Goal: Information Seeking & Learning: Learn about a topic

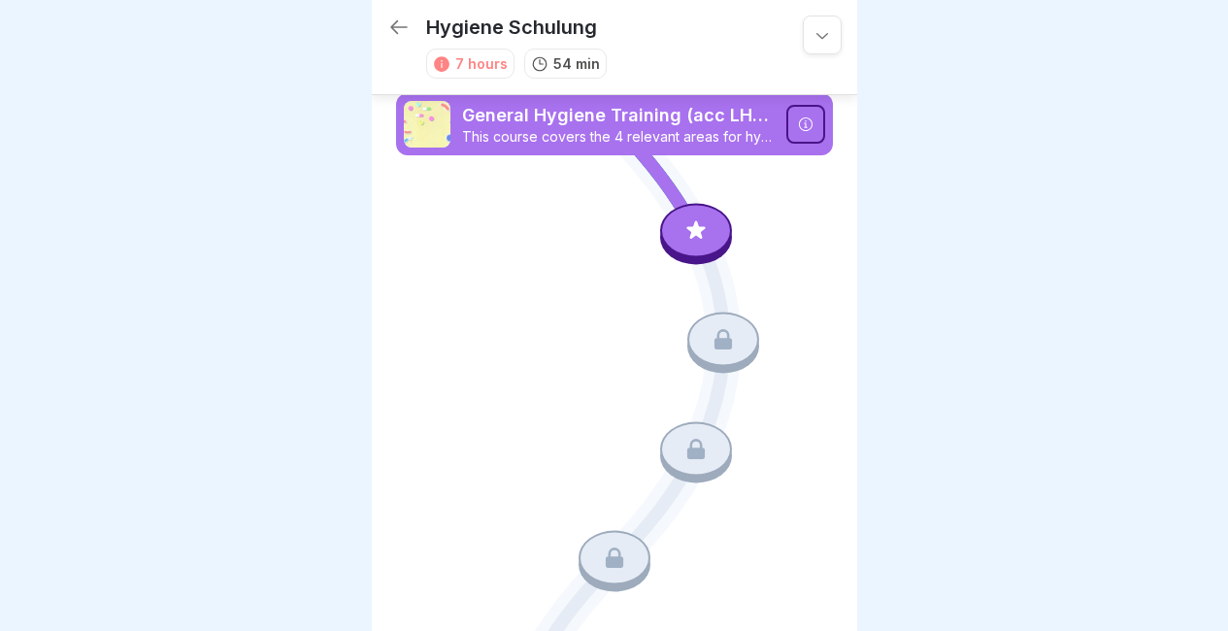
click at [709, 217] on div at bounding box center [696, 230] width 72 height 54
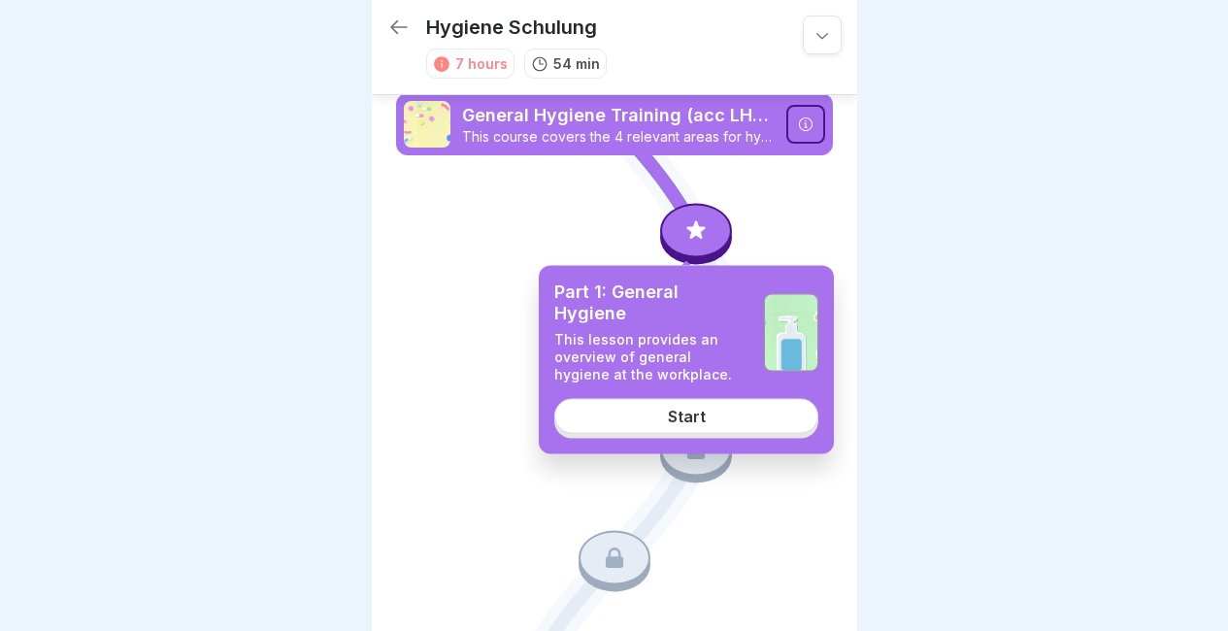
click at [735, 428] on link "Start" at bounding box center [686, 416] width 264 height 35
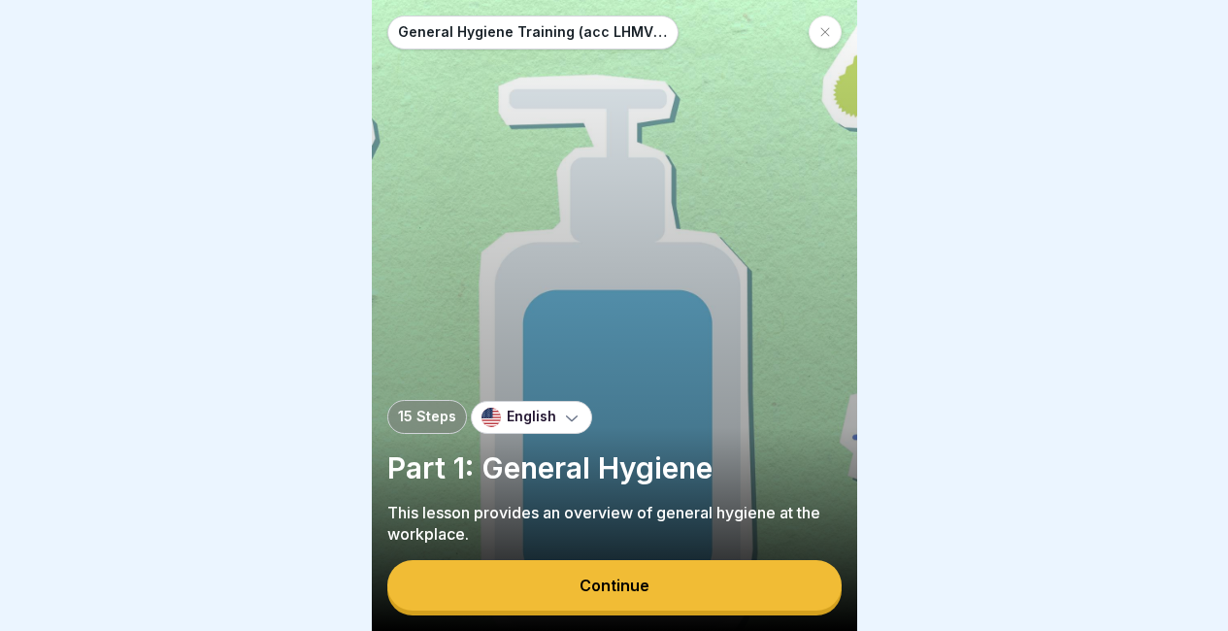
click at [761, 583] on button "Continue" at bounding box center [614, 585] width 454 height 50
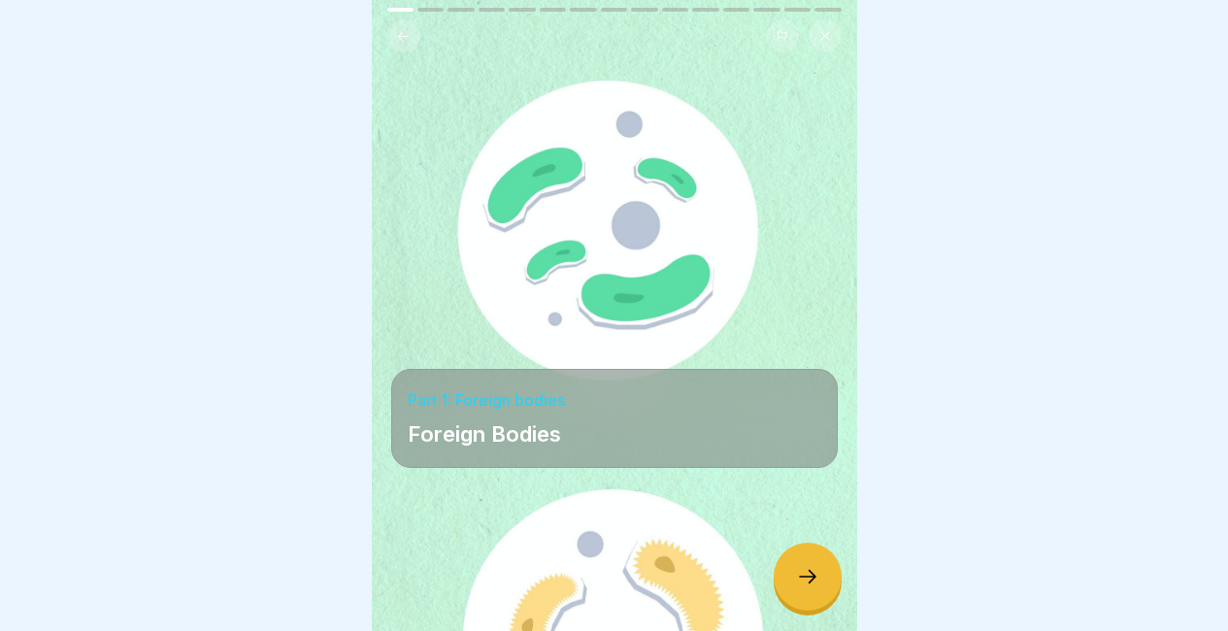
click at [791, 580] on div at bounding box center [807, 576] width 68 height 68
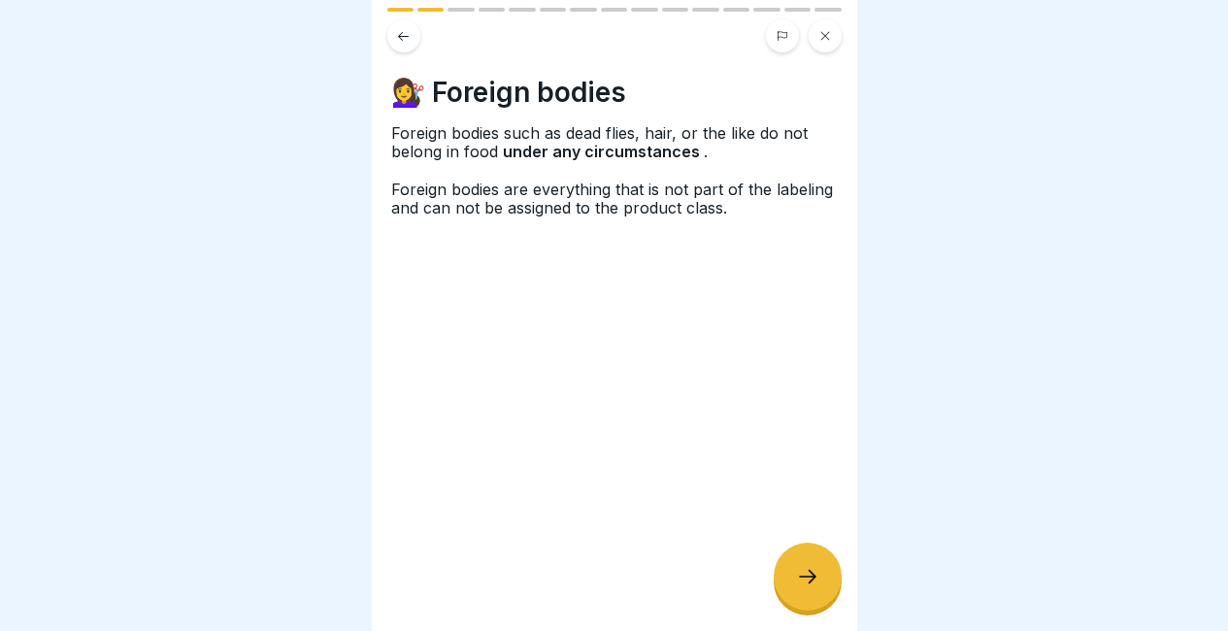
click at [817, 34] on button at bounding box center [824, 35] width 33 height 33
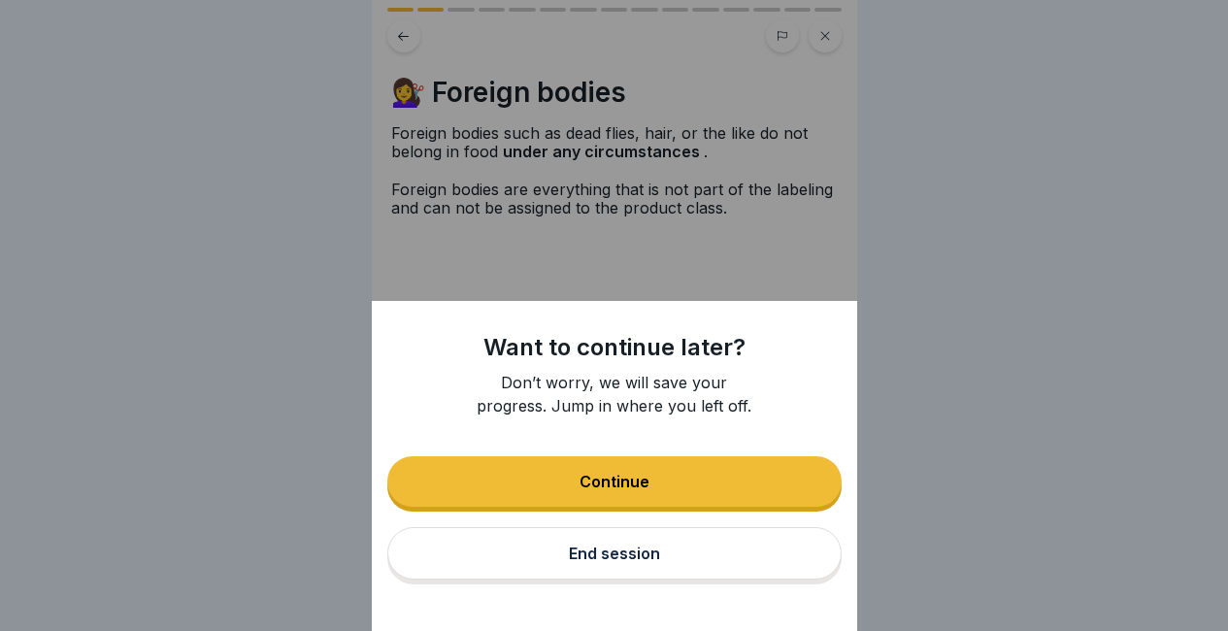
click at [765, 486] on button "Continue" at bounding box center [614, 481] width 454 height 50
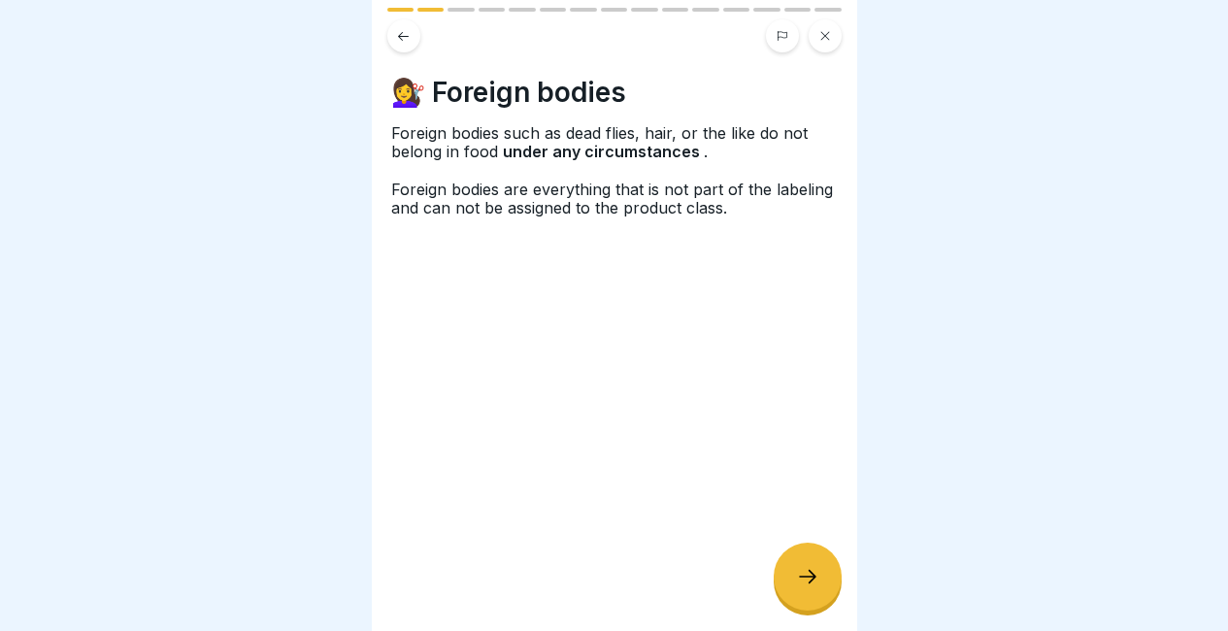
click at [817, 42] on button at bounding box center [824, 35] width 33 height 33
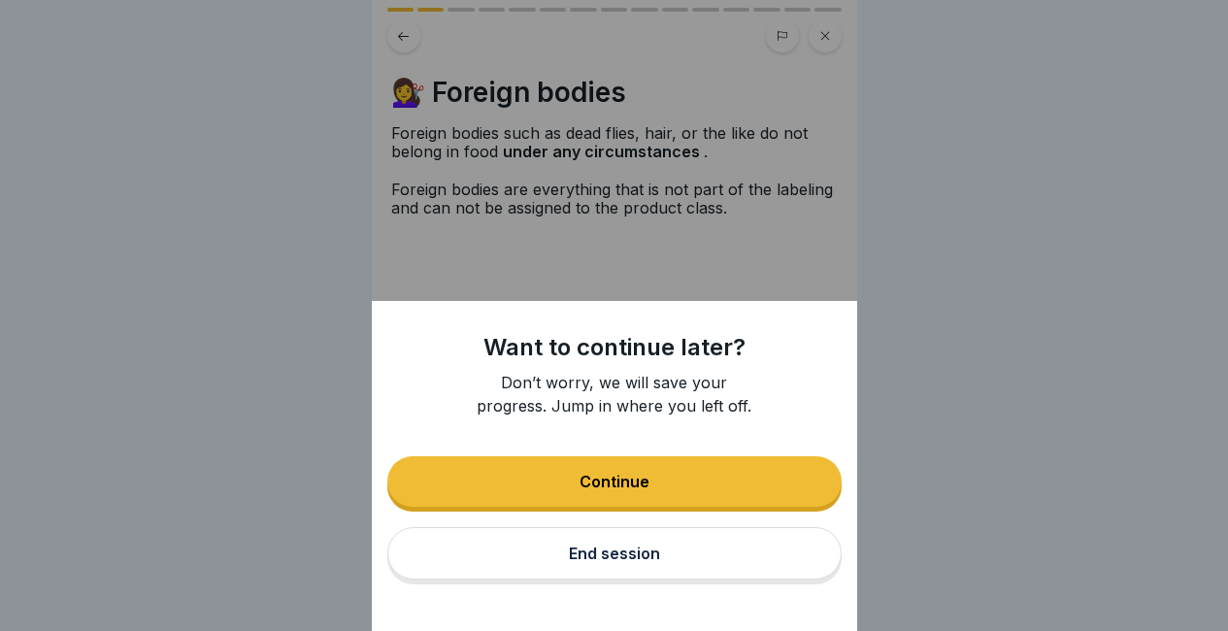
click at [707, 579] on button "End session" at bounding box center [614, 553] width 454 height 52
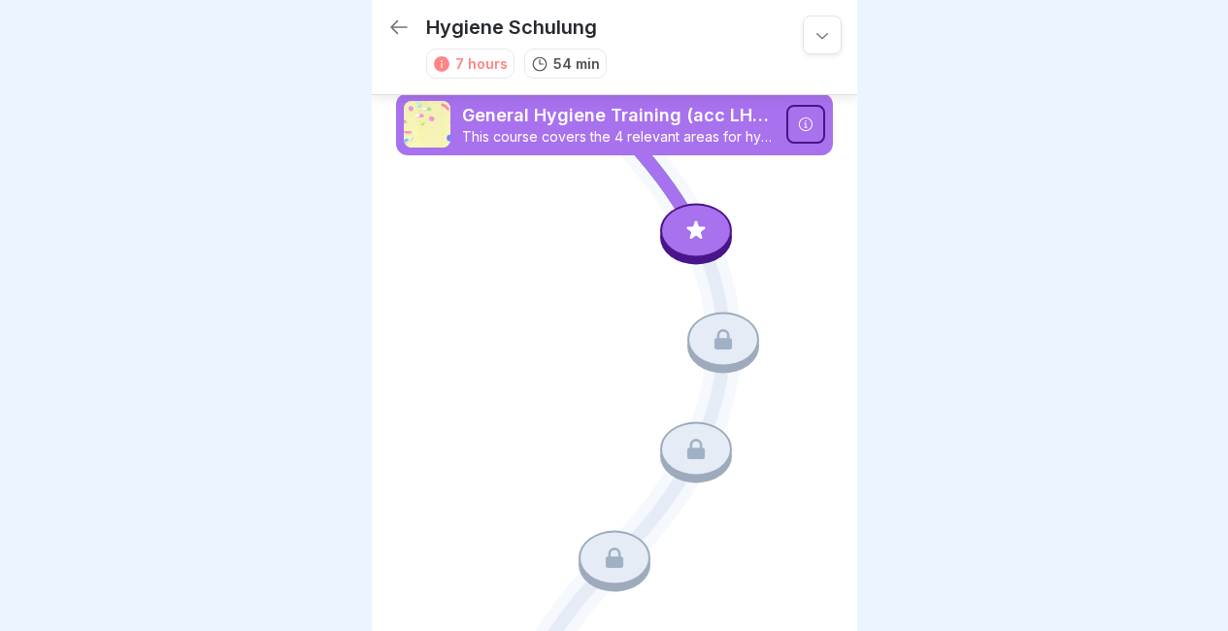
click at [395, 25] on icon at bounding box center [398, 27] width 23 height 23
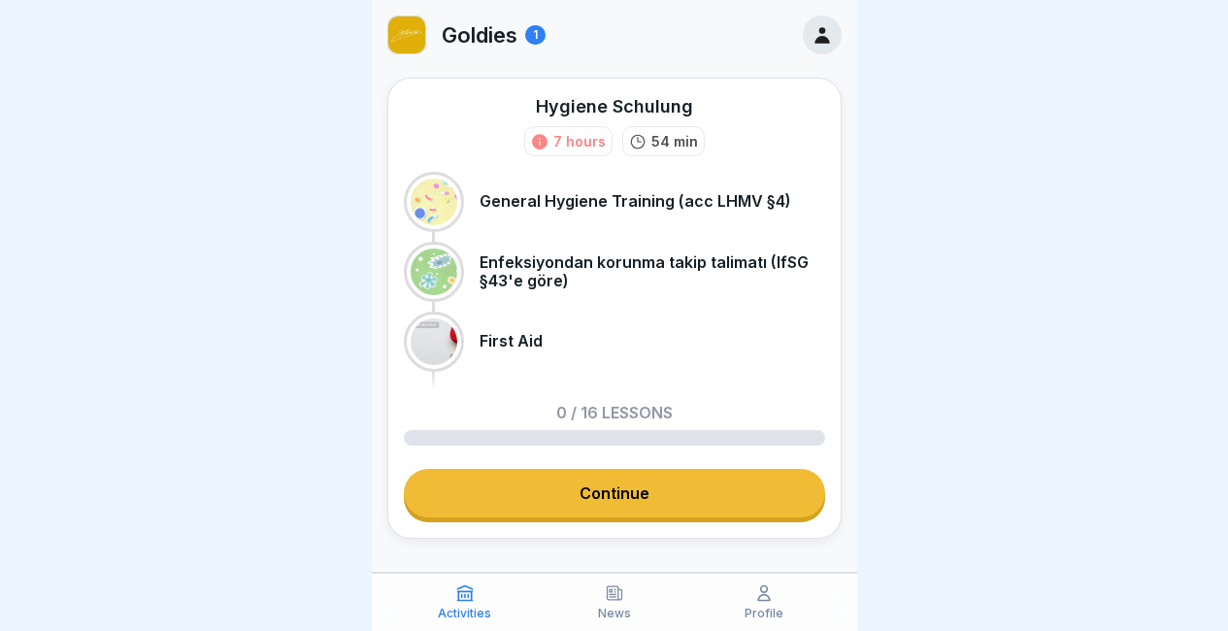
click at [776, 47] on div "Goldies 1" at bounding box center [614, 35] width 485 height 70
click at [814, 39] on icon at bounding box center [821, 35] width 15 height 16
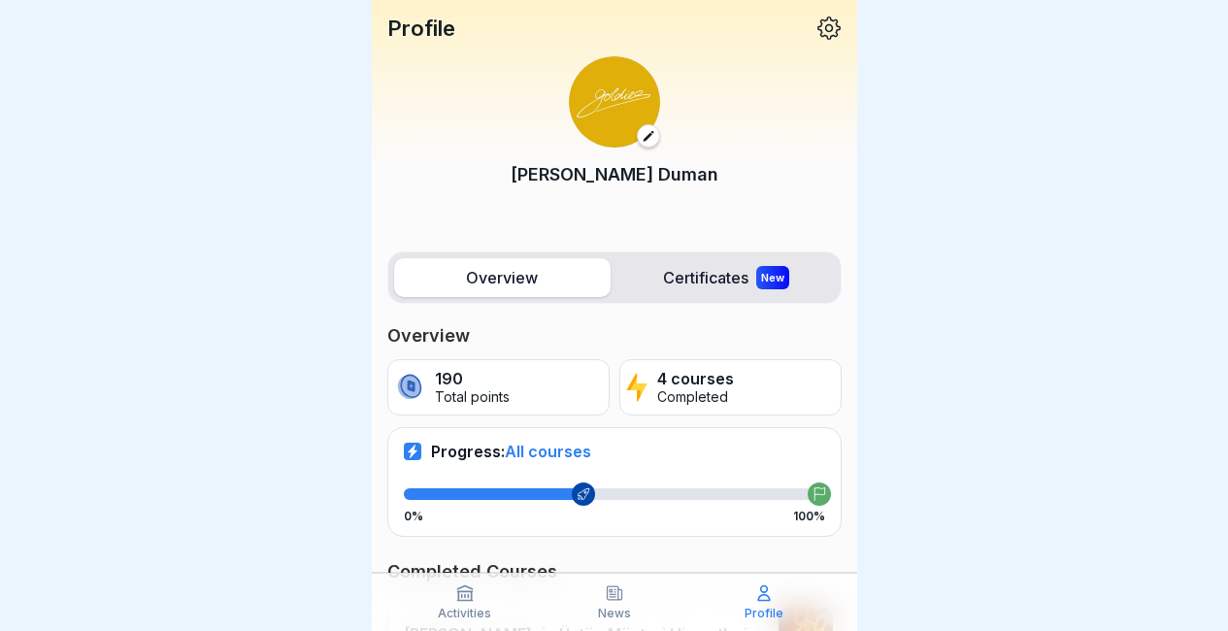
click at [710, 251] on div "Overview Certificates New" at bounding box center [614, 277] width 454 height 52
click at [690, 259] on label "Certificates New" at bounding box center [726, 277] width 216 height 39
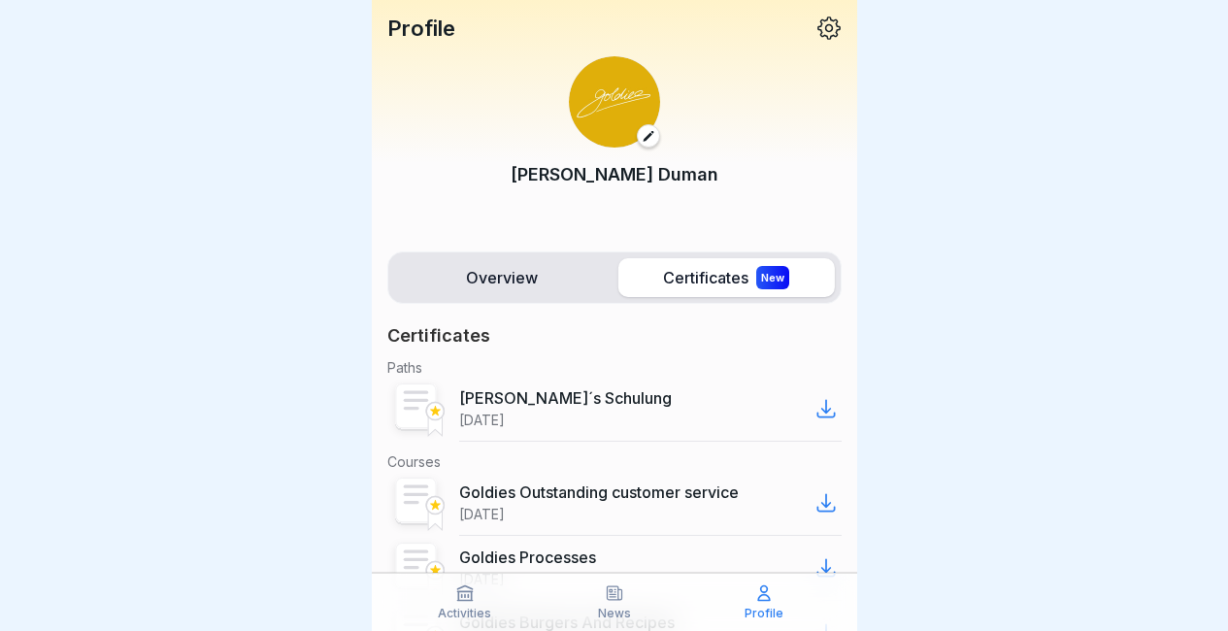
click at [477, 611] on p "Activities" at bounding box center [464, 614] width 53 height 14
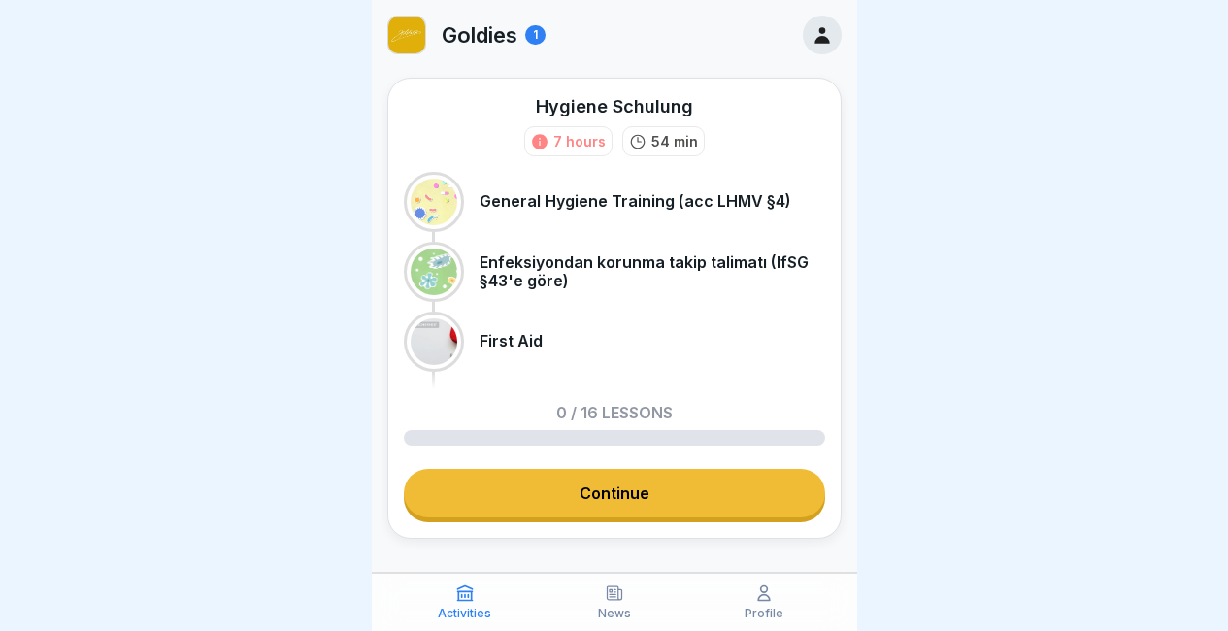
click at [660, 140] on p "54 min" at bounding box center [674, 141] width 47 height 20
click at [936, 214] on div at bounding box center [614, 315] width 1228 height 631
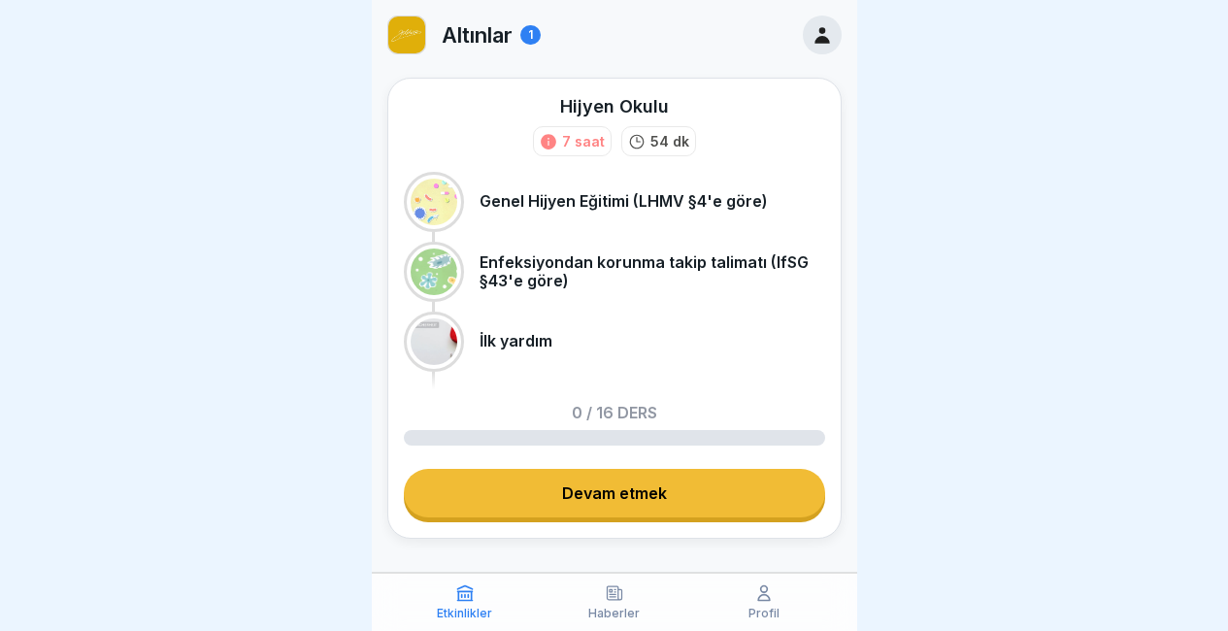
click at [979, 205] on div at bounding box center [614, 315] width 1228 height 631
click at [682, 504] on link "Devam etmek" at bounding box center [614, 493] width 421 height 49
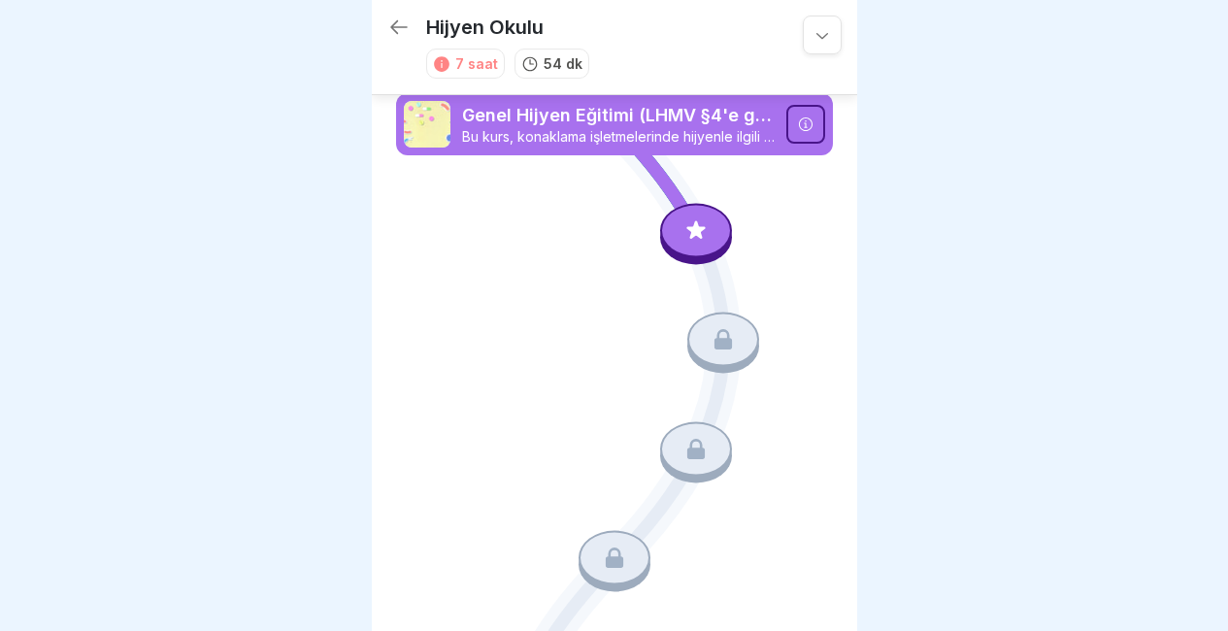
click at [687, 249] on div at bounding box center [696, 230] width 72 height 54
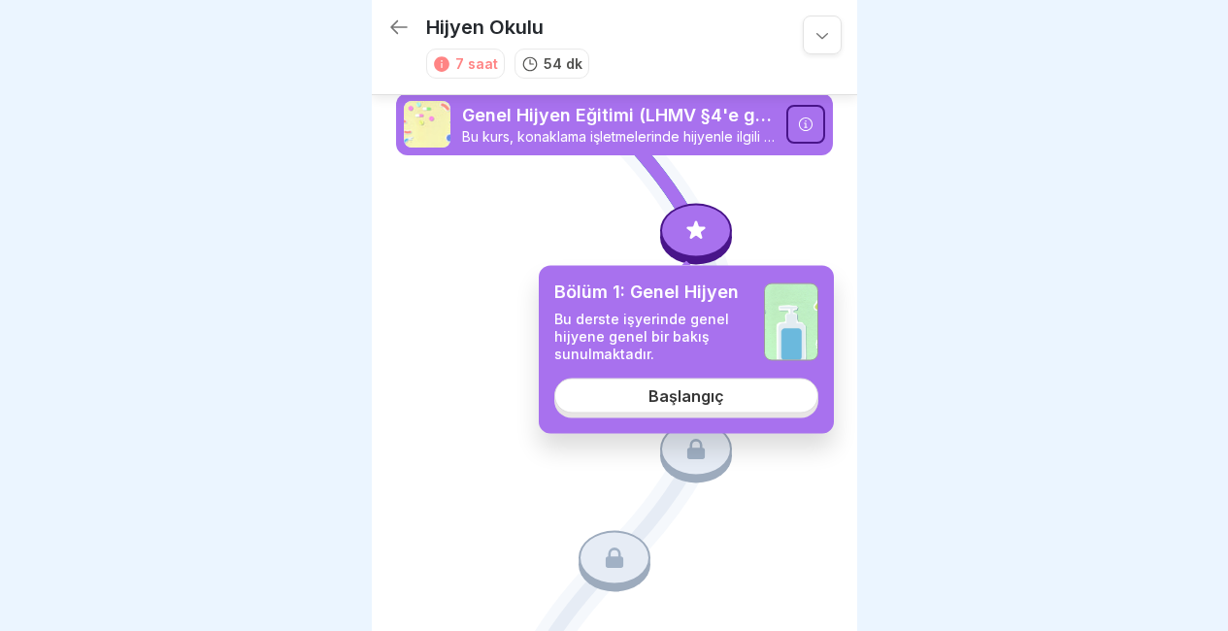
click at [721, 390] on font "Başlangıç" at bounding box center [686, 394] width 76 height 19
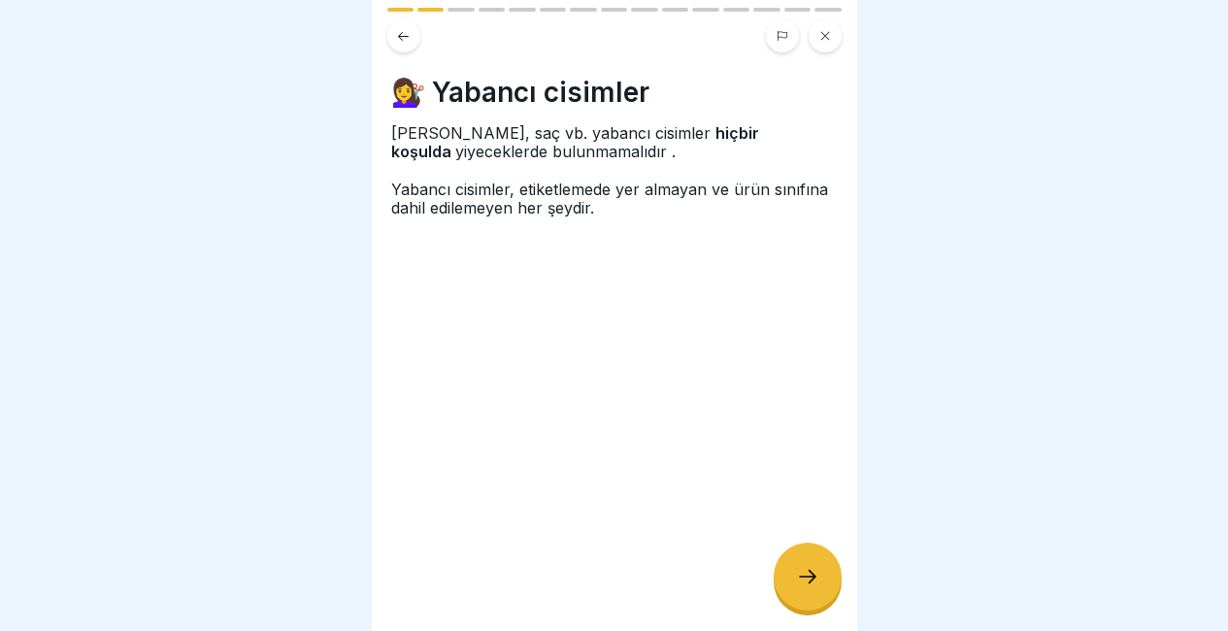
click at [799, 567] on div at bounding box center [807, 576] width 68 height 68
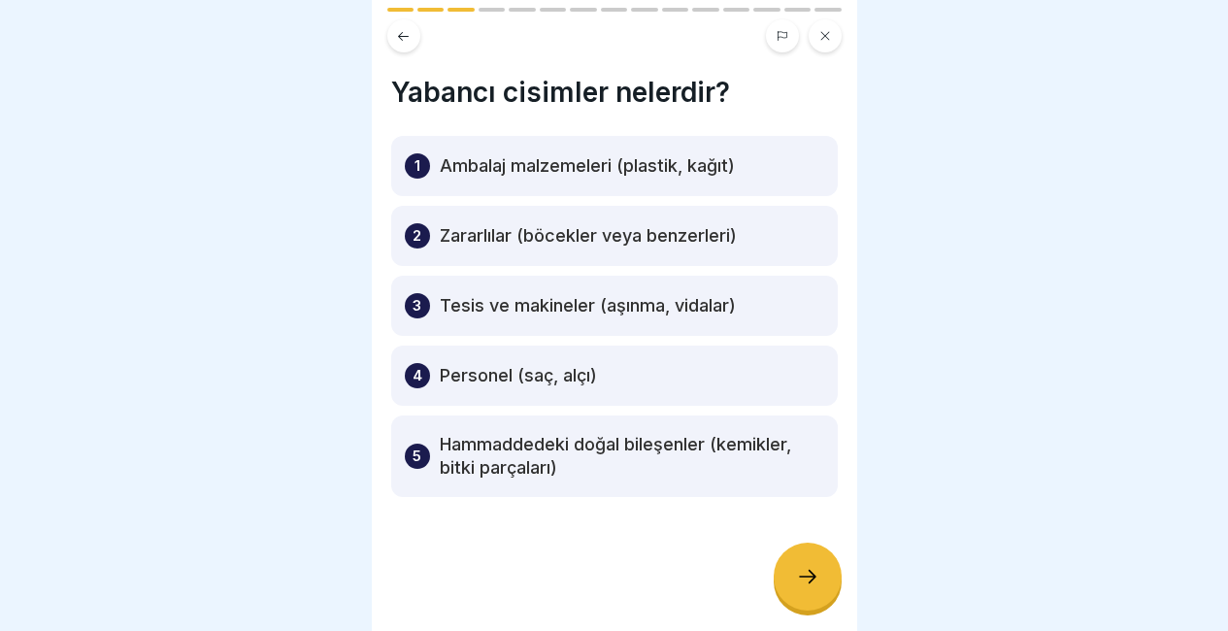
click at [799, 578] on div at bounding box center [807, 576] width 68 height 68
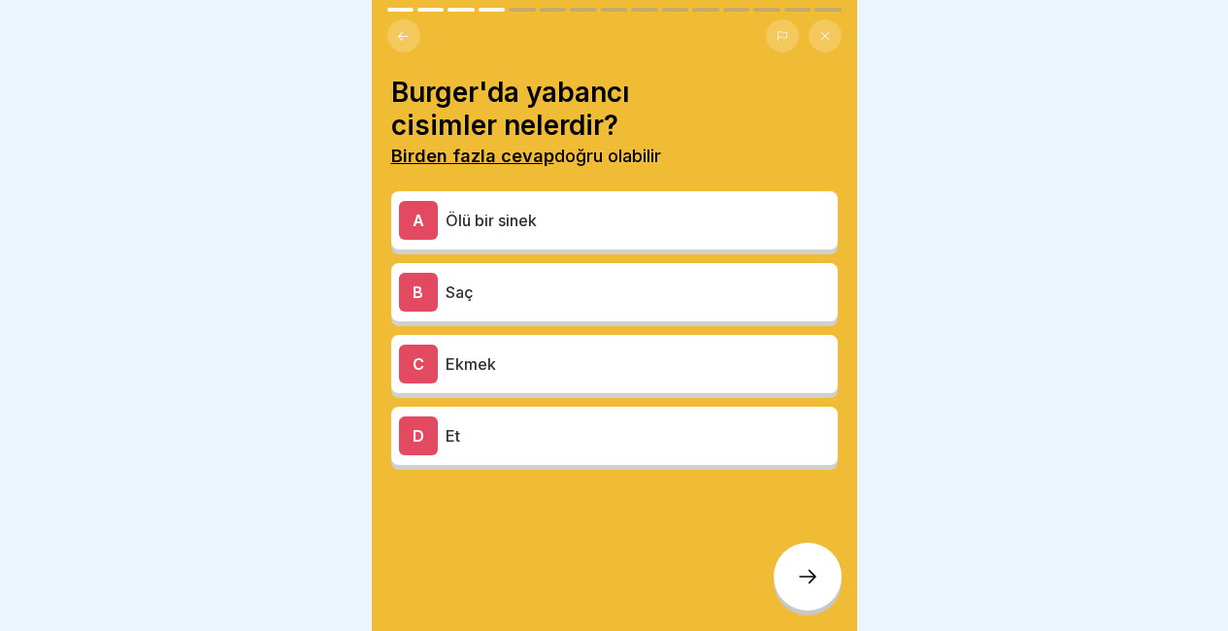
click at [644, 217] on p "Ölü bir sinek" at bounding box center [637, 220] width 384 height 23
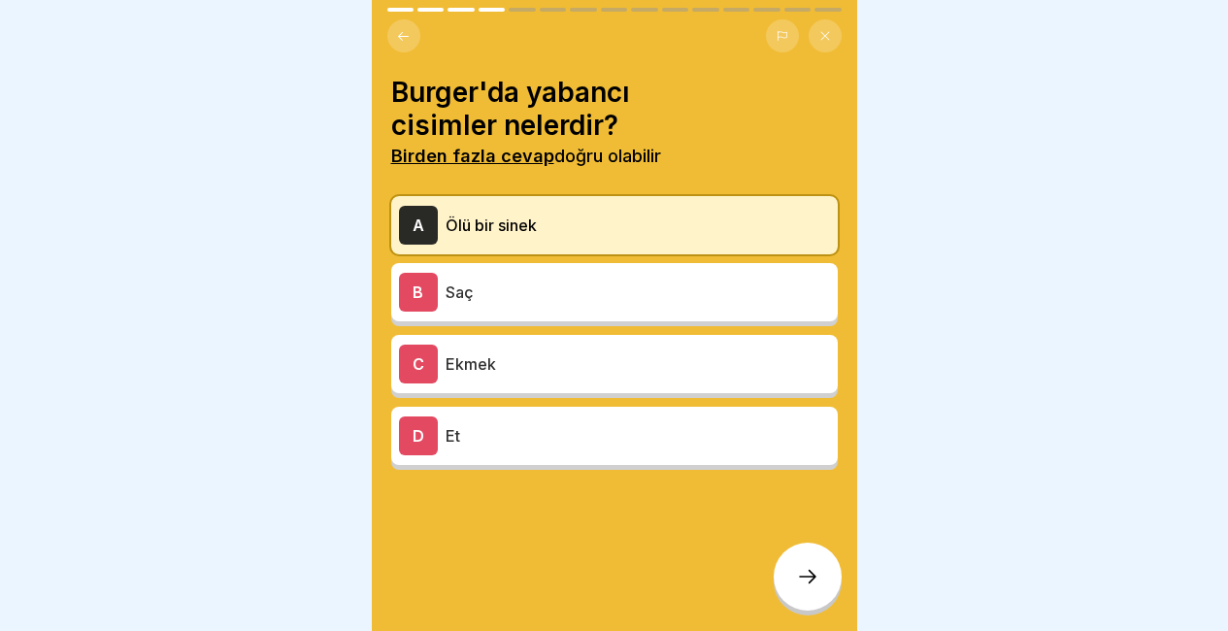
click at [632, 304] on div "B Saç" at bounding box center [614, 292] width 431 height 39
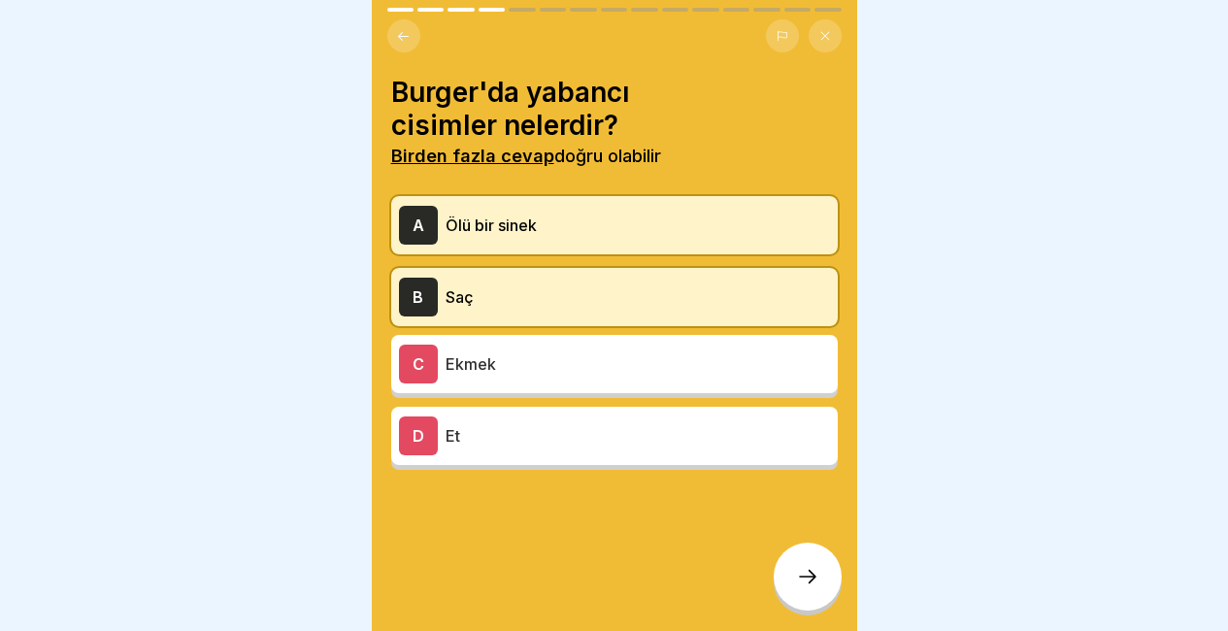
click at [805, 584] on icon at bounding box center [807, 576] width 23 height 23
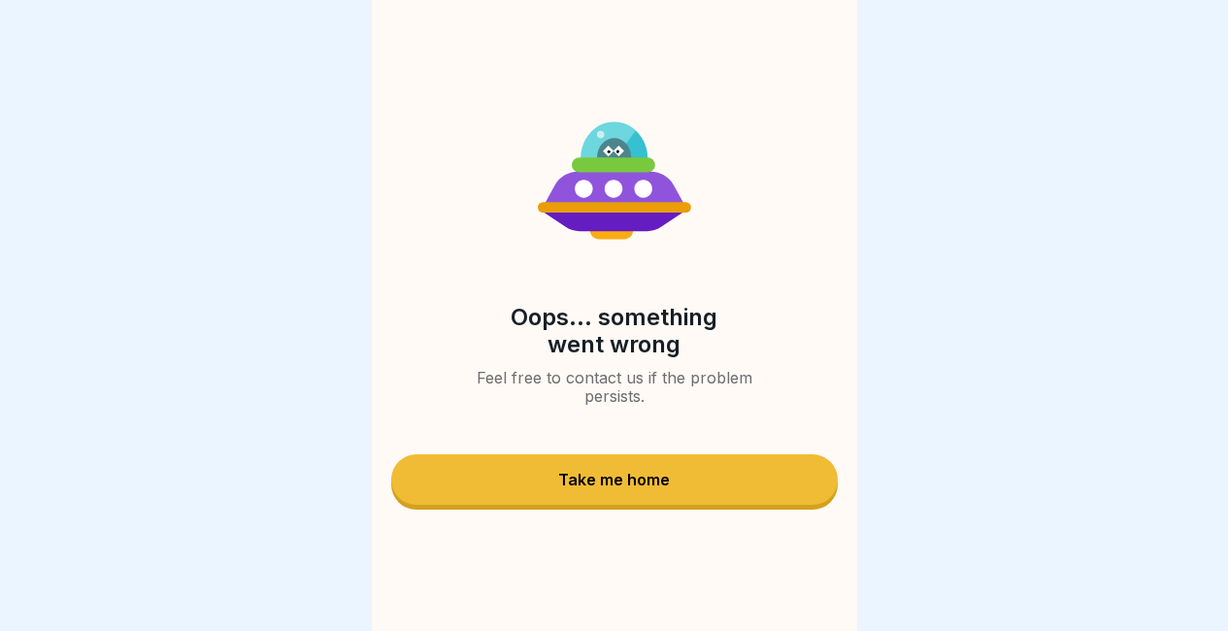
click at [750, 502] on button "Take me home" at bounding box center [614, 479] width 446 height 50
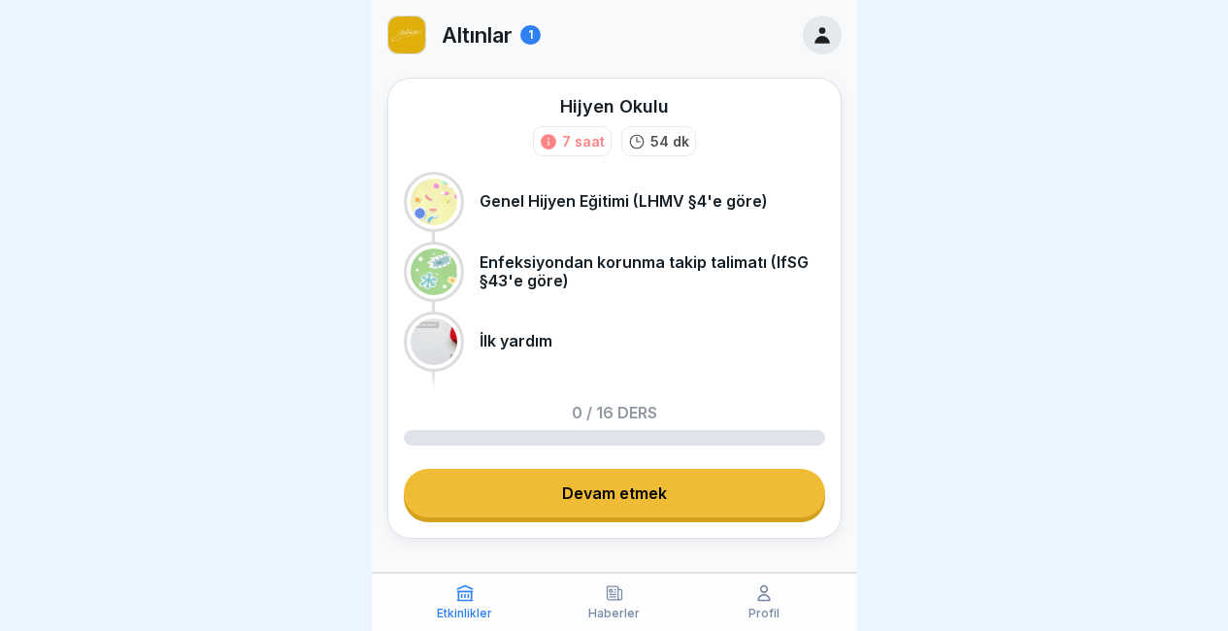
click at [750, 502] on link "Devam etmek" at bounding box center [614, 493] width 421 height 49
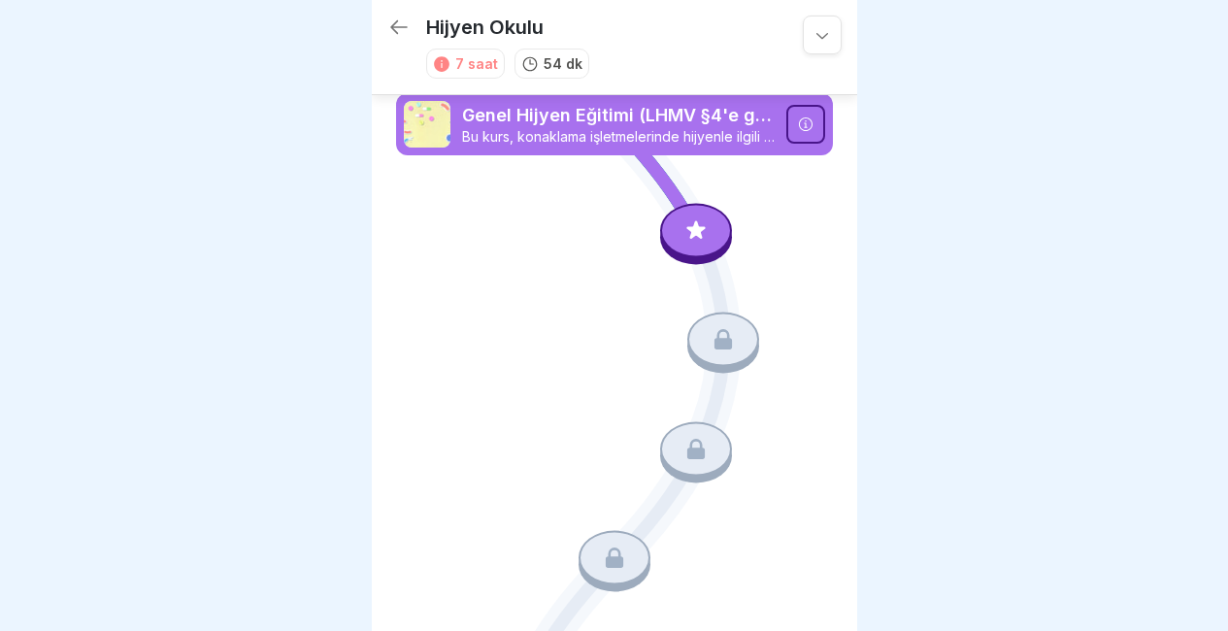
click at [679, 211] on div at bounding box center [696, 230] width 72 height 54
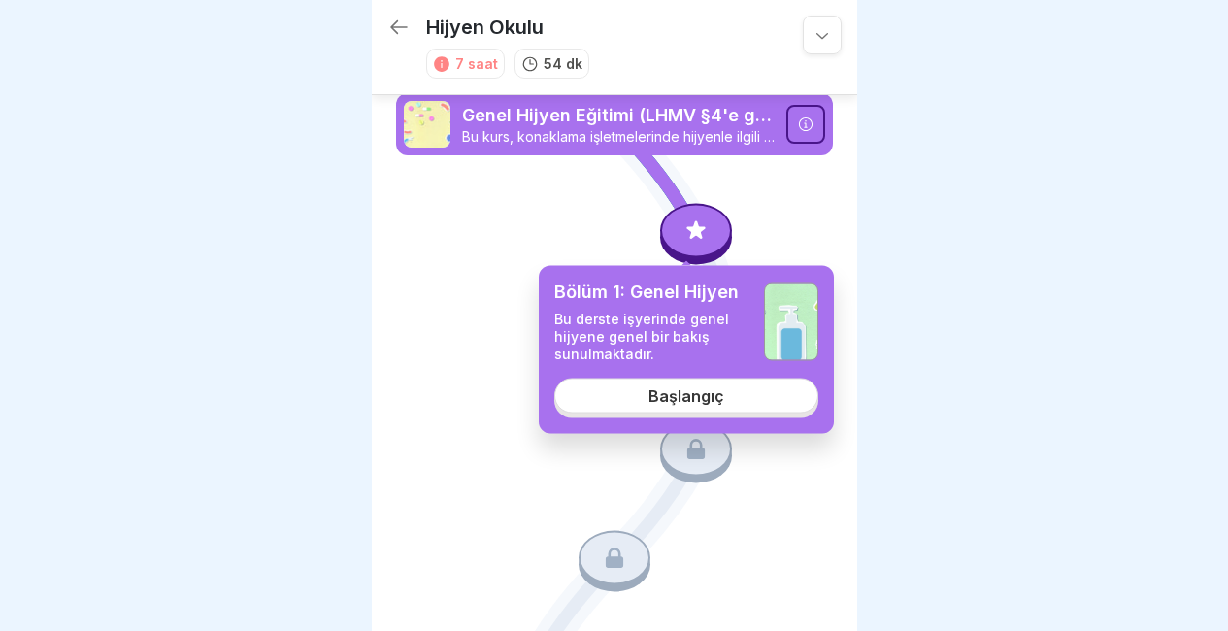
click at [728, 405] on link "Başlangıç" at bounding box center [686, 395] width 264 height 35
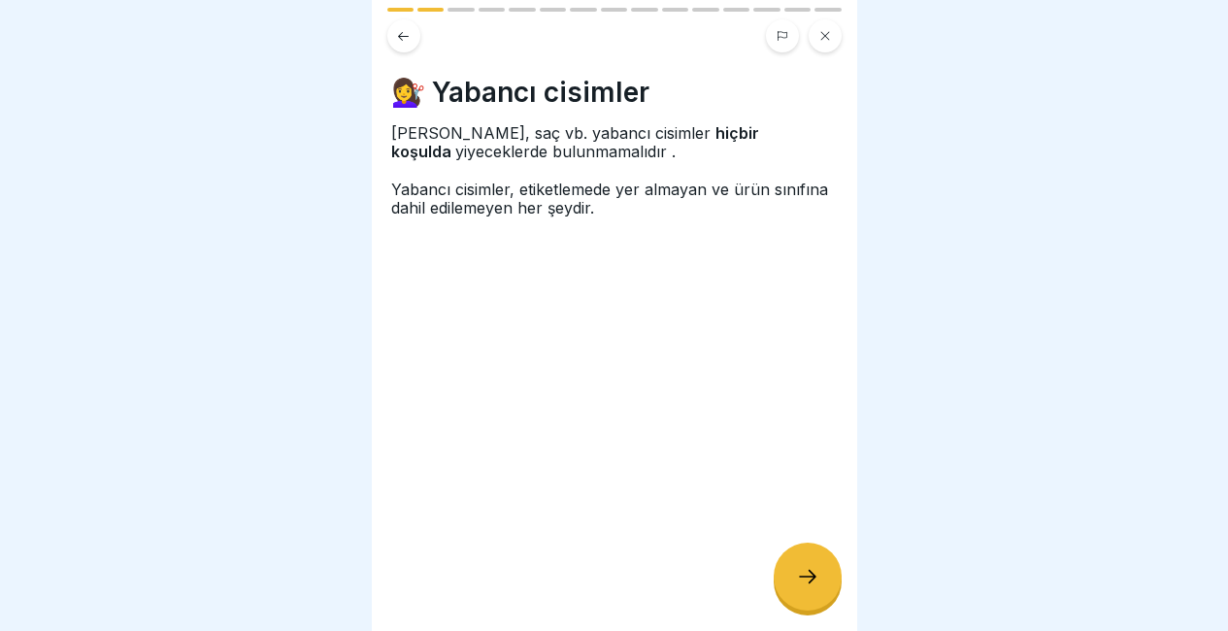
click at [809, 610] on div at bounding box center [807, 576] width 68 height 68
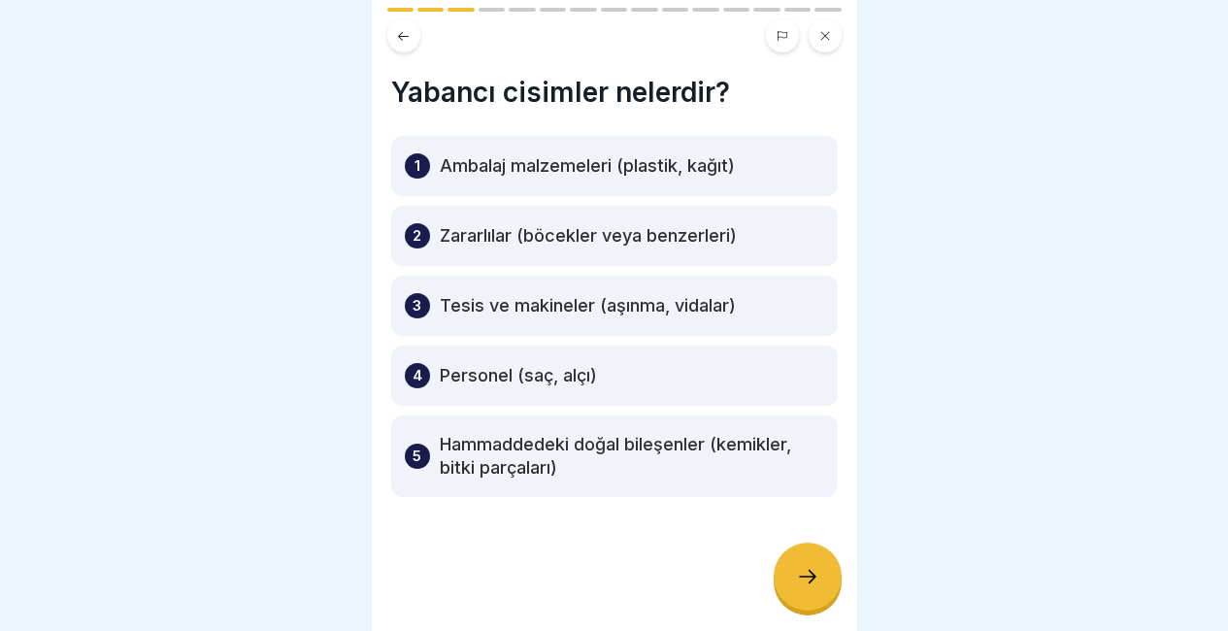
click at [795, 607] on div at bounding box center [807, 576] width 68 height 68
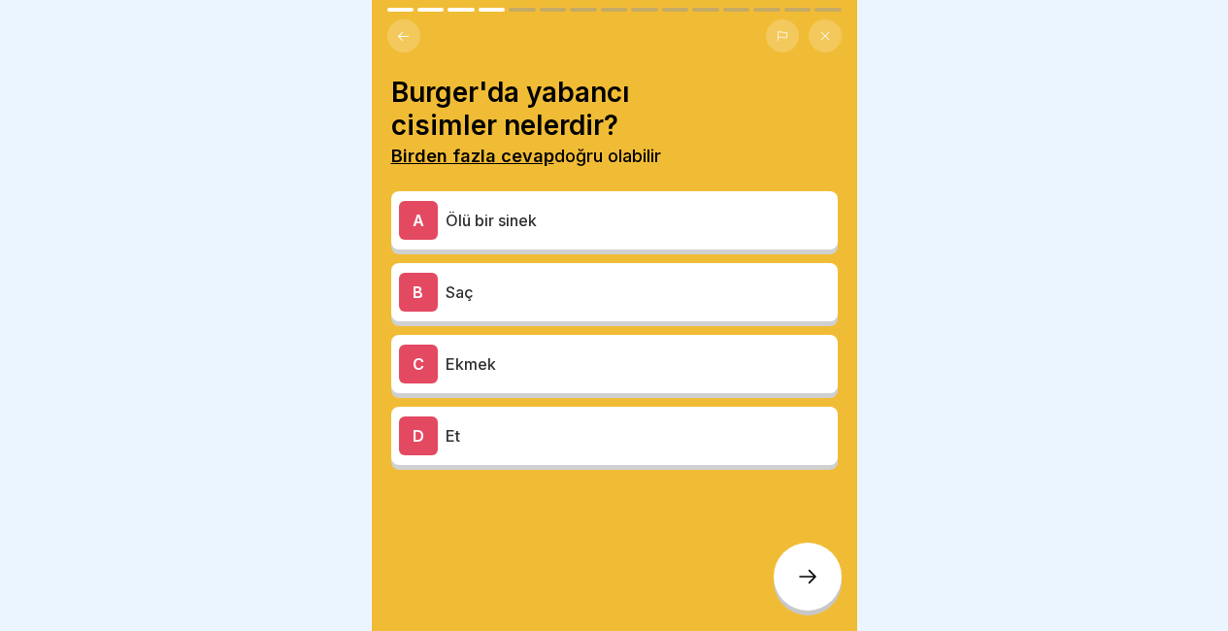
click at [625, 213] on p "Ölü bir sinek" at bounding box center [637, 220] width 384 height 23
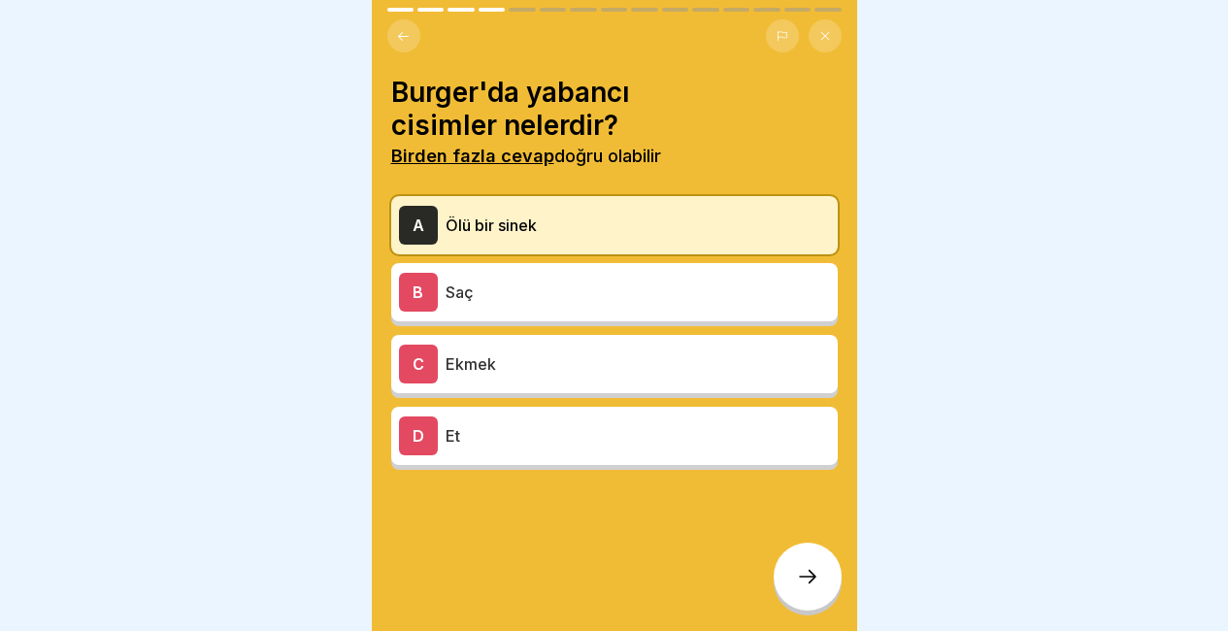
click at [626, 271] on div "B Saç" at bounding box center [614, 292] width 446 height 58
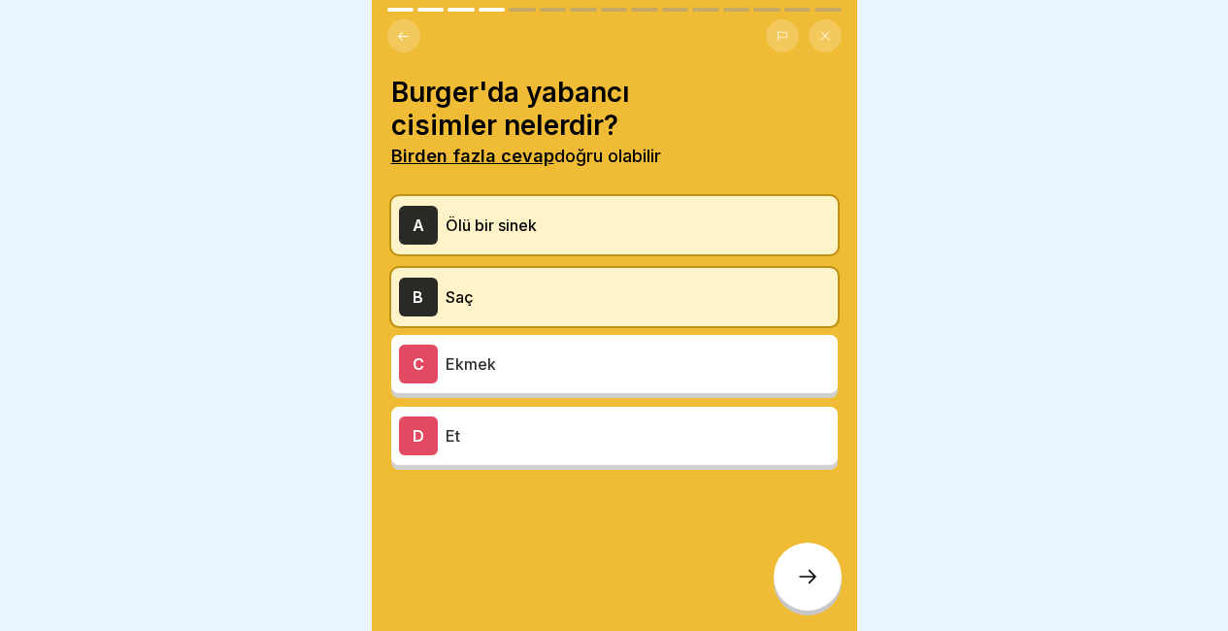
click at [830, 592] on div at bounding box center [807, 576] width 68 height 68
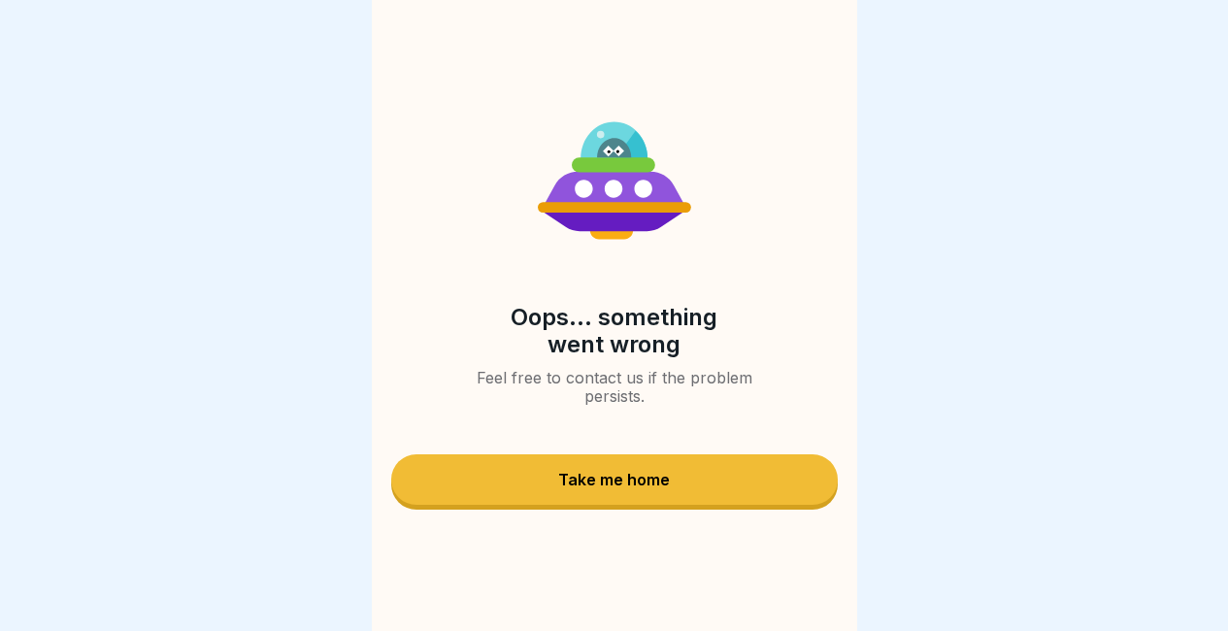
scroll to position [15, 0]
click at [788, 486] on button "Take me home" at bounding box center [614, 479] width 446 height 50
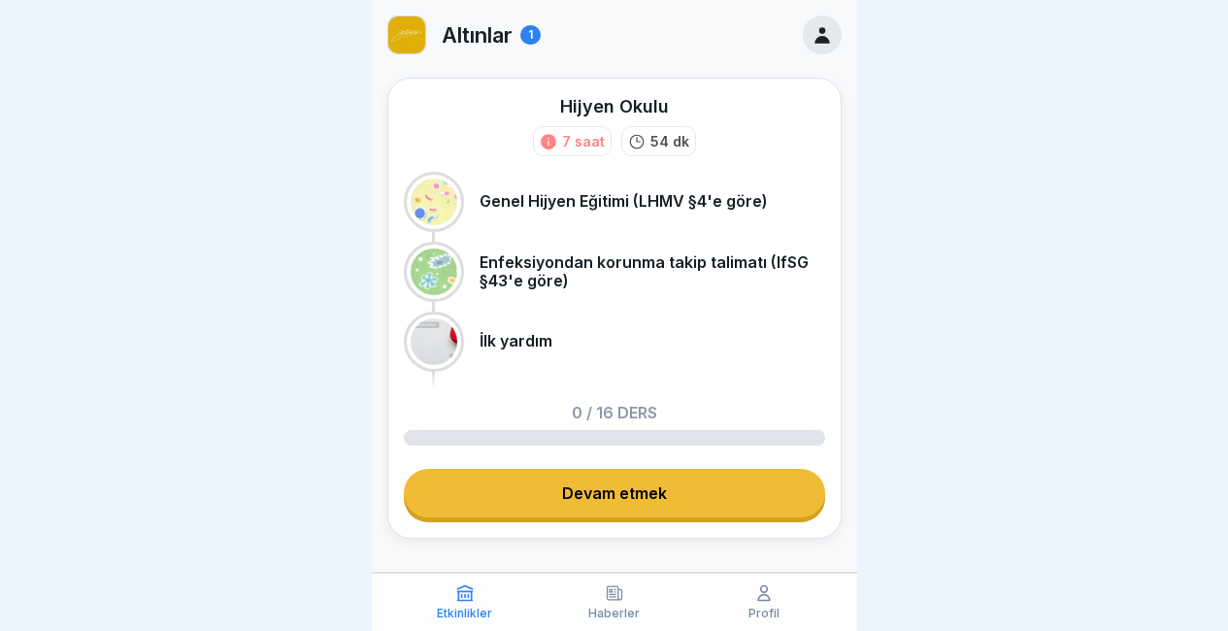
scroll to position [25, 0]
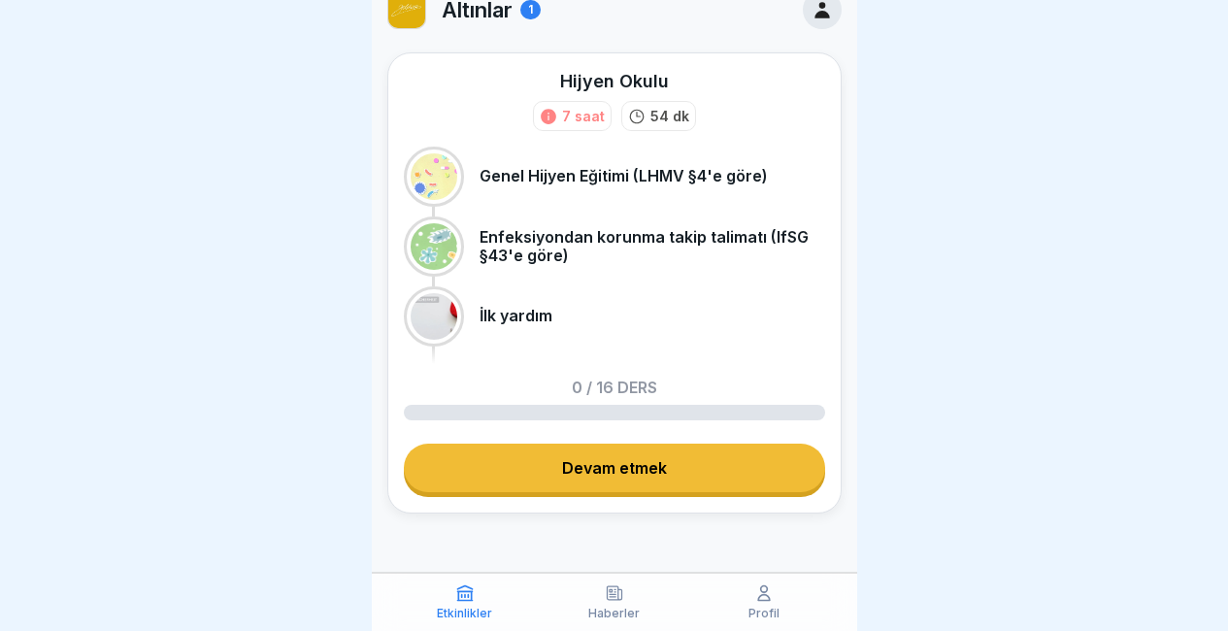
click at [715, 481] on link "Devam etmek" at bounding box center [614, 468] width 421 height 49
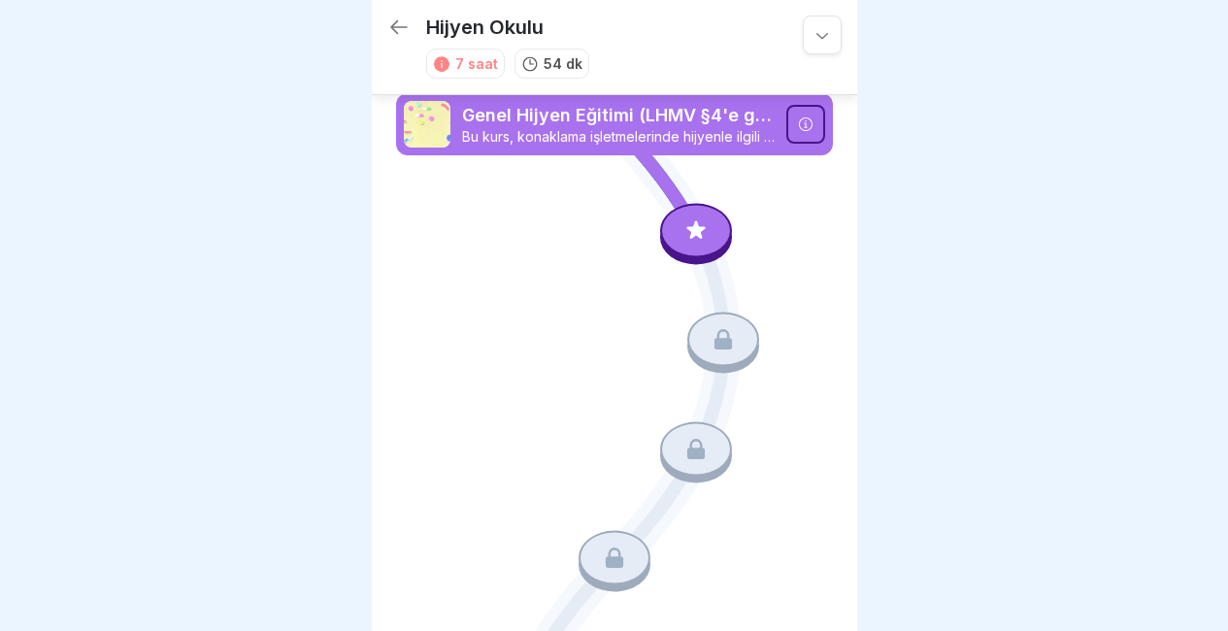
click at [786, 123] on div at bounding box center [805, 124] width 39 height 39
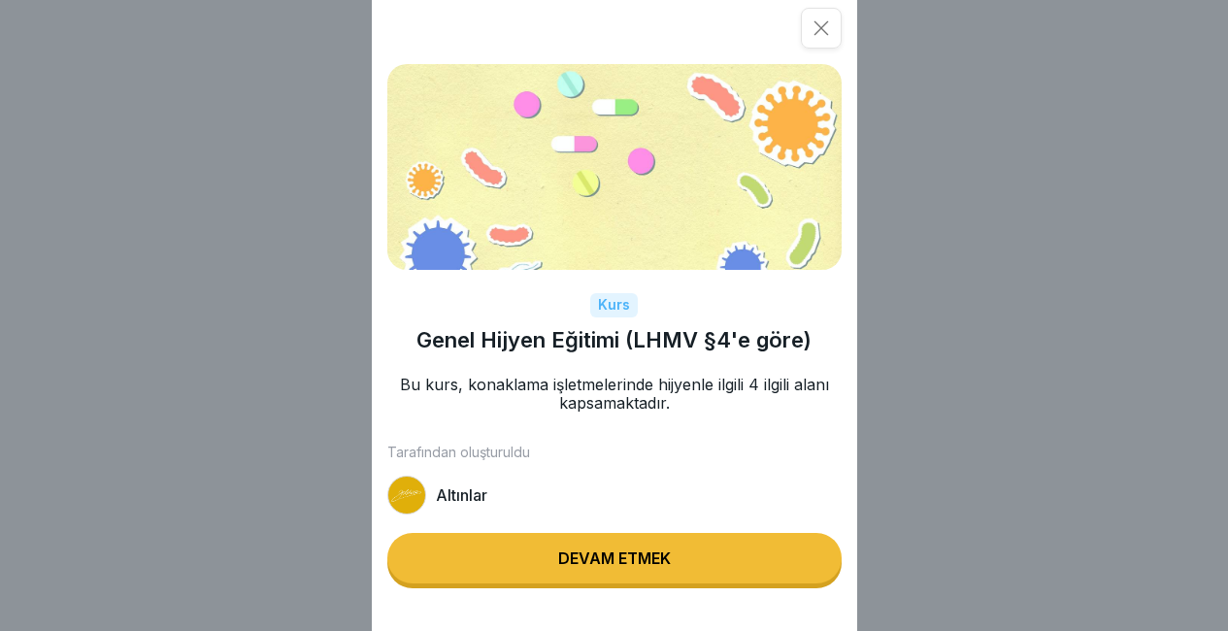
click at [795, 577] on button "Devam etmek" at bounding box center [614, 558] width 454 height 50
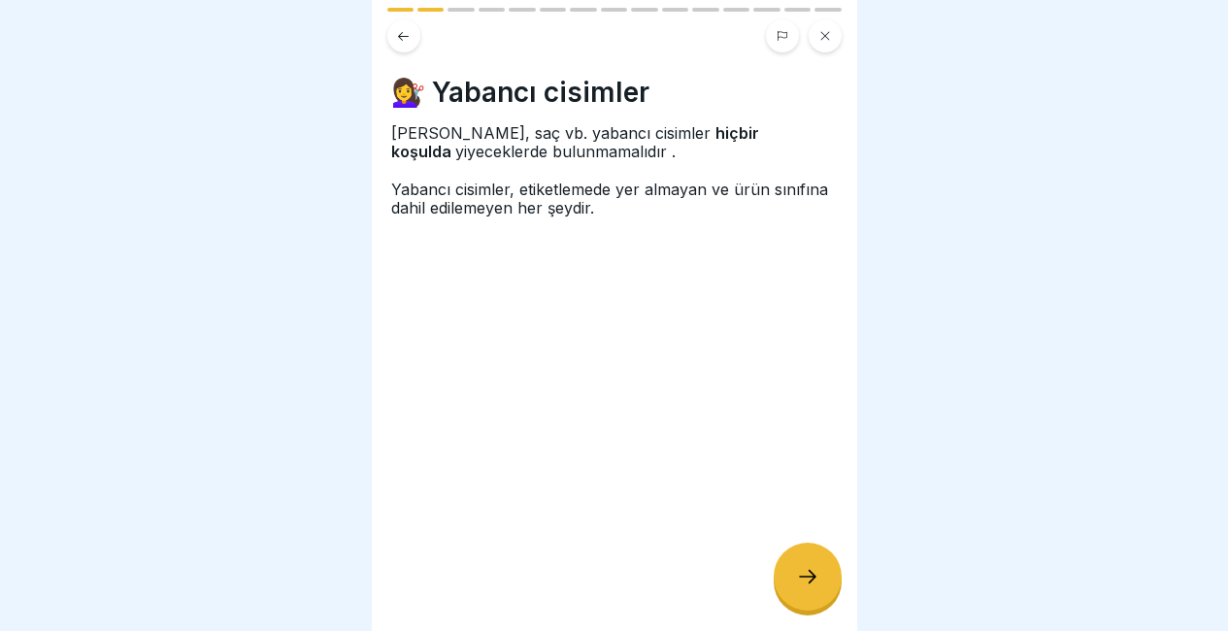
click at [787, 573] on div at bounding box center [807, 576] width 68 height 68
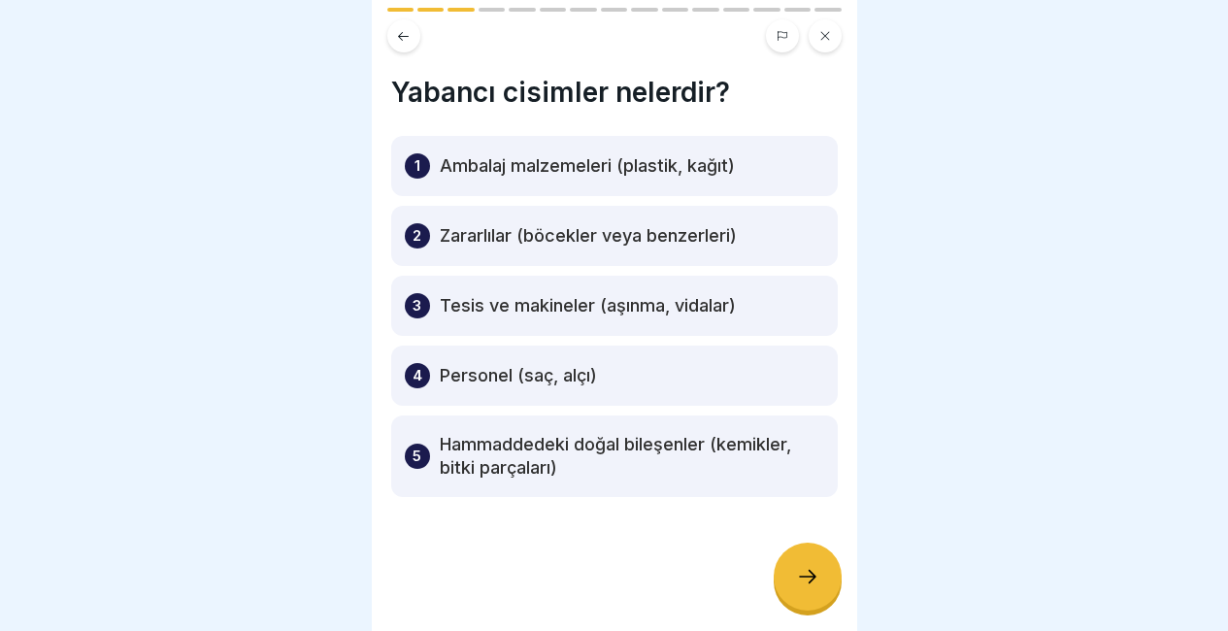
click at [788, 570] on div at bounding box center [807, 576] width 68 height 68
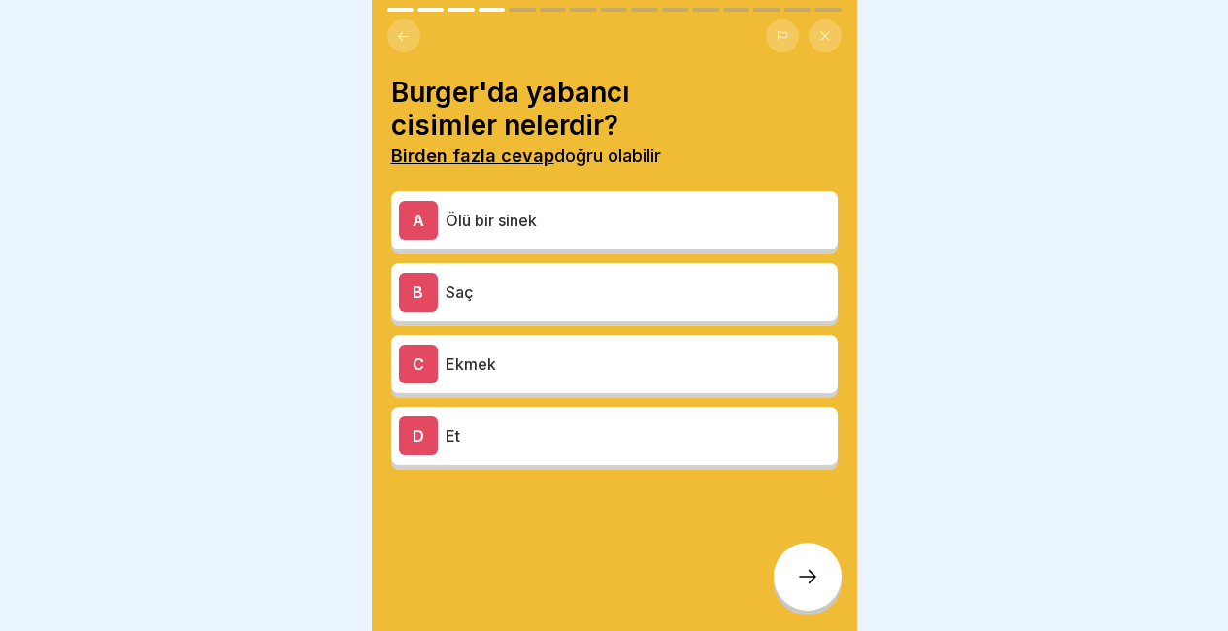
click at [682, 214] on p "Ölü bir sinek" at bounding box center [637, 220] width 384 height 23
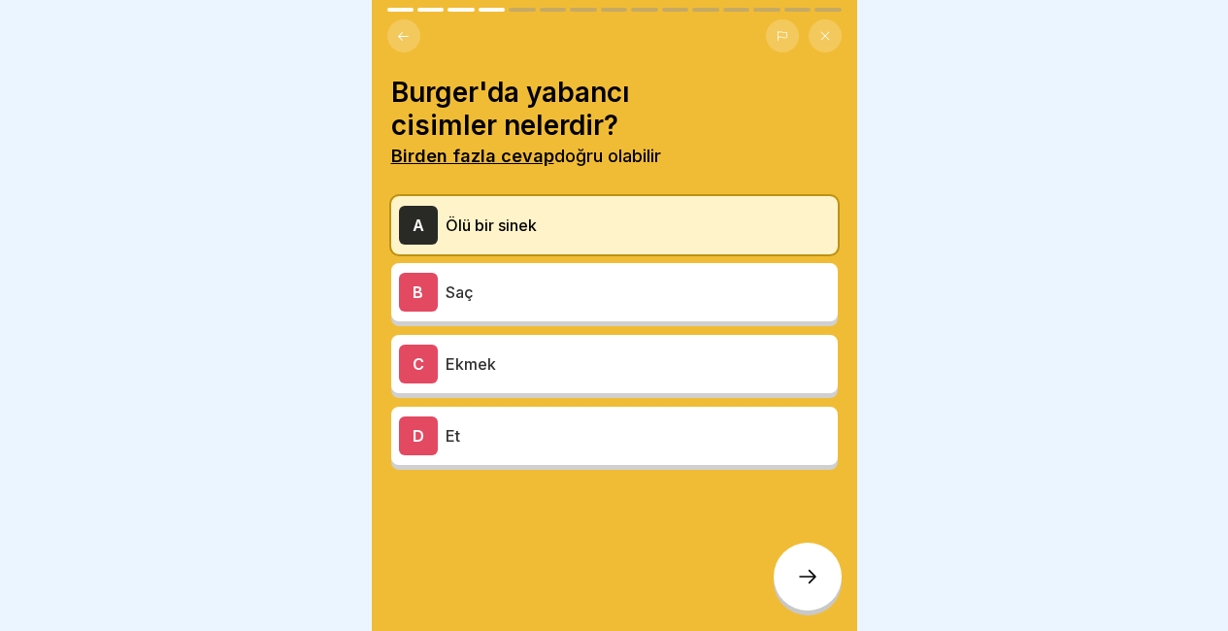
click at [699, 281] on p "Saç" at bounding box center [637, 291] width 384 height 23
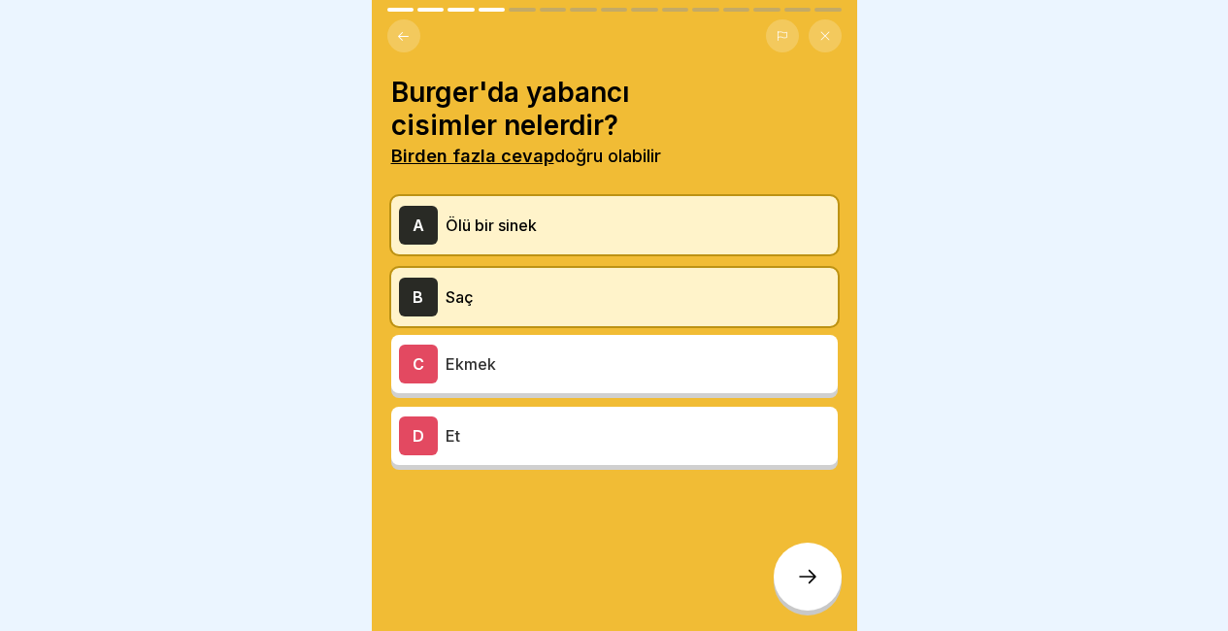
click at [794, 607] on div at bounding box center [807, 576] width 68 height 68
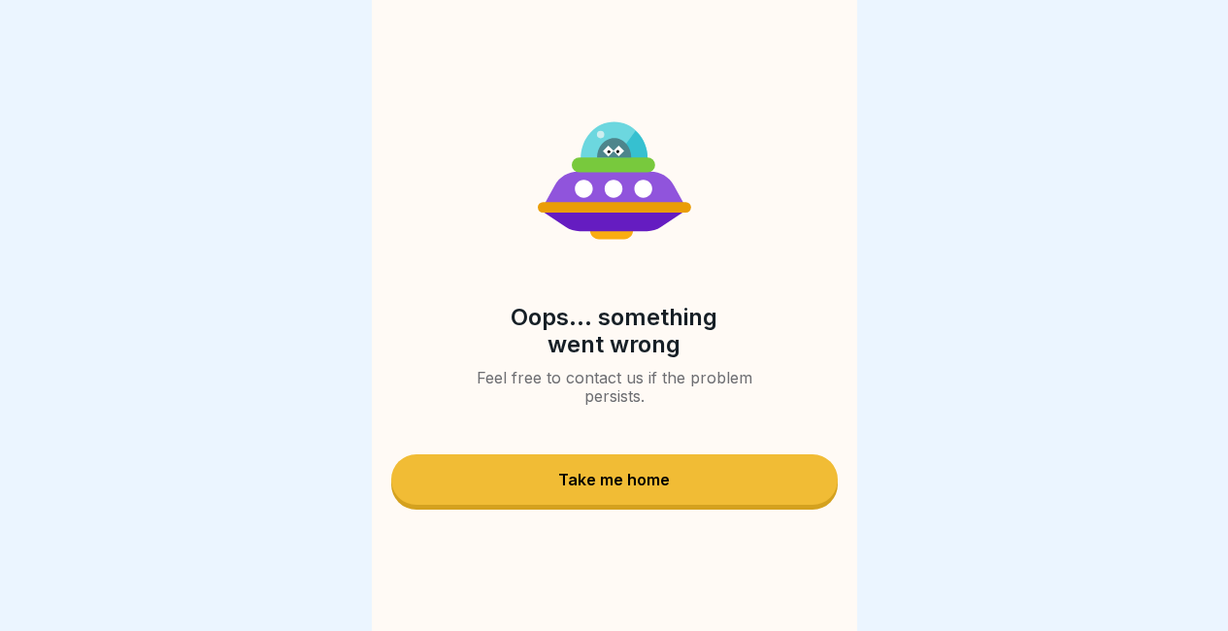
click at [1043, 147] on div at bounding box center [614, 315] width 1228 height 631
click at [1058, 302] on div at bounding box center [614, 315] width 1228 height 631
click at [761, 483] on button "Take me home" at bounding box center [614, 479] width 446 height 50
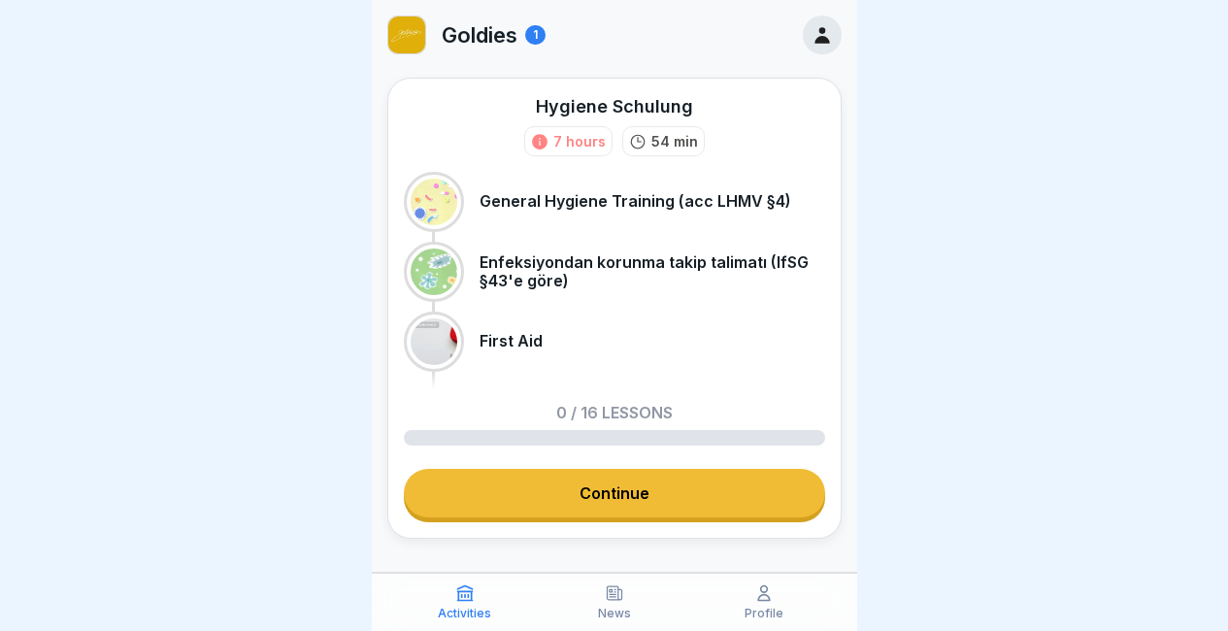
click at [771, 480] on link "Continue" at bounding box center [614, 493] width 421 height 49
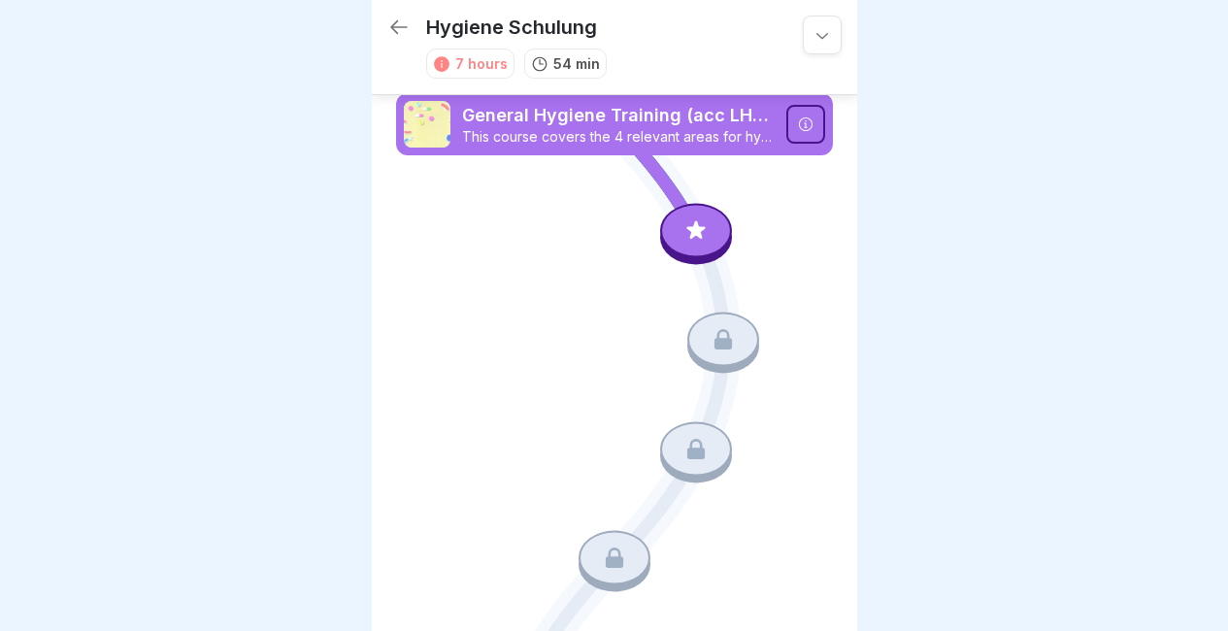
scroll to position [15, 0]
click at [683, 234] on div at bounding box center [696, 230] width 72 height 54
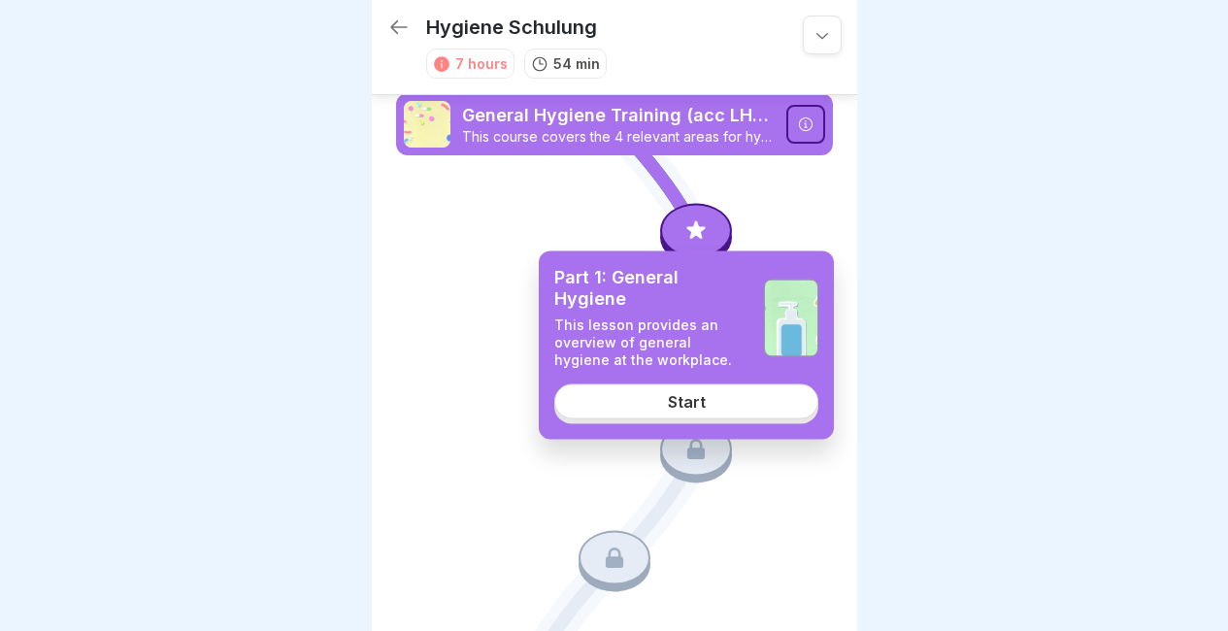
click at [714, 411] on link "Start" at bounding box center [686, 401] width 264 height 35
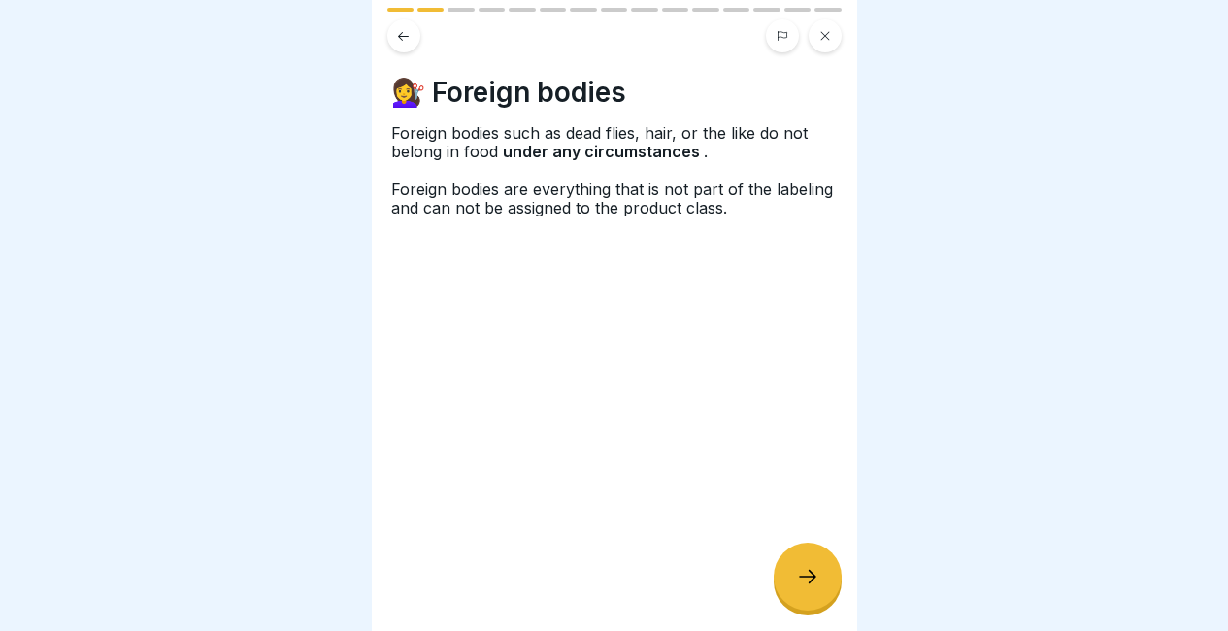
click at [805, 554] on div at bounding box center [807, 576] width 68 height 68
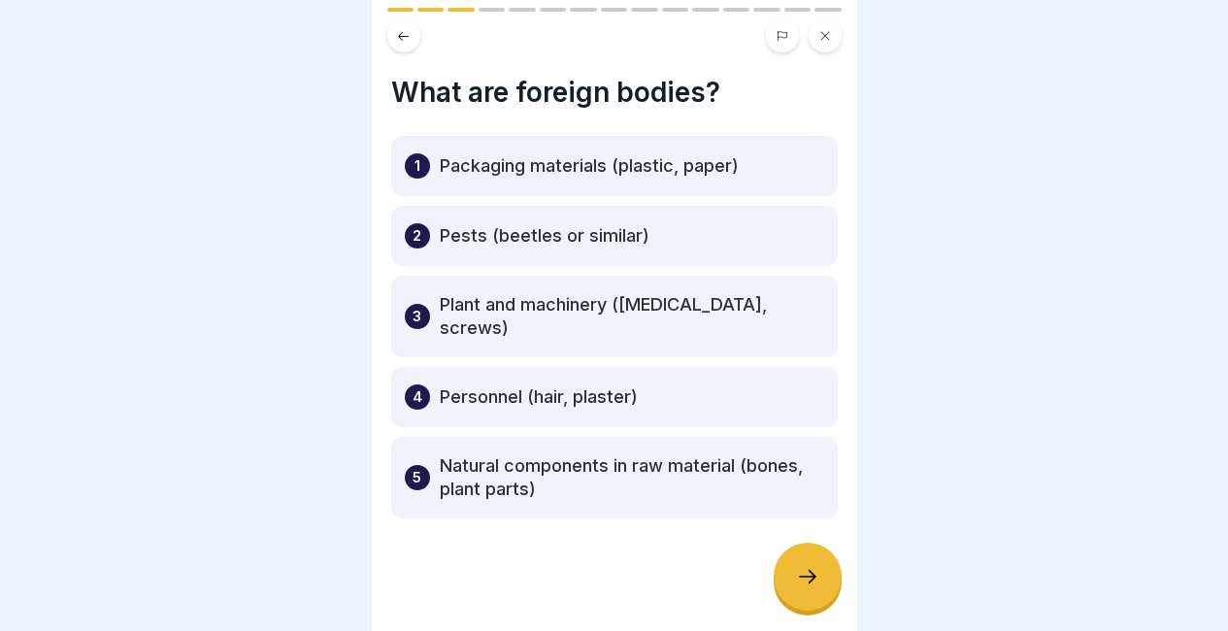
click at [803, 558] on div at bounding box center [807, 576] width 68 height 68
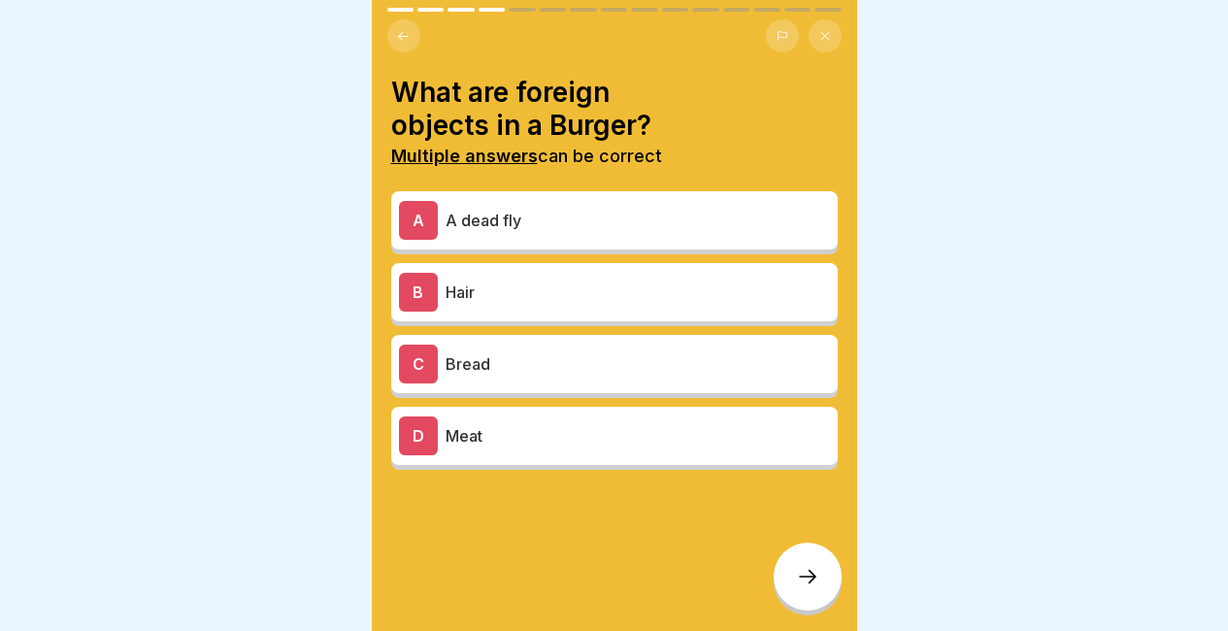
click at [626, 215] on p "A dead fly" at bounding box center [637, 220] width 384 height 23
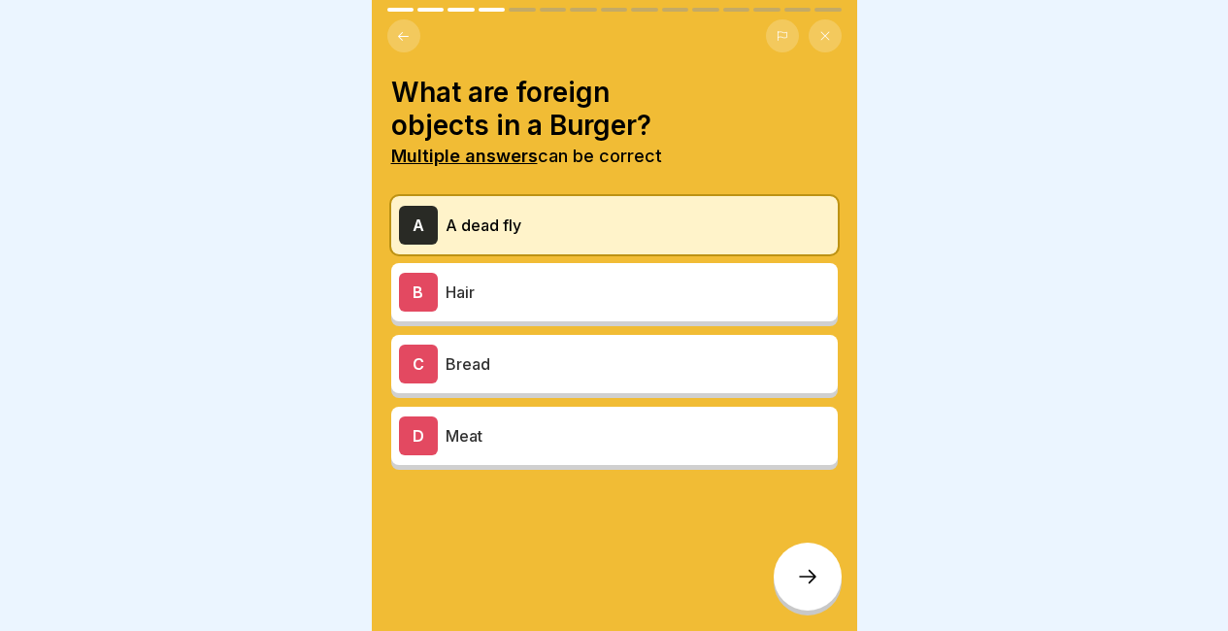
click at [619, 273] on div "B Hair" at bounding box center [614, 292] width 431 height 39
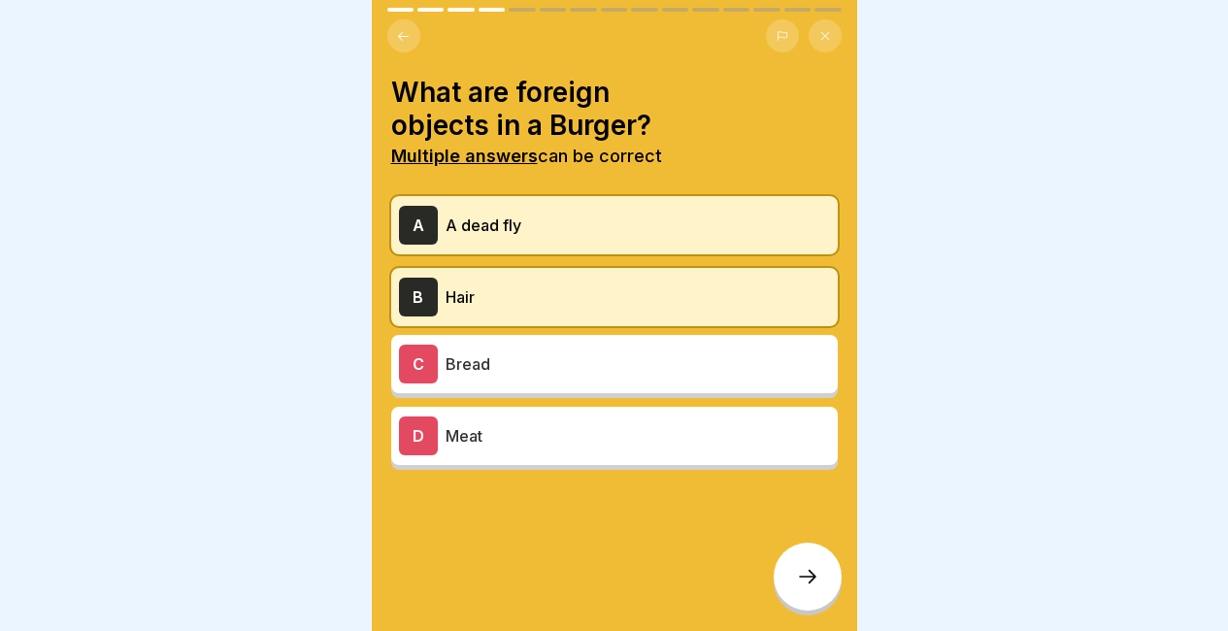
click at [825, 578] on div at bounding box center [807, 576] width 68 height 68
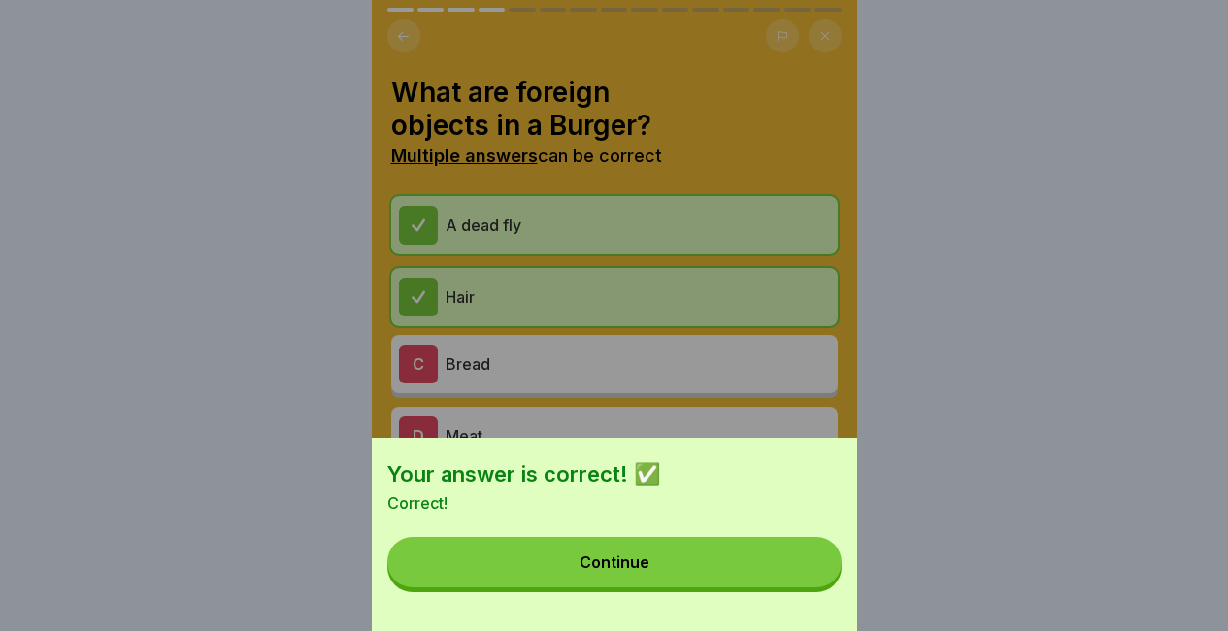
click at [825, 578] on button "Continue" at bounding box center [614, 562] width 454 height 50
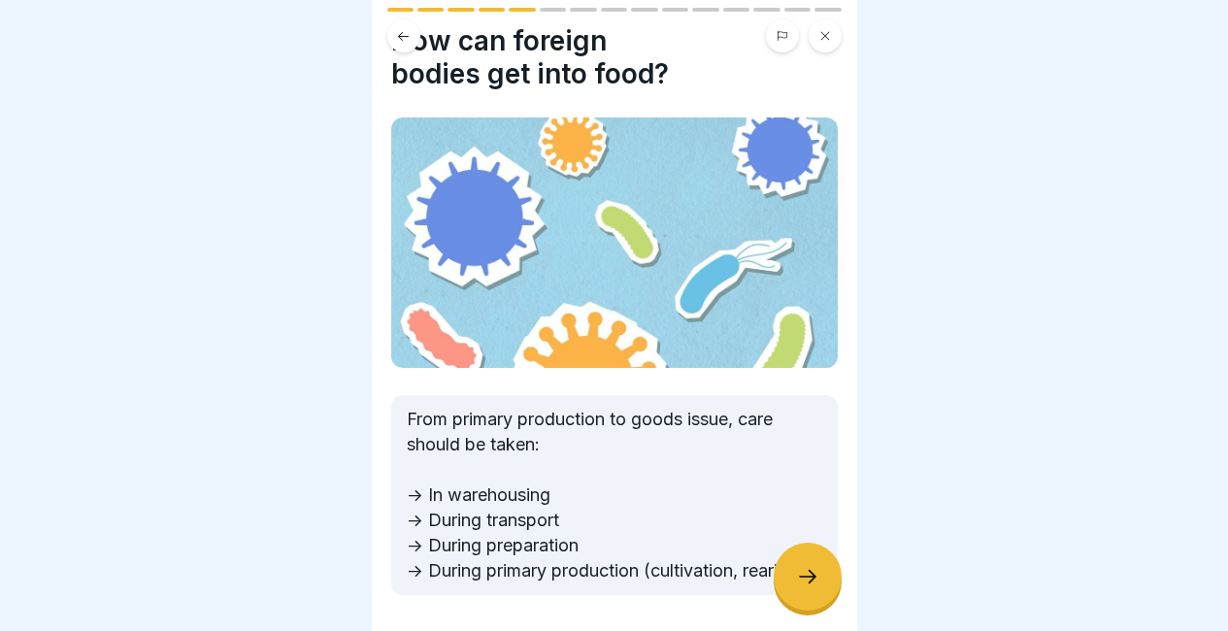
scroll to position [48, 0]
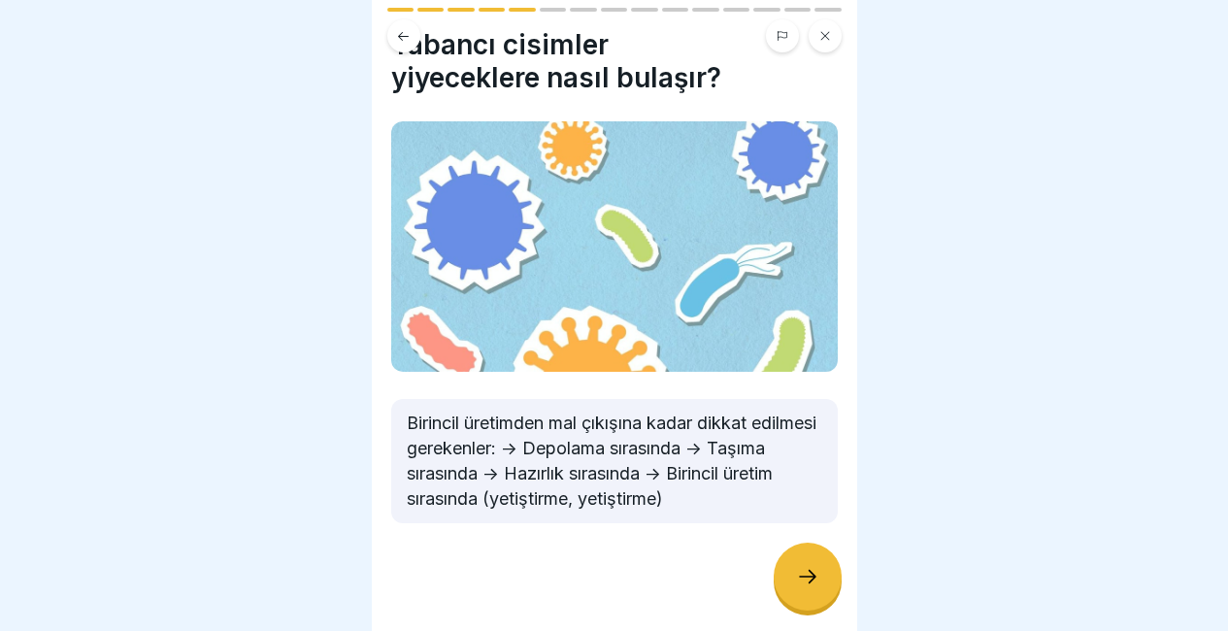
click at [894, 411] on div at bounding box center [614, 315] width 1228 height 631
click at [794, 601] on div at bounding box center [807, 576] width 68 height 68
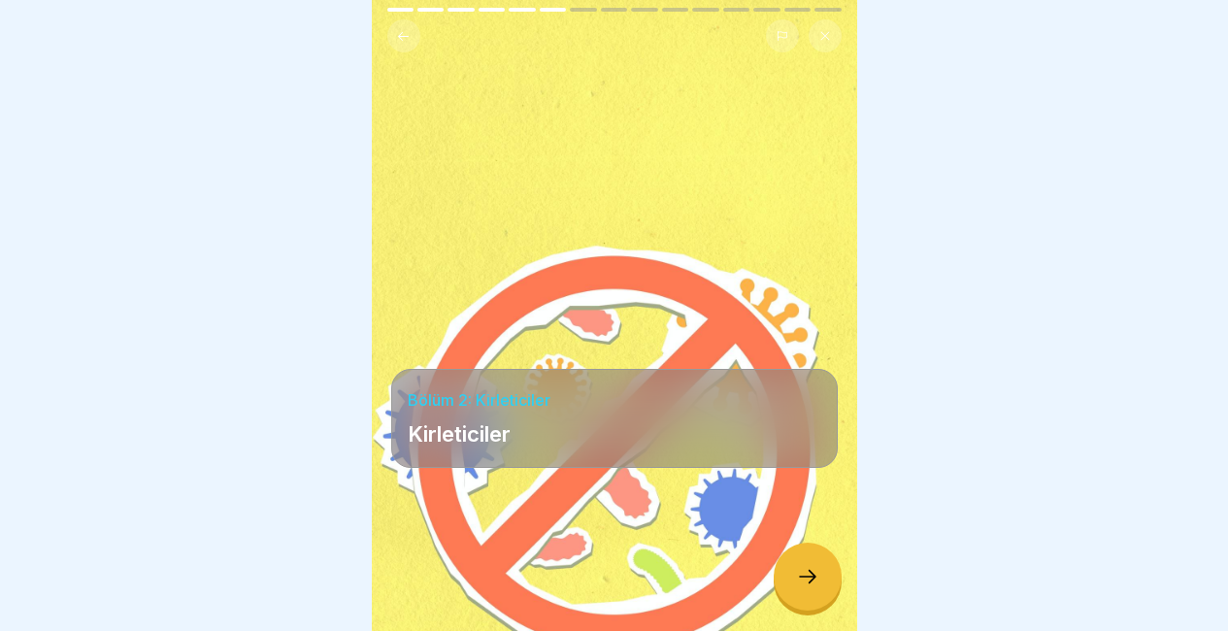
click at [800, 605] on div at bounding box center [807, 576] width 68 height 68
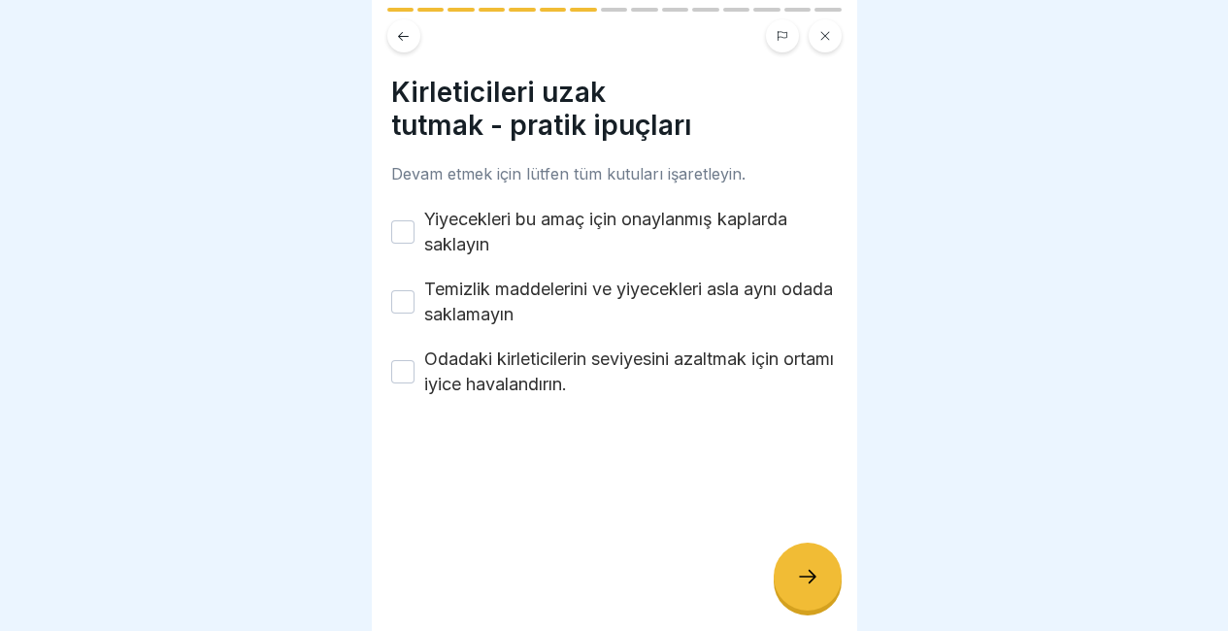
click at [401, 220] on div "Yiyecekleri bu amaç için onaylanmış kaplarda saklayın" at bounding box center [614, 232] width 446 height 50
click at [386, 224] on div "Kirleticileri uzak tutmak - pratik ipuçları Devam etmek için lütfen tüm kutular…" at bounding box center [614, 315] width 485 height 631
click at [399, 237] on button "Yiyecekleri bu amaç için onaylanmış kaplarda saklayın" at bounding box center [402, 231] width 23 height 23
click at [400, 304] on button "Temizlik maddelerini ve yiyecekleri asla aynı odada saklamayın" at bounding box center [402, 301] width 23 height 23
click at [407, 362] on button "Odadaki kirleticilerin seviyesini azaltmak için ortamı iyice havalandırın." at bounding box center [402, 371] width 23 height 23
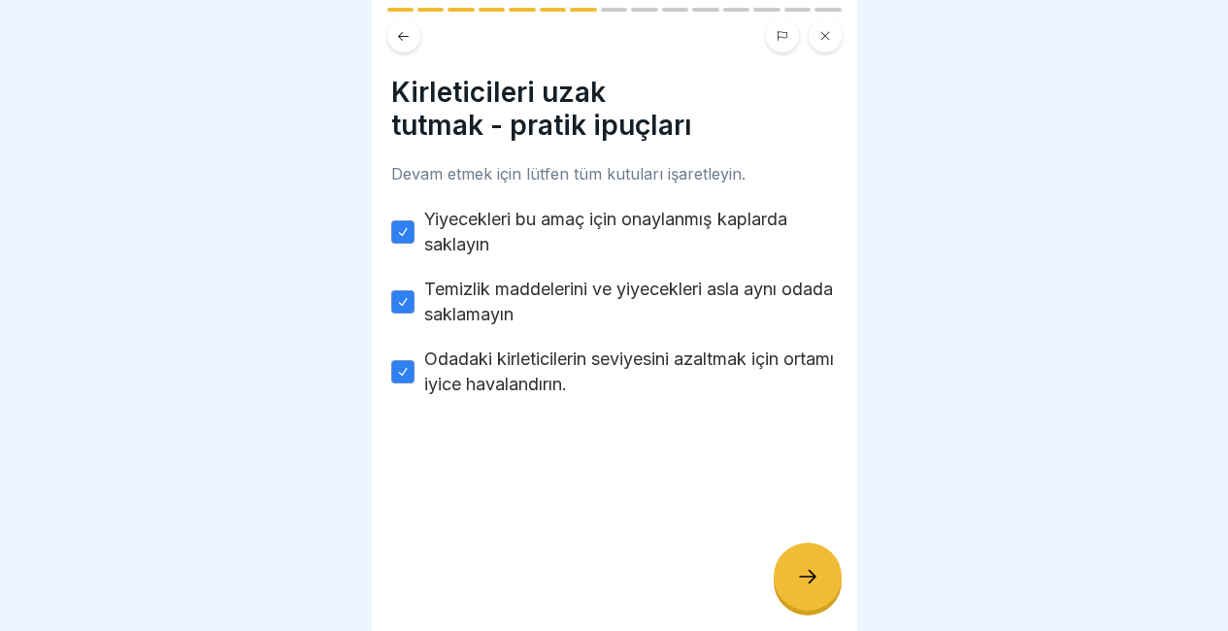
click at [802, 588] on icon at bounding box center [807, 576] width 23 height 23
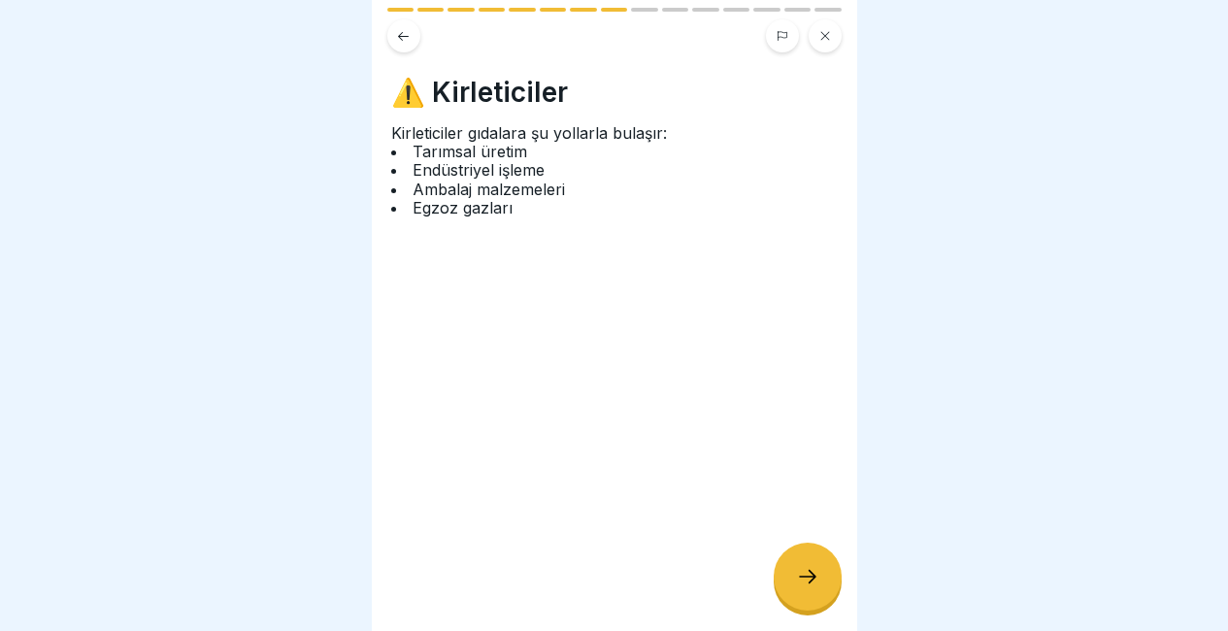
click at [805, 588] on icon at bounding box center [807, 576] width 23 height 23
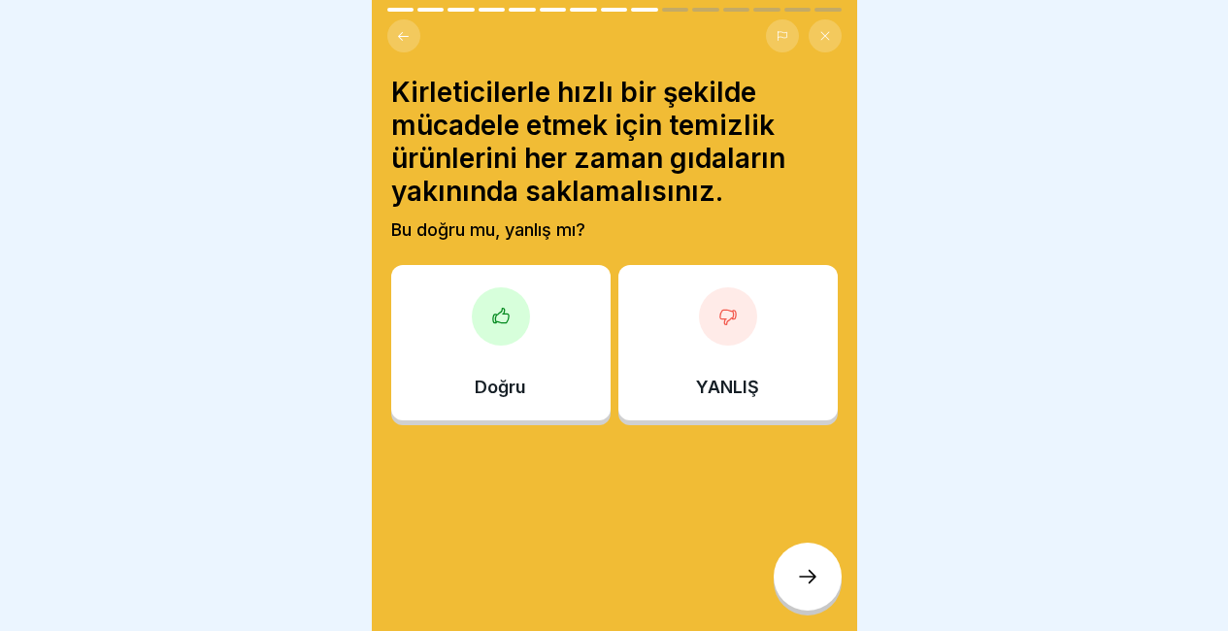
click at [763, 374] on div "YANLIŞ" at bounding box center [727, 342] width 219 height 155
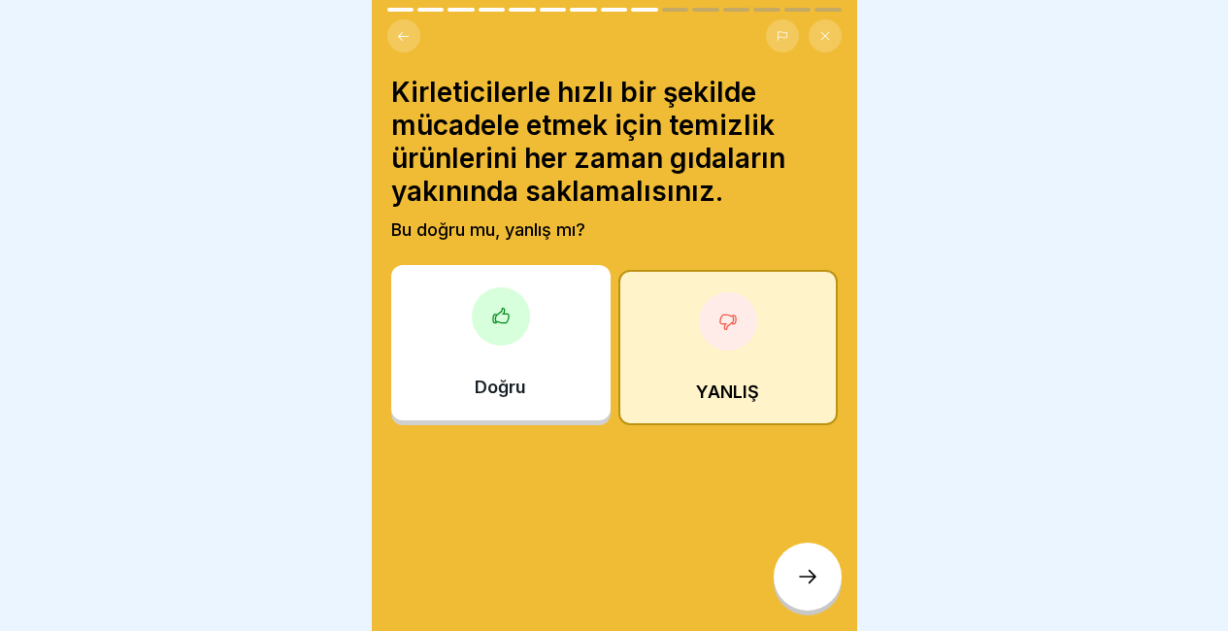
click at [807, 588] on icon at bounding box center [807, 576] width 23 height 23
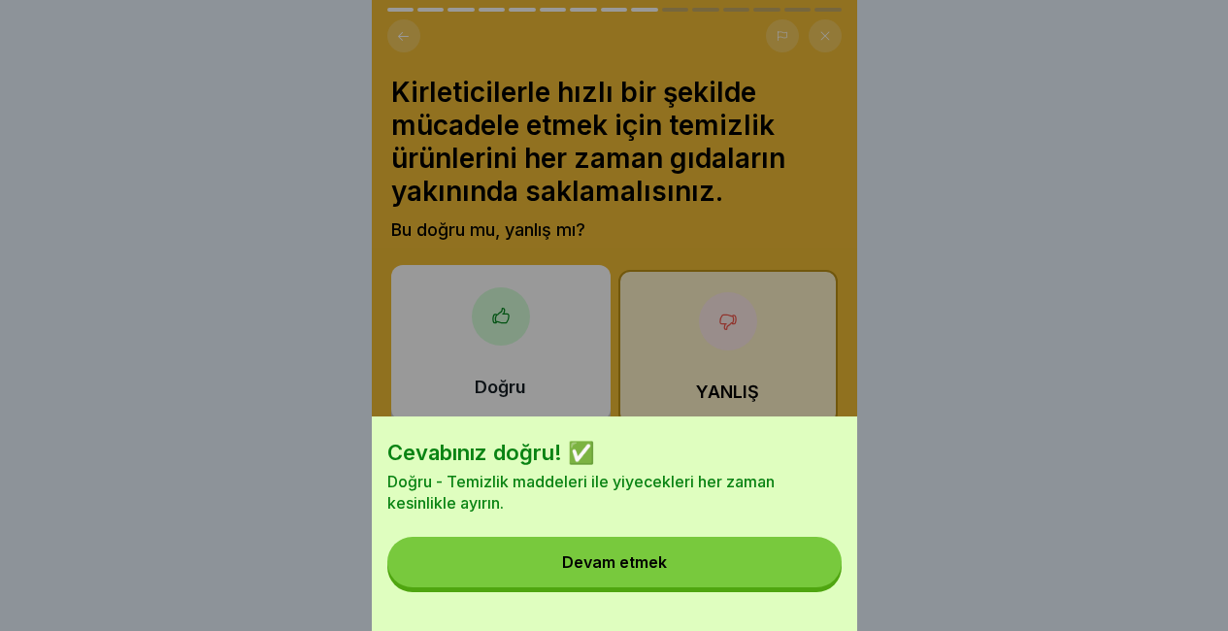
click at [807, 587] on button "Devam etmek" at bounding box center [614, 562] width 454 height 50
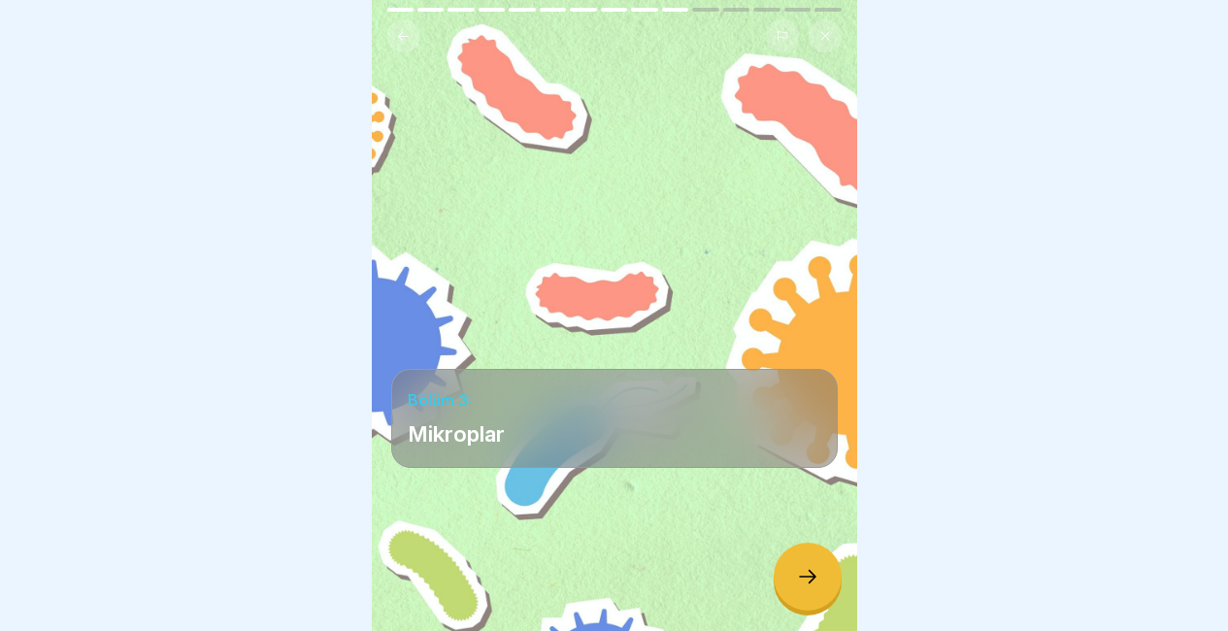
click at [807, 588] on icon at bounding box center [807, 576] width 23 height 23
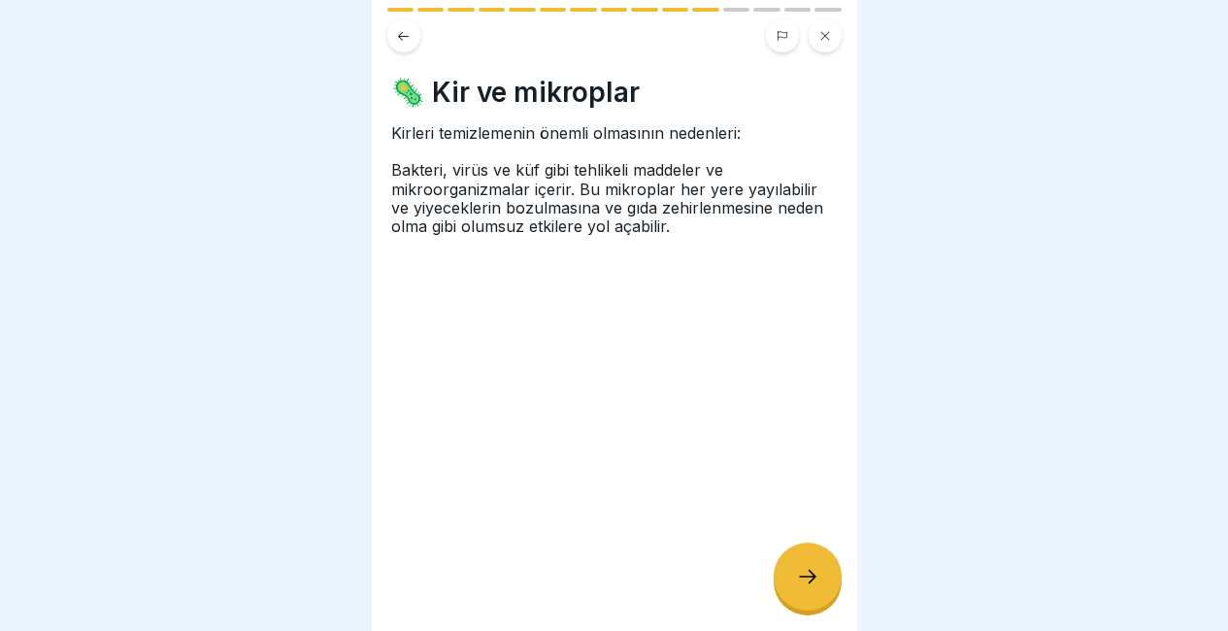
click at [807, 588] on icon at bounding box center [807, 576] width 23 height 23
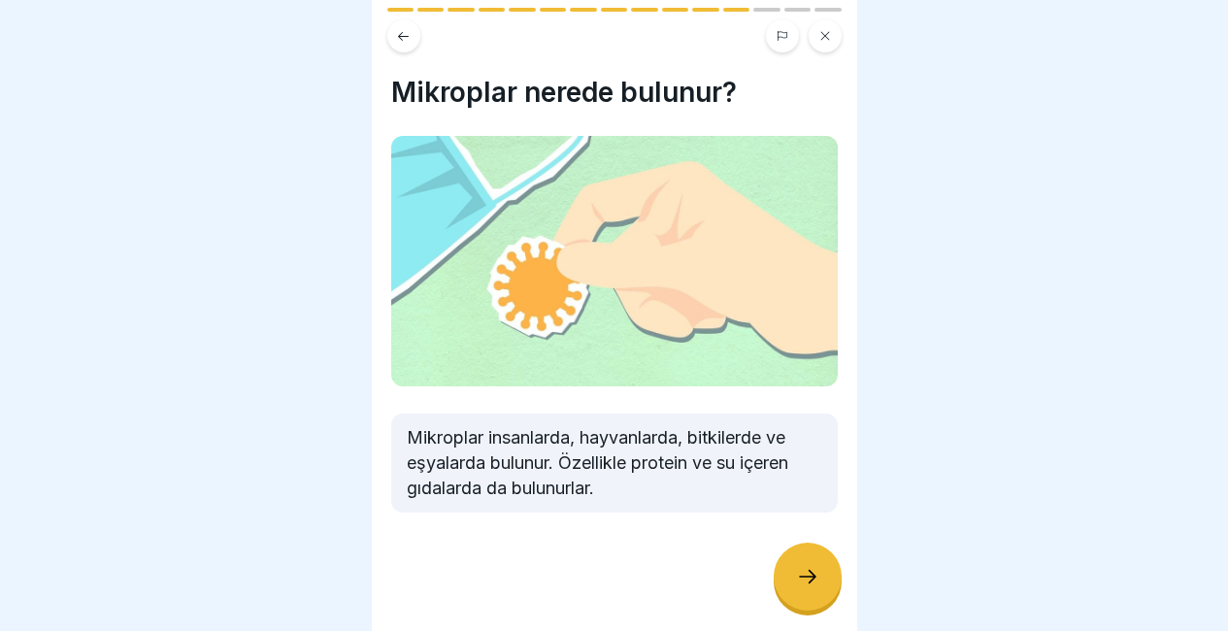
click at [808, 586] on icon at bounding box center [807, 576] width 23 height 23
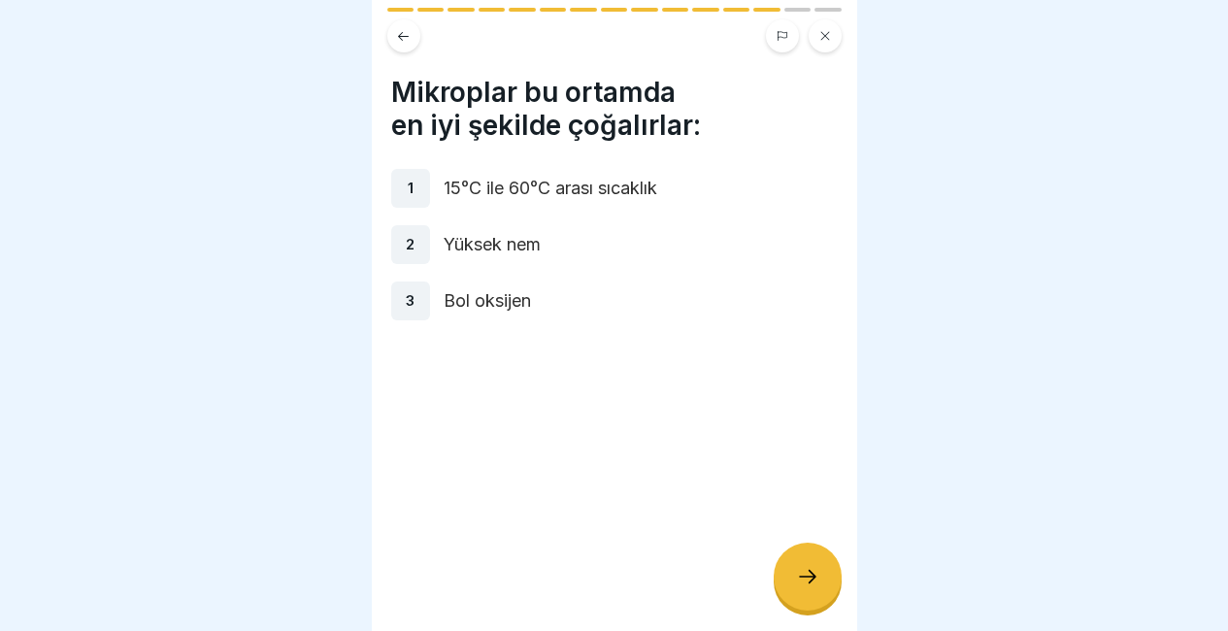
click at [808, 586] on icon at bounding box center [807, 576] width 23 height 23
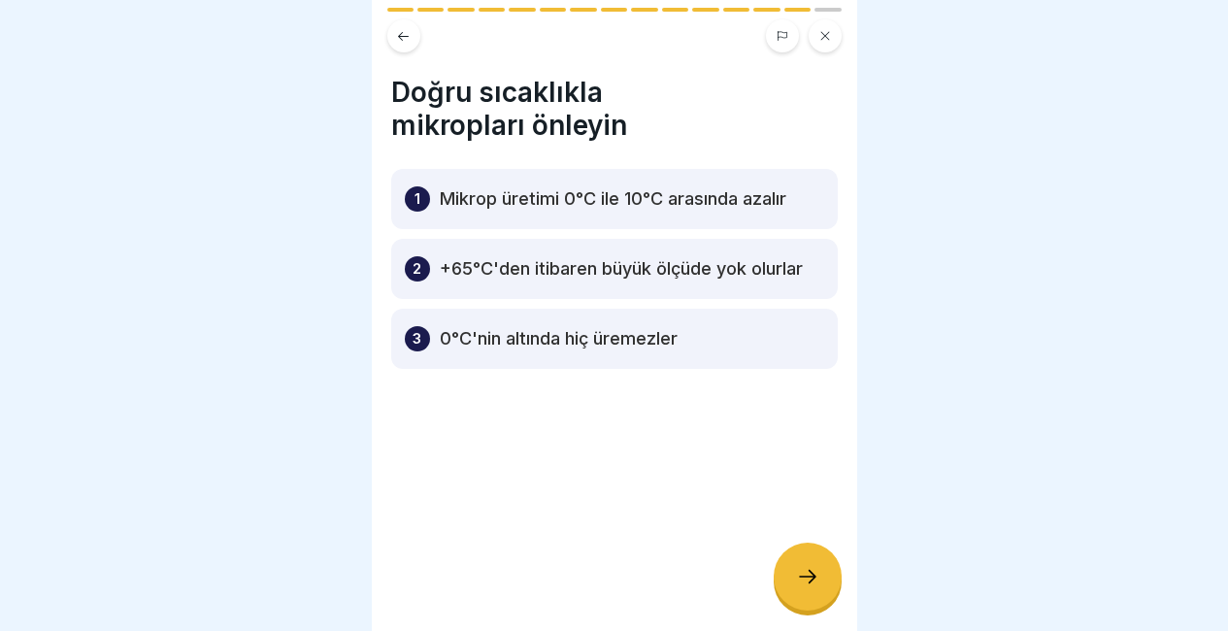
click at [685, 277] on font "+65°C'den itibaren büyük ölçüde yok olurlar" at bounding box center [621, 268] width 363 height 20
click at [822, 562] on div "Genel Hijyen Eğitimi (LHMV §4'e göre) 15 Adım İngilizce Bölüm 1: Genel Hijyen B…" at bounding box center [614, 315] width 485 height 631
click at [812, 570] on icon at bounding box center [807, 576] width 23 height 23
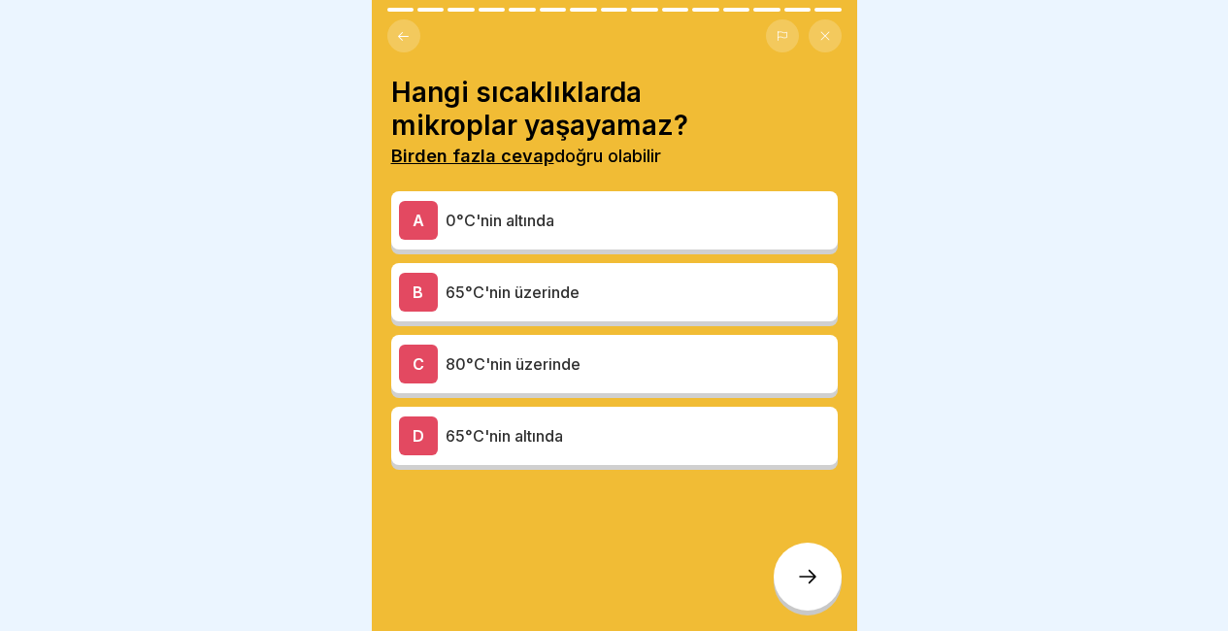
click at [660, 280] on p "65°C'nin üzerinde" at bounding box center [637, 291] width 384 height 23
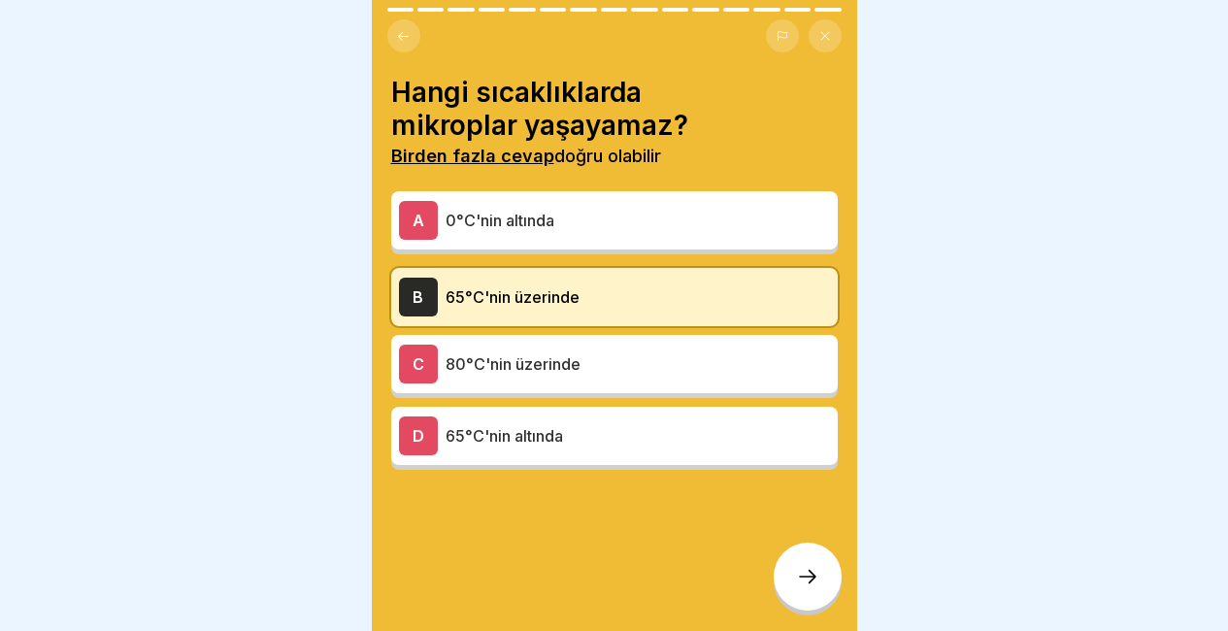
click at [660, 352] on p "80°C'nin üzerinde" at bounding box center [637, 363] width 384 height 23
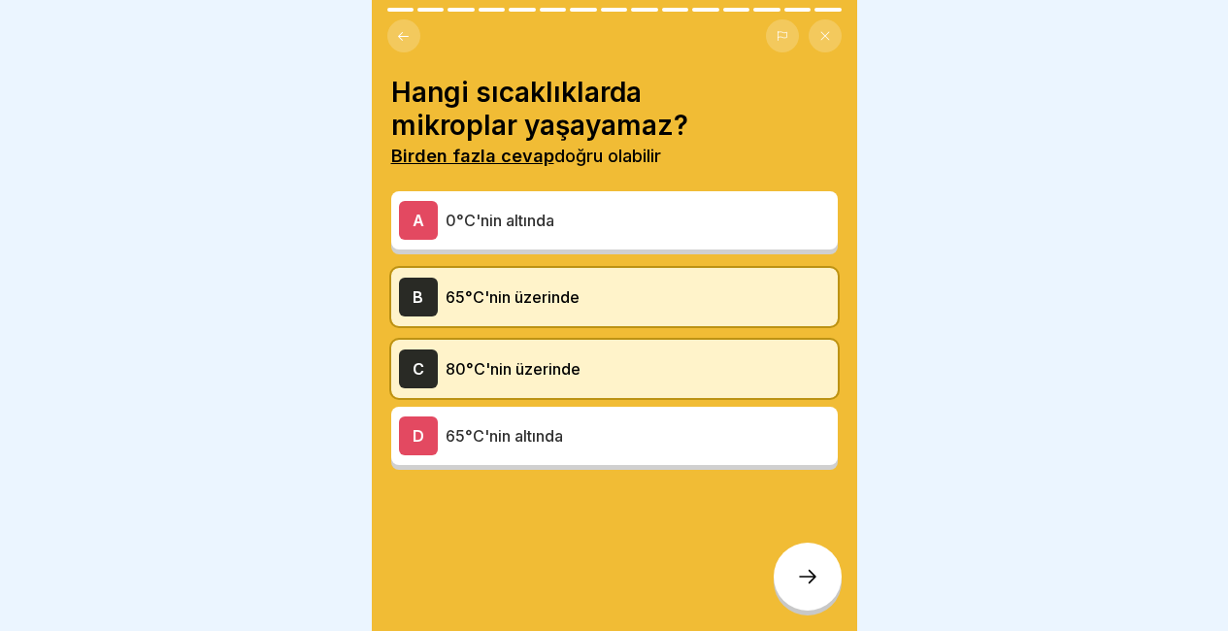
click at [794, 558] on div at bounding box center [807, 576] width 68 height 68
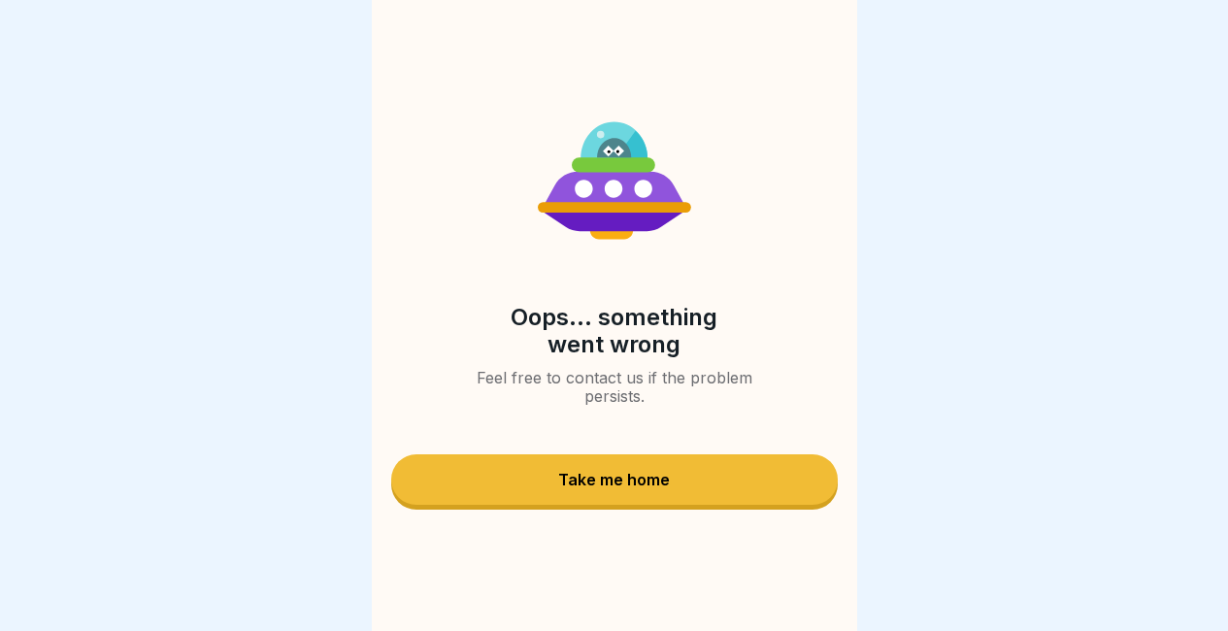
click at [772, 474] on button "Take me home" at bounding box center [614, 479] width 446 height 50
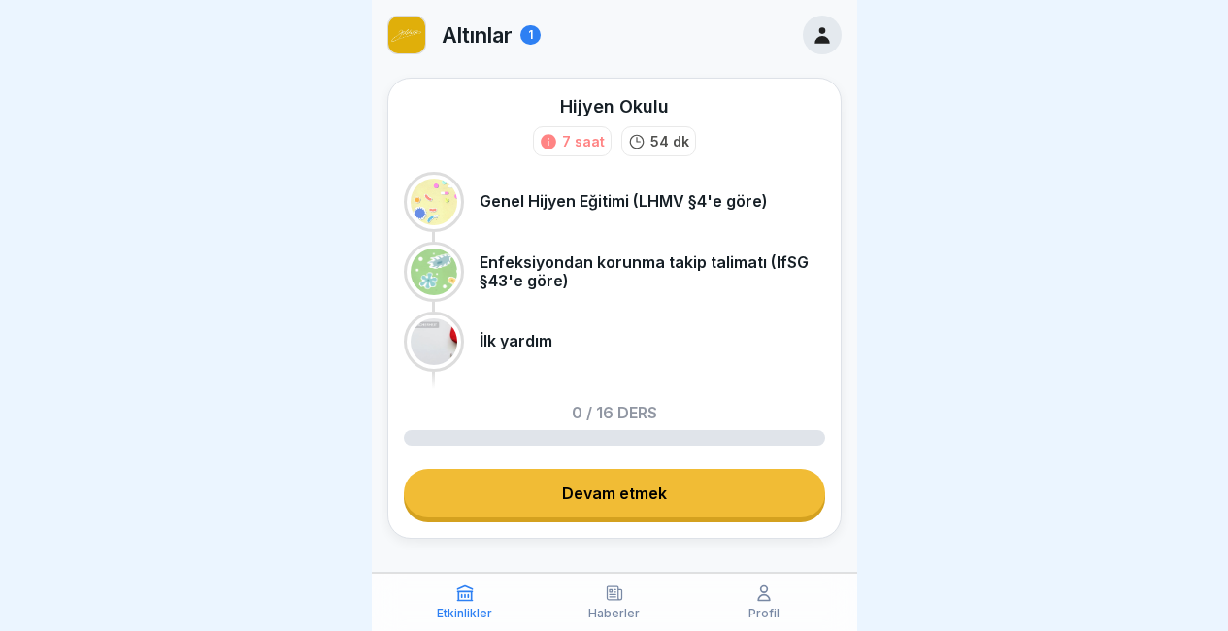
click at [757, 488] on link "Devam etmek" at bounding box center [614, 493] width 421 height 49
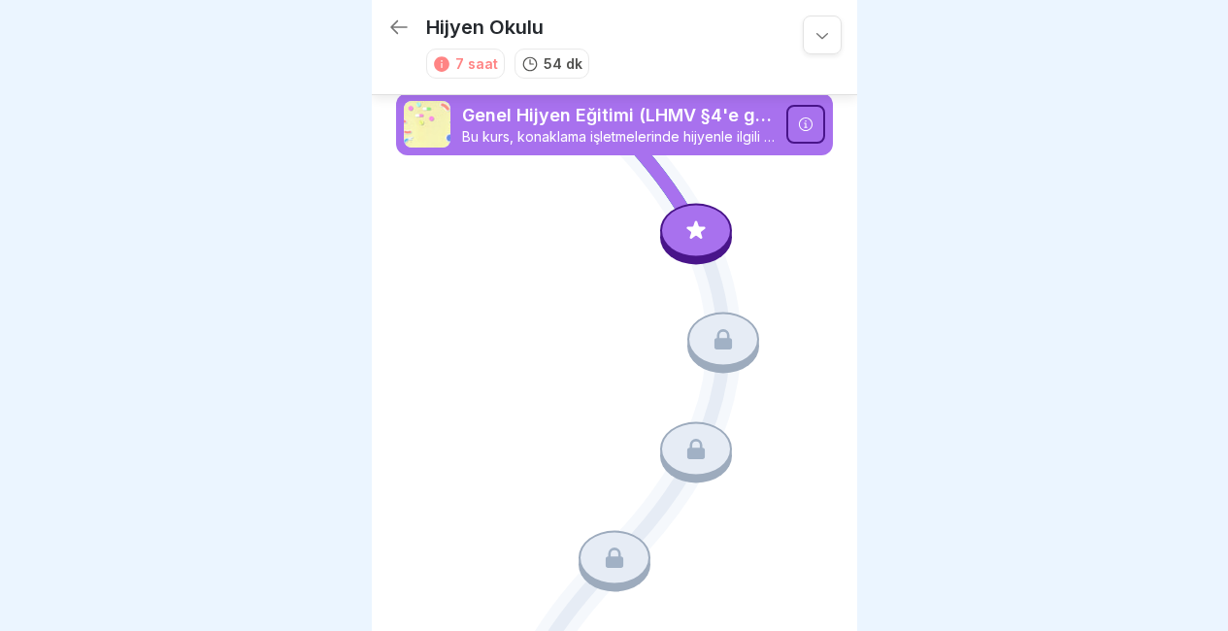
click at [676, 216] on div at bounding box center [696, 230] width 72 height 54
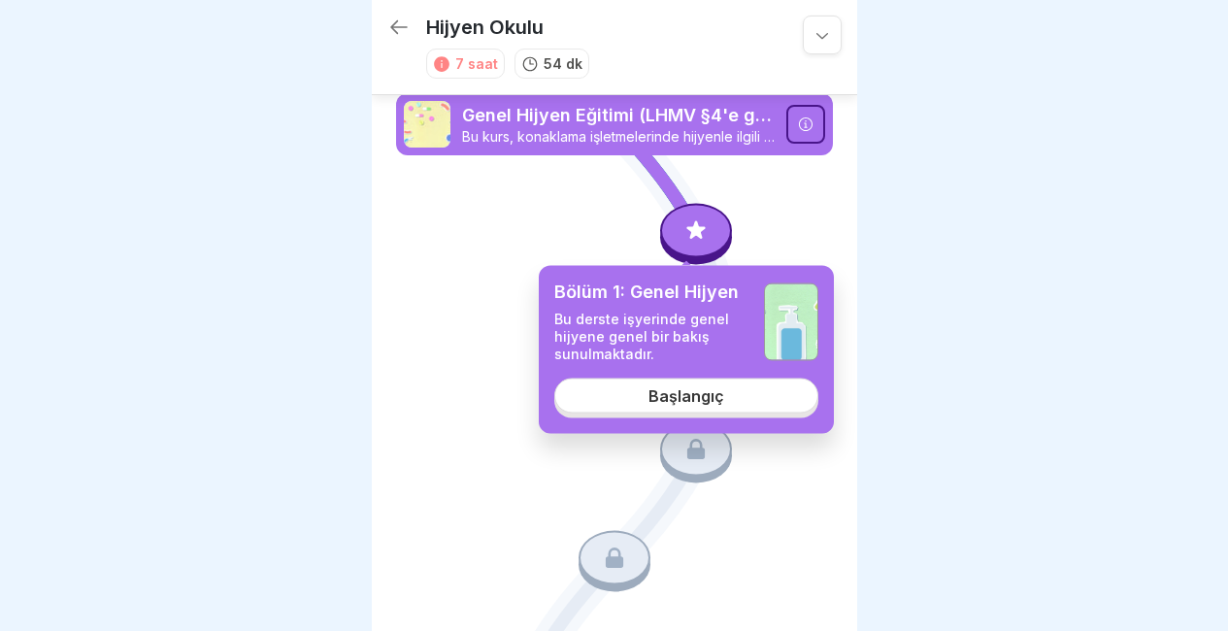
click at [735, 400] on link "Başlangıç" at bounding box center [686, 395] width 264 height 35
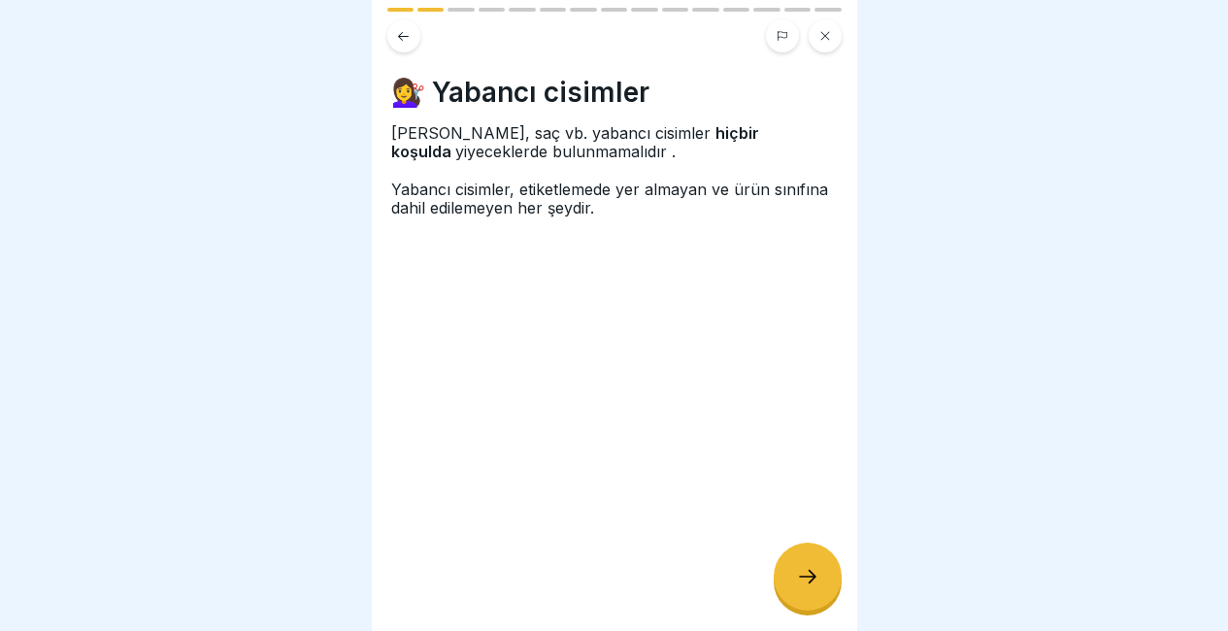
click at [815, 567] on div at bounding box center [807, 576] width 68 height 68
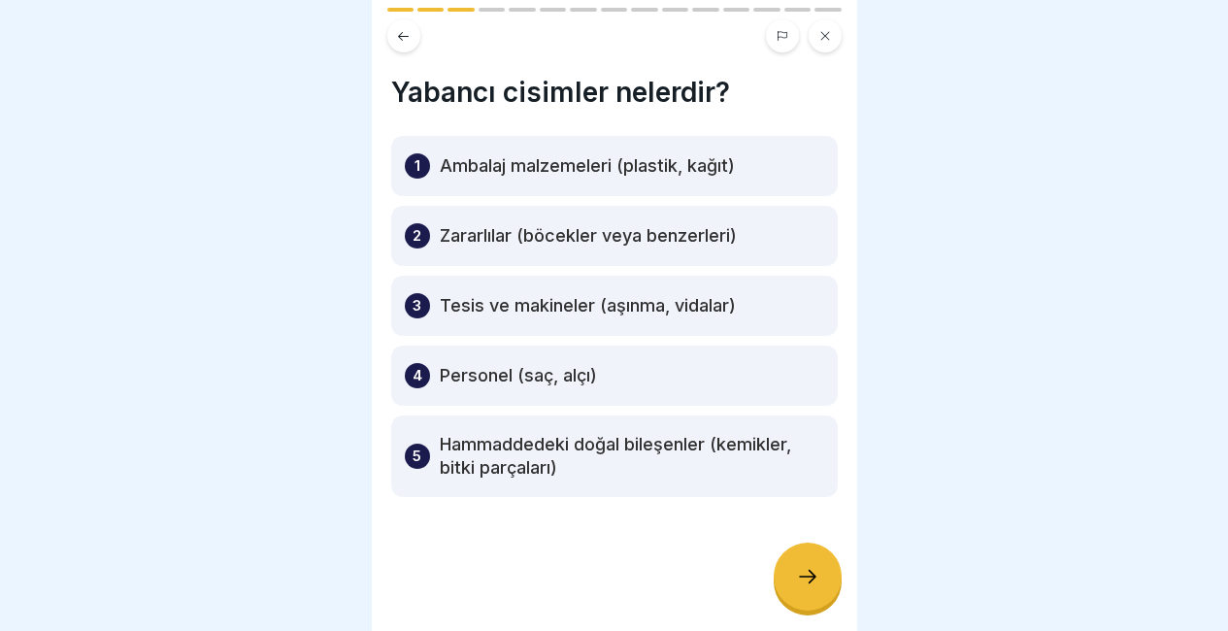
click at [812, 568] on div at bounding box center [807, 576] width 68 height 68
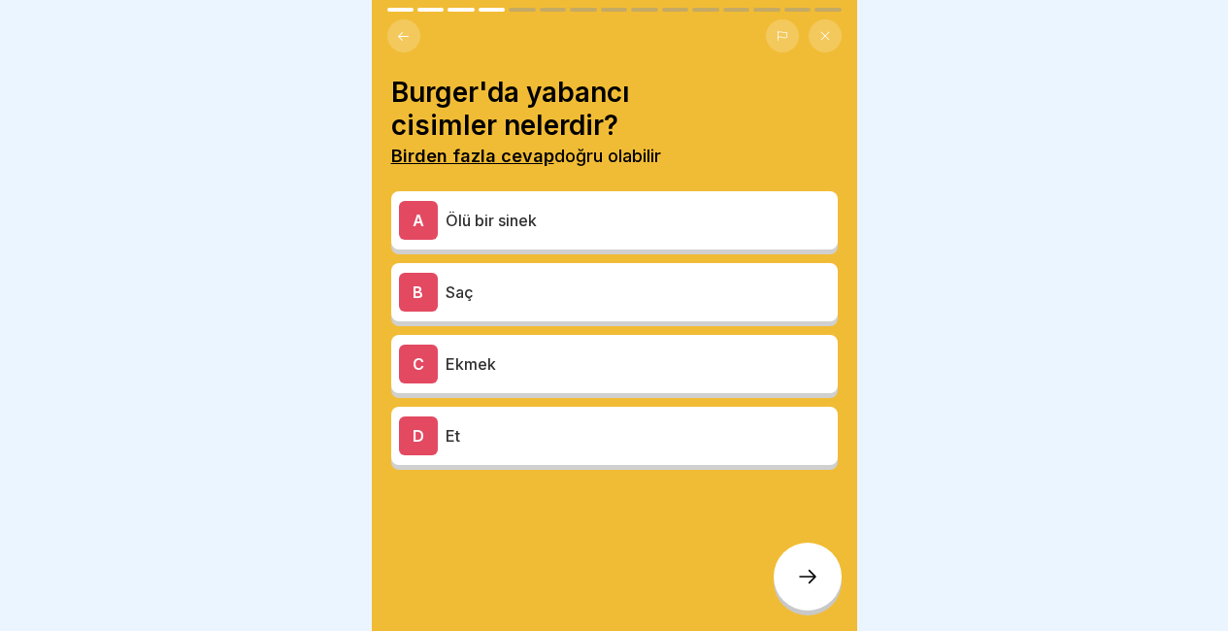
click at [647, 200] on div "A Ölü bir sinek" at bounding box center [614, 220] width 446 height 58
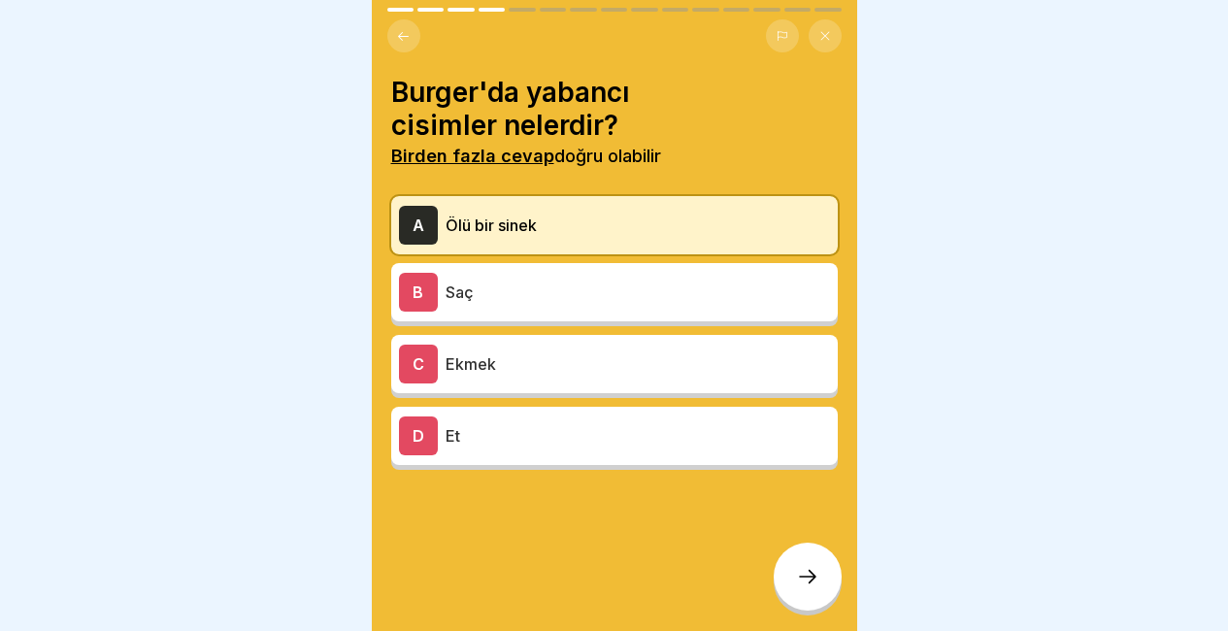
click at [654, 280] on p "Saç" at bounding box center [637, 291] width 384 height 23
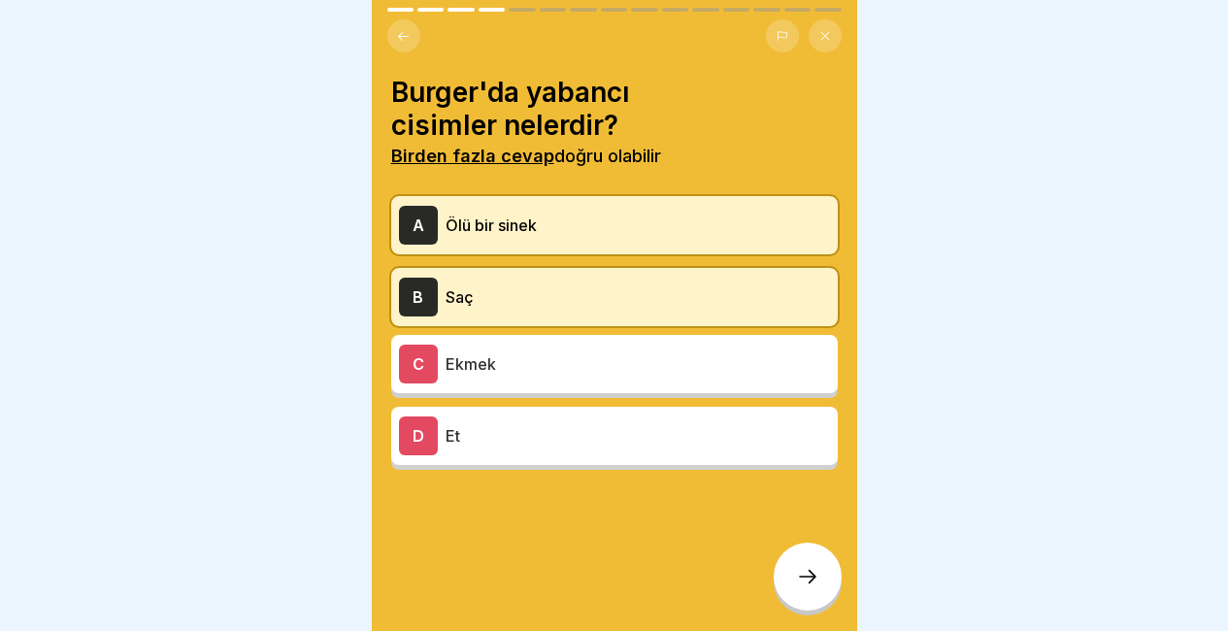
click at [799, 559] on div "Genel Hijyen Eğitimi (LHMV §4'e göre) 15 Adım İngilizce Bölüm 1: Genel Hijyen B…" at bounding box center [614, 315] width 485 height 631
click at [800, 565] on div at bounding box center [807, 576] width 68 height 68
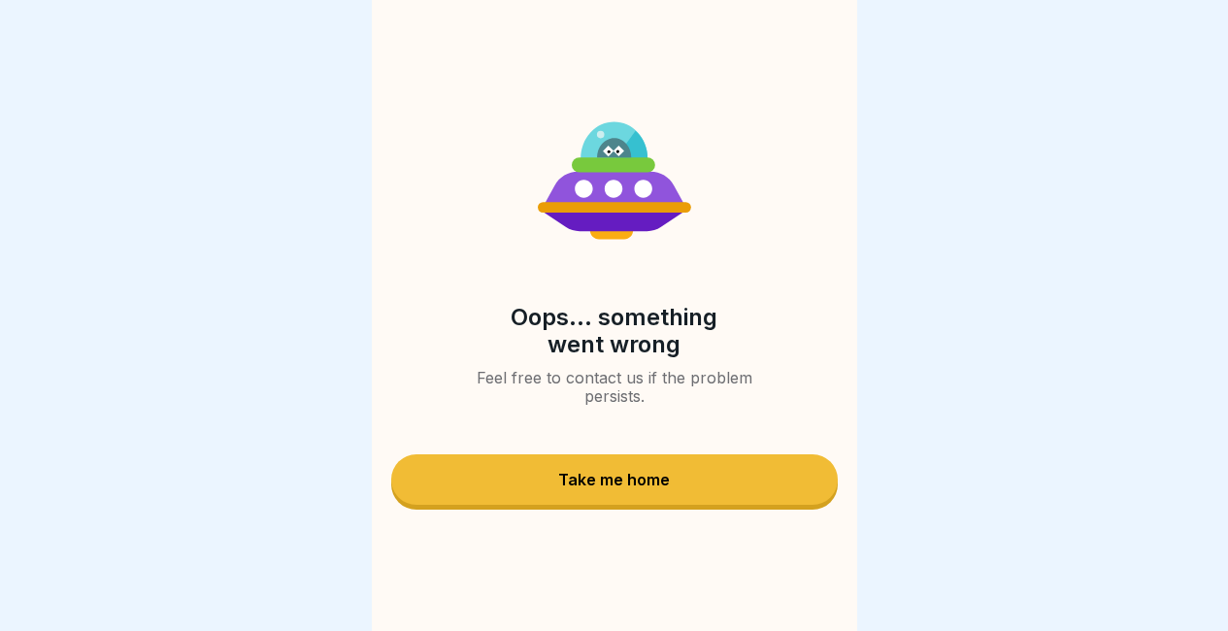
click at [612, 470] on button "Take me home" at bounding box center [614, 479] width 446 height 50
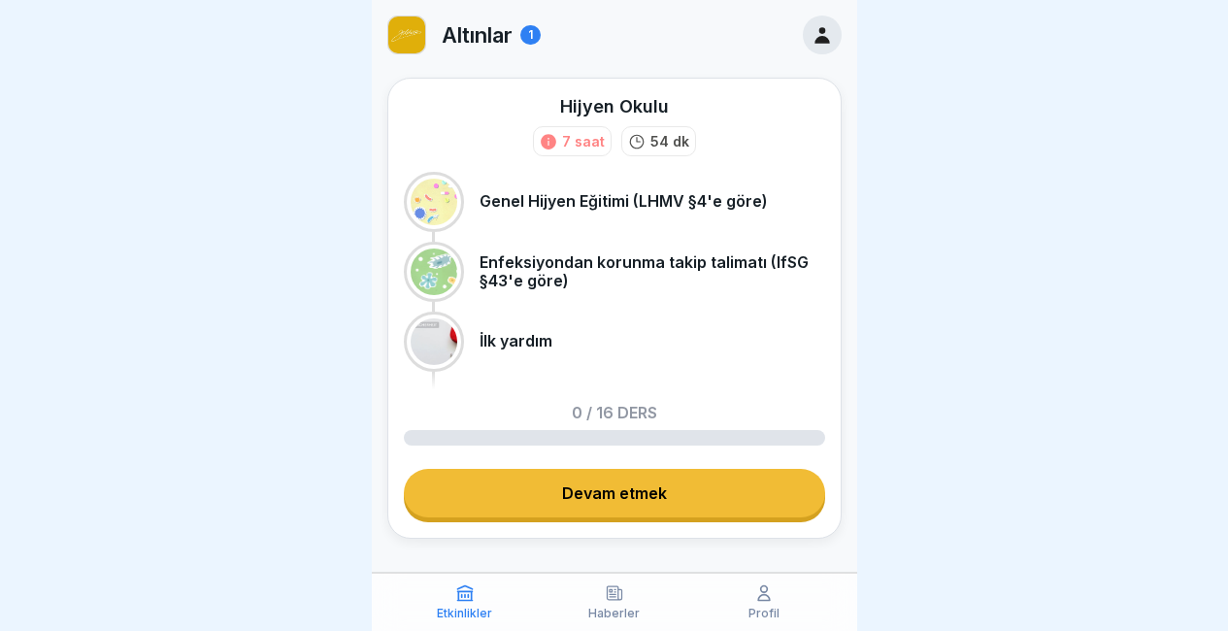
click at [650, 489] on font "Devam etmek" at bounding box center [614, 492] width 105 height 19
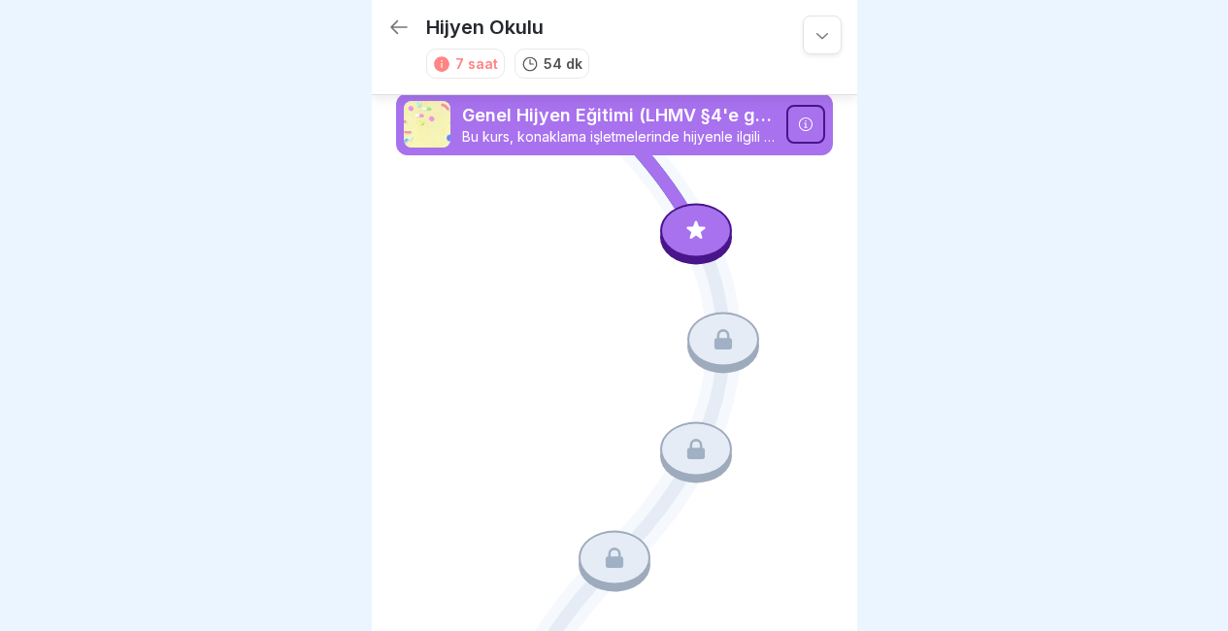
click at [684, 246] on div at bounding box center [696, 230] width 72 height 54
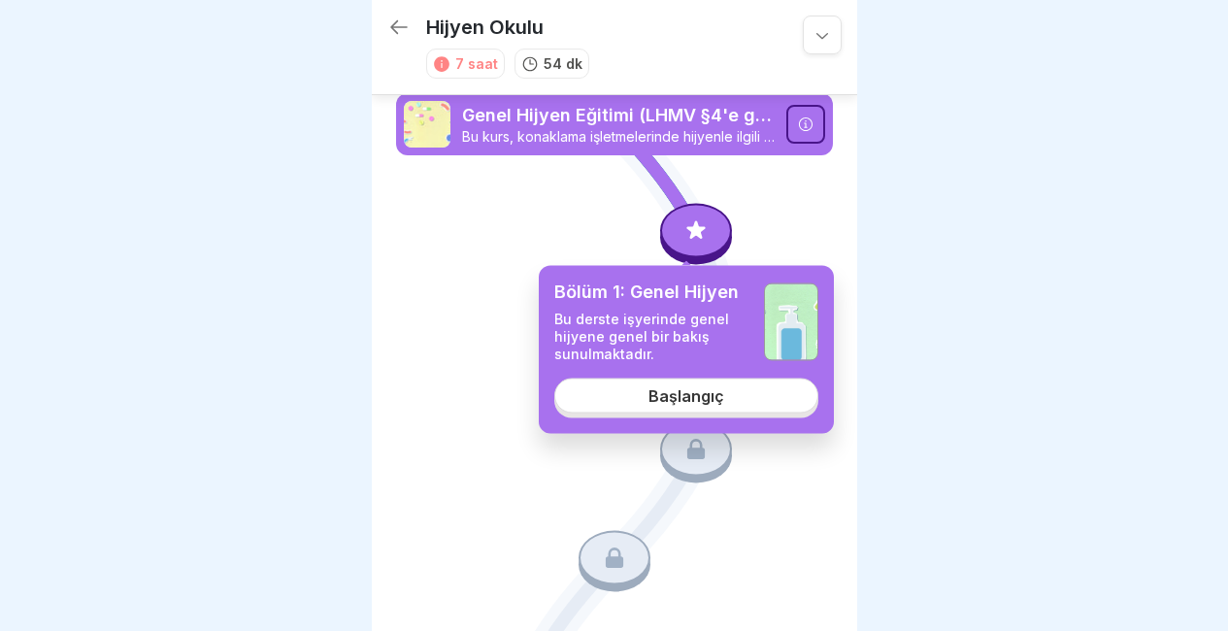
click at [725, 389] on link "Başlangıç" at bounding box center [686, 395] width 264 height 35
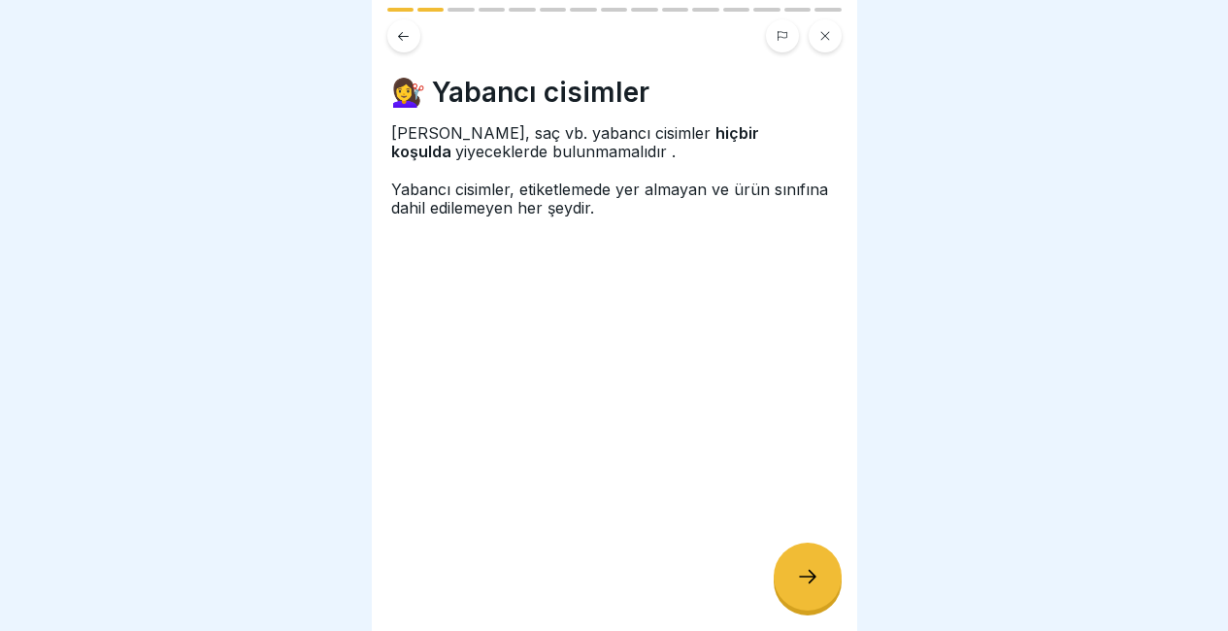
click at [801, 571] on div at bounding box center [807, 576] width 68 height 68
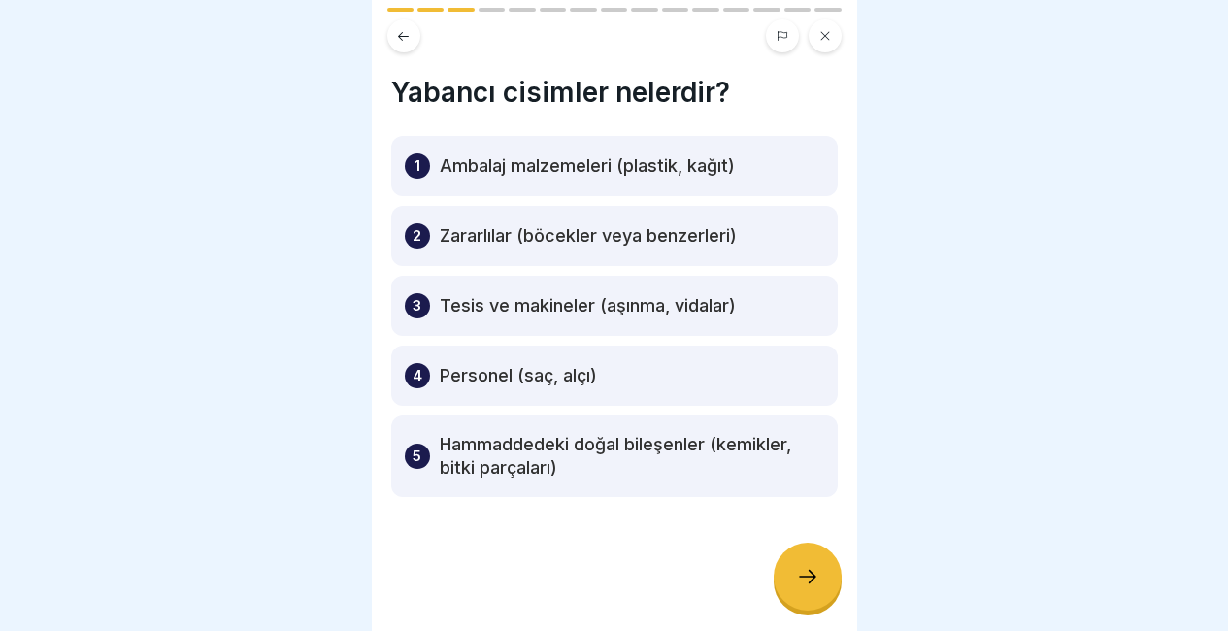
click at [772, 539] on div at bounding box center [614, 555] width 446 height 116
click at [789, 560] on div at bounding box center [614, 555] width 446 height 116
click at [796, 571] on div at bounding box center [807, 576] width 68 height 68
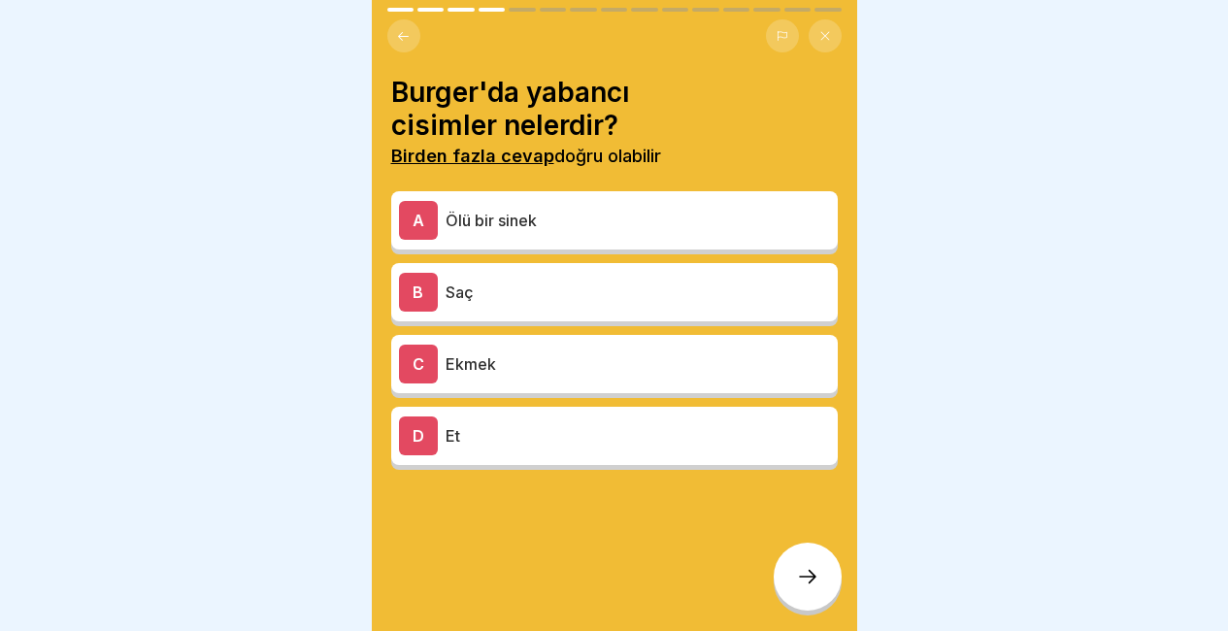
click at [674, 207] on div "A Ölü bir sinek" at bounding box center [614, 220] width 431 height 39
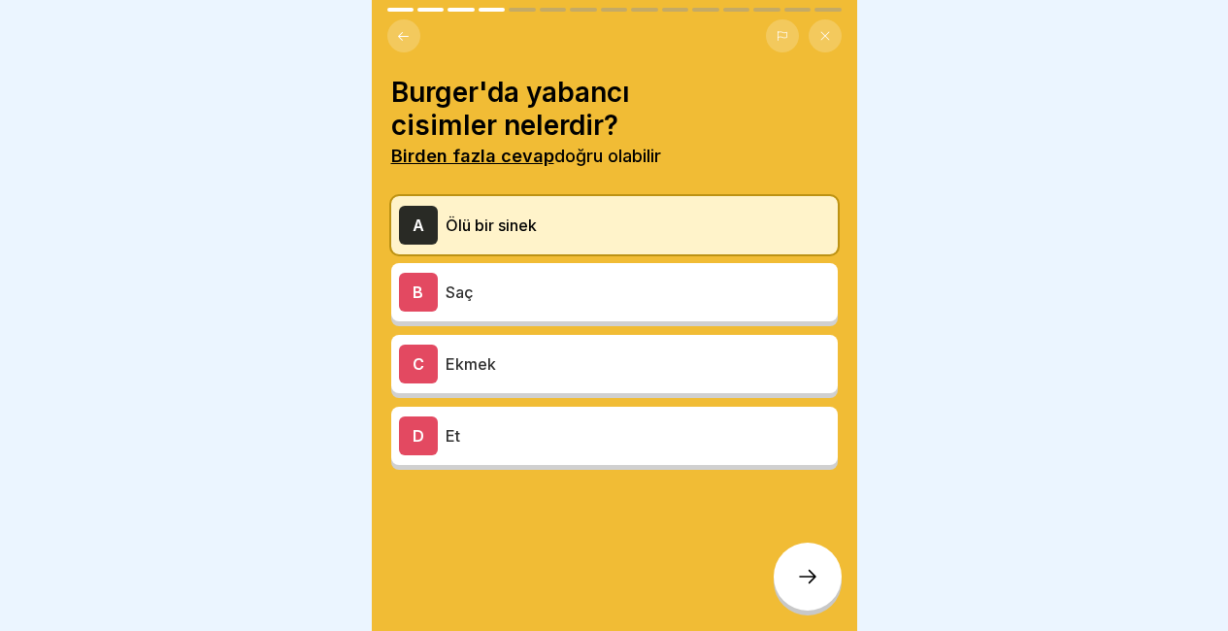
click at [671, 247] on div "A Ölü bir sinek" at bounding box center [614, 225] width 446 height 58
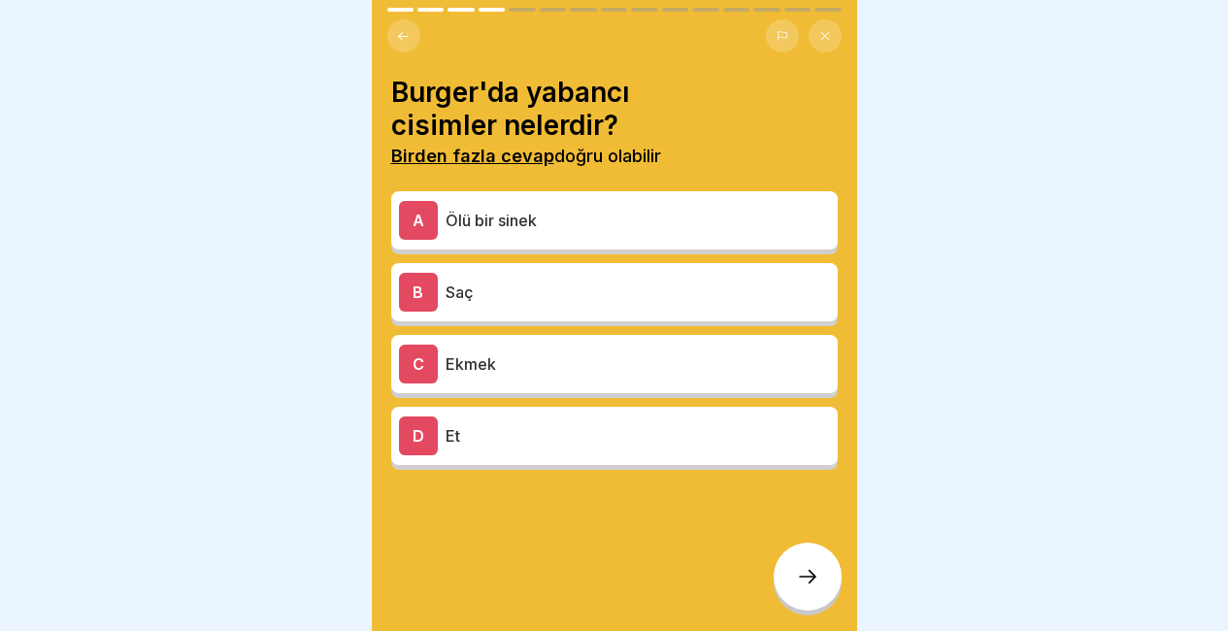
click at [731, 224] on p "Ölü bir sinek" at bounding box center [637, 220] width 384 height 23
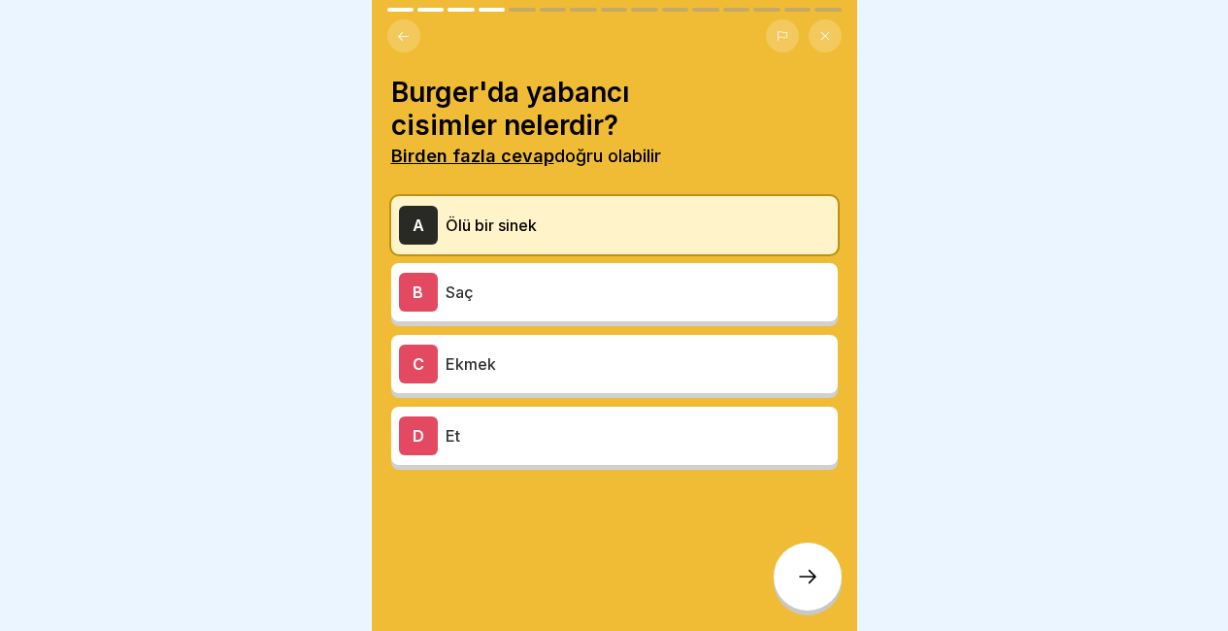
click at [733, 294] on p "Saç" at bounding box center [637, 291] width 384 height 23
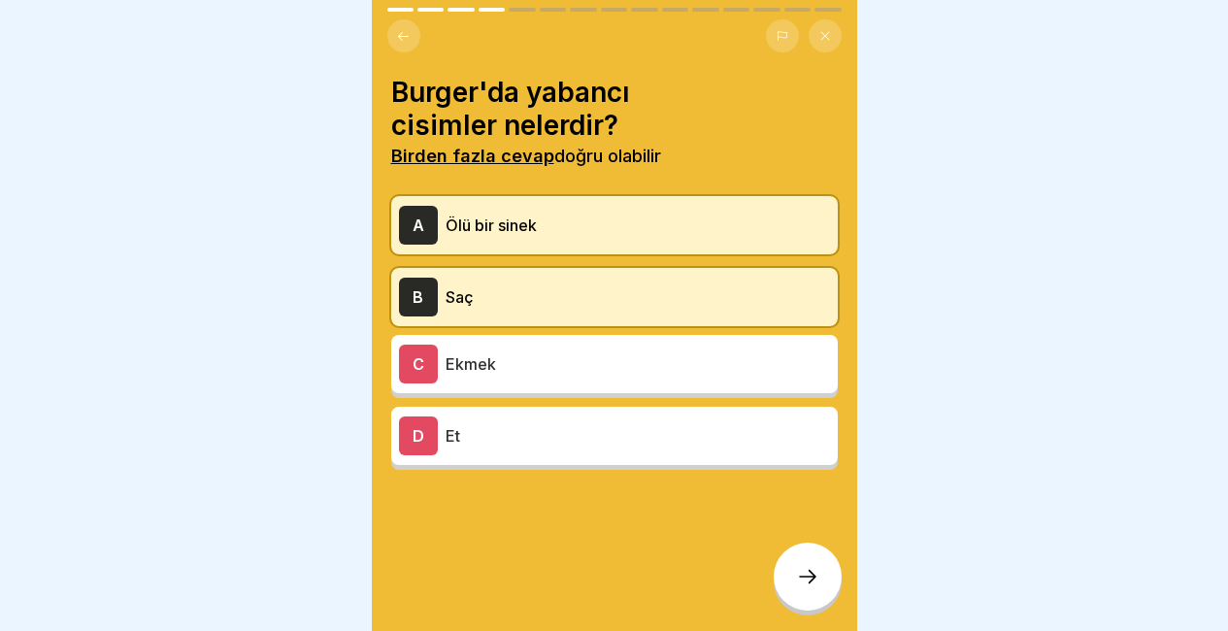
click at [807, 563] on div at bounding box center [807, 576] width 68 height 68
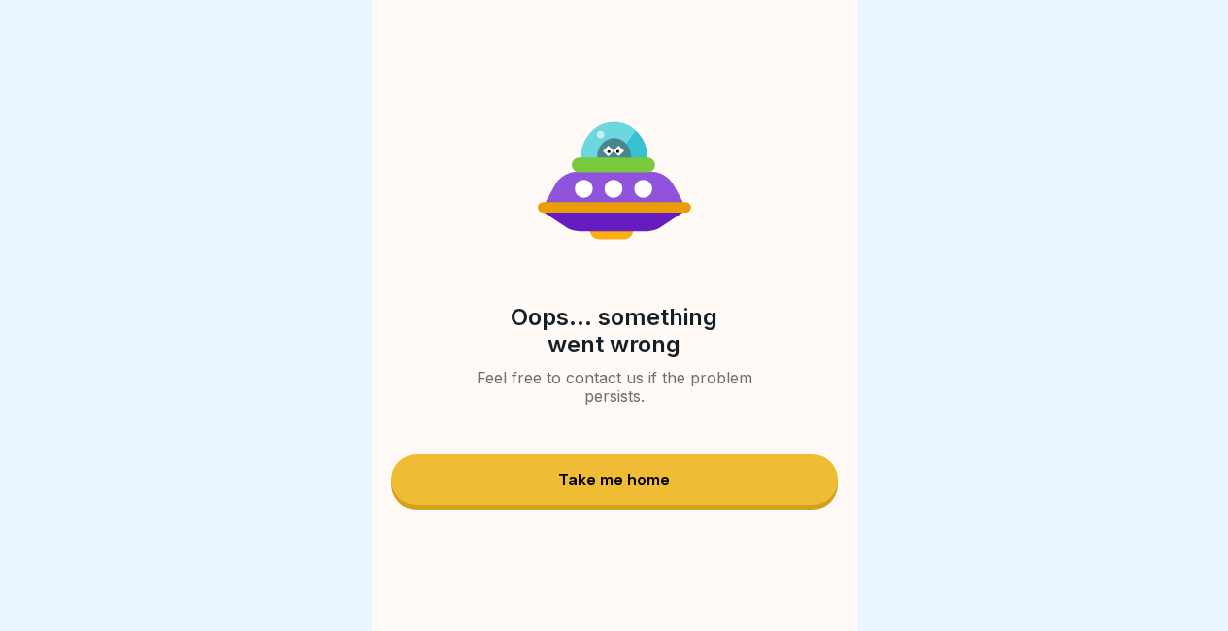
click at [786, 496] on button "Take me home" at bounding box center [614, 479] width 446 height 50
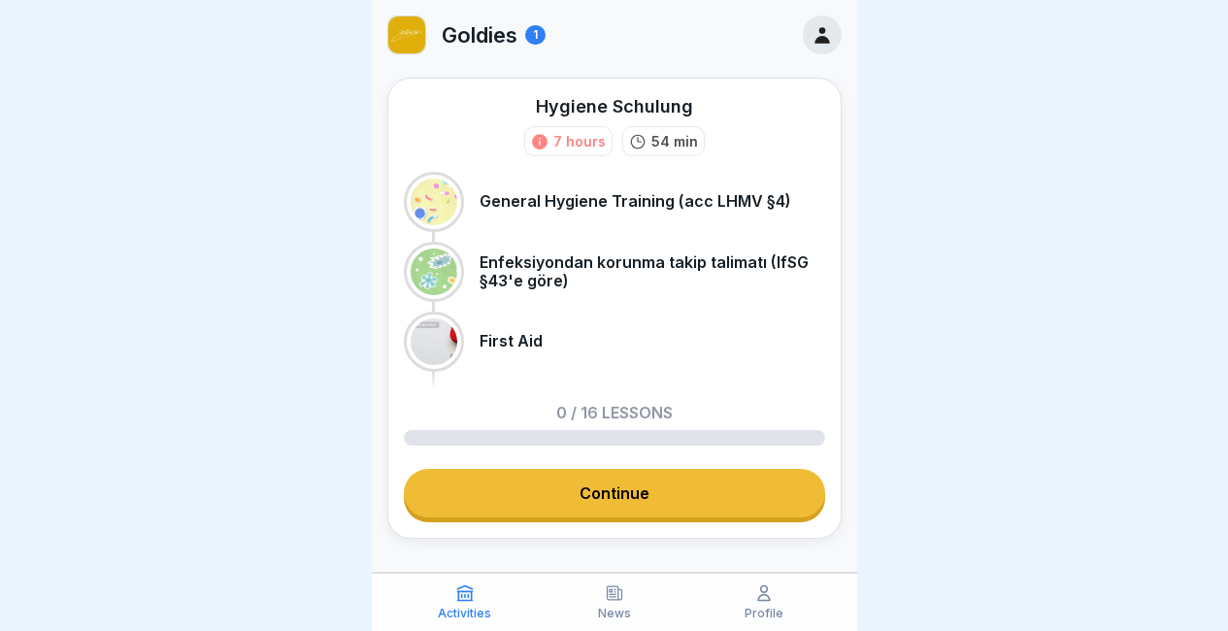
click at [960, 344] on div at bounding box center [614, 315] width 1228 height 631
click at [803, 16] on link at bounding box center [822, 35] width 39 height 39
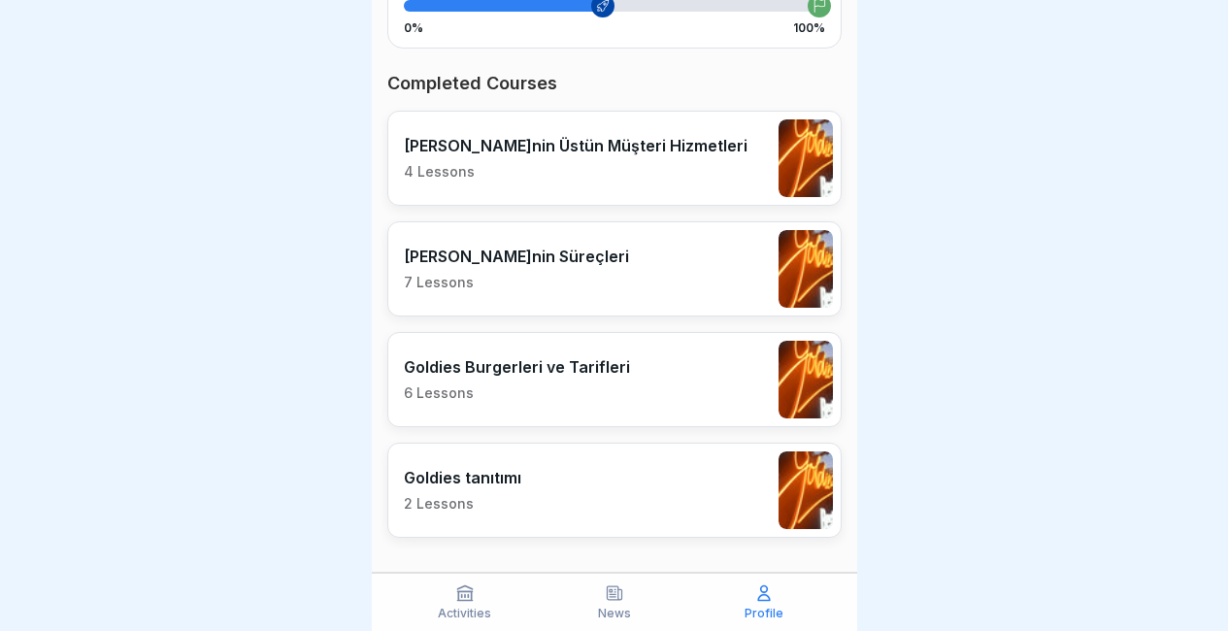
scroll to position [493, 0]
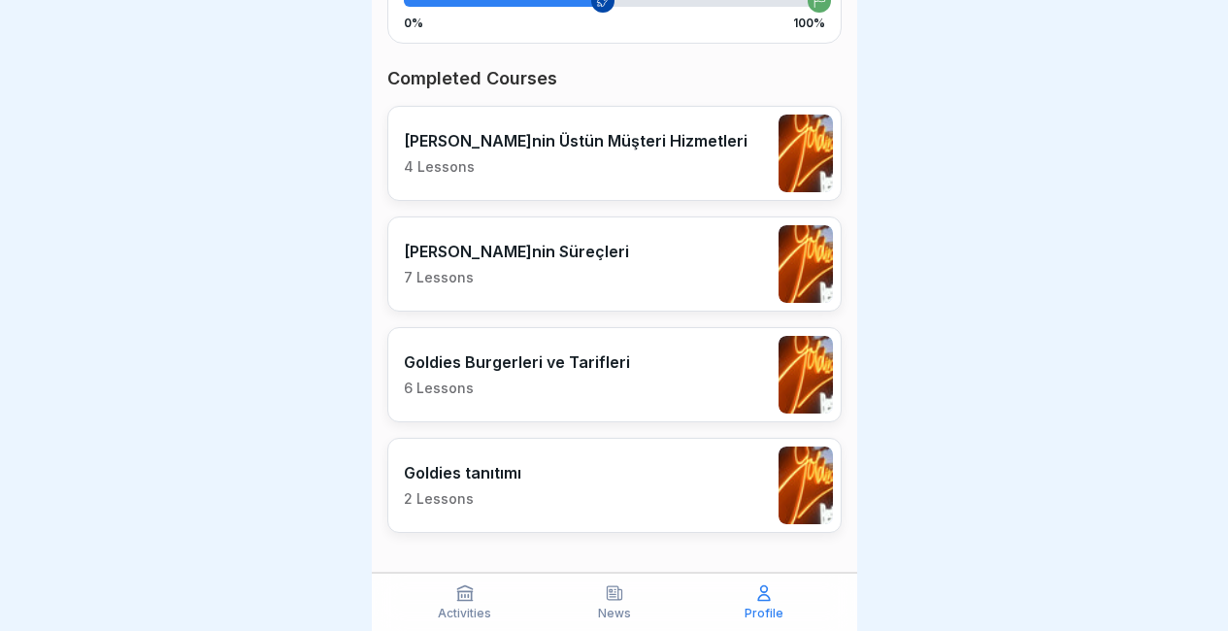
click at [616, 601] on icon at bounding box center [614, 592] width 19 height 19
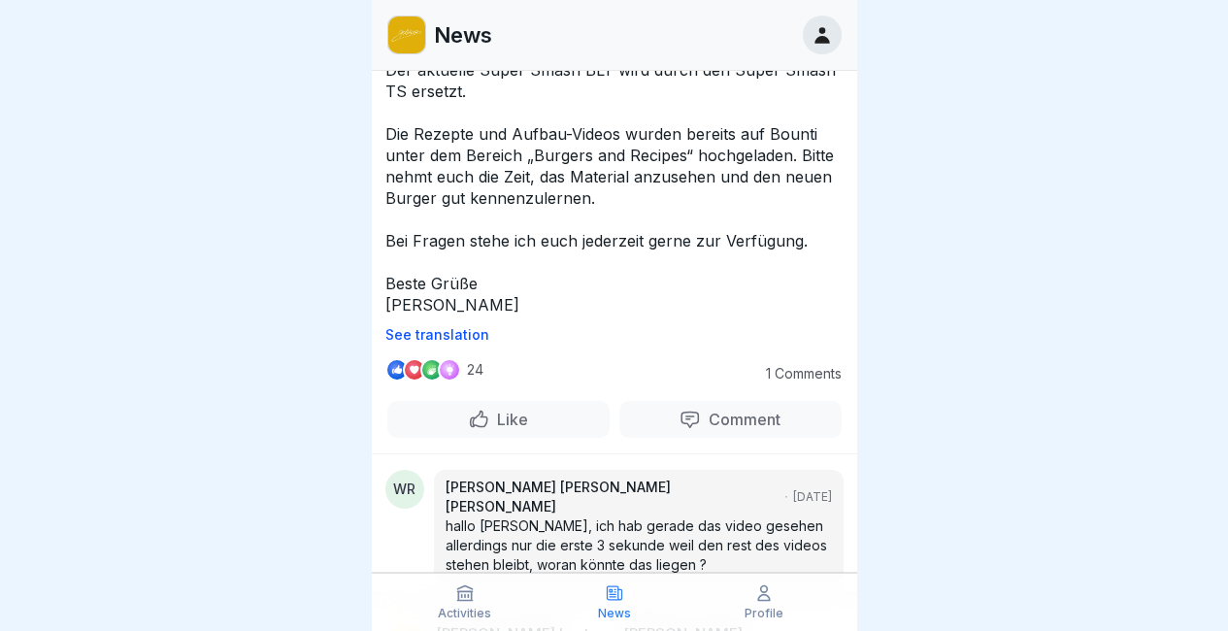
scroll to position [485, 0]
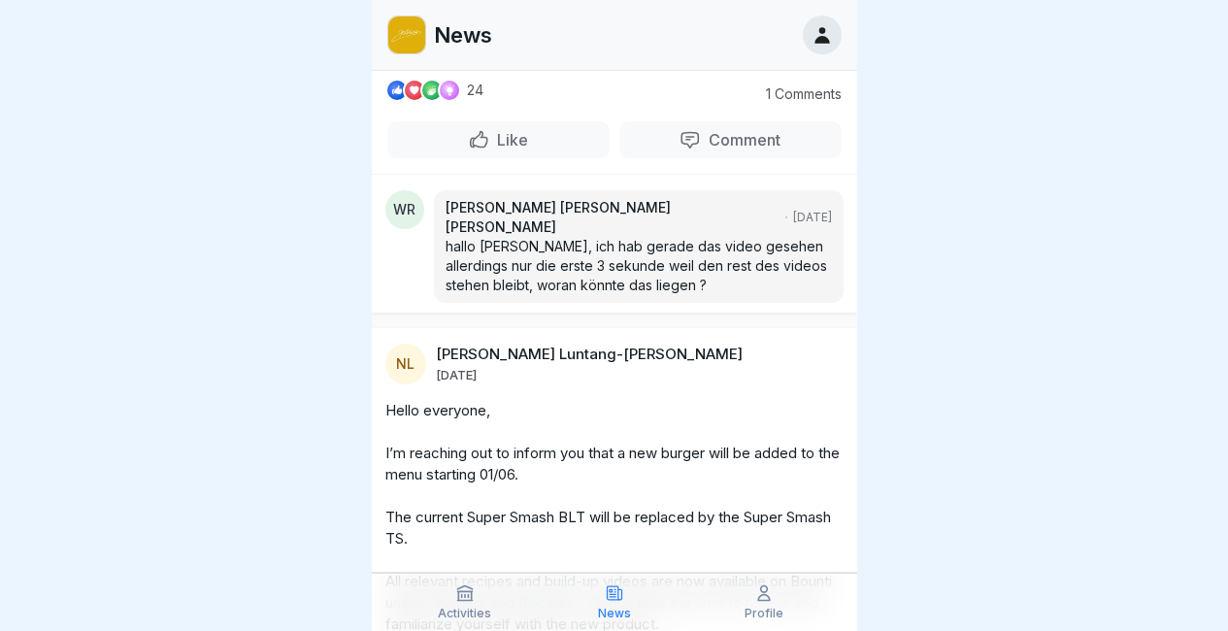
click at [482, 596] on div "Activities" at bounding box center [465, 601] width 140 height 37
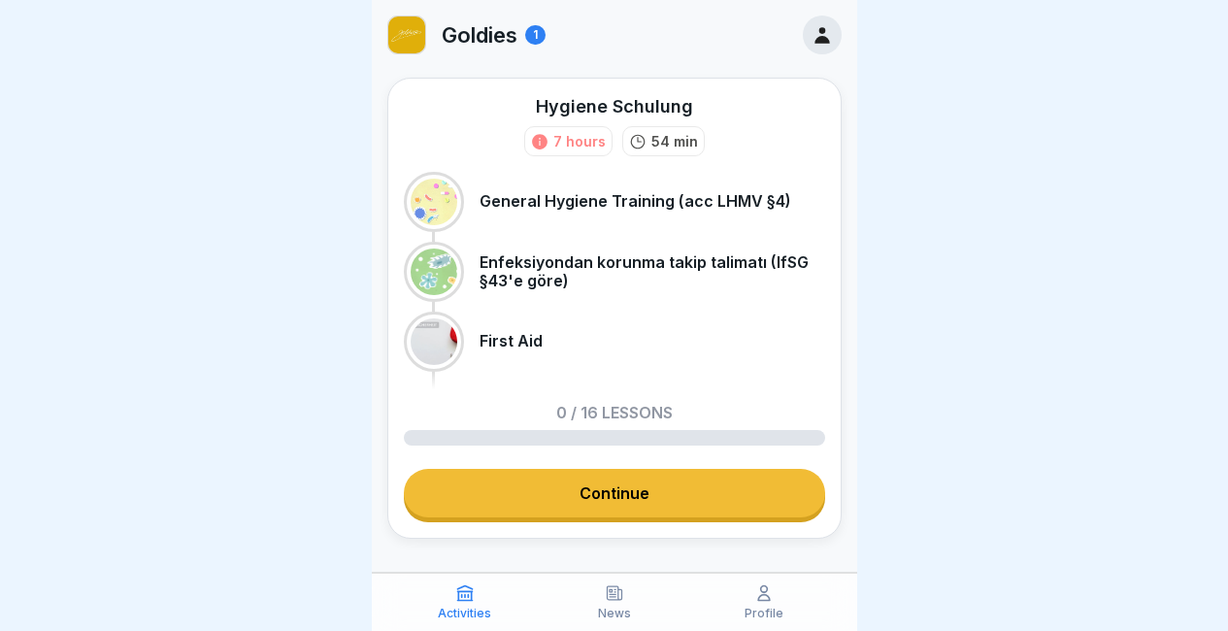
click at [618, 494] on link "Continue" at bounding box center [614, 493] width 421 height 49
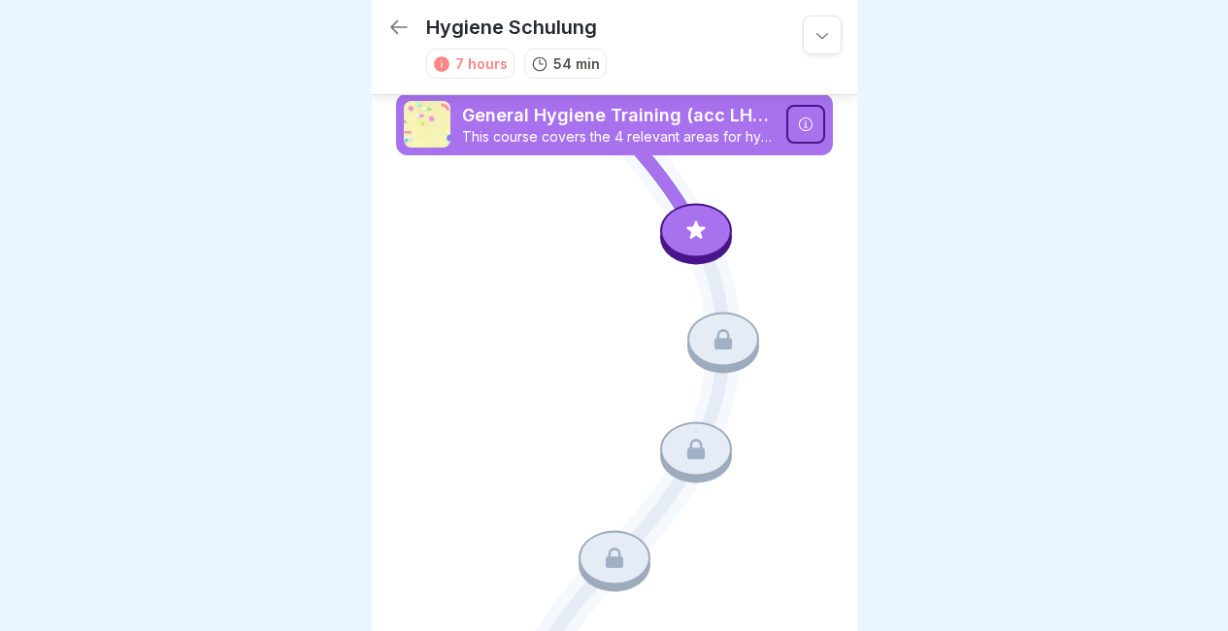
click at [689, 256] on icon at bounding box center [696, 234] width 140 height 116
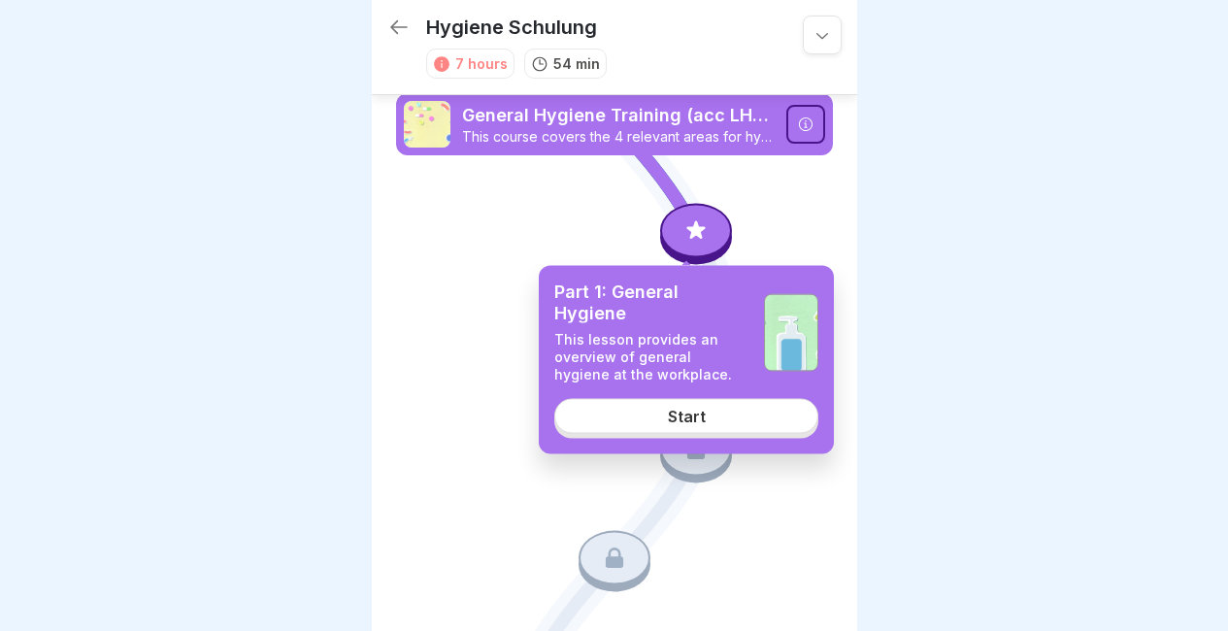
click at [707, 437] on div "Part 1: General Hygiene This lesson provides an overview of general hygiene at …" at bounding box center [686, 360] width 295 height 188
click at [714, 420] on link "Start" at bounding box center [686, 416] width 264 height 35
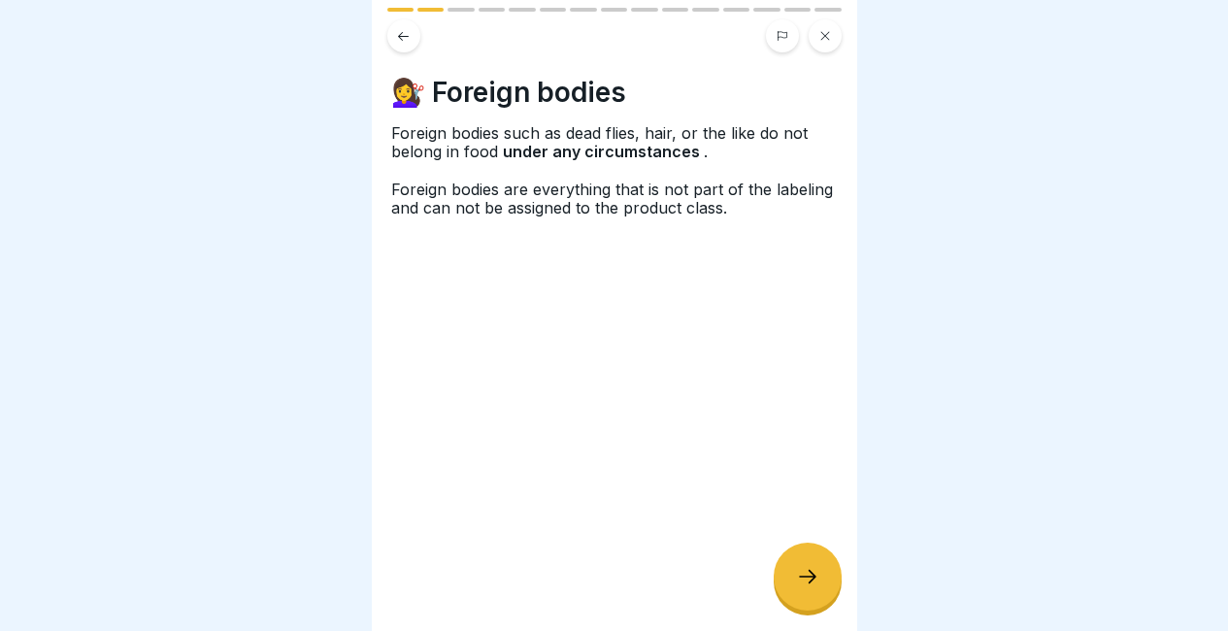
click at [774, 574] on div "💇‍♀️ Foreign bodies Foreign bodies such as dead flies, hair, or the like do not…" at bounding box center [614, 315] width 485 height 631
click at [792, 579] on div at bounding box center [807, 576] width 68 height 68
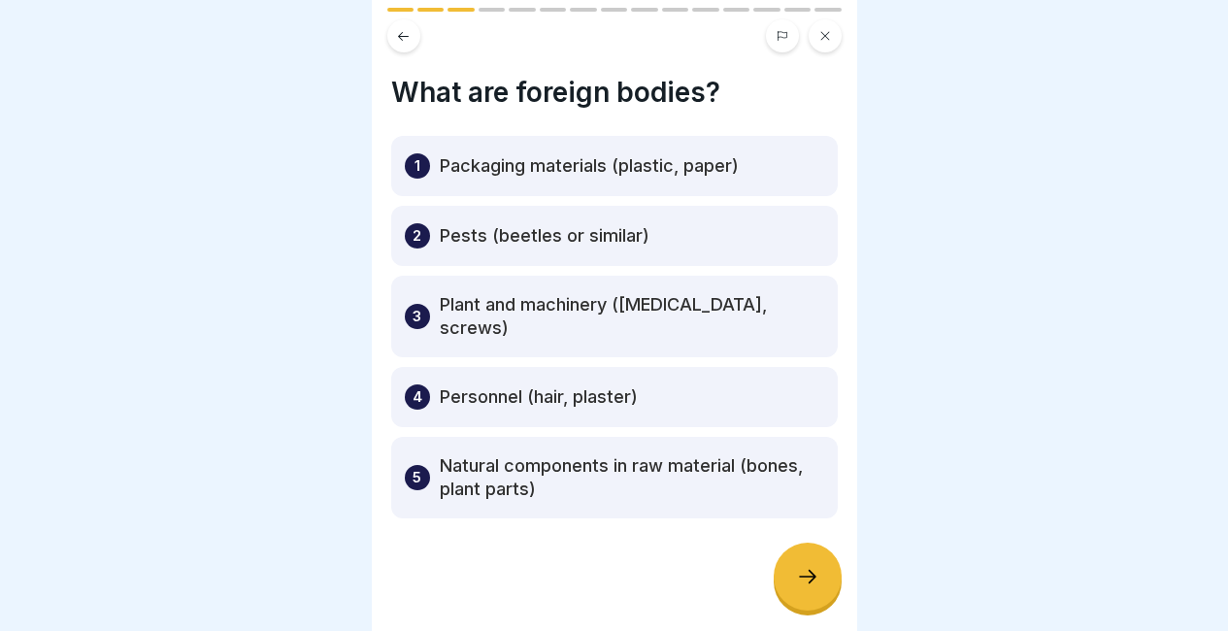
click at [793, 579] on div at bounding box center [807, 576] width 68 height 68
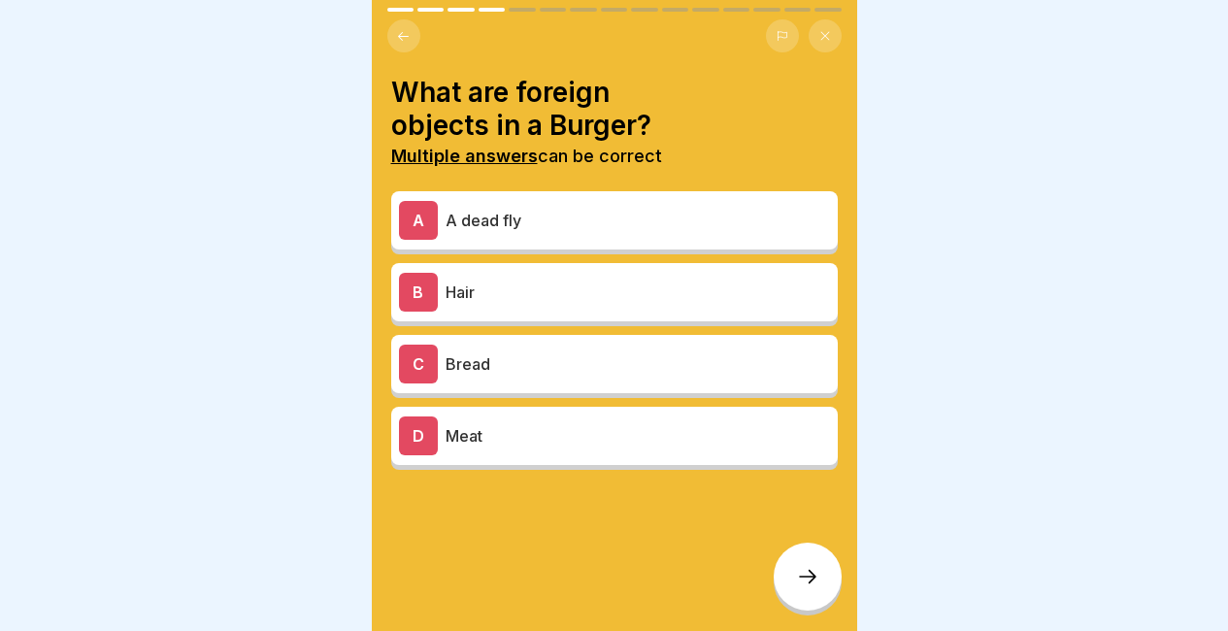
click at [543, 205] on div "A A dead fly" at bounding box center [614, 220] width 431 height 39
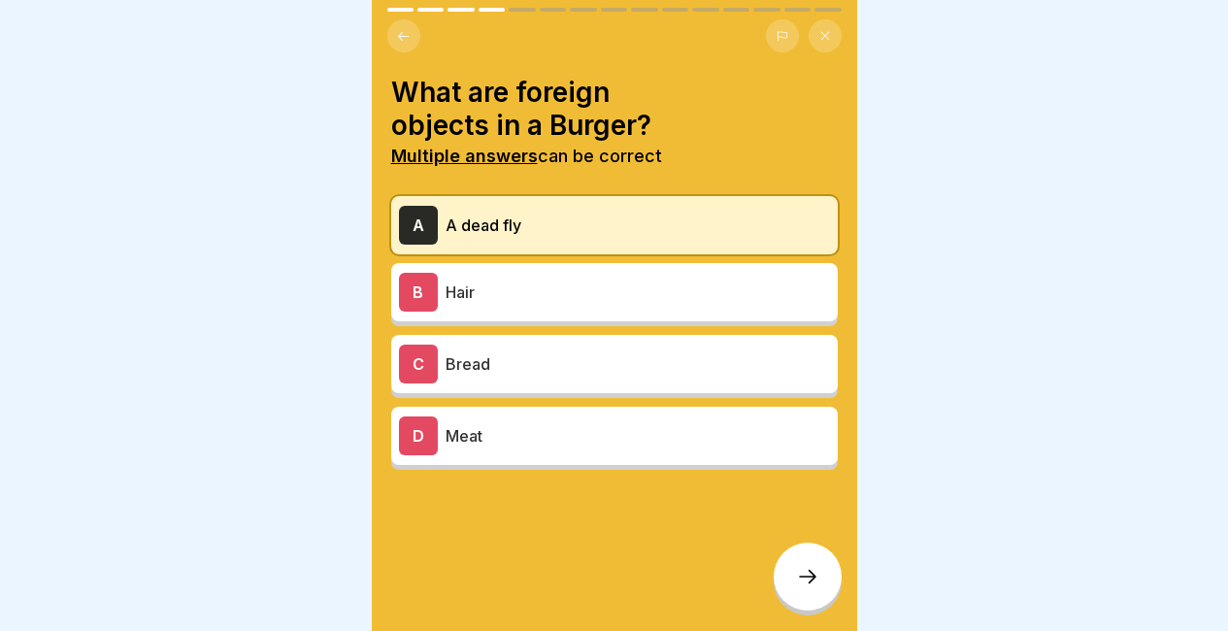
click at [550, 261] on div "A A dead fly B Hair C Bread D Meat" at bounding box center [614, 333] width 446 height 274
click at [598, 282] on p "Hair" at bounding box center [637, 291] width 384 height 23
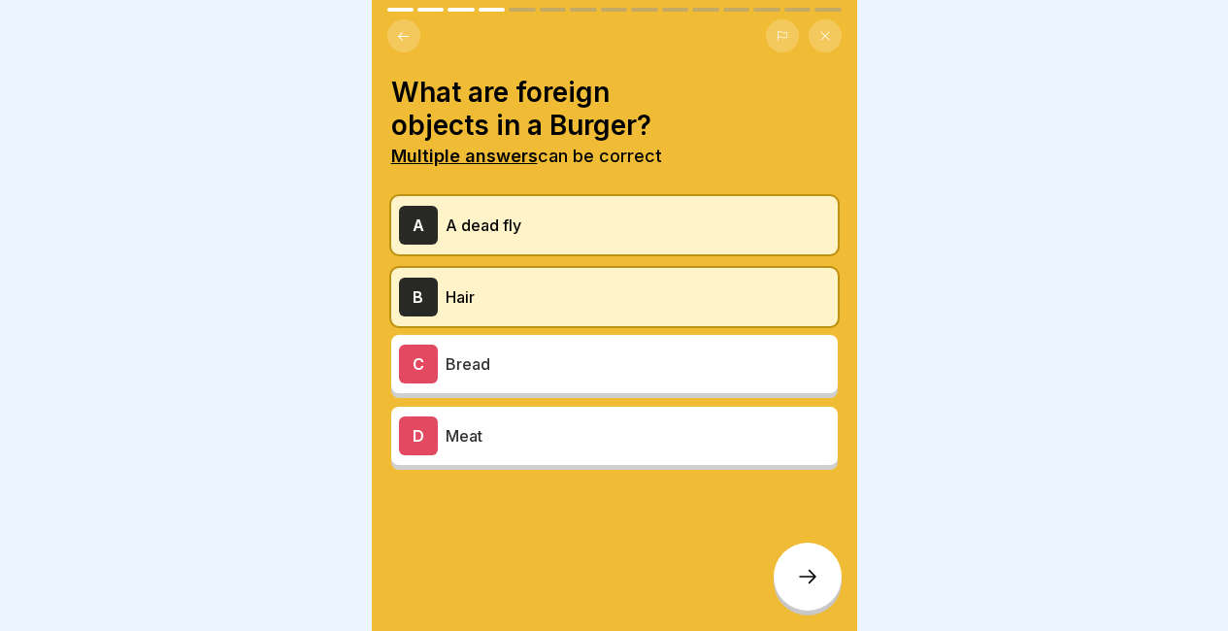
click at [818, 587] on div at bounding box center [807, 576] width 68 height 68
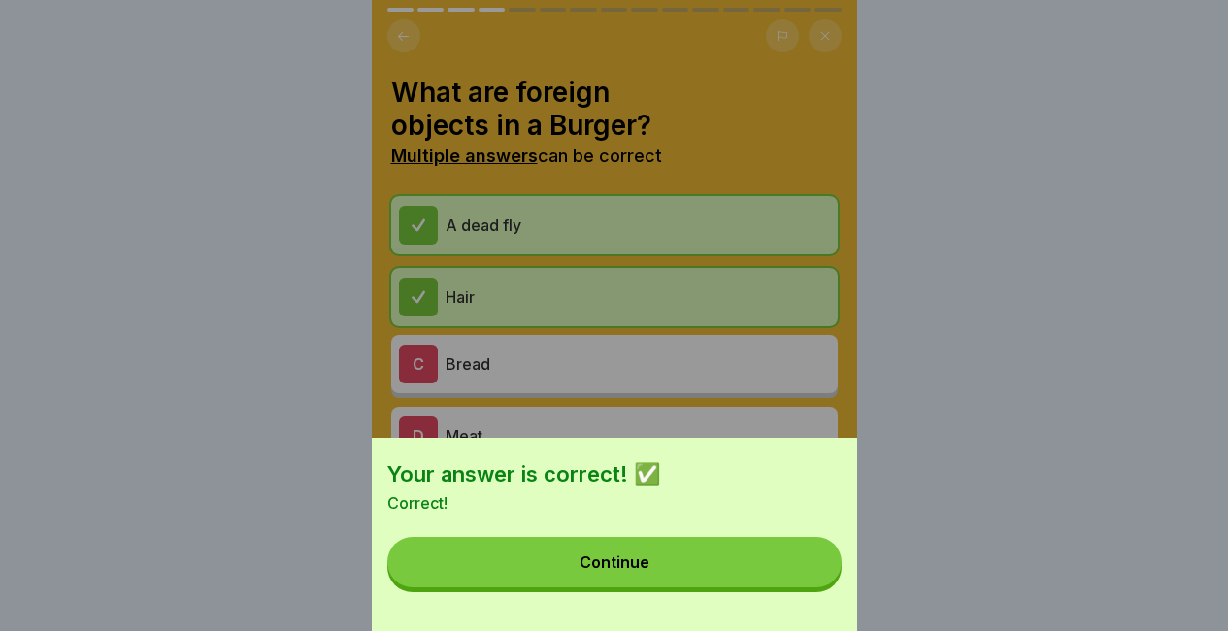
click at [818, 587] on button "Continue" at bounding box center [614, 562] width 454 height 50
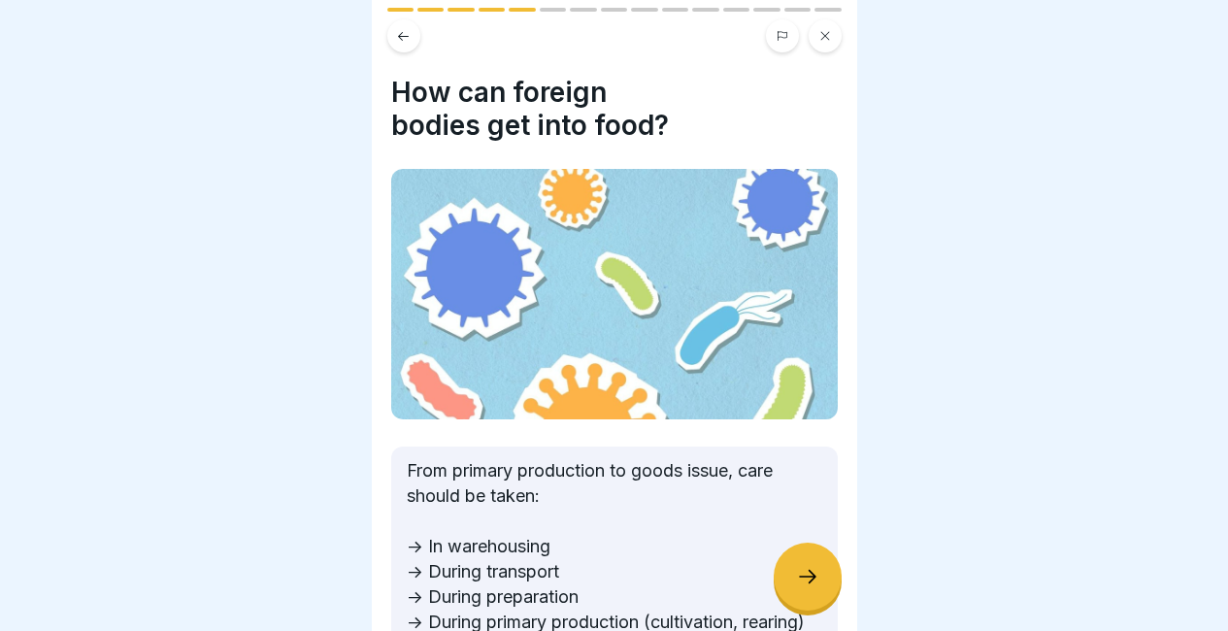
click at [818, 587] on div at bounding box center [807, 576] width 68 height 68
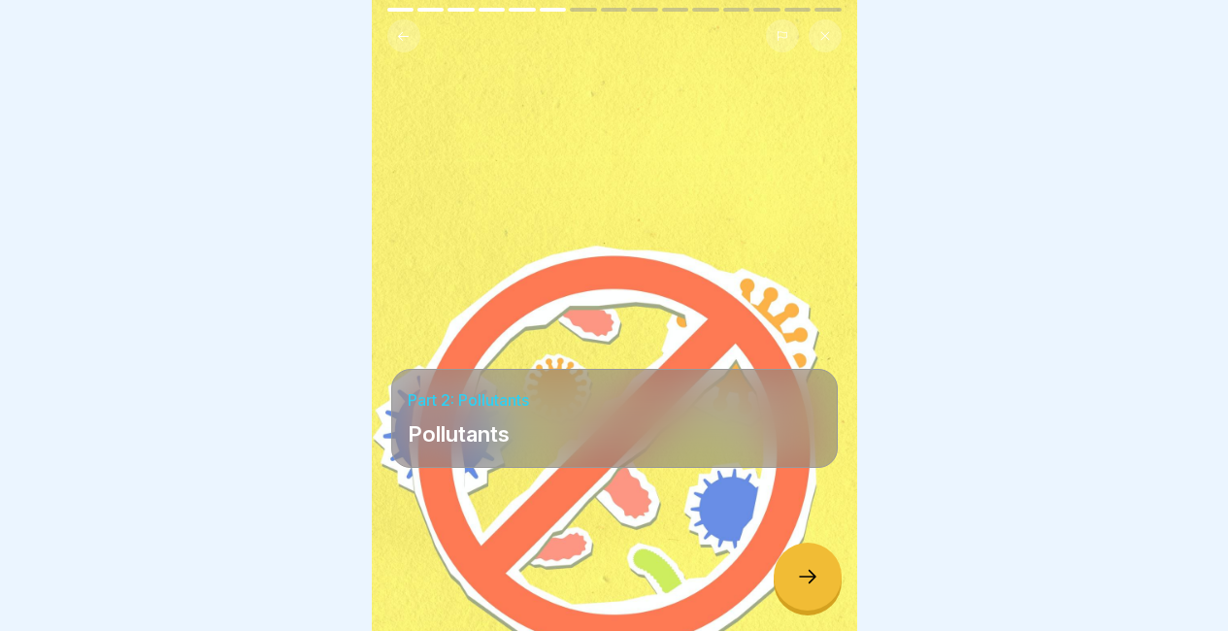
click at [818, 587] on div at bounding box center [807, 576] width 68 height 68
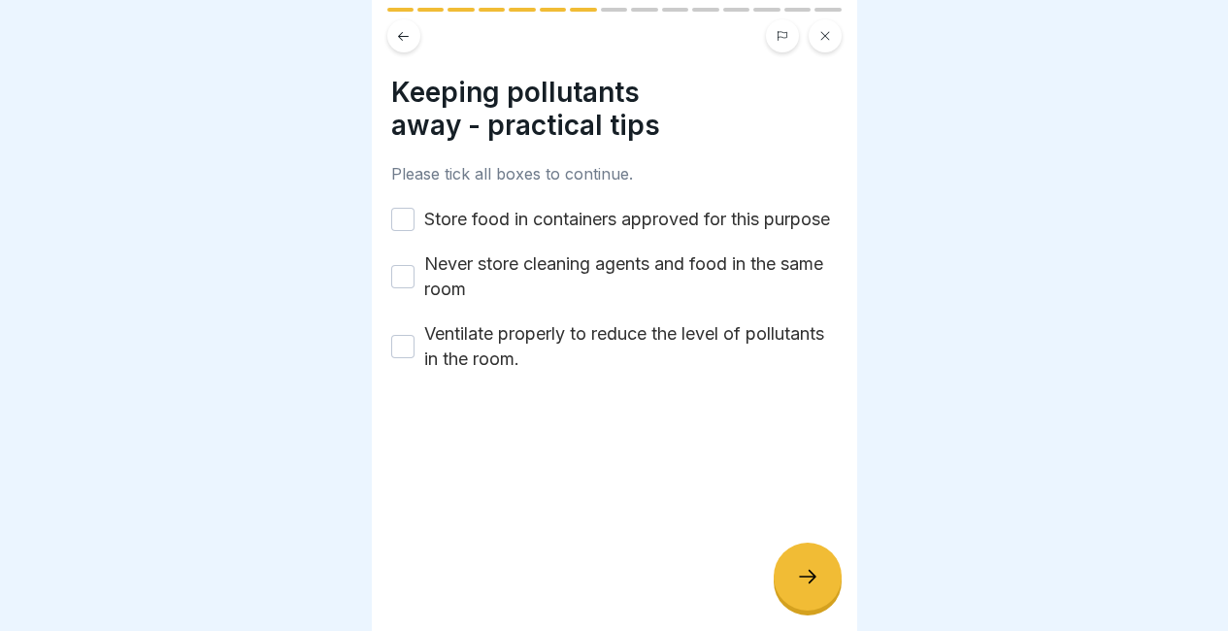
click at [412, 231] on button "Store food in containers approved for this purpose" at bounding box center [402, 219] width 23 height 23
click at [418, 278] on div "Never store cleaning agents and food in the same room" at bounding box center [614, 276] width 446 height 50
click at [408, 288] on button "Never store cleaning agents and food in the same room" at bounding box center [402, 276] width 23 height 23
click at [418, 365] on div "Ventilate properly to reduce the level of pollutants in the room." at bounding box center [614, 346] width 446 height 50
click at [418, 372] on div "Ventilate properly to reduce the level of pollutants in the room." at bounding box center [614, 346] width 446 height 50
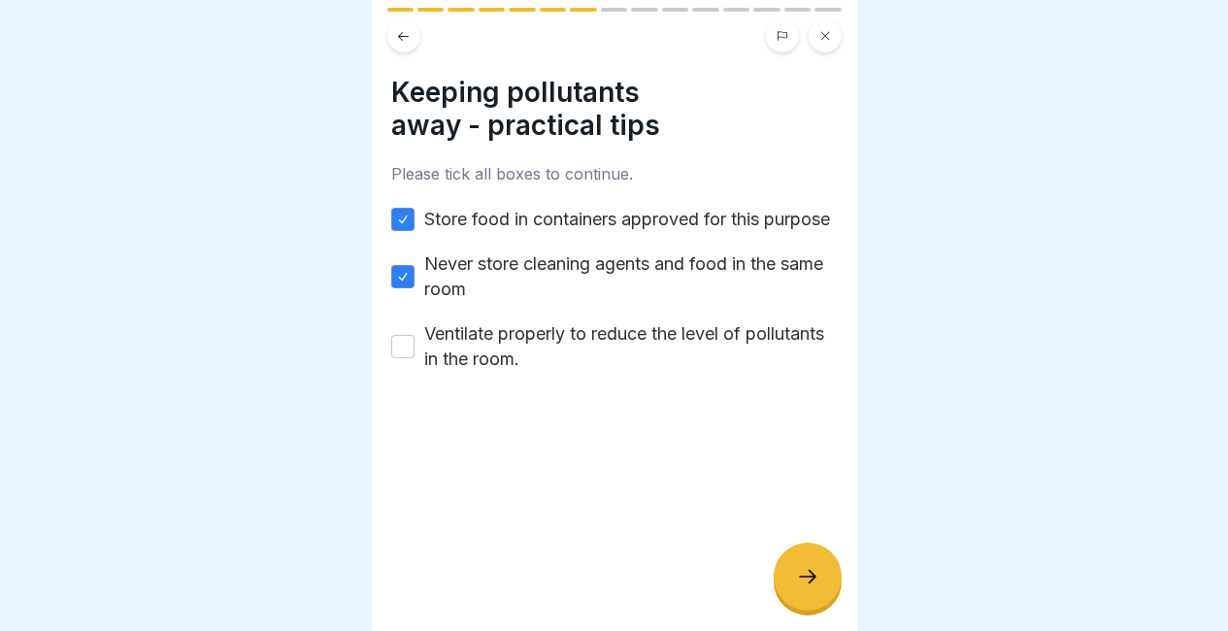
click at [400, 358] on button "Ventilate properly to reduce the level of pollutants in the room." at bounding box center [402, 346] width 23 height 23
click at [802, 578] on div at bounding box center [807, 576] width 68 height 68
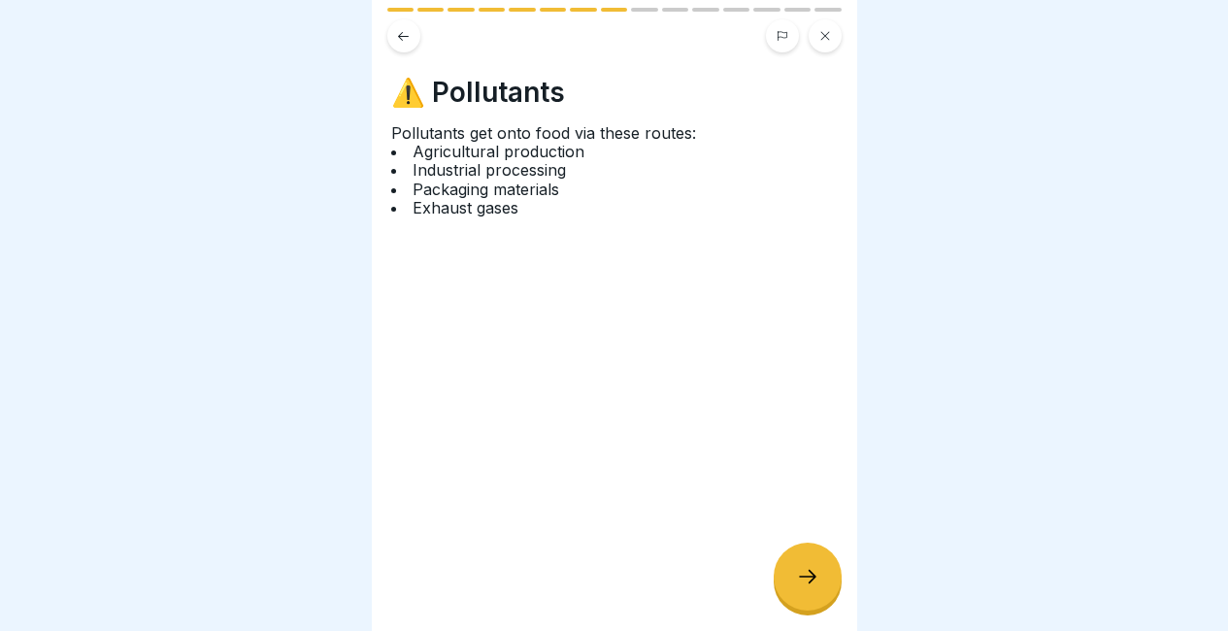
click at [796, 570] on div at bounding box center [807, 576] width 68 height 68
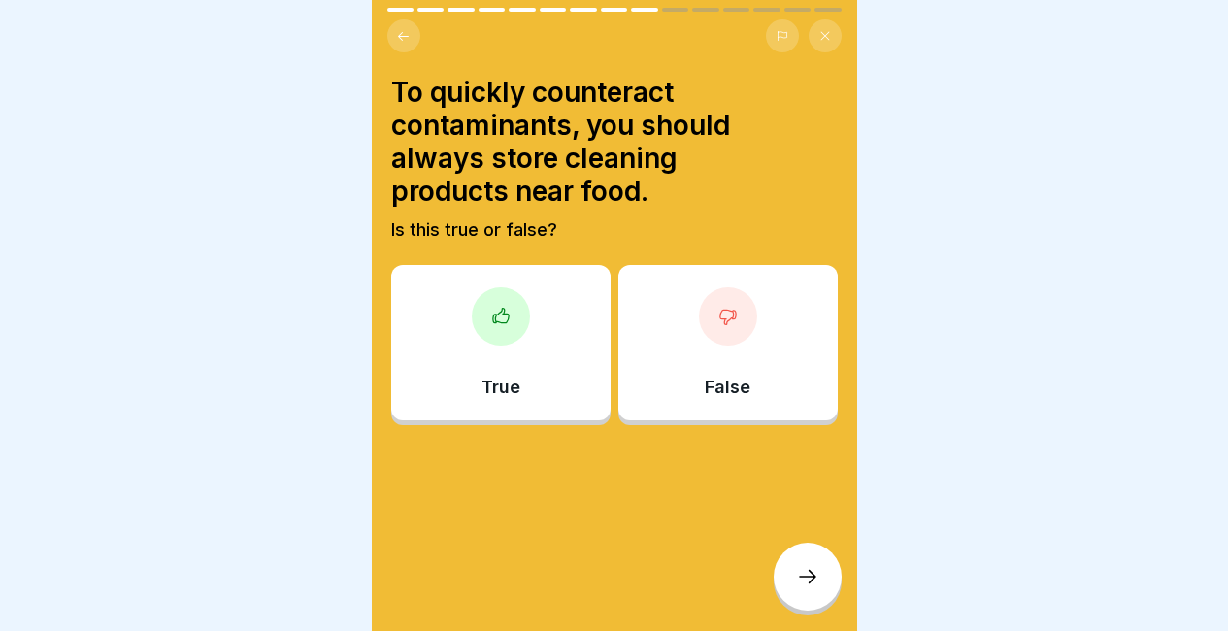
click at [728, 410] on div "False" at bounding box center [727, 342] width 219 height 155
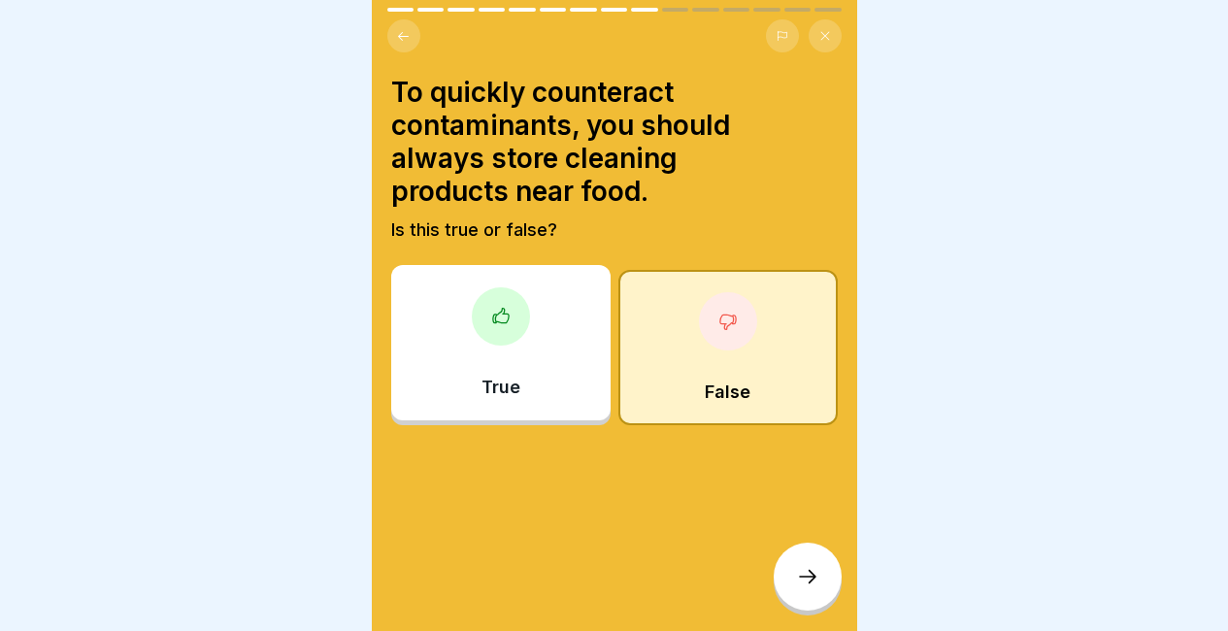
click at [795, 574] on div at bounding box center [807, 576] width 68 height 68
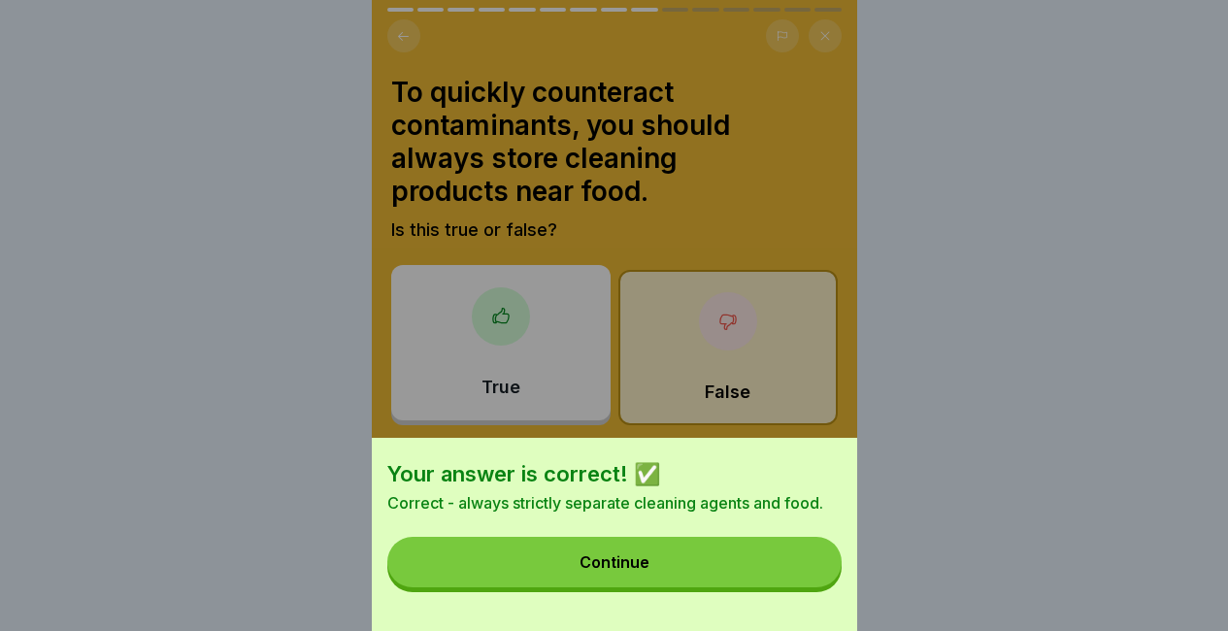
click at [795, 572] on button "Continue" at bounding box center [614, 562] width 454 height 50
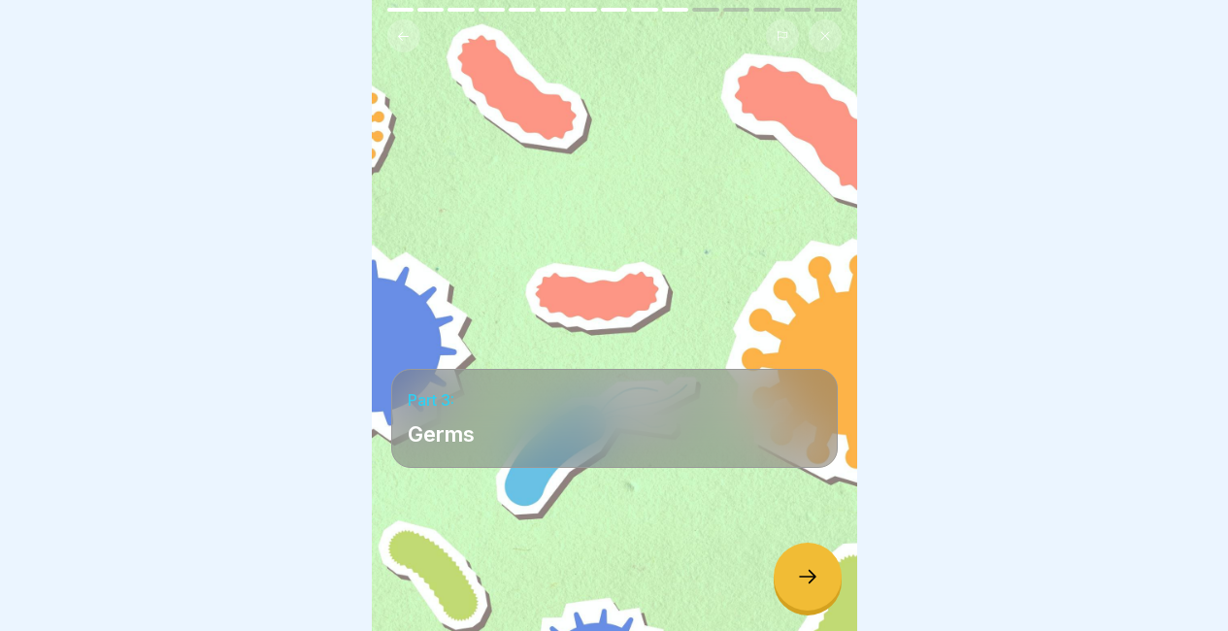
click at [793, 589] on div at bounding box center [807, 576] width 68 height 68
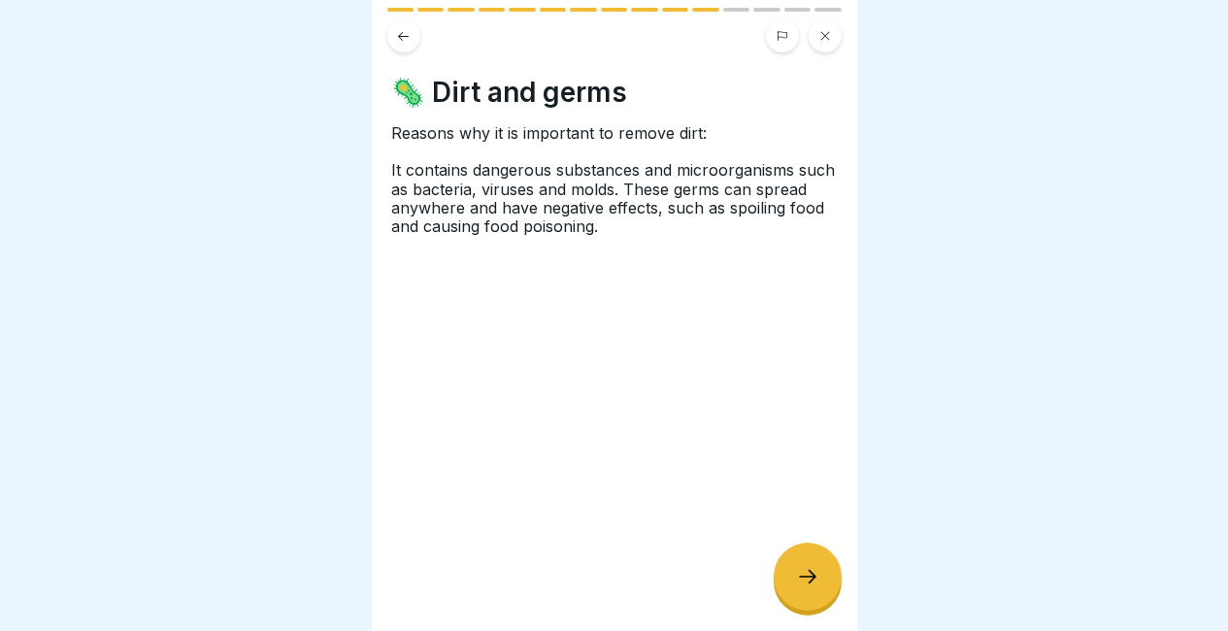
click at [787, 562] on div "🦠 Dirt and germs Reasons why it is important to remove dirt: It contains danger…" at bounding box center [614, 315] width 485 height 631
click at [807, 580] on icon at bounding box center [807, 576] width 23 height 23
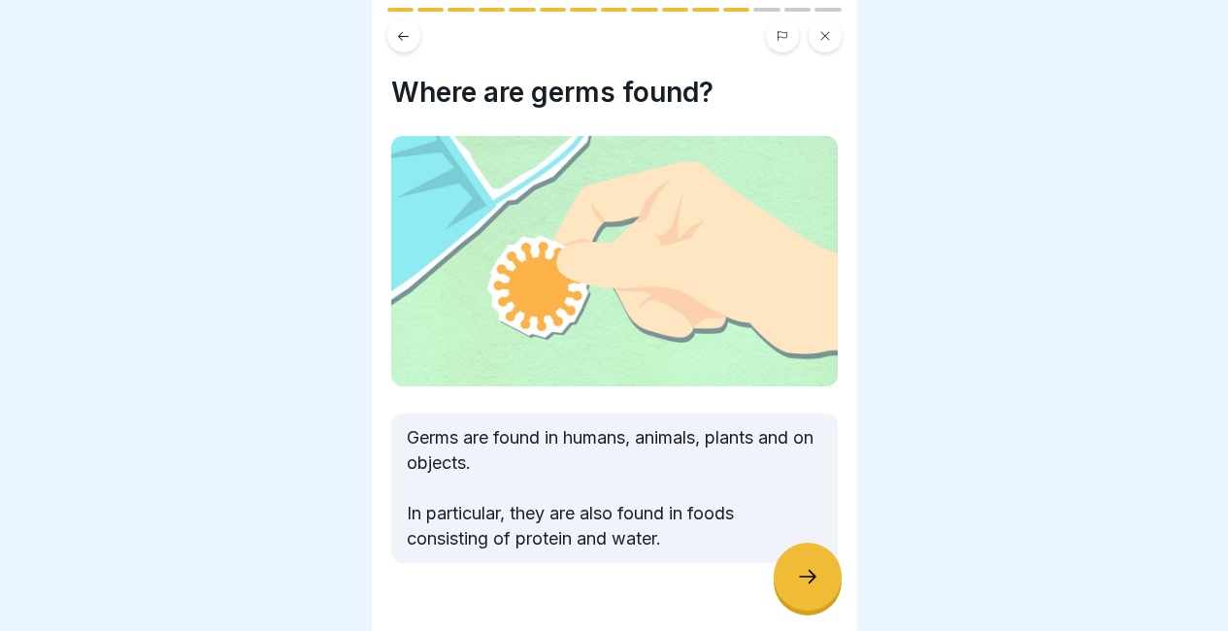
click at [807, 580] on div at bounding box center [807, 576] width 68 height 68
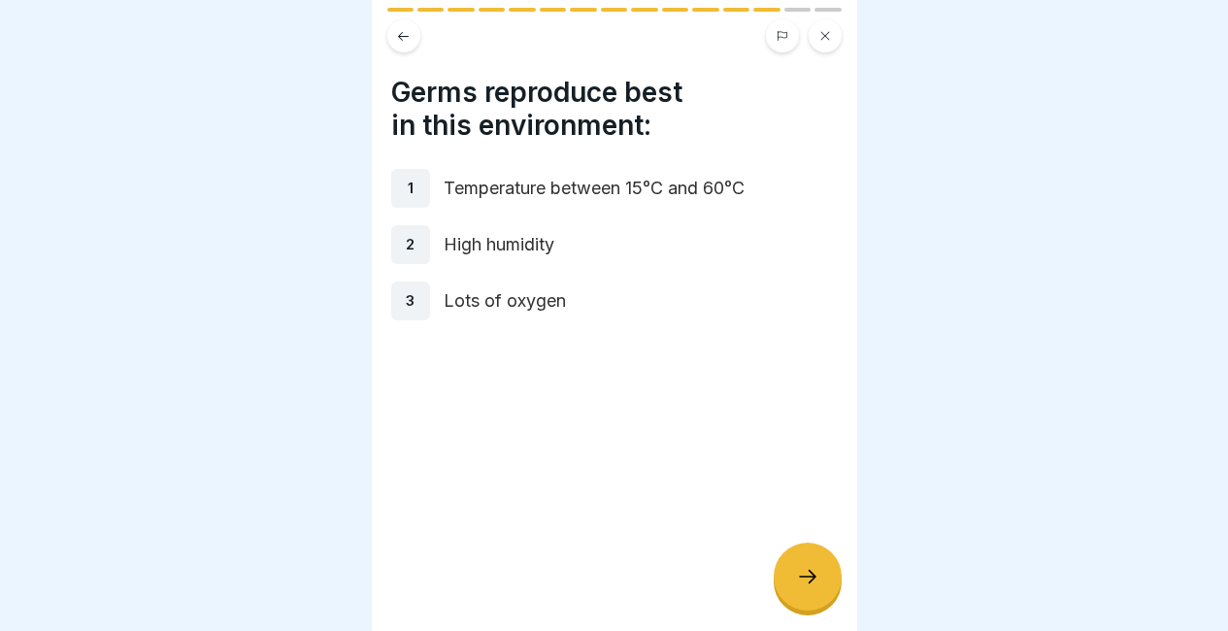
click at [806, 579] on div at bounding box center [807, 576] width 68 height 68
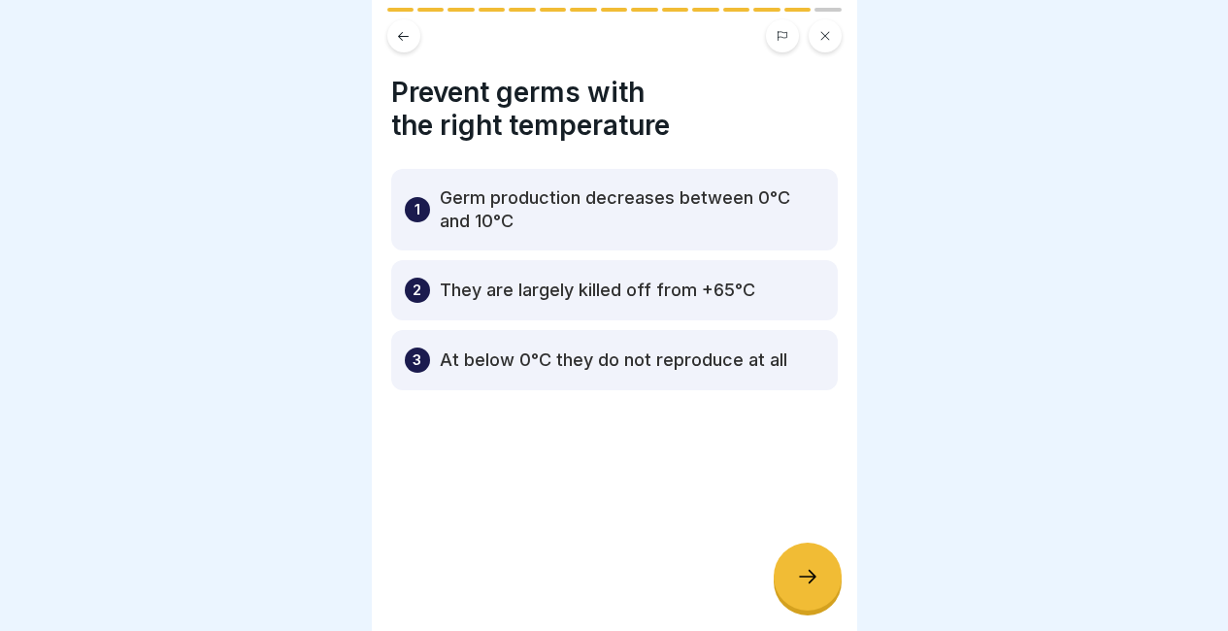
click at [806, 577] on div at bounding box center [807, 576] width 68 height 68
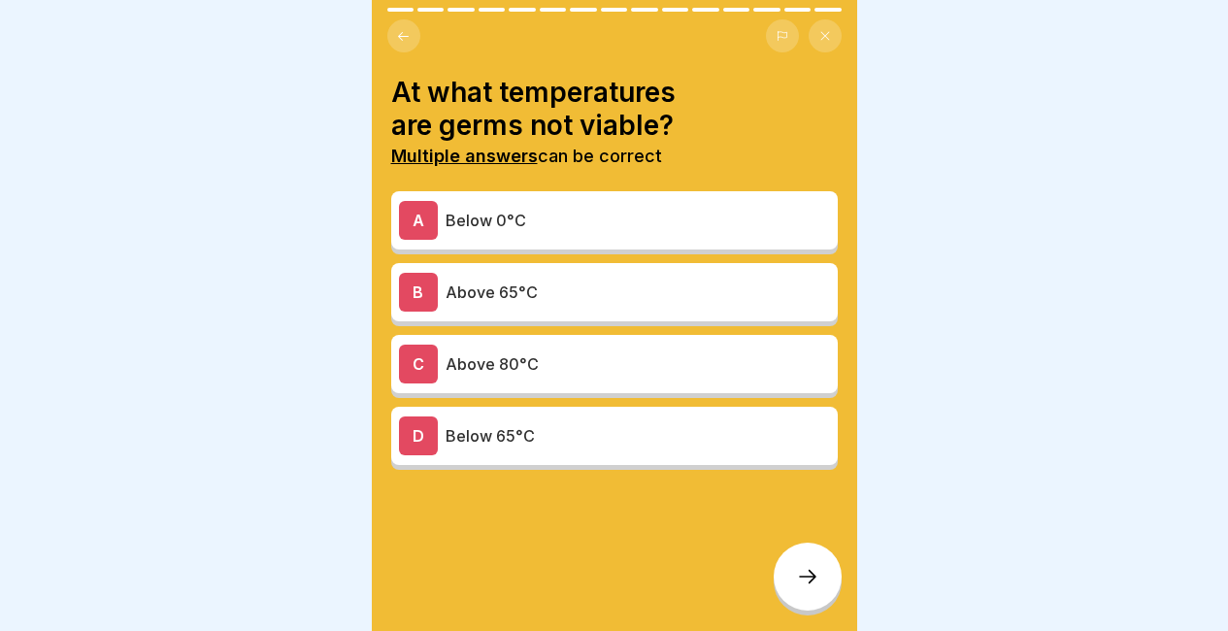
click at [670, 281] on p "Above 65°C" at bounding box center [637, 291] width 384 height 23
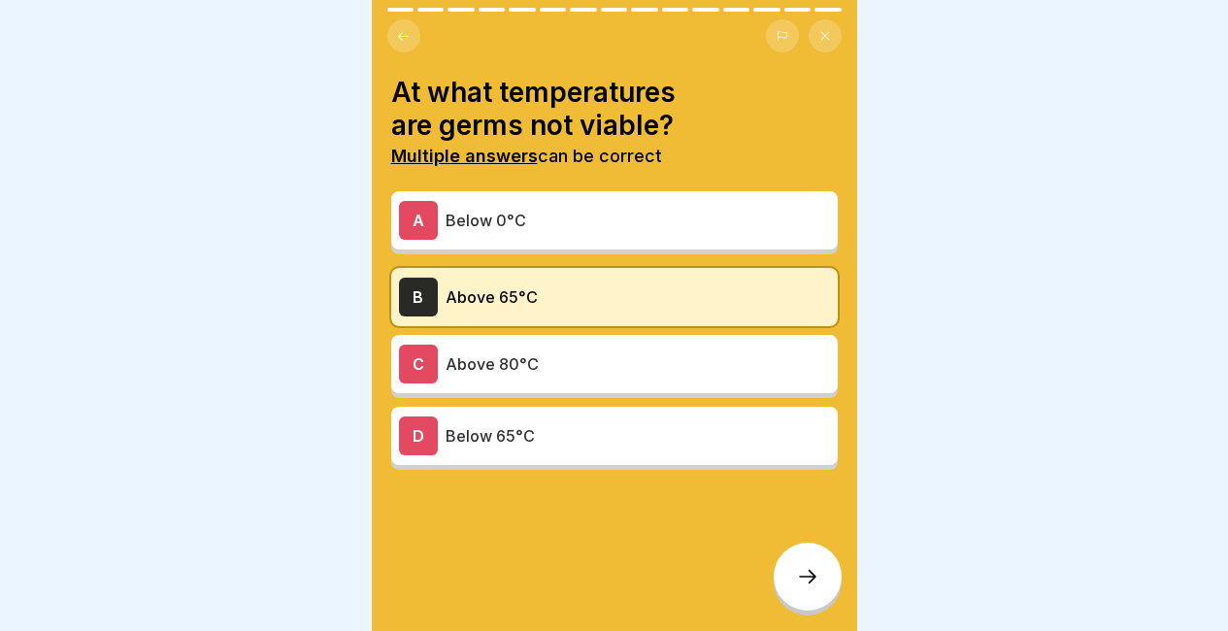
click at [650, 366] on p "Above 80°C" at bounding box center [637, 363] width 384 height 23
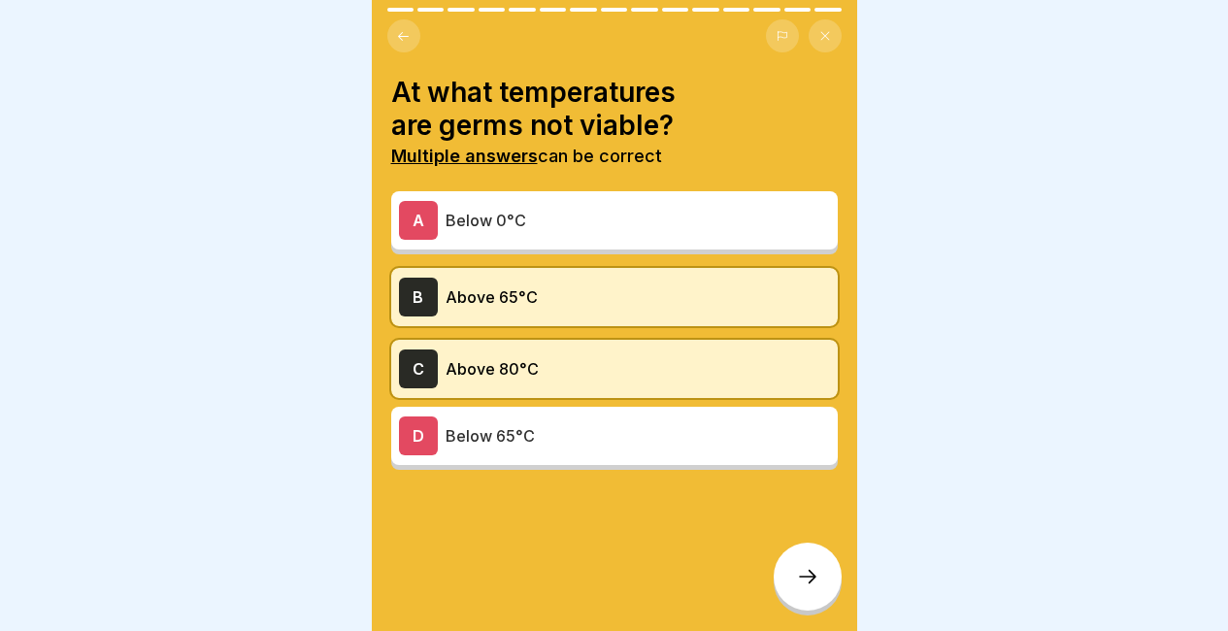
click at [813, 604] on div at bounding box center [807, 576] width 68 height 68
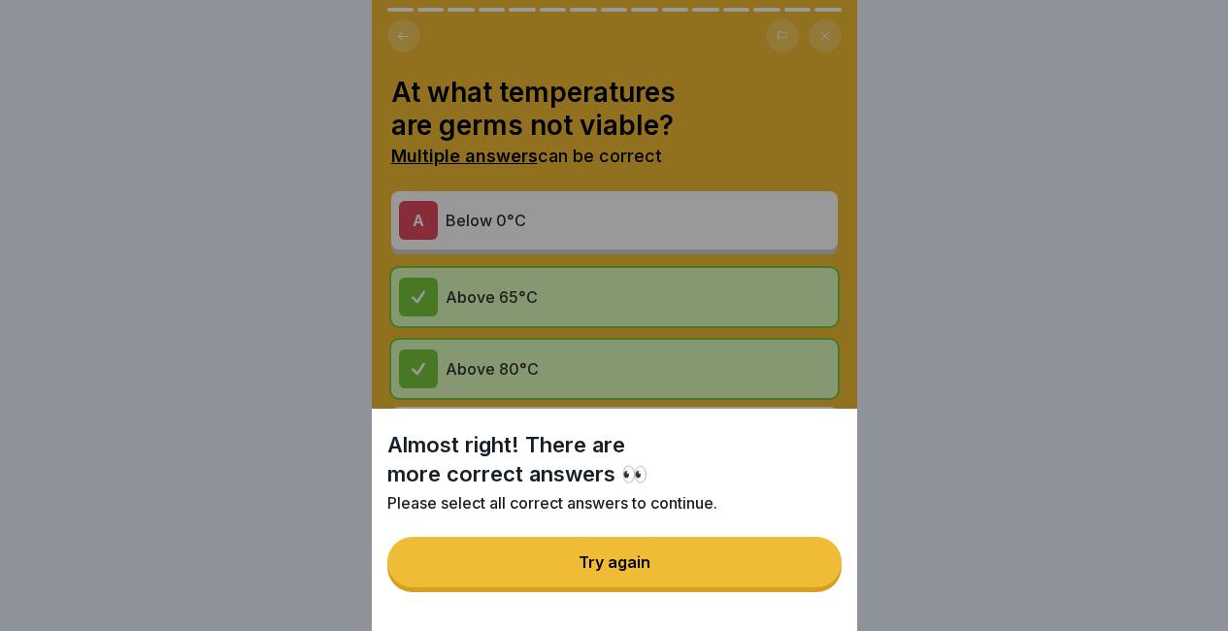
click at [811, 587] on button "Try again" at bounding box center [614, 562] width 454 height 50
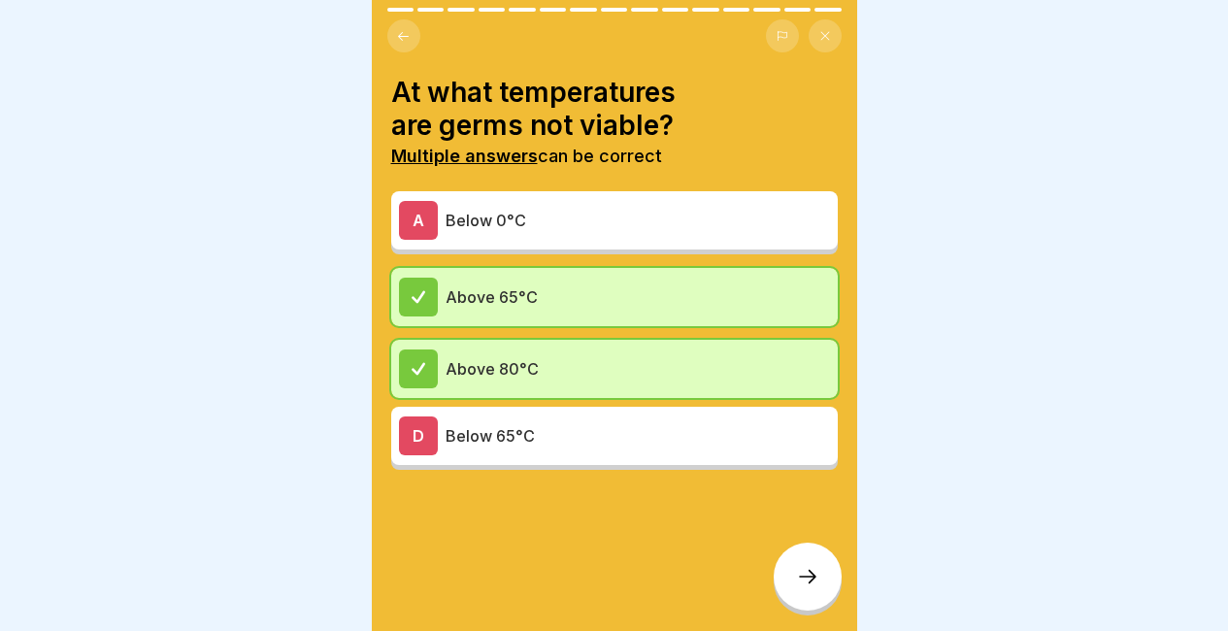
scroll to position [15, 0]
click at [816, 567] on icon at bounding box center [807, 576] width 23 height 23
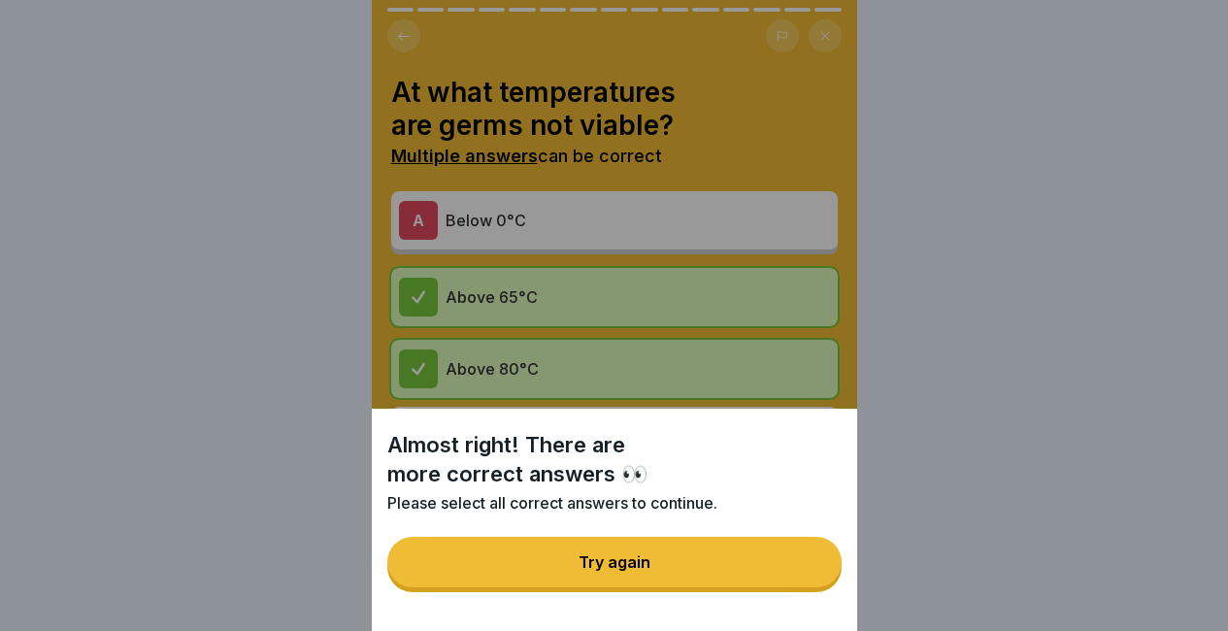
click at [811, 568] on button "Try again" at bounding box center [614, 562] width 454 height 50
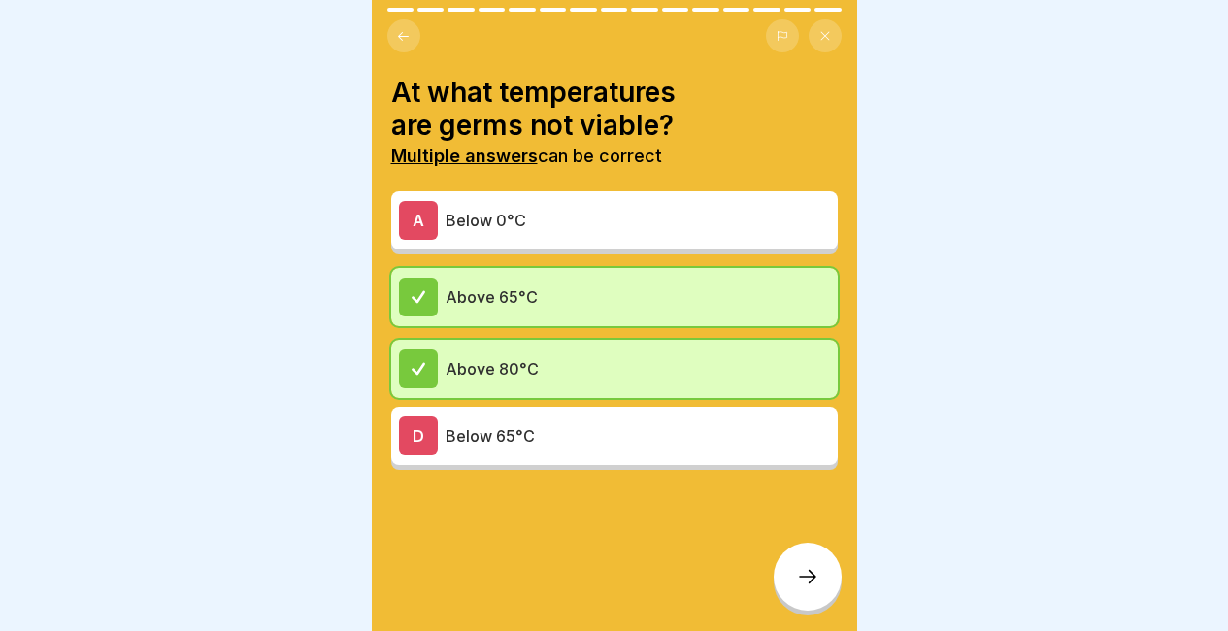
click at [691, 227] on div "A Below 0°C" at bounding box center [614, 220] width 446 height 58
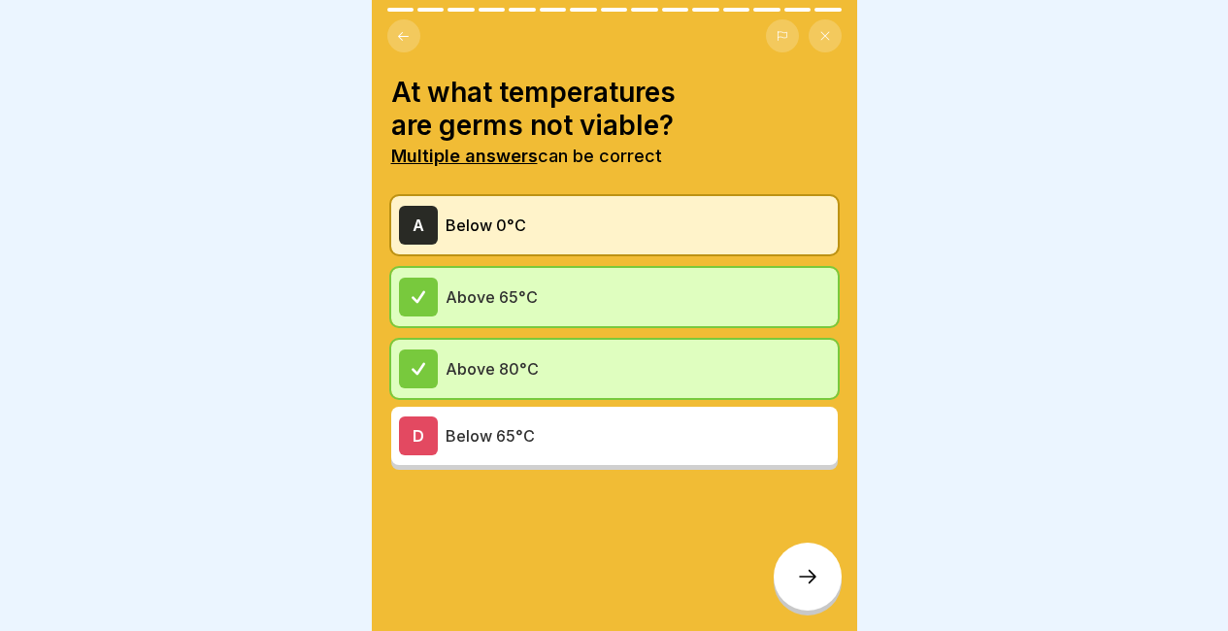
click at [820, 590] on div at bounding box center [807, 576] width 68 height 68
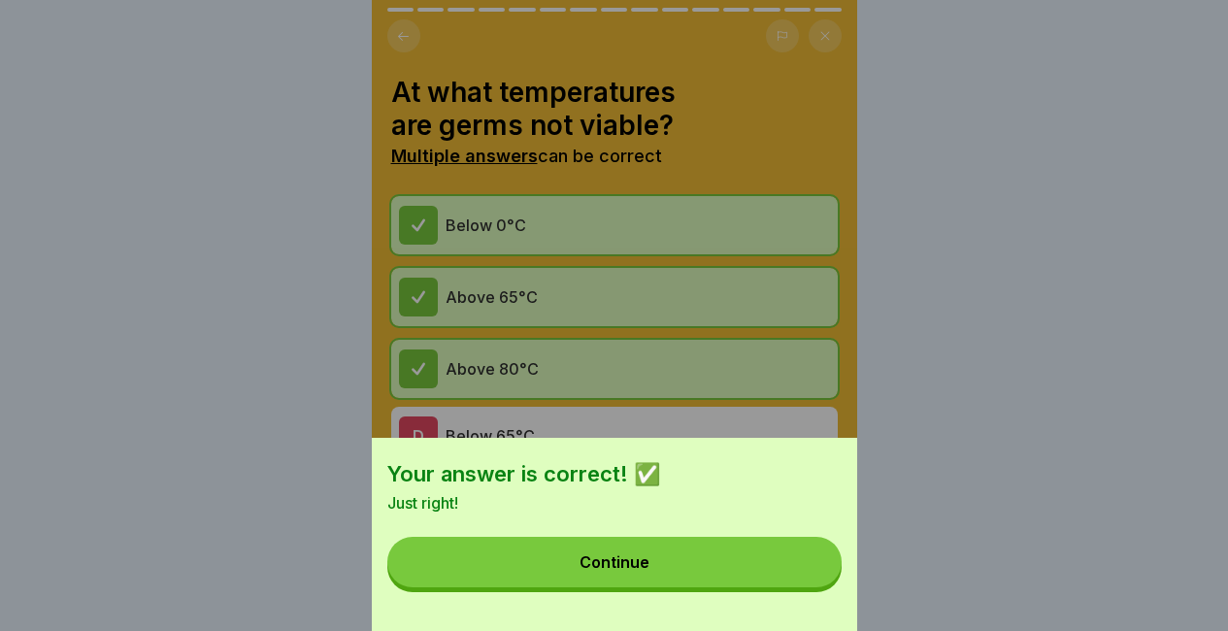
click at [820, 587] on button "Continue" at bounding box center [614, 562] width 454 height 50
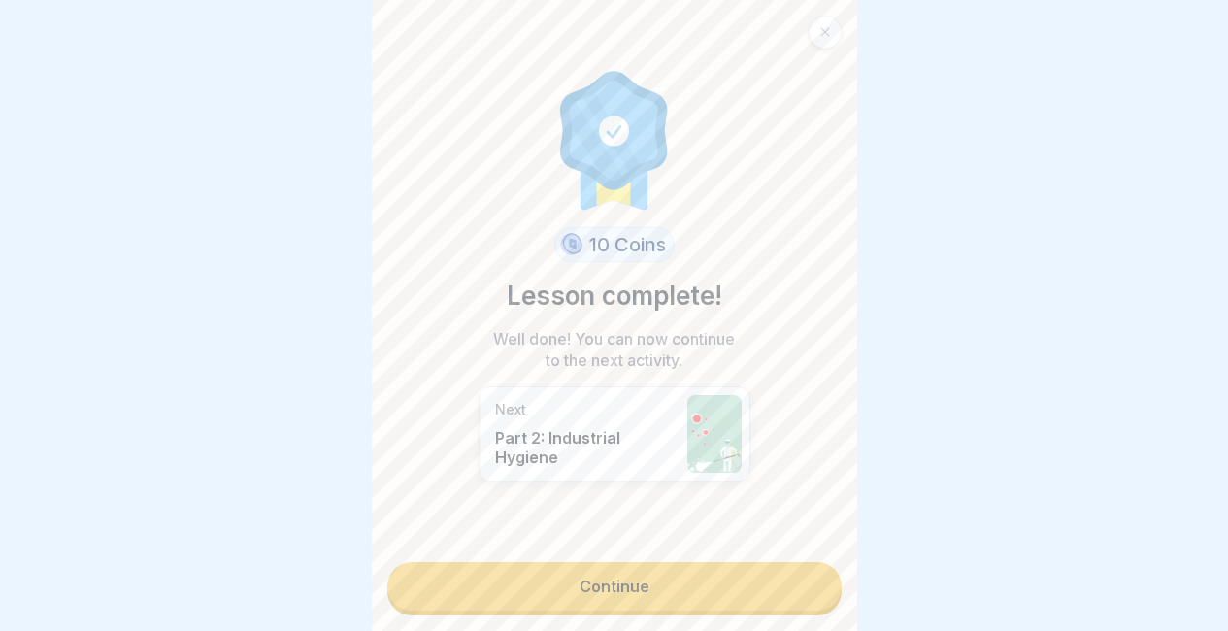
click at [793, 576] on link "Continue" at bounding box center [614, 586] width 454 height 49
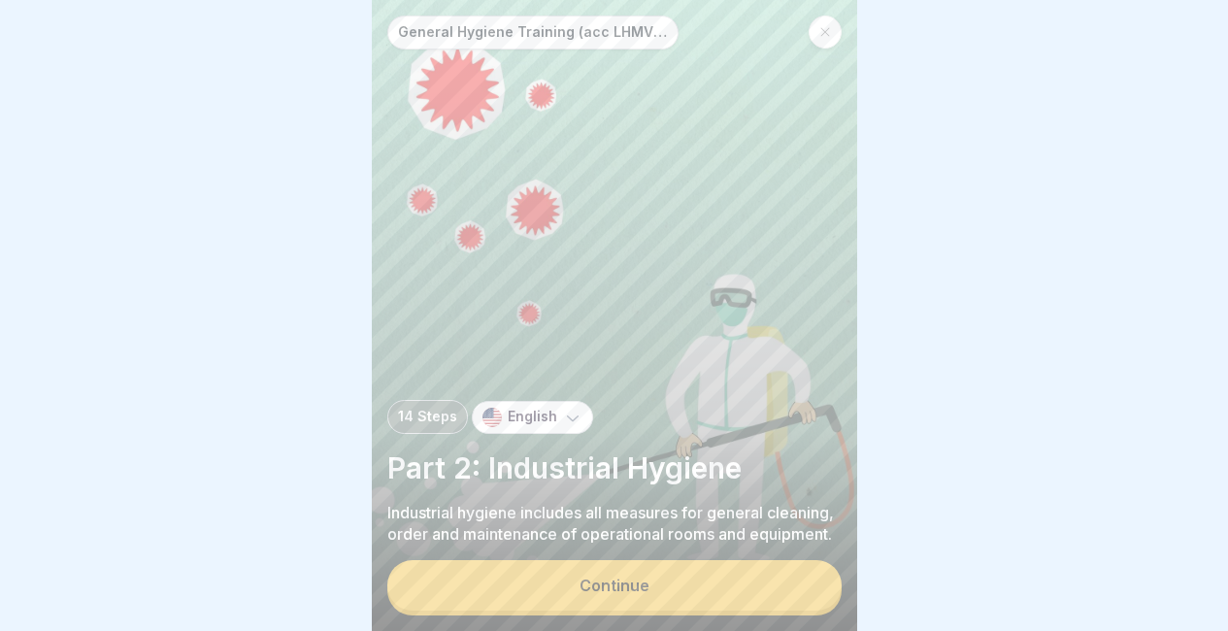
click at [564, 406] on div "English" at bounding box center [532, 417] width 121 height 33
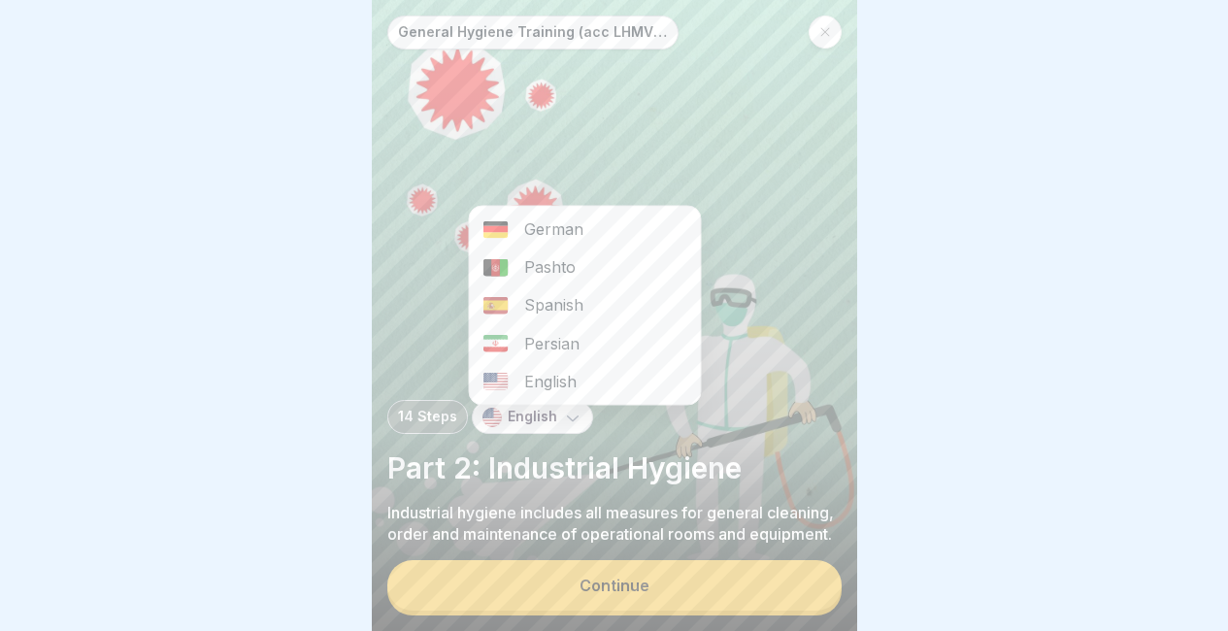
scroll to position [15, 0]
click at [711, 590] on button "Continue" at bounding box center [614, 585] width 454 height 50
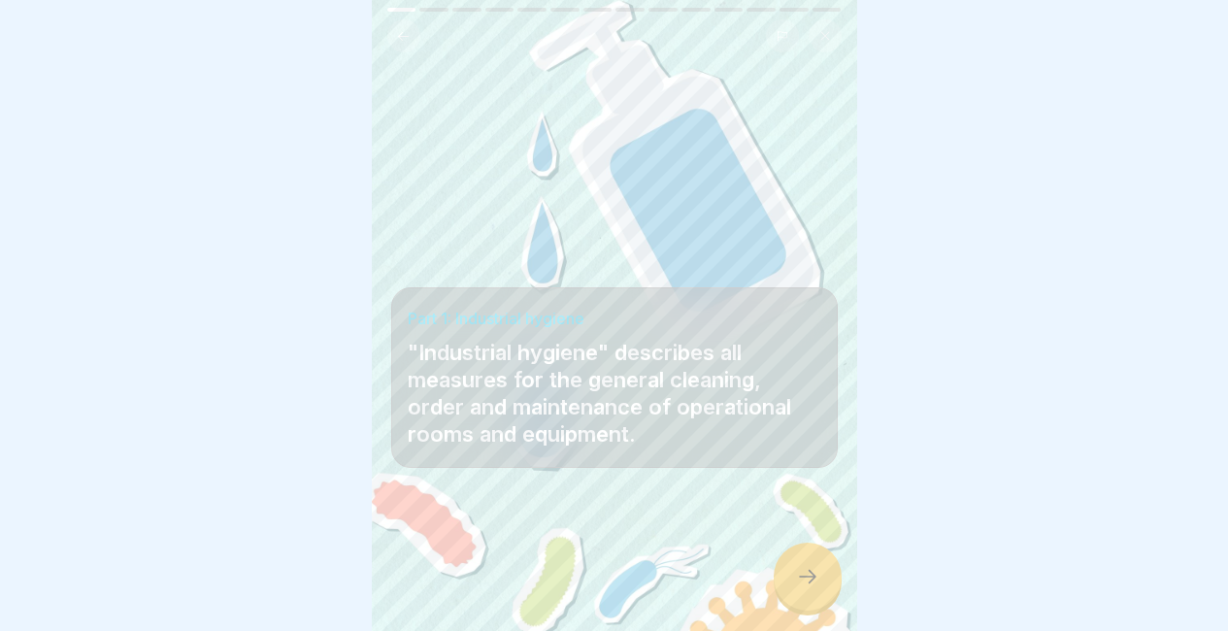
click at [821, 574] on div at bounding box center [807, 576] width 68 height 68
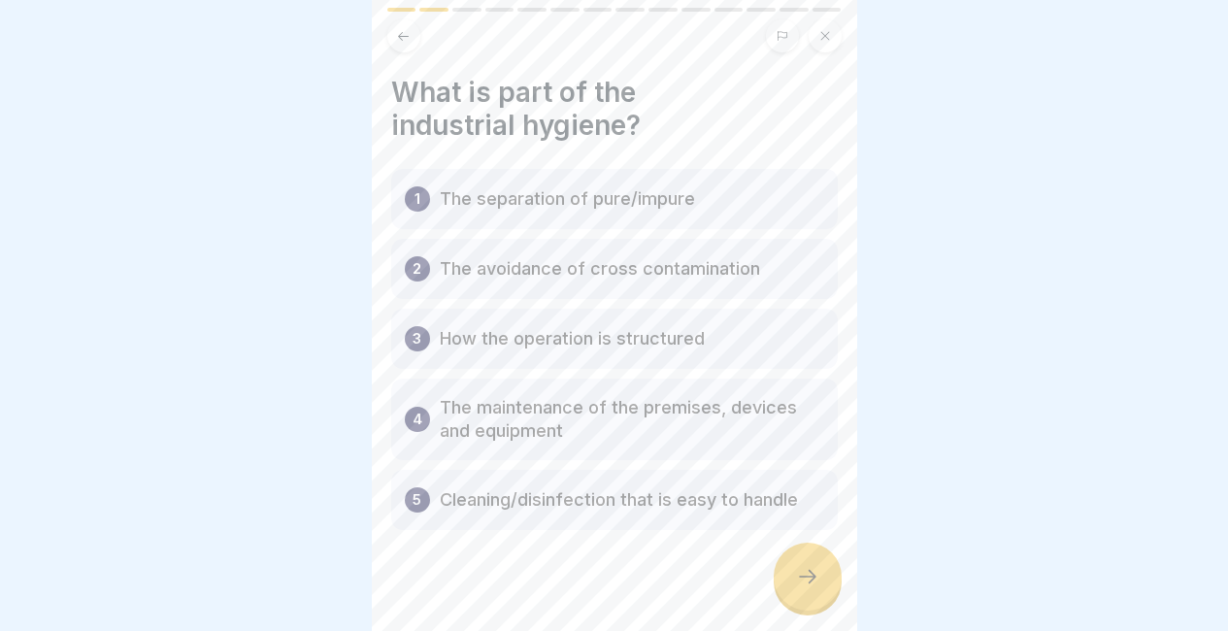
click at [811, 571] on icon at bounding box center [807, 576] width 23 height 23
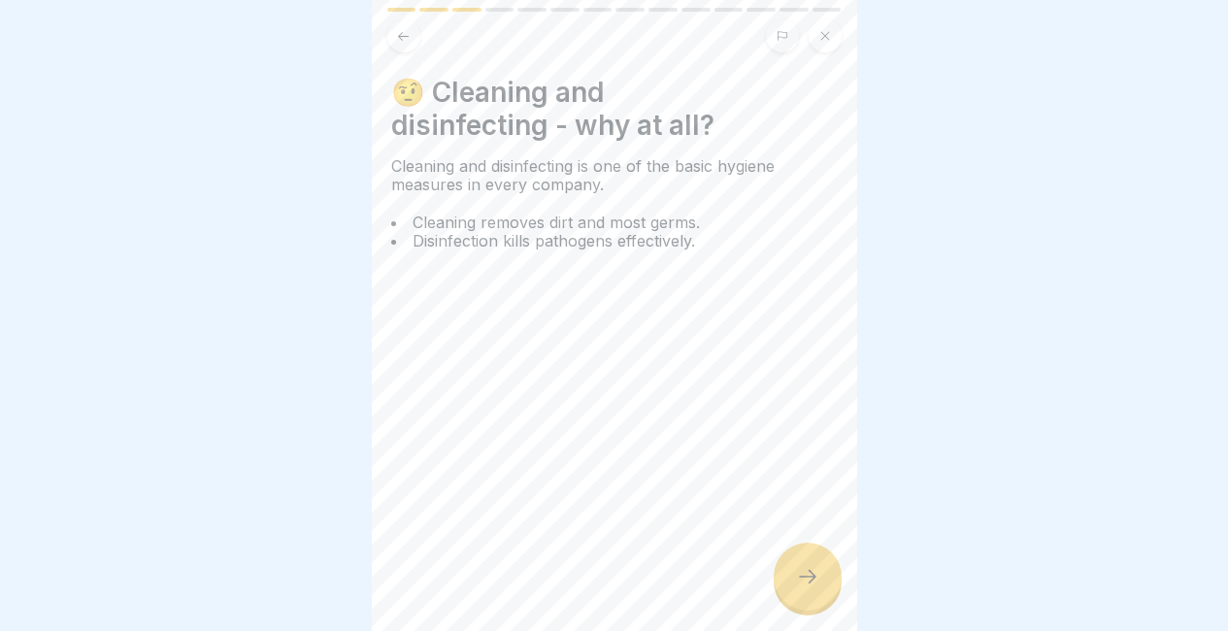
click at [808, 568] on icon at bounding box center [807, 576] width 23 height 23
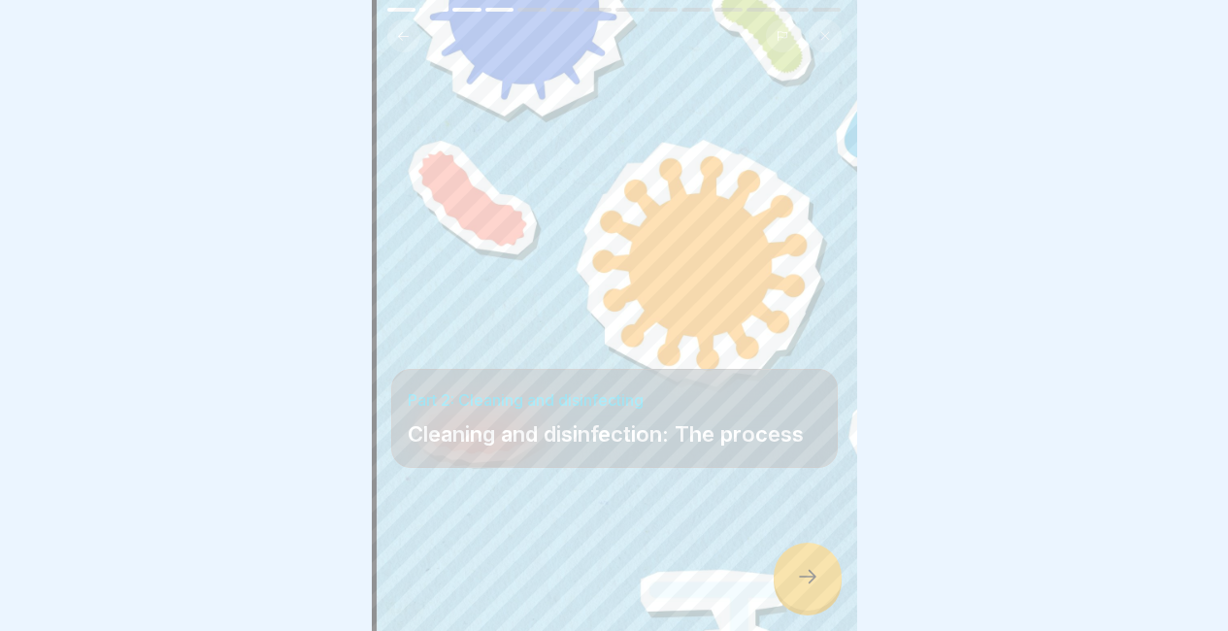
click at [808, 568] on icon at bounding box center [807, 576] width 23 height 23
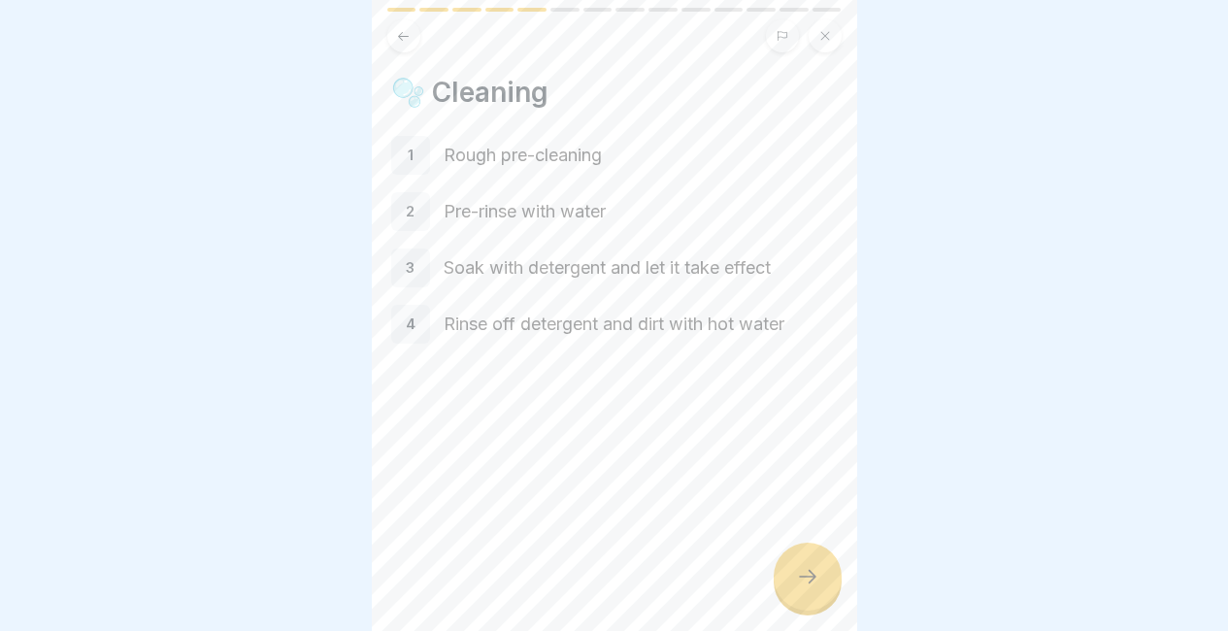
click at [808, 568] on icon at bounding box center [807, 576] width 23 height 23
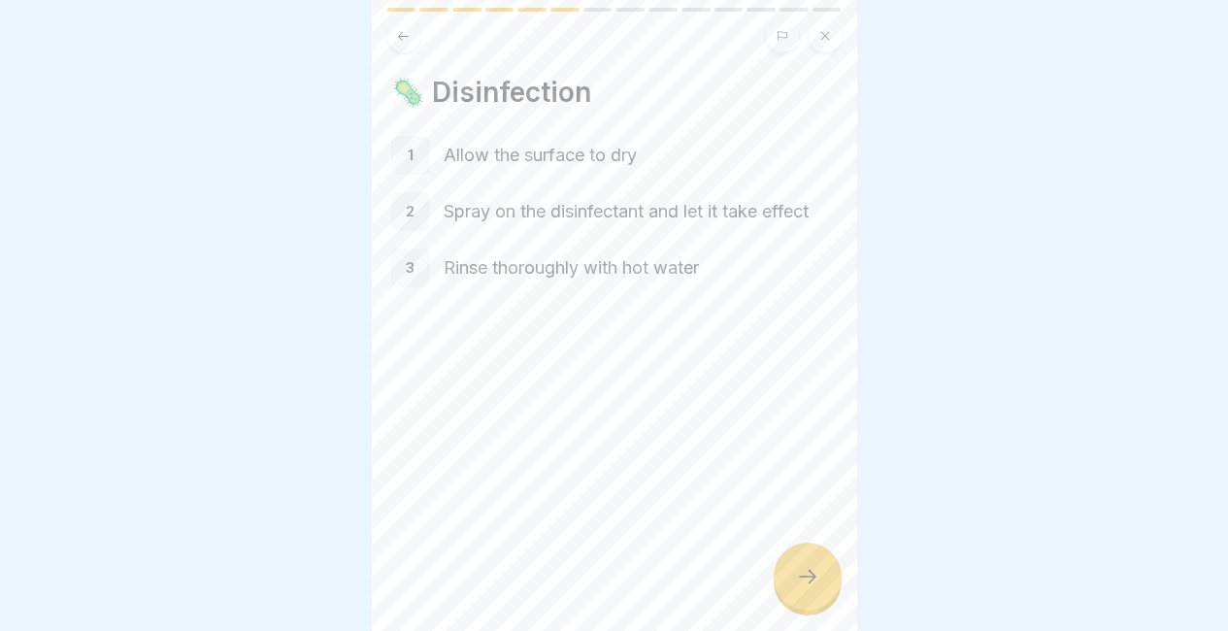
click at [804, 566] on div at bounding box center [807, 576] width 68 height 68
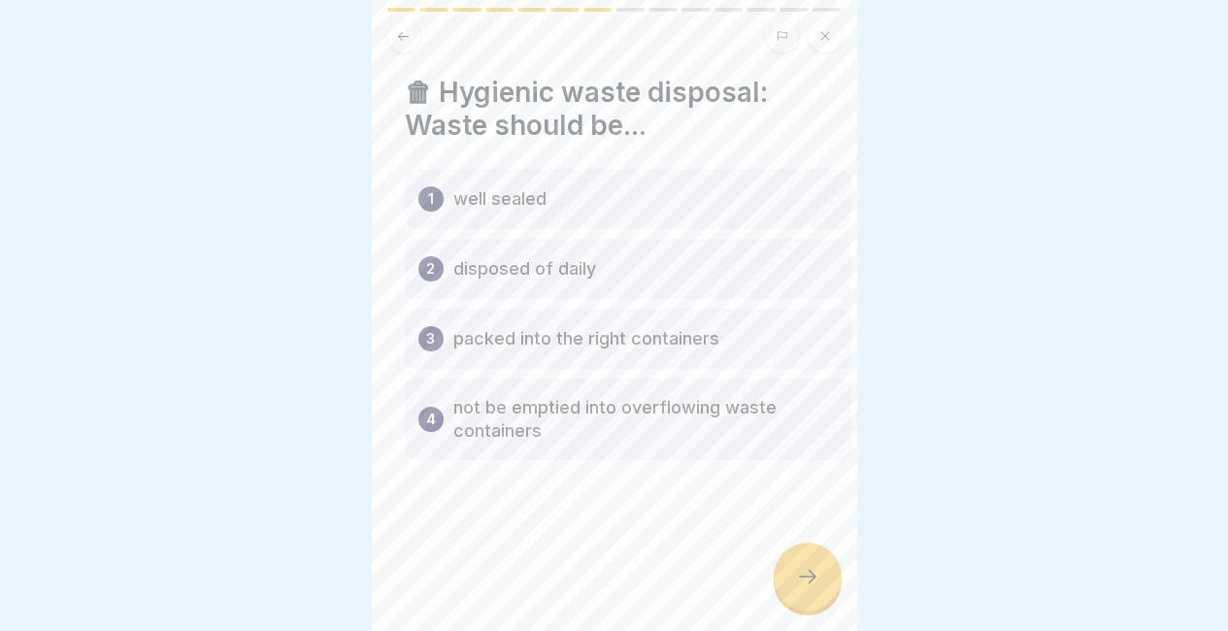
click at [421, 95] on h4 "🗑 Hygienic waste disposal: Waste should be..." at bounding box center [628, 109] width 446 height 66
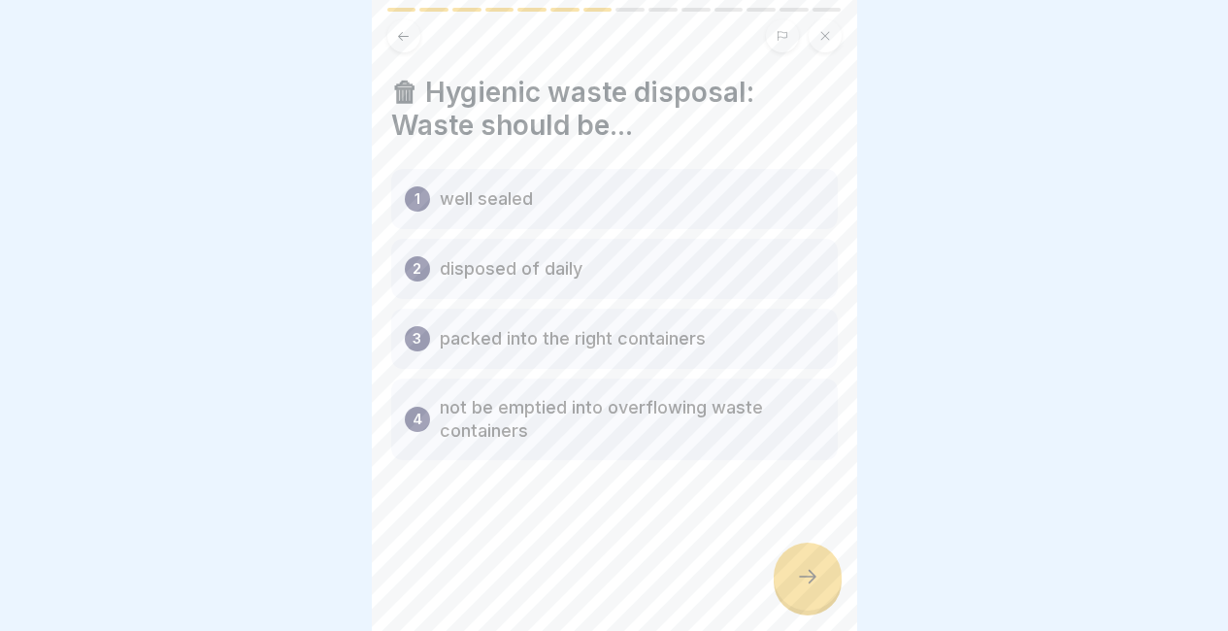
click at [798, 575] on icon at bounding box center [807, 576] width 23 height 23
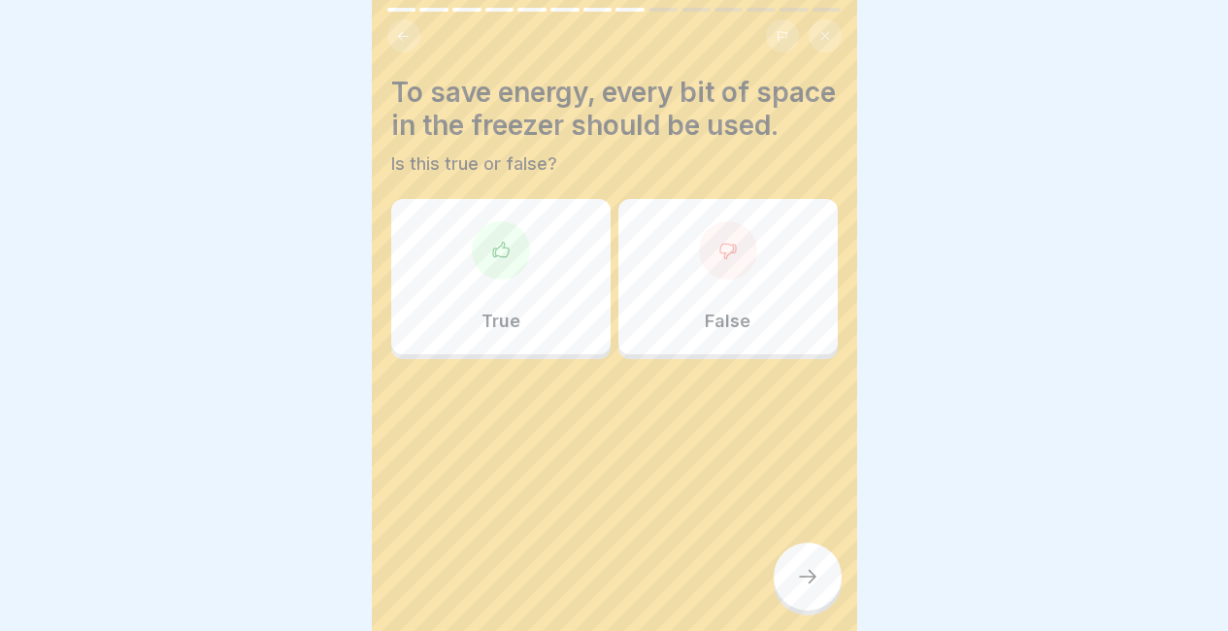
click at [575, 354] on div "True" at bounding box center [500, 276] width 219 height 155
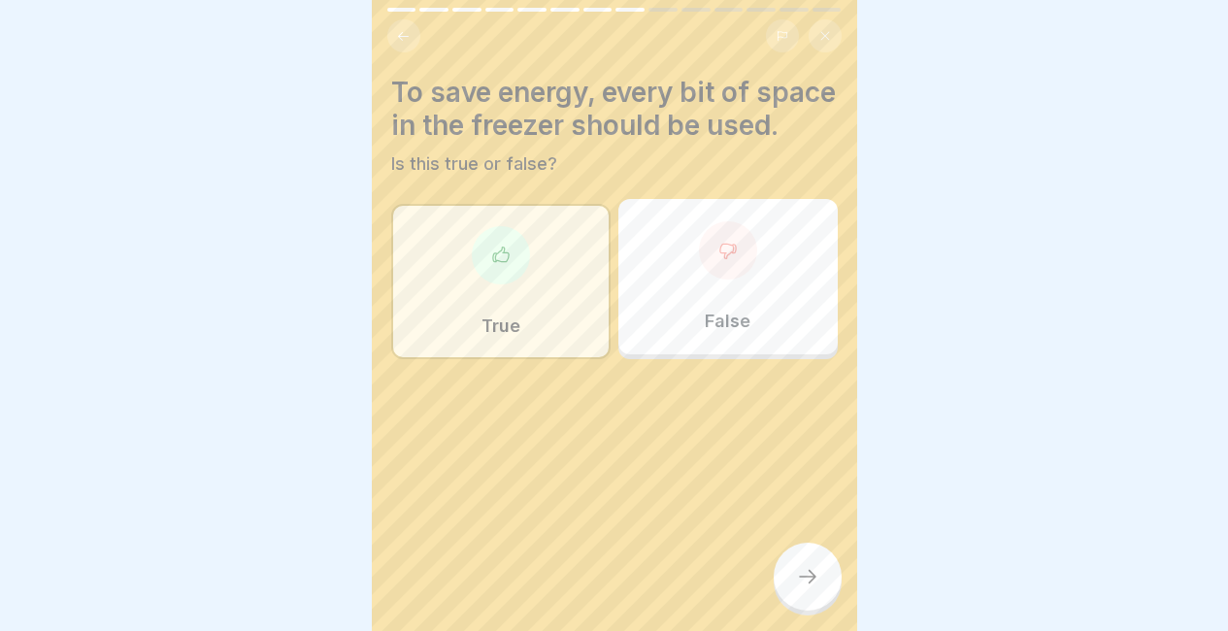
click at [804, 594] on div at bounding box center [807, 576] width 68 height 68
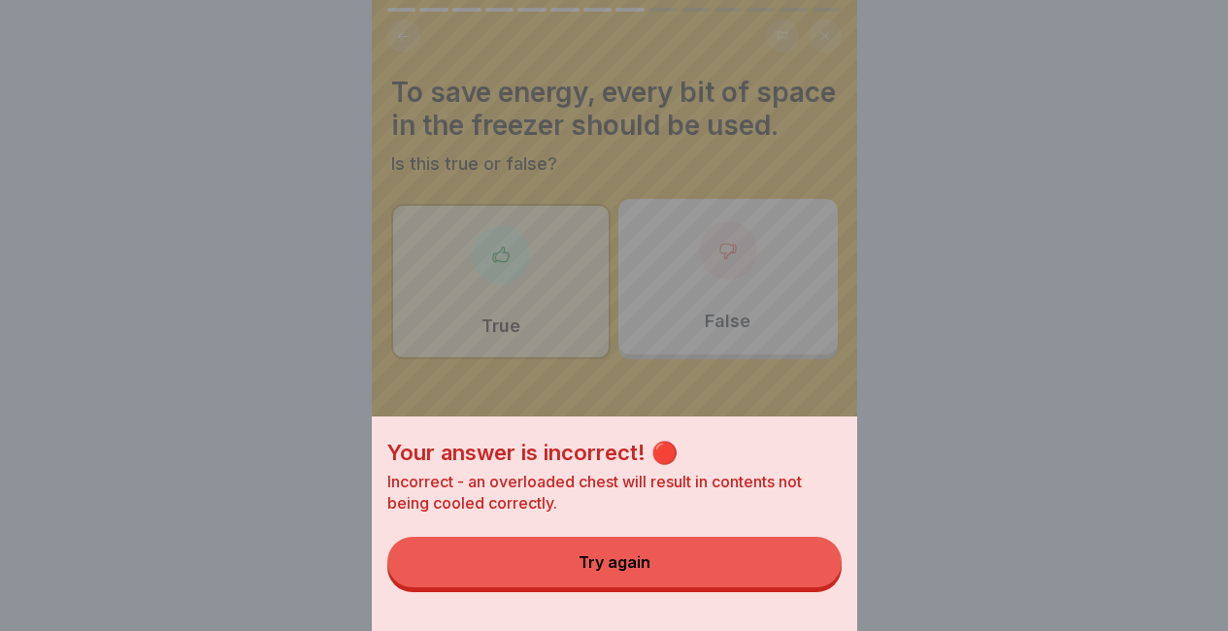
click at [798, 587] on button "Try again" at bounding box center [614, 562] width 454 height 50
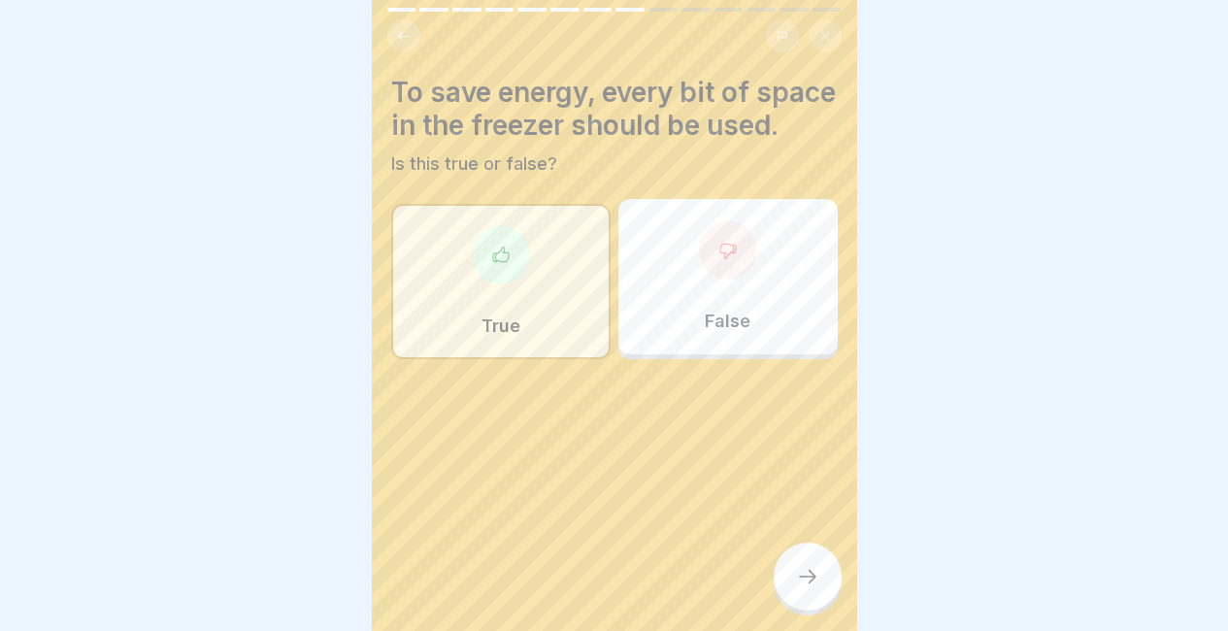
click at [763, 354] on div "False" at bounding box center [727, 276] width 219 height 155
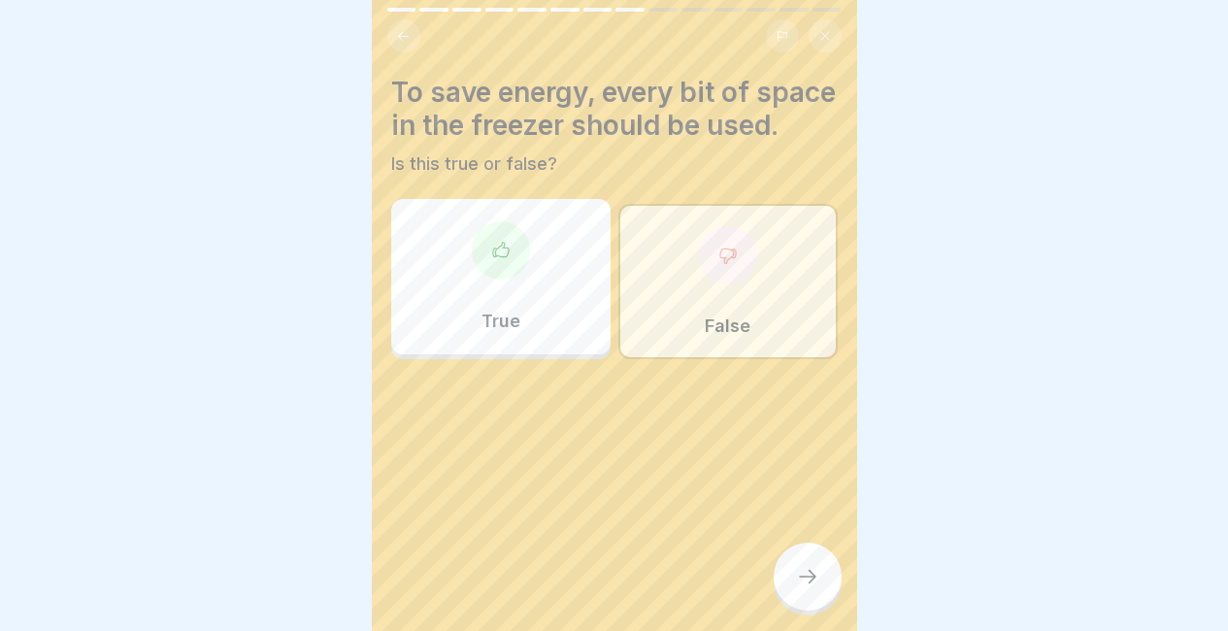
click at [777, 542] on div "To save energy, every bit of space in the freezer should be used. Is this true …" at bounding box center [614, 315] width 485 height 631
click at [793, 559] on div at bounding box center [807, 576] width 68 height 68
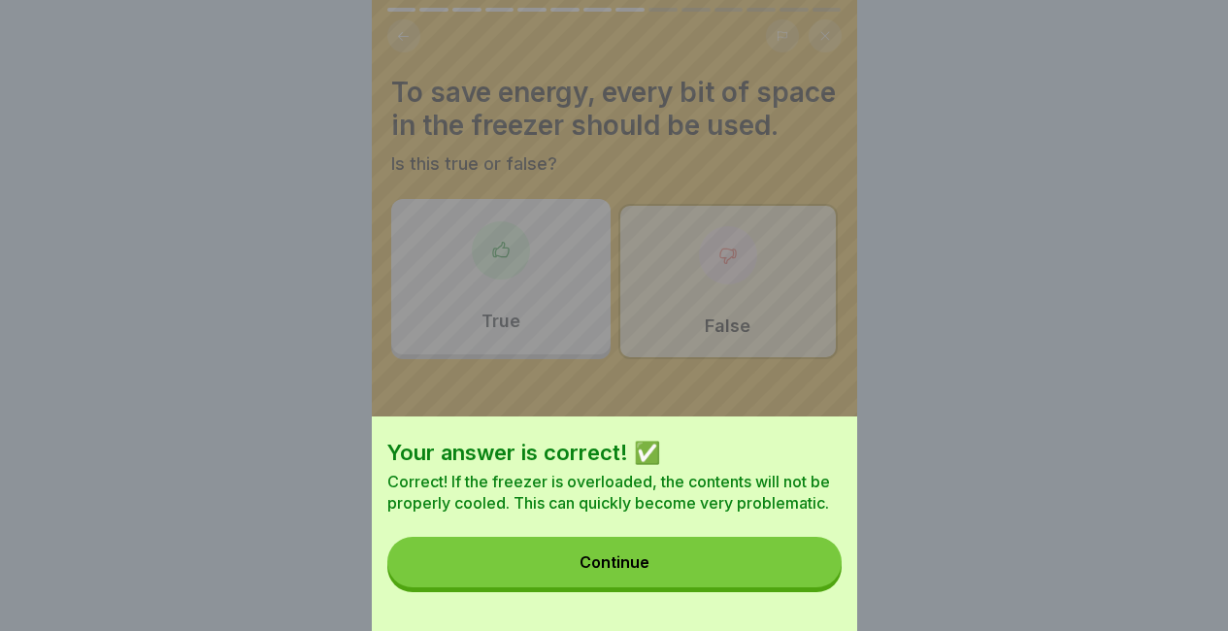
click at [793, 559] on button "Continue" at bounding box center [614, 562] width 454 height 50
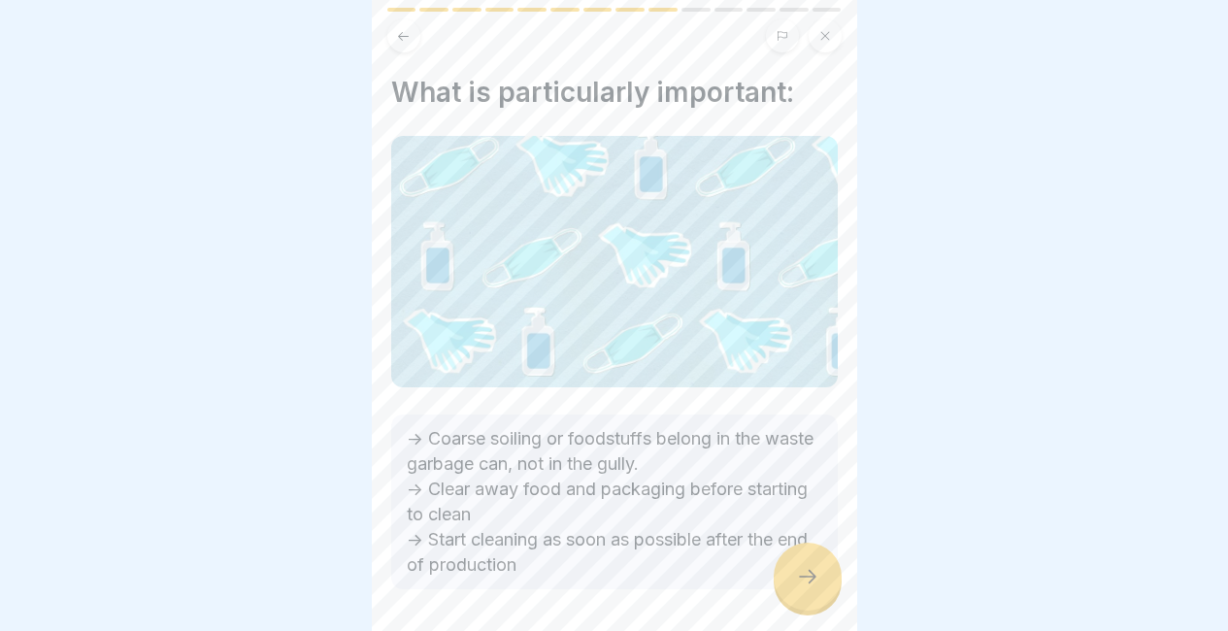
click at [793, 559] on div at bounding box center [807, 576] width 68 height 68
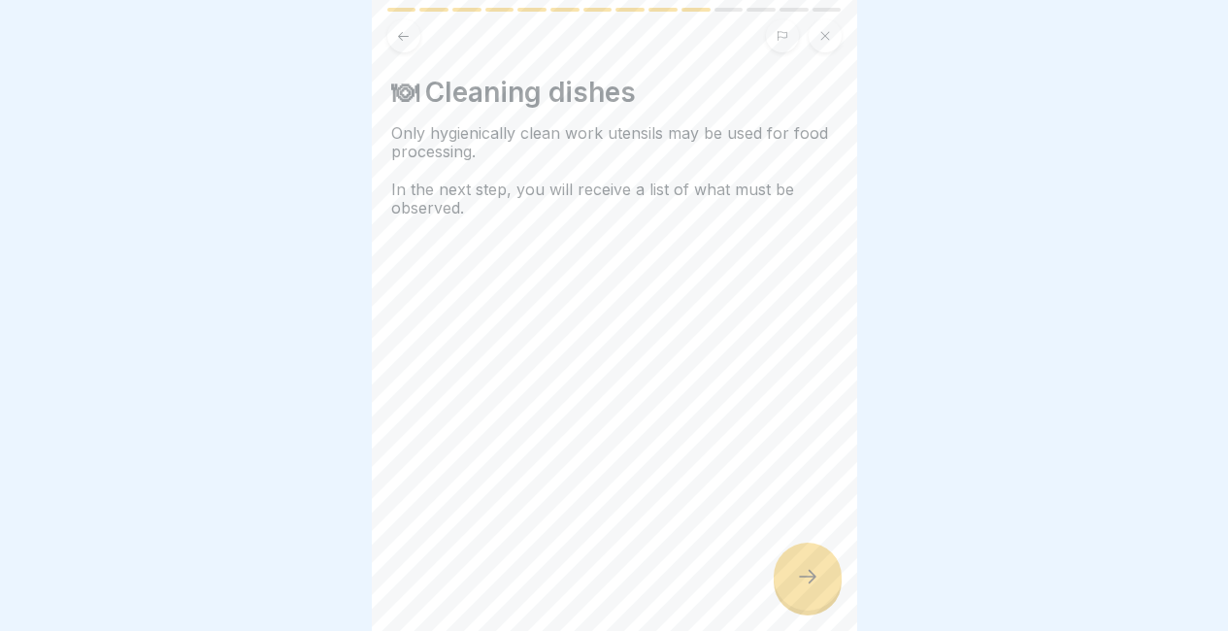
click at [793, 559] on div at bounding box center [807, 576] width 68 height 68
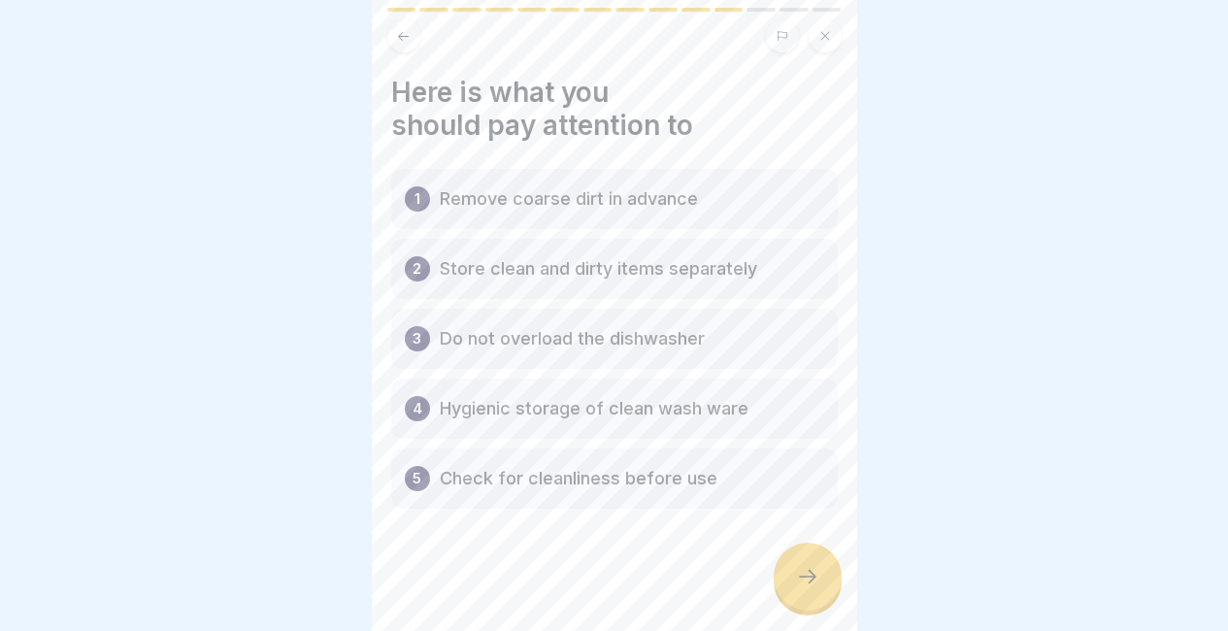
click at [794, 558] on div at bounding box center [807, 576] width 68 height 68
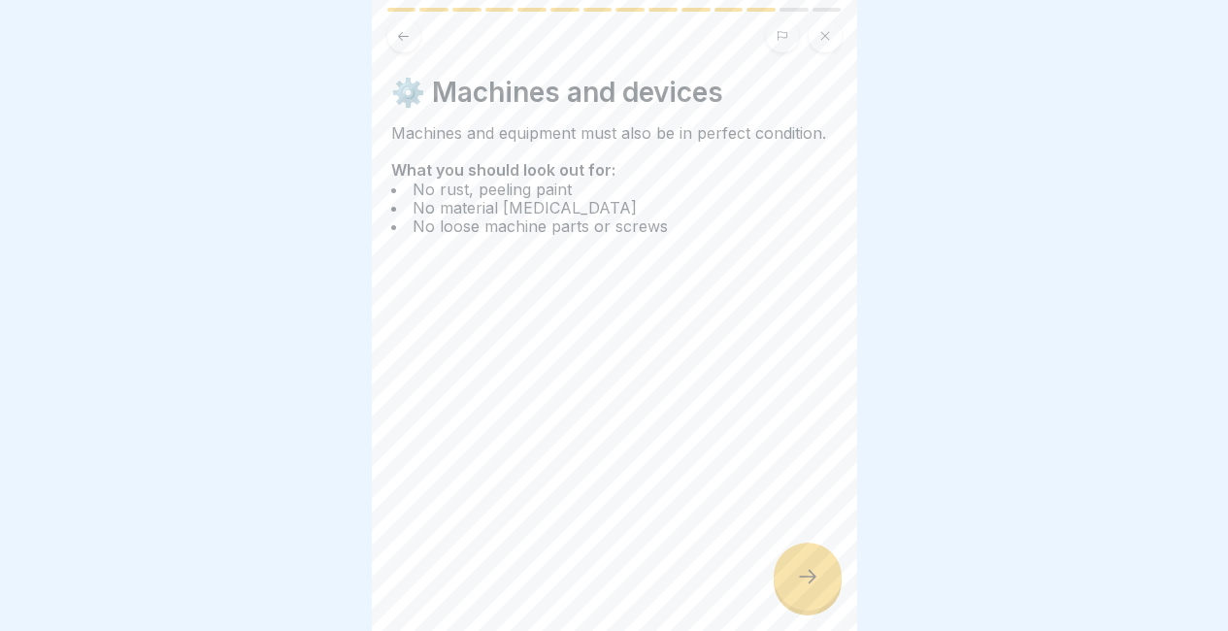
click at [801, 559] on div at bounding box center [807, 576] width 68 height 68
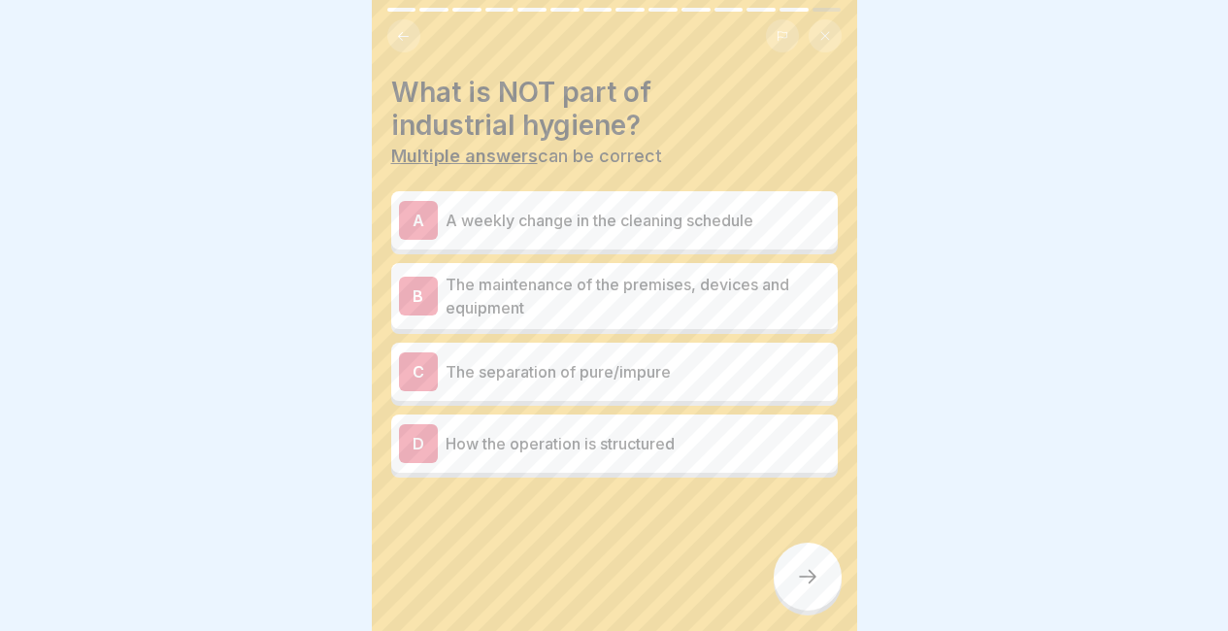
click at [756, 432] on p "How the operation is structured" at bounding box center [637, 443] width 384 height 23
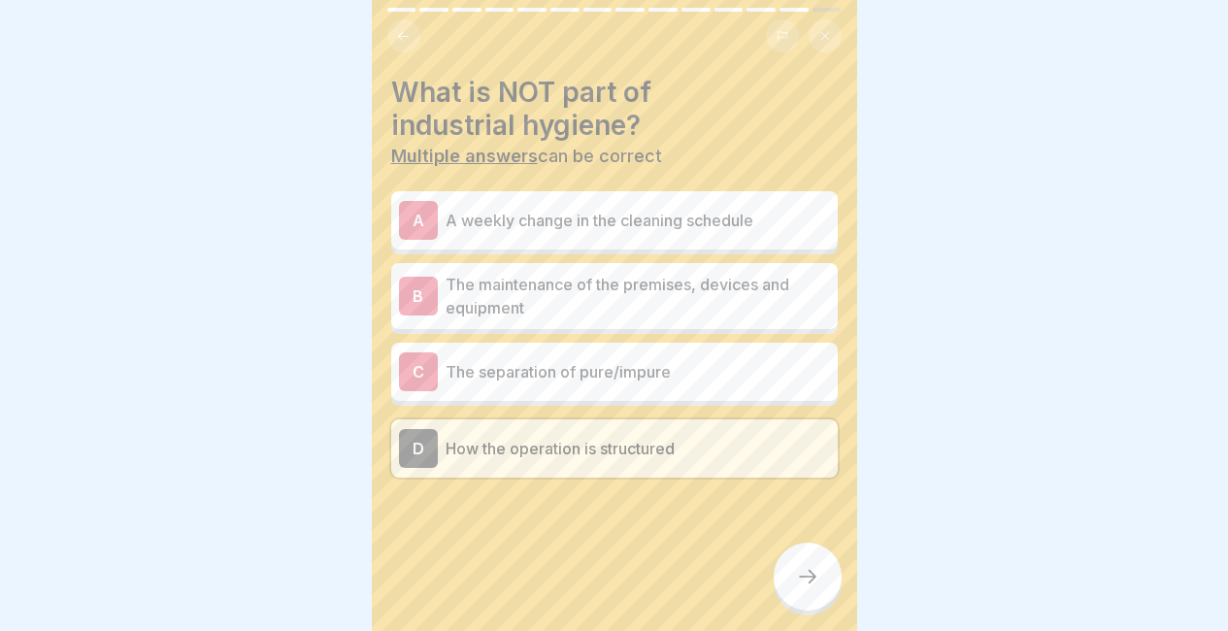
click at [782, 567] on div at bounding box center [807, 576] width 68 height 68
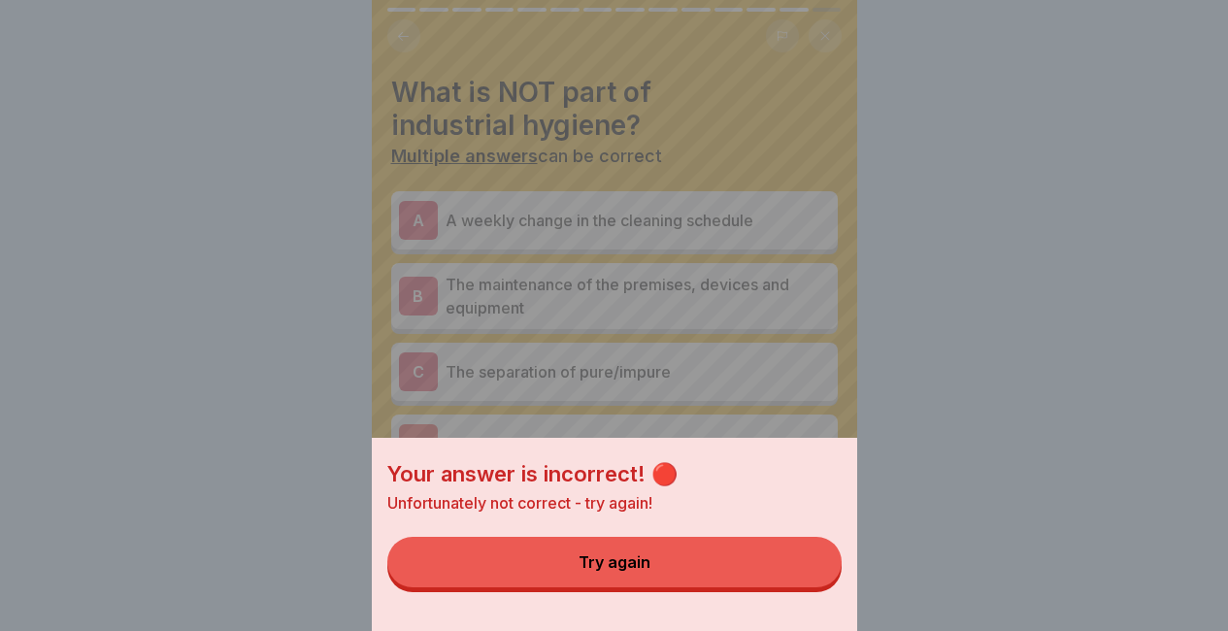
click at [782, 567] on button "Try again" at bounding box center [614, 562] width 454 height 50
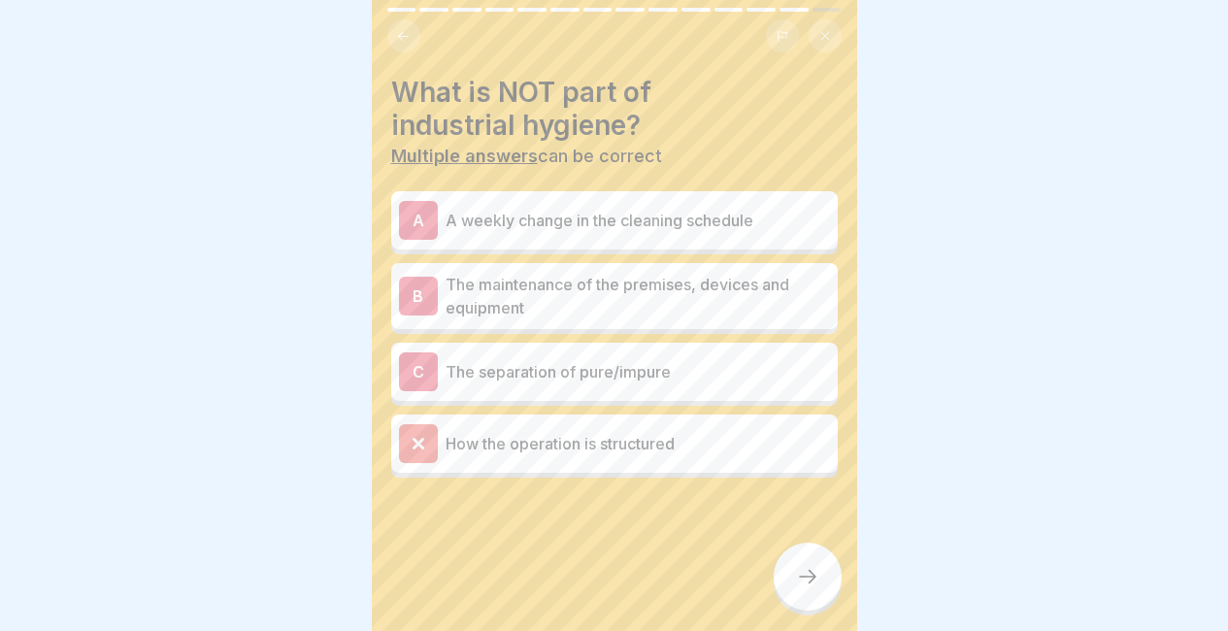
click at [725, 343] on div "C The separation of pure/impure" at bounding box center [614, 372] width 446 height 58
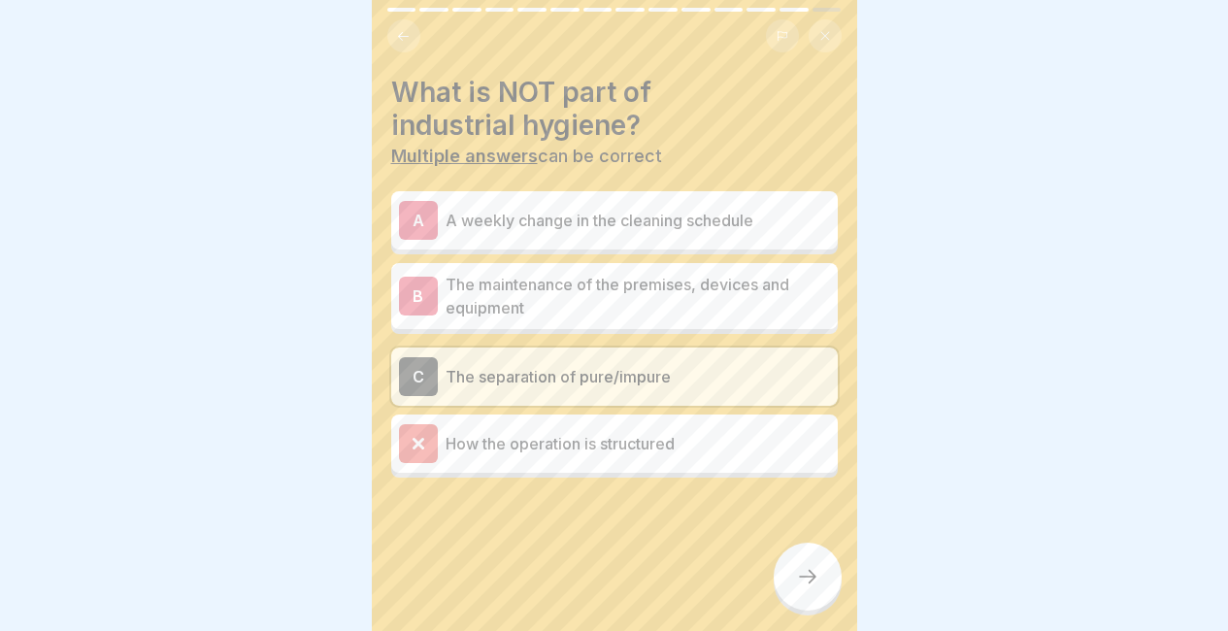
click at [796, 549] on div at bounding box center [807, 576] width 68 height 68
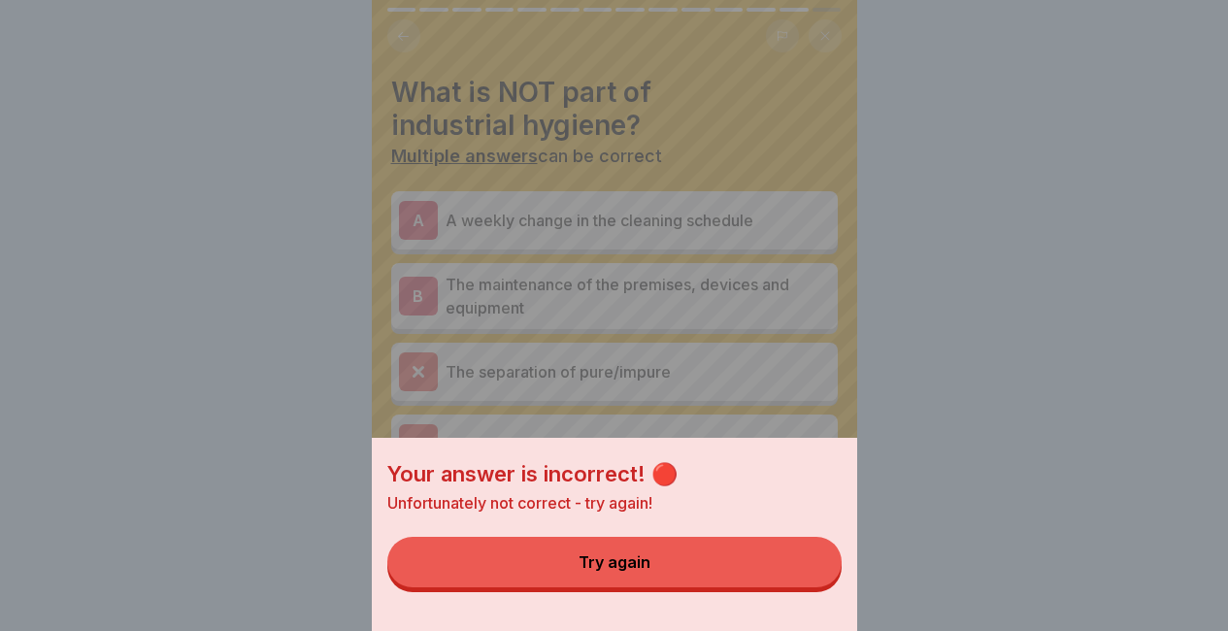
click at [791, 558] on button "Try again" at bounding box center [614, 562] width 454 height 50
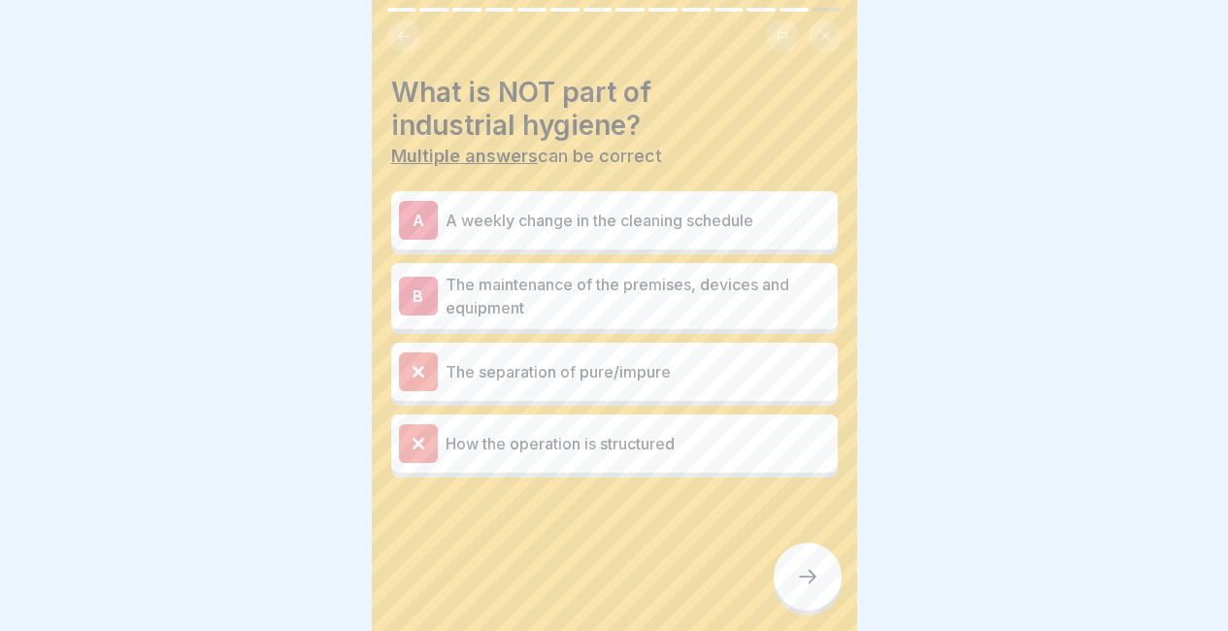
click at [728, 293] on p "The maintenance of the premises, devices and equipment" at bounding box center [637, 296] width 384 height 47
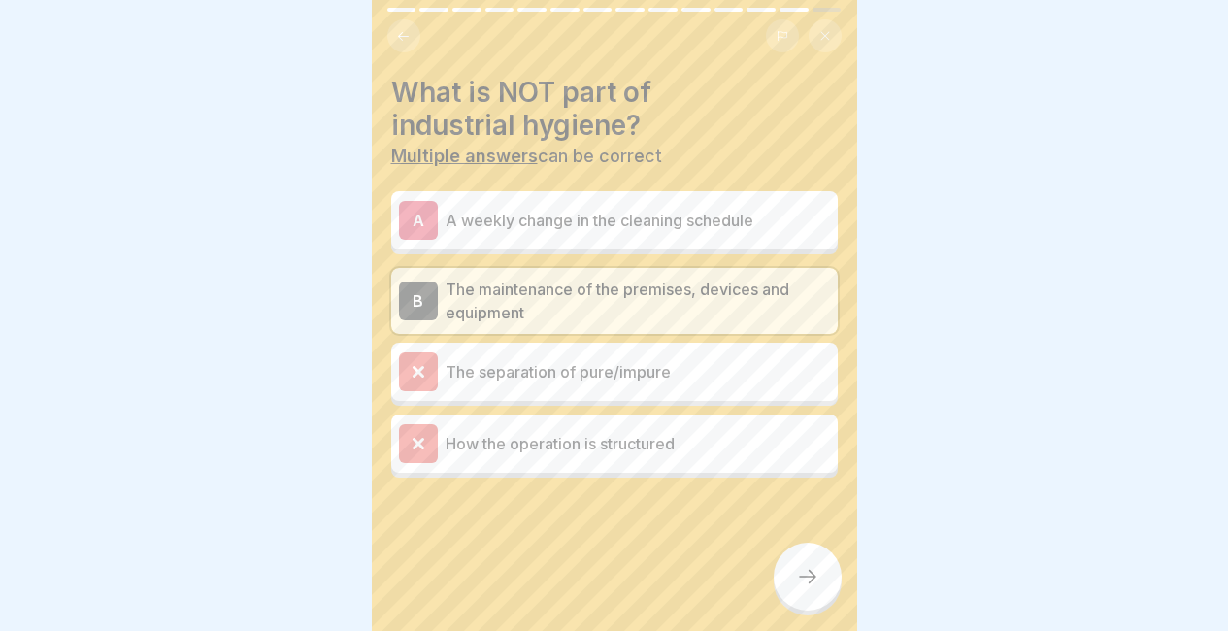
click at [811, 567] on icon at bounding box center [807, 576] width 23 height 23
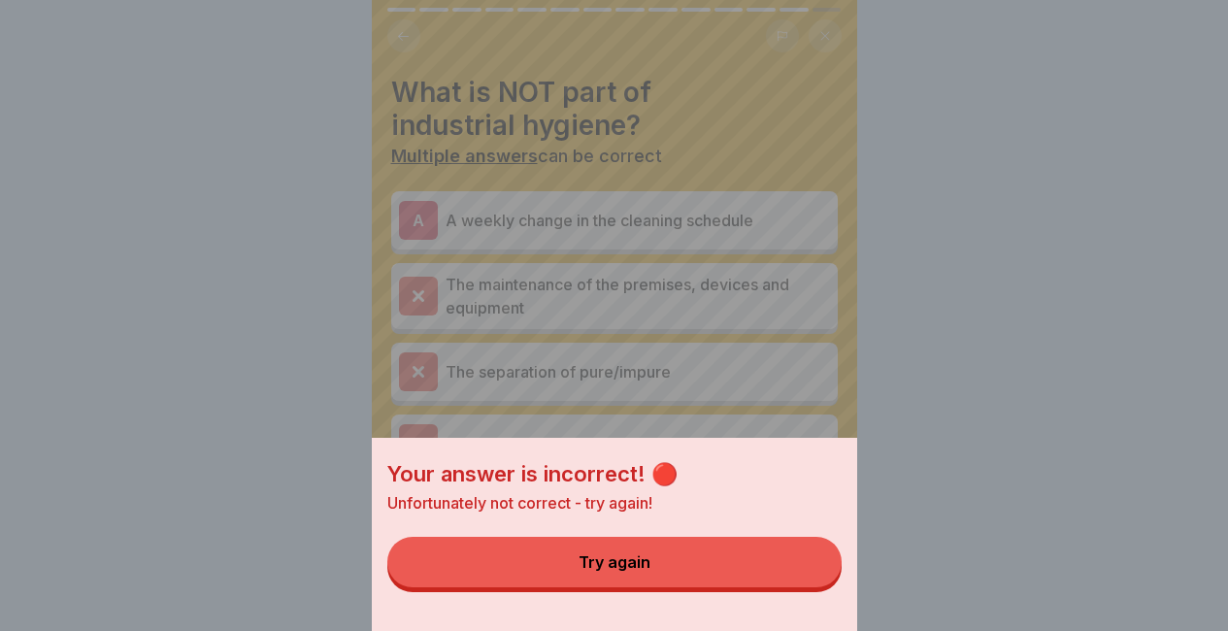
click at [805, 568] on button "Try again" at bounding box center [614, 562] width 454 height 50
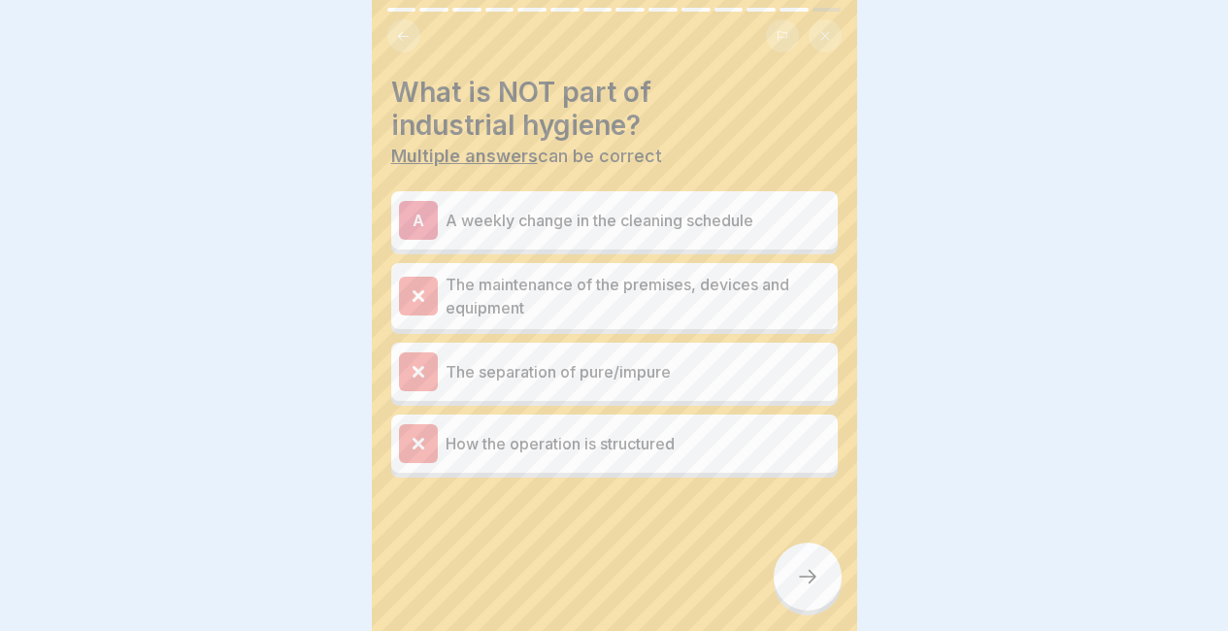
click at [728, 209] on p "A weekly change in the cleaning schedule" at bounding box center [637, 220] width 384 height 23
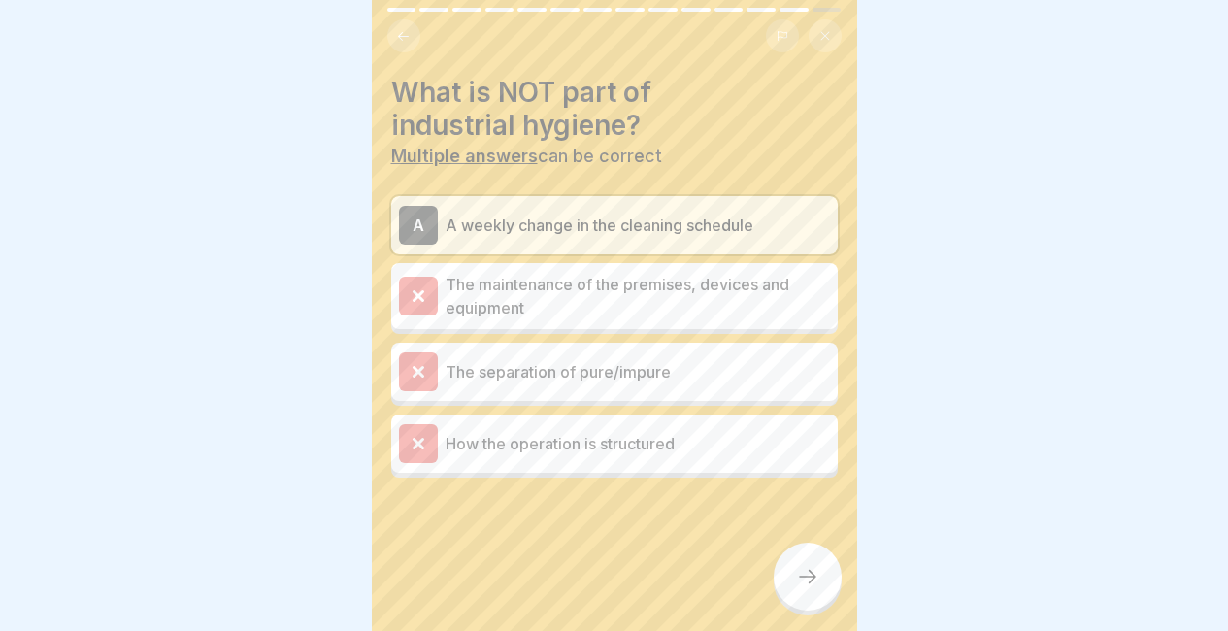
click at [788, 591] on div at bounding box center [807, 576] width 68 height 68
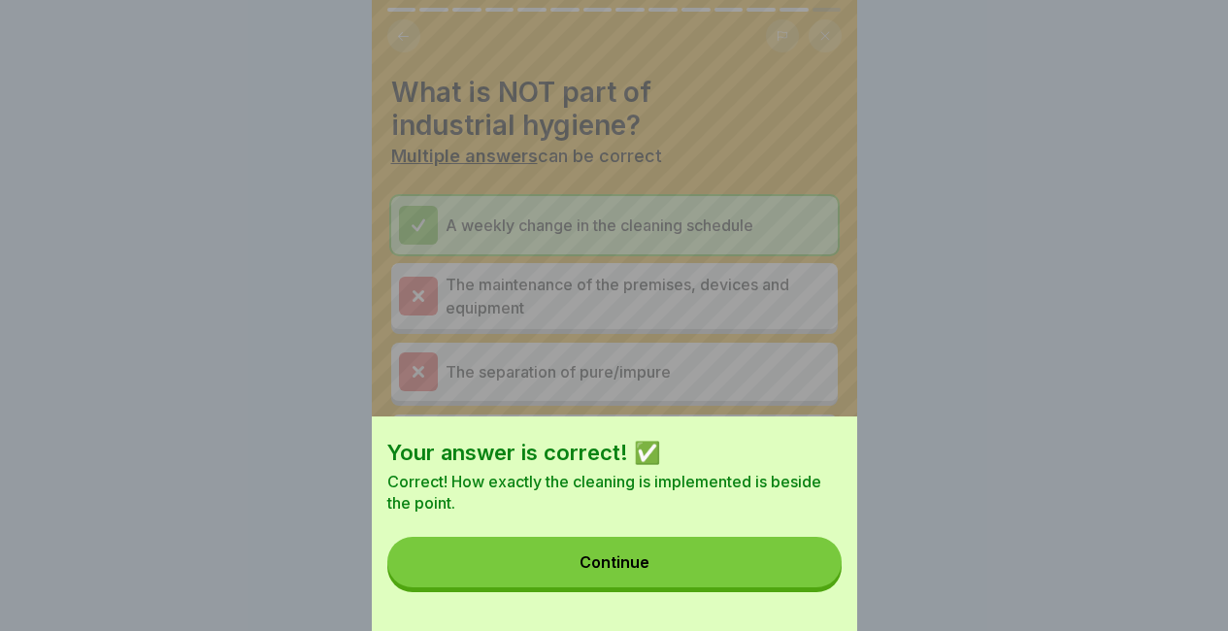
click at [793, 587] on button "Continue" at bounding box center [614, 562] width 454 height 50
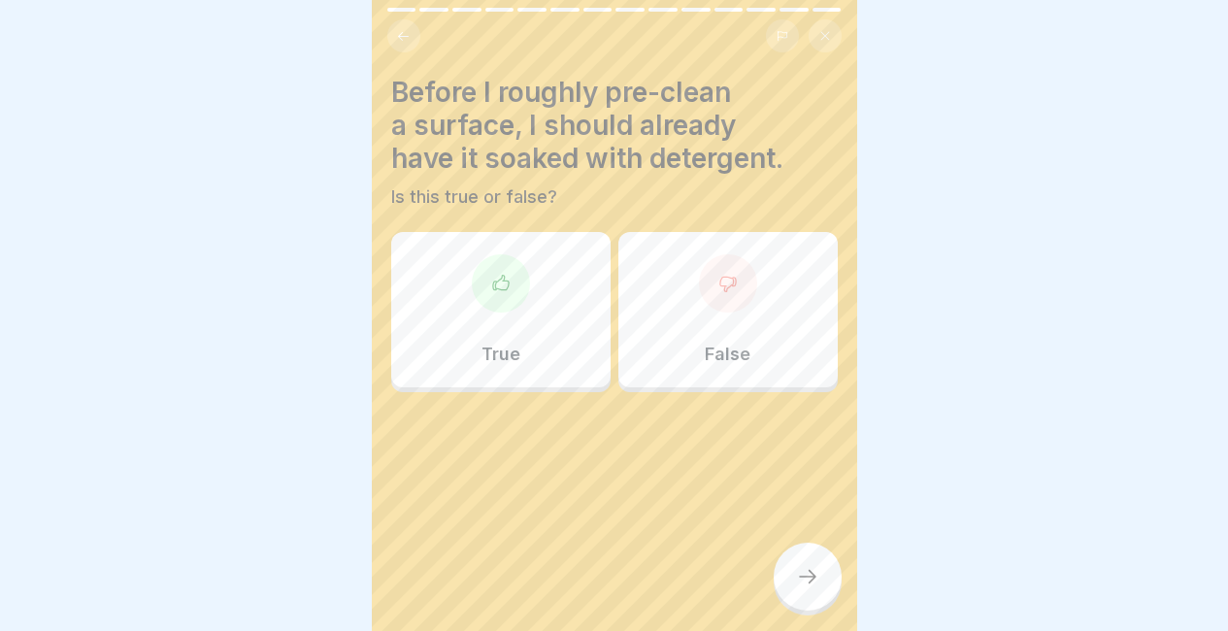
click at [488, 315] on div "True" at bounding box center [500, 309] width 219 height 155
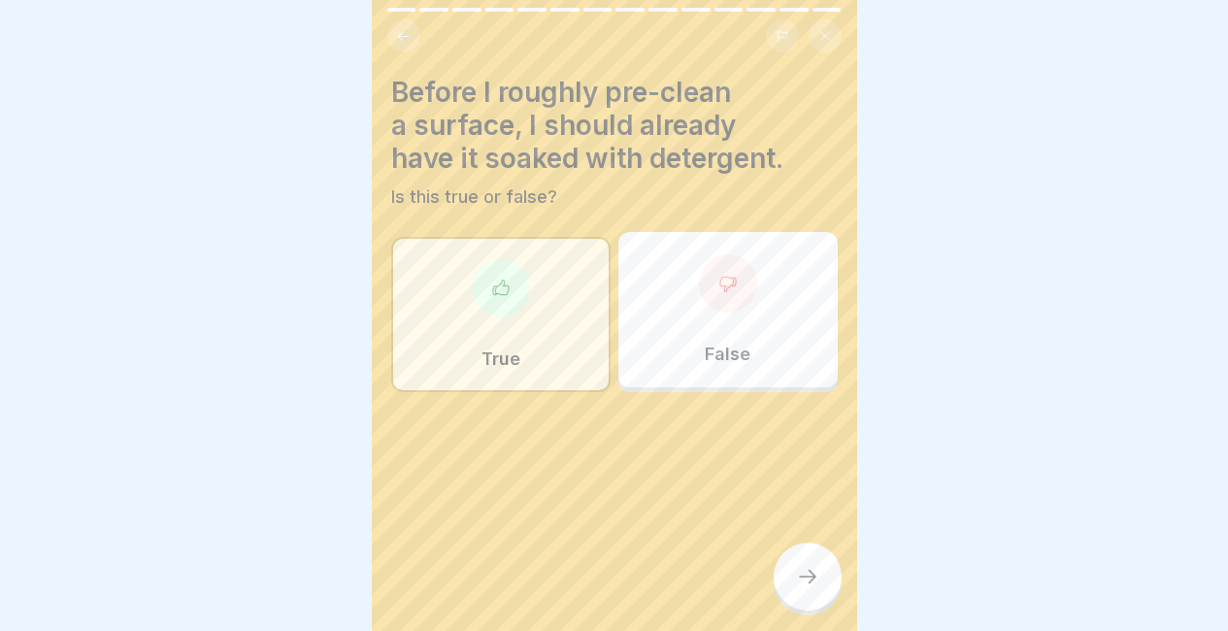
click at [814, 576] on icon at bounding box center [807, 576] width 23 height 23
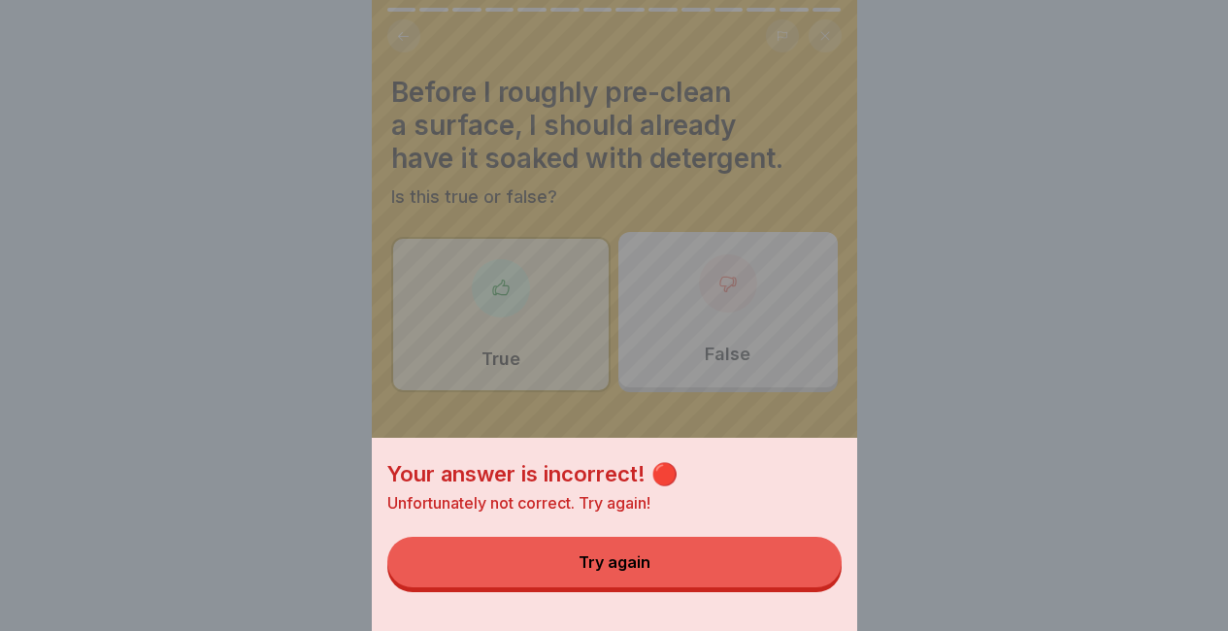
click at [814, 576] on button "Try again" at bounding box center [614, 562] width 454 height 50
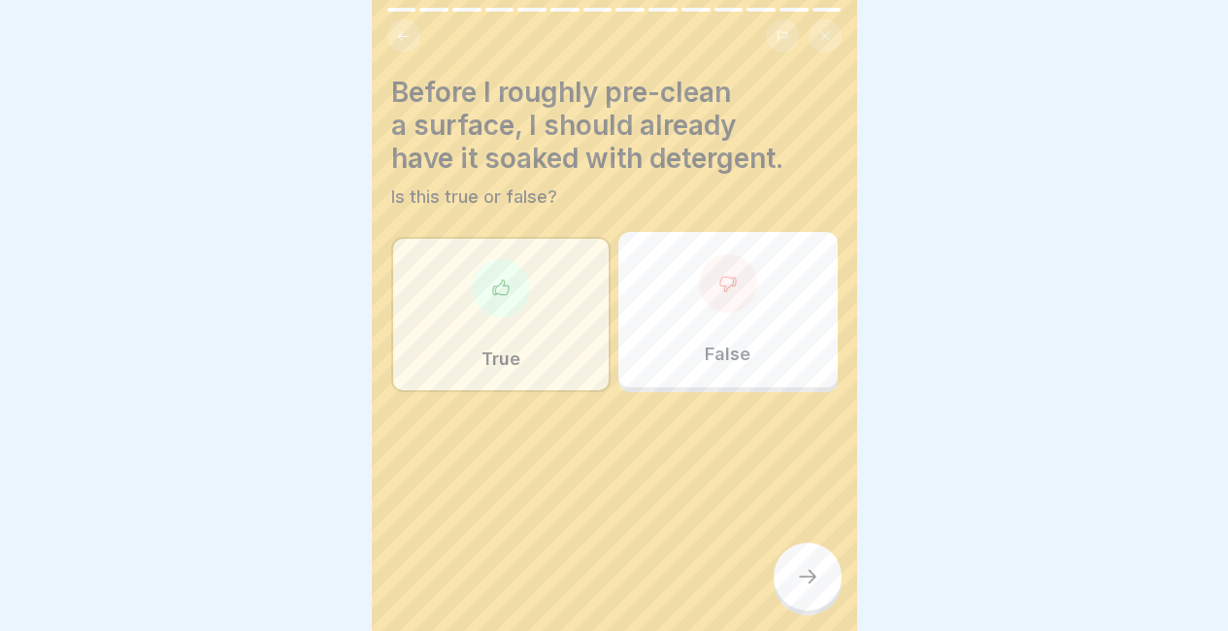
click at [758, 337] on div "False" at bounding box center [727, 309] width 219 height 155
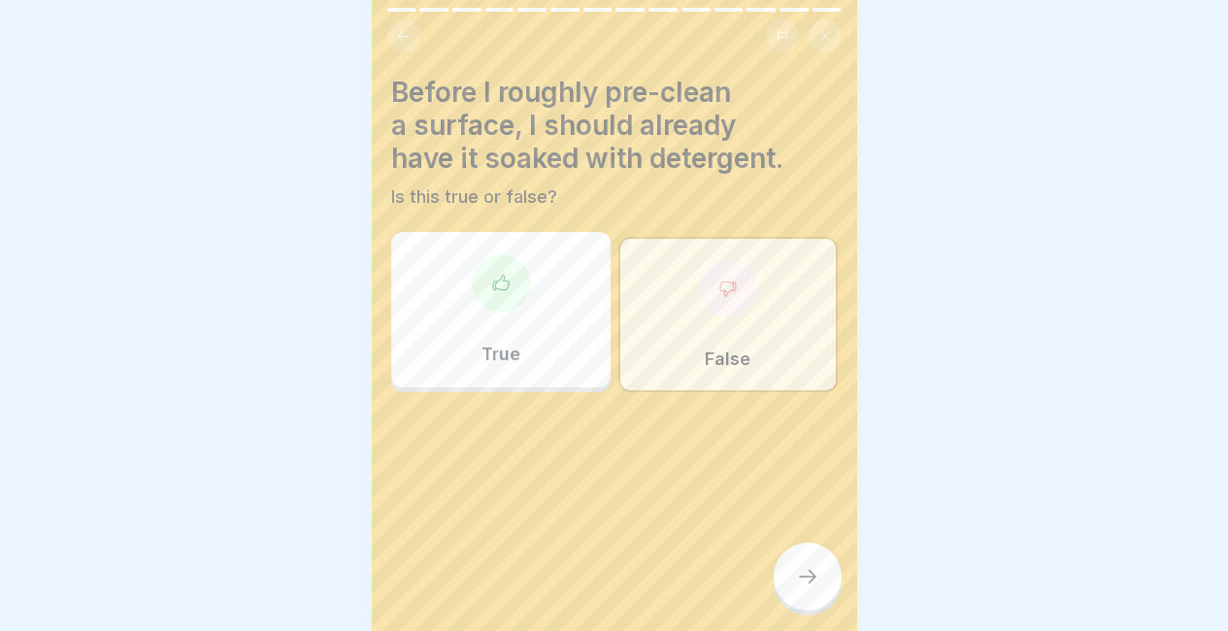
click at [798, 582] on icon at bounding box center [807, 576] width 23 height 23
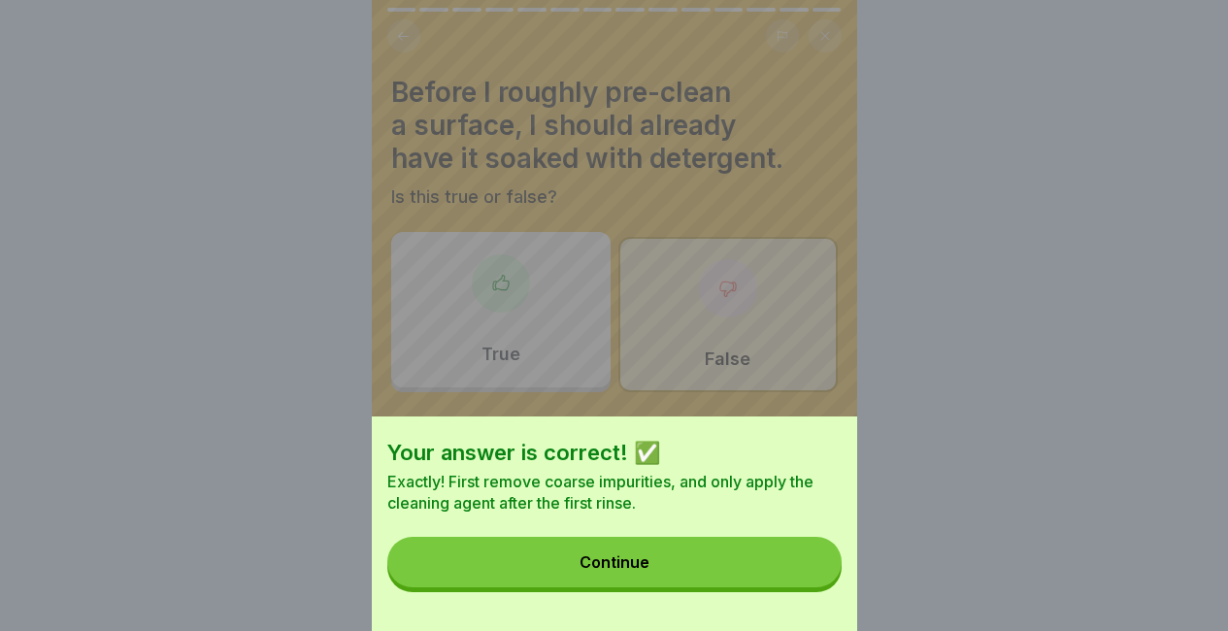
click at [798, 582] on button "Continue" at bounding box center [614, 562] width 454 height 50
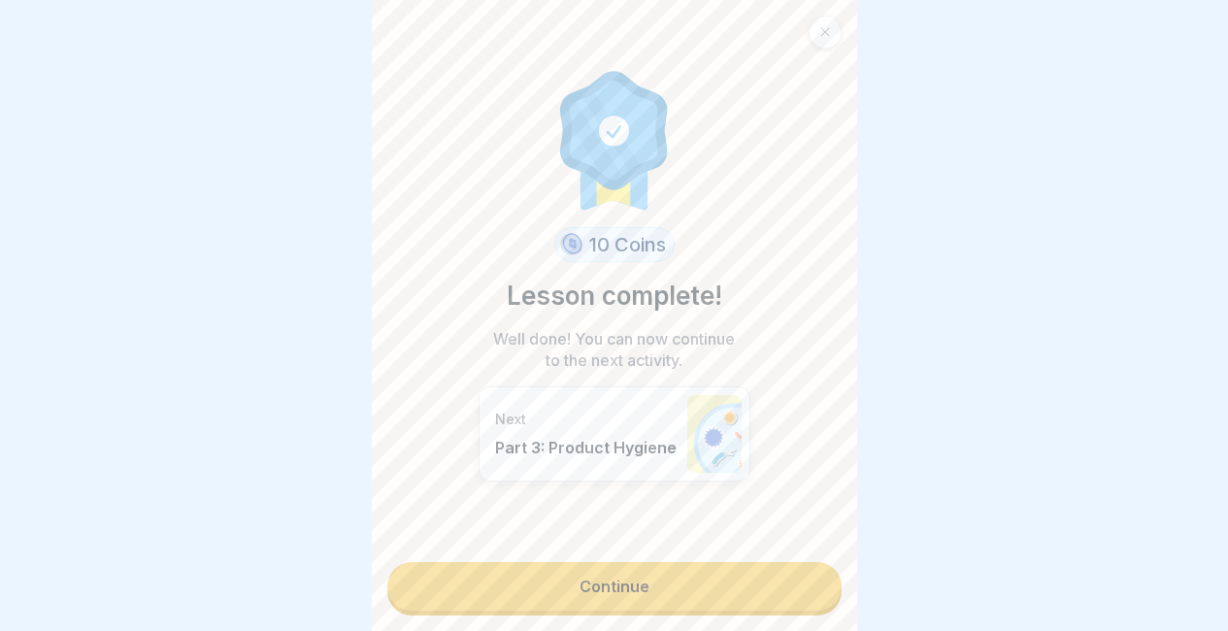
click at [798, 582] on link "Continue" at bounding box center [614, 586] width 454 height 49
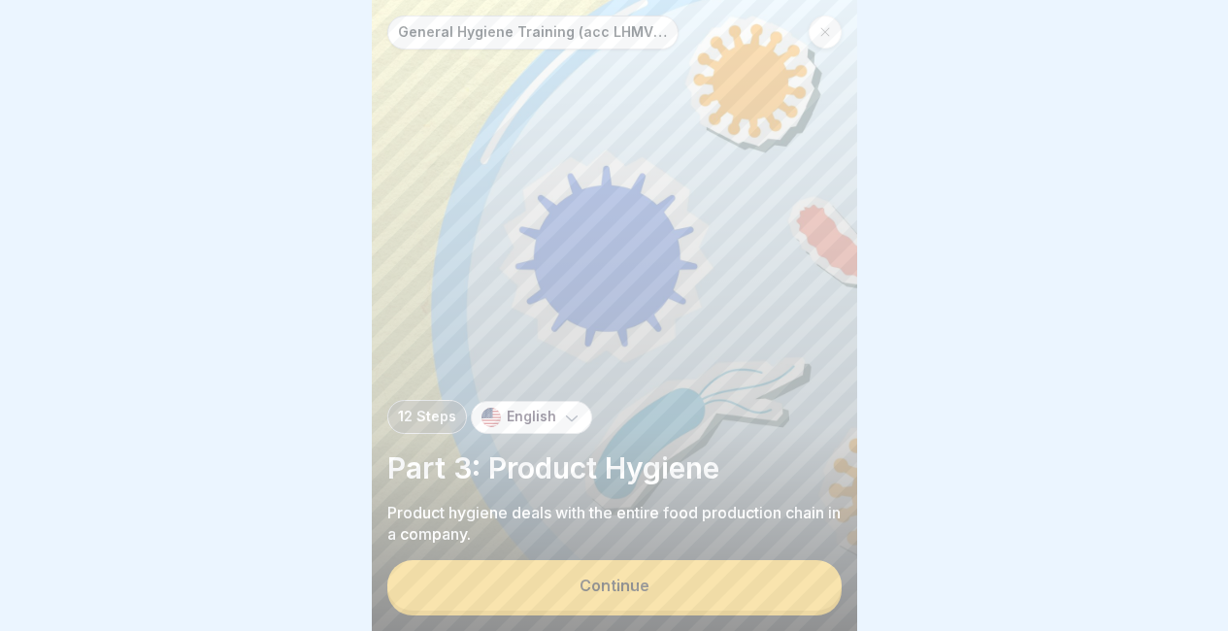
click at [791, 565] on button "Continue" at bounding box center [614, 585] width 454 height 50
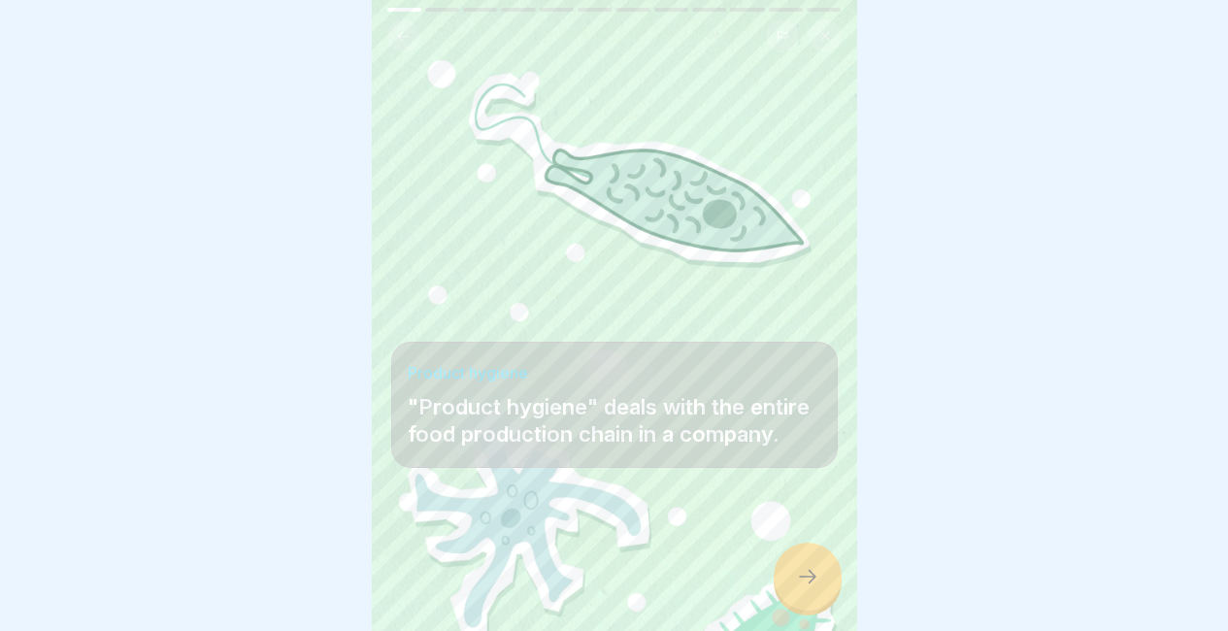
click at [790, 565] on div at bounding box center [807, 576] width 68 height 68
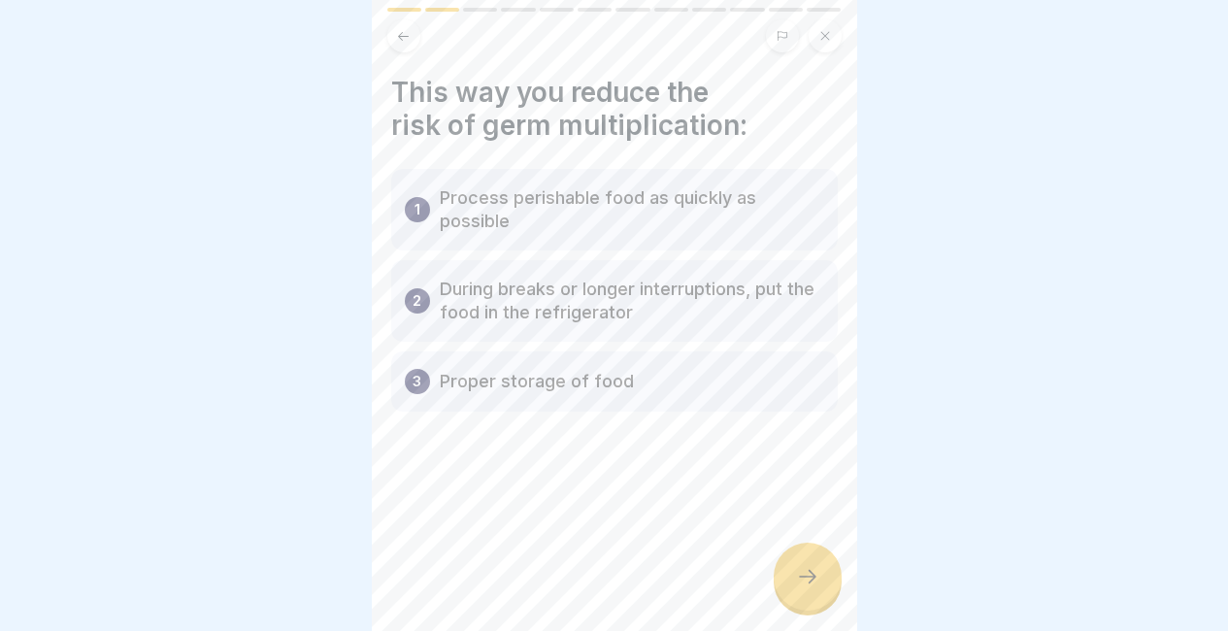
click at [791, 568] on div at bounding box center [807, 576] width 68 height 68
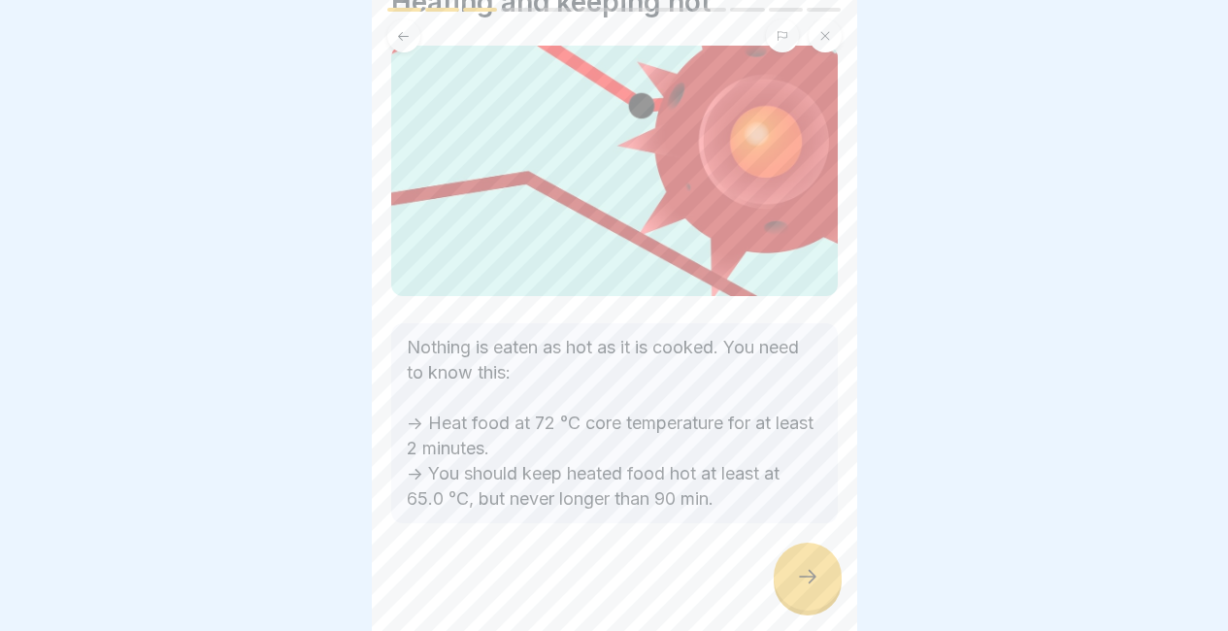
scroll to position [90, 0]
click at [800, 579] on icon at bounding box center [807, 576] width 23 height 23
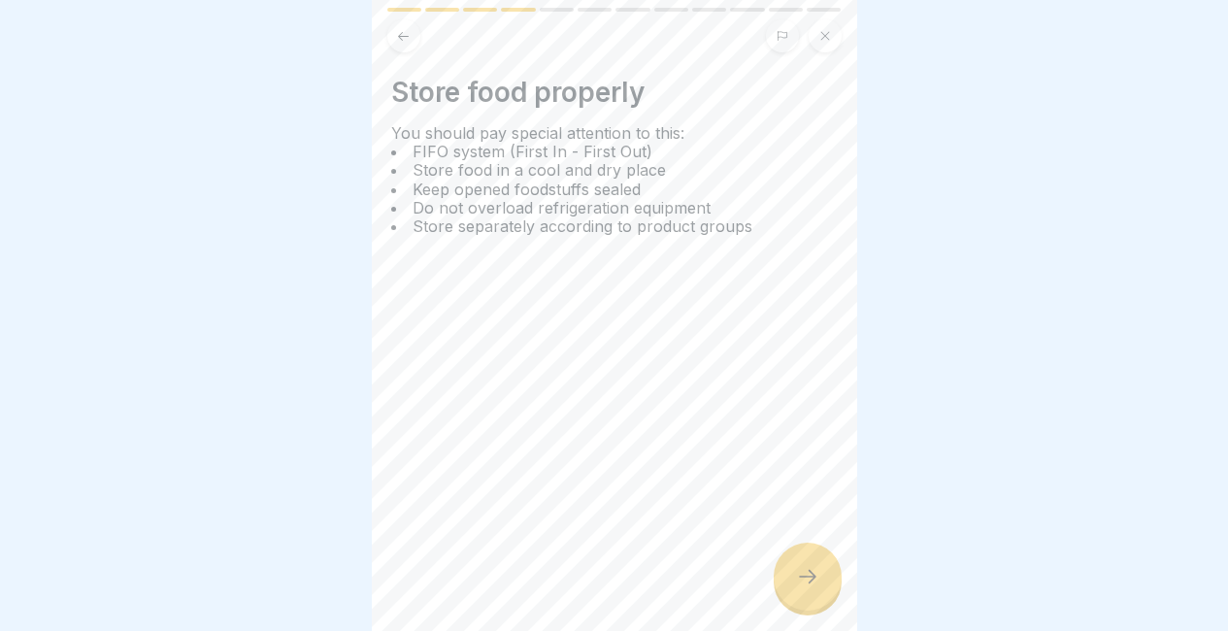
click at [801, 578] on icon at bounding box center [807, 576] width 23 height 23
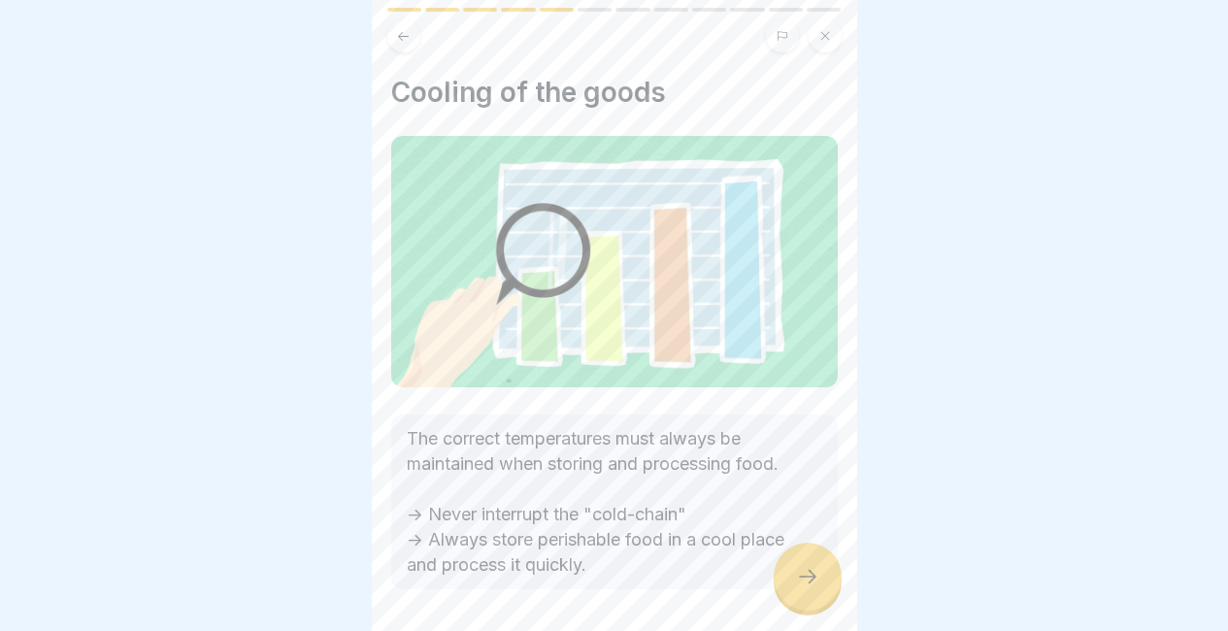
click at [801, 578] on icon at bounding box center [807, 576] width 23 height 23
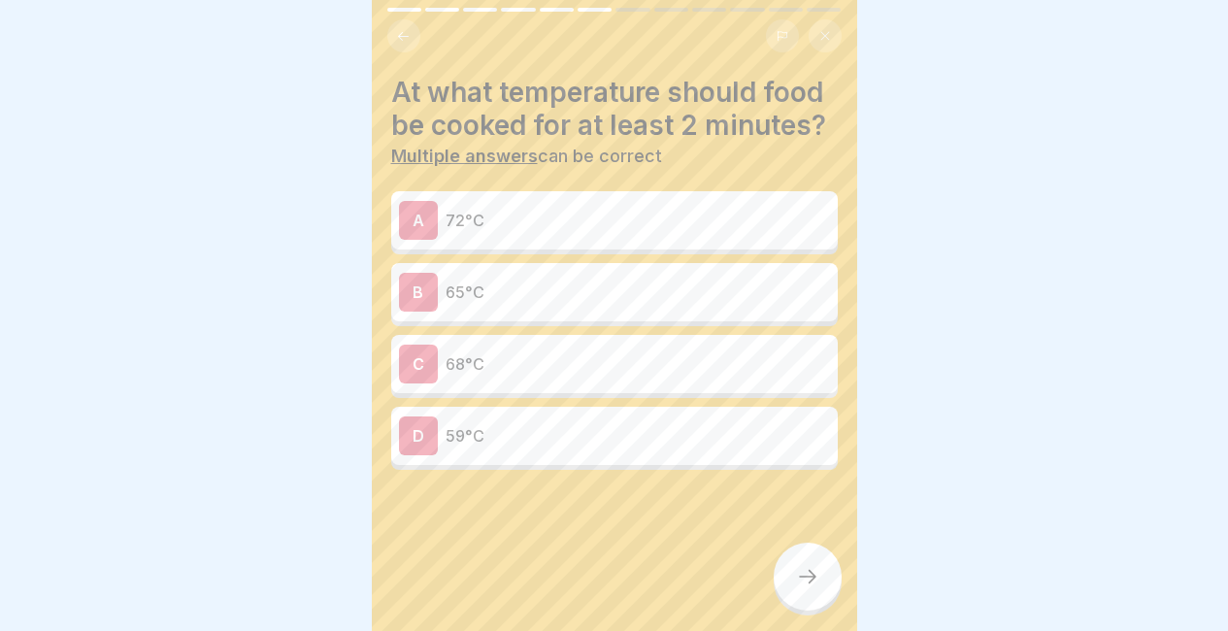
click at [704, 240] on div "A 72°C" at bounding box center [614, 220] width 431 height 39
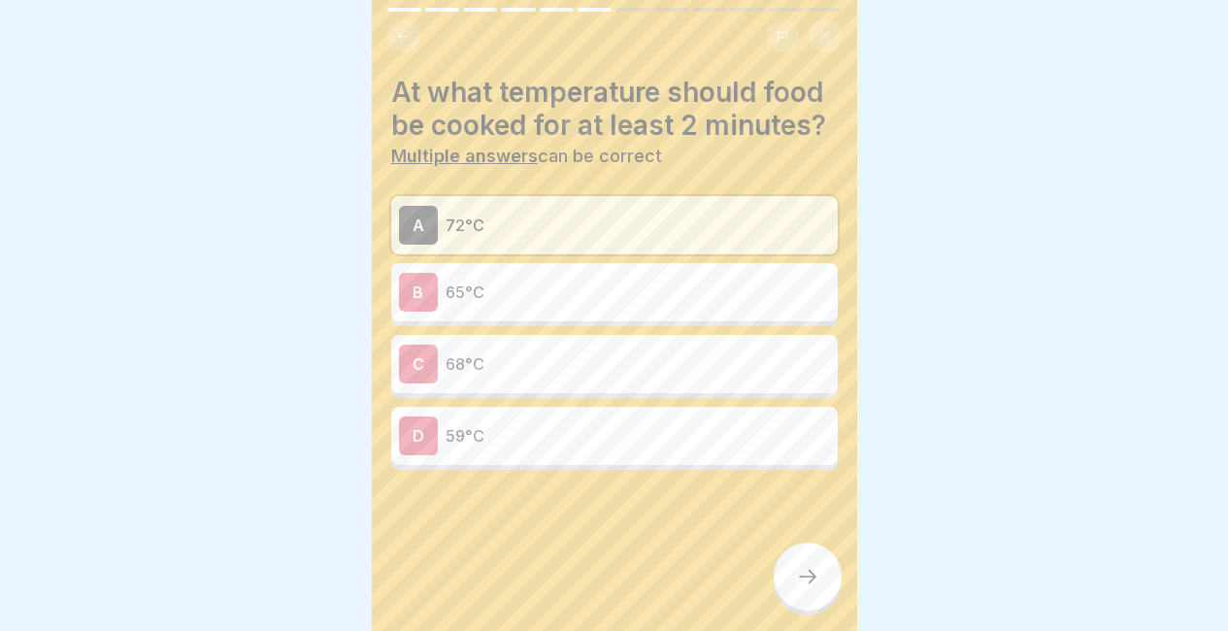
click at [807, 572] on icon at bounding box center [807, 576] width 23 height 23
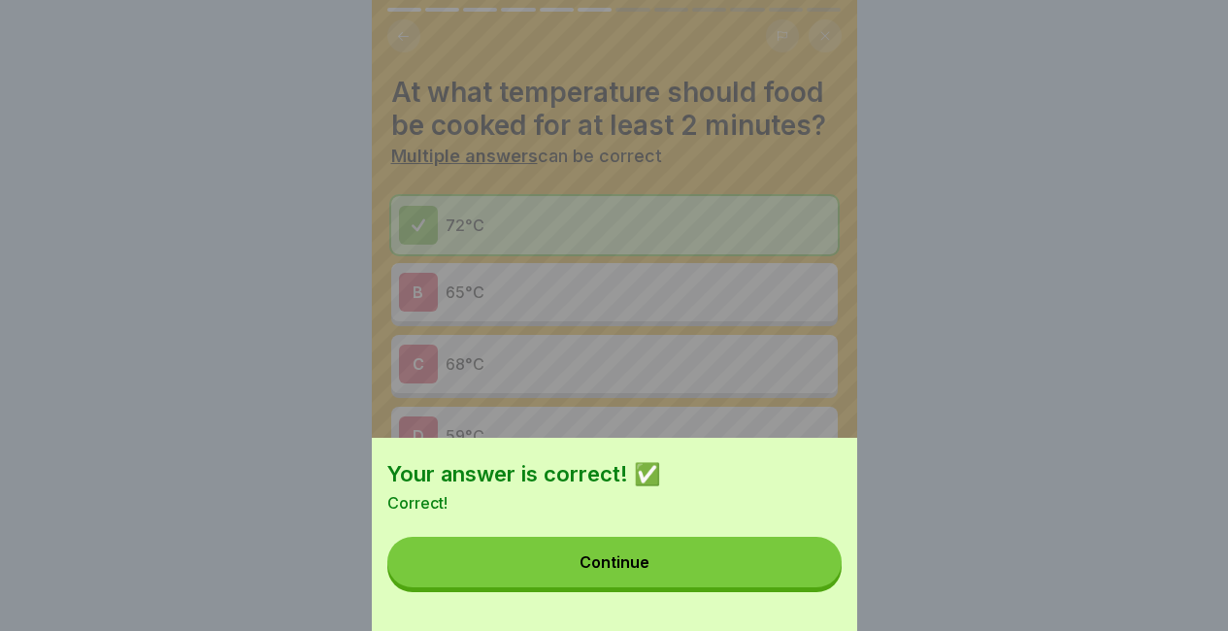
click at [807, 572] on button "Continue" at bounding box center [614, 562] width 454 height 50
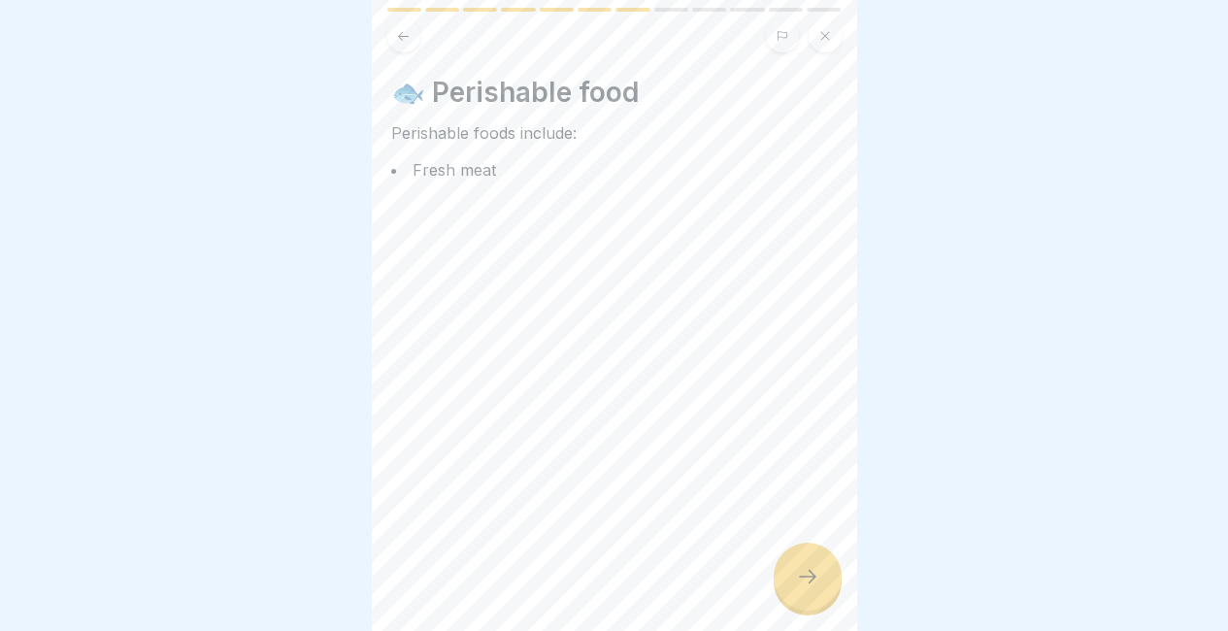
click at [807, 572] on icon at bounding box center [807, 576] width 23 height 23
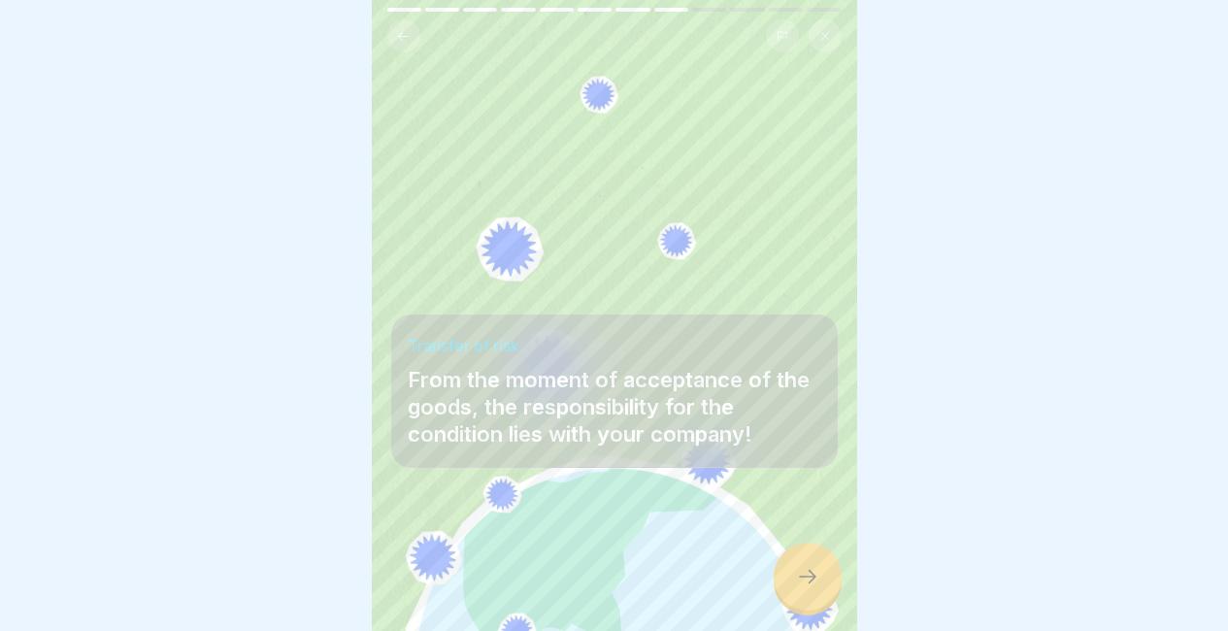
click at [807, 572] on icon at bounding box center [807, 576] width 23 height 23
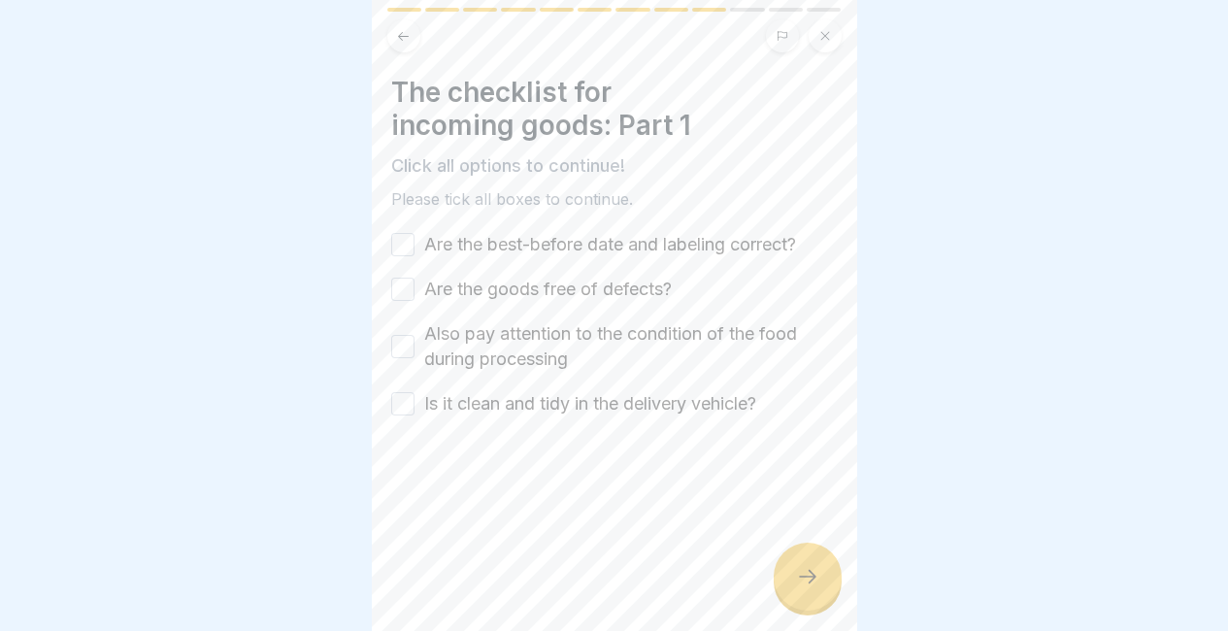
click at [412, 233] on button "Are the best-before date and labeling correct?" at bounding box center [402, 244] width 23 height 23
click at [417, 277] on div "Are the goods free of defects?" at bounding box center [531, 289] width 280 height 25
click at [408, 278] on button "Are the goods free of defects?" at bounding box center [402, 289] width 23 height 23
click at [407, 335] on button "Also pay attention to the condition of the food during processing" at bounding box center [402, 346] width 23 height 23
click at [410, 392] on button "Is it clean and tidy in the delivery vehicle?" at bounding box center [402, 403] width 23 height 23
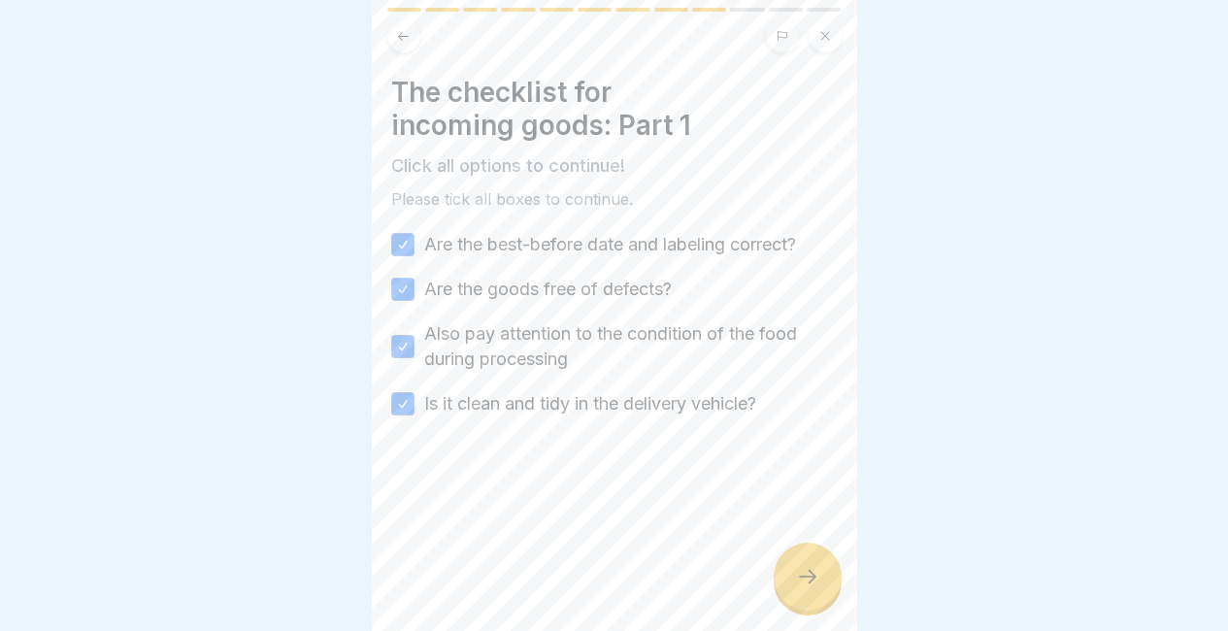
click at [804, 550] on div at bounding box center [807, 576] width 68 height 68
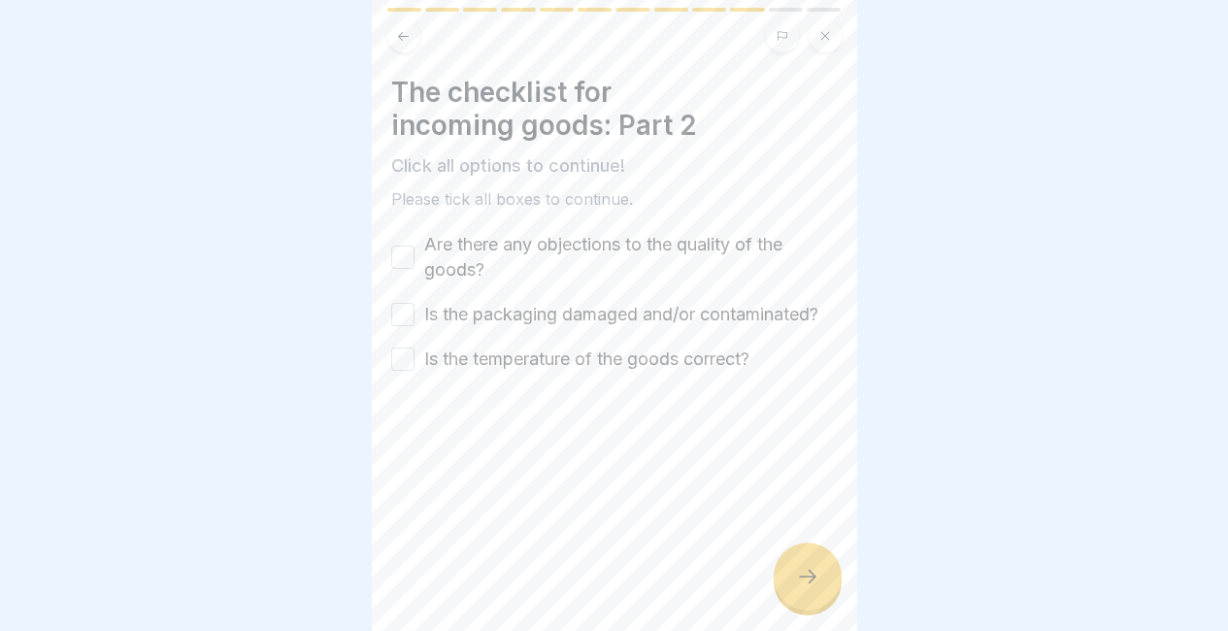
click at [388, 233] on div "The checklist for incoming goods: Part 2 Click all options to continue! Please …" at bounding box center [614, 315] width 485 height 631
click at [407, 246] on button "Are there any objections to the quality of the goods?" at bounding box center [402, 257] width 23 height 23
click at [407, 313] on button "Is the packaging damaged and/or contaminated?" at bounding box center [402, 314] width 23 height 23
click at [403, 369] on button "Is the temperature of the goods correct?" at bounding box center [402, 358] width 23 height 23
click at [807, 561] on div at bounding box center [807, 576] width 68 height 68
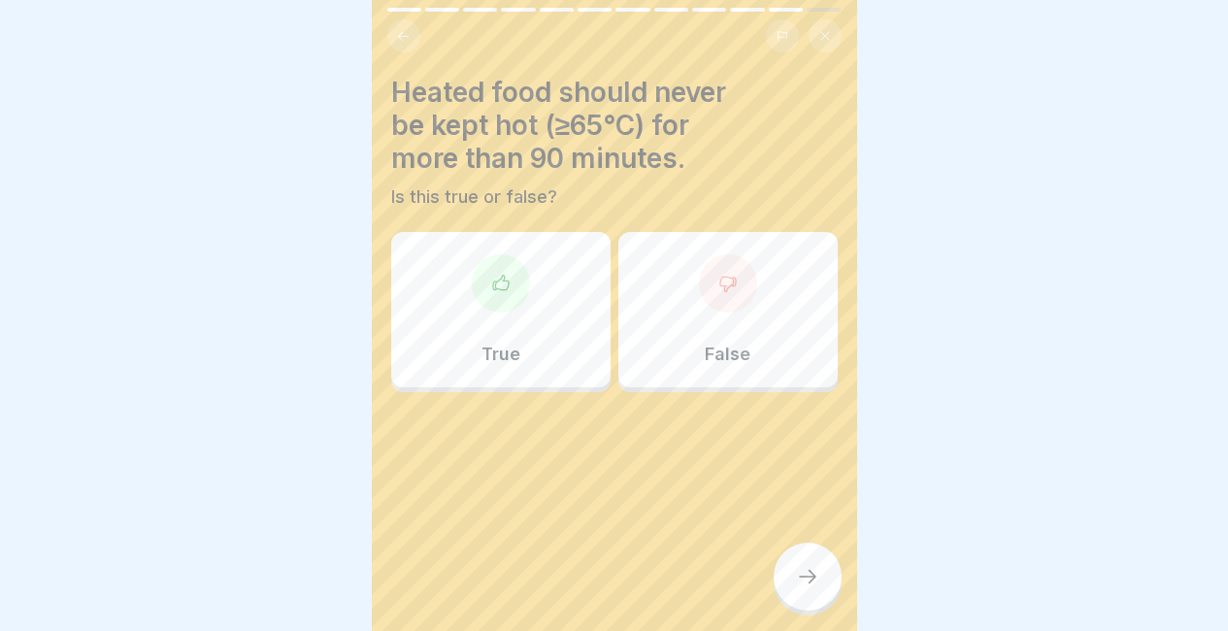
click at [544, 244] on div "True" at bounding box center [500, 309] width 219 height 155
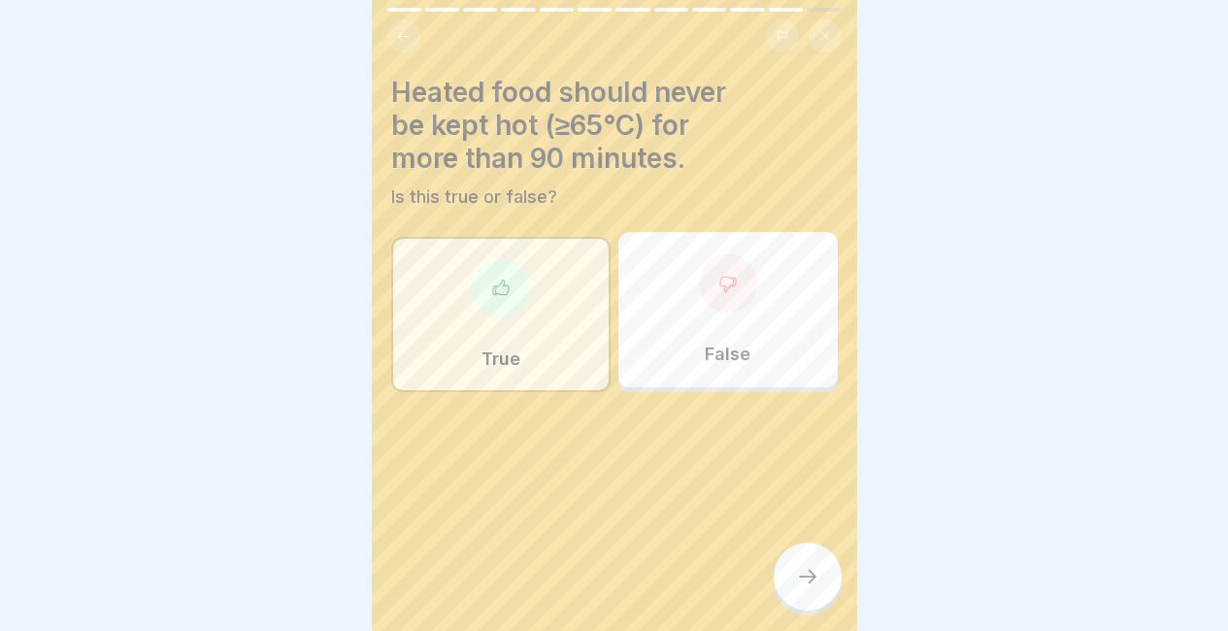
click at [788, 575] on div at bounding box center [807, 576] width 68 height 68
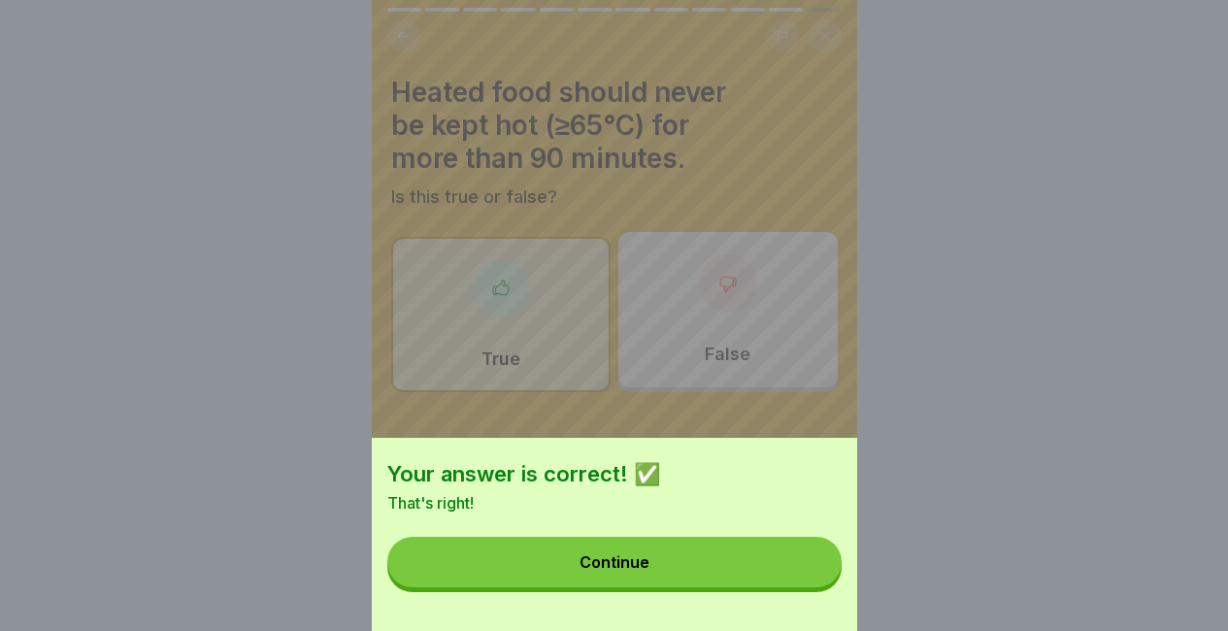
click at [788, 575] on button "Continue" at bounding box center [614, 562] width 454 height 50
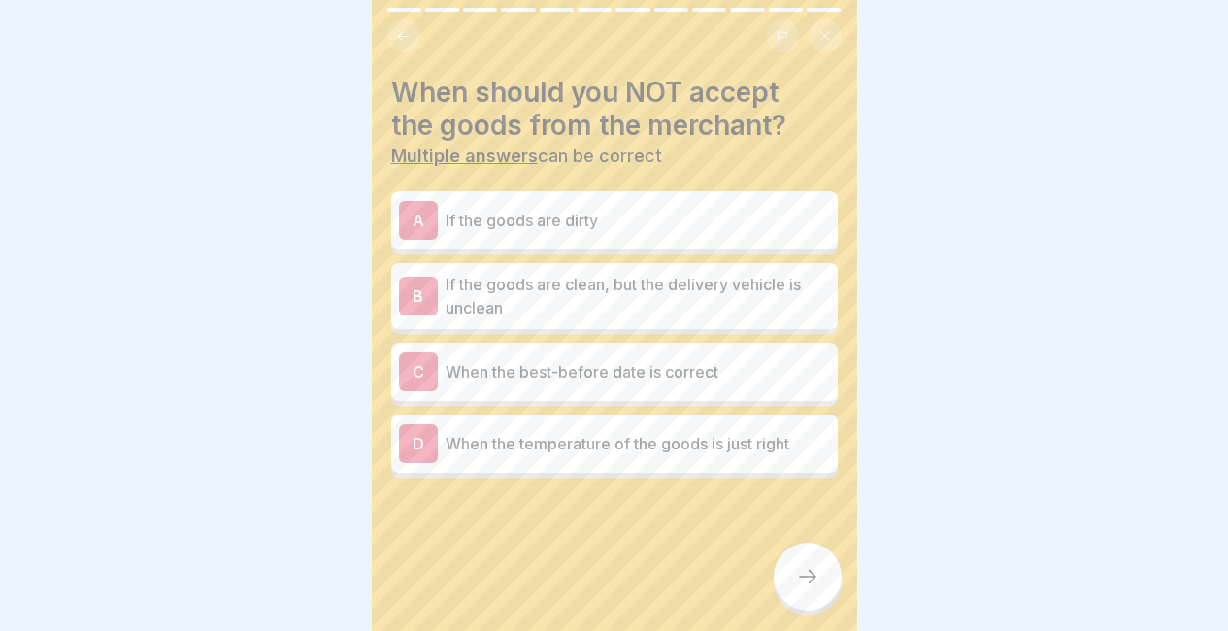
click at [782, 201] on div "A If the goods are dirty" at bounding box center [614, 220] width 431 height 39
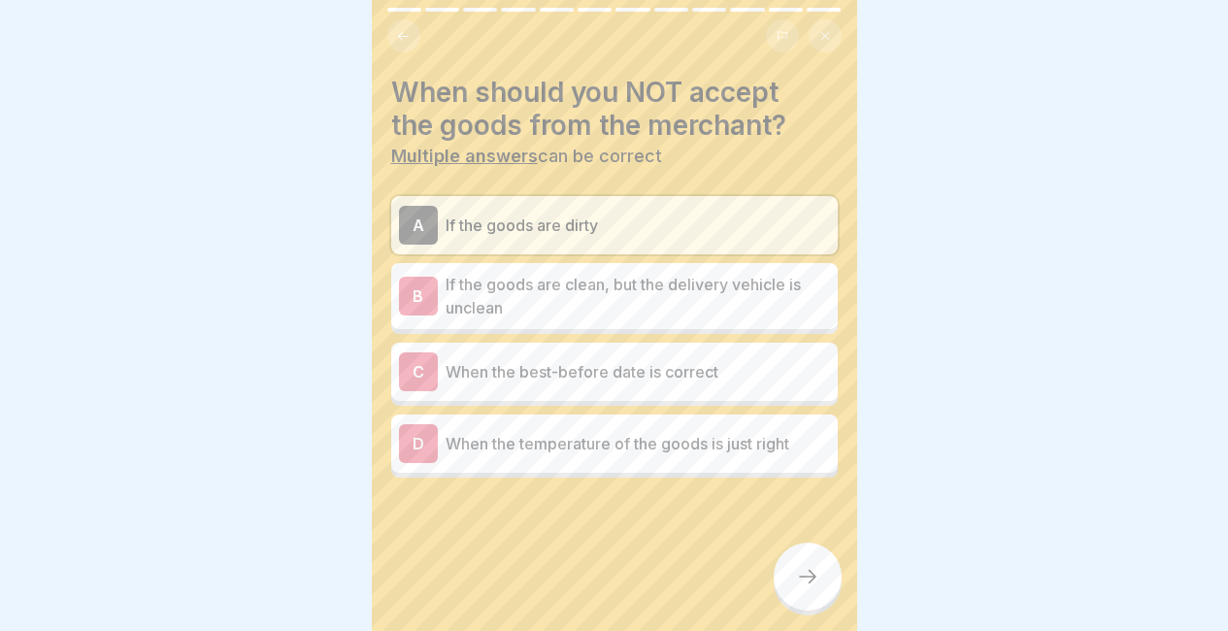
click at [760, 273] on p "If the goods are clean, but the delivery vehicle is unclean" at bounding box center [637, 296] width 384 height 47
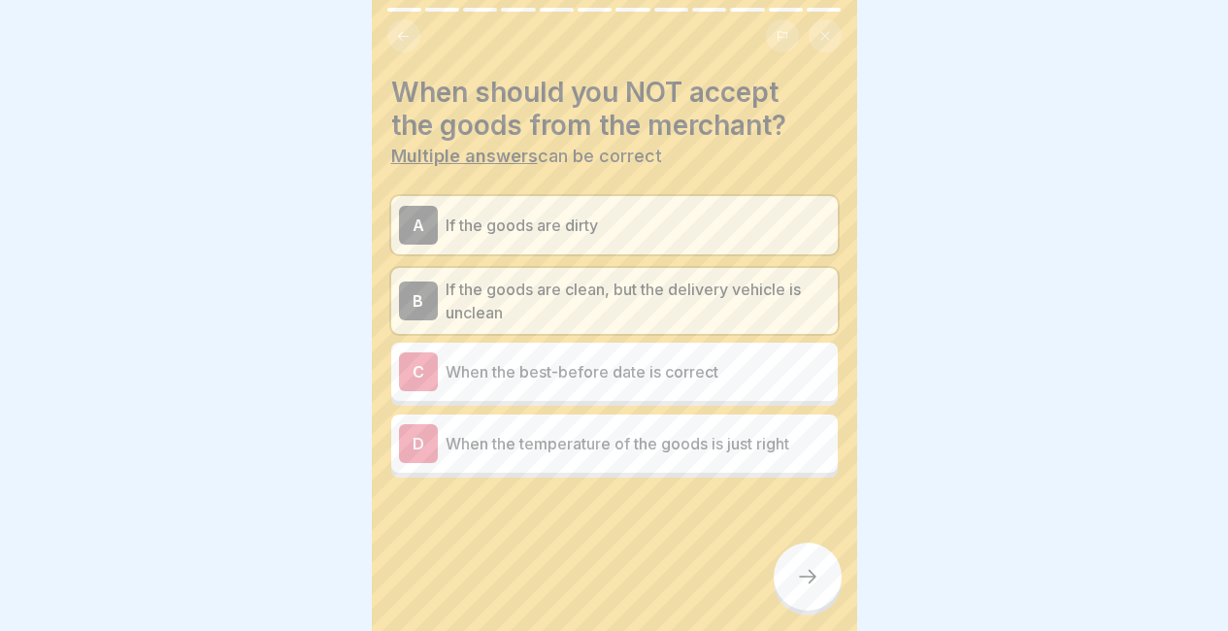
click at [809, 557] on div at bounding box center [807, 576] width 68 height 68
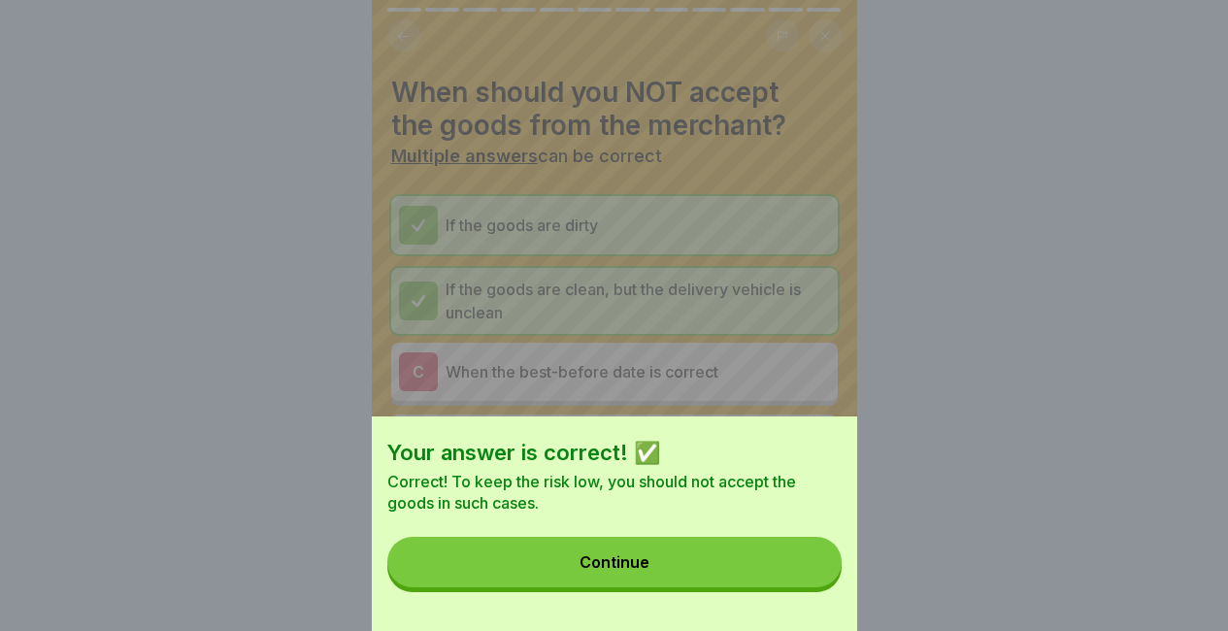
click at [808, 563] on button "Continue" at bounding box center [614, 562] width 454 height 50
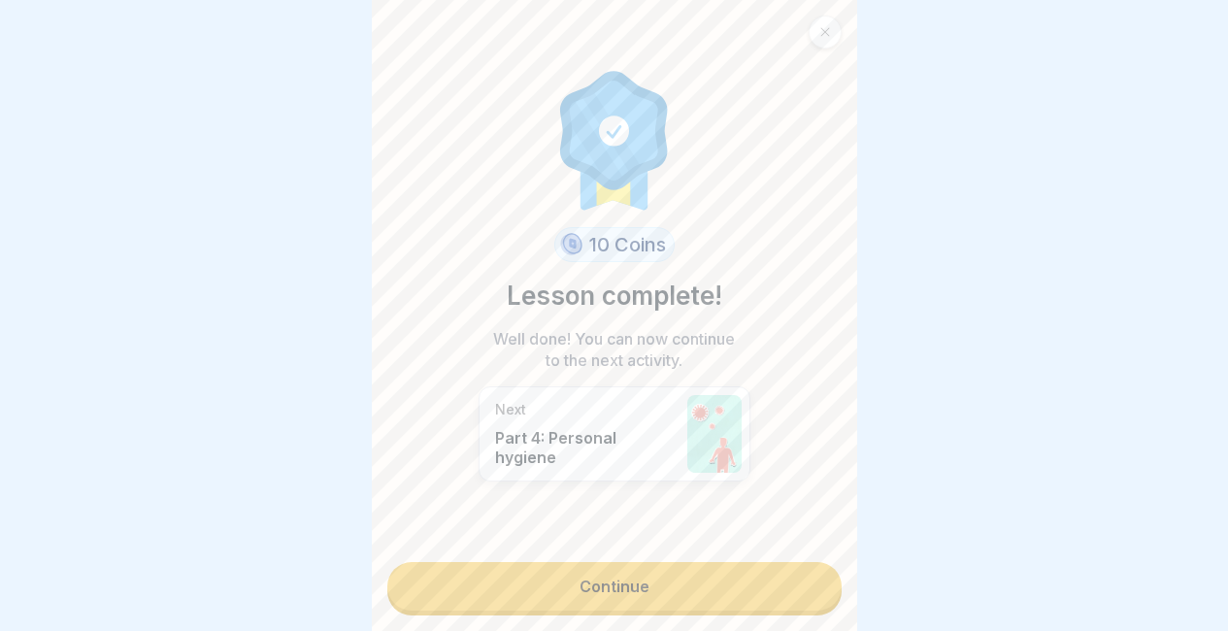
click at [810, 562] on link "Continue" at bounding box center [614, 586] width 454 height 49
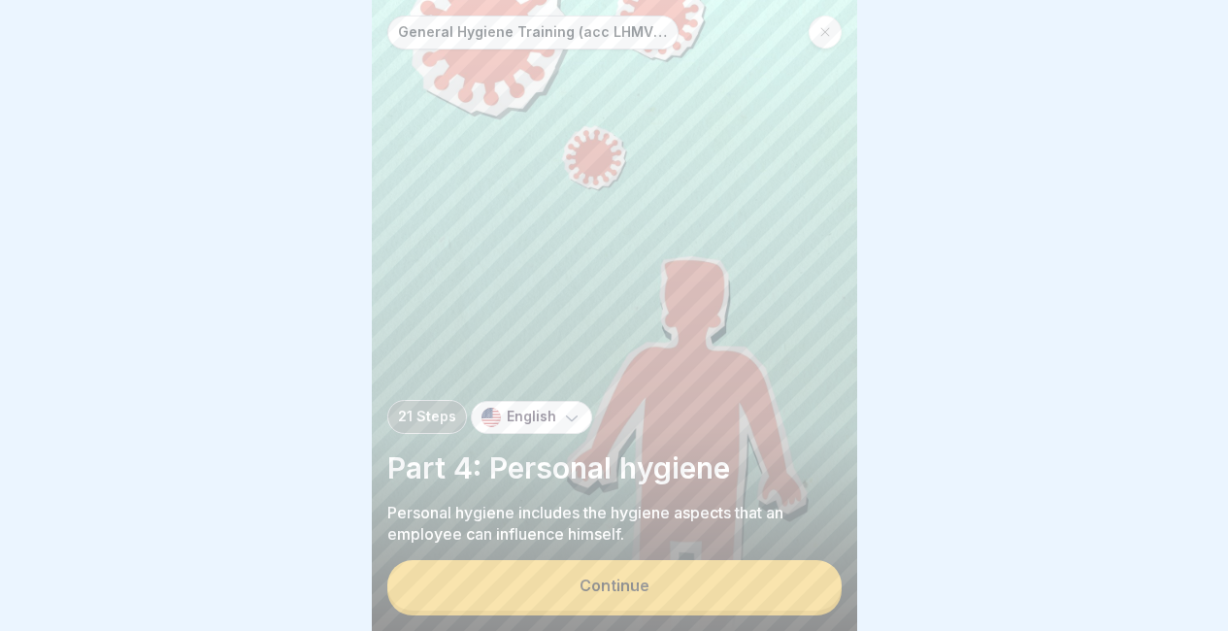
click at [786, 562] on button "Continue" at bounding box center [614, 585] width 454 height 50
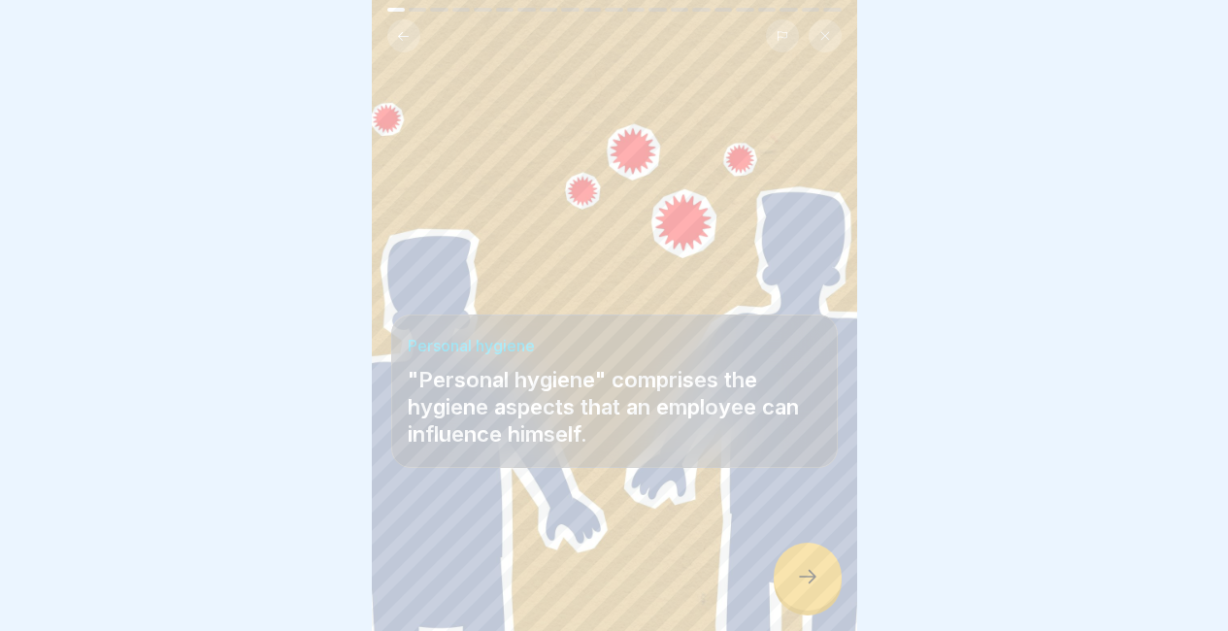
click at [786, 562] on div at bounding box center [807, 576] width 68 height 68
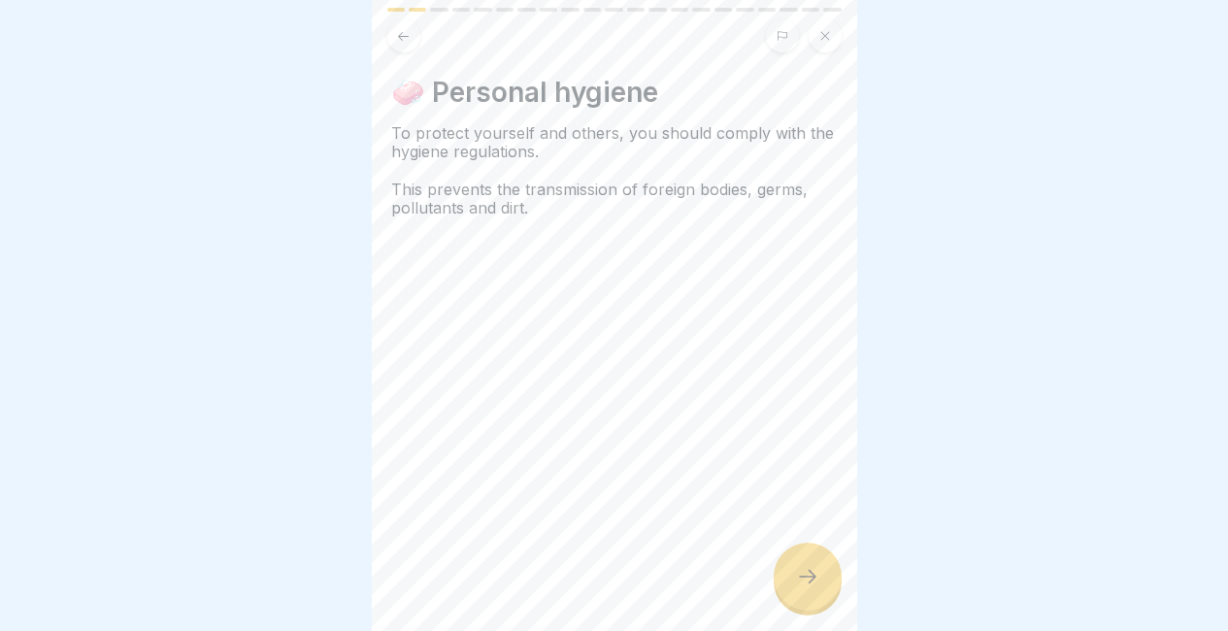
click at [788, 562] on div at bounding box center [807, 576] width 68 height 68
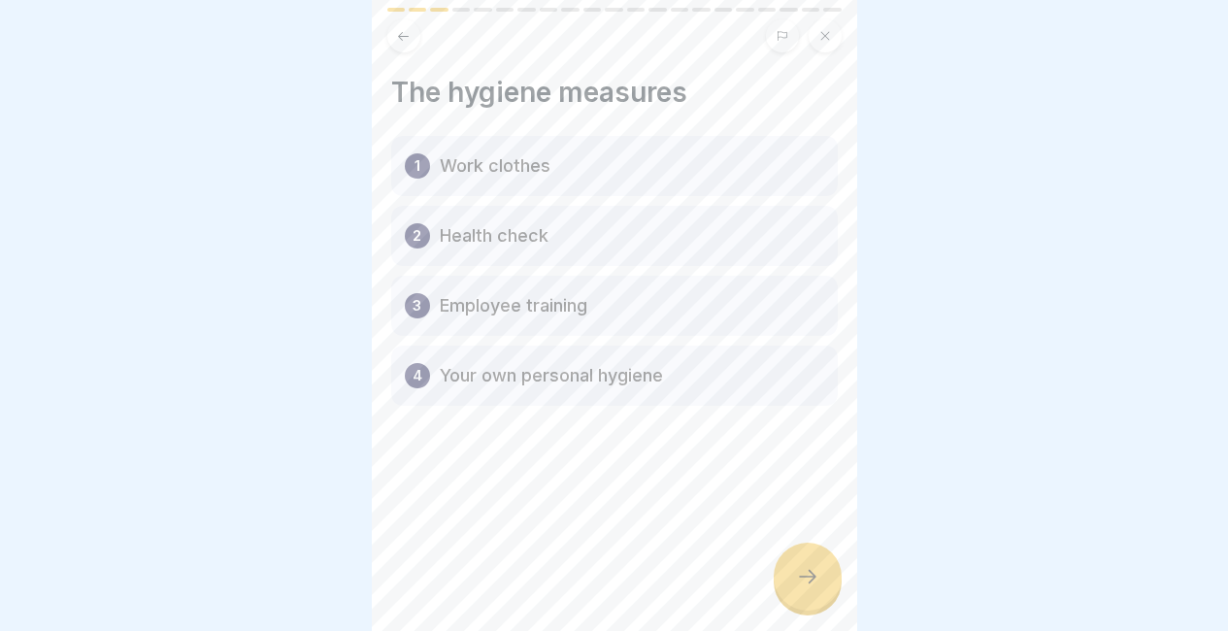
click at [788, 562] on div at bounding box center [807, 576] width 68 height 68
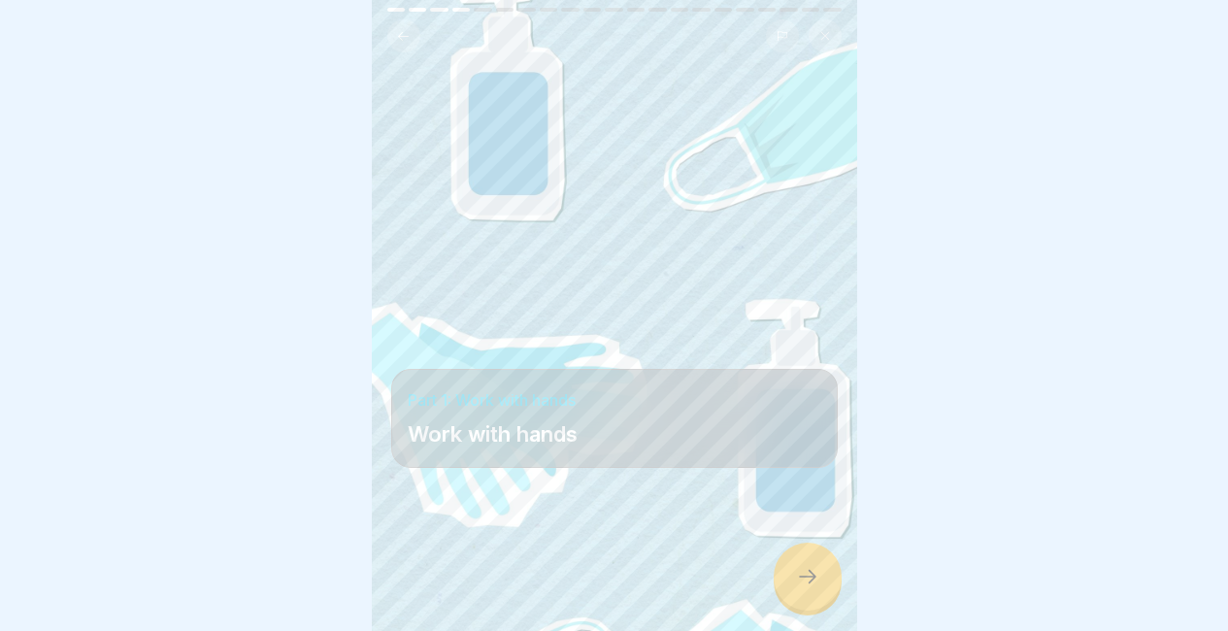
click at [788, 562] on div at bounding box center [807, 576] width 68 height 68
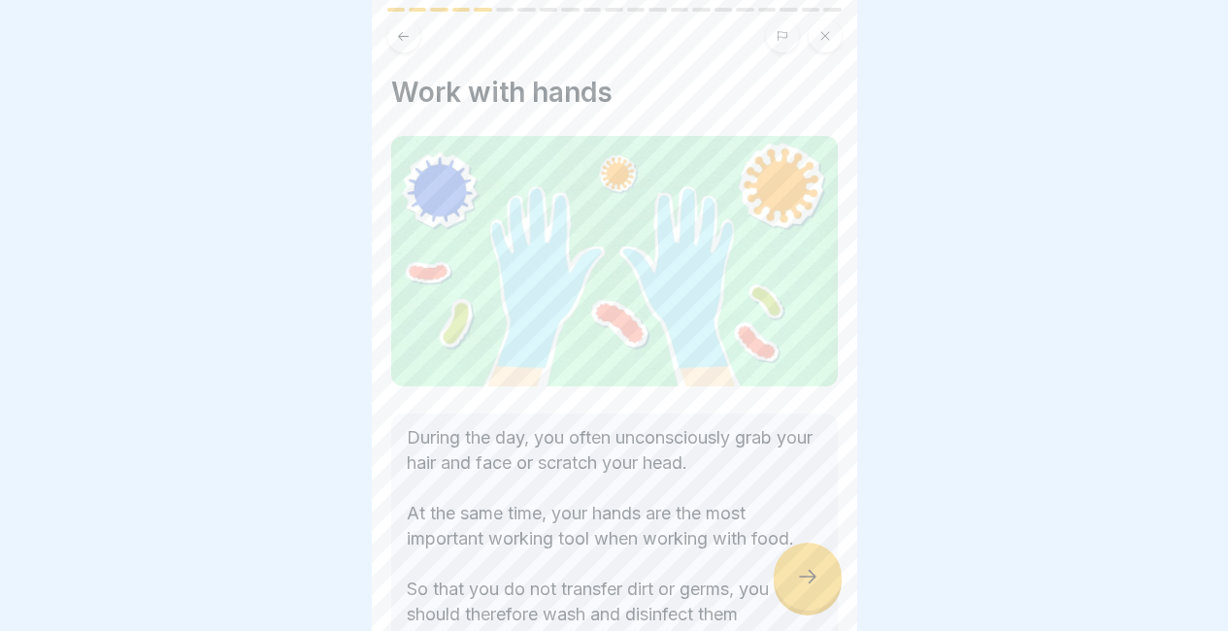
click at [788, 562] on div at bounding box center [807, 576] width 68 height 68
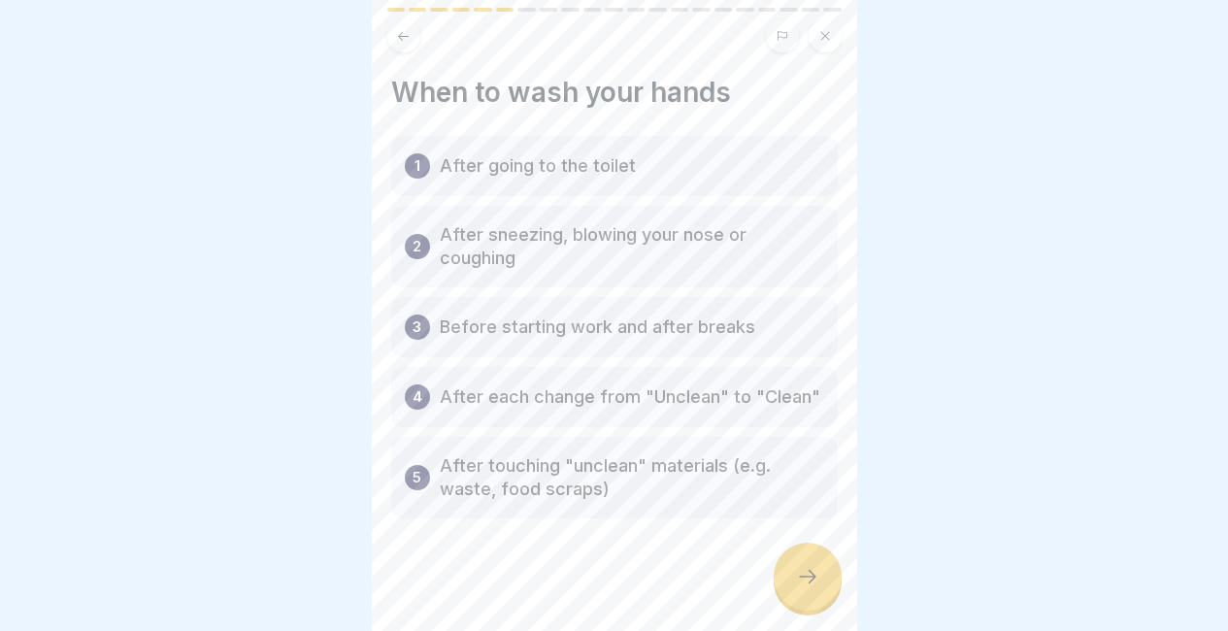
click at [788, 562] on div at bounding box center [807, 576] width 68 height 68
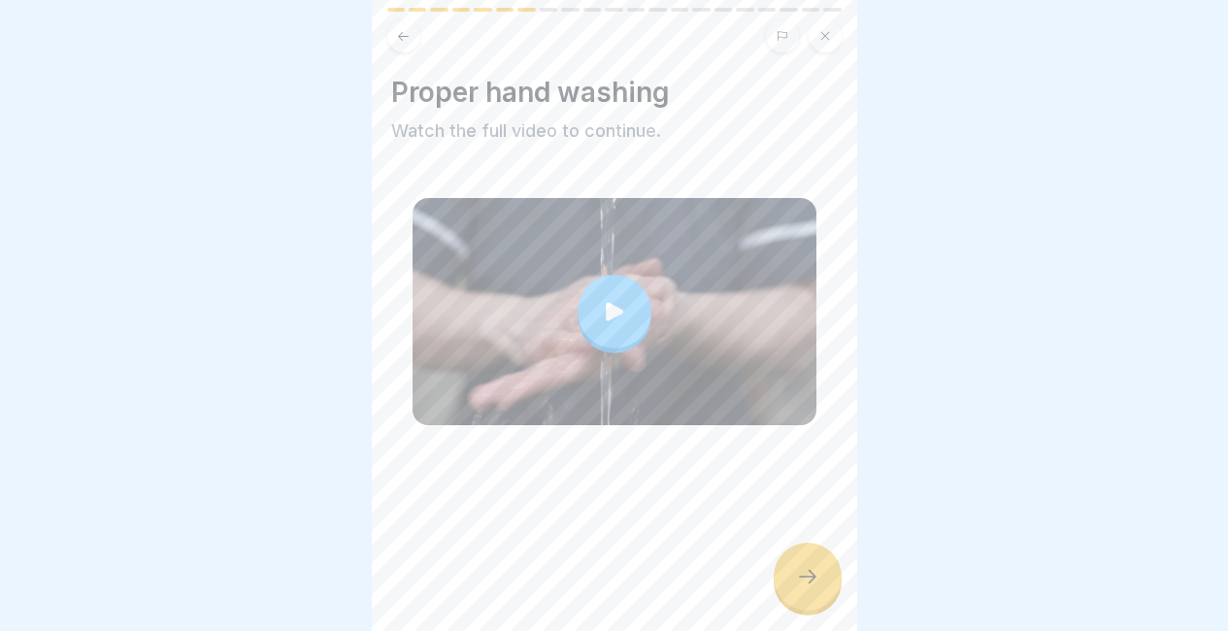
click at [788, 562] on div at bounding box center [807, 576] width 68 height 68
click at [795, 555] on div at bounding box center [807, 576] width 68 height 68
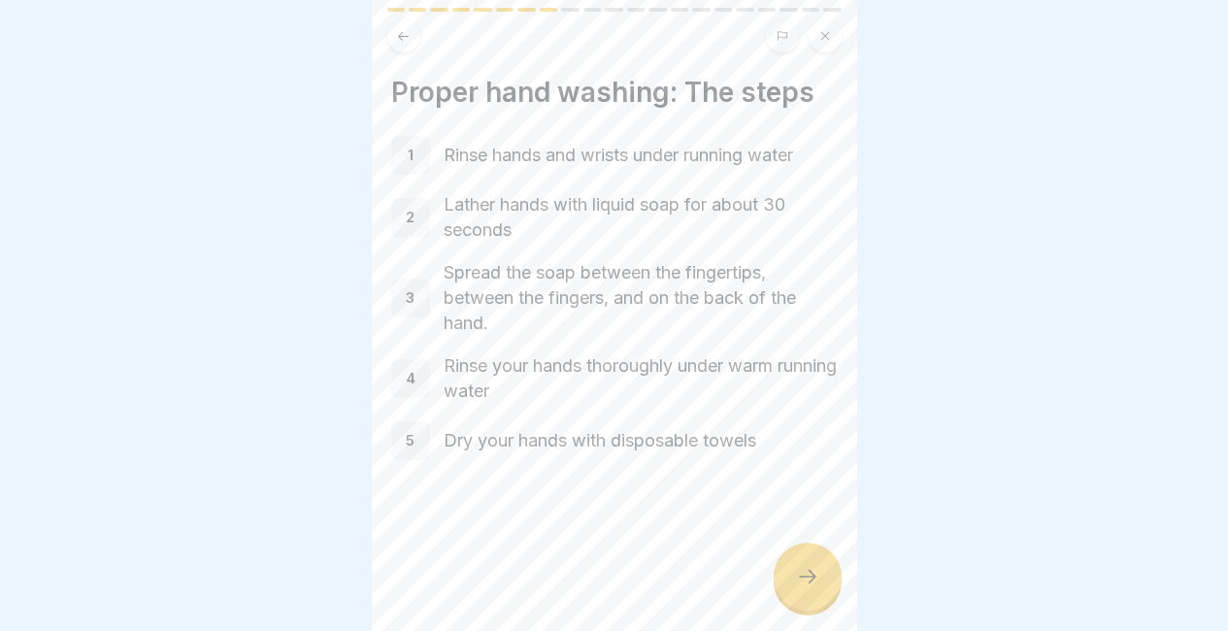
click at [824, 570] on div at bounding box center [807, 576] width 68 height 68
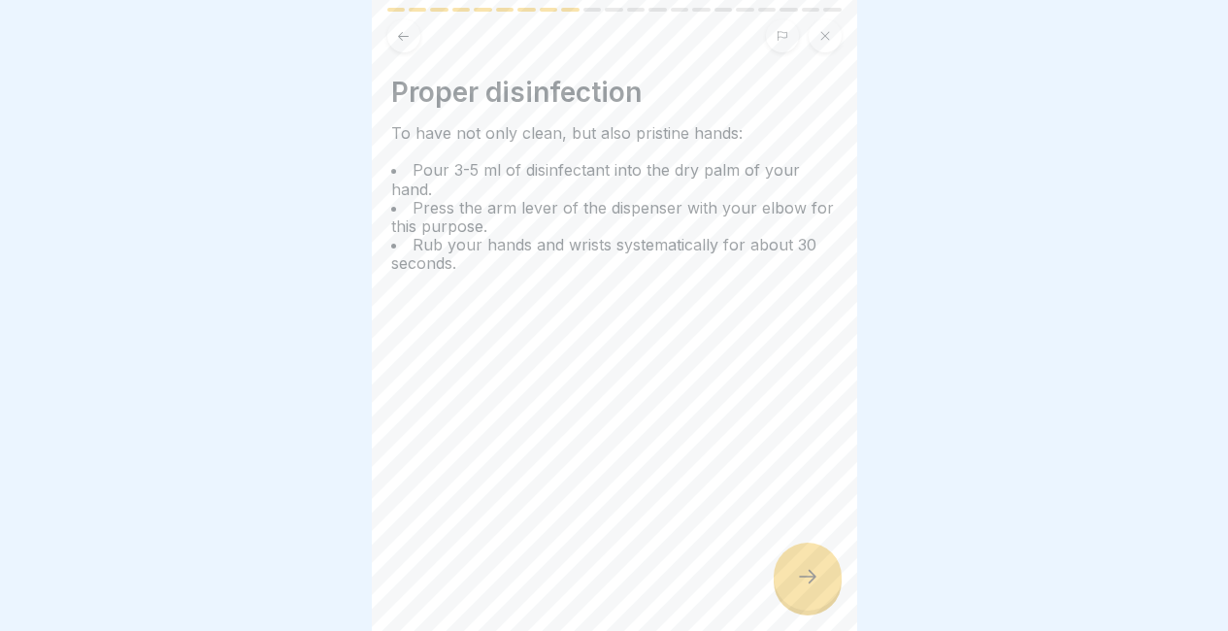
click at [824, 570] on div at bounding box center [807, 576] width 68 height 68
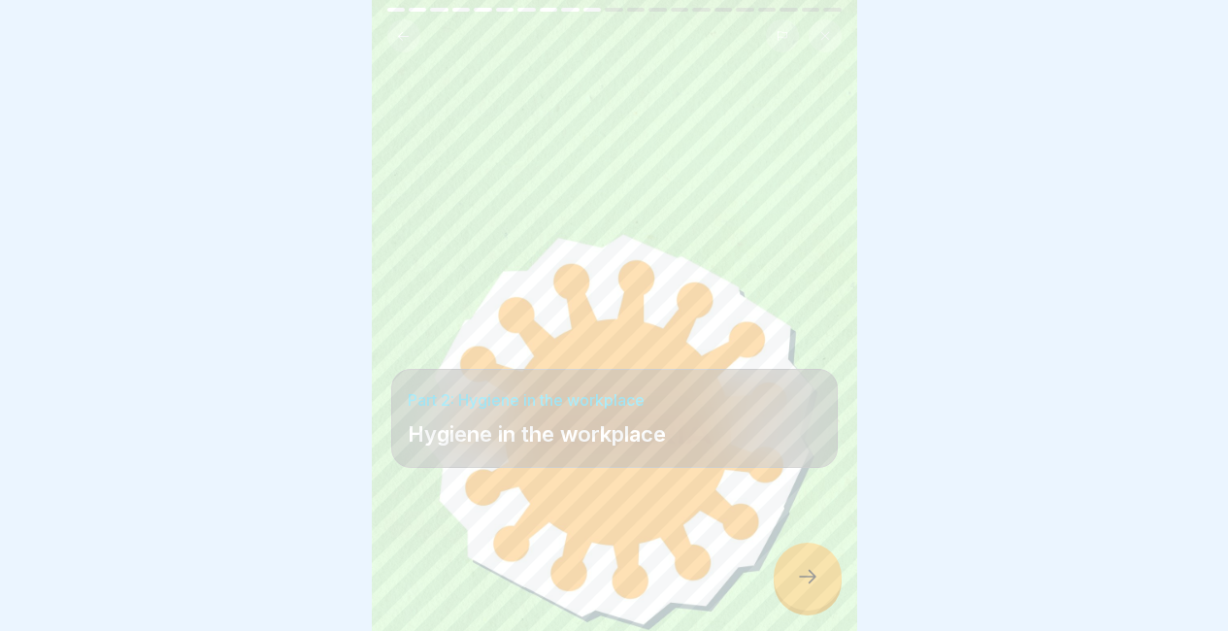
click at [824, 570] on div at bounding box center [807, 576] width 68 height 68
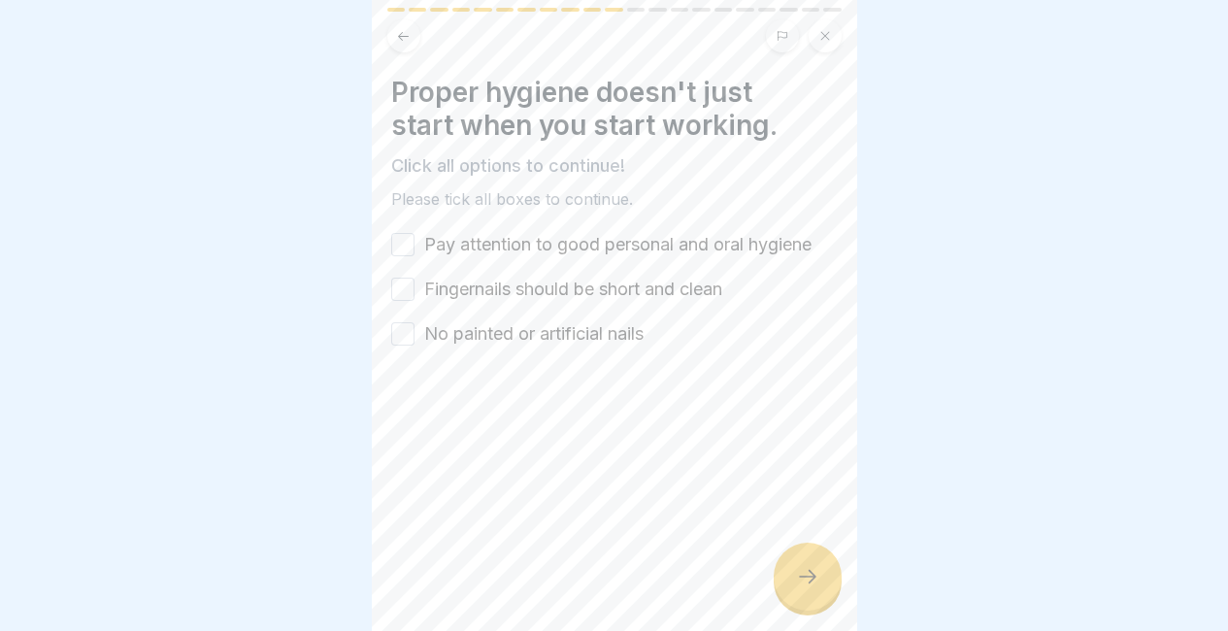
click at [411, 235] on button "Pay attention to good personal and oral hygiene" at bounding box center [402, 244] width 23 height 23
click at [406, 259] on div "Pay attention to good personal and oral hygiene Fingernails should be short and…" at bounding box center [614, 289] width 446 height 115
click at [409, 281] on button "Fingernails should be short and clean" at bounding box center [402, 289] width 23 height 23
drag, startPoint x: 400, startPoint y: 309, endPoint x: 418, endPoint y: 323, distance: 23.5
click at [400, 321] on div "No painted or artificial nails" at bounding box center [517, 333] width 252 height 25
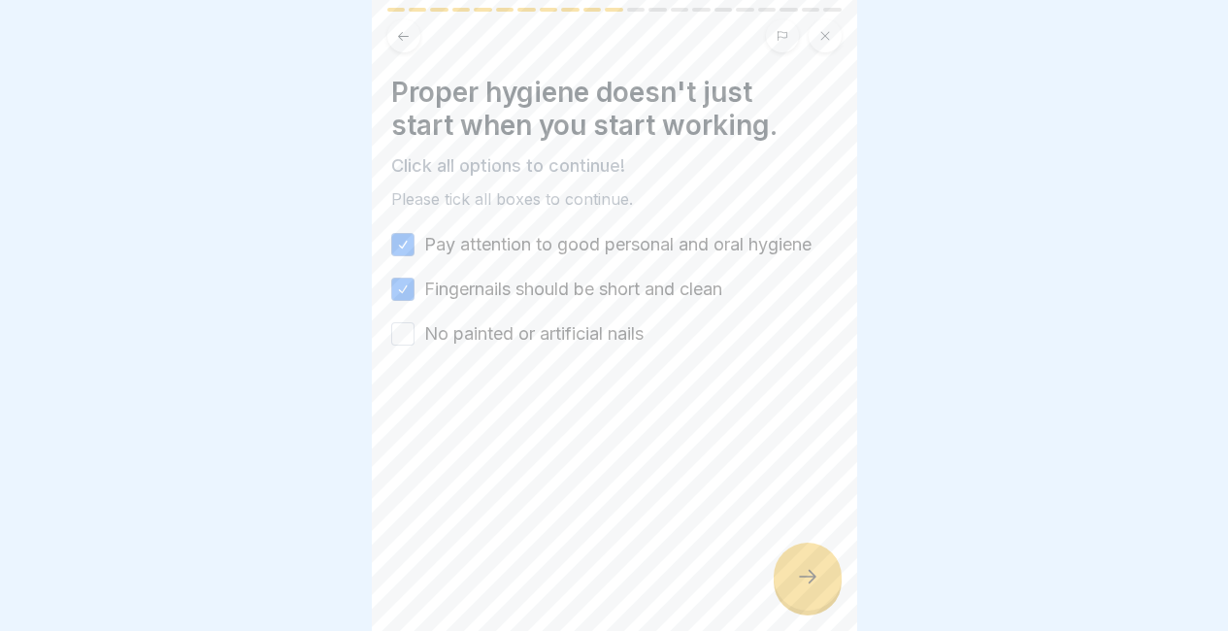
click at [413, 322] on button "No painted or artificial nails" at bounding box center [402, 333] width 23 height 23
click at [783, 562] on div at bounding box center [807, 576] width 68 height 68
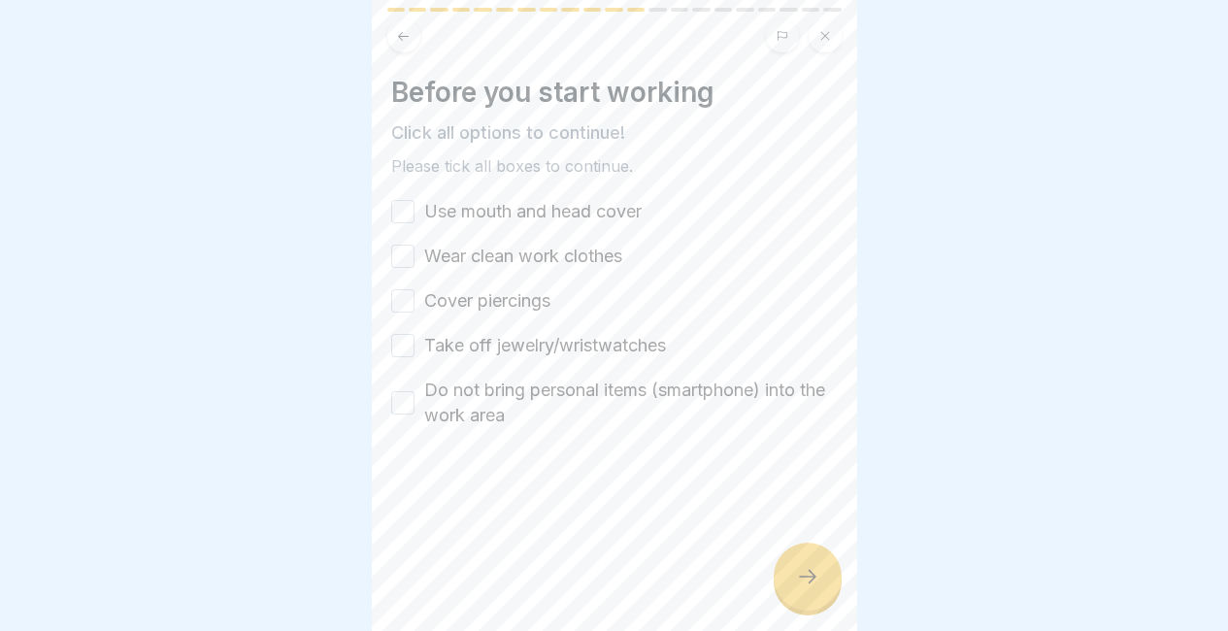
click at [400, 204] on button "Use mouth and head cover" at bounding box center [402, 211] width 23 height 23
click at [396, 247] on button "Wear clean work clothes" at bounding box center [402, 256] width 23 height 23
click at [401, 289] on button "Cover piercings" at bounding box center [402, 300] width 23 height 23
click at [410, 334] on button "Take off jewelry/wristwatches" at bounding box center [402, 345] width 23 height 23
click at [415, 378] on div "Do not bring personal items (smartphone) into the work area" at bounding box center [614, 403] width 446 height 50
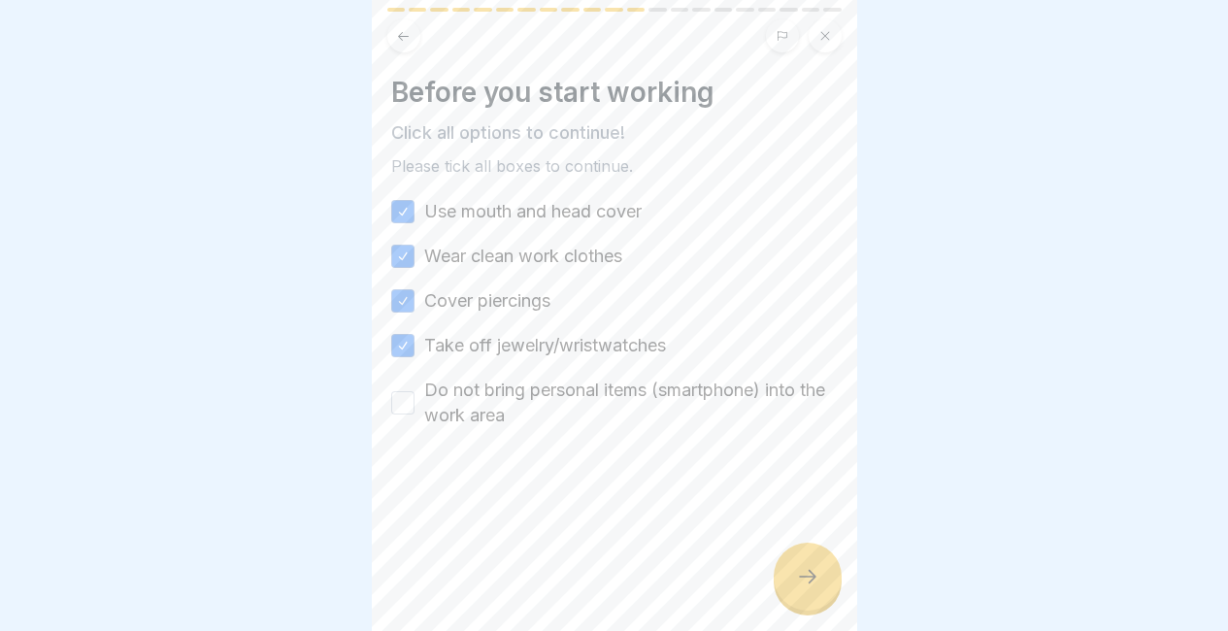
click at [404, 391] on button "Do not bring personal items (smartphone) into the work area" at bounding box center [402, 402] width 23 height 23
click at [794, 556] on div at bounding box center [807, 576] width 68 height 68
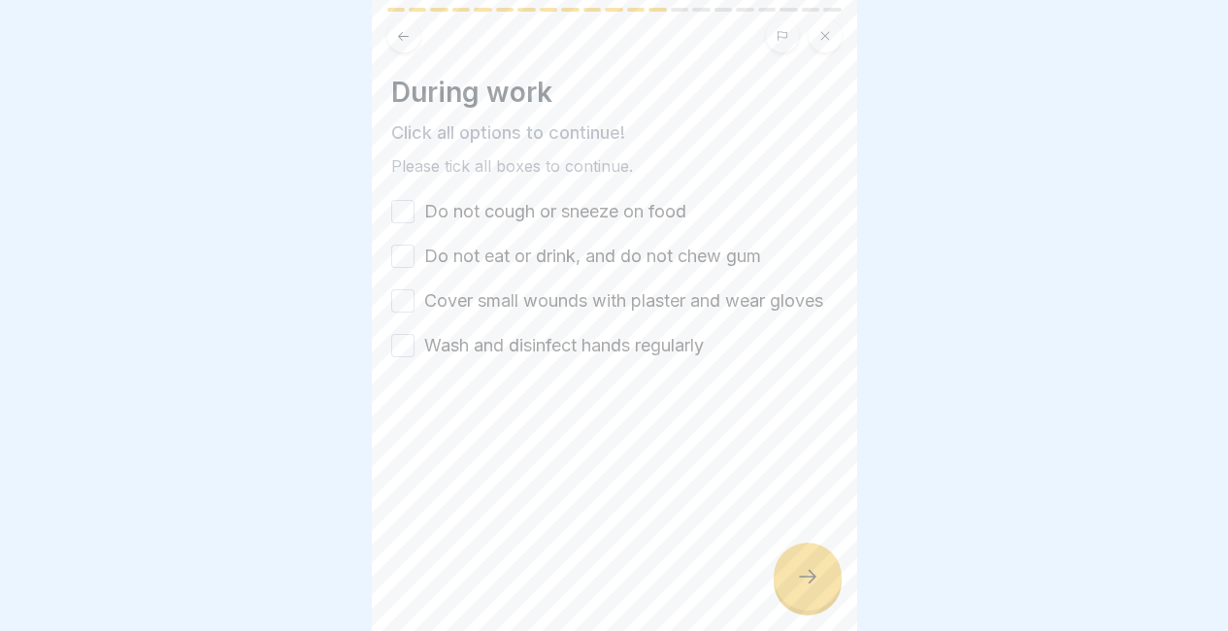
click at [409, 200] on button "Do not cough or sneeze on food" at bounding box center [402, 211] width 23 height 23
click at [401, 255] on div "Do not cough or sneeze on food Do not eat or drink, and do not chew gum Cover s…" at bounding box center [614, 278] width 446 height 159
click at [411, 245] on button "Do not eat or drink, and do not chew gum" at bounding box center [402, 256] width 23 height 23
click at [400, 295] on button "Cover small wounds with plaster and wear gloves" at bounding box center [402, 300] width 23 height 23
click at [400, 345] on button "Wash and disinfect hands regularly" at bounding box center [402, 345] width 23 height 23
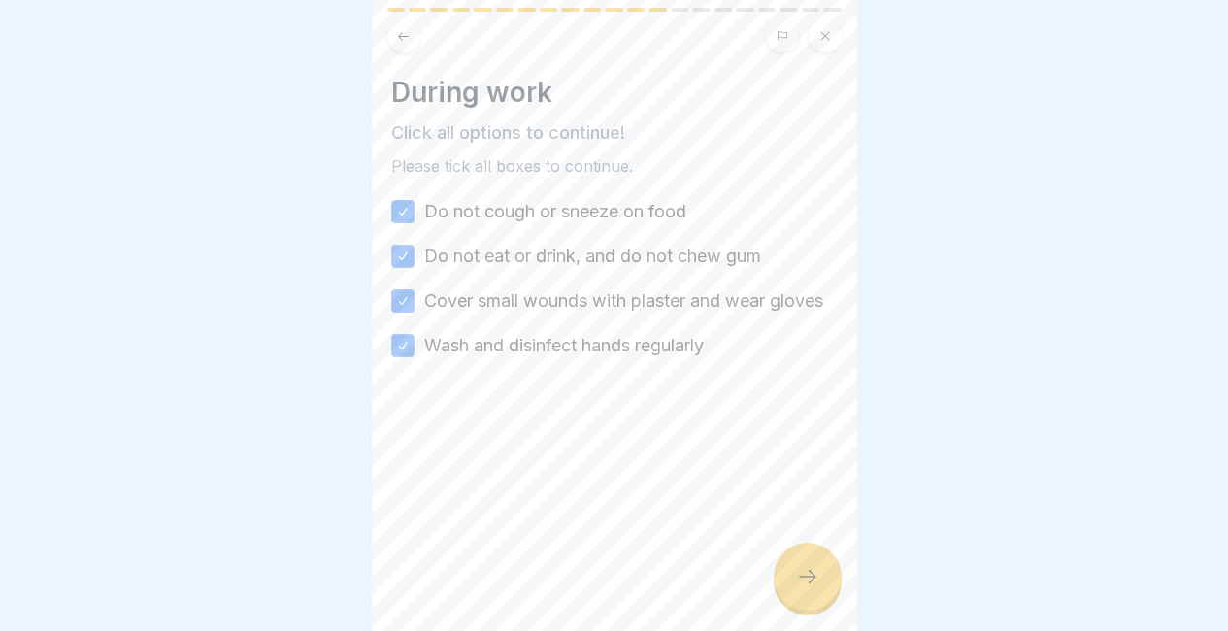
click at [791, 575] on div at bounding box center [807, 576] width 68 height 68
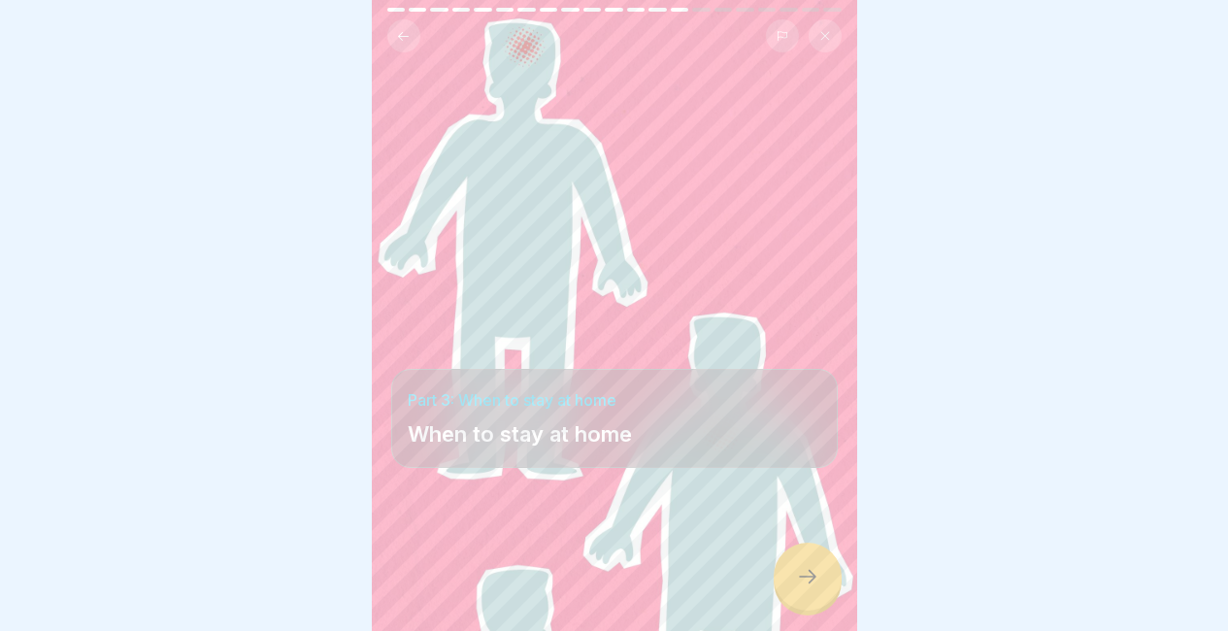
click at [795, 568] on div at bounding box center [807, 576] width 68 height 68
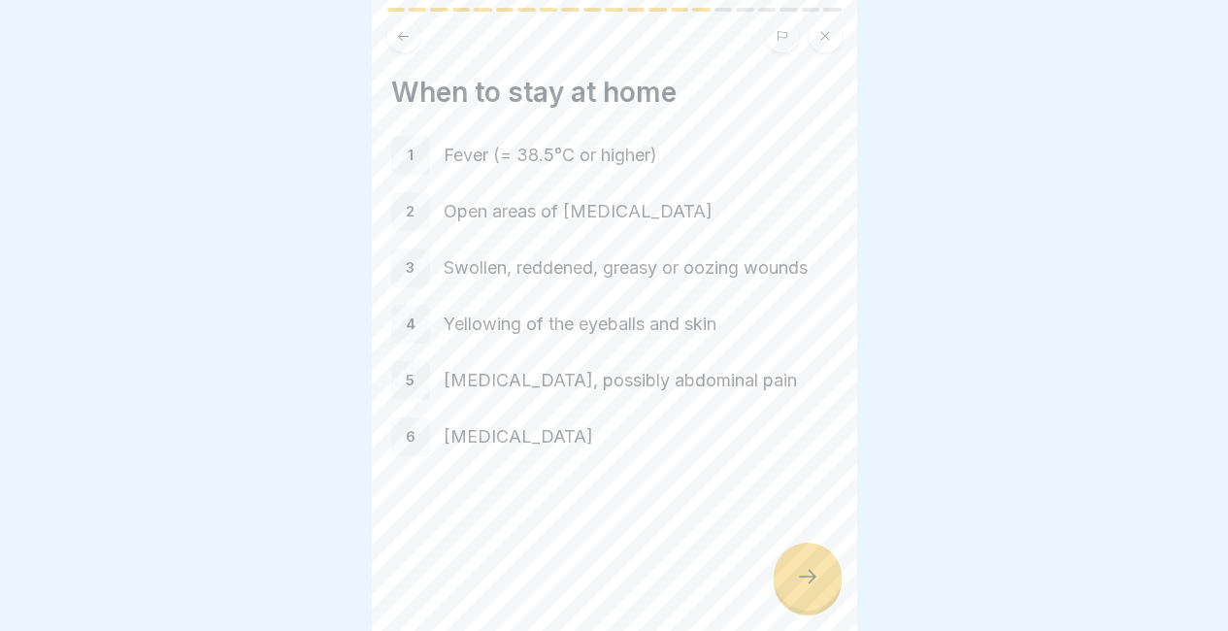
click at [794, 564] on div at bounding box center [807, 576] width 68 height 68
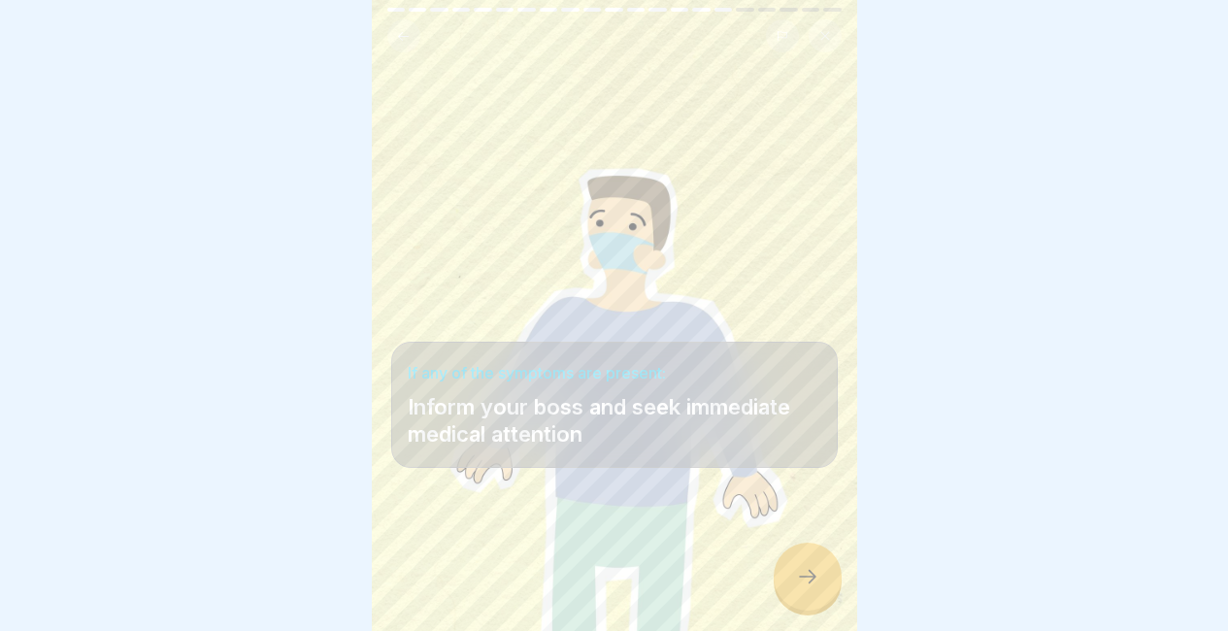
click at [794, 564] on div at bounding box center [807, 576] width 68 height 68
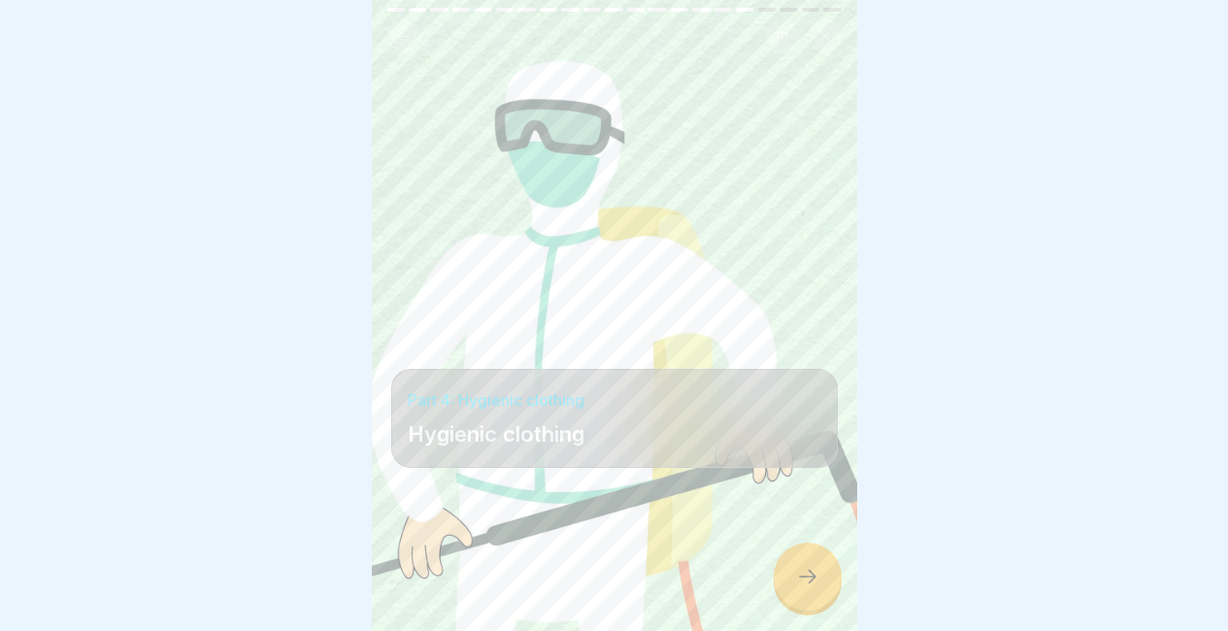
click at [794, 564] on div at bounding box center [807, 576] width 68 height 68
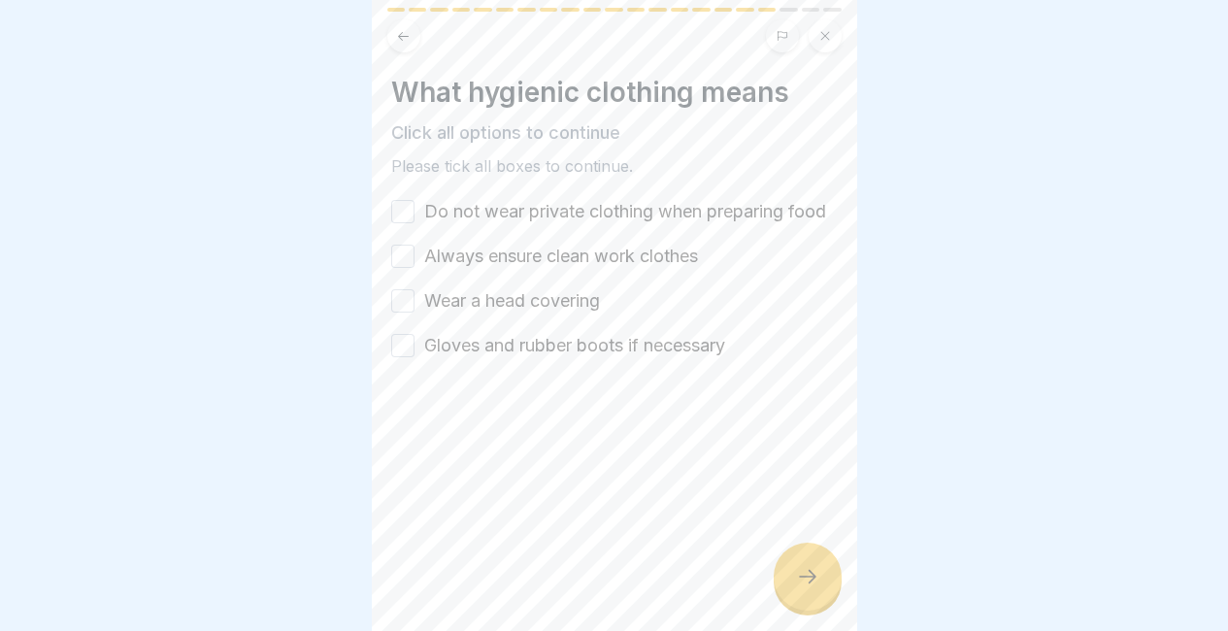
click at [409, 213] on button "Do not wear private clothing when preparing food" at bounding box center [402, 211] width 23 height 23
click at [408, 268] on button "Always ensure clean work clothes" at bounding box center [402, 256] width 23 height 23
click at [418, 312] on div "Wear a head covering" at bounding box center [495, 300] width 209 height 25
click at [416, 313] on div "Wear a head covering" at bounding box center [495, 300] width 209 height 25
click at [409, 344] on div "Gloves and rubber boots if necessary" at bounding box center [558, 345] width 334 height 25
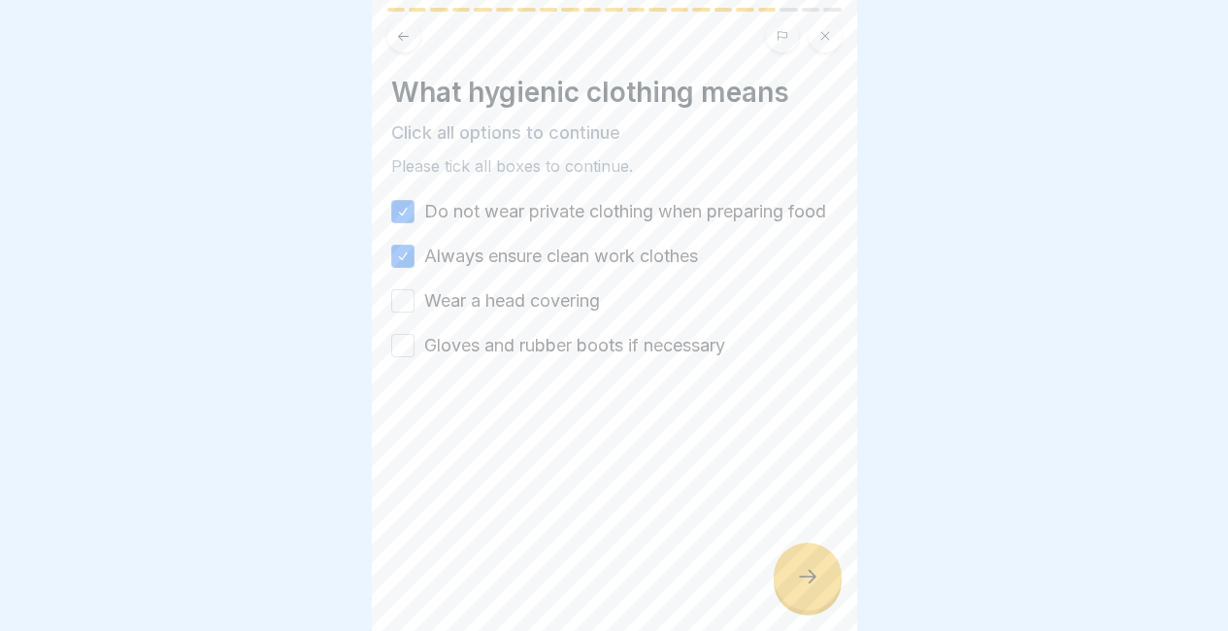
click at [406, 312] on button "Wear a head covering" at bounding box center [402, 300] width 23 height 23
click at [406, 356] on button "Gloves and rubber boots if necessary" at bounding box center [402, 345] width 23 height 23
click at [816, 565] on div at bounding box center [807, 576] width 68 height 68
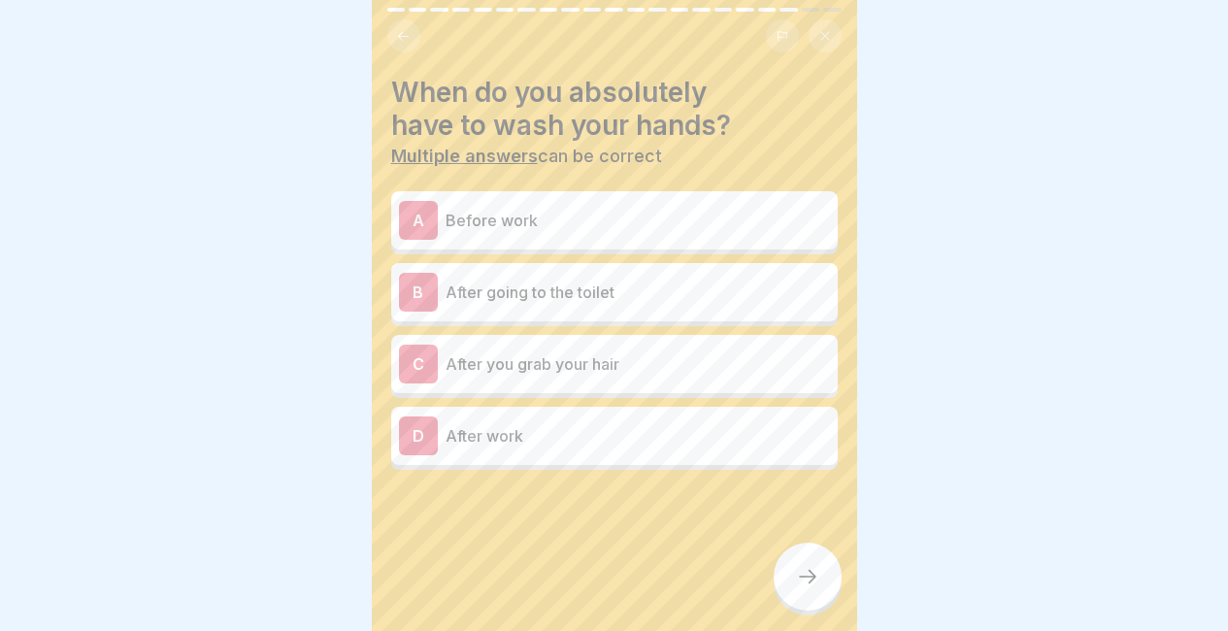
click at [549, 209] on p "Before work" at bounding box center [637, 220] width 384 height 23
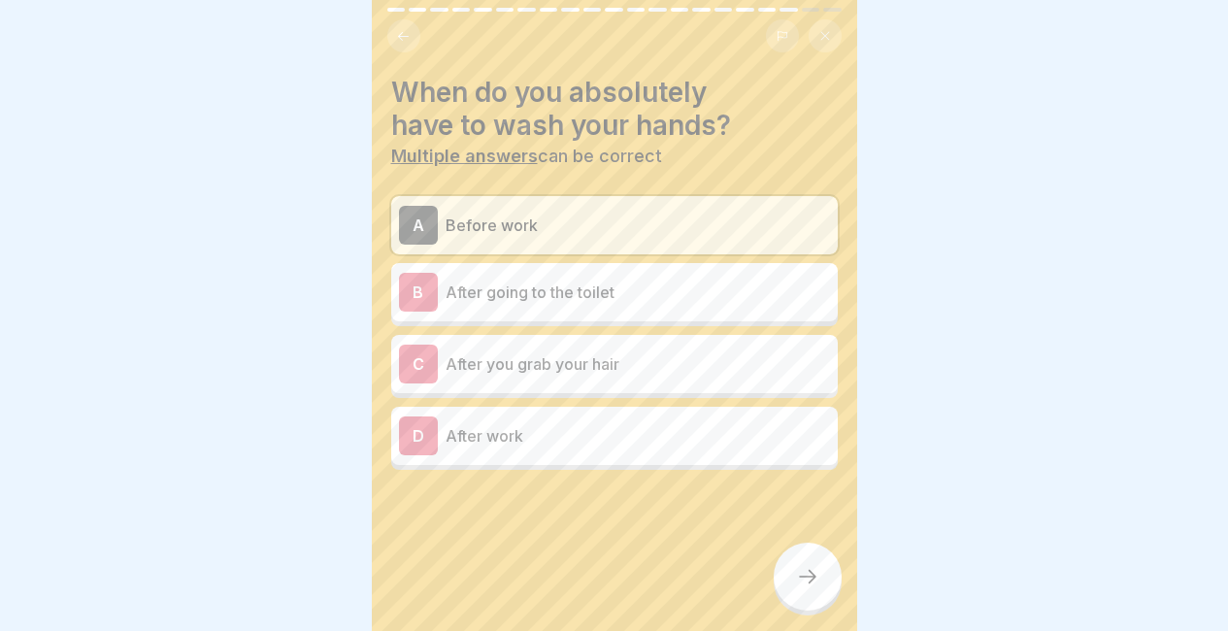
click at [566, 280] on p "After going to the toilet" at bounding box center [637, 291] width 384 height 23
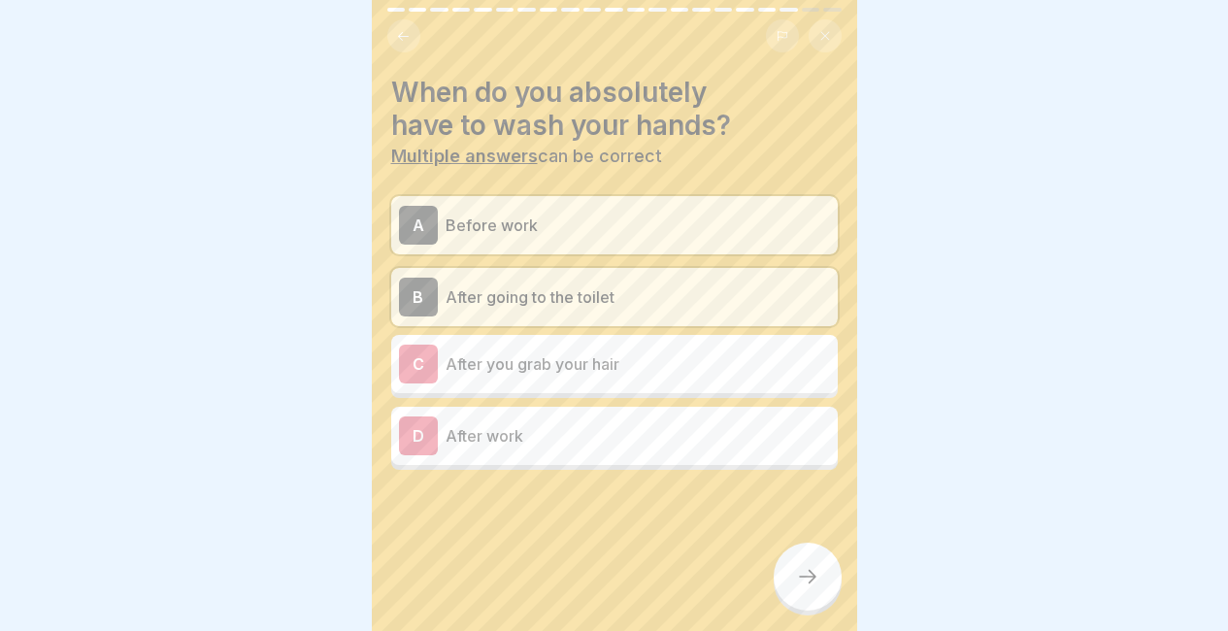
click at [630, 352] on p "After you grab your hair" at bounding box center [637, 363] width 384 height 23
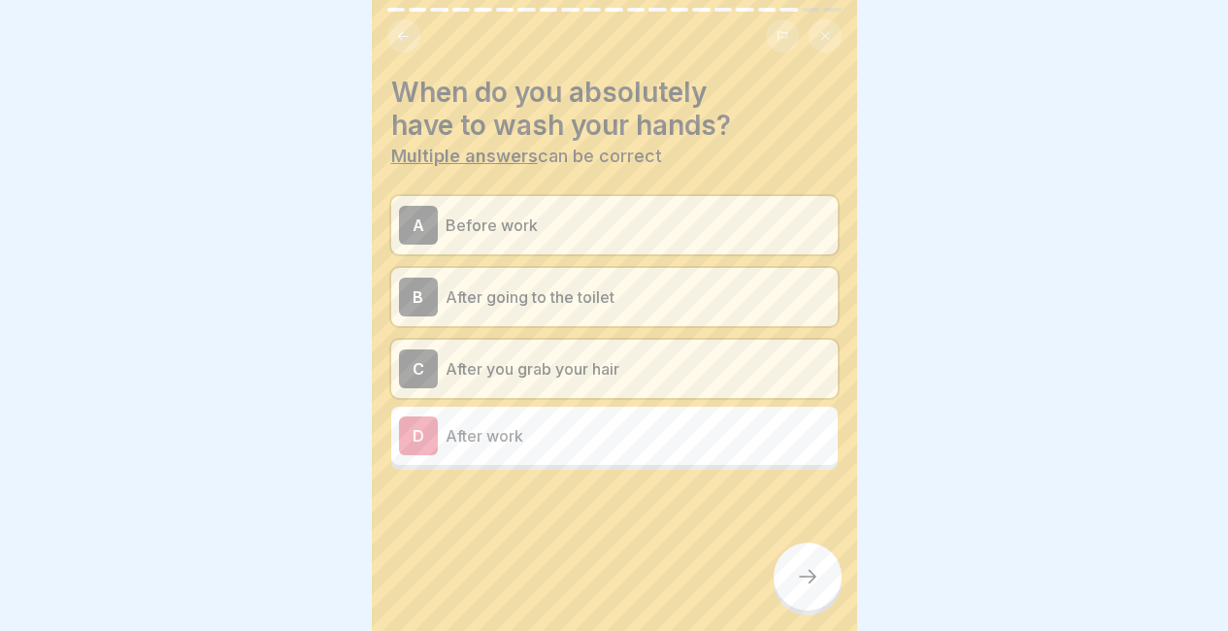
click at [660, 432] on p "After work" at bounding box center [637, 435] width 384 height 23
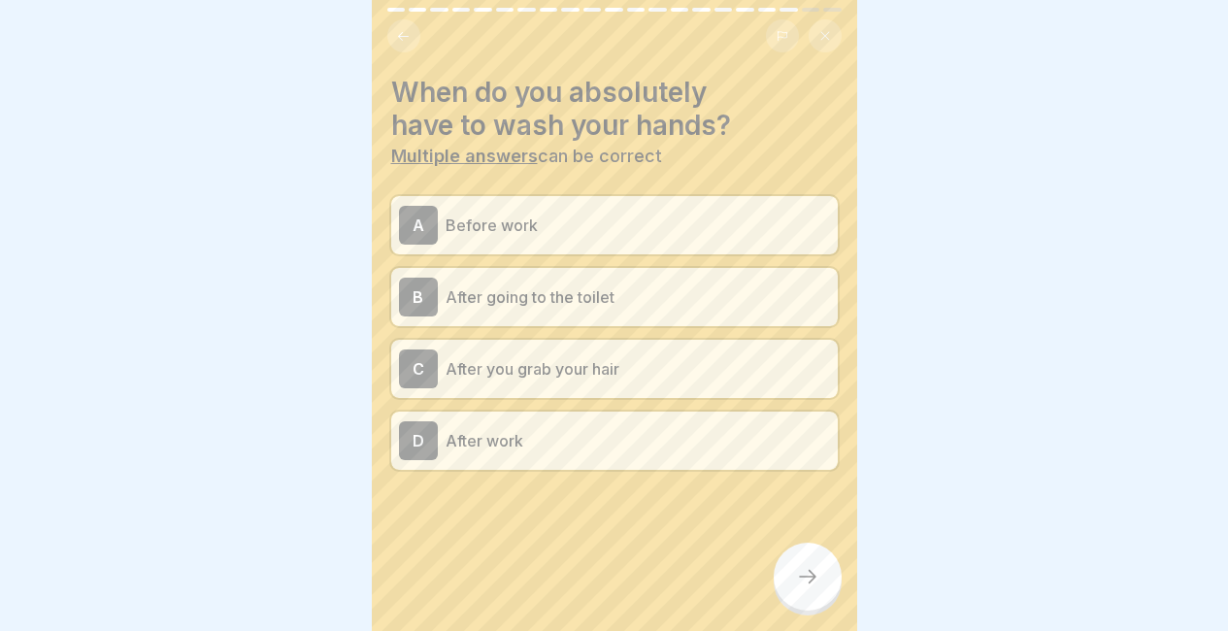
click at [791, 549] on div at bounding box center [807, 576] width 68 height 68
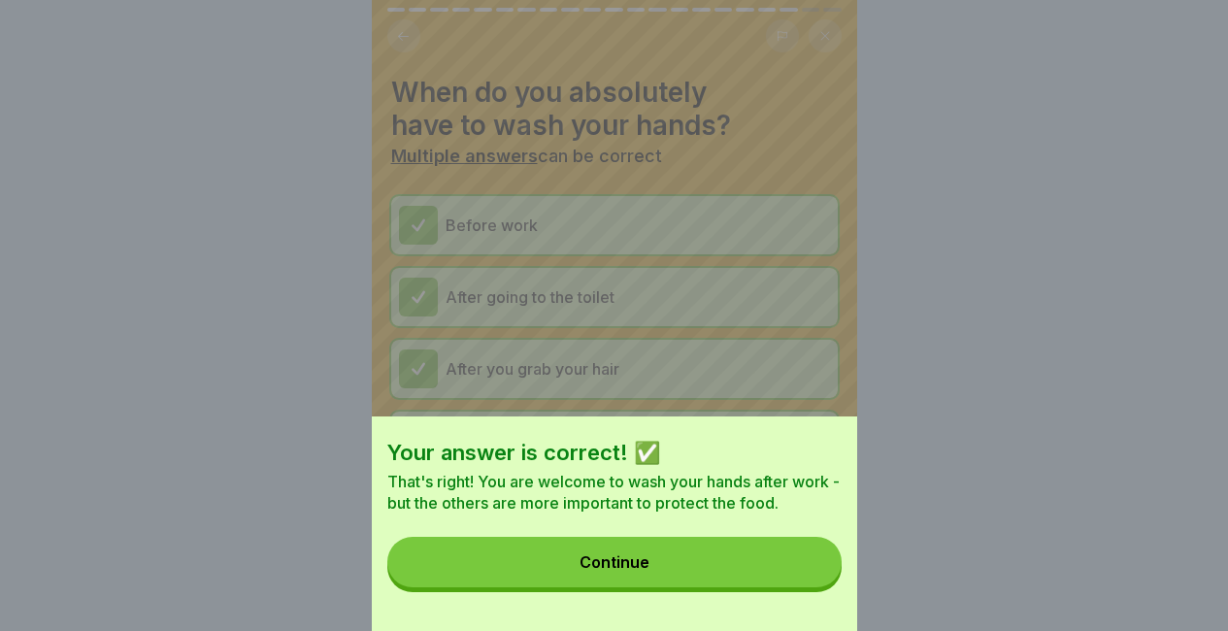
click at [783, 556] on button "Continue" at bounding box center [614, 562] width 454 height 50
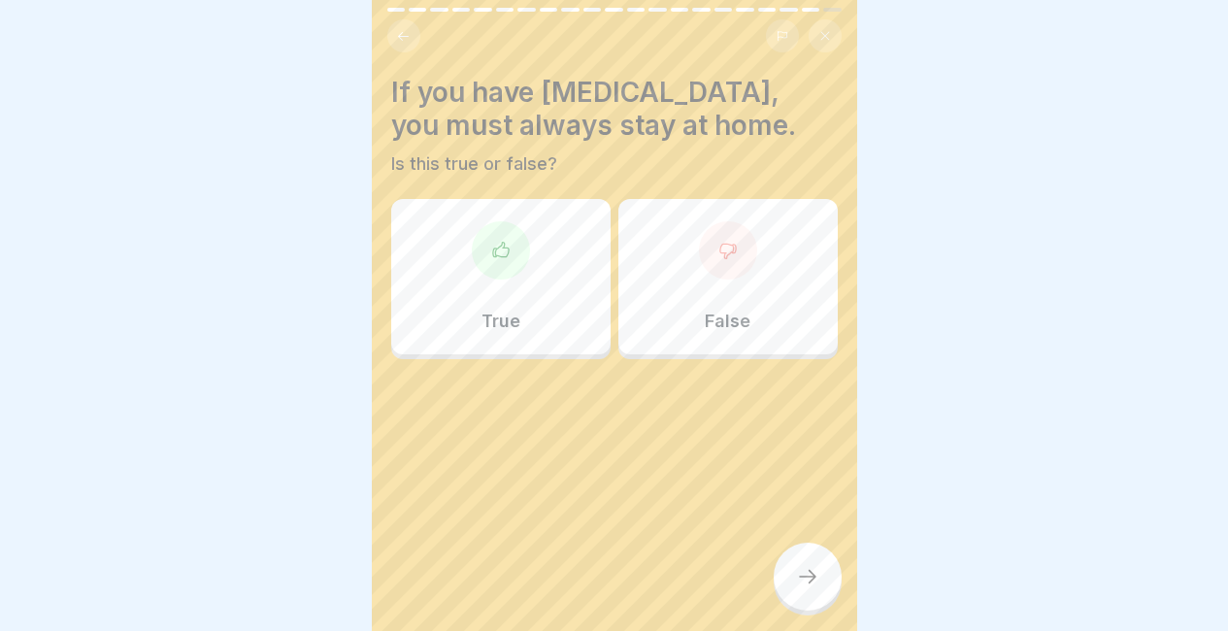
click at [530, 254] on div "True" at bounding box center [500, 276] width 219 height 155
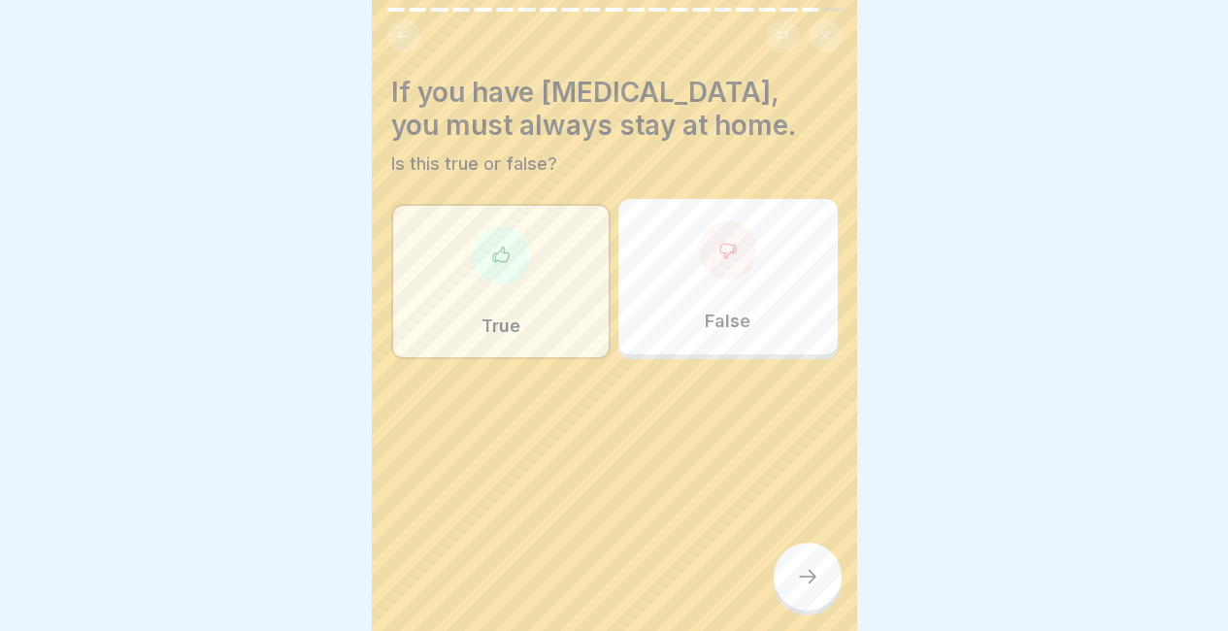
click at [791, 562] on div at bounding box center [807, 576] width 68 height 68
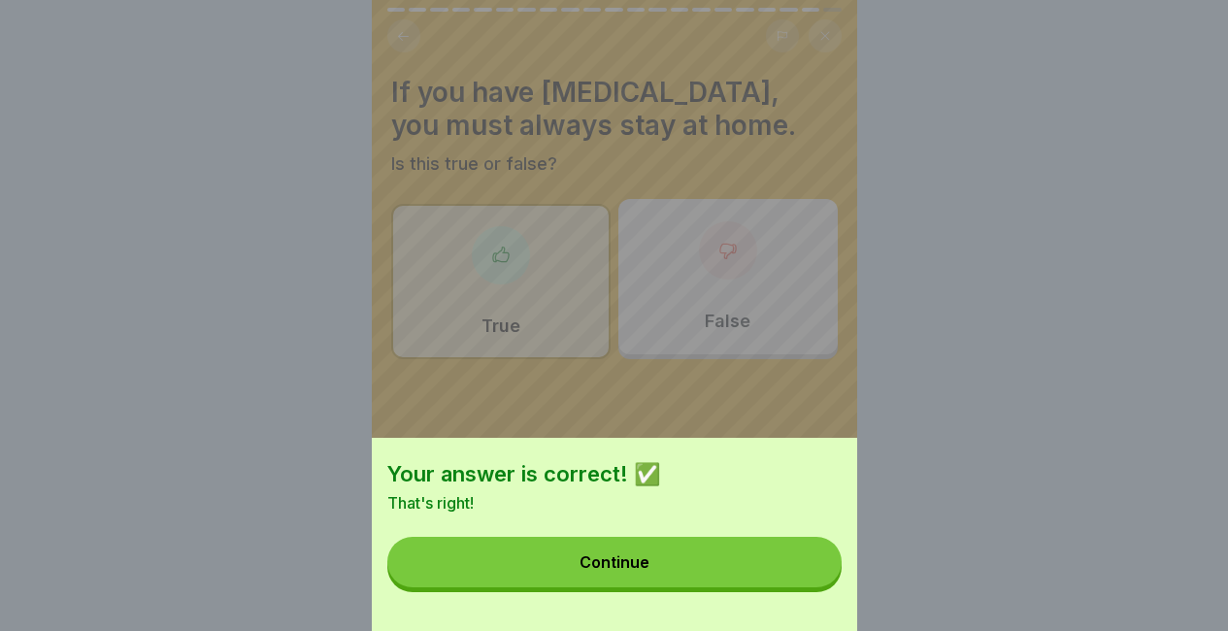
click at [791, 562] on button "Continue" at bounding box center [614, 562] width 454 height 50
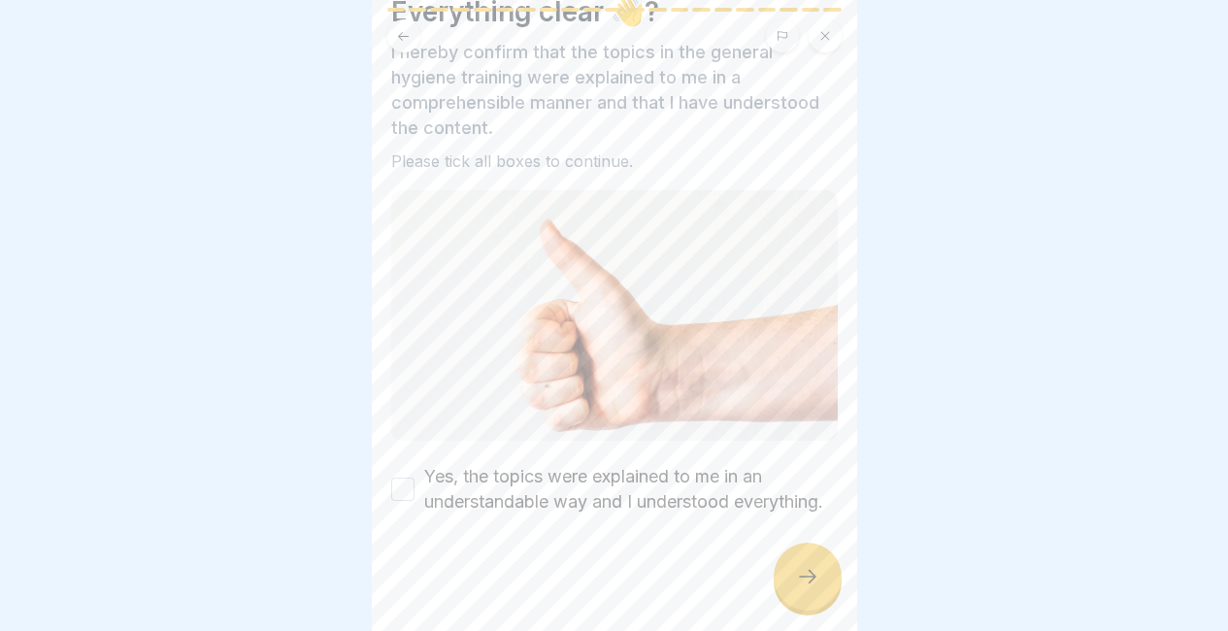
scroll to position [98, 0]
click at [401, 464] on div "Yes, the topics were explained to me in an understandable way and I understood …" at bounding box center [614, 489] width 446 height 50
click at [408, 477] on button "Yes, the topics were explained to me in an understandable way and I understood …" at bounding box center [402, 488] width 23 height 23
click at [823, 582] on div at bounding box center [807, 576] width 68 height 68
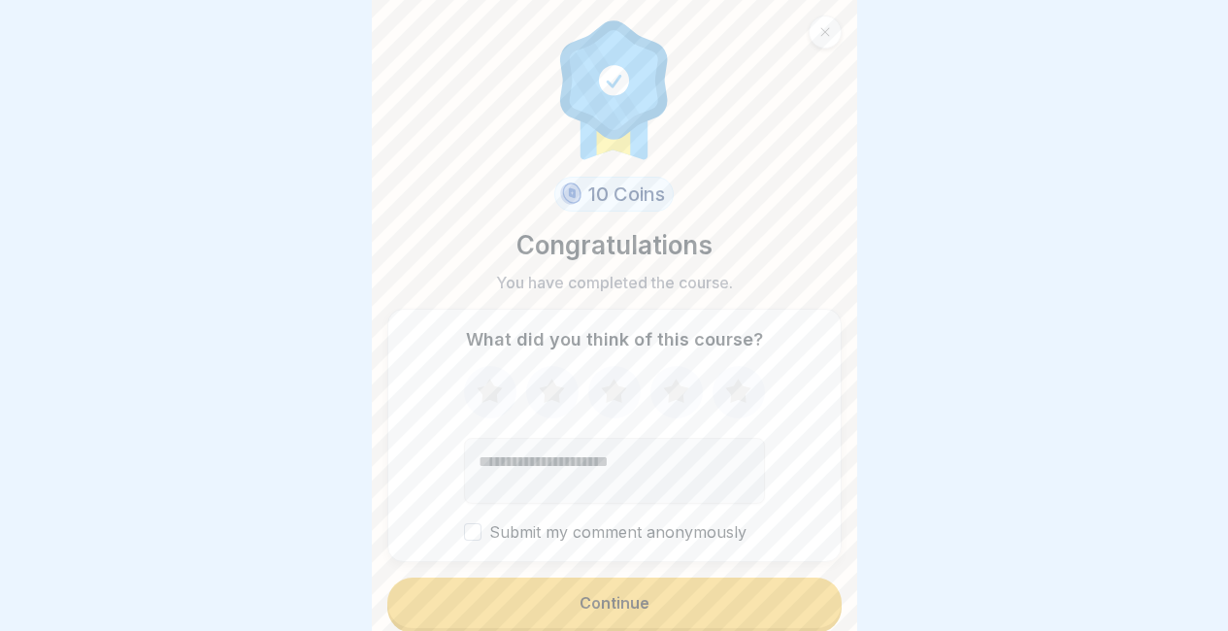
click at [695, 581] on button "Continue" at bounding box center [614, 602] width 454 height 50
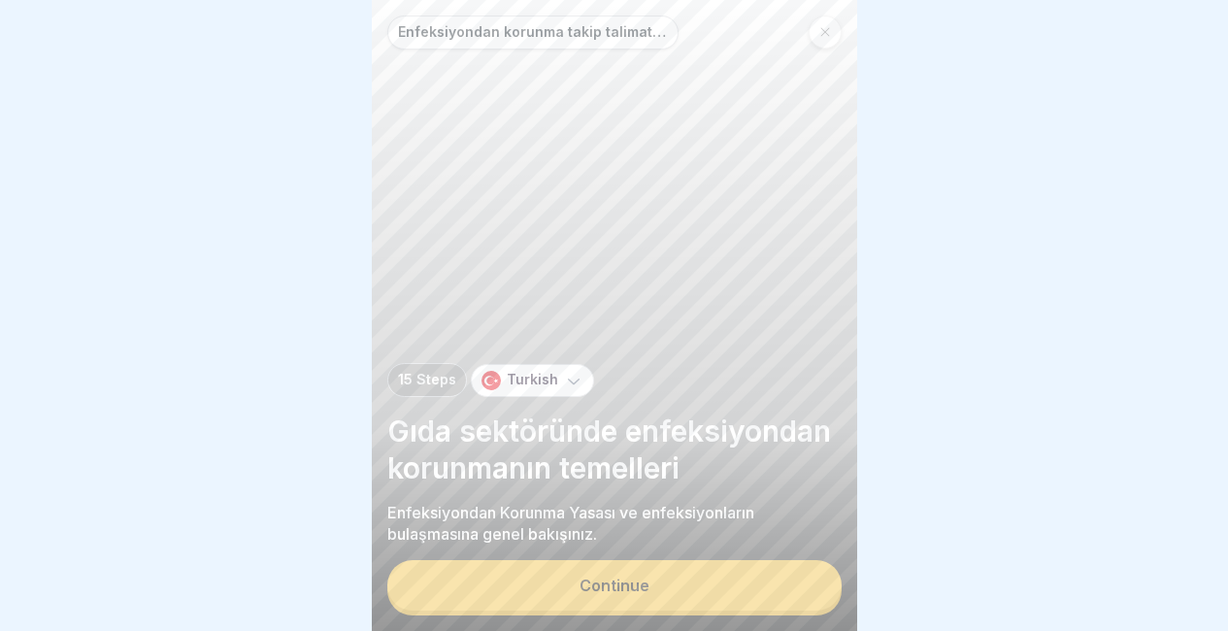
click at [678, 575] on button "Continue" at bounding box center [614, 585] width 454 height 50
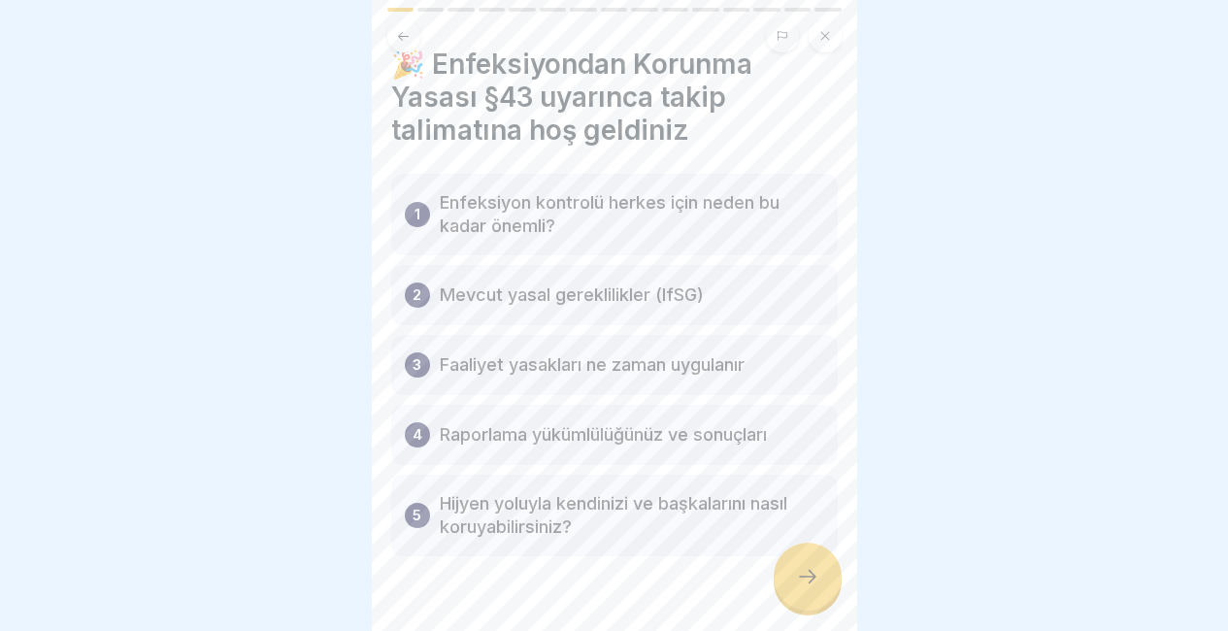
scroll to position [70, 0]
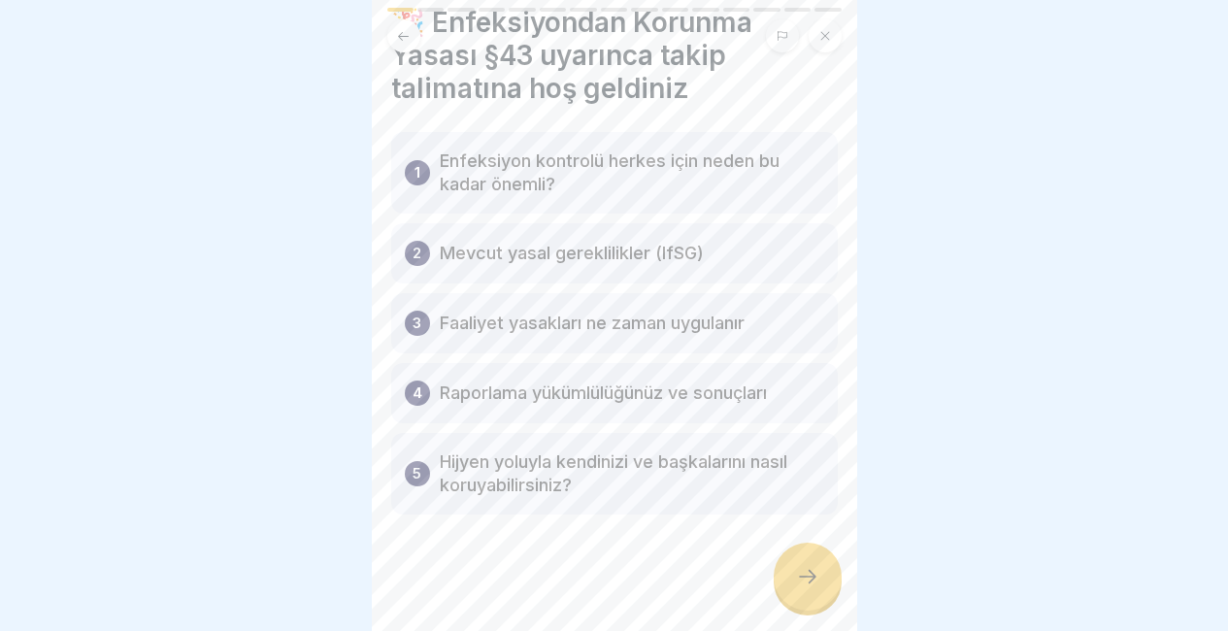
click at [805, 585] on icon at bounding box center [807, 576] width 23 height 23
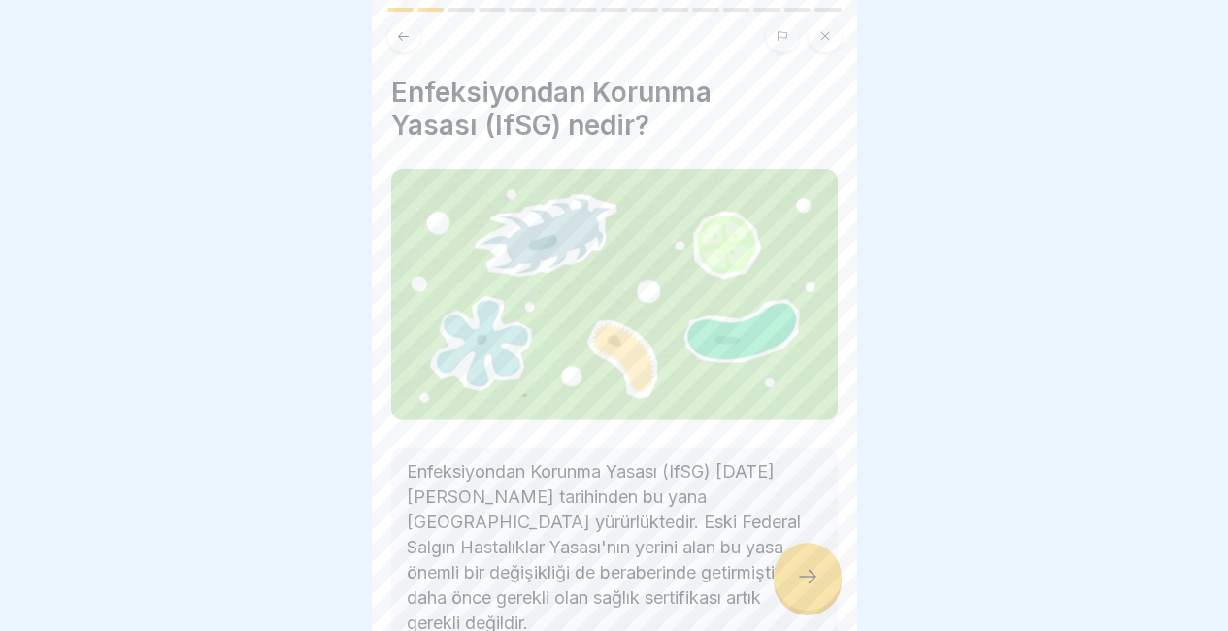
click at [805, 585] on icon at bounding box center [807, 576] width 23 height 23
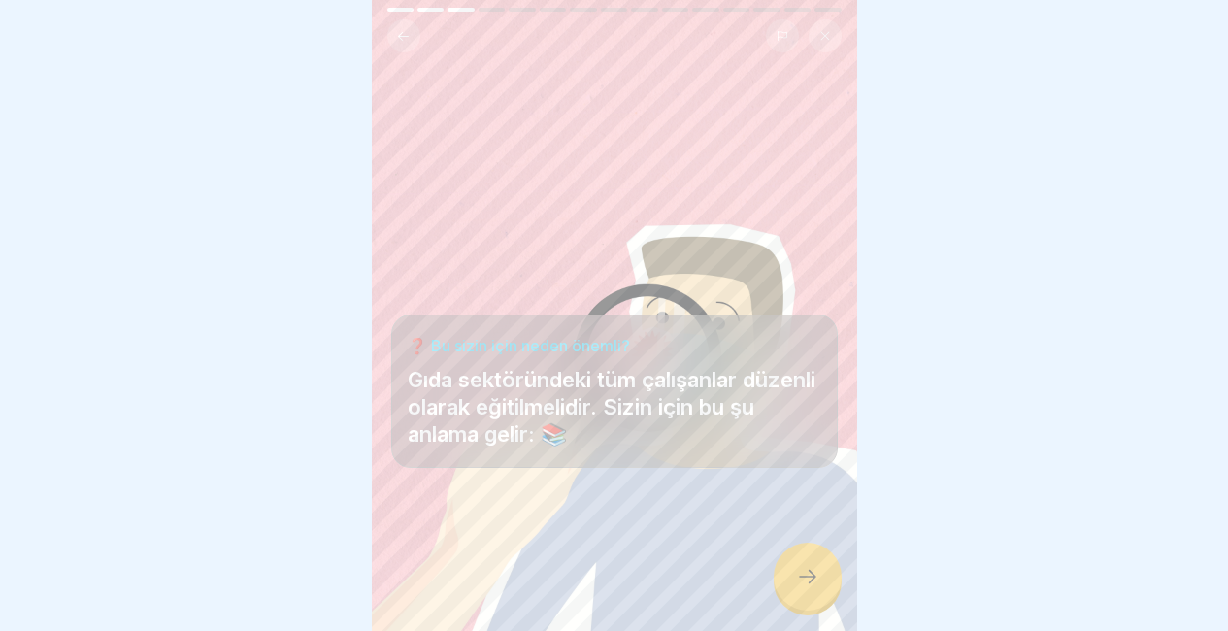
click at [805, 585] on icon at bounding box center [807, 576] width 23 height 23
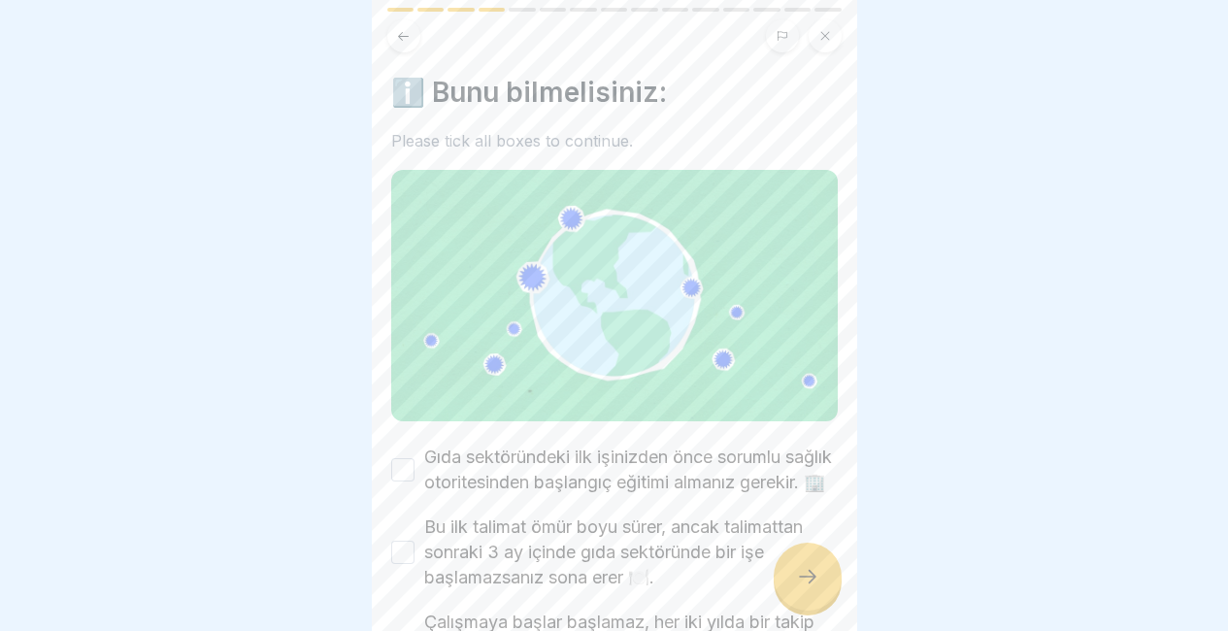
click at [428, 465] on label "Gıda sektöründeki ilk işinizden önce sorumlu sağlık otoritesinden başlangıç eği…" at bounding box center [630, 469] width 413 height 50
click at [414, 465] on button "Gıda sektöründeki ilk işinizden önce sorumlu sağlık otoritesinden başlangıç eği…" at bounding box center [402, 469] width 23 height 23
click at [398, 553] on button "Bu ilk talimat ömür boyu sürer, ancak talimattan sonraki 3 ay içinde gıda sektö…" at bounding box center [402, 552] width 23 height 23
click at [776, 597] on div "Gıda sektöründeki ilk işinizden önce sorumlu sağlık otoritesinden başlangıç eği…" at bounding box center [614, 564] width 446 height 241
click at [785, 595] on div at bounding box center [807, 576] width 68 height 68
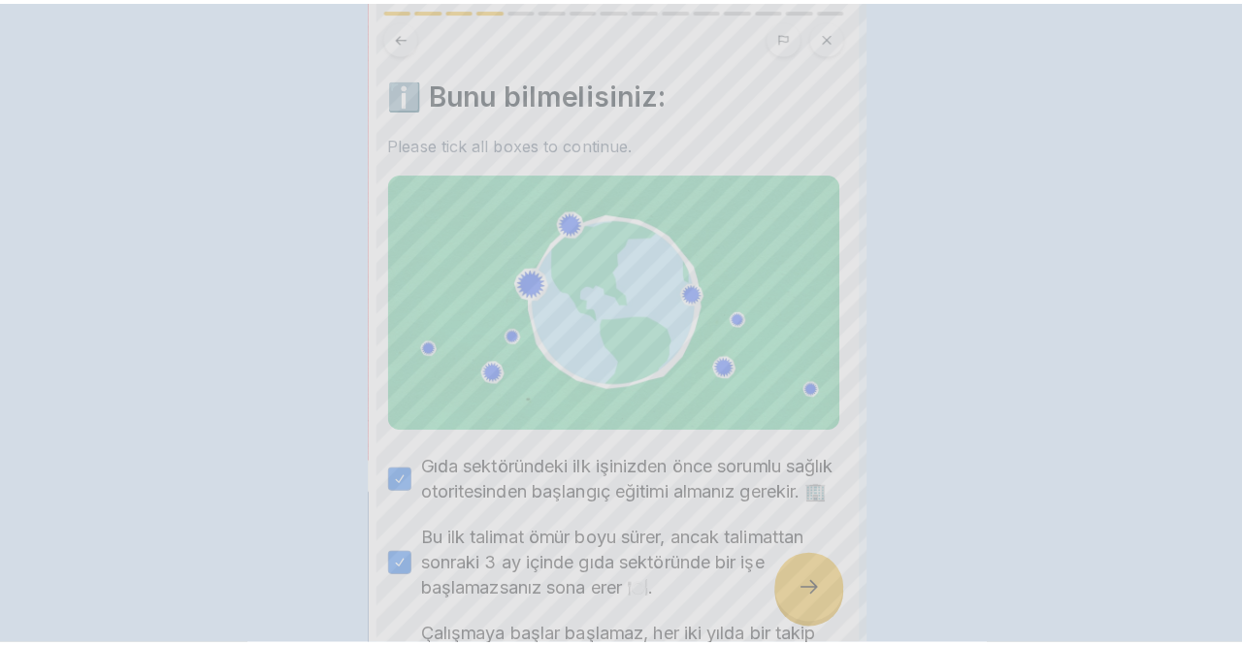
scroll to position [0, 0]
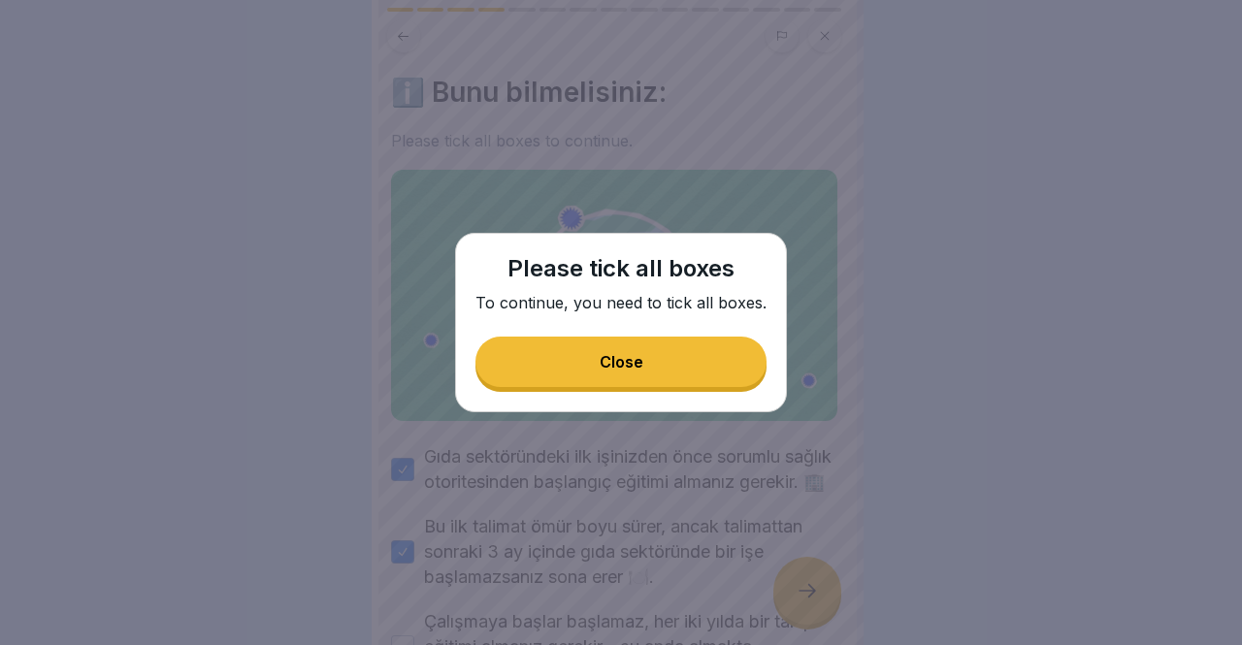
click at [639, 372] on button "Close" at bounding box center [621, 362] width 291 height 50
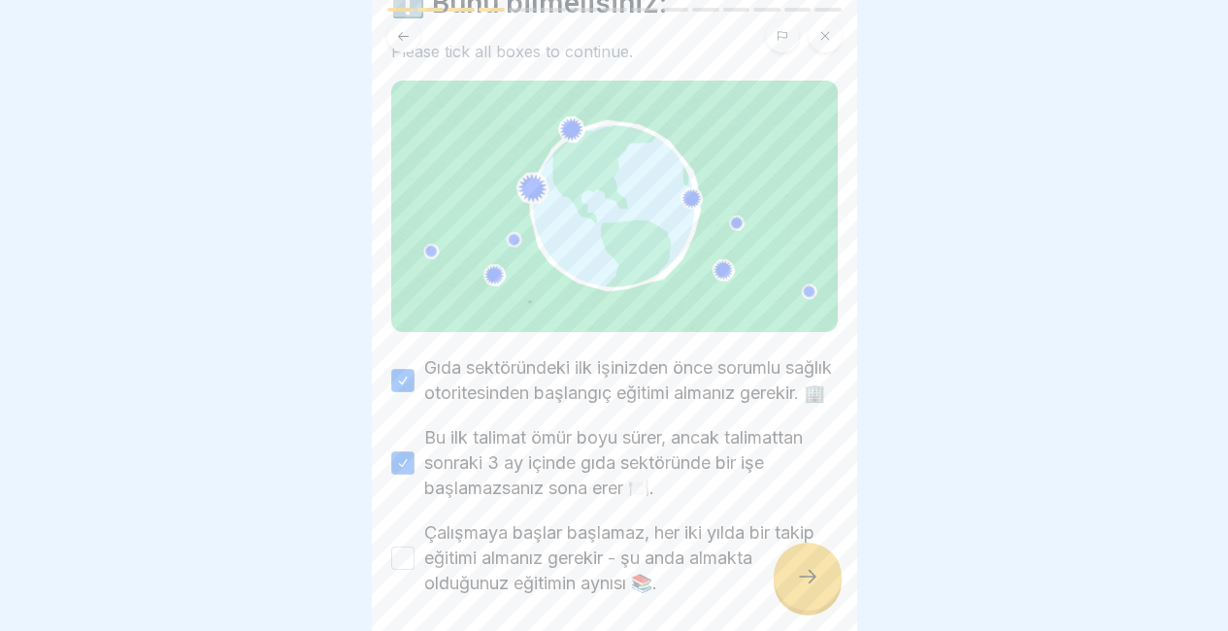
scroll to position [187, 0]
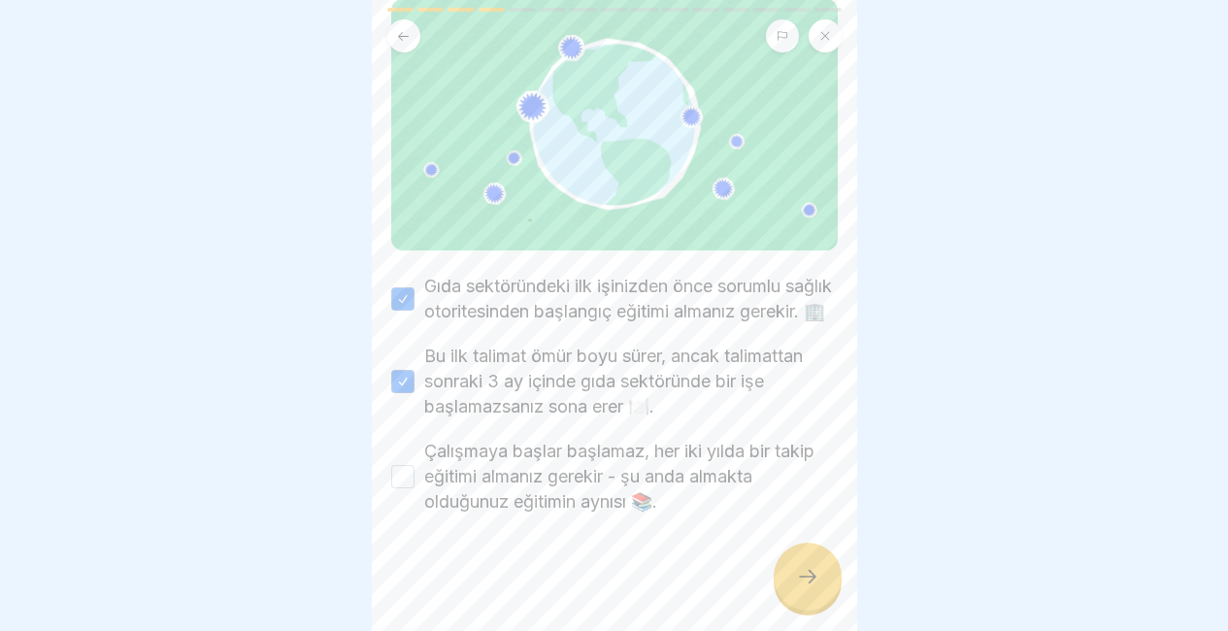
click at [413, 451] on div "Çalışmaya başlar başlamaz, her iki yılda bir takip eğitimi almanız gerekir - şu…" at bounding box center [614, 477] width 446 height 76
click at [389, 451] on div "ℹ️ Bunu bilmelisiniz: Please tick all boxes to continue. Gıda sektöründeki ilk …" at bounding box center [614, 315] width 485 height 631
click at [409, 465] on button "Çalışmaya başlar başlamaz, her iki yılda bir takip eğitimi almanız gerekir - şu…" at bounding box center [402, 476] width 23 height 23
click at [838, 570] on div at bounding box center [807, 576] width 68 height 68
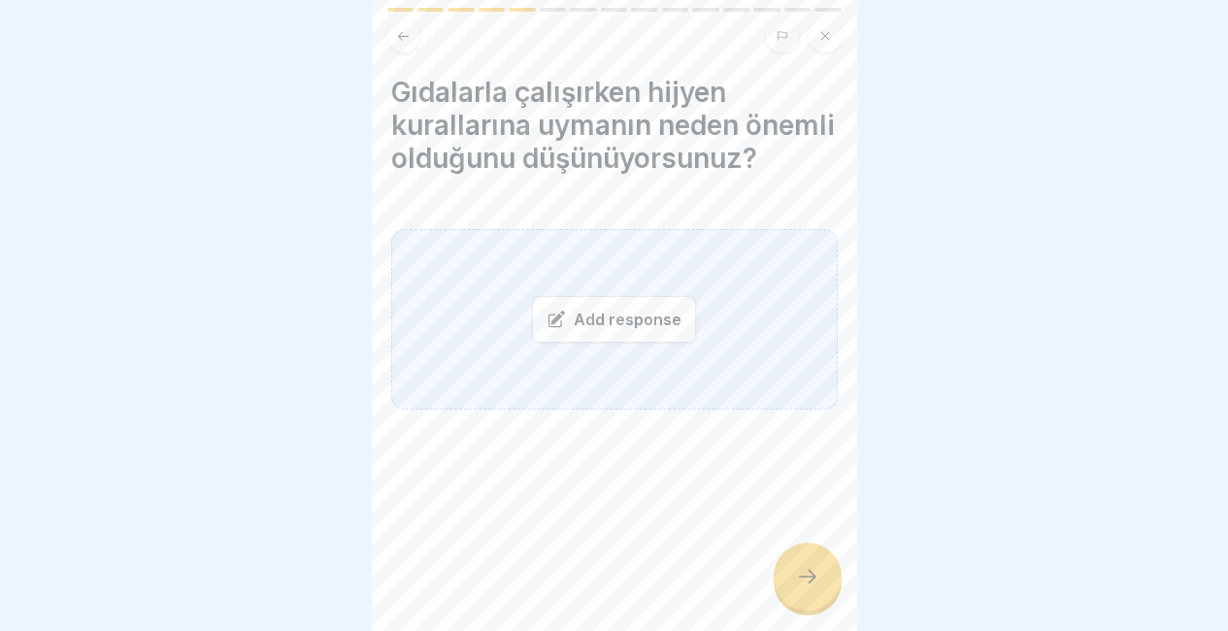
click at [608, 343] on div "Add response" at bounding box center [614, 319] width 164 height 47
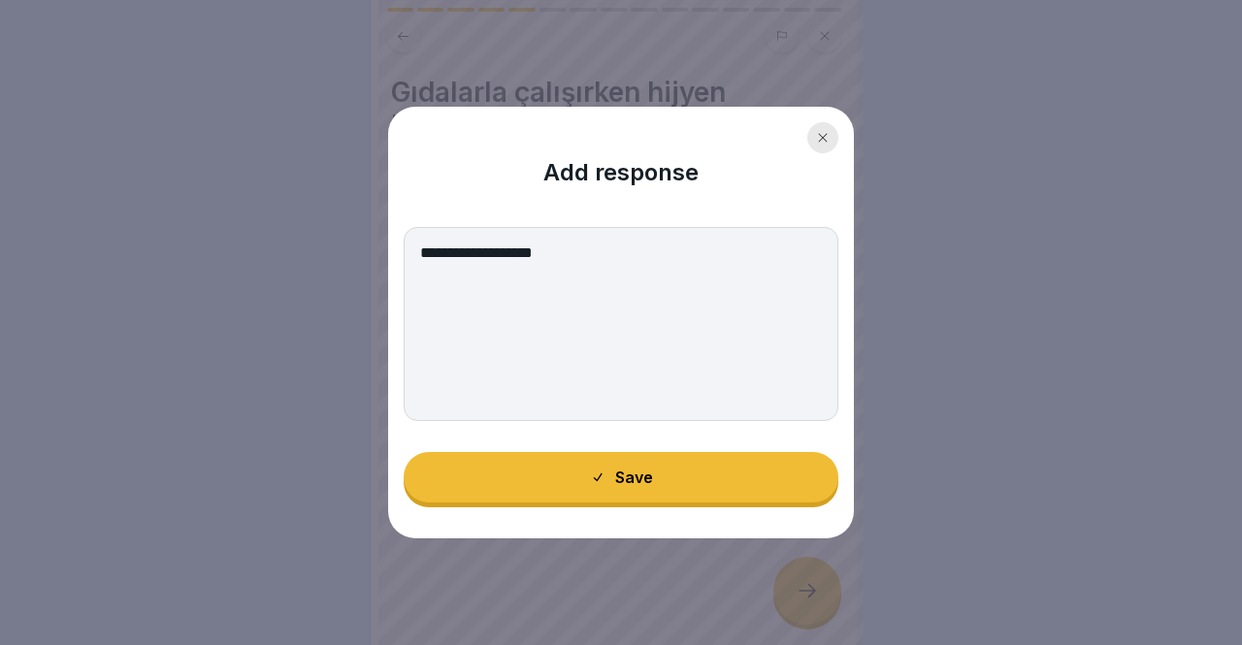
type textarea "**********"
click at [672, 476] on button "Save" at bounding box center [621, 477] width 435 height 50
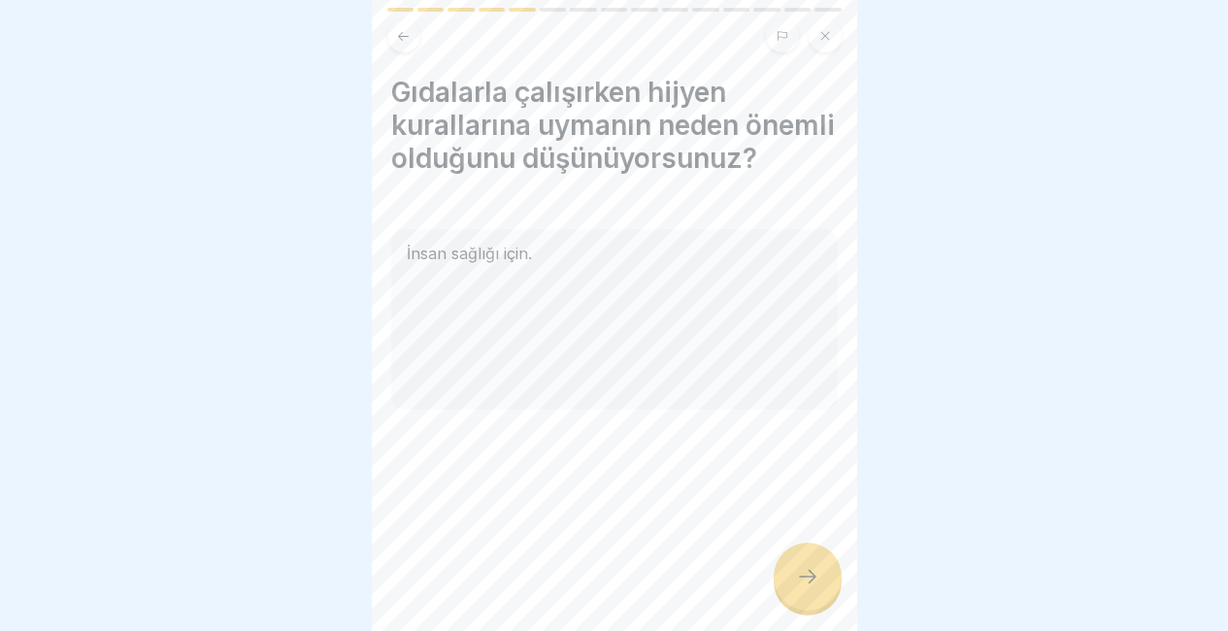
click at [827, 546] on div "Gıdalarla çalışırken hijyen kurallarına uymanın neden önemli olduğunu düşünüyor…" at bounding box center [614, 315] width 485 height 631
click at [827, 569] on div at bounding box center [807, 576] width 68 height 68
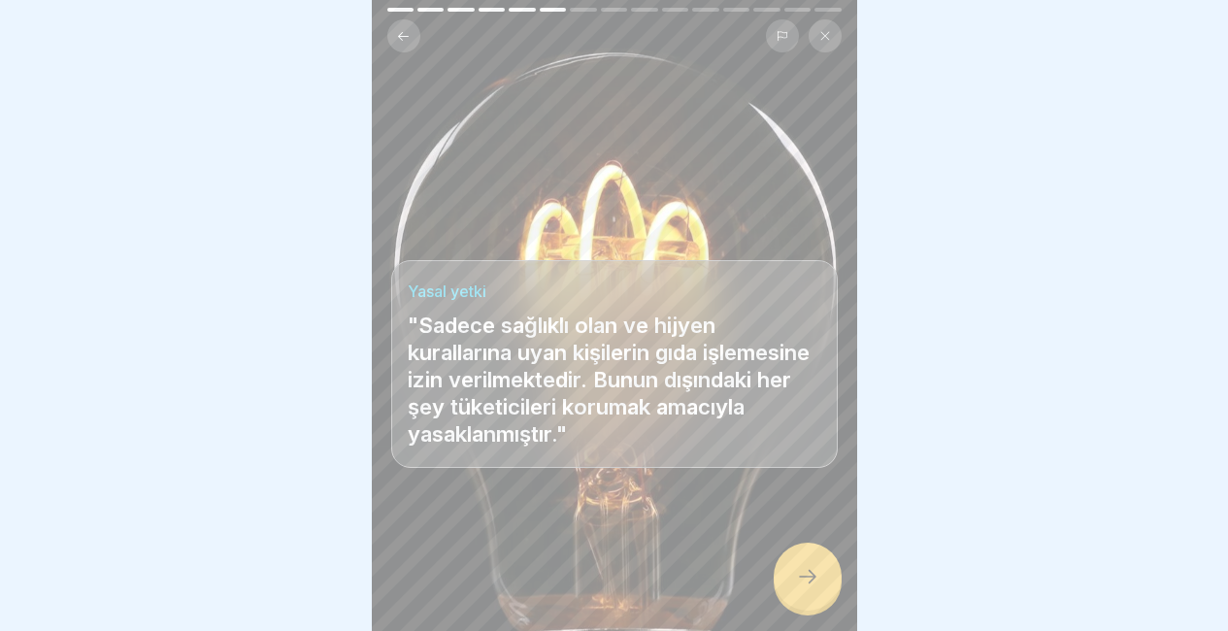
click at [829, 569] on div at bounding box center [807, 576] width 68 height 68
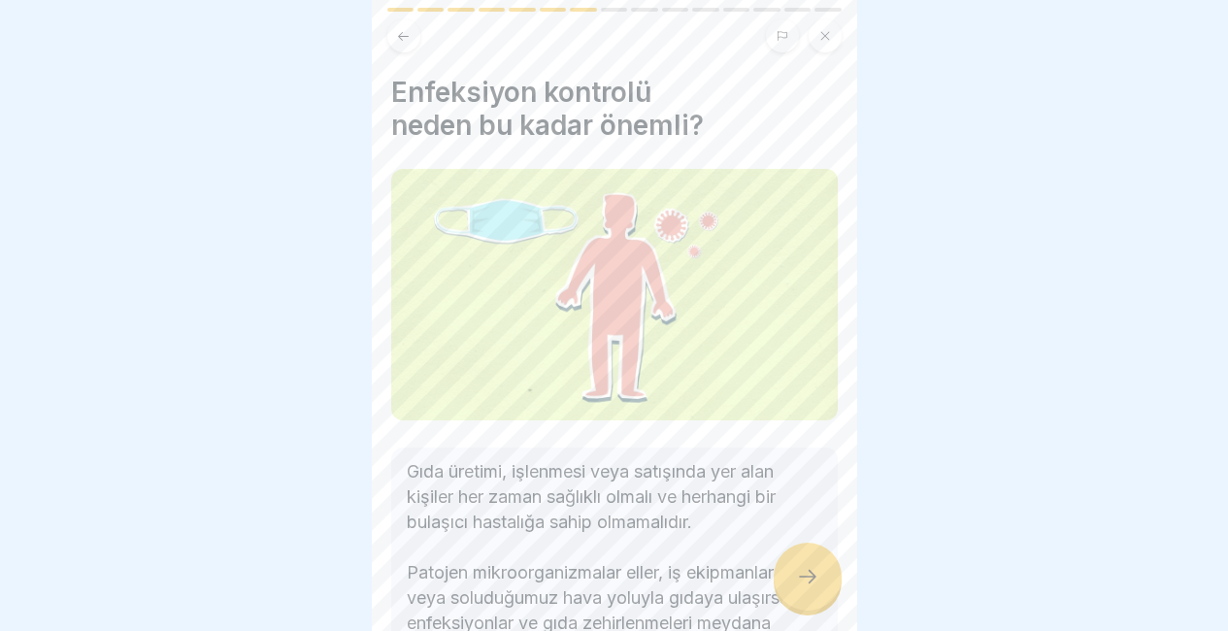
click at [829, 569] on div at bounding box center [807, 576] width 68 height 68
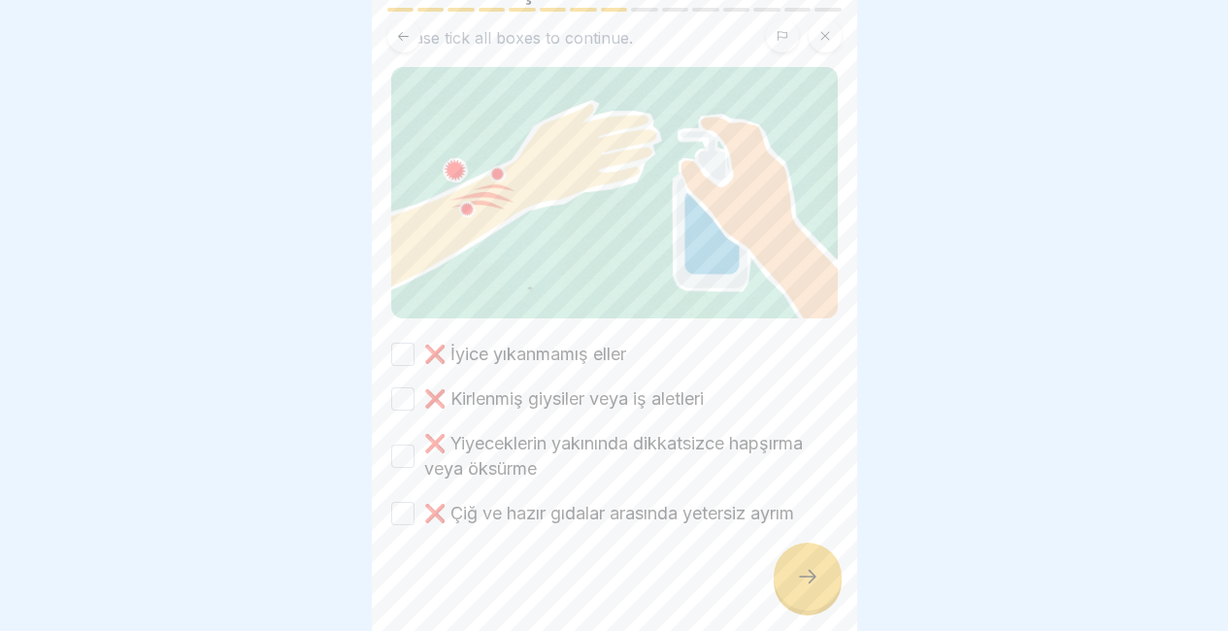
scroll to position [139, 0]
click at [399, 345] on button "❌ İyice yıkanmamış eller" at bounding box center [402, 351] width 23 height 23
click at [405, 384] on button "❌ Kirlenmiş giysiler veya iş aletleri" at bounding box center [402, 395] width 23 height 23
click at [416, 442] on div "❌ Yiyeceklerin yakınında dikkatsizce hapşırma veya öksürme" at bounding box center [614, 453] width 446 height 50
click at [408, 451] on button "❌ Yiyeceklerin yakınında dikkatsizce hapşırma veya öksürme" at bounding box center [402, 453] width 23 height 23
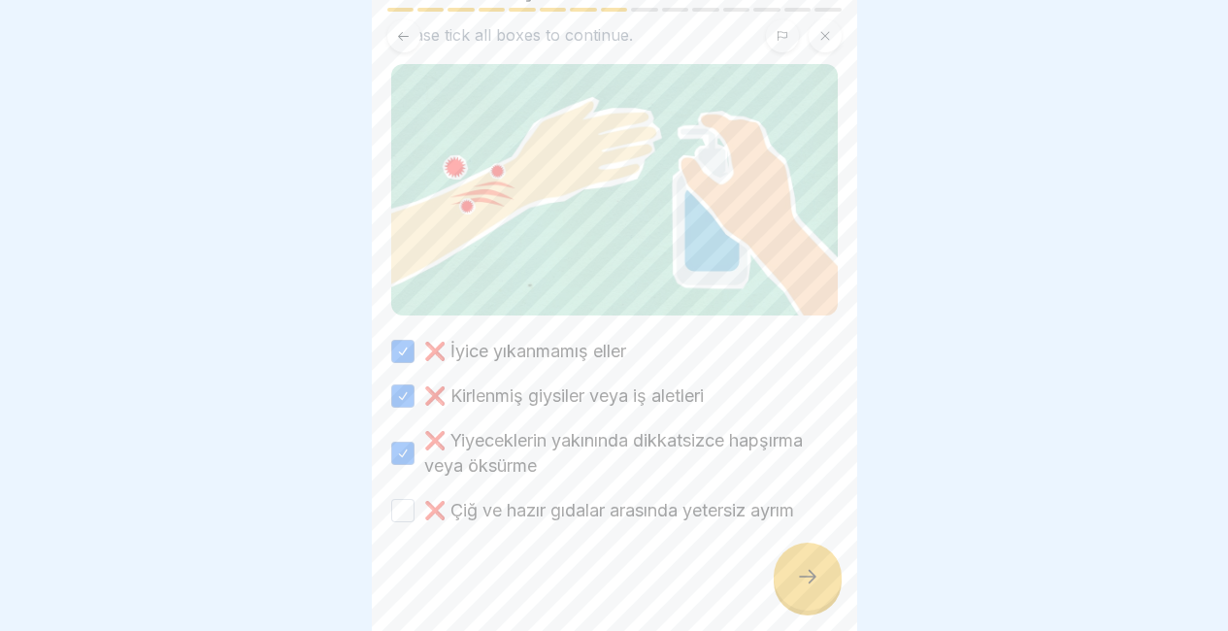
click at [405, 499] on button "❌ Çiğ ve hazır gıdalar arasında yetersiz ayrım" at bounding box center [402, 510] width 23 height 23
click at [803, 585] on icon at bounding box center [807, 576] width 23 height 23
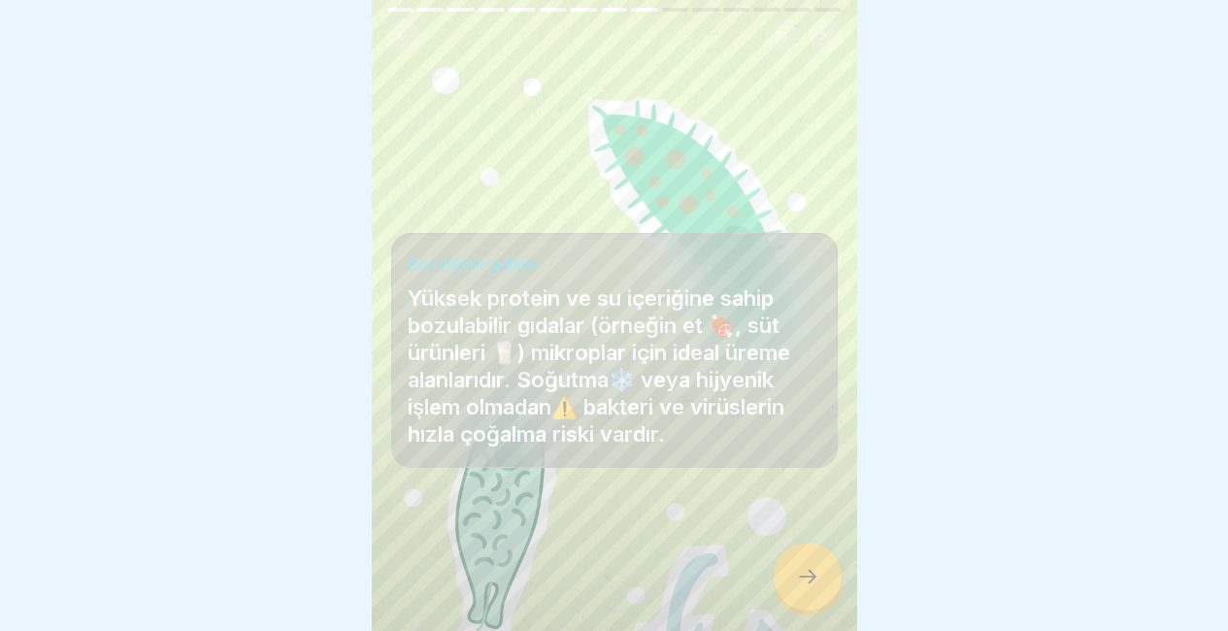
click at [805, 585] on icon at bounding box center [807, 576] width 23 height 23
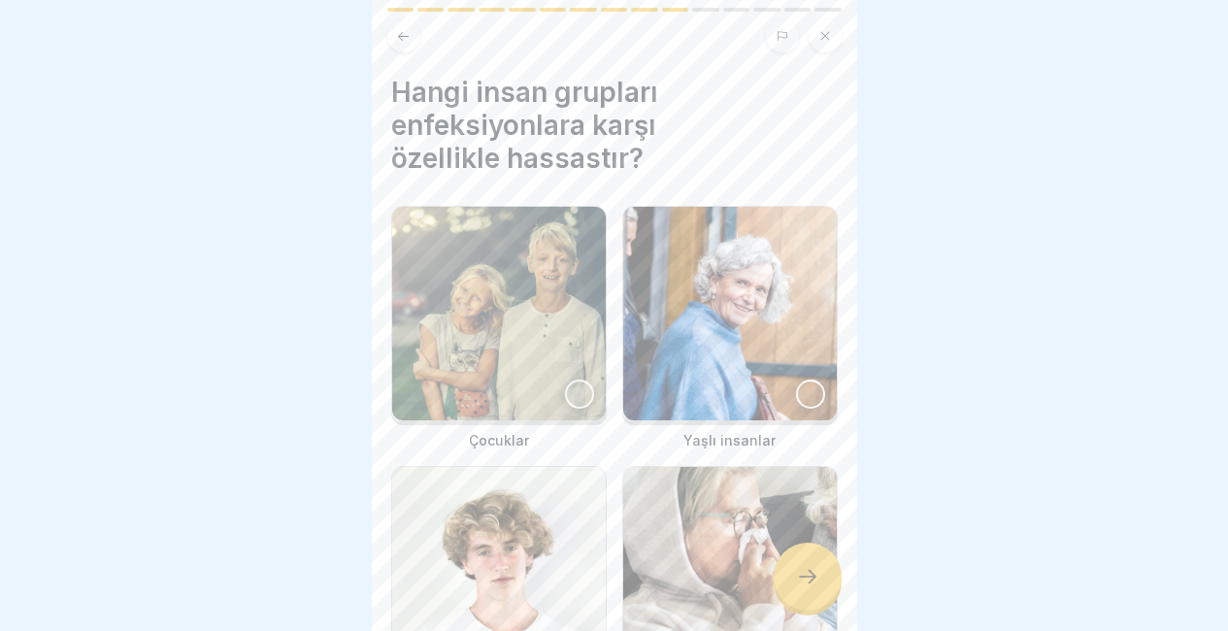
click at [562, 264] on img at bounding box center [499, 314] width 214 height 214
click at [707, 279] on img at bounding box center [730, 314] width 214 height 214
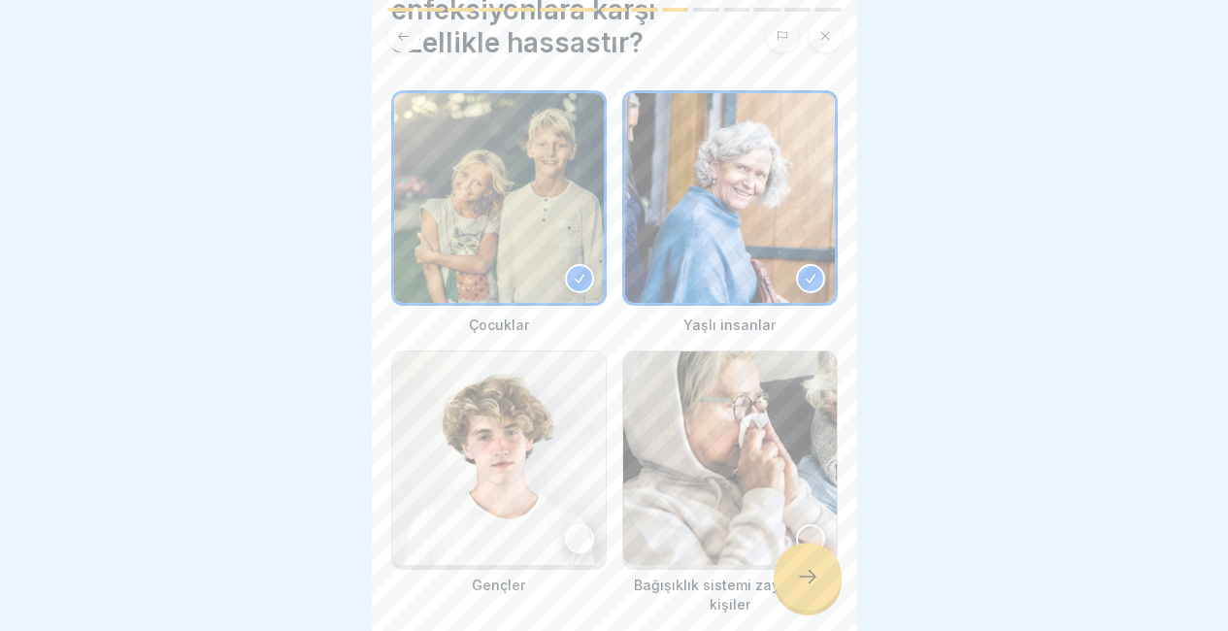
scroll to position [201, 0]
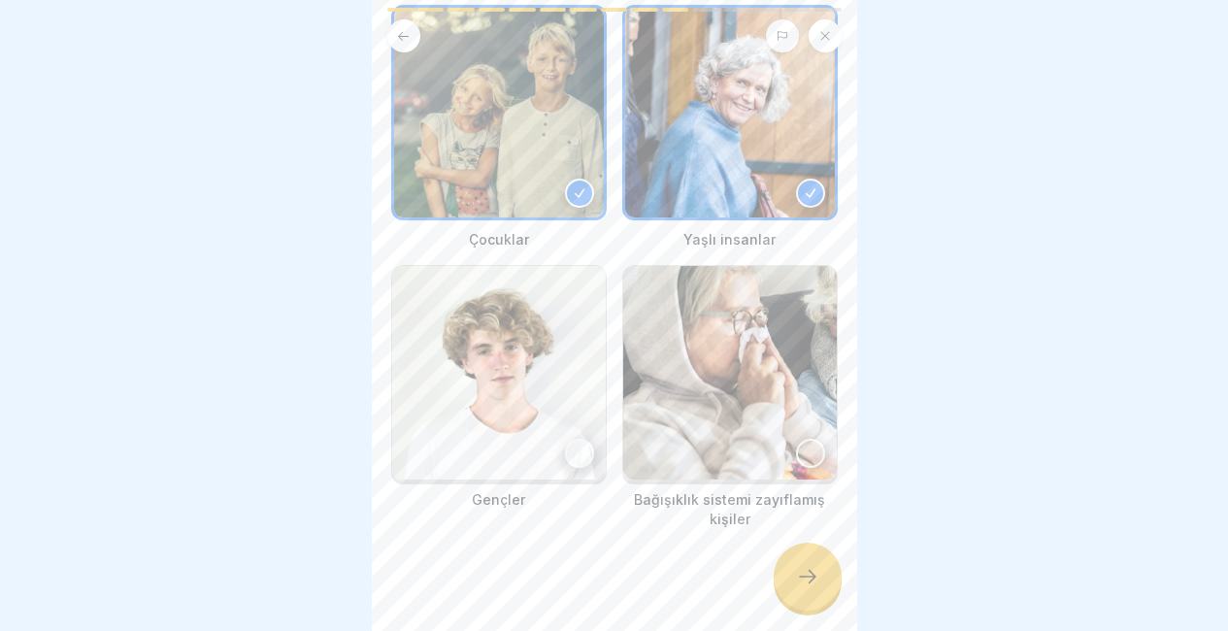
click at [677, 366] on img at bounding box center [730, 373] width 214 height 214
click at [550, 367] on img at bounding box center [499, 373] width 214 height 214
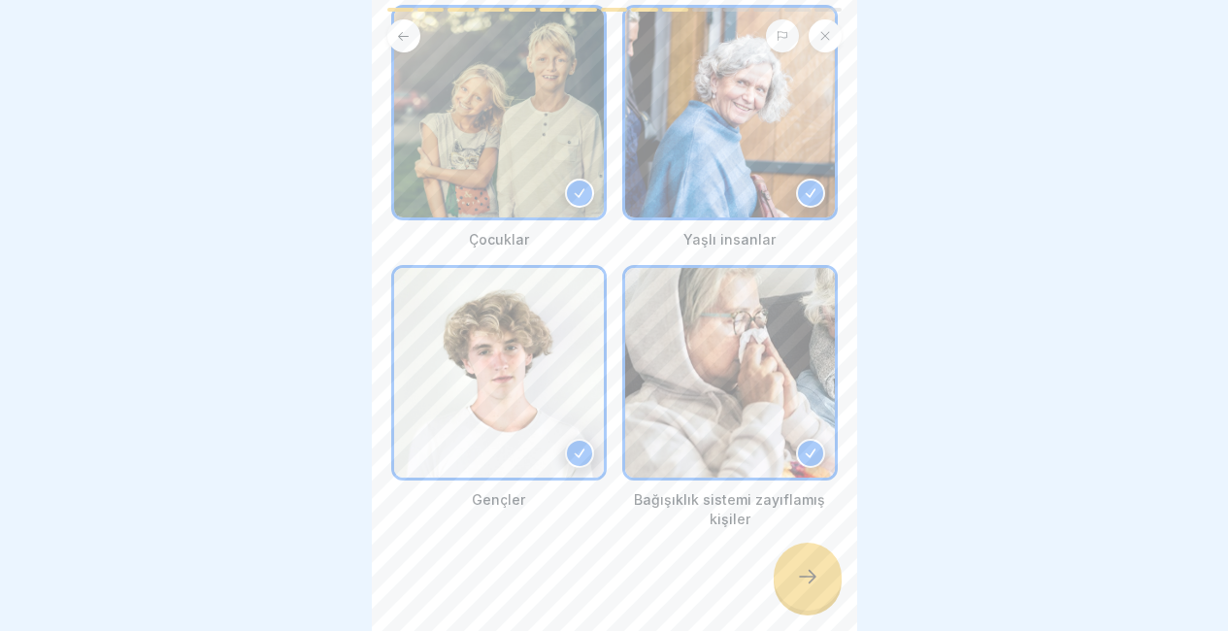
click at [819, 569] on div at bounding box center [807, 576] width 68 height 68
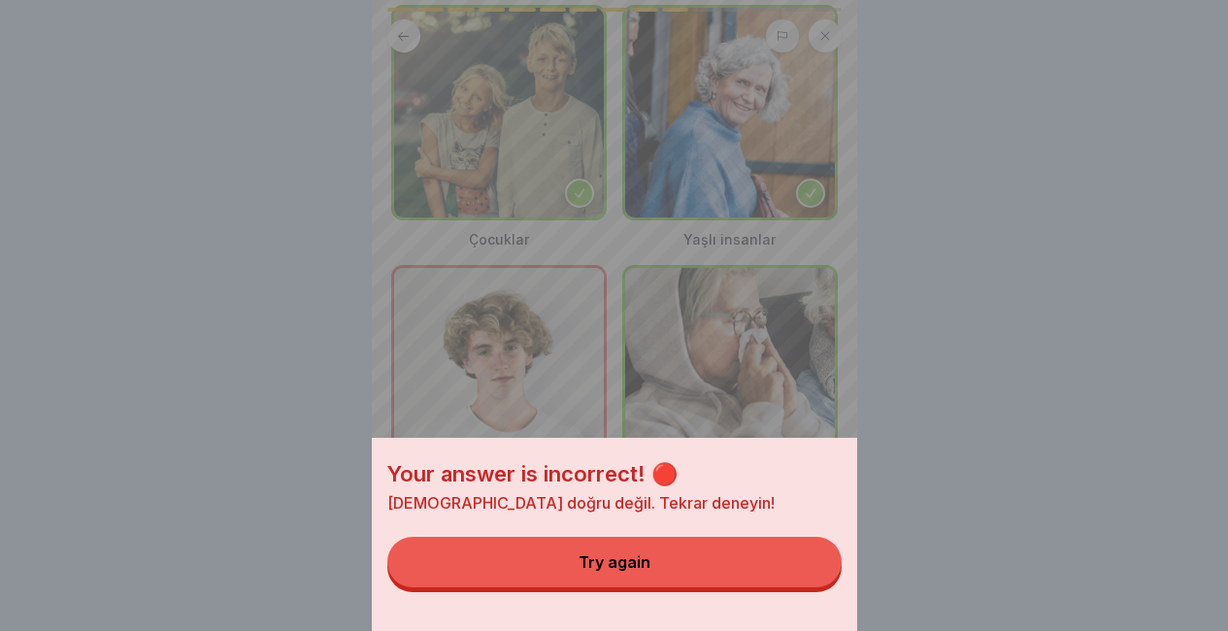
click at [786, 571] on button "Try again" at bounding box center [614, 562] width 454 height 50
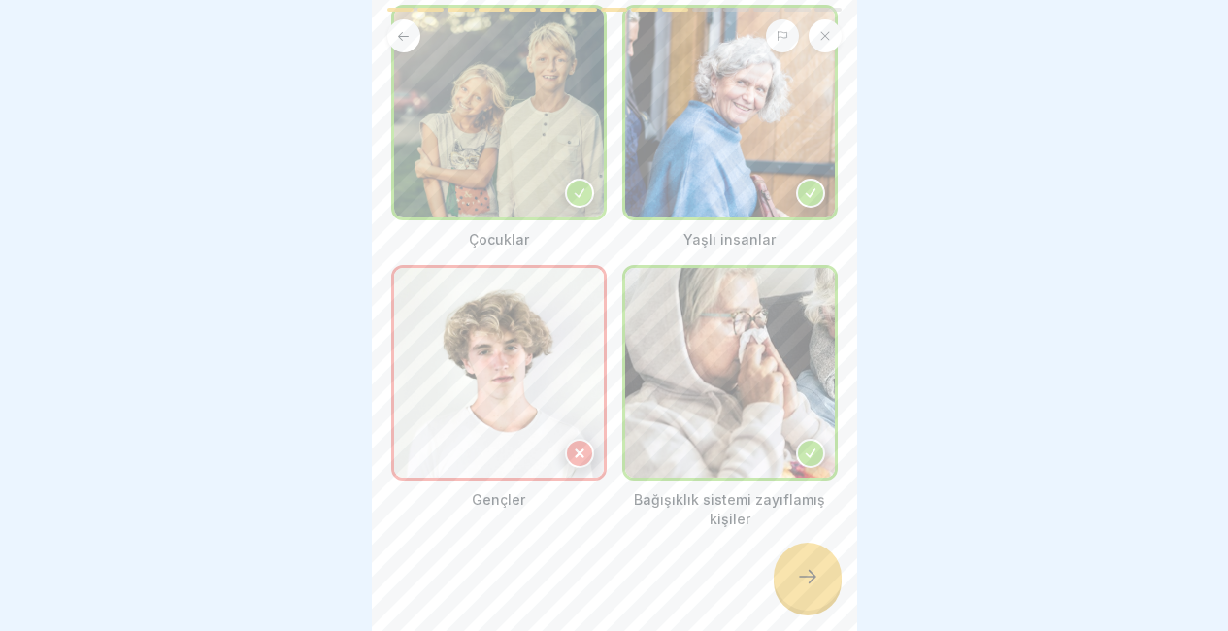
click at [781, 575] on div at bounding box center [807, 576] width 68 height 68
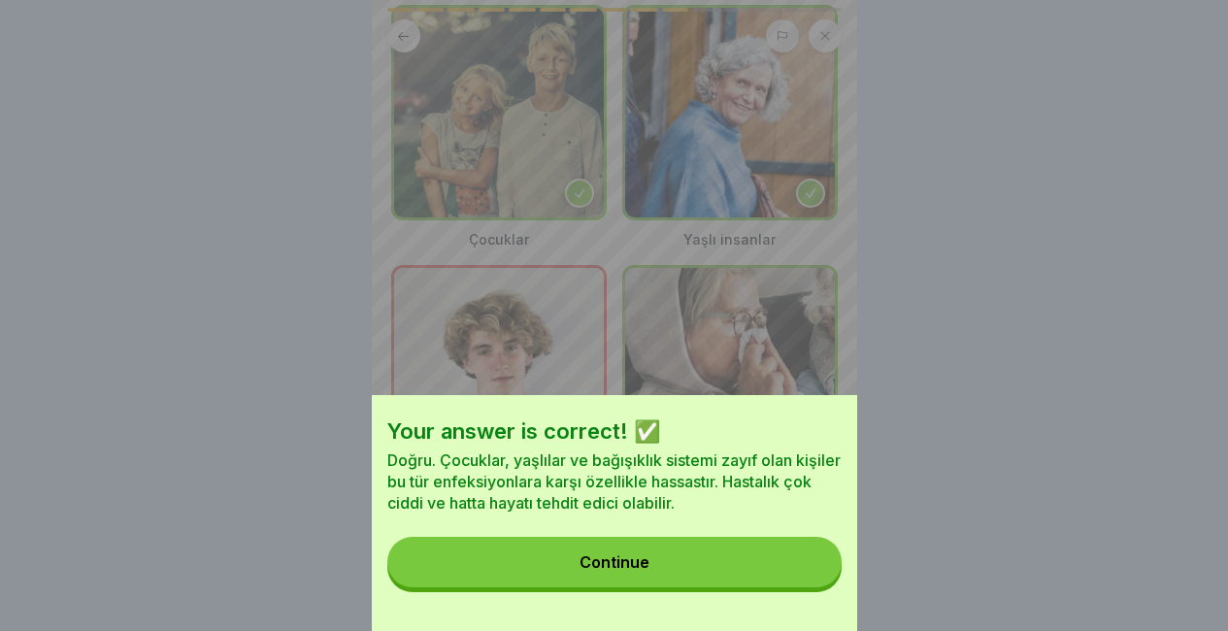
click at [781, 575] on button "Continue" at bounding box center [614, 562] width 454 height 50
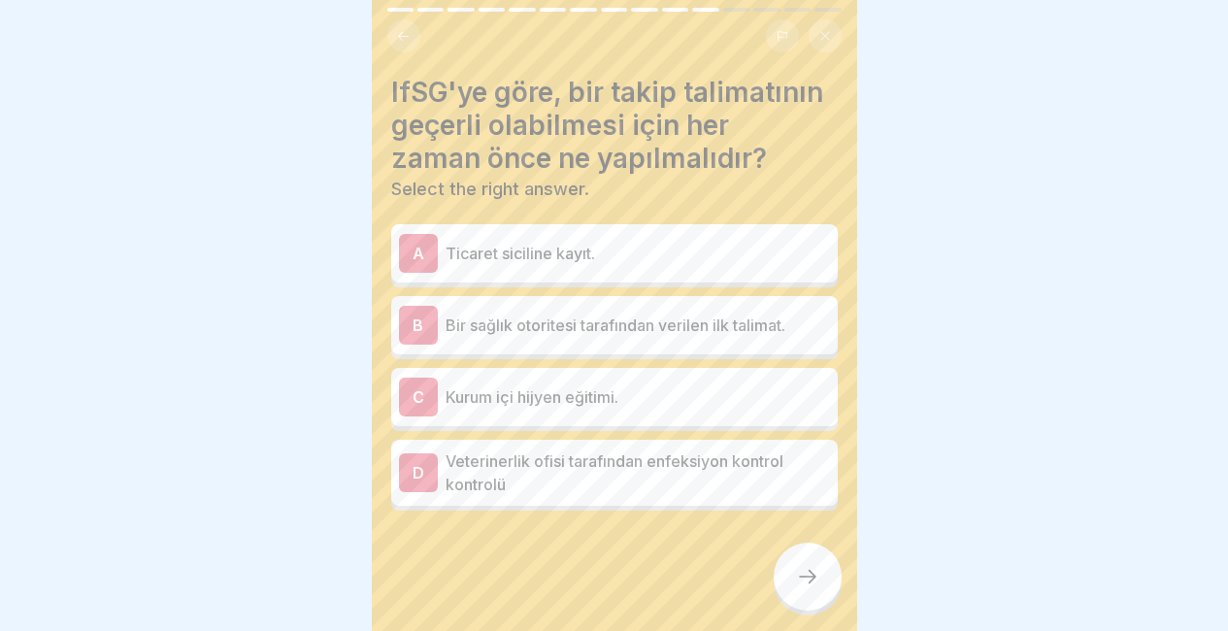
click at [603, 252] on p "Ticaret siciline kayıt." at bounding box center [637, 253] width 384 height 23
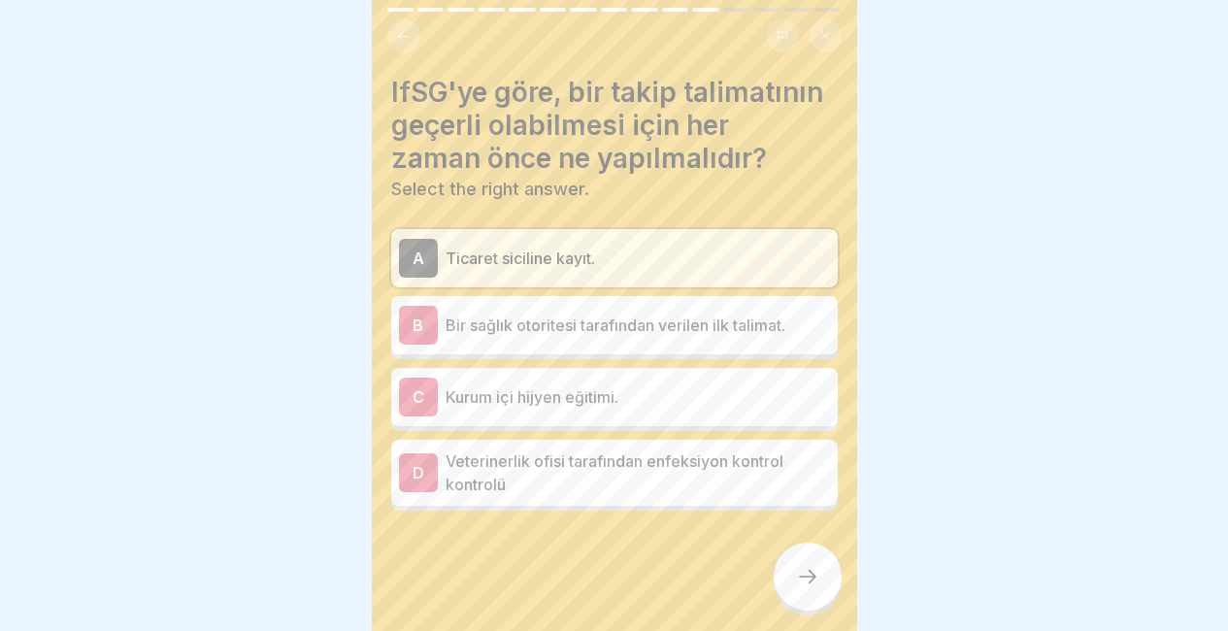
click at [604, 325] on p "Bir sağlık otoritesi tarafından verilen ilk talimat." at bounding box center [637, 324] width 384 height 23
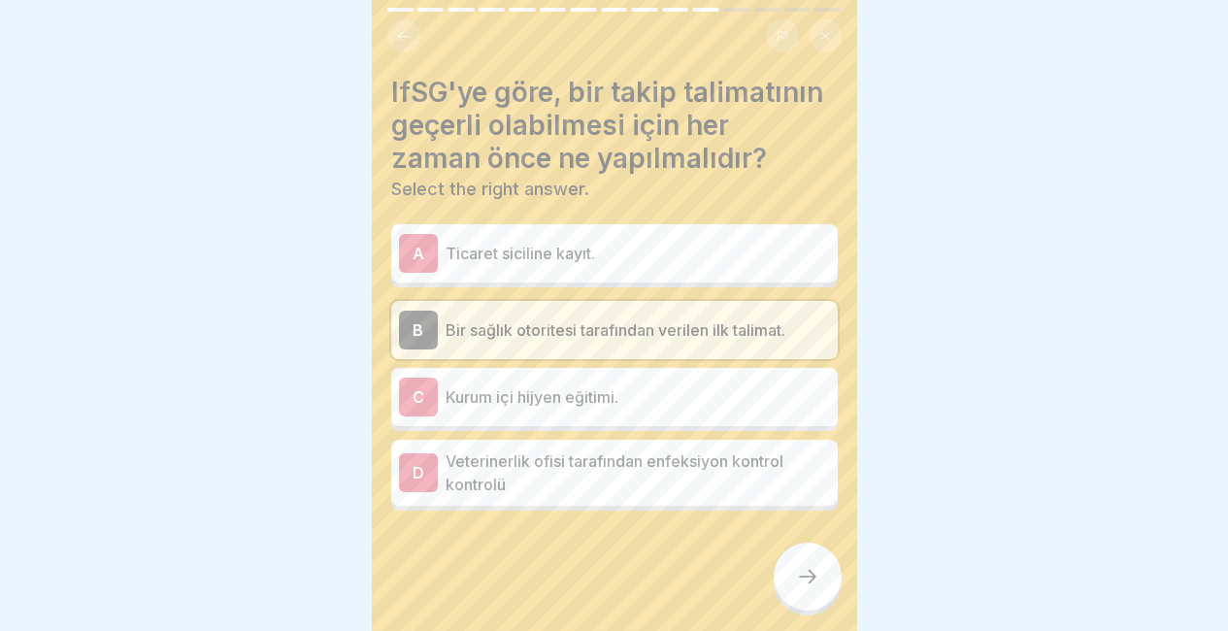
click at [657, 389] on p "Kurum içi hijyen eğitimi." at bounding box center [637, 396] width 384 height 23
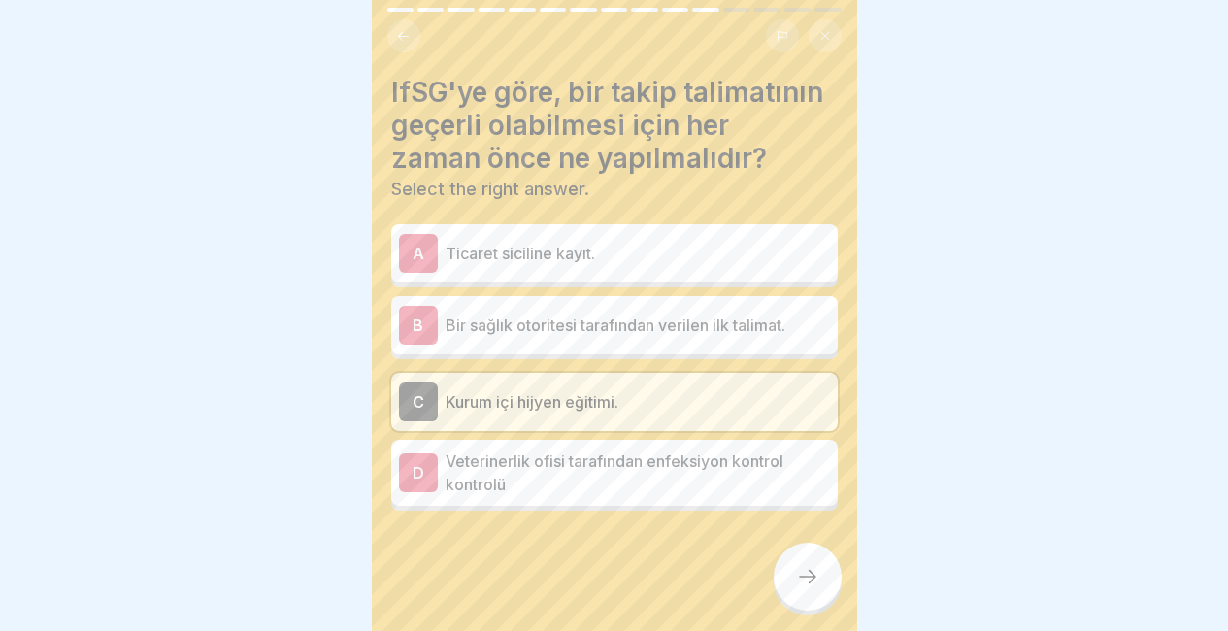
click at [794, 583] on div at bounding box center [807, 576] width 68 height 68
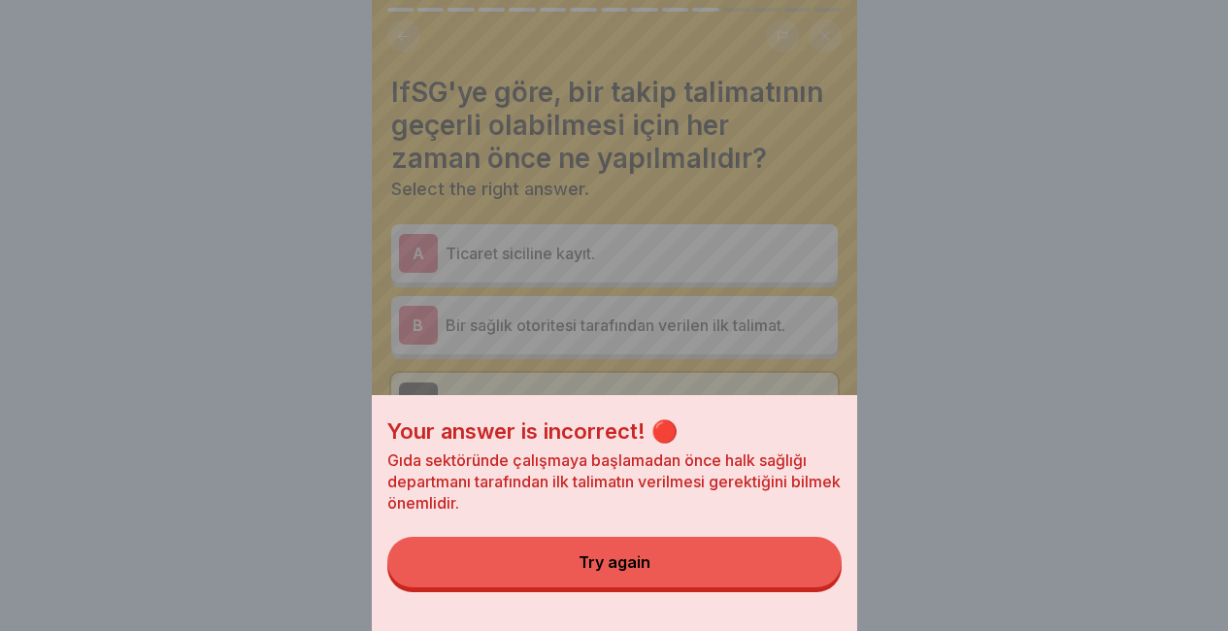
click at [779, 577] on button "Try again" at bounding box center [614, 562] width 454 height 50
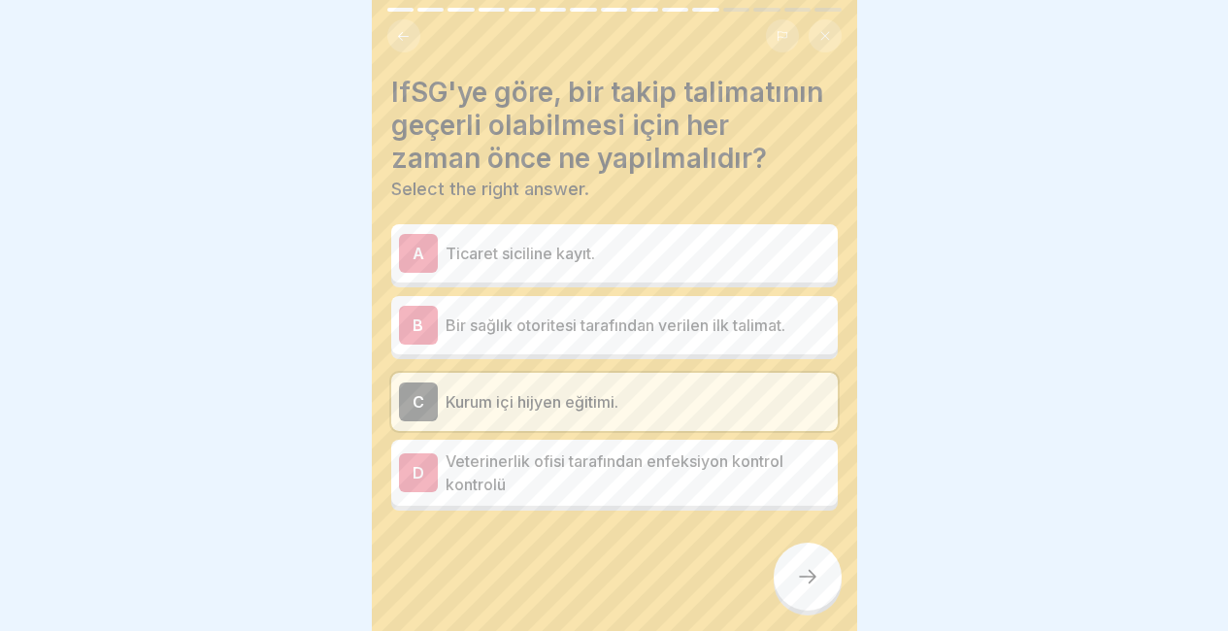
click at [698, 263] on p "Ticaret siciline kayıt." at bounding box center [637, 253] width 384 height 23
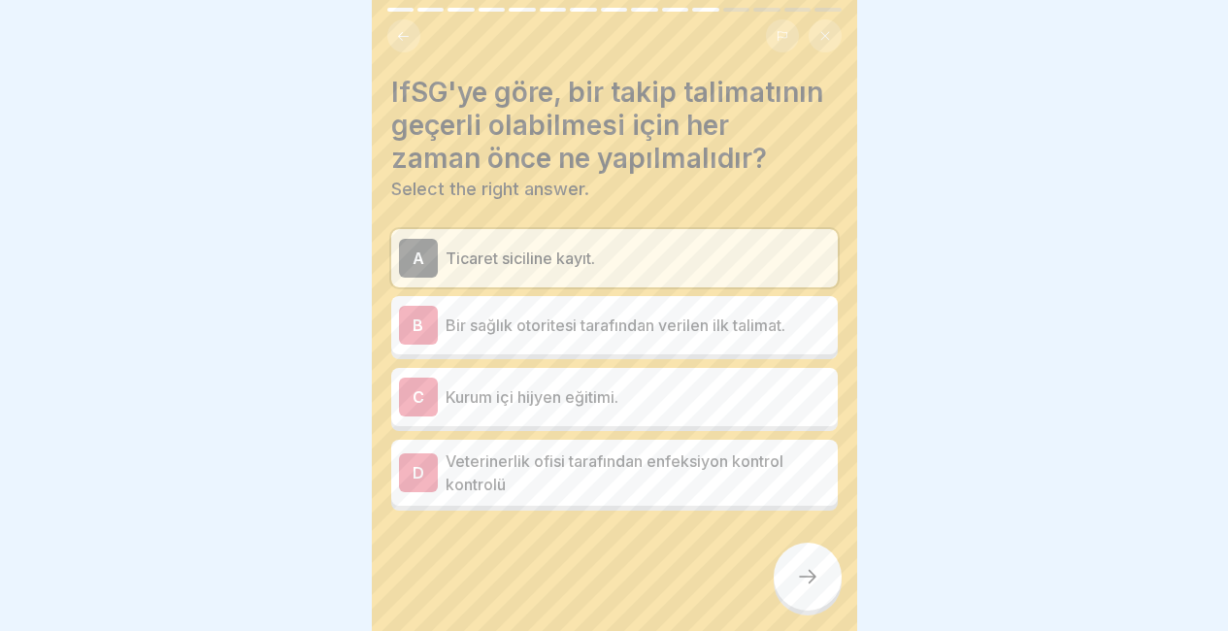
click at [812, 584] on icon at bounding box center [807, 576] width 23 height 23
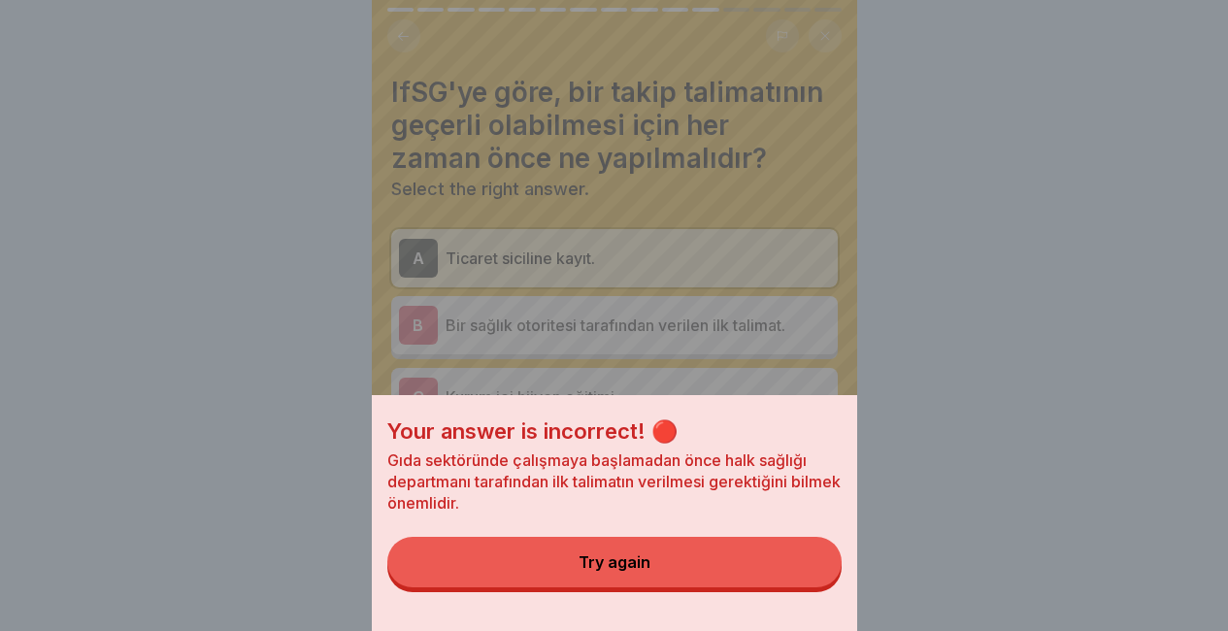
click at [814, 582] on button "Try again" at bounding box center [614, 562] width 454 height 50
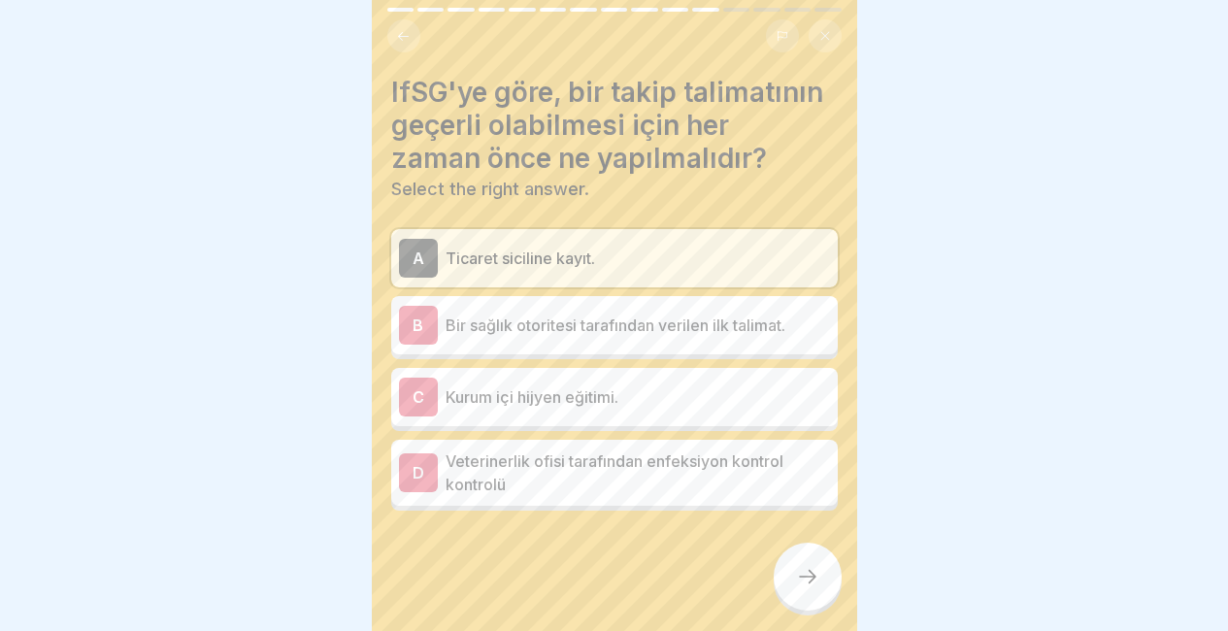
click at [689, 340] on div "B Bir sağlık otoritesi tarafından verilen ilk talimat." at bounding box center [614, 325] width 431 height 39
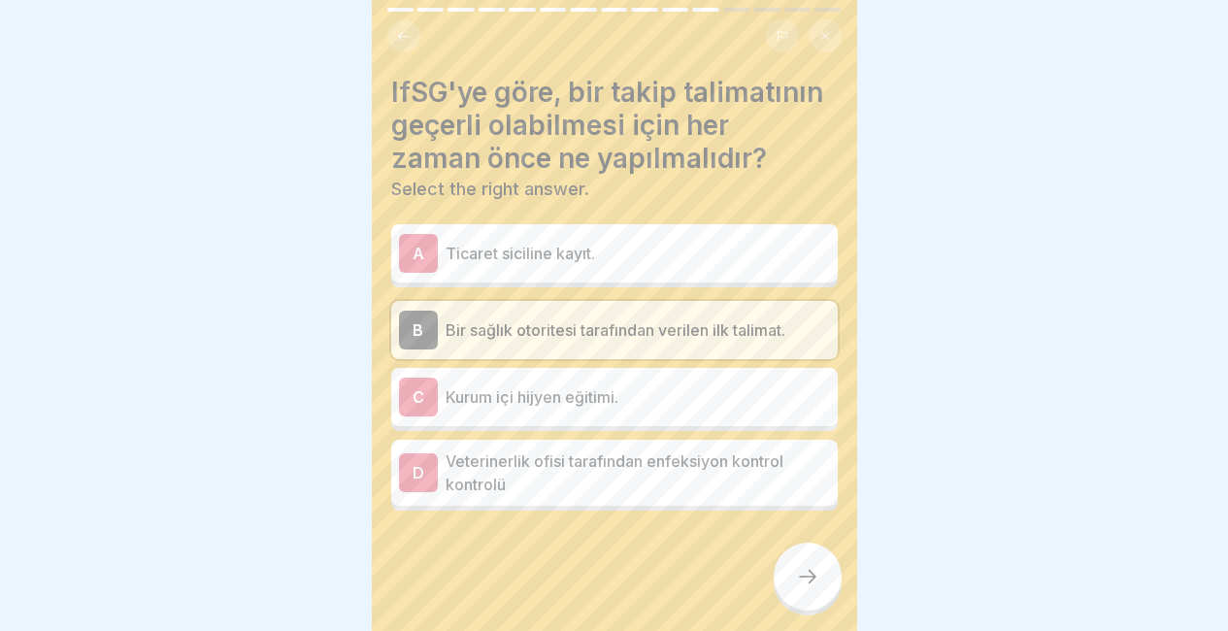
click at [802, 575] on div at bounding box center [807, 576] width 68 height 68
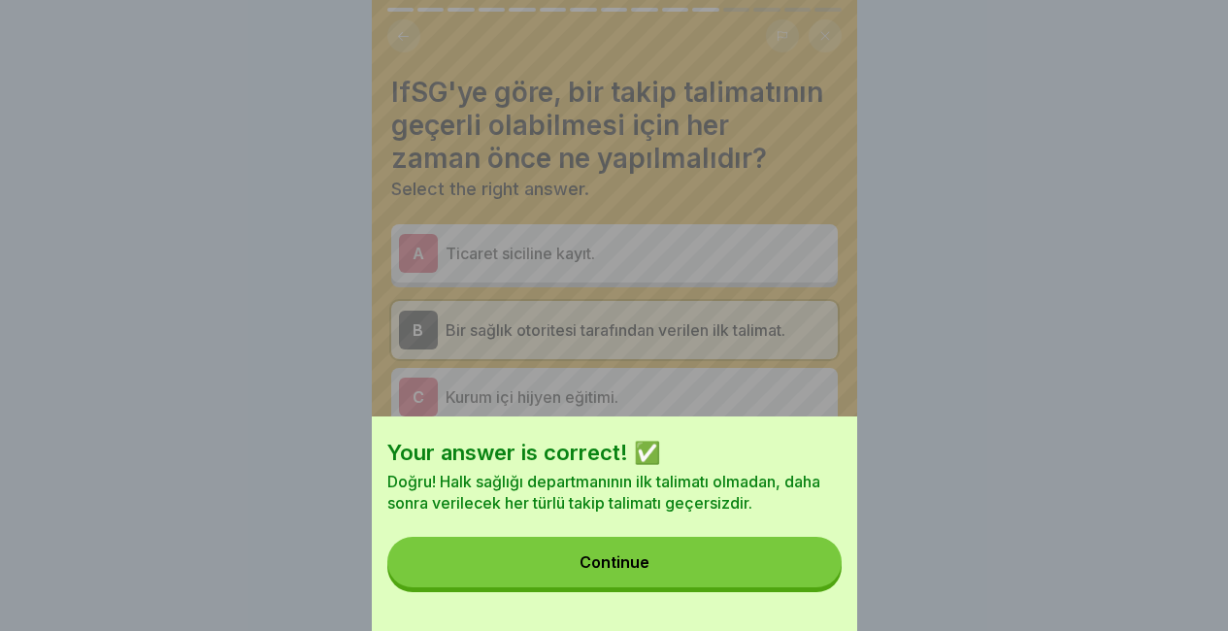
click at [804, 575] on button "Continue" at bounding box center [614, 562] width 454 height 50
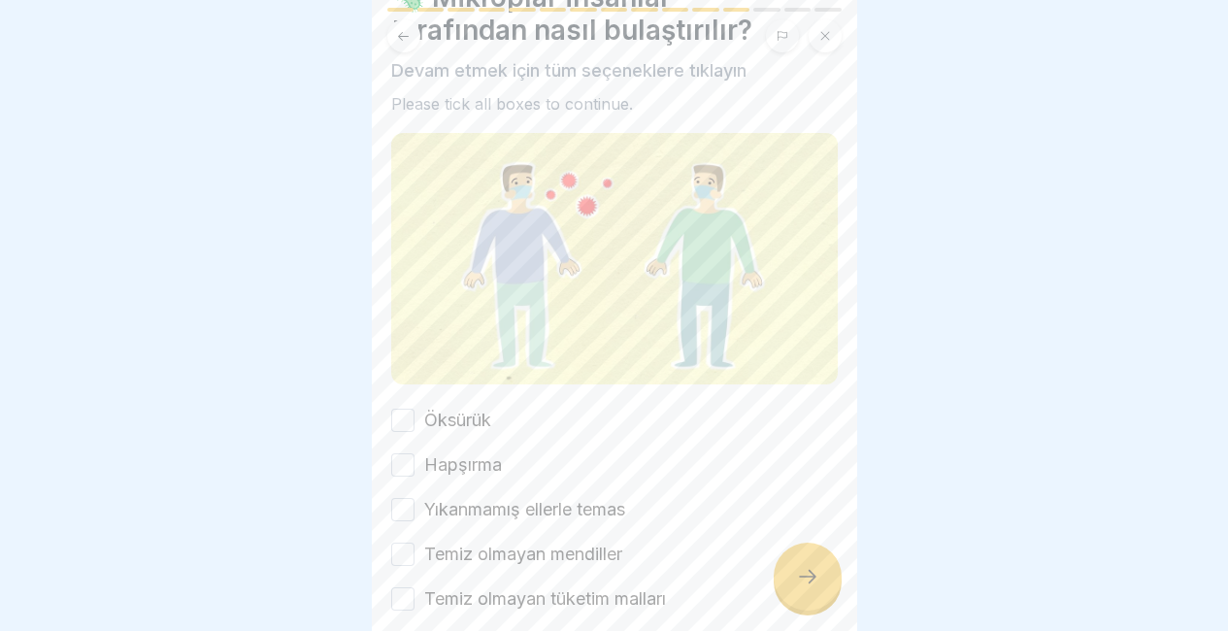
scroll to position [97, 0]
click at [426, 428] on div "Öksürük Hapşırma Yıkanmamış ellerle temas Temiz olmayan mendiller Temiz olmayan…" at bounding box center [614, 508] width 446 height 204
click at [409, 417] on button "Öksürük" at bounding box center [402, 418] width 23 height 23
click at [406, 452] on button "Hapşırma" at bounding box center [402, 462] width 23 height 23
click at [411, 496] on button "Yıkanmamış ellerle temas" at bounding box center [402, 507] width 23 height 23
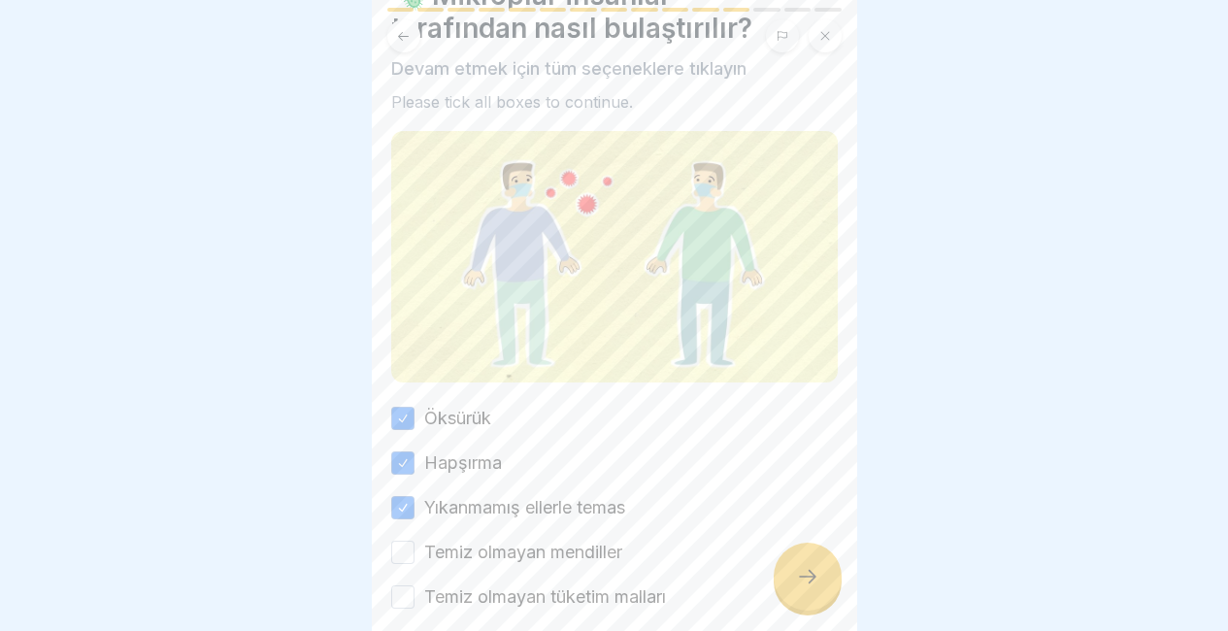
click at [407, 531] on div "Öksürük Hapşırma Yıkanmamış ellerle temas Temiz olmayan mendiller Temiz olmayan…" at bounding box center [614, 508] width 446 height 204
click at [411, 551] on button "Temiz olmayan mendiller" at bounding box center [402, 552] width 23 height 23
click at [399, 585] on button "Temiz olmayan tüketim malları" at bounding box center [402, 596] width 23 height 23
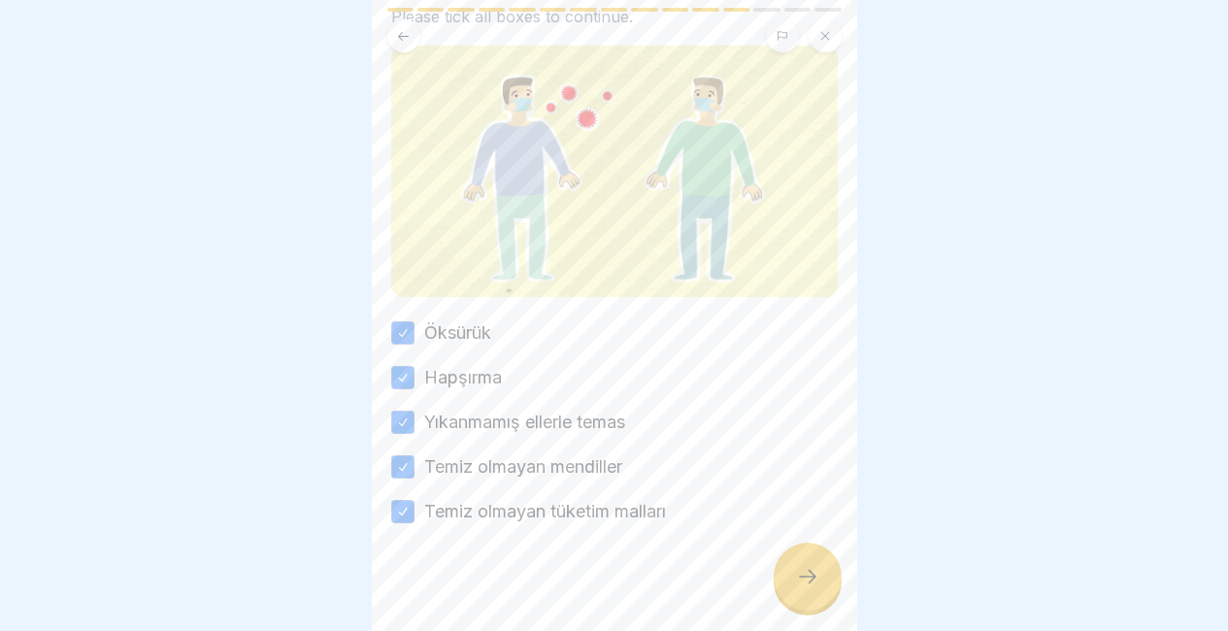
scroll to position [183, 0]
click at [779, 588] on div at bounding box center [807, 576] width 68 height 68
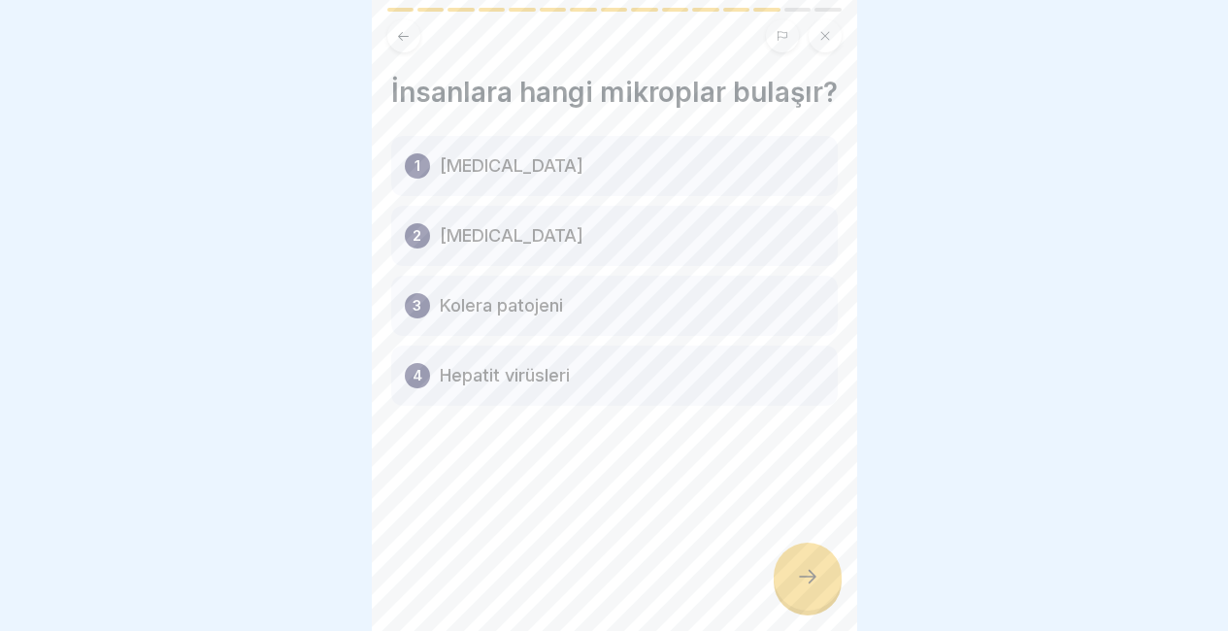
click at [794, 573] on div at bounding box center [807, 576] width 68 height 68
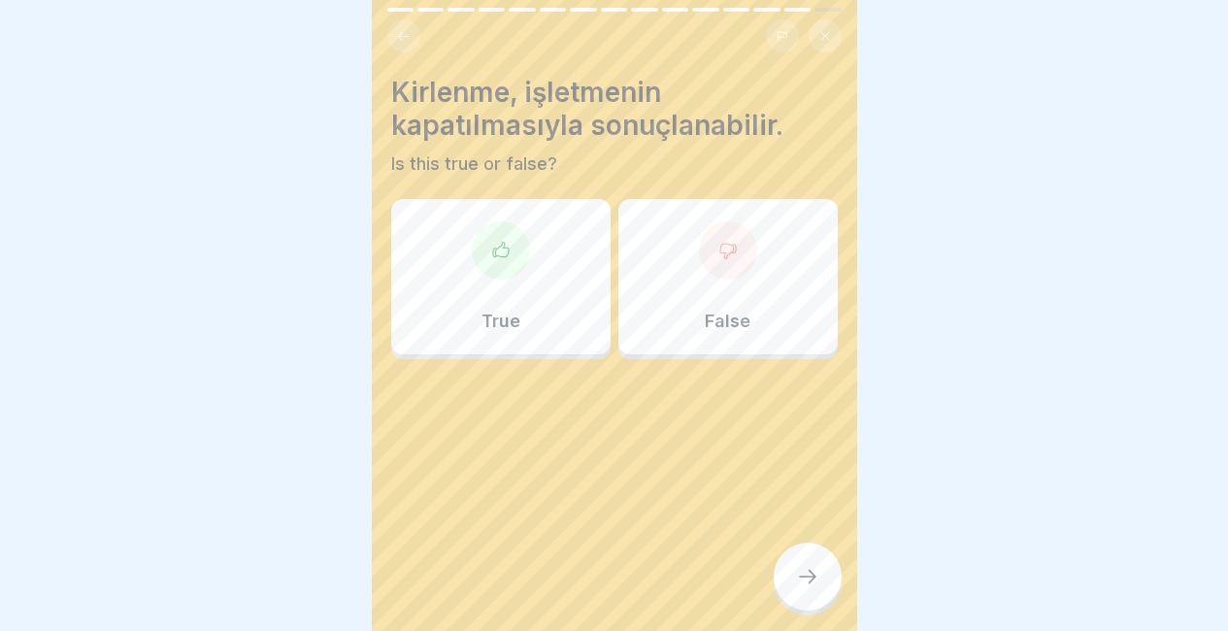
click at [563, 306] on div "True" at bounding box center [500, 276] width 219 height 155
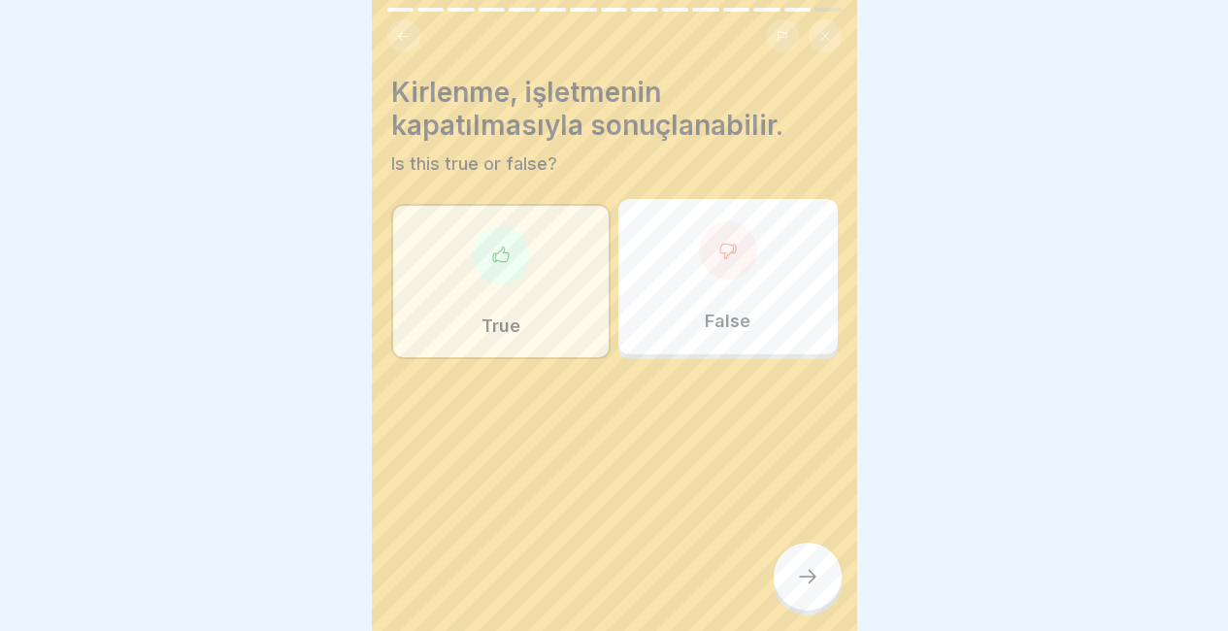
click at [793, 582] on div at bounding box center [807, 576] width 68 height 68
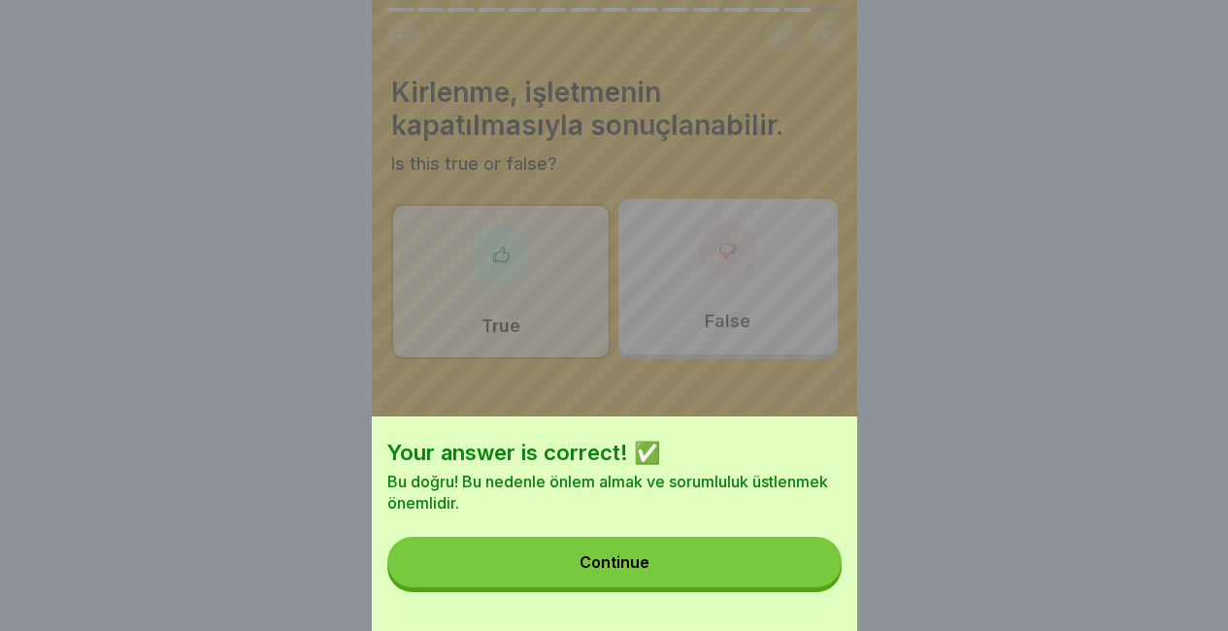
click at [795, 580] on button "Continue" at bounding box center [614, 562] width 454 height 50
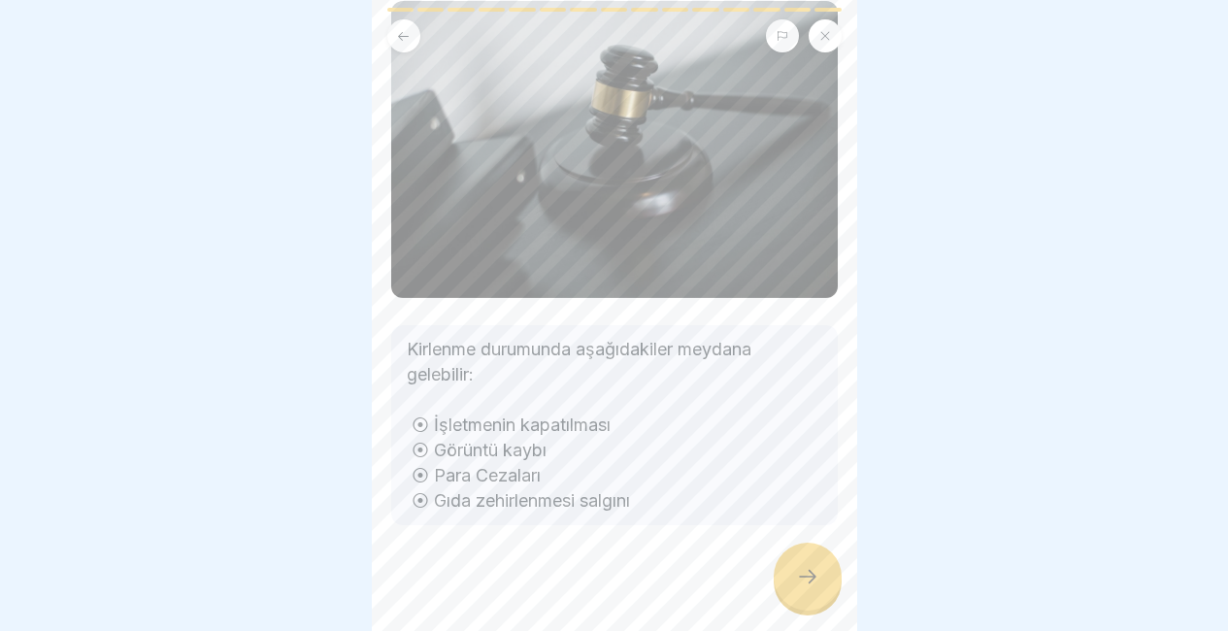
scroll to position [136, 0]
click at [804, 568] on div at bounding box center [807, 576] width 68 height 68
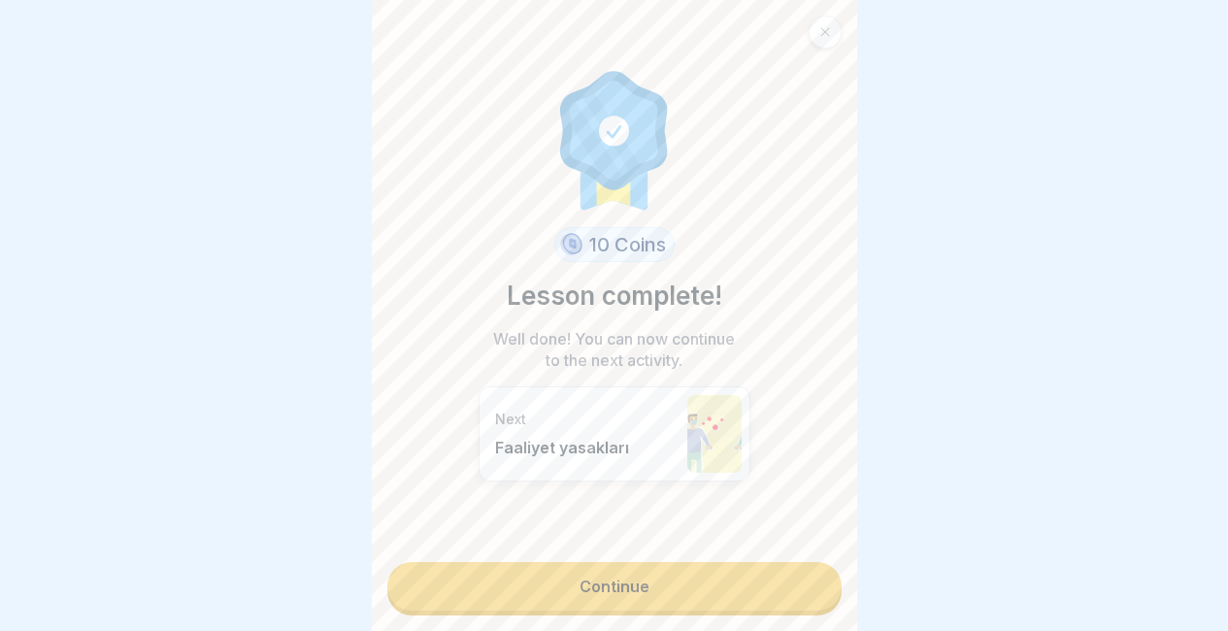
click at [796, 591] on link "Continue" at bounding box center [614, 586] width 454 height 49
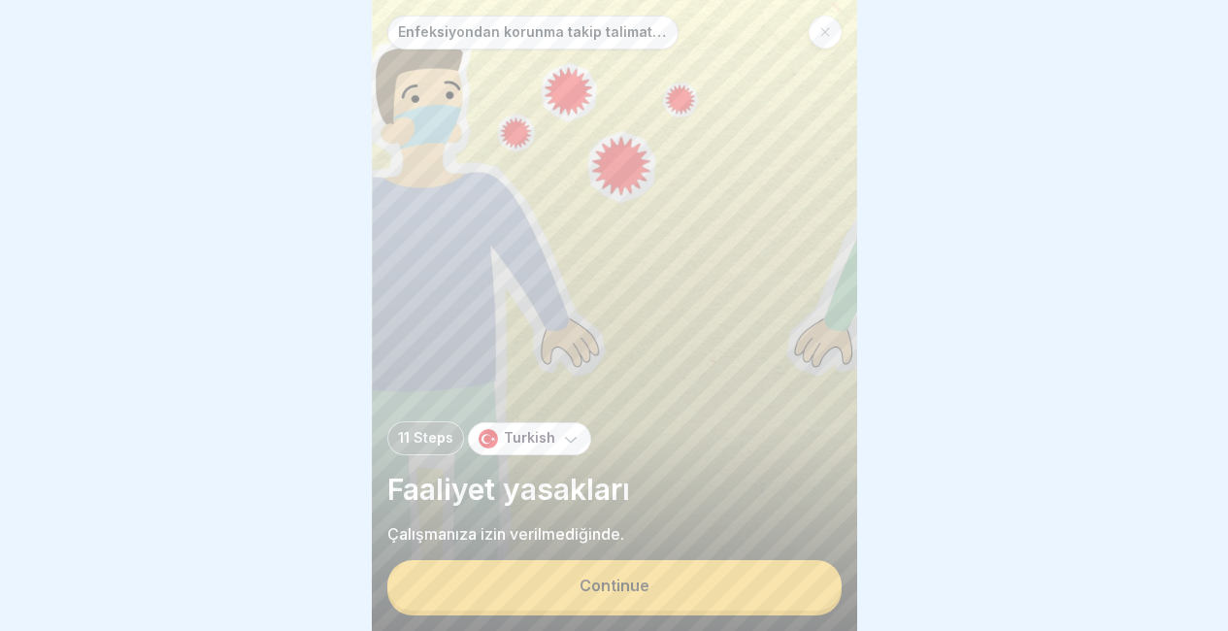
click at [792, 586] on button "Continue" at bounding box center [614, 585] width 454 height 50
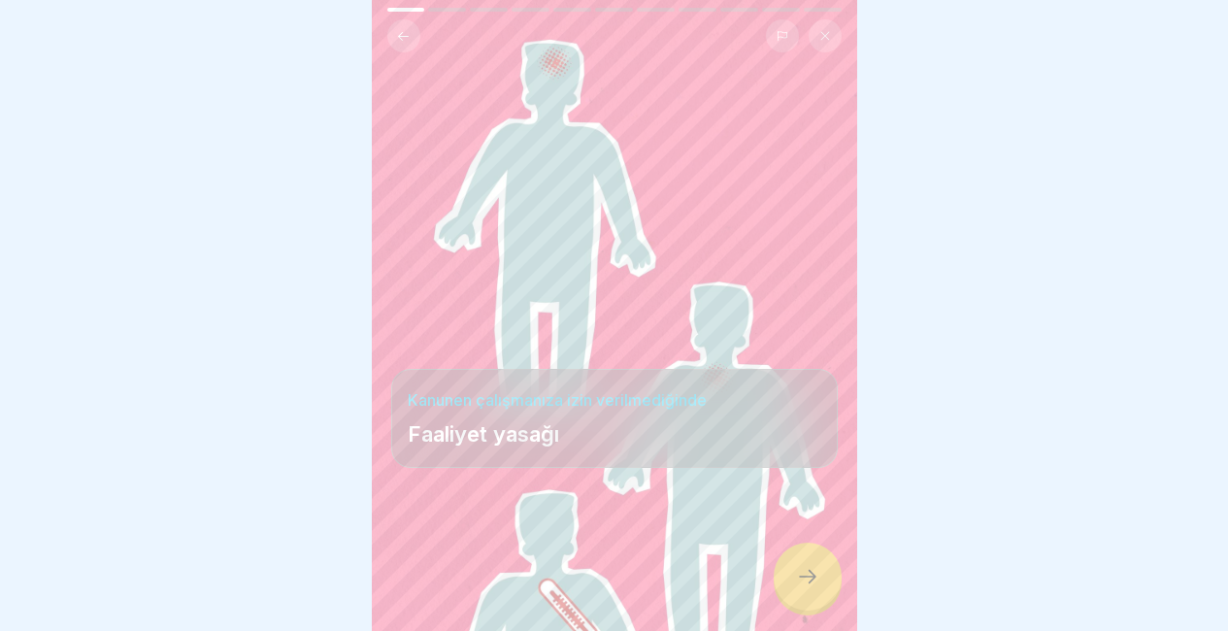
click at [792, 580] on div at bounding box center [807, 576] width 68 height 68
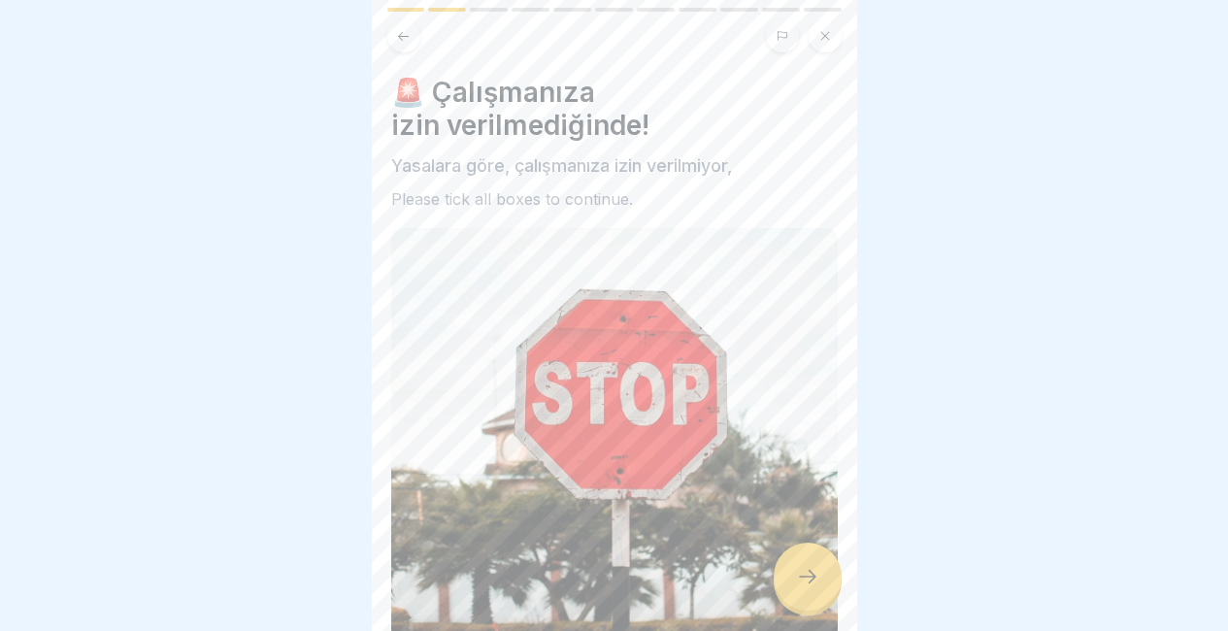
click at [792, 580] on div at bounding box center [807, 576] width 68 height 68
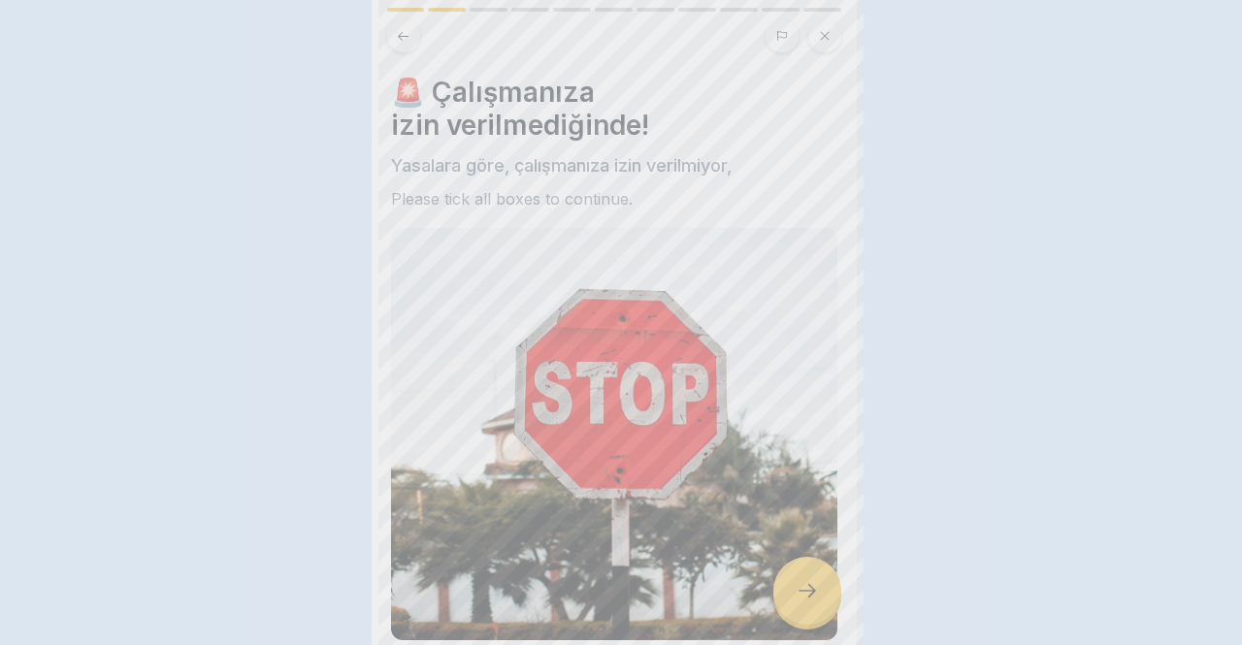
click at [792, 580] on div at bounding box center [621, 322] width 1242 height 645
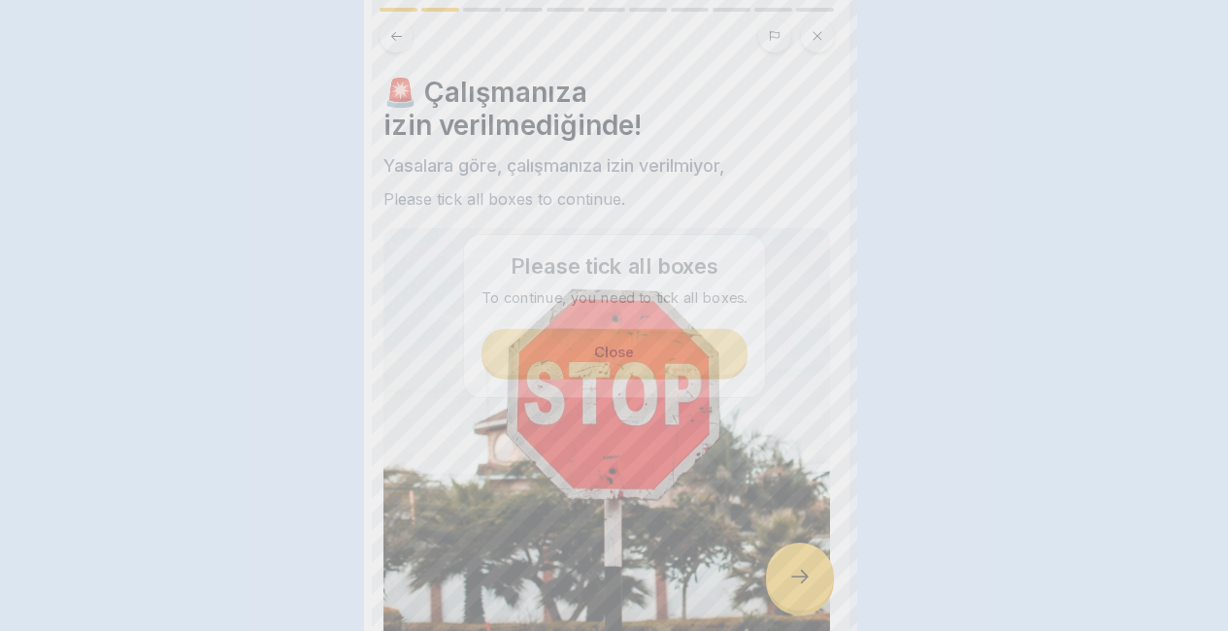
click at [792, 580] on div at bounding box center [800, 576] width 68 height 68
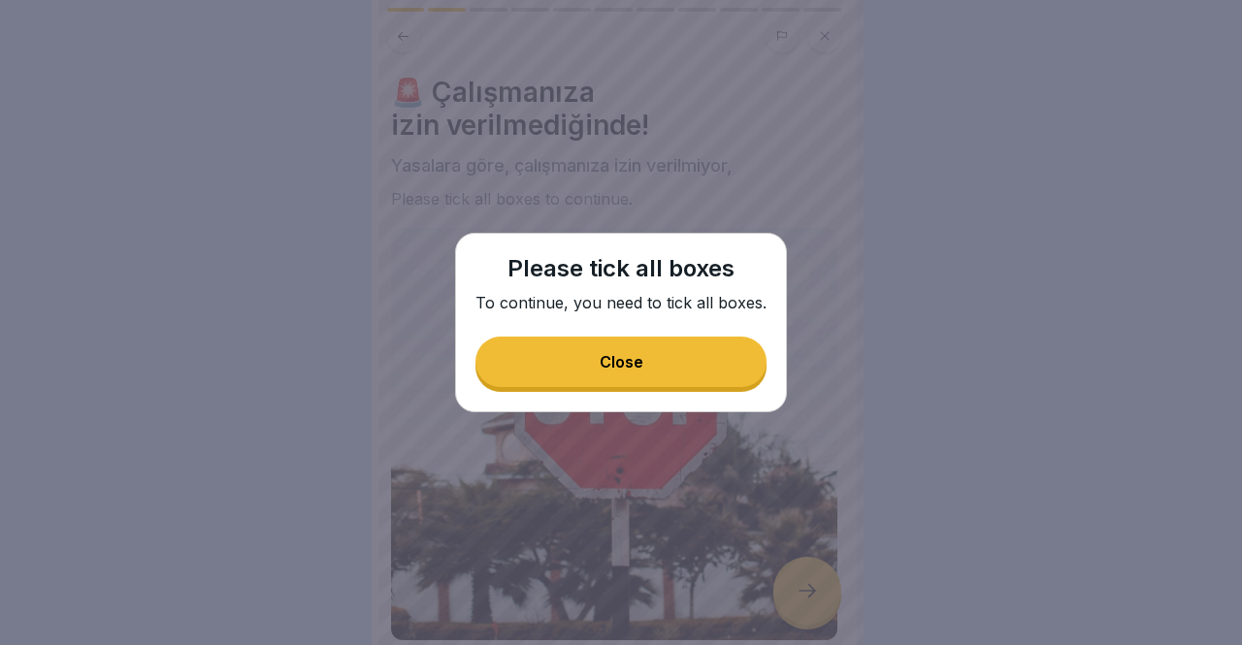
click at [690, 394] on div "Please tick all boxes To continue, you need to tick all boxes. Close" at bounding box center [621, 323] width 332 height 180
click at [713, 359] on button "Close" at bounding box center [621, 362] width 291 height 50
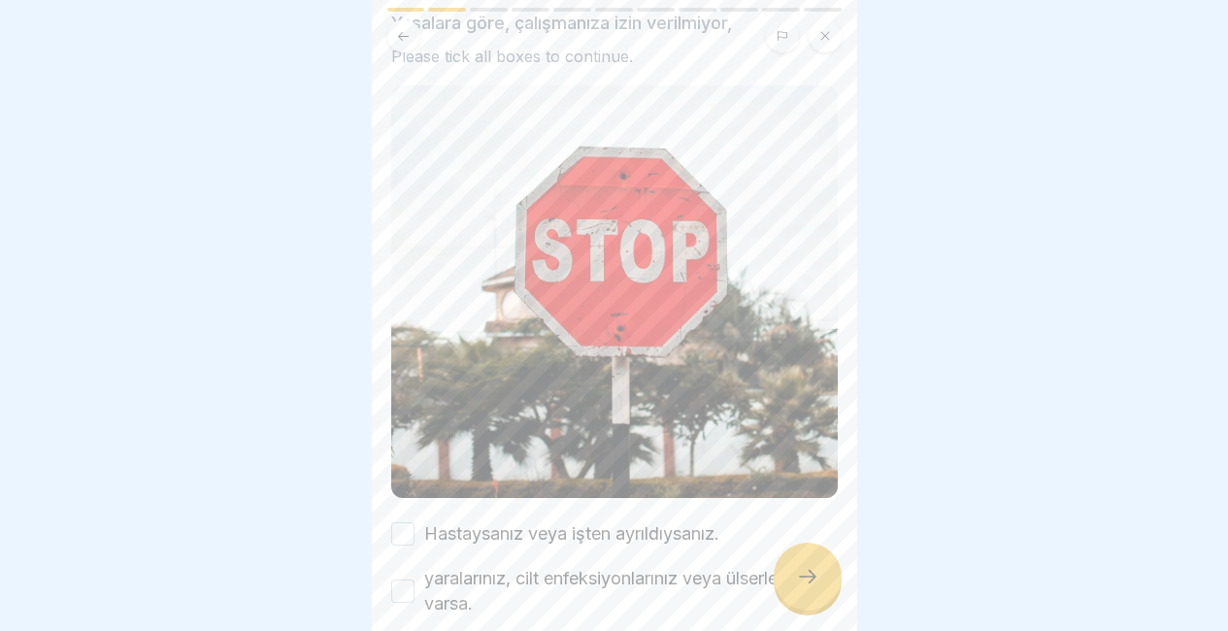
scroll to position [231, 0]
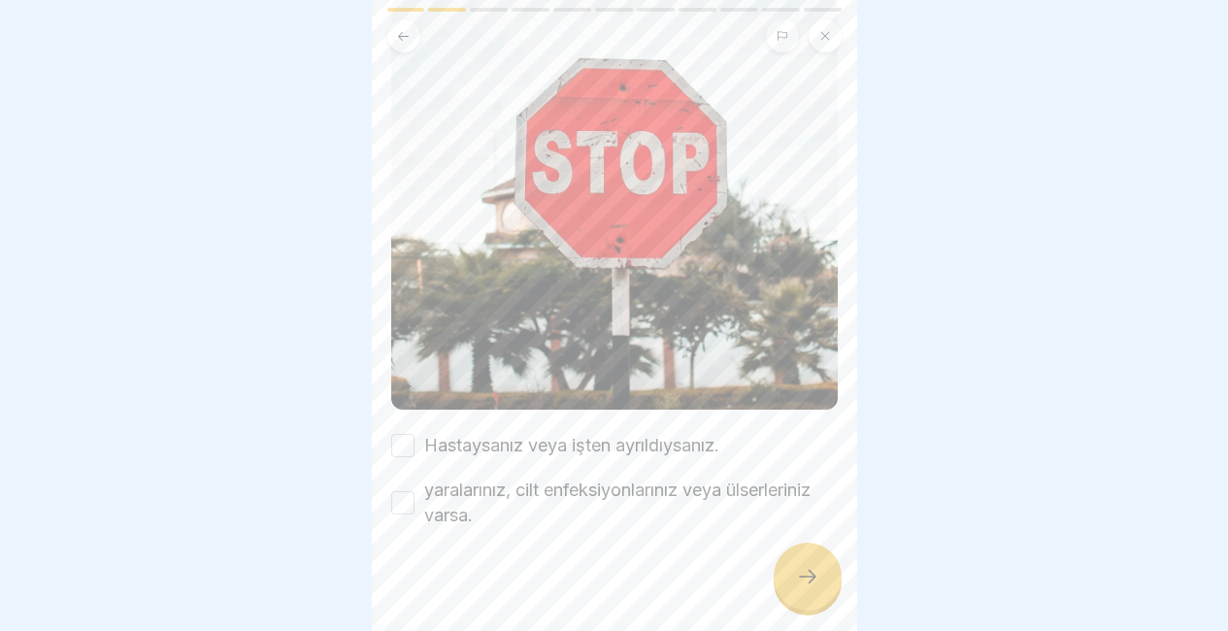
click at [410, 434] on button "Hastaysanız veya işten ayrıldıysanız." at bounding box center [402, 445] width 23 height 23
click at [412, 477] on div "yaralarınız, cilt enfeksiyonlarınız veya ülserleriniz varsa." at bounding box center [614, 502] width 446 height 50
click at [408, 491] on button "yaralarınız, cilt enfeksiyonlarınız veya ülserleriniz varsa." at bounding box center [402, 502] width 23 height 23
click at [794, 566] on div at bounding box center [807, 576] width 68 height 68
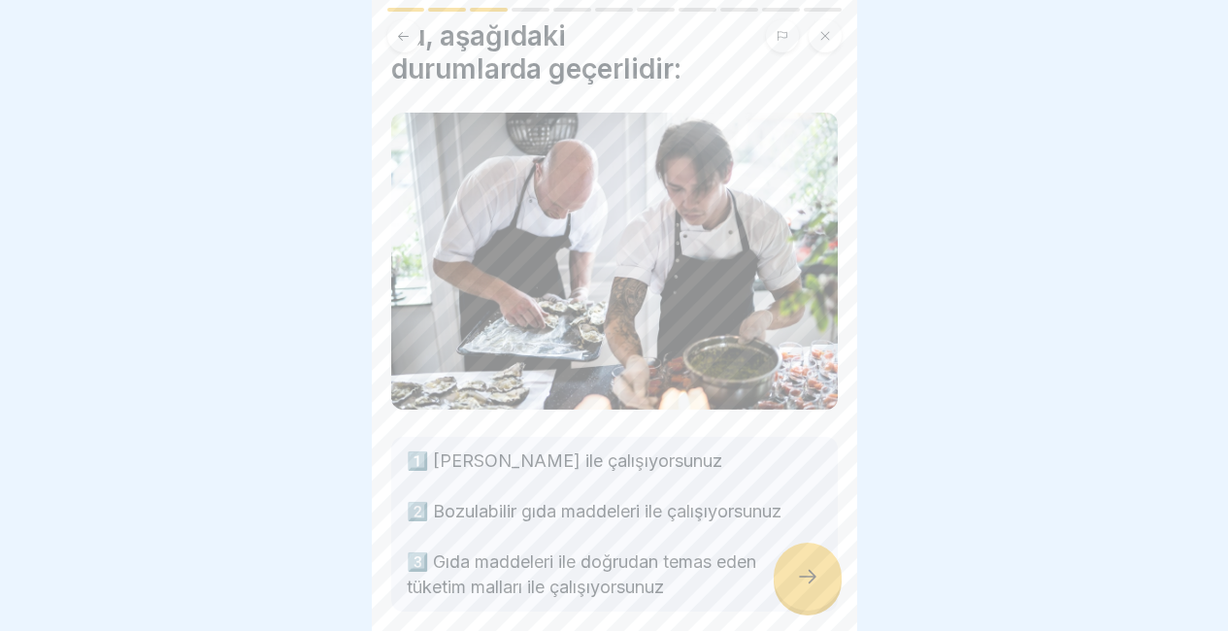
scroll to position [144, 0]
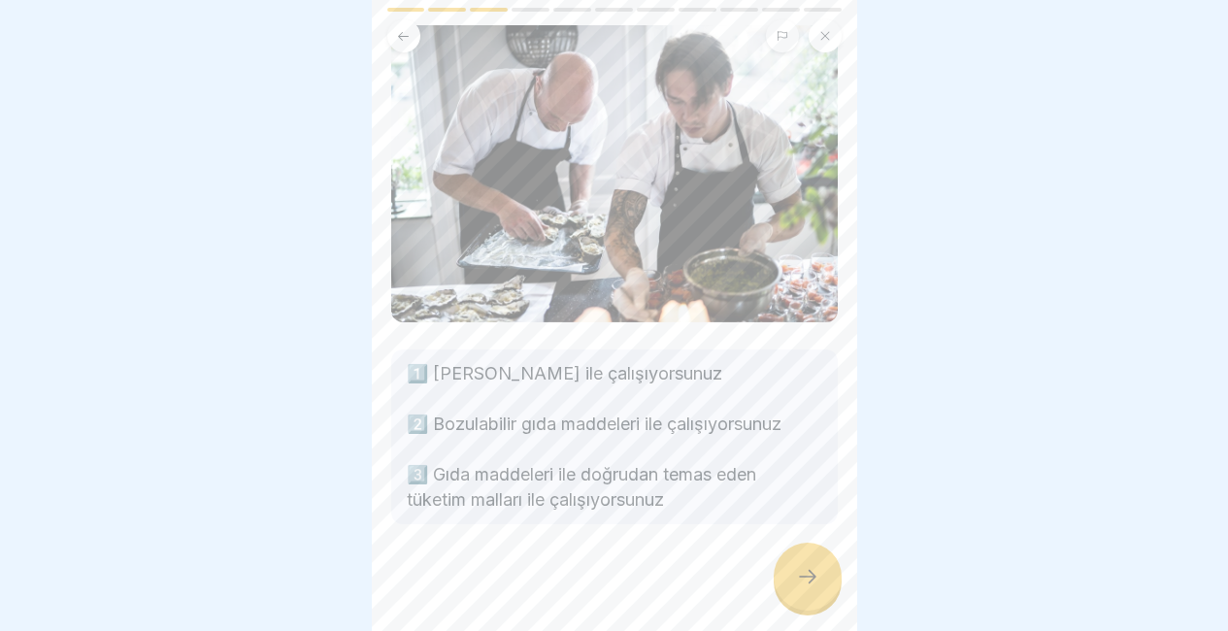
click at [789, 581] on div at bounding box center [807, 576] width 68 height 68
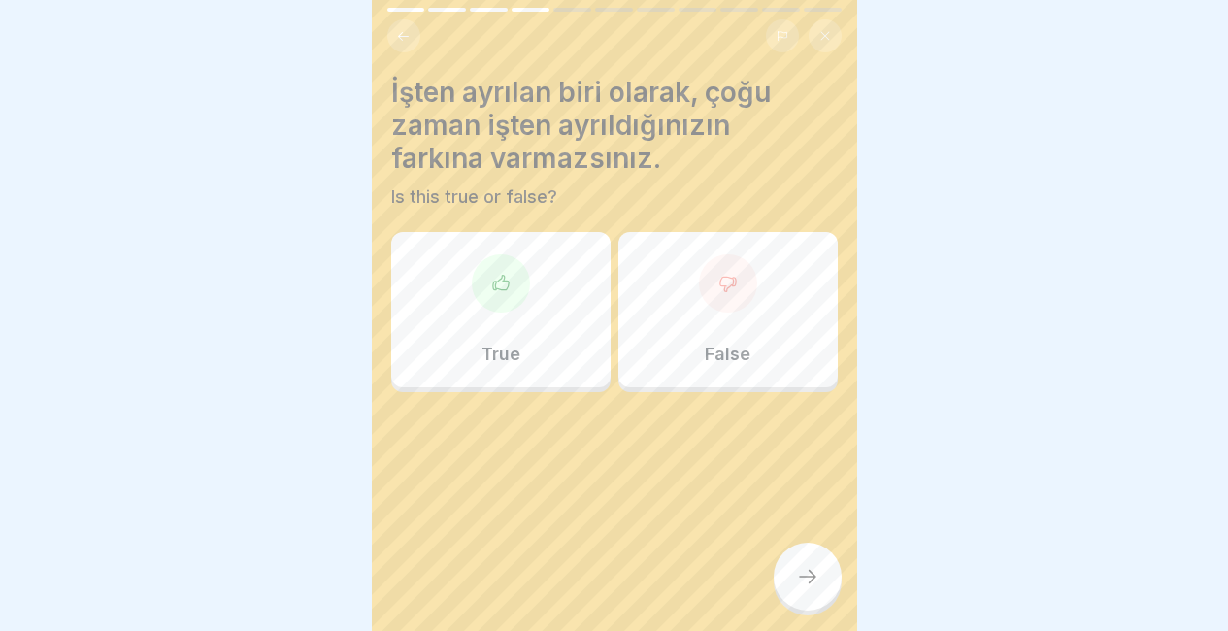
click at [403, 29] on icon at bounding box center [403, 36] width 15 height 15
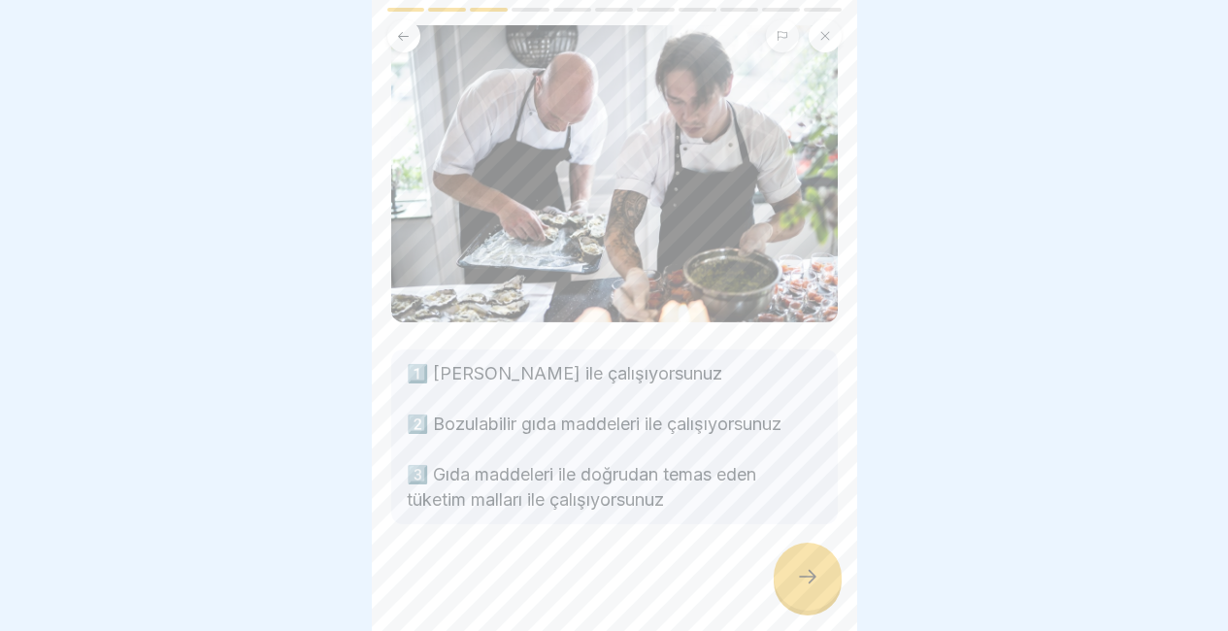
scroll to position [0, 0]
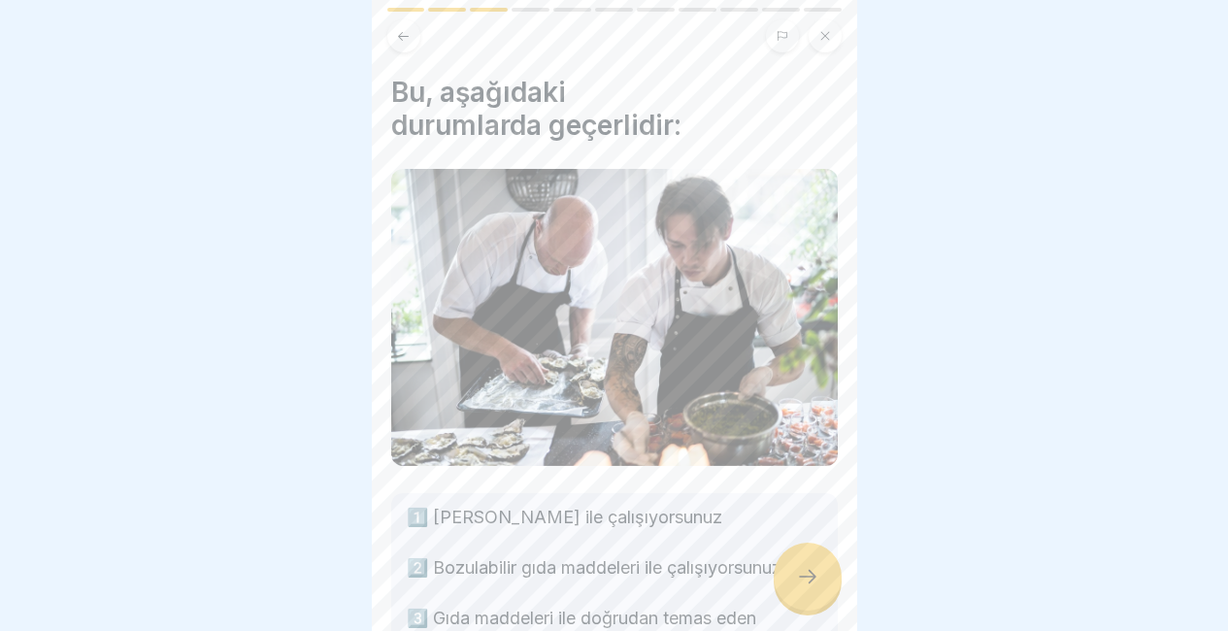
click at [396, 36] on button at bounding box center [403, 35] width 33 height 33
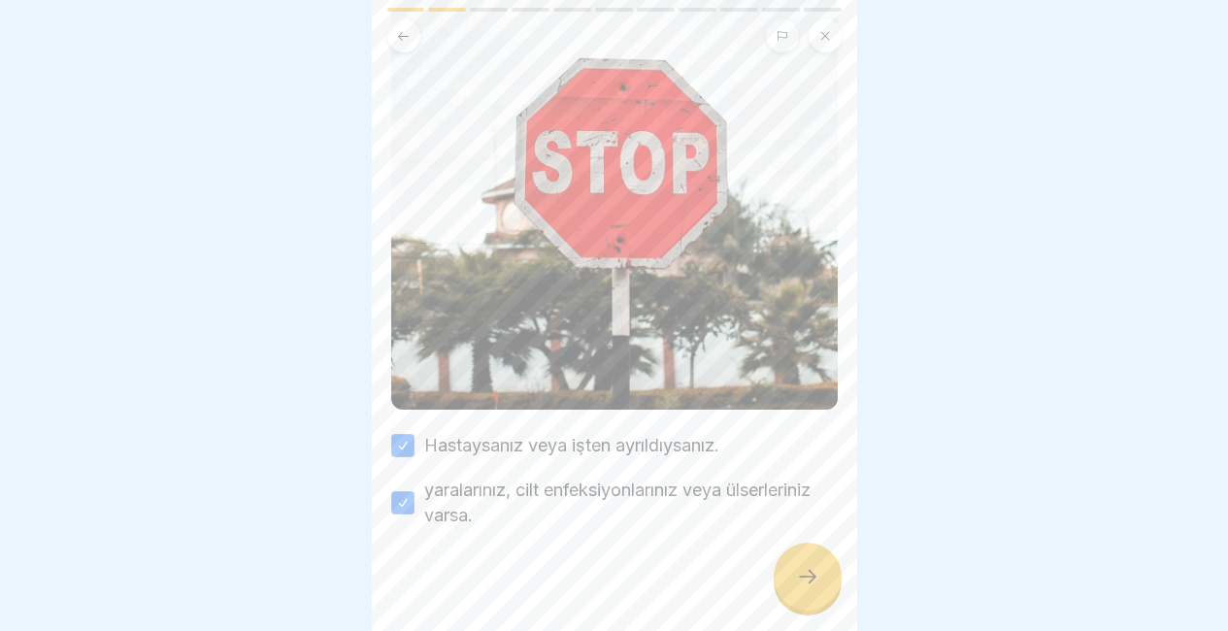
click at [794, 562] on div at bounding box center [807, 576] width 68 height 68
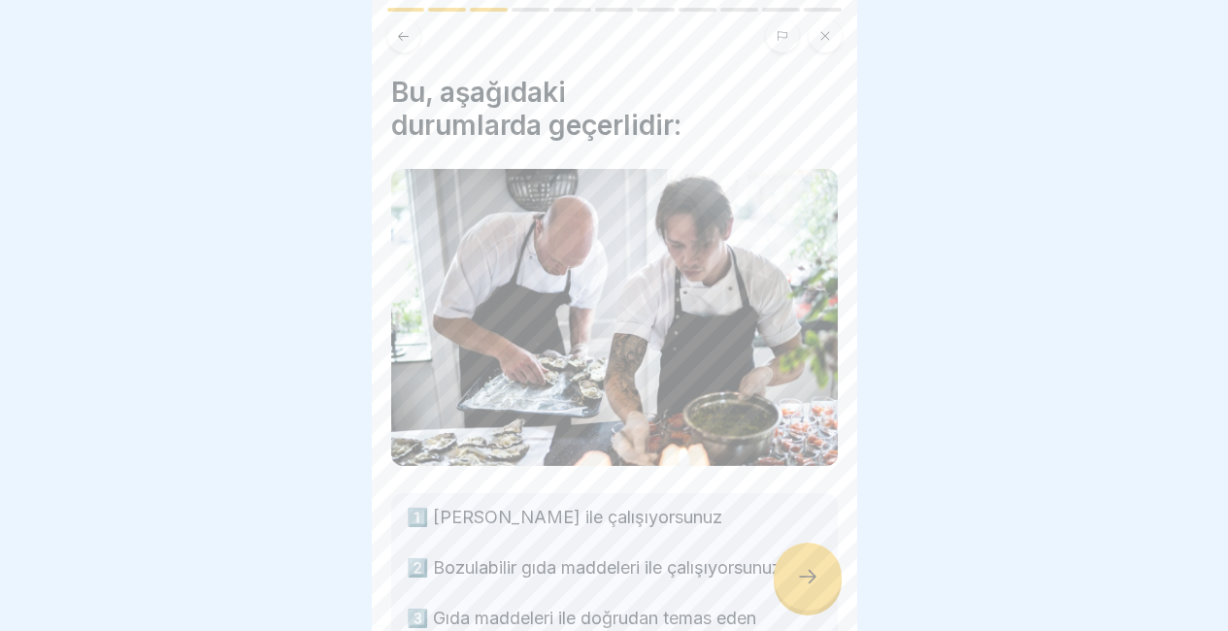
click at [794, 562] on div at bounding box center [807, 576] width 68 height 68
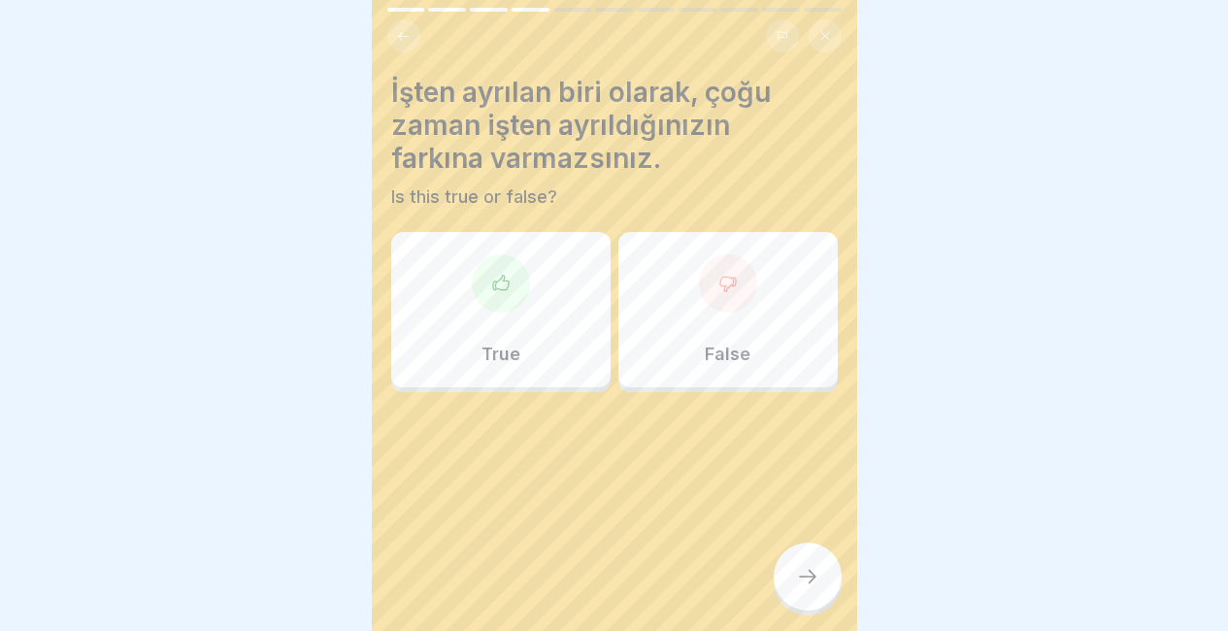
click at [402, 26] on button at bounding box center [403, 35] width 33 height 33
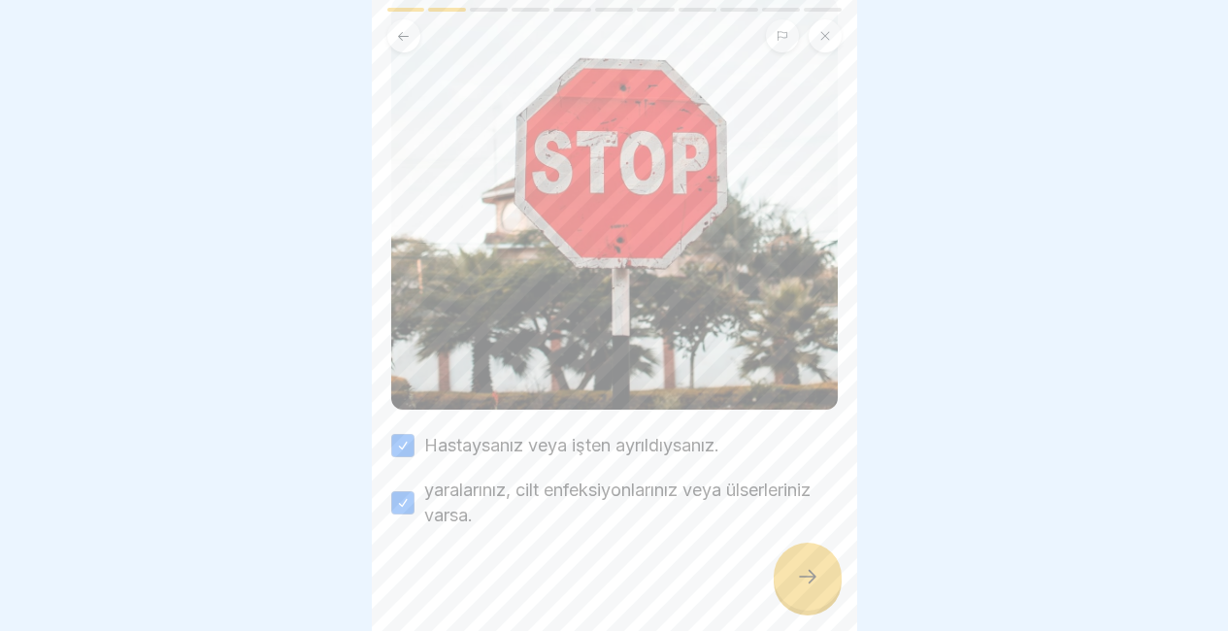
click at [402, 26] on button at bounding box center [403, 35] width 33 height 33
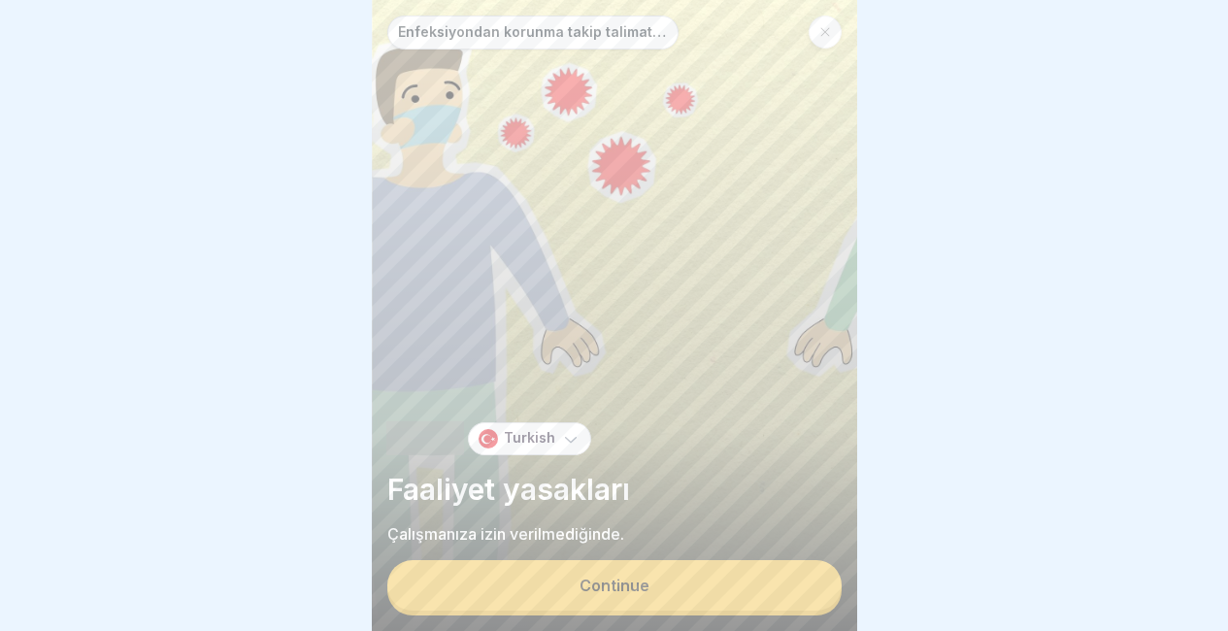
click at [402, 26] on div "Enfeksiyondan korunma takip talimatı (IfSG §43'e göre)" at bounding box center [614, 33] width 454 height 34
click at [543, 455] on div "Turkish" at bounding box center [529, 438] width 123 height 33
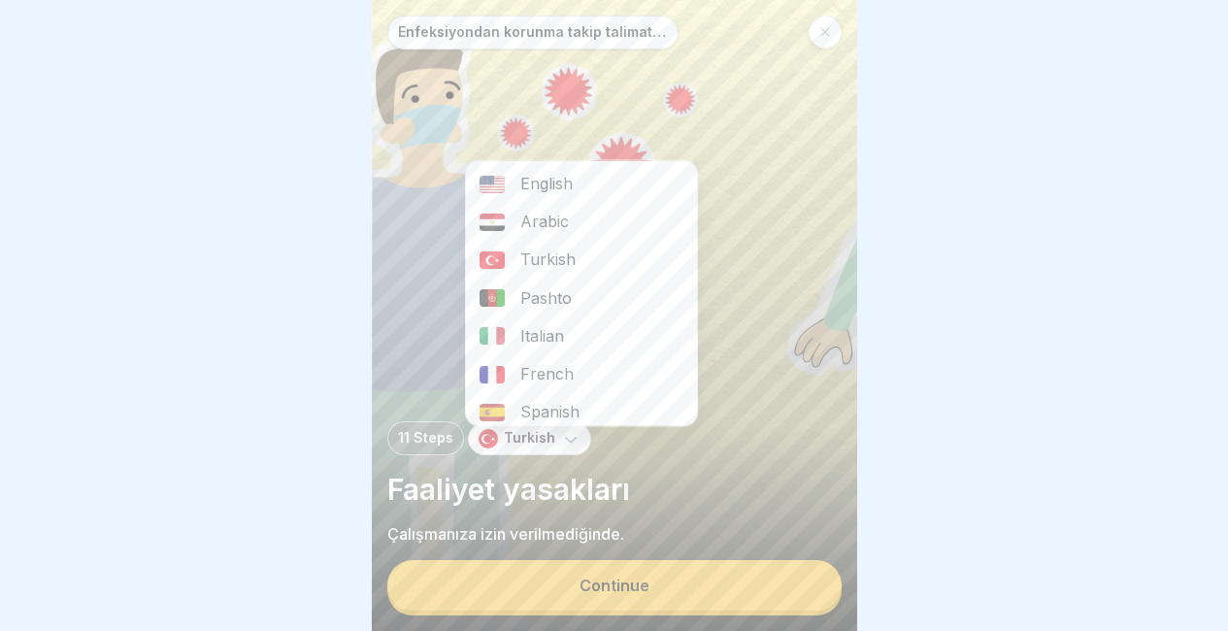
click at [573, 253] on div "Turkish" at bounding box center [581, 260] width 231 height 38
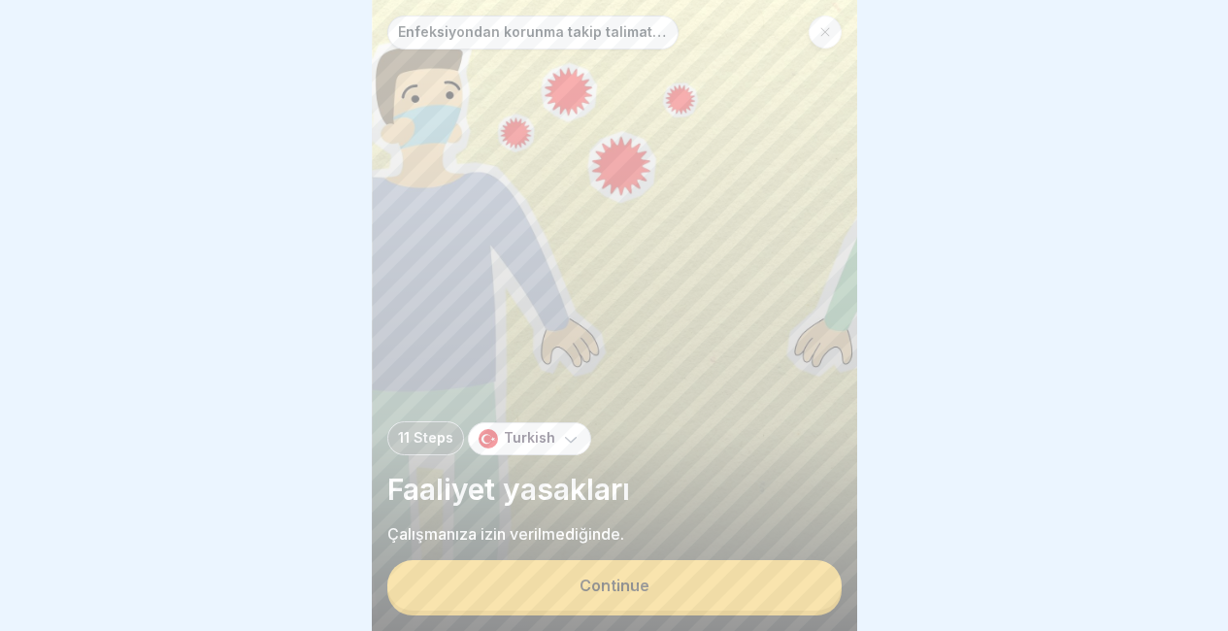
click at [569, 455] on div "11 Steps Turkish" at bounding box center [614, 438] width 454 height 34
click at [561, 448] on icon at bounding box center [570, 438] width 19 height 19
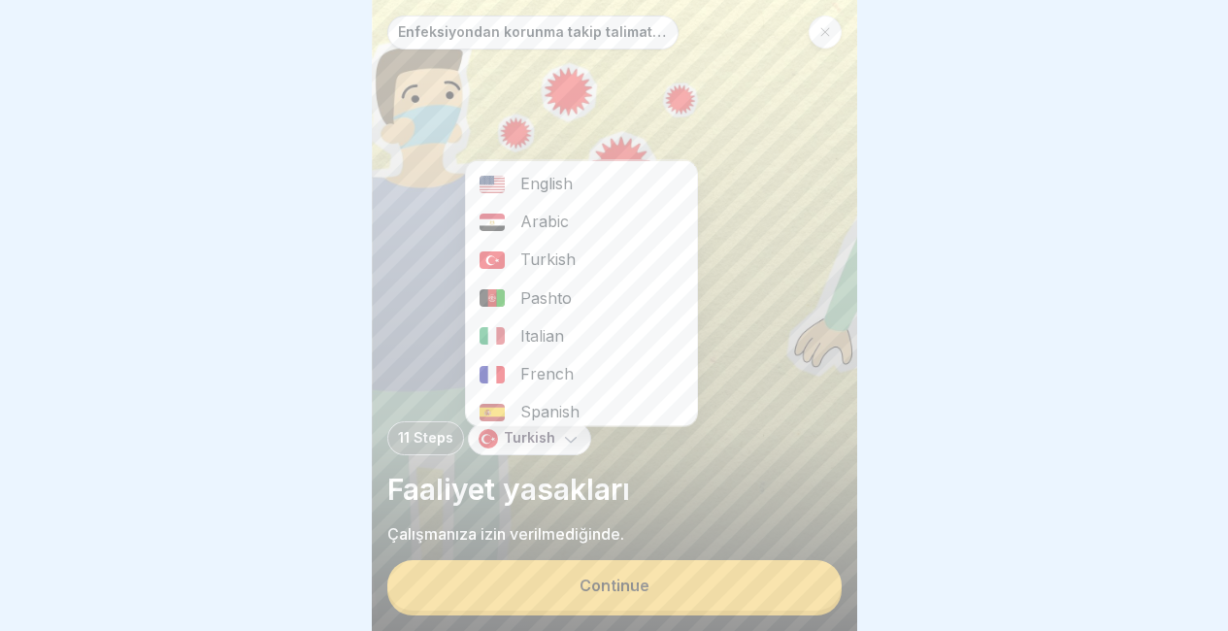
click at [575, 191] on div "English" at bounding box center [581, 184] width 231 height 38
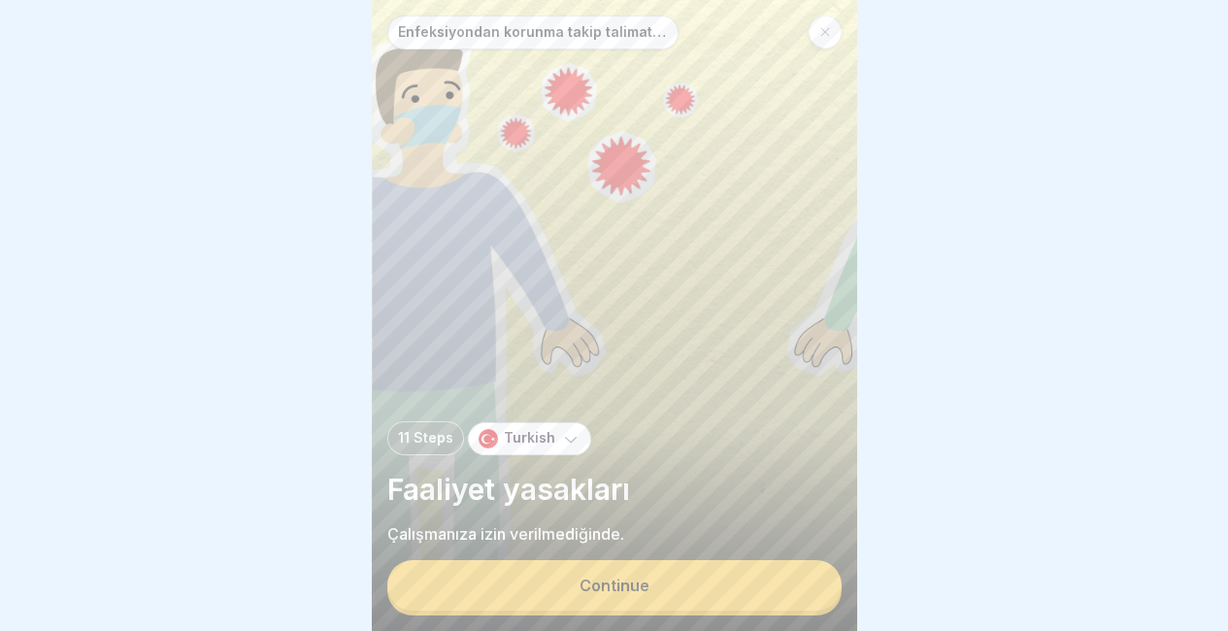
scroll to position [206, 0]
click at [683, 595] on button "Continue" at bounding box center [614, 585] width 454 height 50
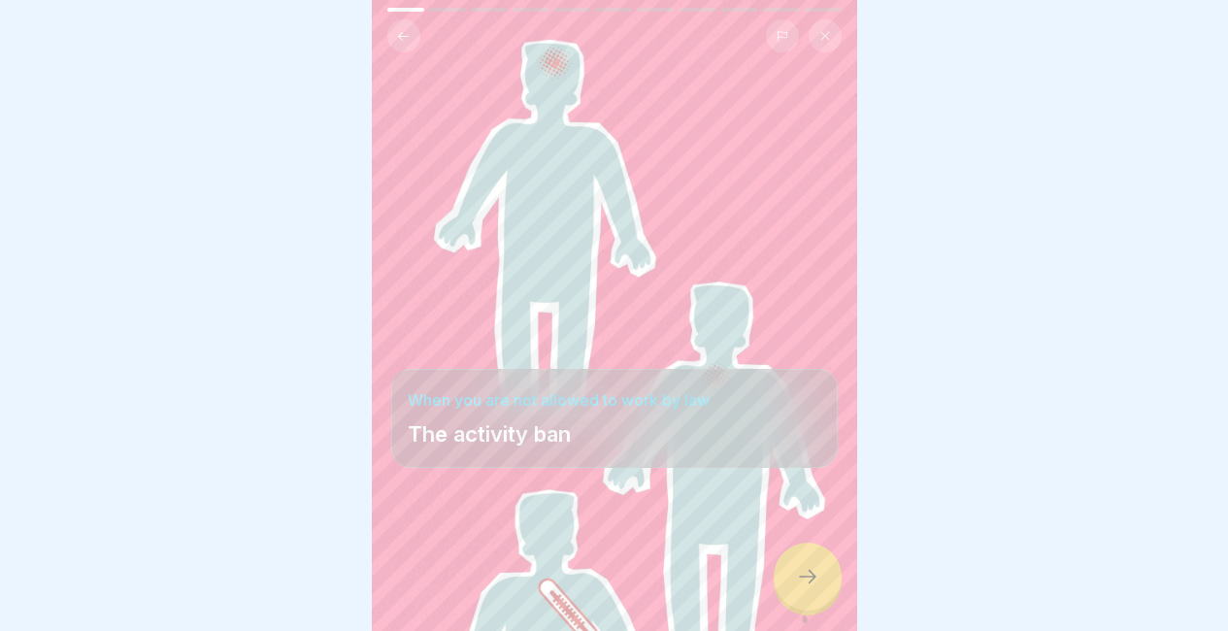
click at [784, 601] on div at bounding box center [807, 576] width 68 height 68
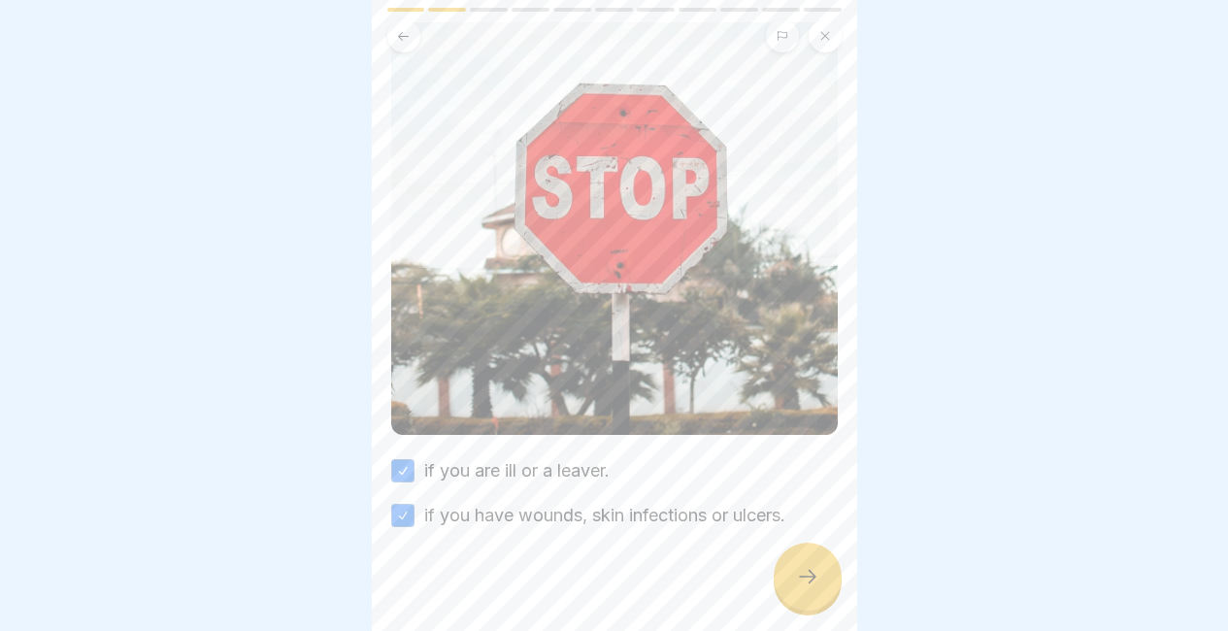
click at [784, 601] on div at bounding box center [807, 576] width 68 height 68
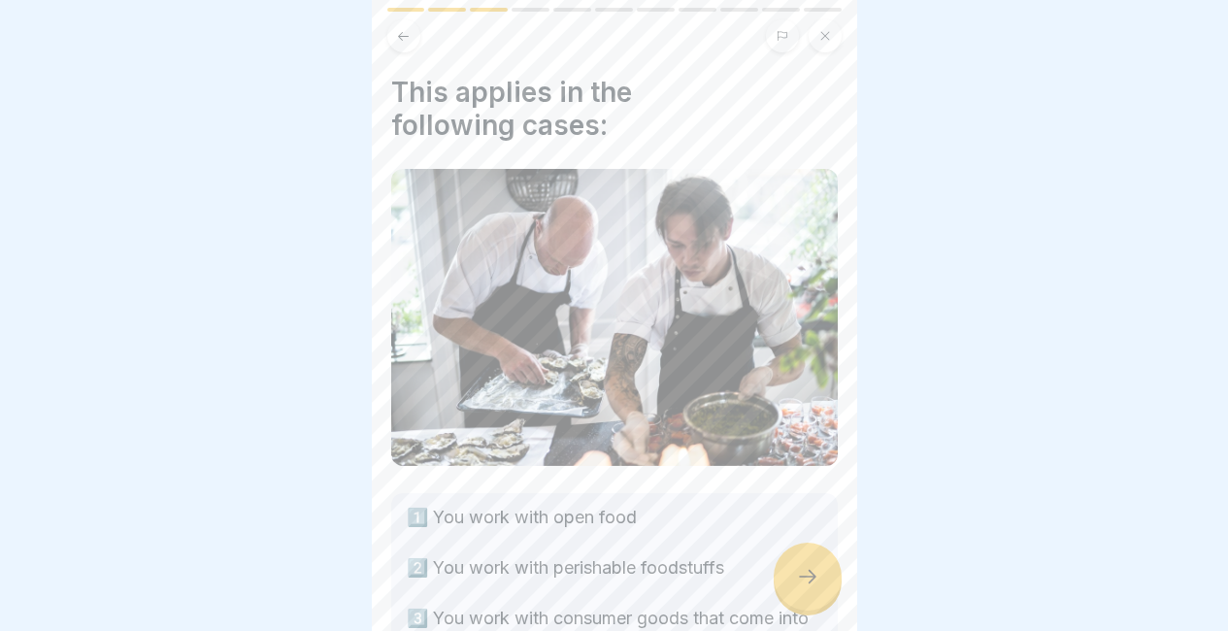
click at [784, 601] on div at bounding box center [807, 576] width 68 height 68
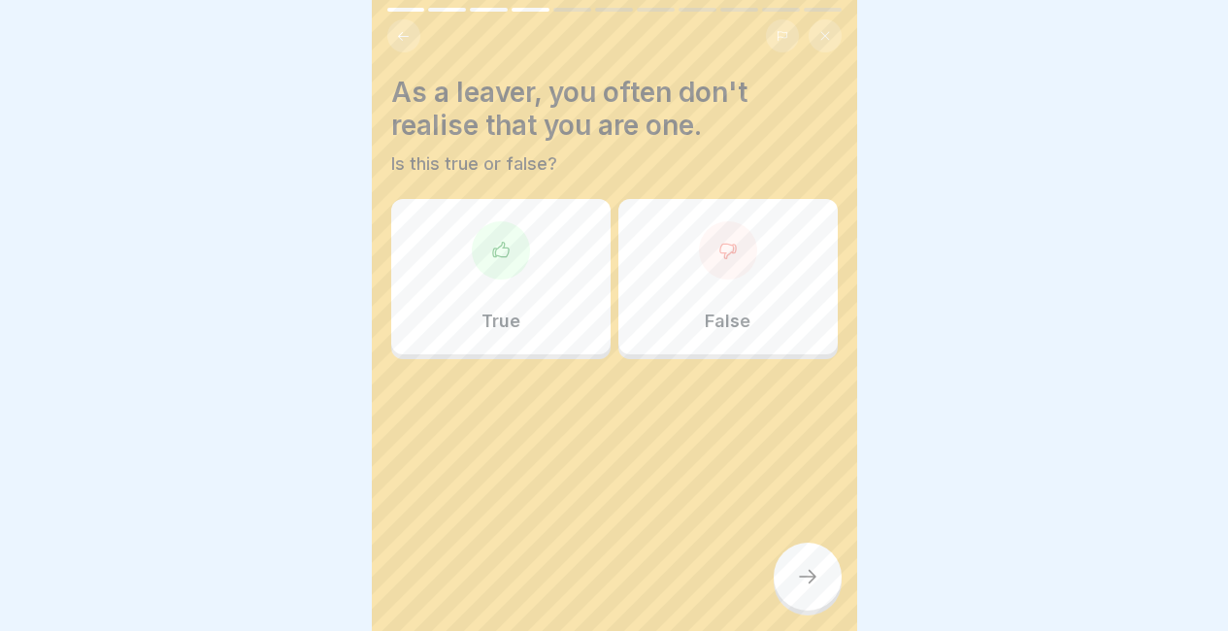
click at [689, 323] on div "False" at bounding box center [727, 276] width 219 height 155
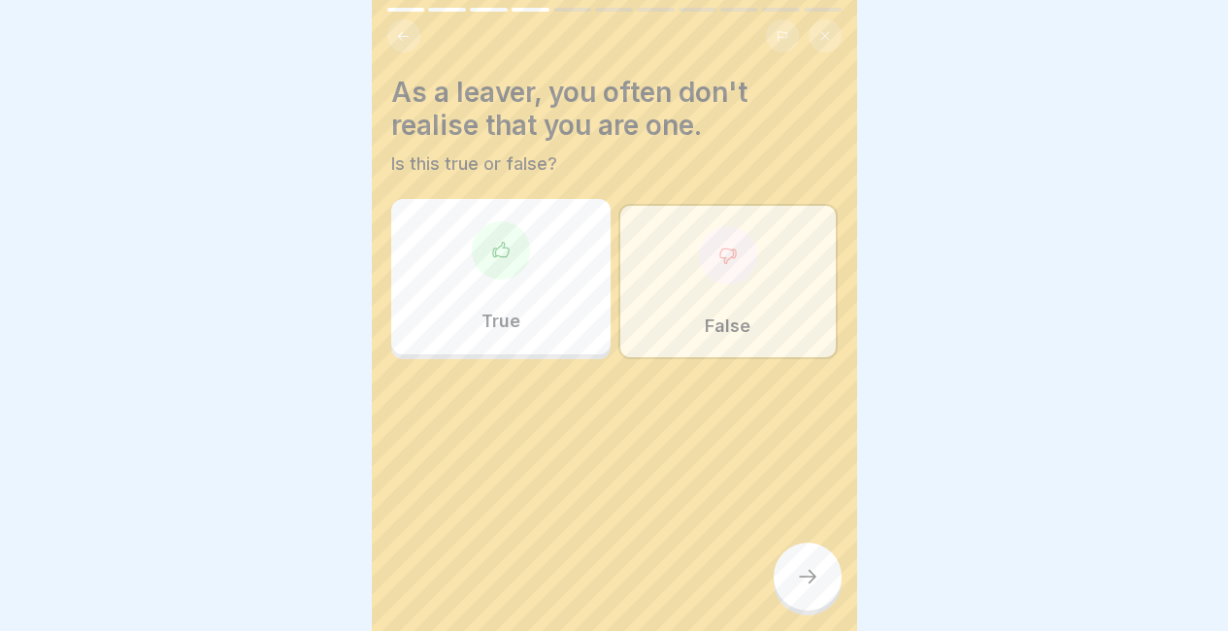
click at [807, 572] on div at bounding box center [807, 576] width 68 height 68
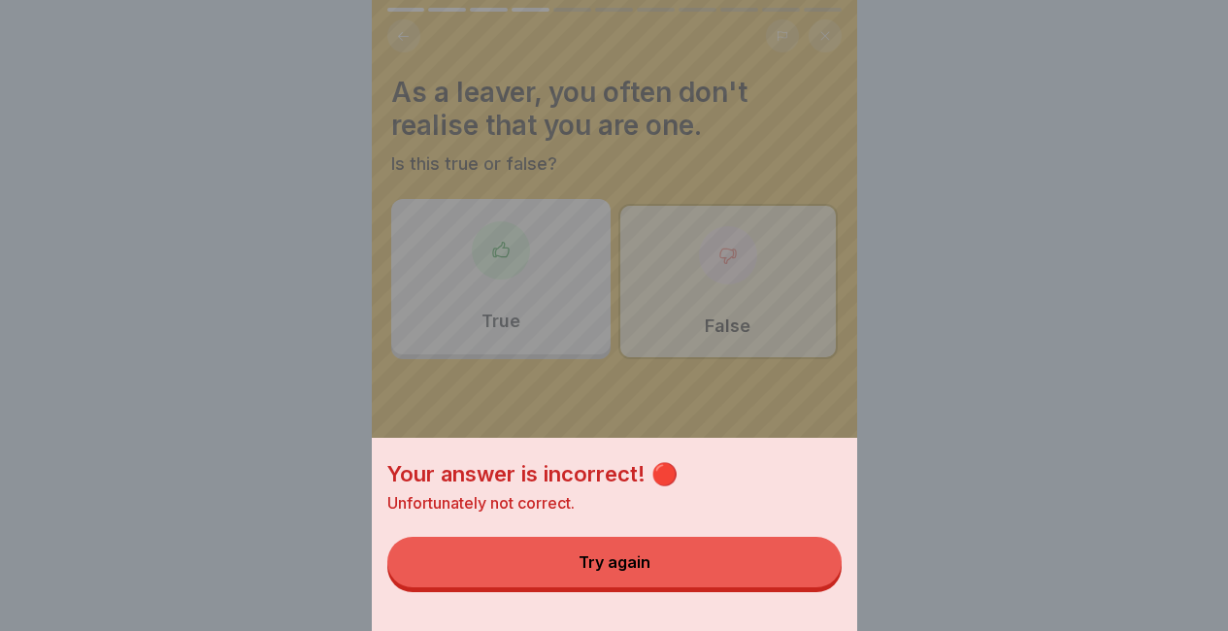
drag, startPoint x: 802, startPoint y: 573, endPoint x: 763, endPoint y: 550, distance: 44.8
click at [797, 572] on button "Try again" at bounding box center [614, 562] width 454 height 50
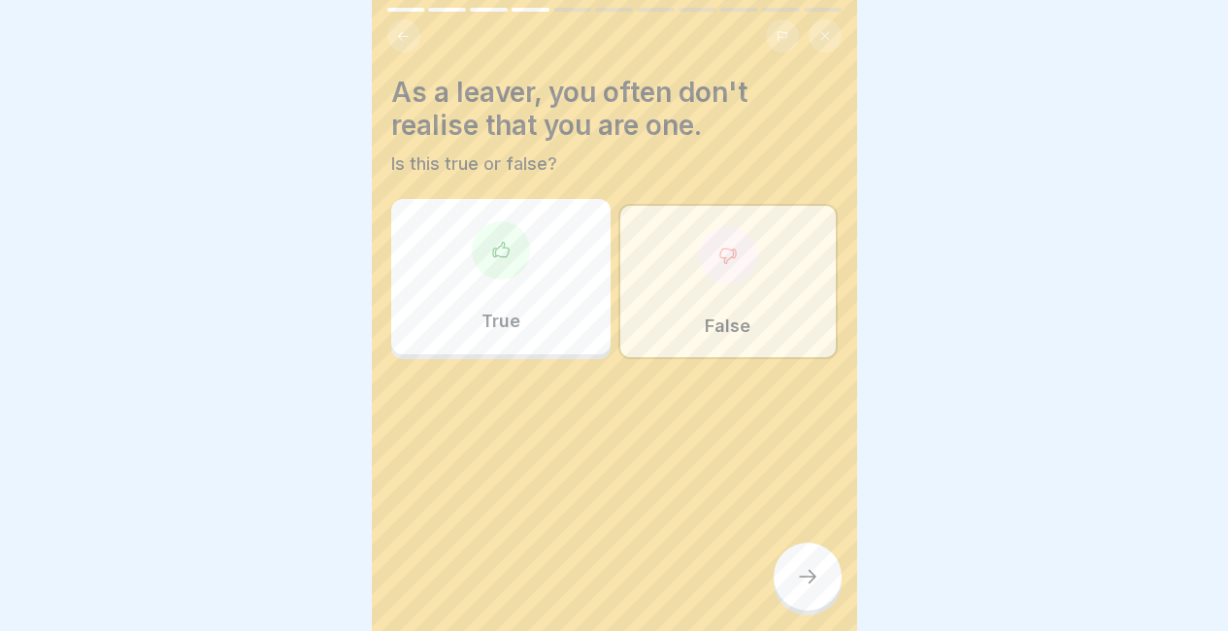
click at [527, 320] on div "True" at bounding box center [500, 276] width 219 height 155
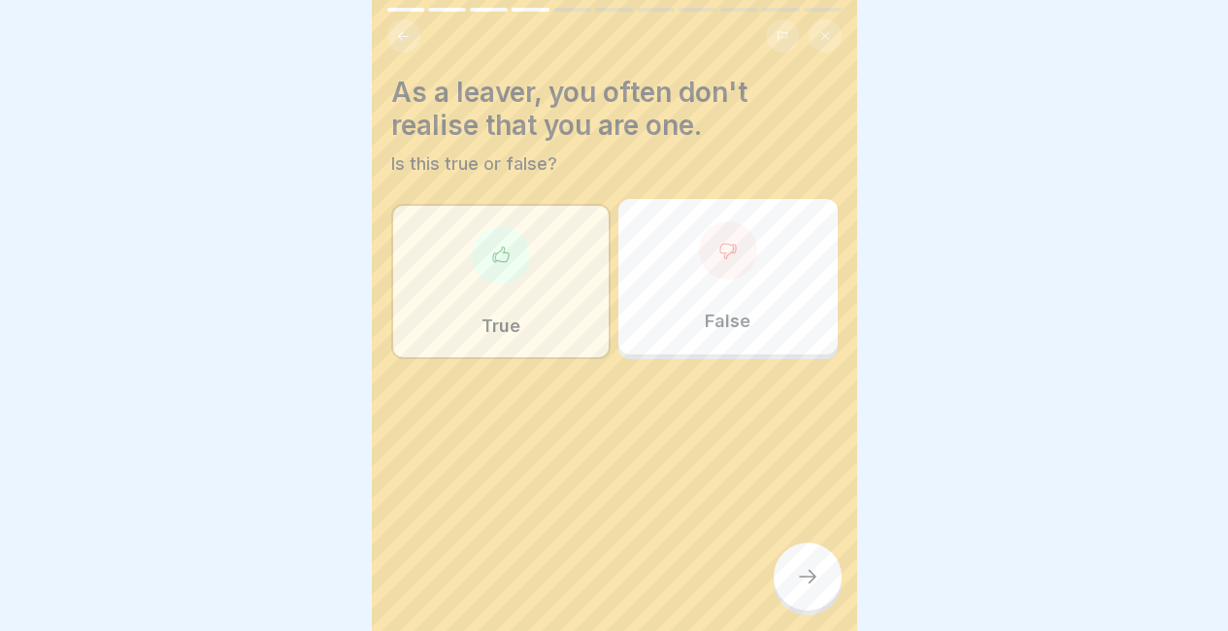
click at [398, 50] on button at bounding box center [403, 35] width 33 height 33
click at [399, 48] on button at bounding box center [403, 35] width 33 height 33
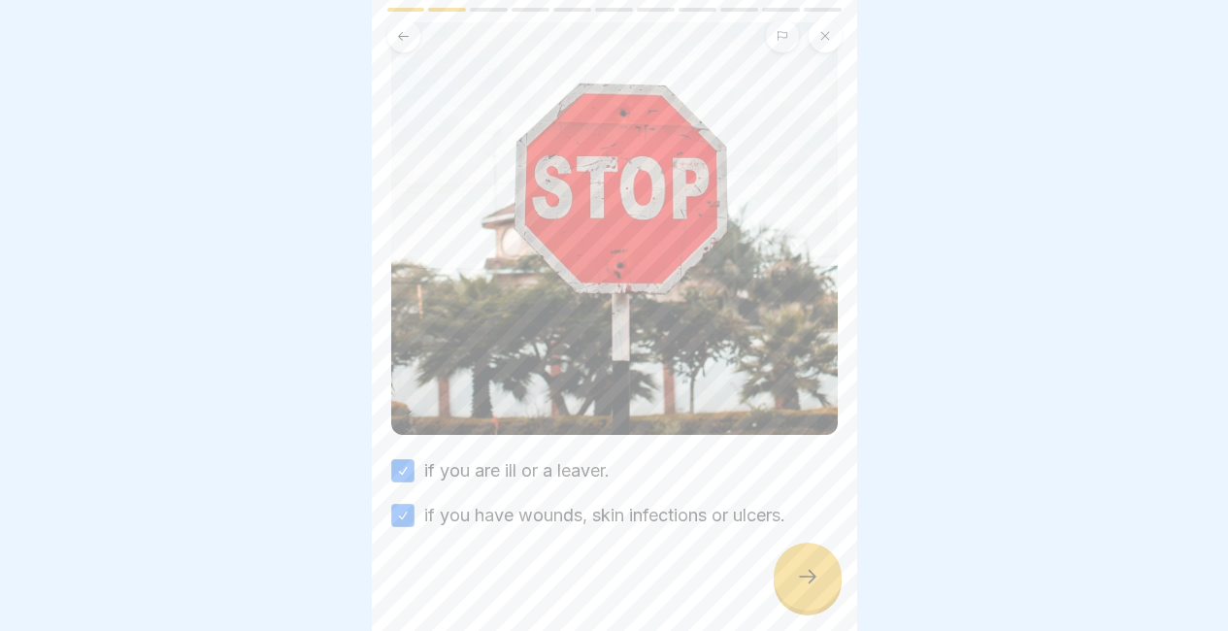
click at [399, 48] on button at bounding box center [403, 35] width 33 height 33
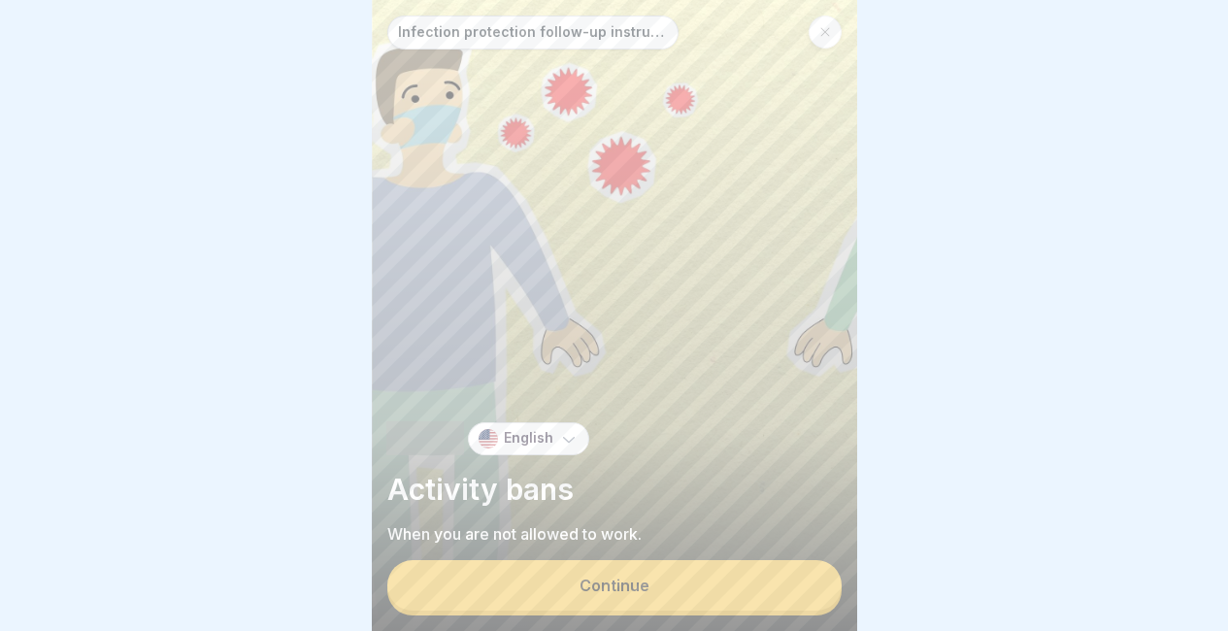
click at [399, 48] on div "Infection protection follow-up instruction (according to §43 IfSG)" at bounding box center [614, 33] width 454 height 34
click at [560, 448] on icon at bounding box center [568, 438] width 19 height 19
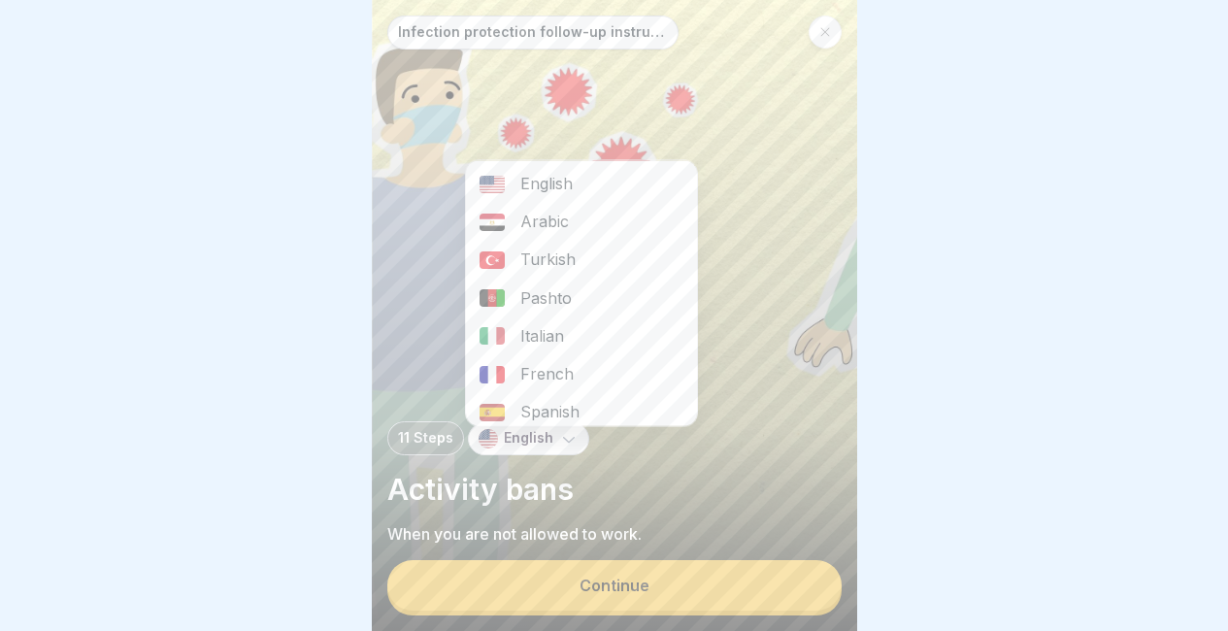
click at [595, 263] on div "Turkish" at bounding box center [581, 260] width 231 height 38
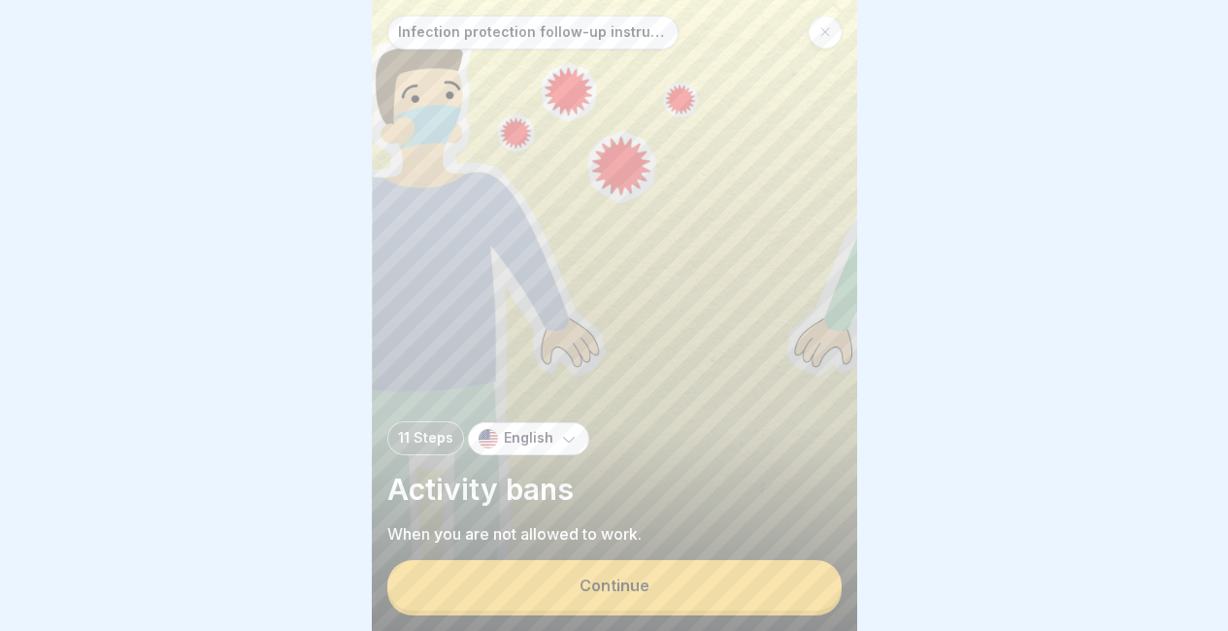
scroll to position [231, 0]
click at [676, 591] on button "Continue" at bounding box center [614, 585] width 454 height 50
click at [876, 591] on div at bounding box center [1099, 572] width 446 height 116
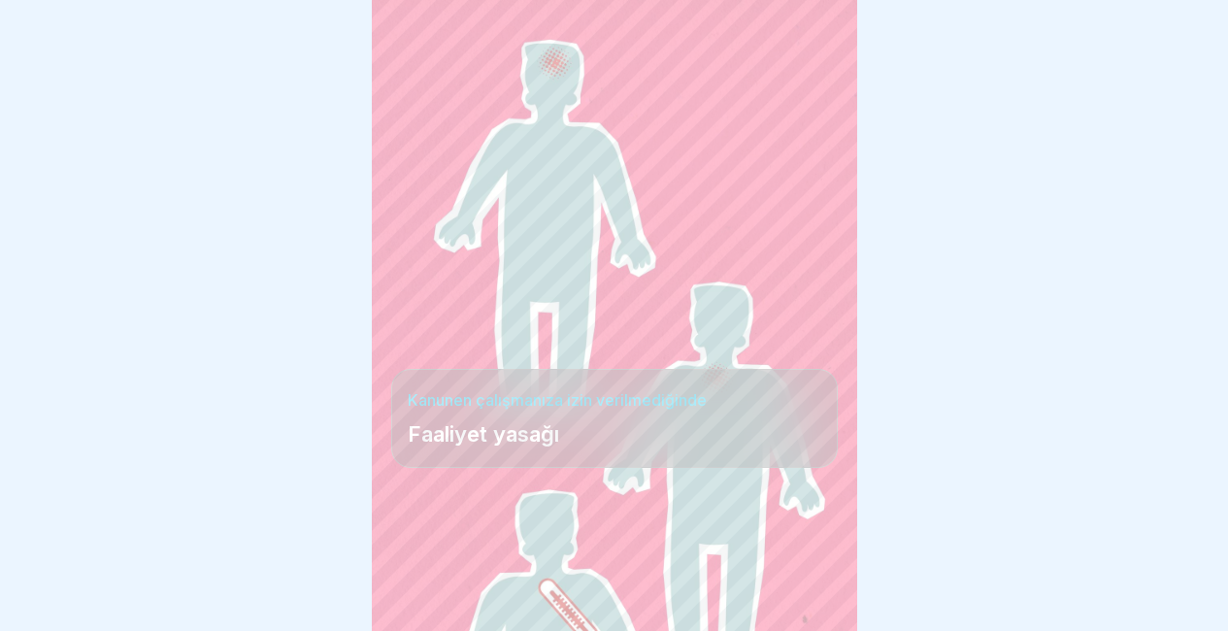
click at [678, 591] on div at bounding box center [614, 572] width 446 height 116
click at [769, 592] on div at bounding box center [614, 572] width 446 height 116
click at [796, 588] on icon at bounding box center [807, 576] width 23 height 23
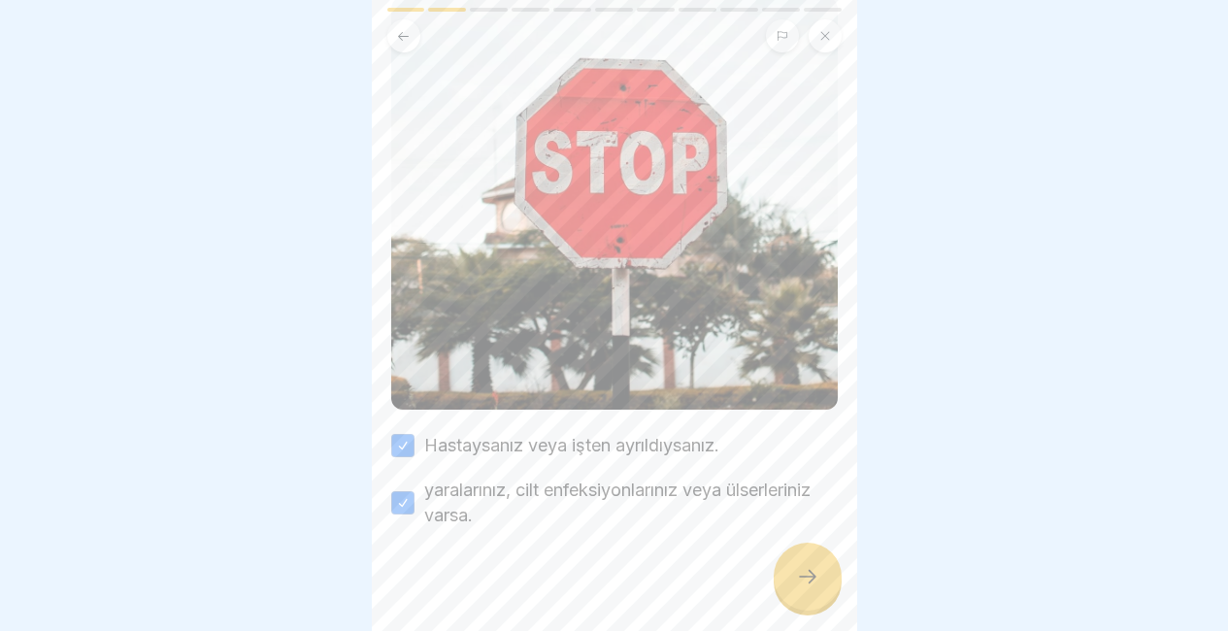
click at [796, 588] on icon at bounding box center [807, 576] width 23 height 23
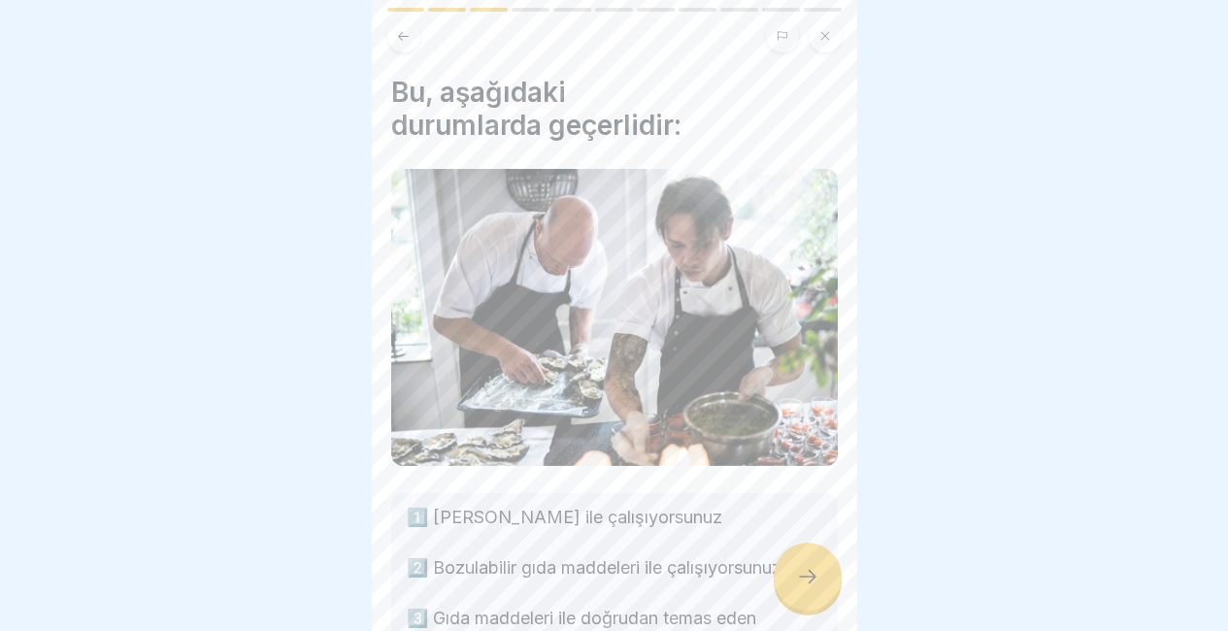
click at [796, 588] on icon at bounding box center [807, 576] width 23 height 23
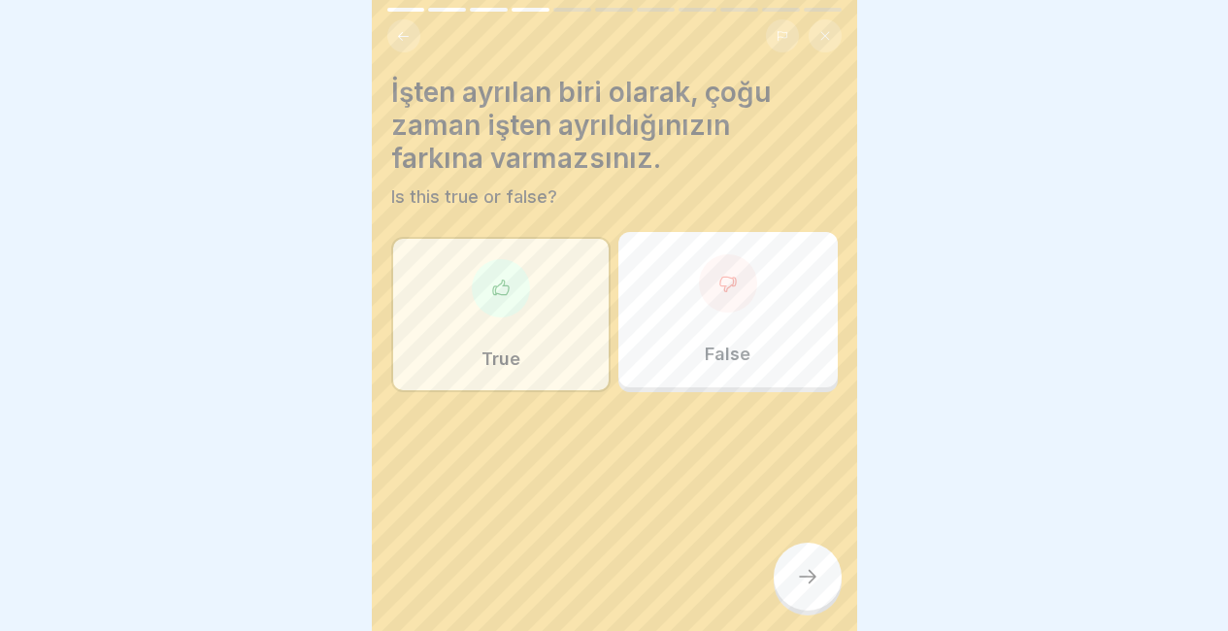
click at [506, 352] on p "True" at bounding box center [500, 358] width 39 height 21
click at [532, 333] on div "True" at bounding box center [500, 314] width 219 height 155
click at [819, 562] on div at bounding box center [807, 576] width 68 height 68
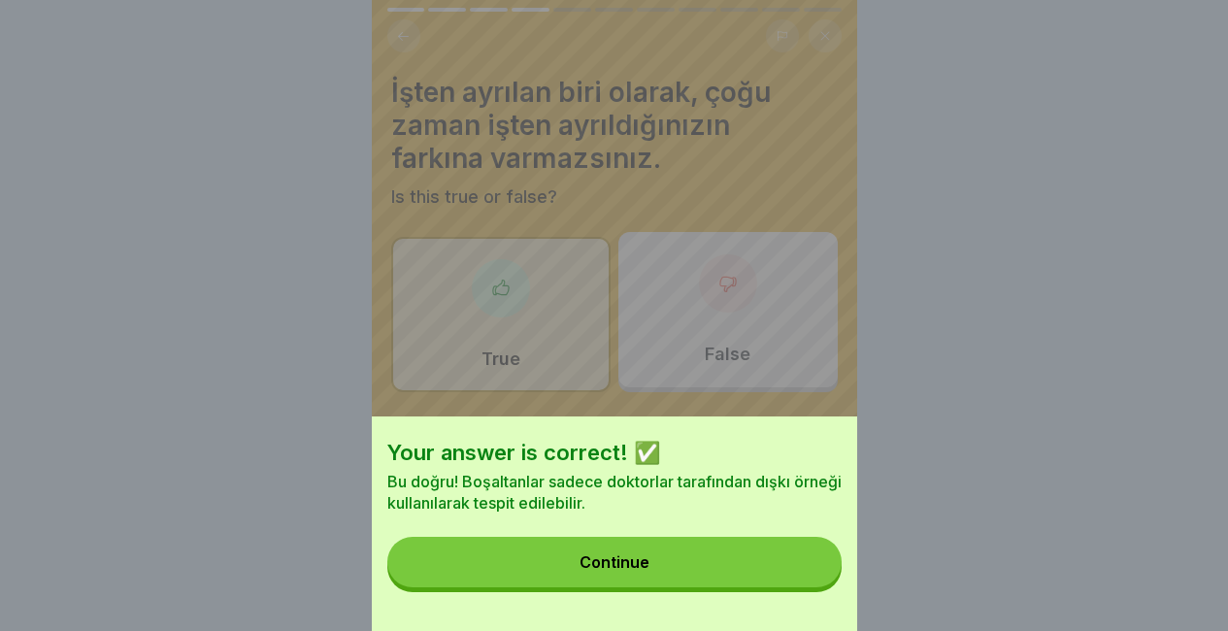
click at [815, 570] on button "Continue" at bounding box center [614, 562] width 454 height 50
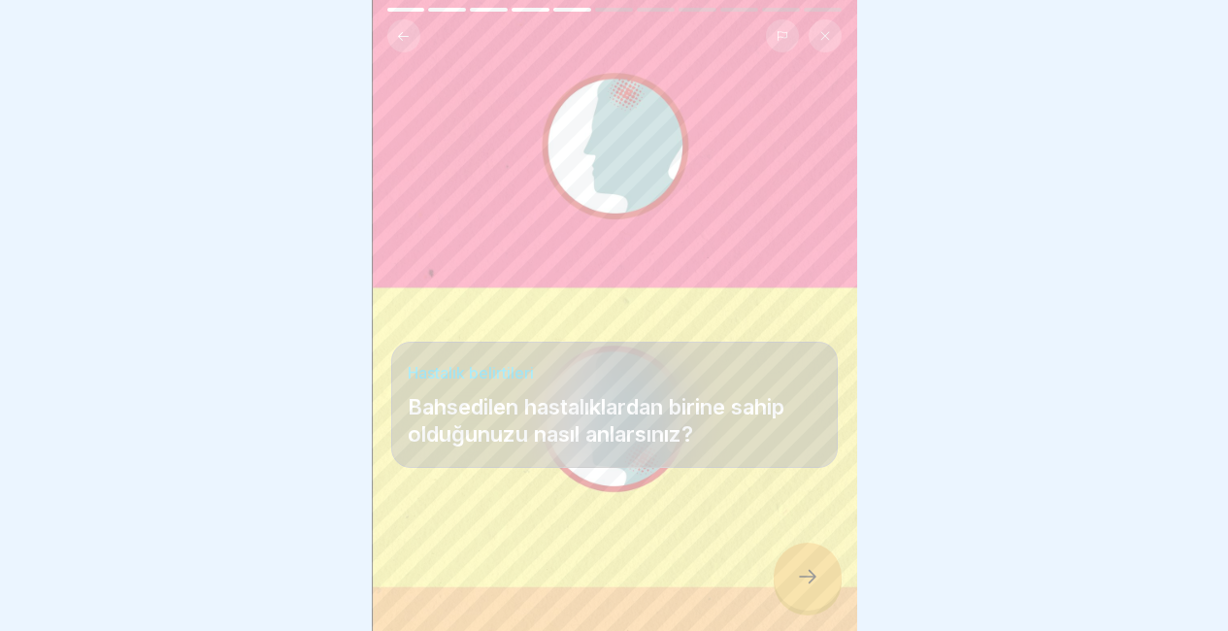
click at [815, 570] on div at bounding box center [807, 576] width 68 height 68
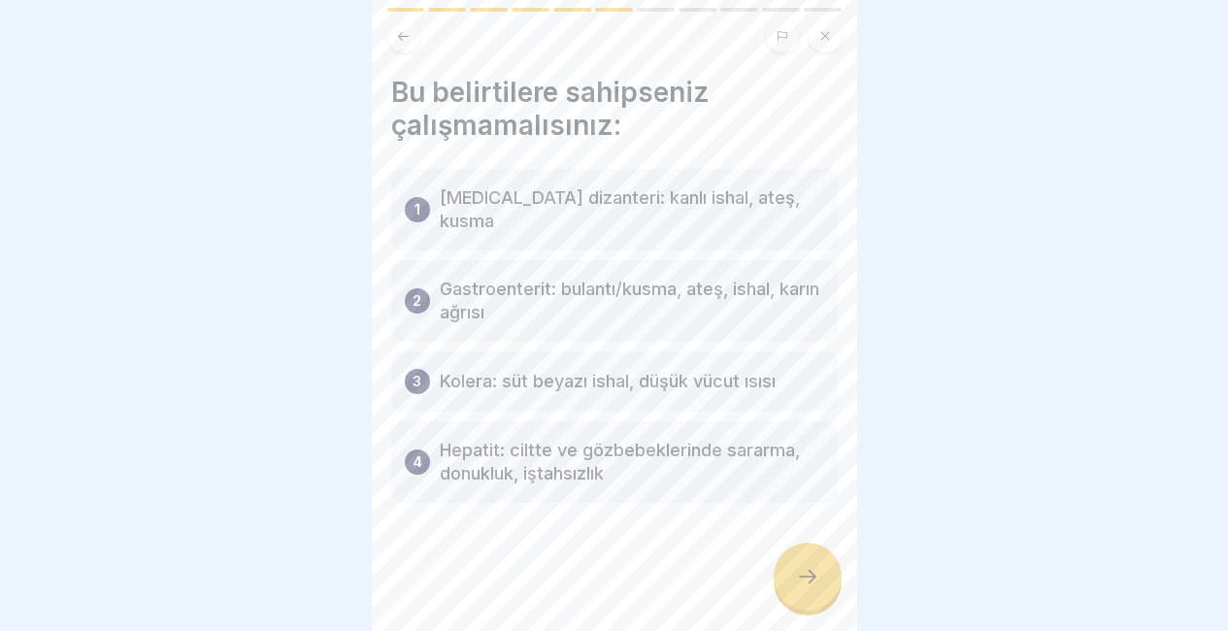
click at [815, 570] on div at bounding box center [807, 576] width 68 height 68
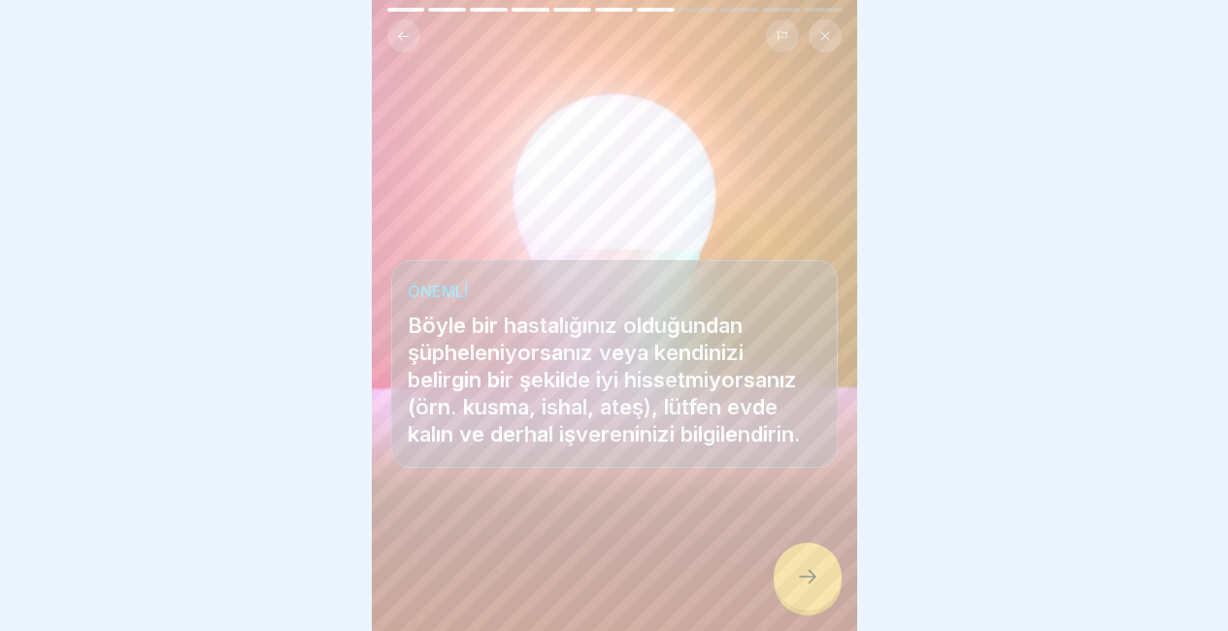
click at [815, 570] on div at bounding box center [807, 576] width 68 height 68
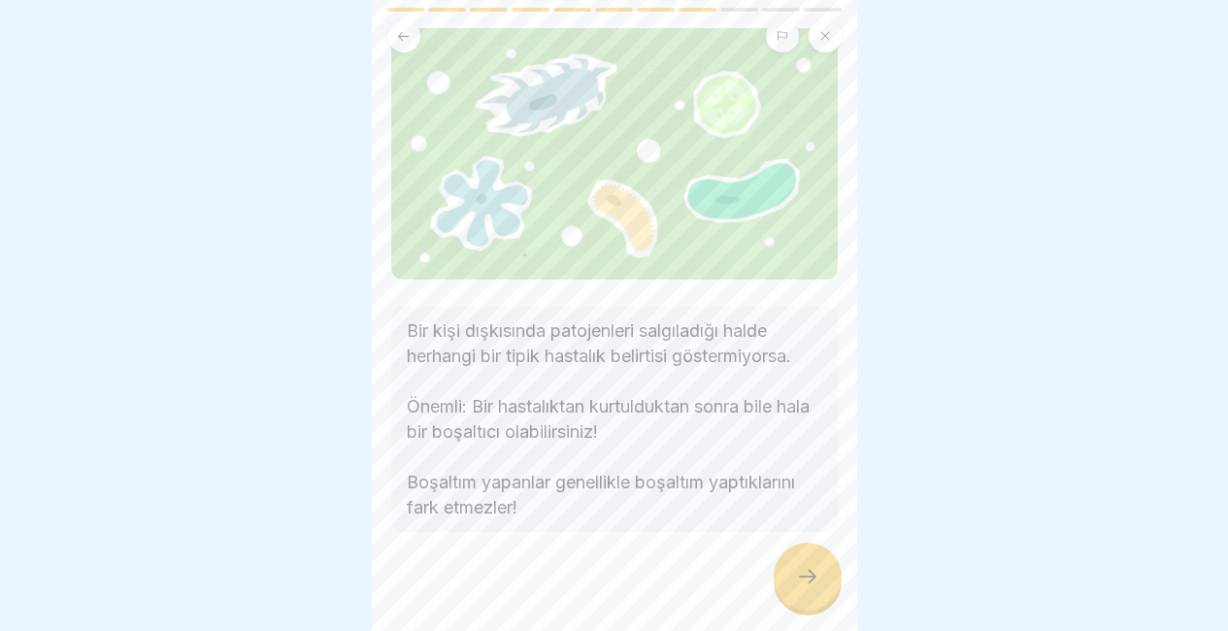
scroll to position [116, 0]
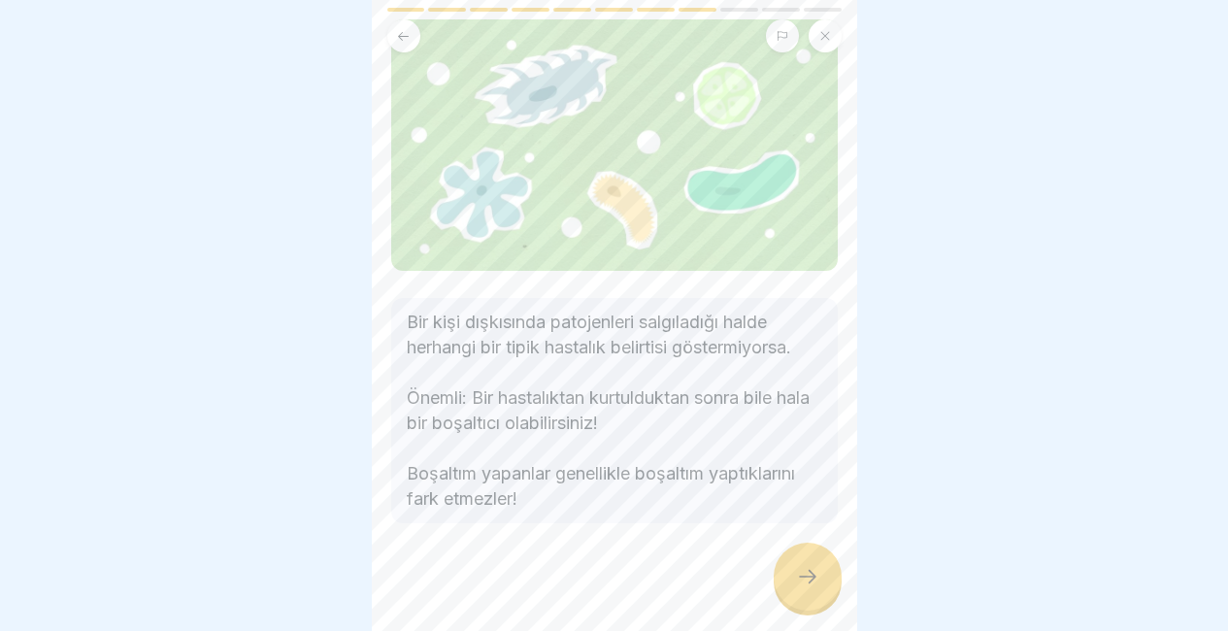
click at [804, 582] on icon at bounding box center [807, 576] width 23 height 23
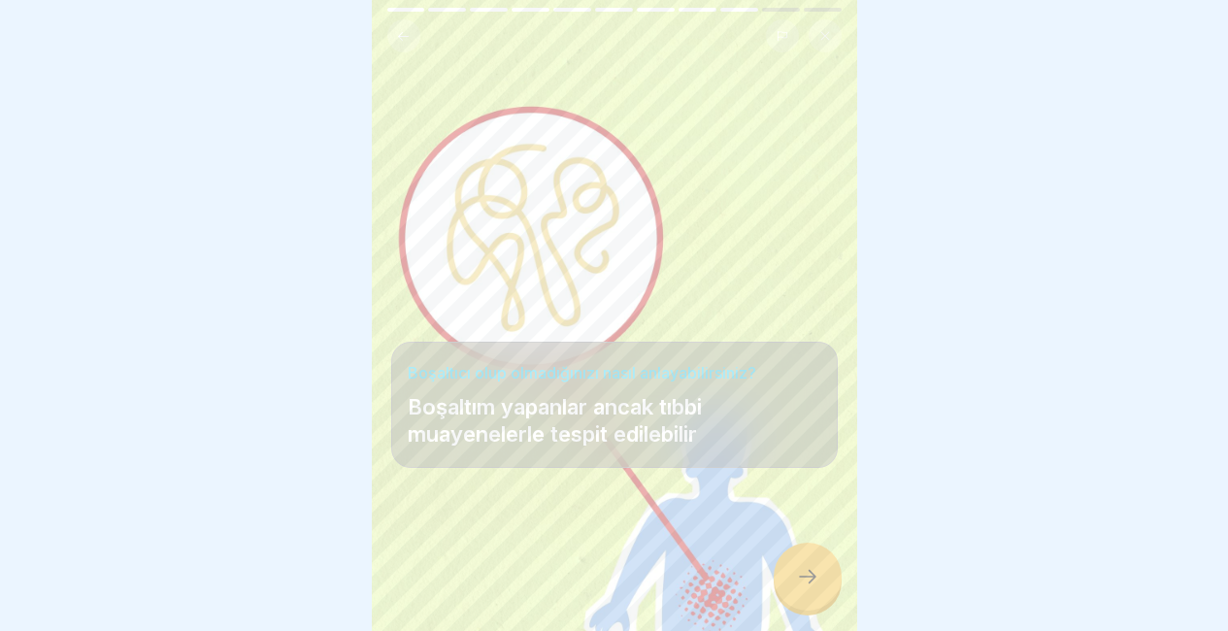
click at [804, 582] on icon at bounding box center [807, 576] width 23 height 23
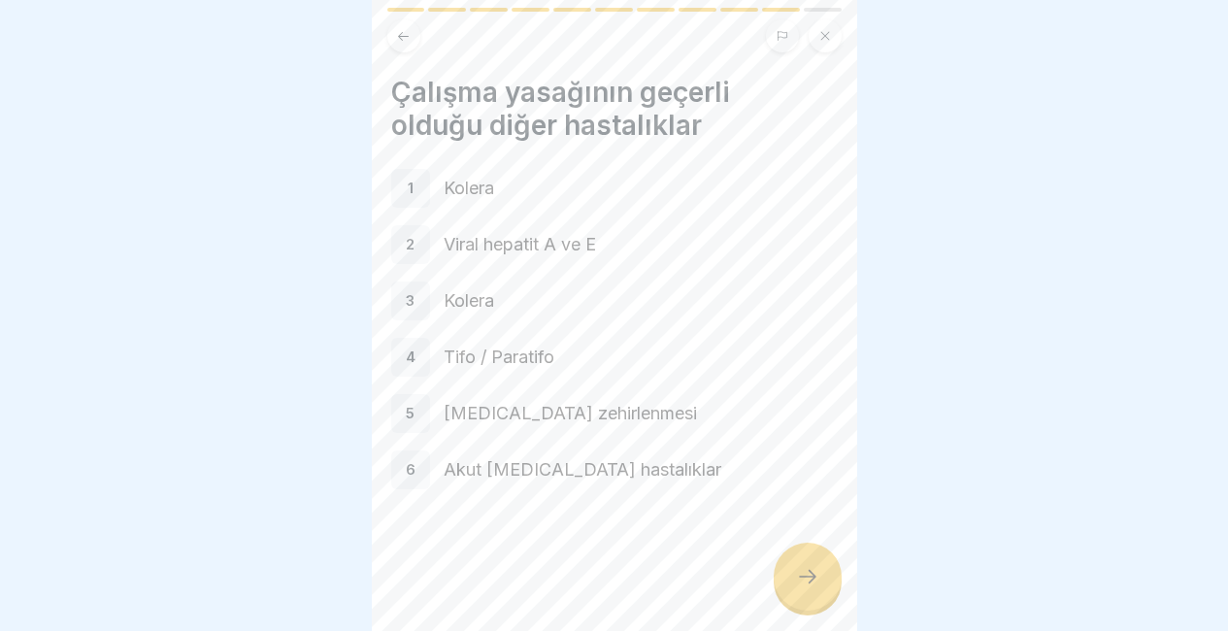
click at [804, 582] on icon at bounding box center [807, 576] width 23 height 23
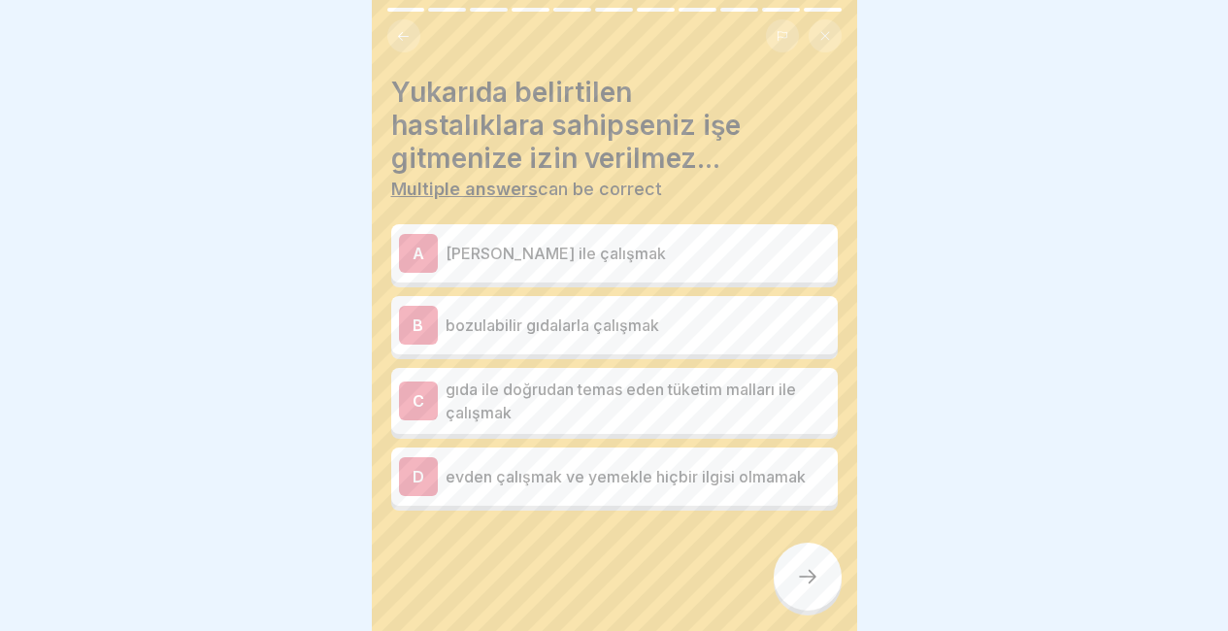
click at [723, 406] on p "gıda ile doğrudan temas eden tüketim malları ile çalışmak" at bounding box center [637, 401] width 384 height 47
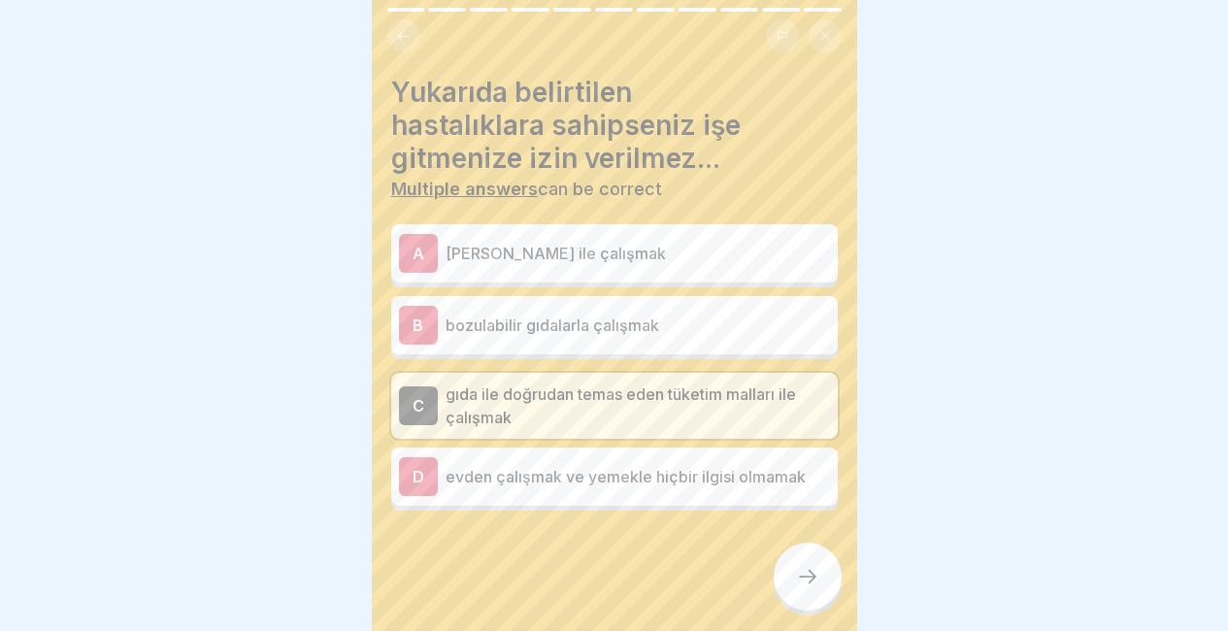
click at [707, 265] on div "A [PERSON_NAME] ile çalışmak" at bounding box center [614, 253] width 431 height 39
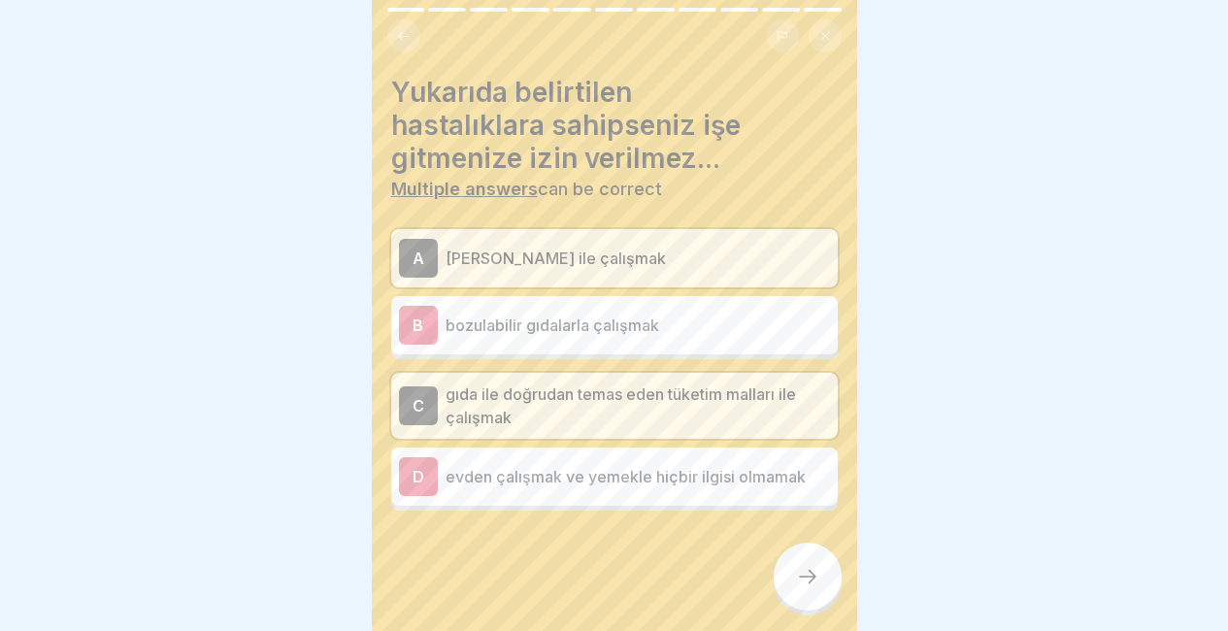
click at [684, 301] on div "B bozulabilir gıdalarla çalışmak" at bounding box center [614, 325] width 446 height 58
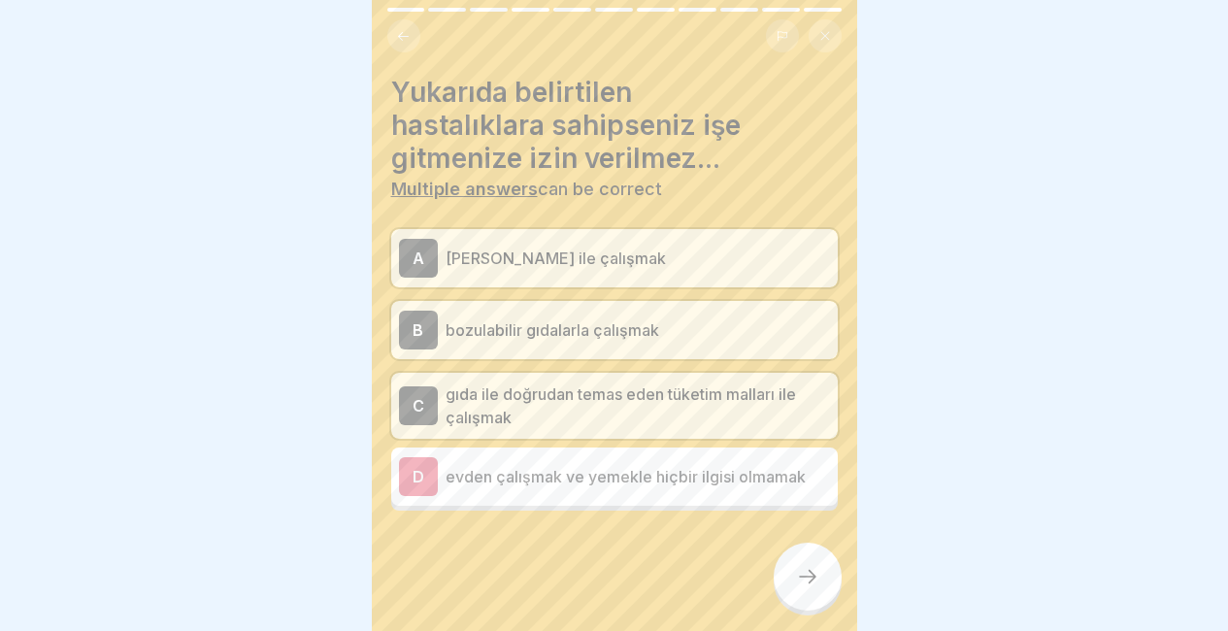
click at [809, 562] on div at bounding box center [807, 576] width 68 height 68
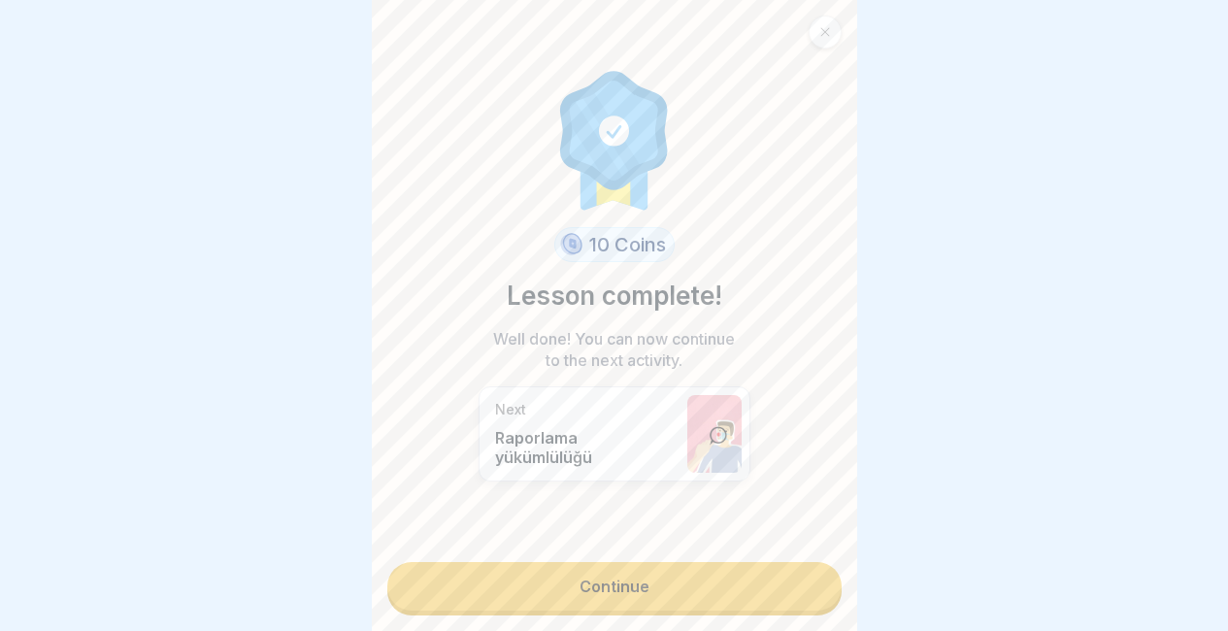
click at [810, 583] on link "Continue" at bounding box center [614, 586] width 454 height 49
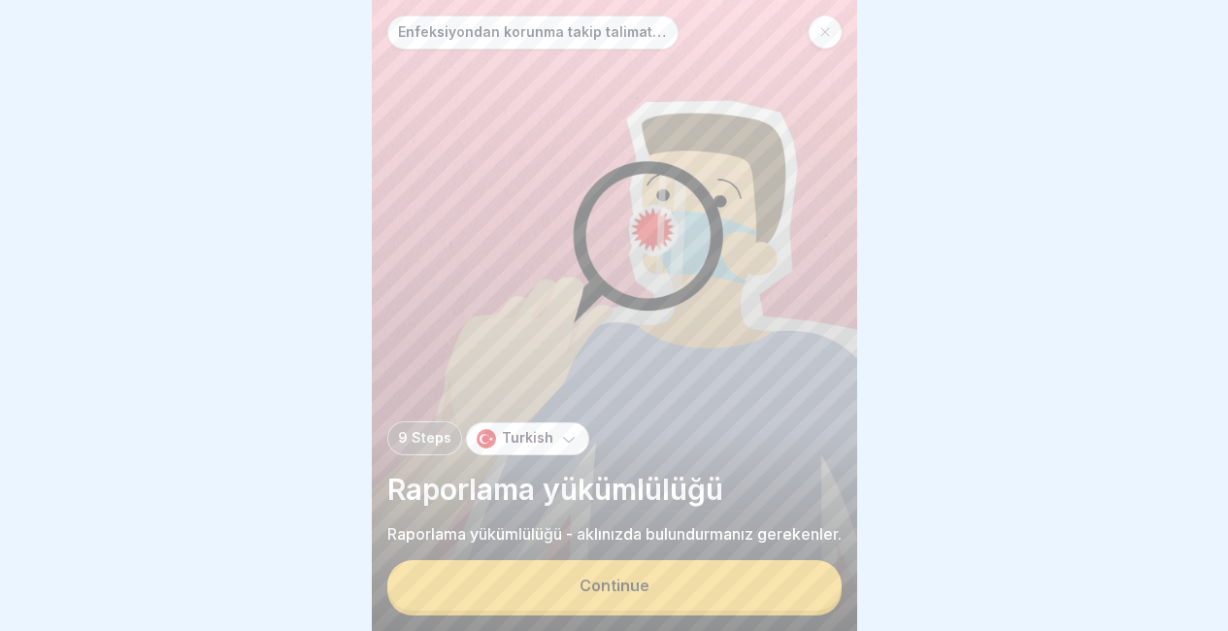
click at [796, 575] on div "Continue" at bounding box center [614, 587] width 454 height 55
click at [772, 582] on button "Continue" at bounding box center [614, 585] width 454 height 50
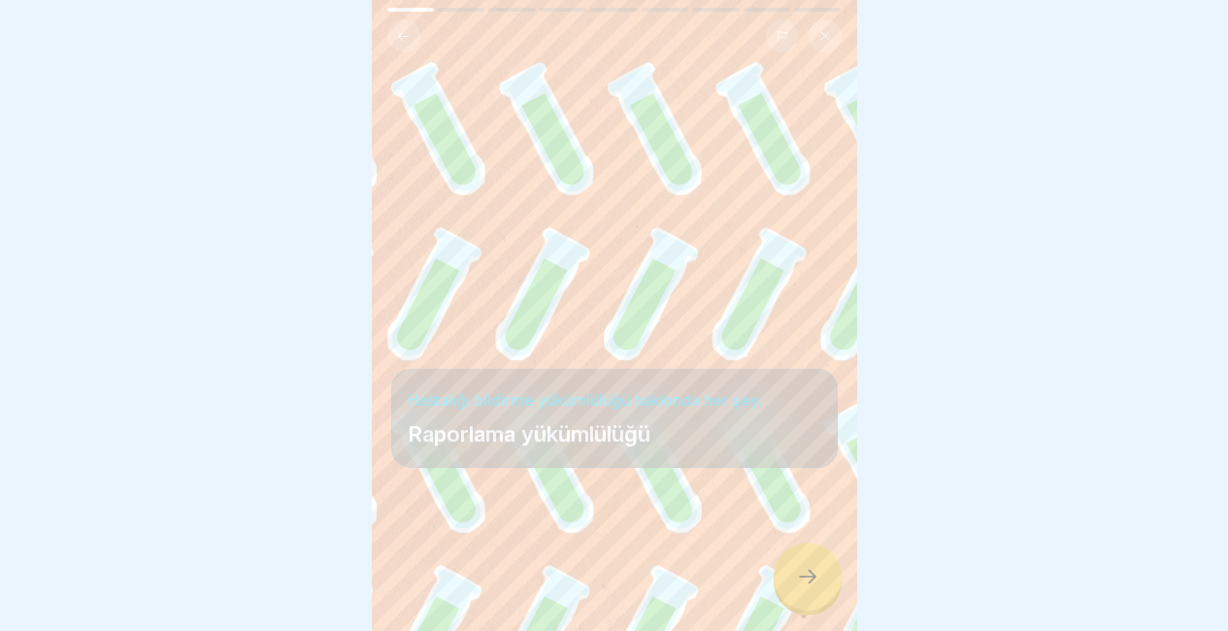
click at [796, 588] on icon at bounding box center [807, 576] width 23 height 23
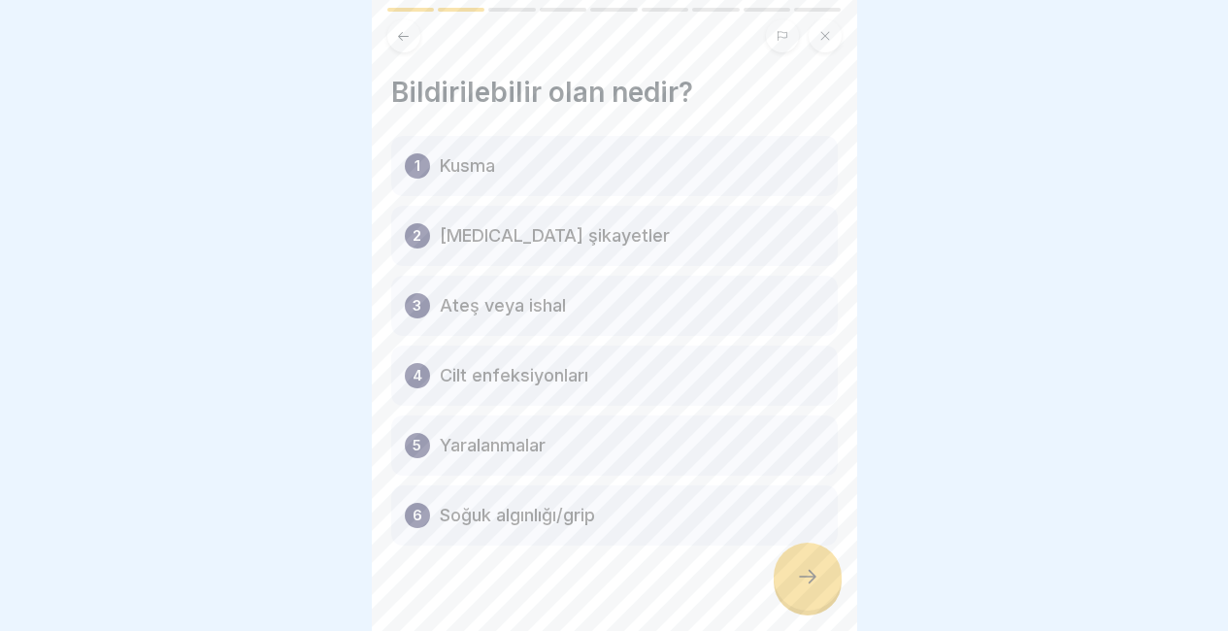
click at [796, 588] on icon at bounding box center [807, 576] width 23 height 23
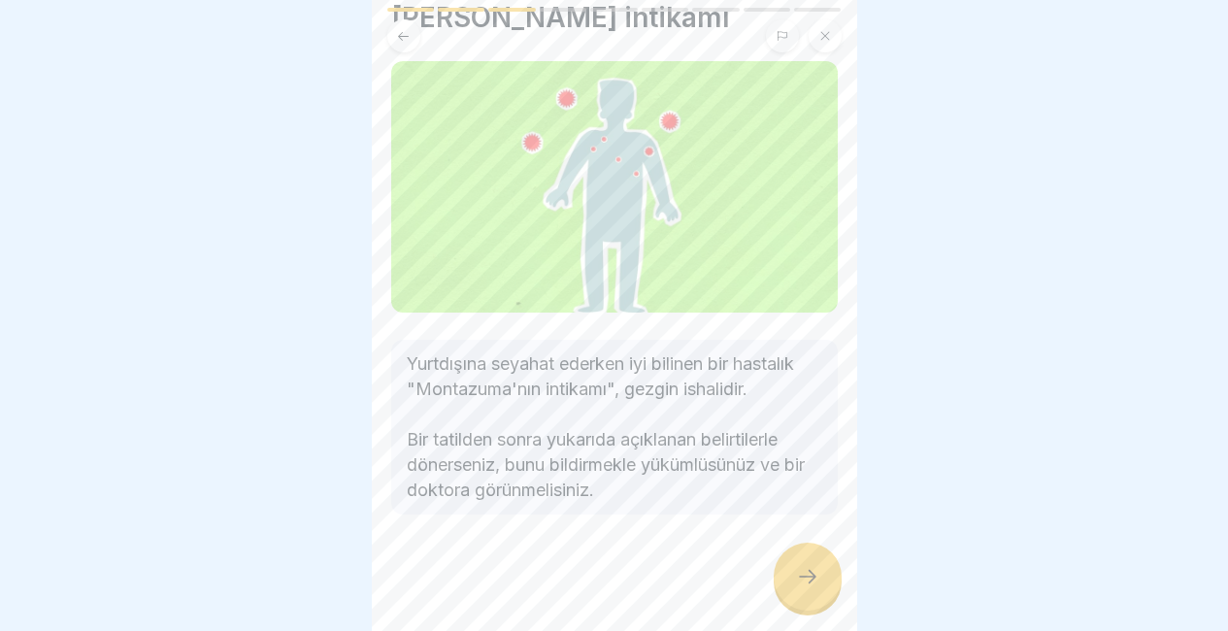
scroll to position [91, 0]
click at [785, 577] on div at bounding box center [807, 576] width 68 height 68
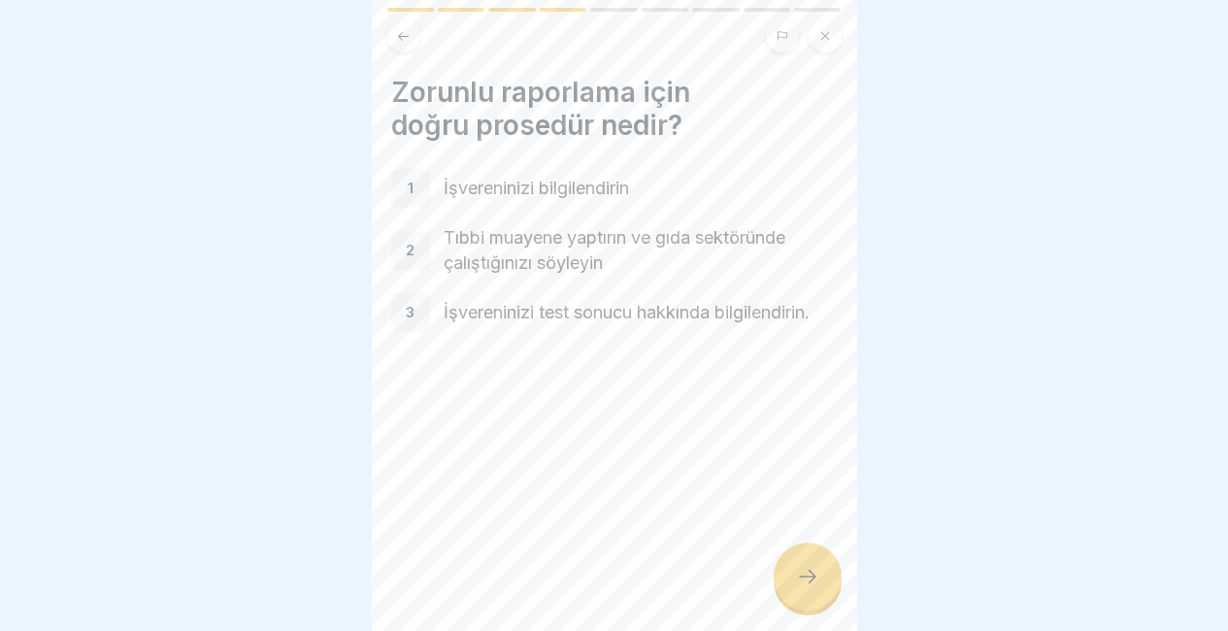
click at [785, 577] on div at bounding box center [807, 576] width 68 height 68
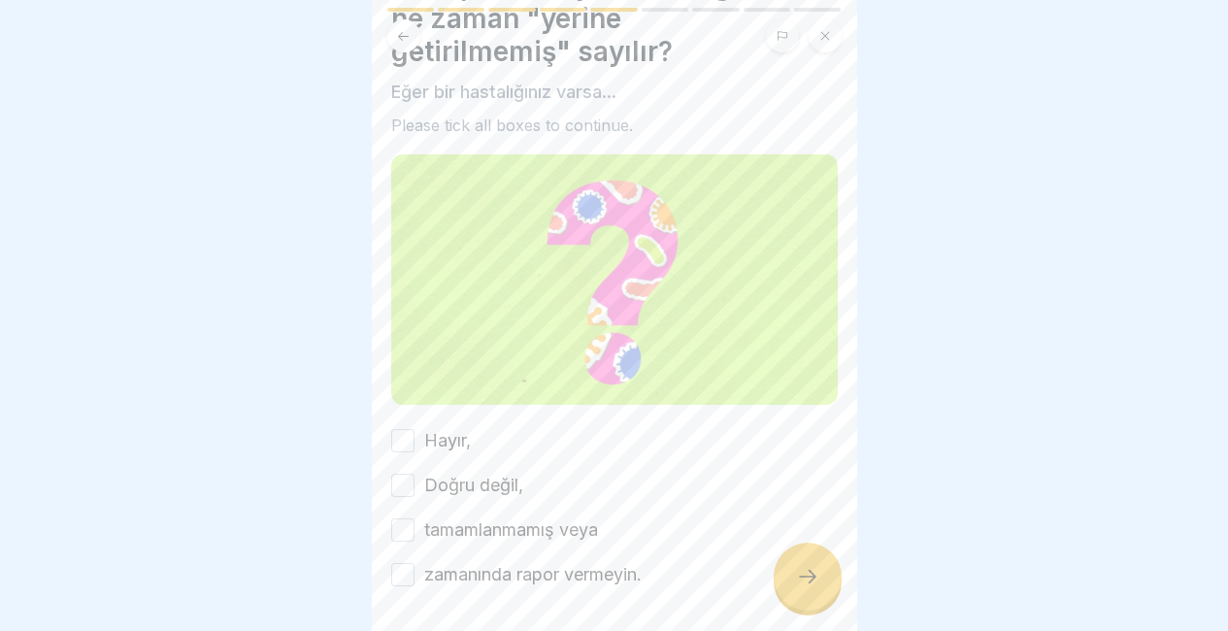
scroll to position [172, 0]
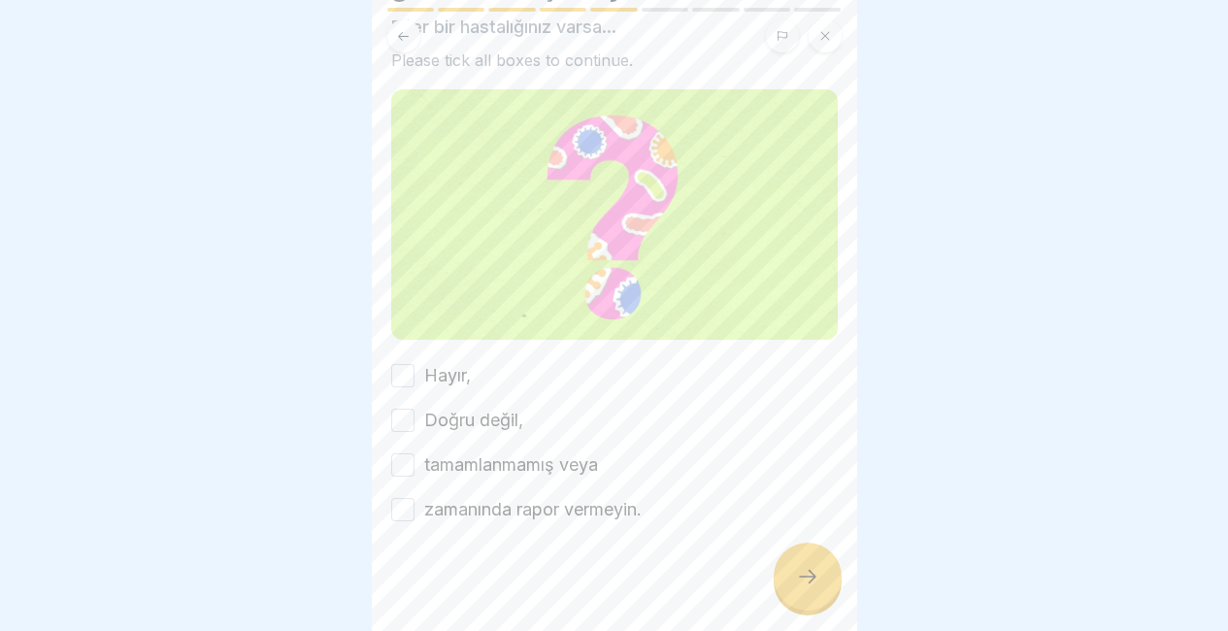
click at [428, 459] on label "tamamlanmamış veya" at bounding box center [511, 464] width 174 height 25
click at [414, 459] on button "tamamlanmamış veya" at bounding box center [402, 464] width 23 height 23
click at [401, 506] on button "zamanında rapor vermeyin." at bounding box center [402, 509] width 23 height 23
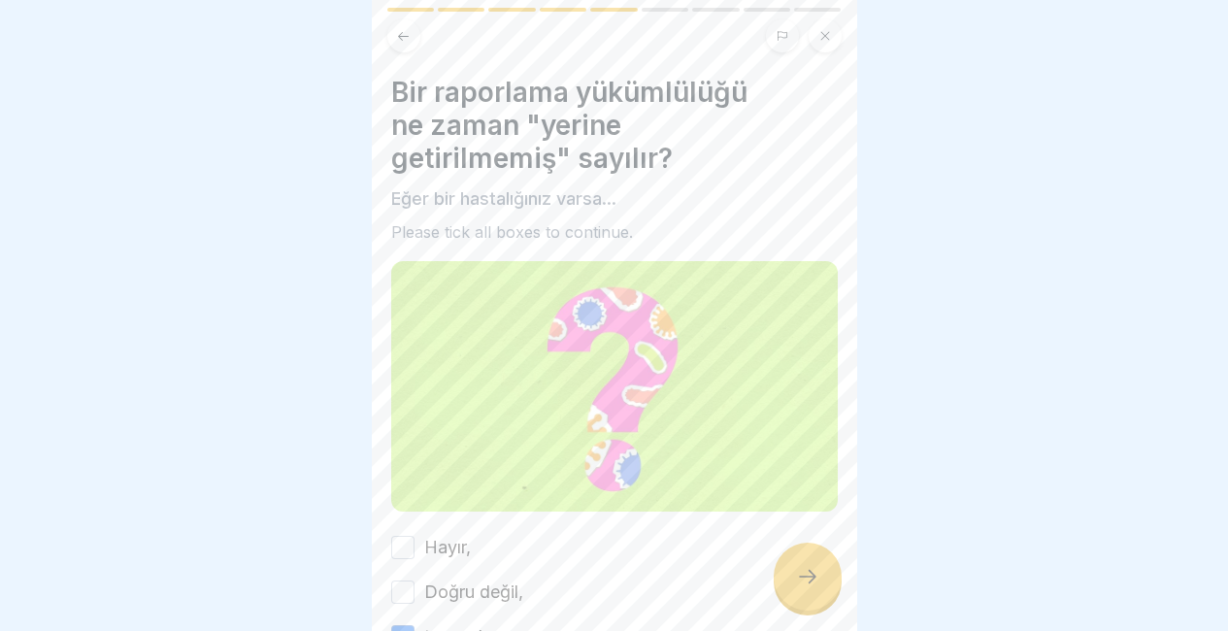
click at [800, 585] on icon at bounding box center [807, 576] width 23 height 23
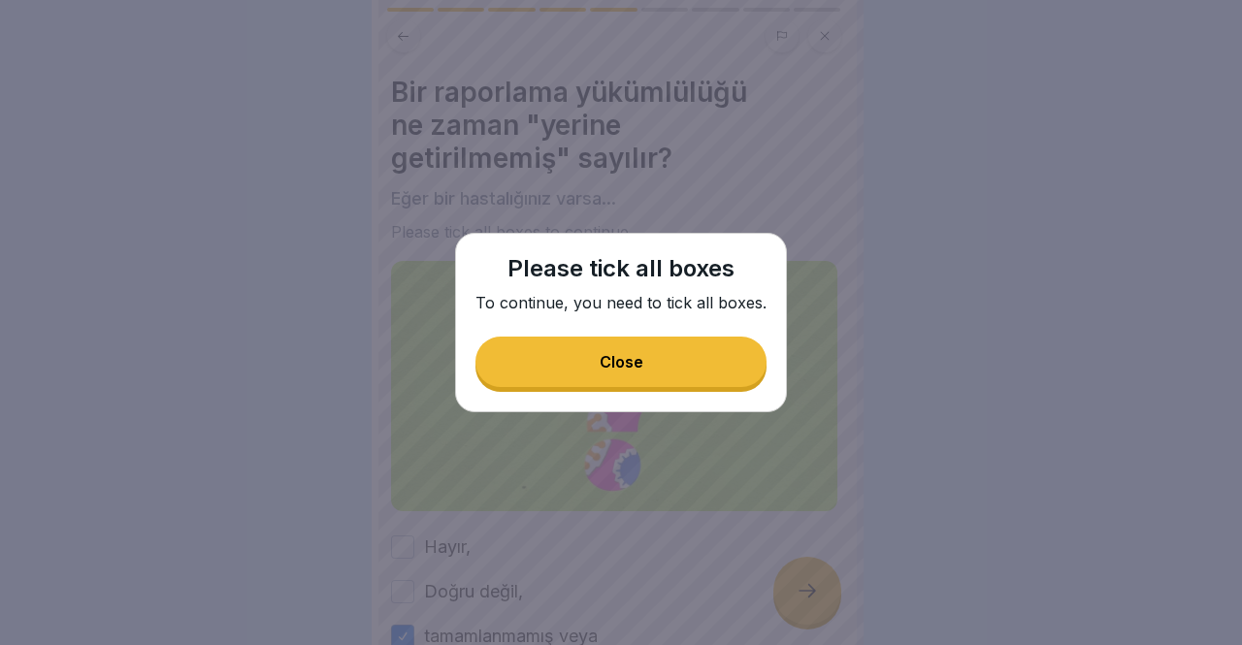
click at [691, 369] on button "Close" at bounding box center [621, 362] width 291 height 50
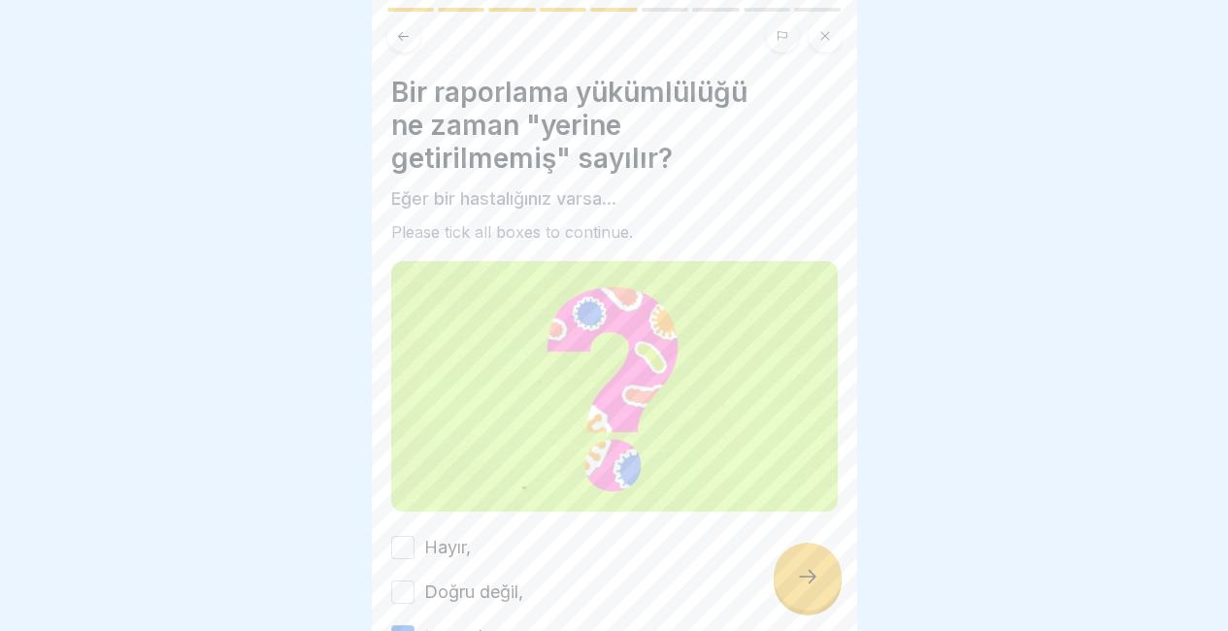
click at [407, 536] on button "Hayır," at bounding box center [402, 547] width 23 height 23
click at [417, 592] on div "Doğru değil," at bounding box center [457, 591] width 132 height 25
click at [404, 580] on button "Doğru değil," at bounding box center [402, 591] width 23 height 23
click at [819, 565] on div at bounding box center [807, 576] width 68 height 68
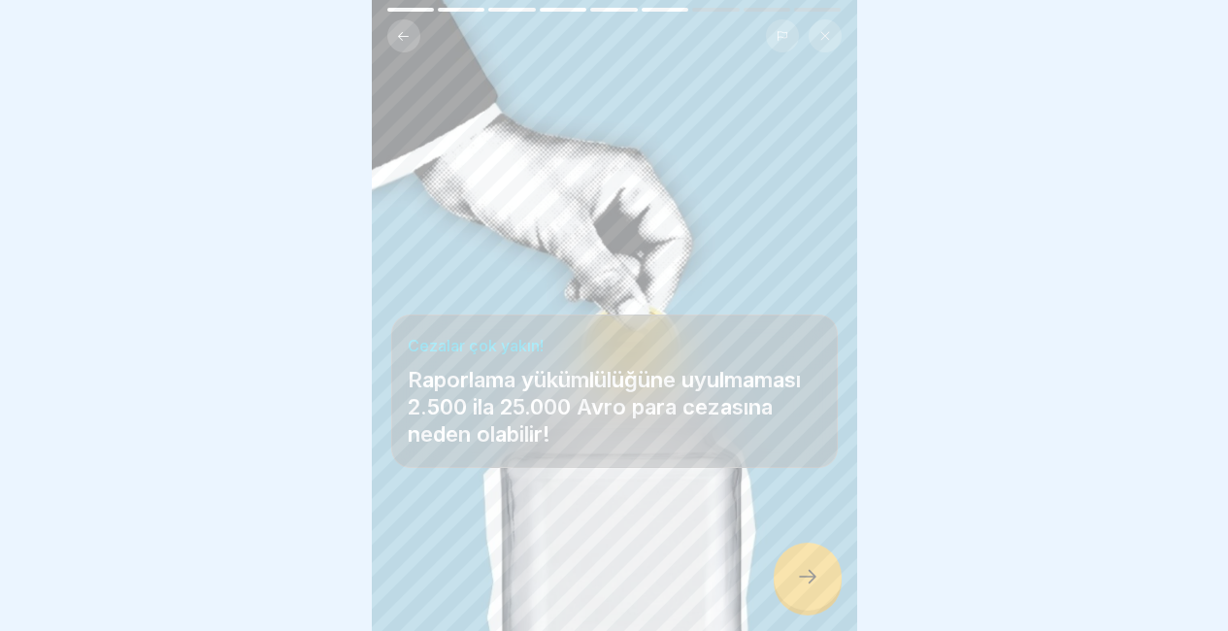
click at [805, 571] on div at bounding box center [807, 576] width 68 height 68
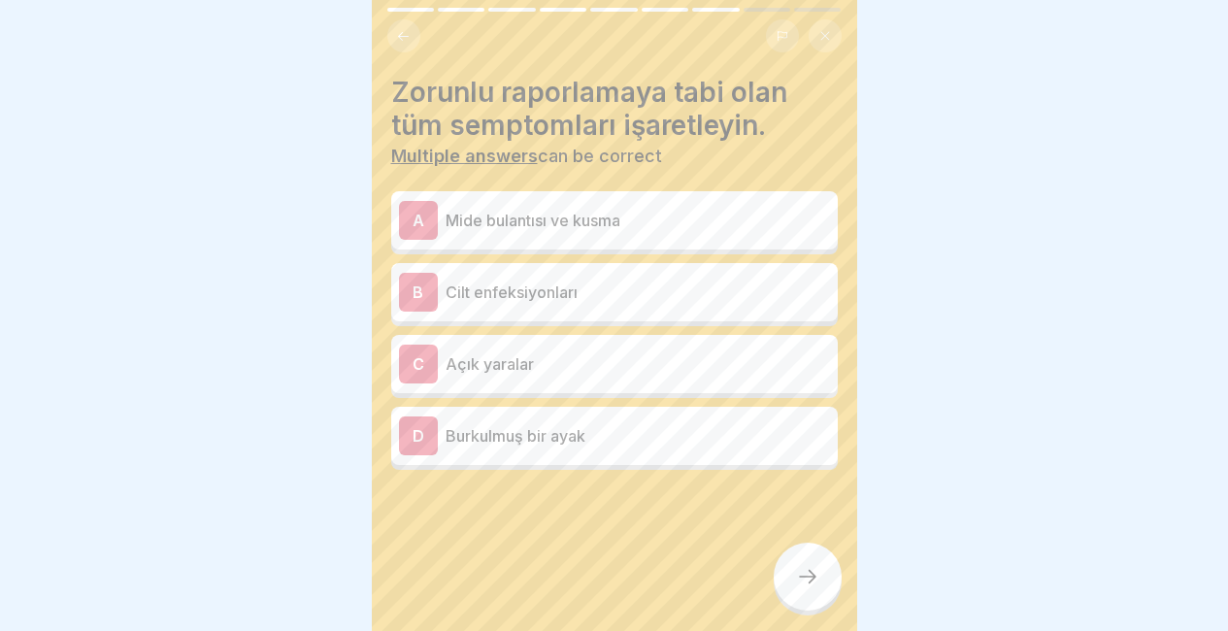
click at [654, 204] on div "A Mide bulantısı ve kusma" at bounding box center [614, 220] width 431 height 39
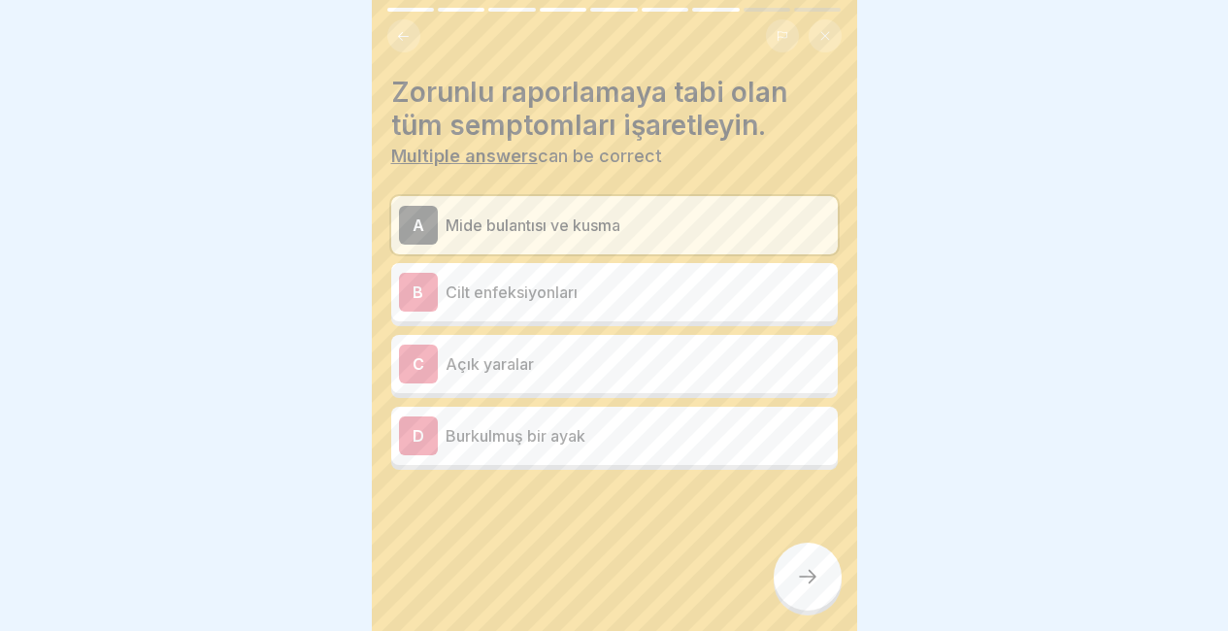
click at [652, 308] on div "B Cilt enfeksiyonları" at bounding box center [614, 292] width 431 height 39
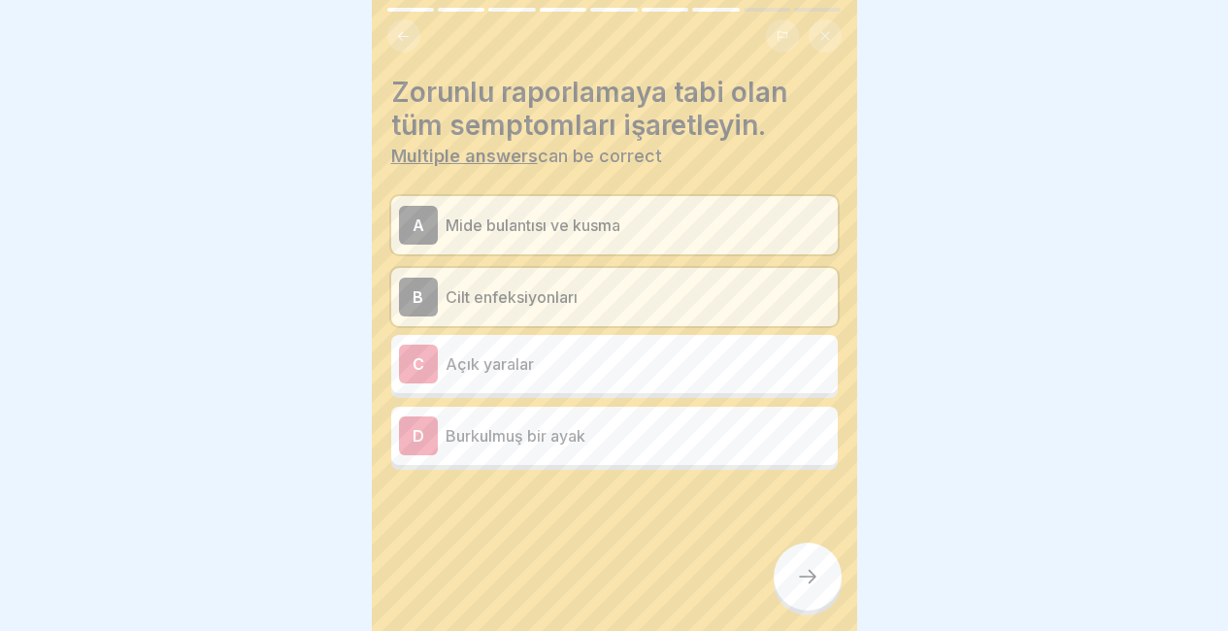
click at [625, 349] on div "C Açık yaralar" at bounding box center [614, 364] width 431 height 39
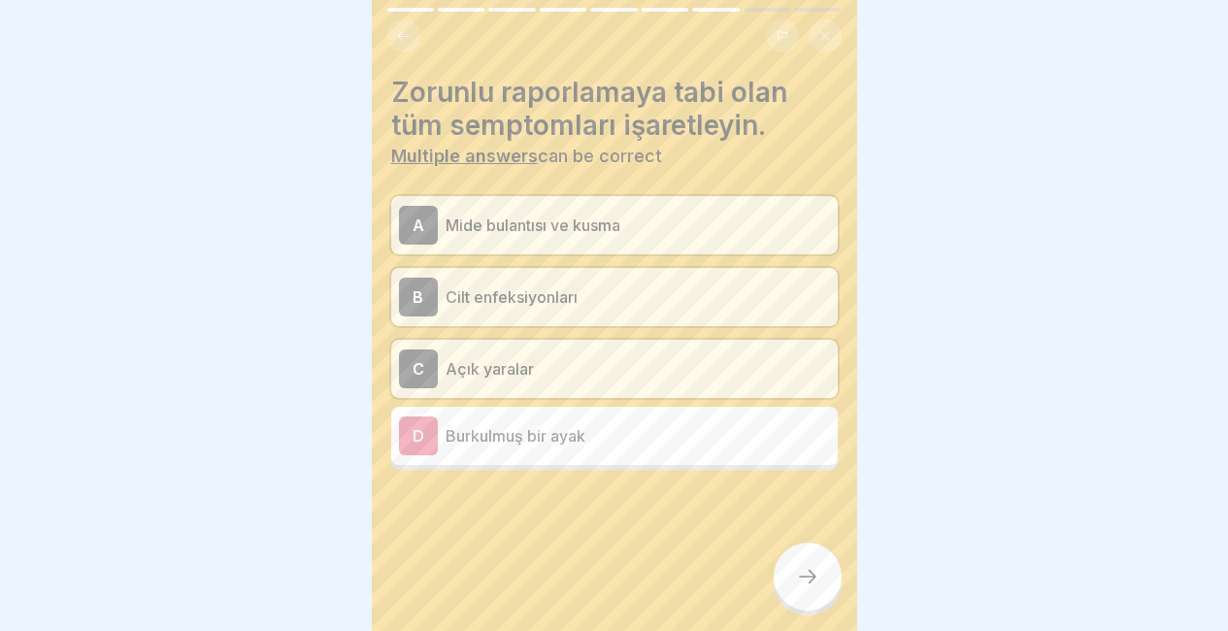
click at [797, 562] on div "Enfeksiyondan korunma takip talimatı (IfSG §43'e göre) 9 Steps Turkish Raporlam…" at bounding box center [614, 315] width 485 height 631
click at [801, 580] on div at bounding box center [807, 576] width 68 height 68
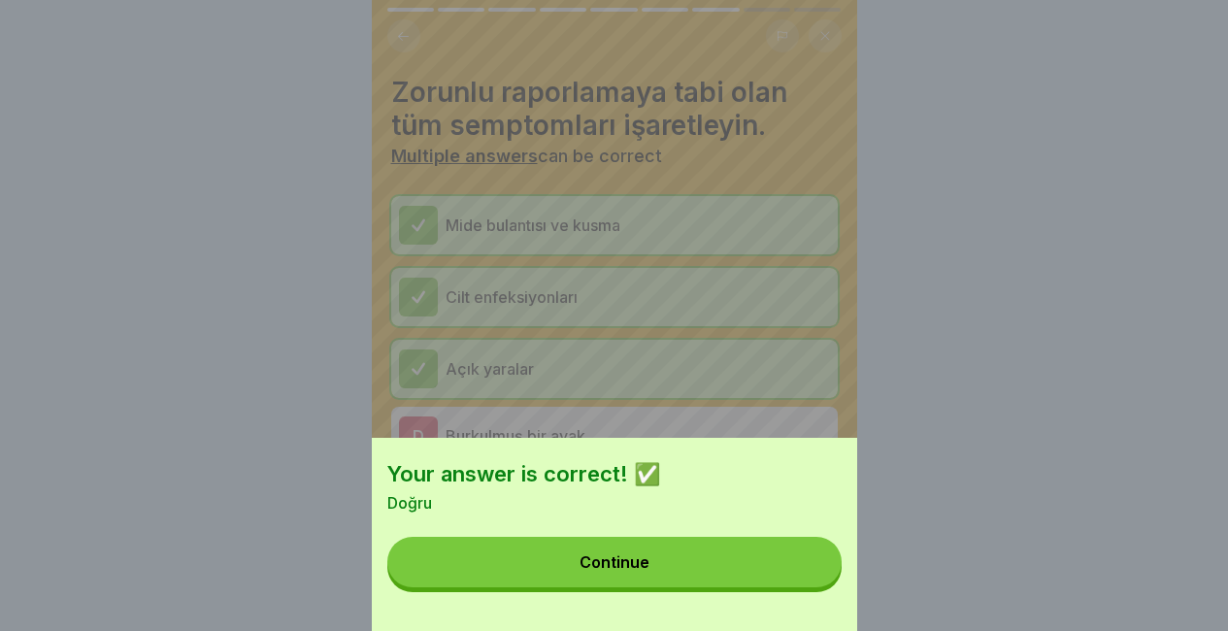
click at [800, 582] on button "Continue" at bounding box center [614, 562] width 454 height 50
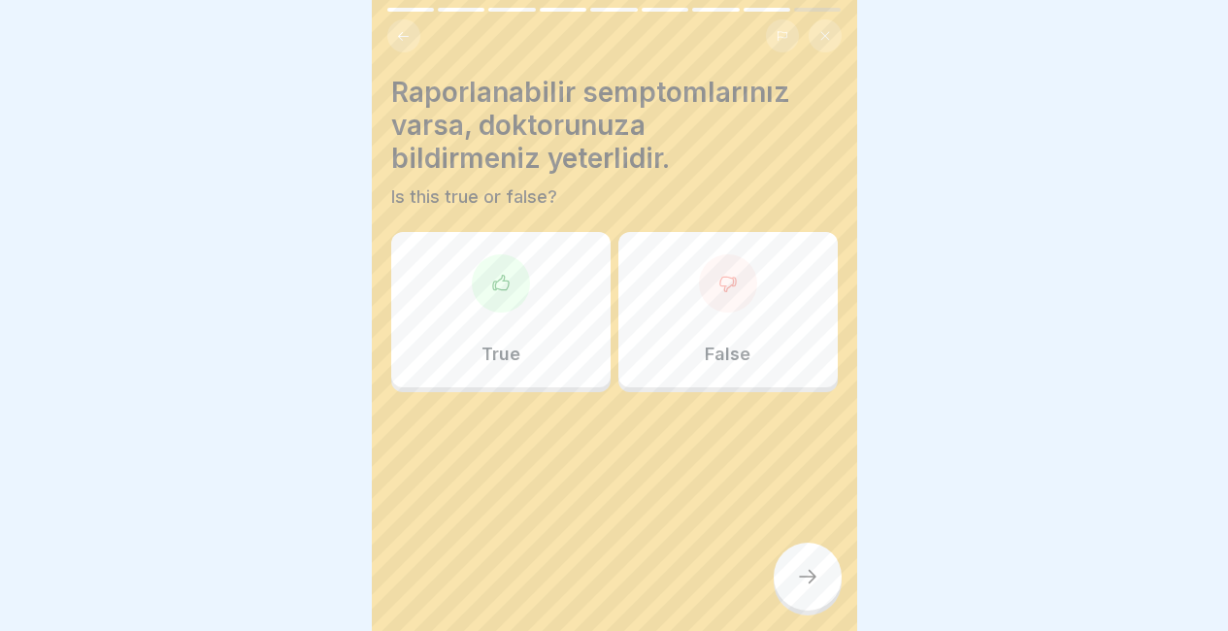
click at [696, 335] on div "False" at bounding box center [727, 309] width 219 height 155
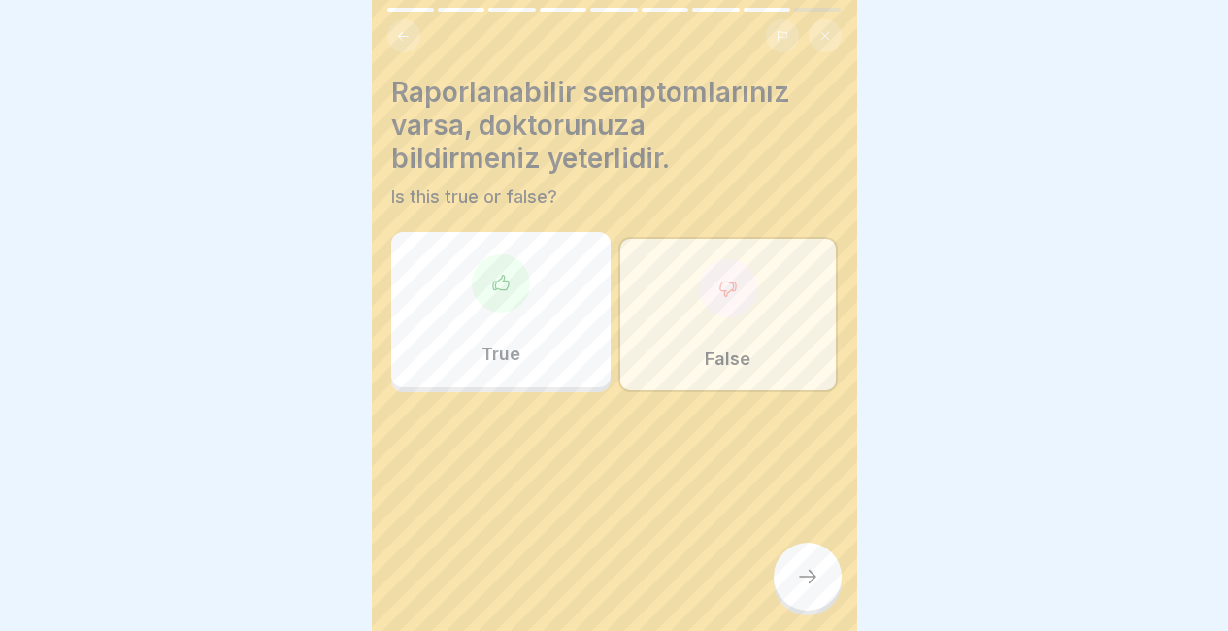
click at [801, 588] on icon at bounding box center [807, 576] width 23 height 23
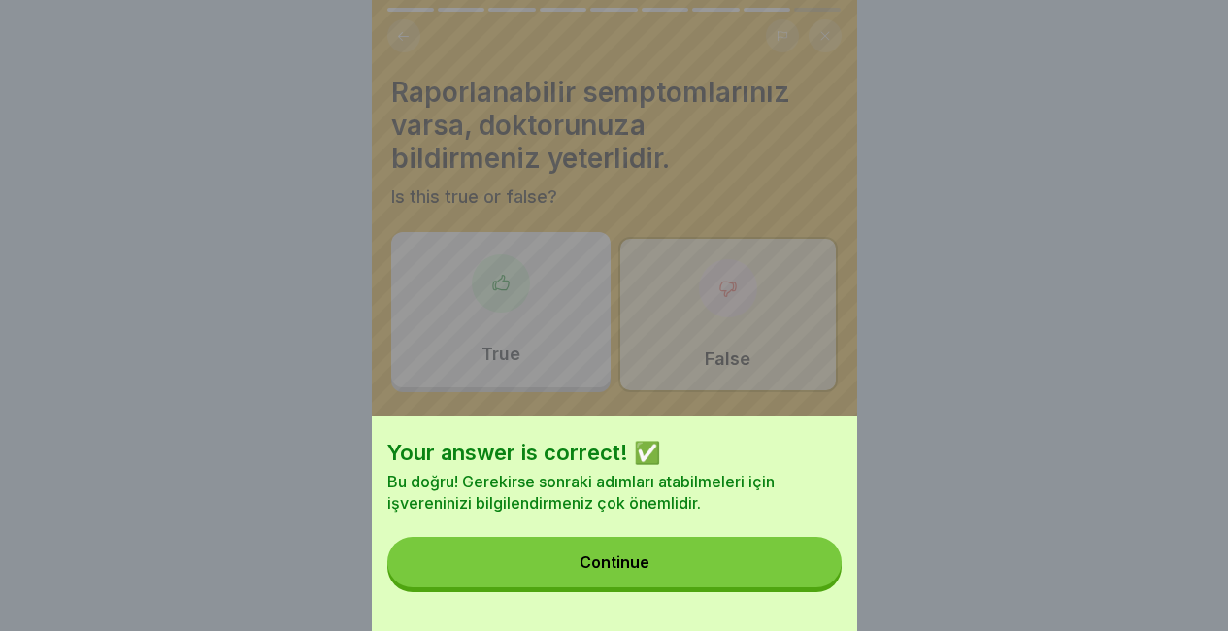
click at [699, 557] on button "Continue" at bounding box center [614, 562] width 454 height 50
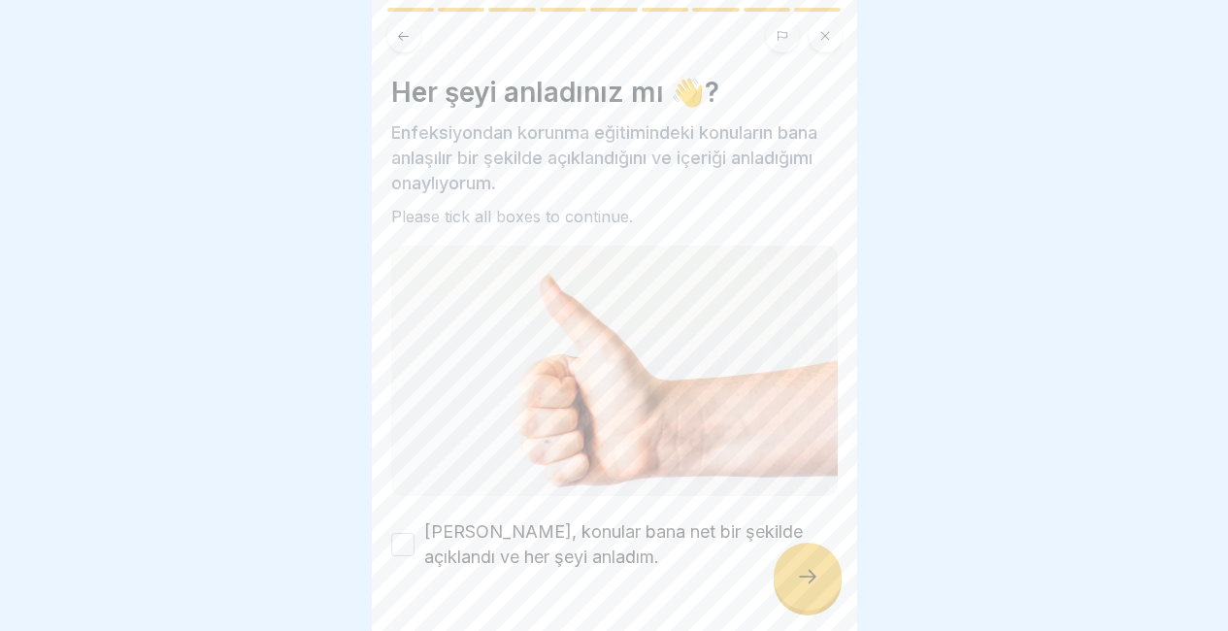
click at [412, 534] on button "[PERSON_NAME], konular bana net bir şekilde açıklandı ve her şeyi anladım." at bounding box center [402, 544] width 23 height 23
click at [817, 587] on icon at bounding box center [807, 576] width 23 height 23
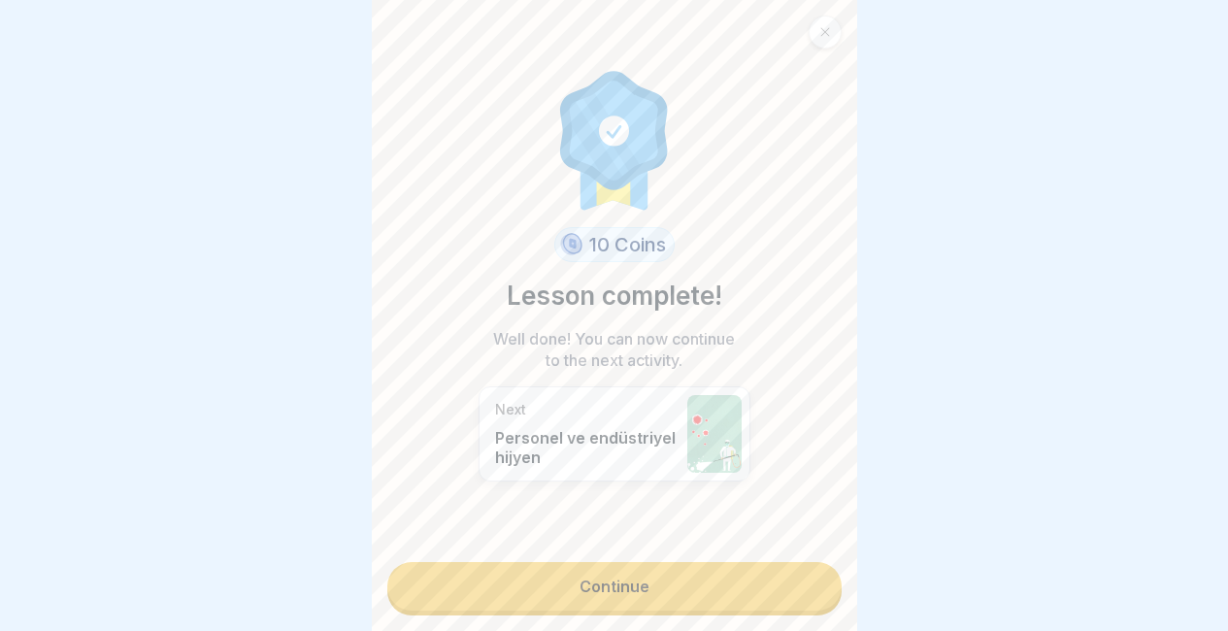
click at [817, 587] on link "Continue" at bounding box center [614, 586] width 454 height 49
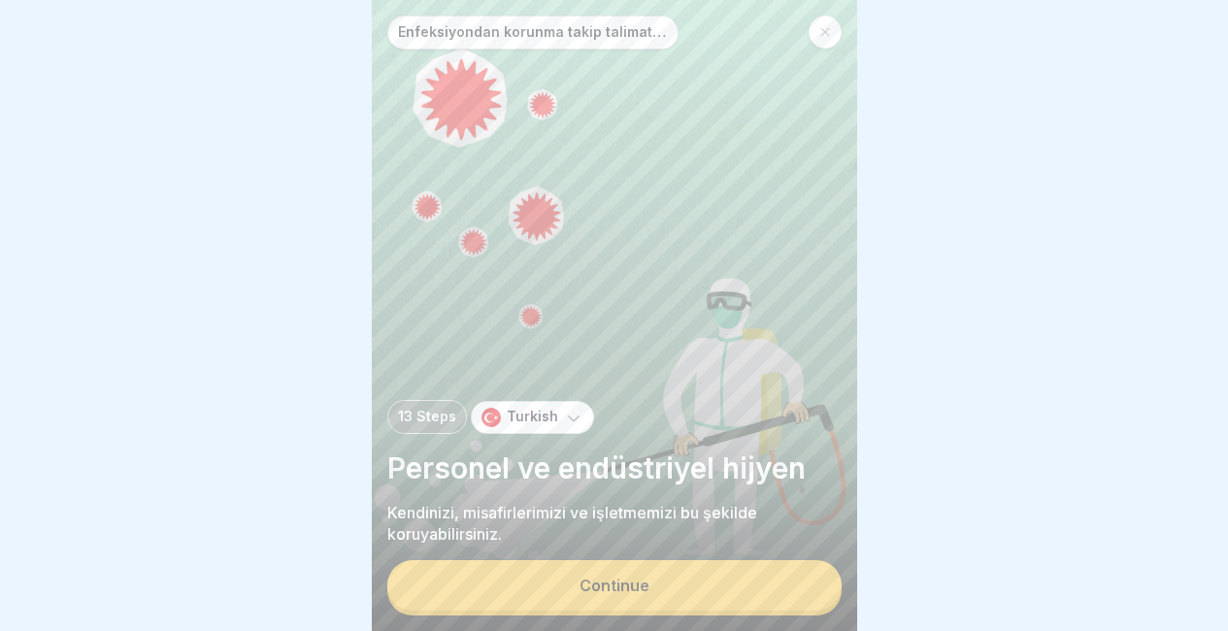
scroll to position [15, 0]
click at [763, 583] on button "Continue" at bounding box center [614, 585] width 454 height 50
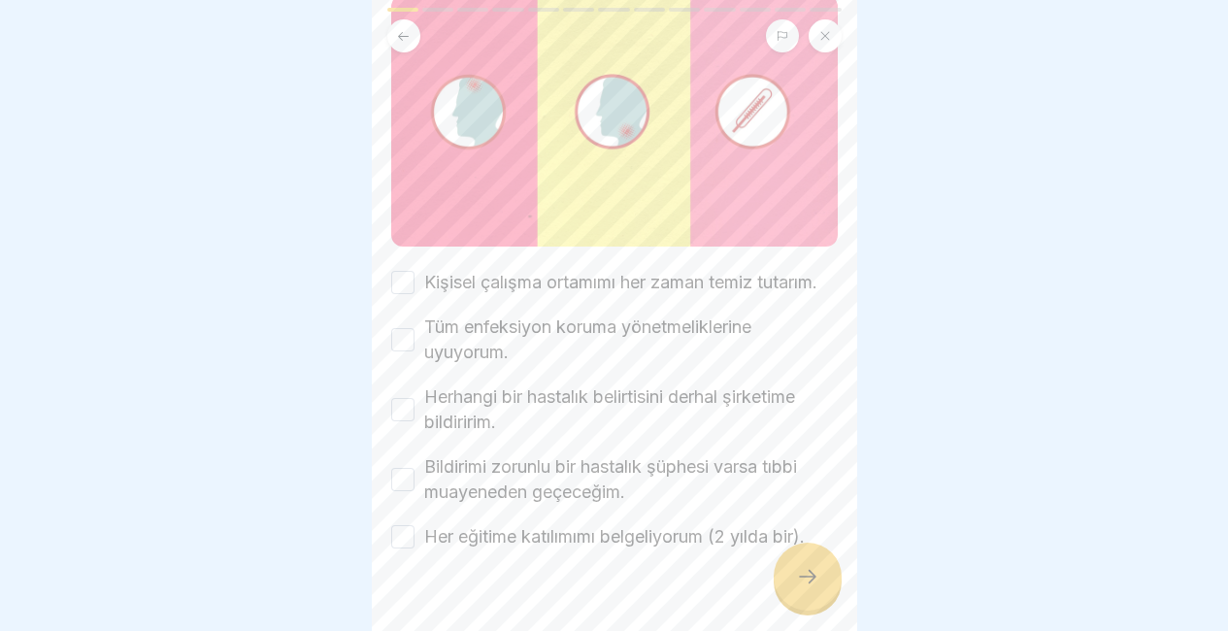
scroll to position [259, 0]
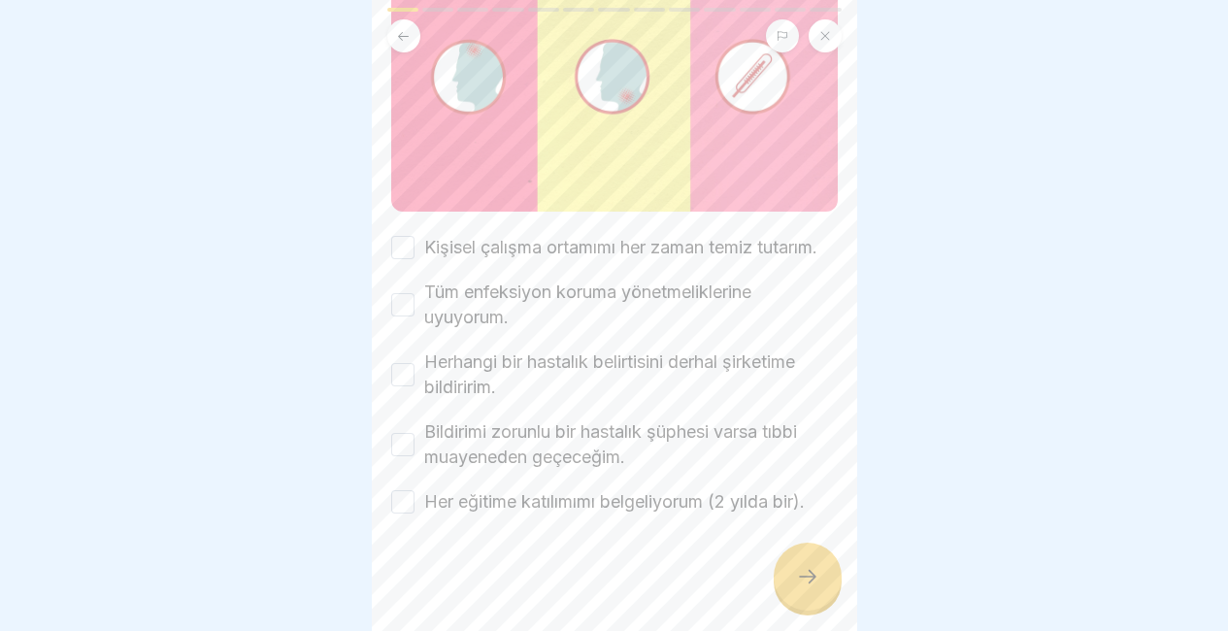
click at [405, 236] on button "Kişisel çalışma ortamımı her zaman temiz tutarım." at bounding box center [402, 247] width 23 height 23
click at [411, 293] on button "Tüm enfeksiyon koruma yönetmeliklerine uyuyorum." at bounding box center [402, 304] width 23 height 23
click at [417, 356] on div "Herhangi bir hastalık belirtisini derhal şirketime bildiririm." at bounding box center [614, 374] width 446 height 50
click at [412, 369] on button "Herhangi bir hastalık belirtisini derhal şirketime bildiririm." at bounding box center [402, 374] width 23 height 23
click at [412, 435] on button "Bildirimi zorunlu bir hastalık şüphesi varsa tıbbi muayeneden geçeceğim." at bounding box center [402, 444] width 23 height 23
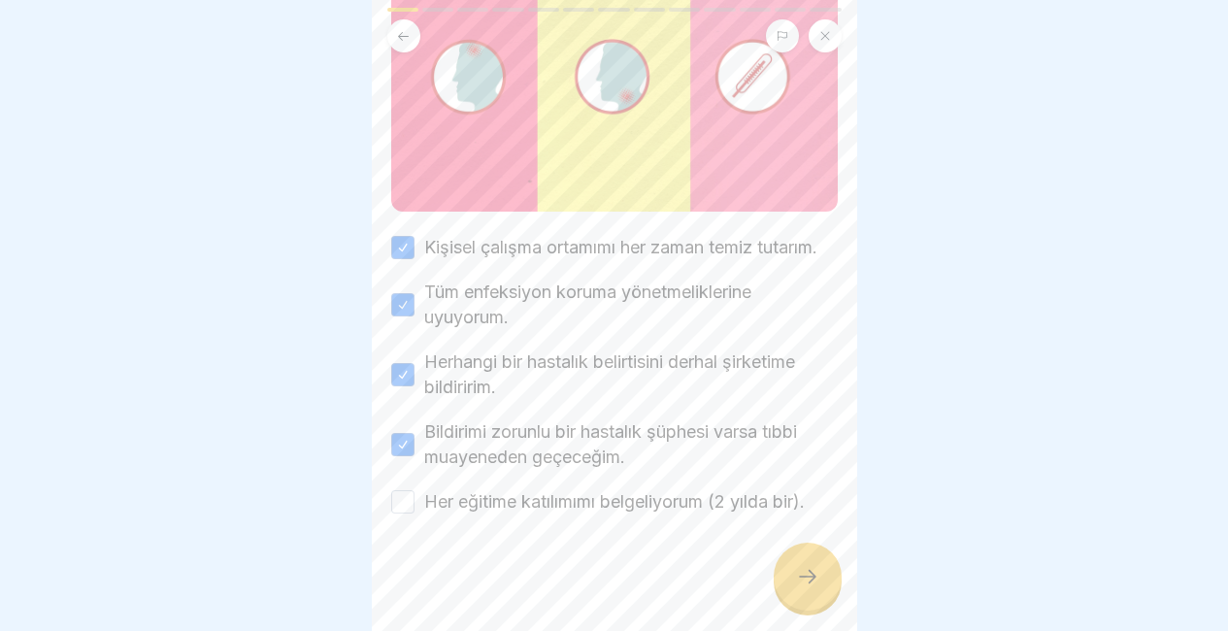
click at [414, 489] on div "Her eğitime katılımımı belgeliyorum (2 yılda bir)." at bounding box center [597, 501] width 413 height 25
click at [410, 490] on button "Her eğitime katılımımı belgeliyorum (2 yılda bir)." at bounding box center [402, 501] width 23 height 23
click at [785, 581] on div at bounding box center [807, 576] width 68 height 68
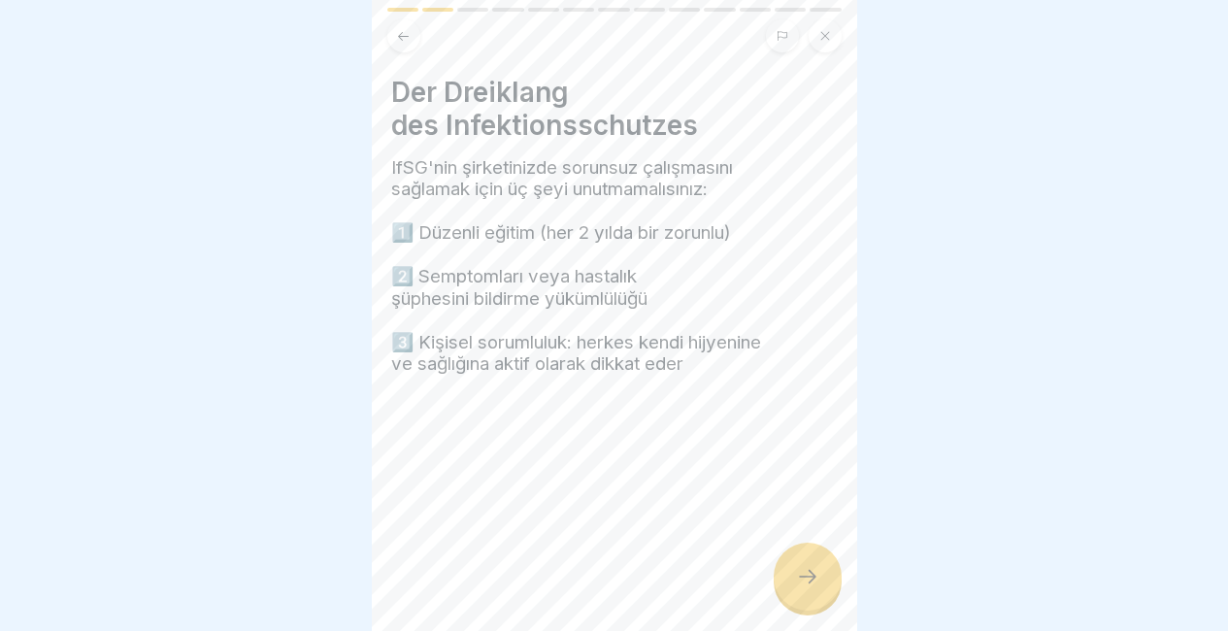
click at [785, 580] on div at bounding box center [807, 576] width 68 height 68
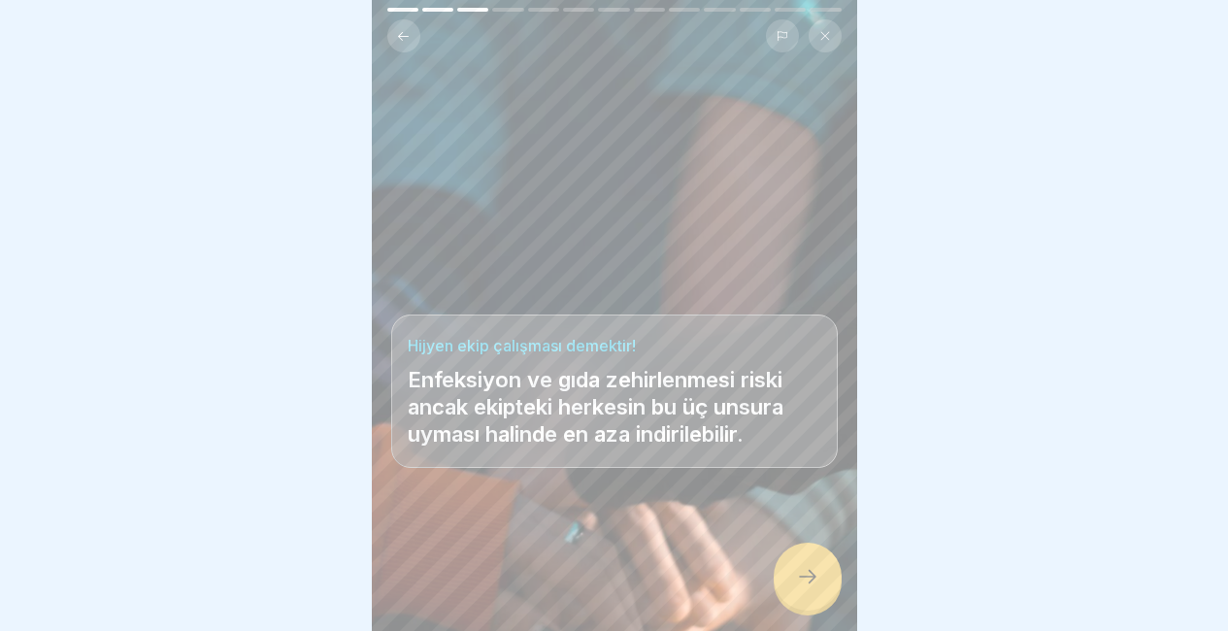
click at [785, 580] on div at bounding box center [807, 576] width 68 height 68
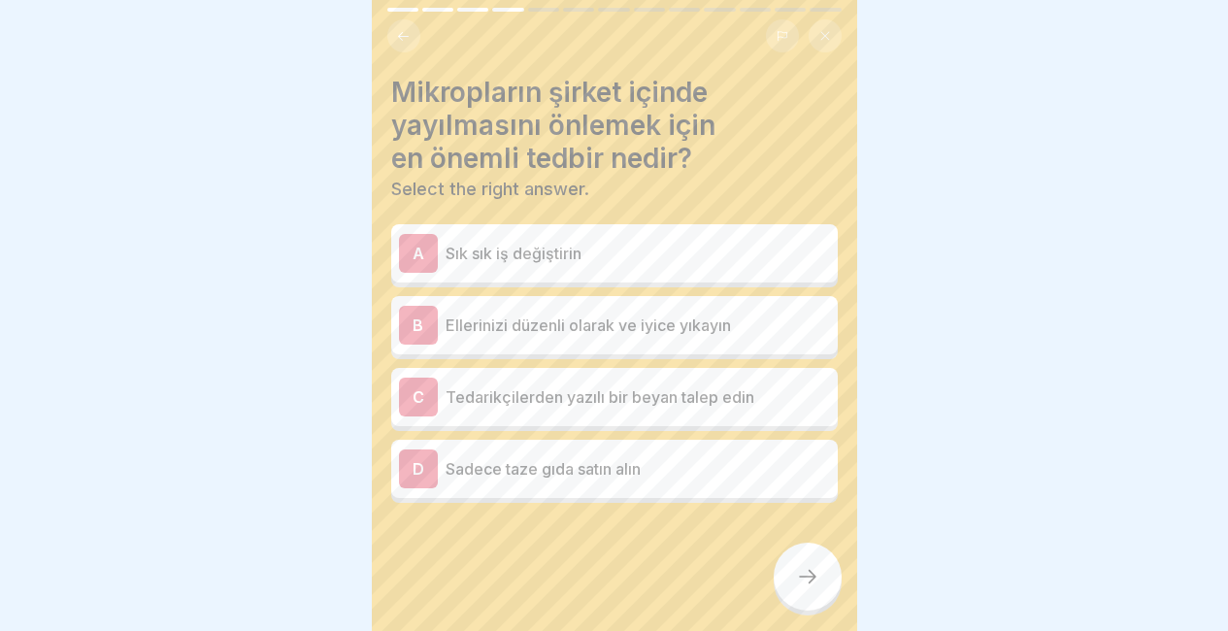
click at [724, 389] on p "Tedarikçilerden yazılı bir beyan talep edin" at bounding box center [637, 396] width 384 height 23
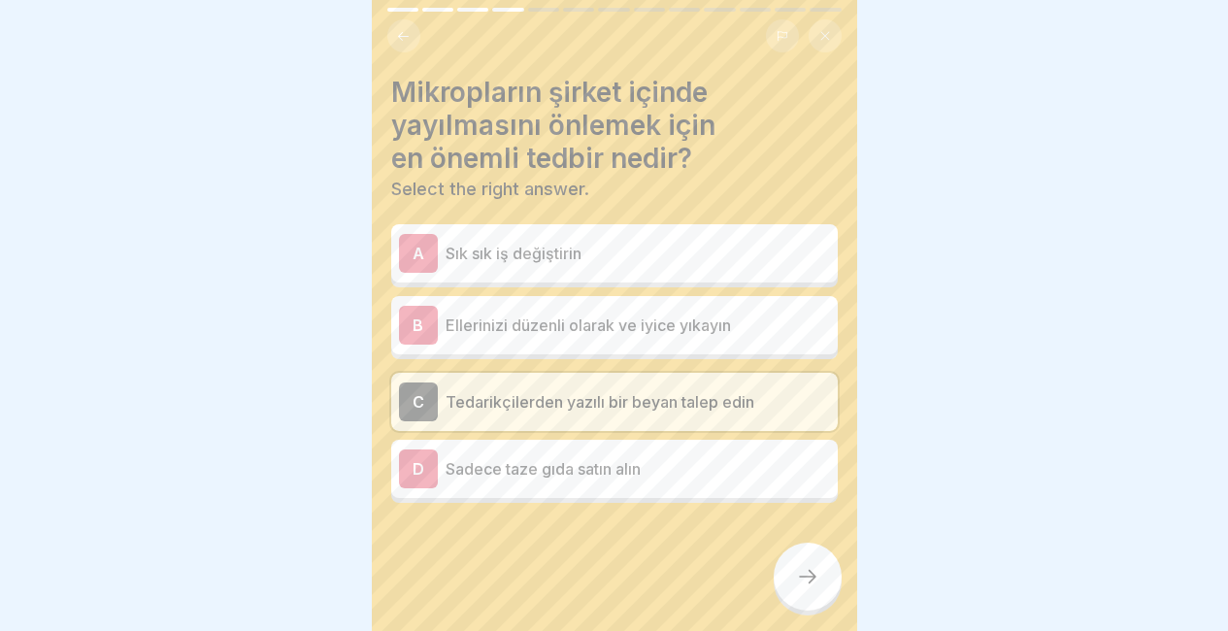
click at [724, 329] on div "B Ellerinizi düzenli olarak ve iyice yıkayın" at bounding box center [614, 325] width 431 height 39
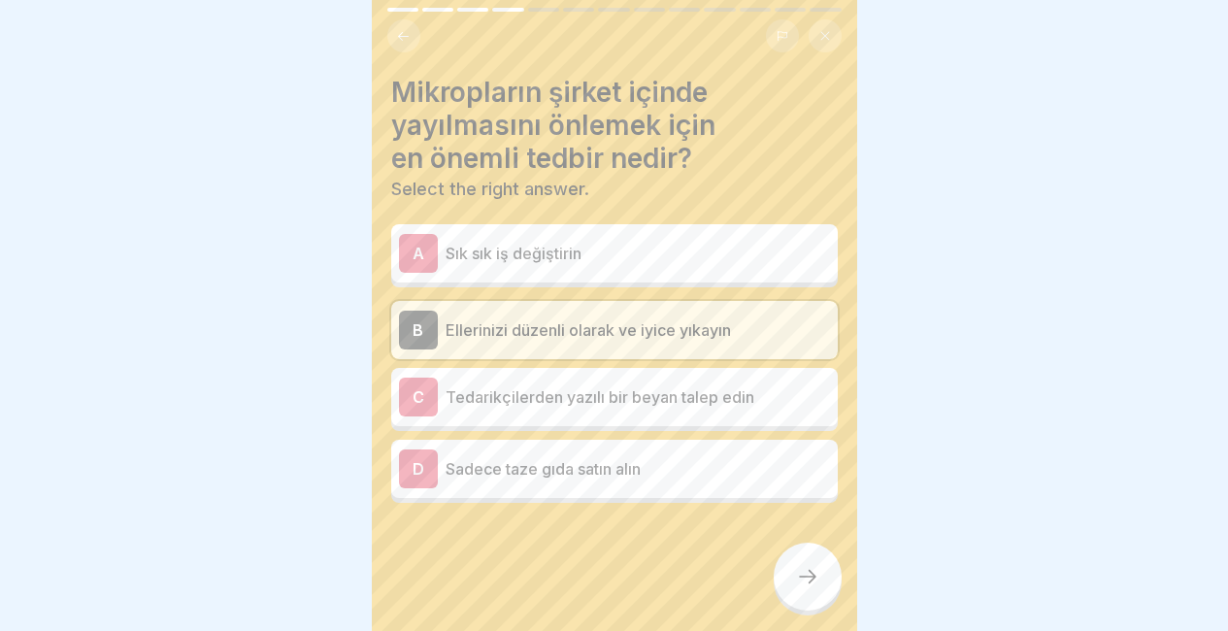
click at [805, 538] on div at bounding box center [614, 561] width 446 height 116
click at [802, 554] on div at bounding box center [807, 576] width 68 height 68
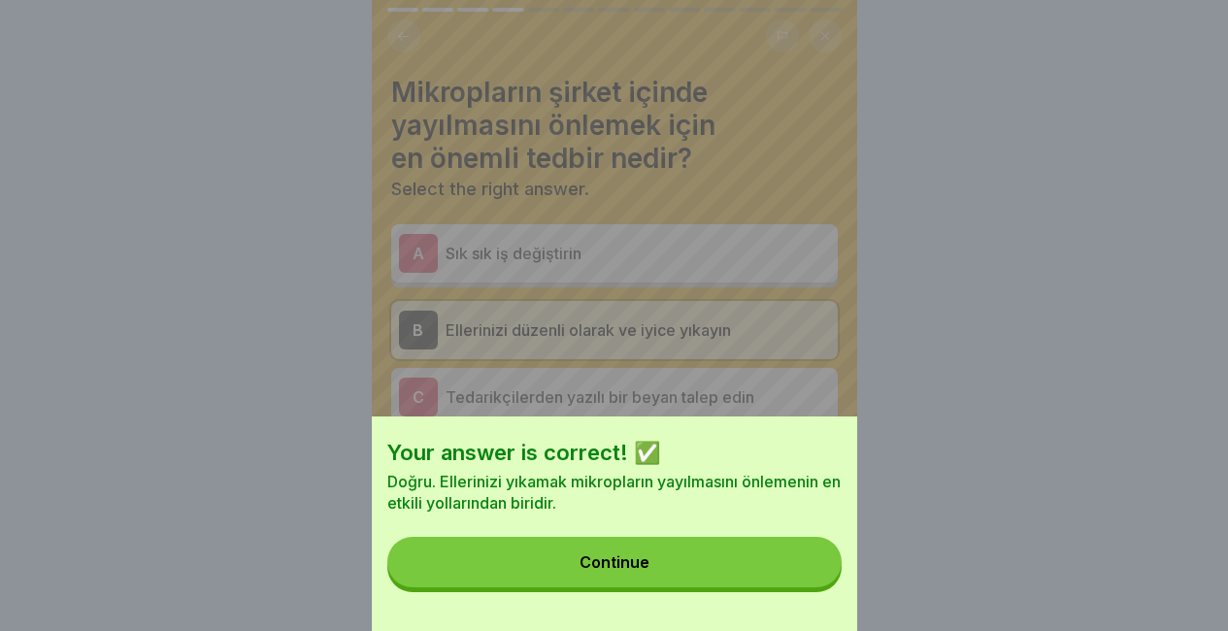
click at [796, 563] on button "Continue" at bounding box center [614, 562] width 454 height 50
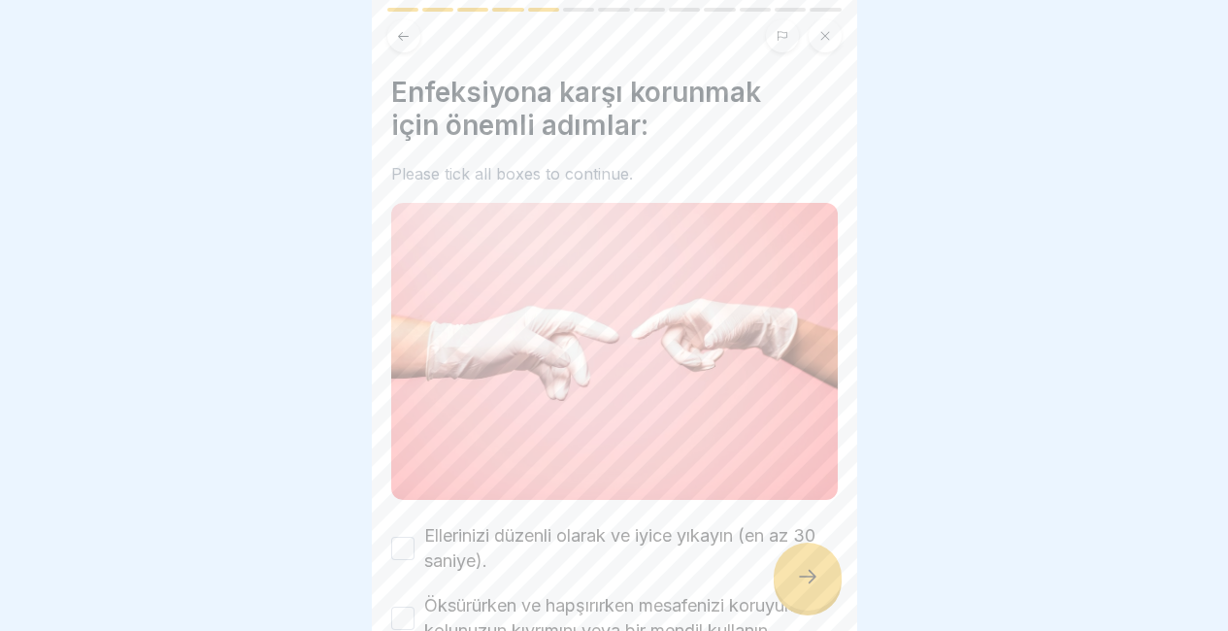
scroll to position [374, 0]
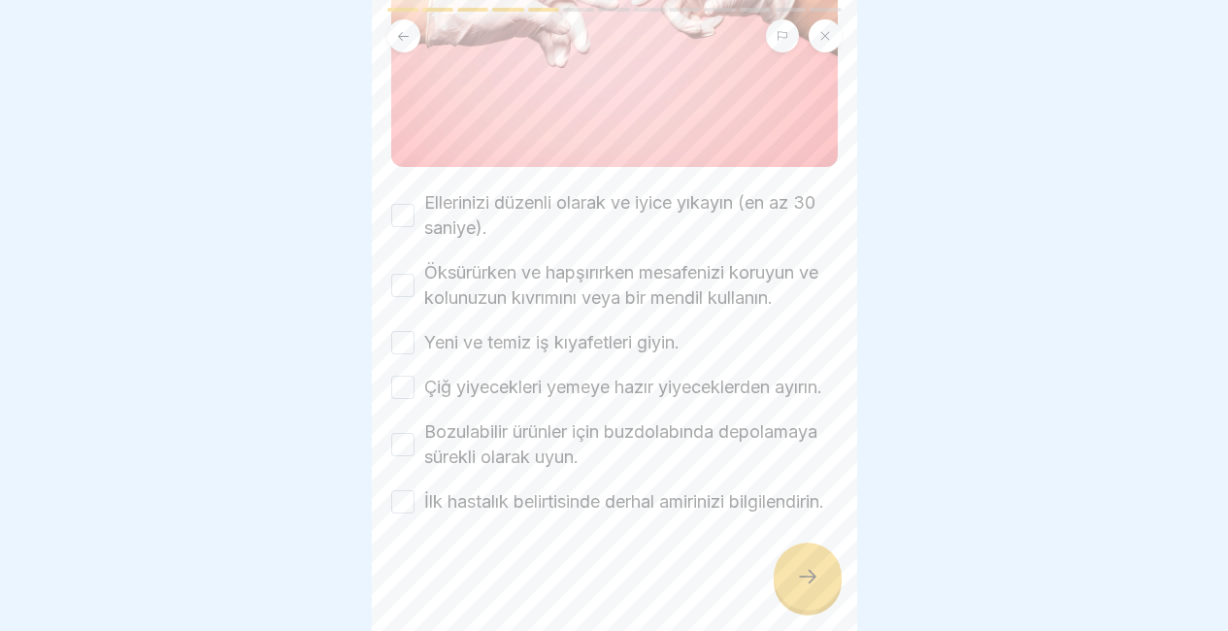
click at [405, 204] on button "Ellerinizi düzenli olarak ve iyice yıkayın (en az 30 saniye)." at bounding box center [402, 215] width 23 height 23
click at [405, 274] on button "Öksürürken ve hapşırırken mesafenizi koruyun ve kolunuzun kıvrımını veya bir me…" at bounding box center [402, 285] width 23 height 23
click at [425, 330] on label "Yeni ve temiz iş kıyafetleri giyin." at bounding box center [551, 342] width 255 height 25
click at [414, 331] on button "Yeni ve temiz iş kıyafetleri giyin." at bounding box center [402, 342] width 23 height 23
click at [413, 376] on button "Çiğ yiyecekleri yemeye hazır yiyeceklerden ayırın." at bounding box center [402, 387] width 23 height 23
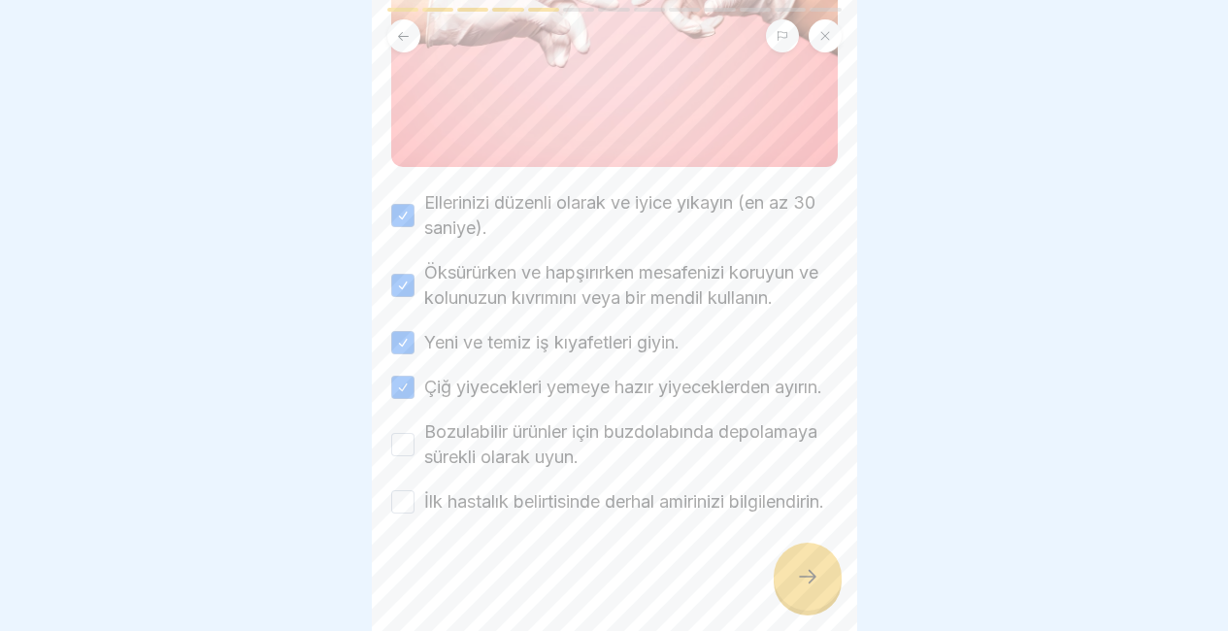
click at [403, 372] on div "Ellerinizi düzenli olarak ve iyice yıkayın (en az 30 saniye). Öksürürken ve hap…" at bounding box center [614, 352] width 446 height 324
click at [408, 433] on button "Bozulabilir ürünler için buzdolabında depolamaya sürekli olarak uyun." at bounding box center [402, 444] width 23 height 23
click at [417, 489] on div "İlk hastalık belirtisinde derhal amirinizi bilgilendirin." at bounding box center [607, 501] width 433 height 25
click at [413, 490] on button "İlk hastalık belirtisinde derhal amirinizi bilgilendirin." at bounding box center [402, 501] width 23 height 23
click at [820, 586] on div at bounding box center [807, 576] width 68 height 68
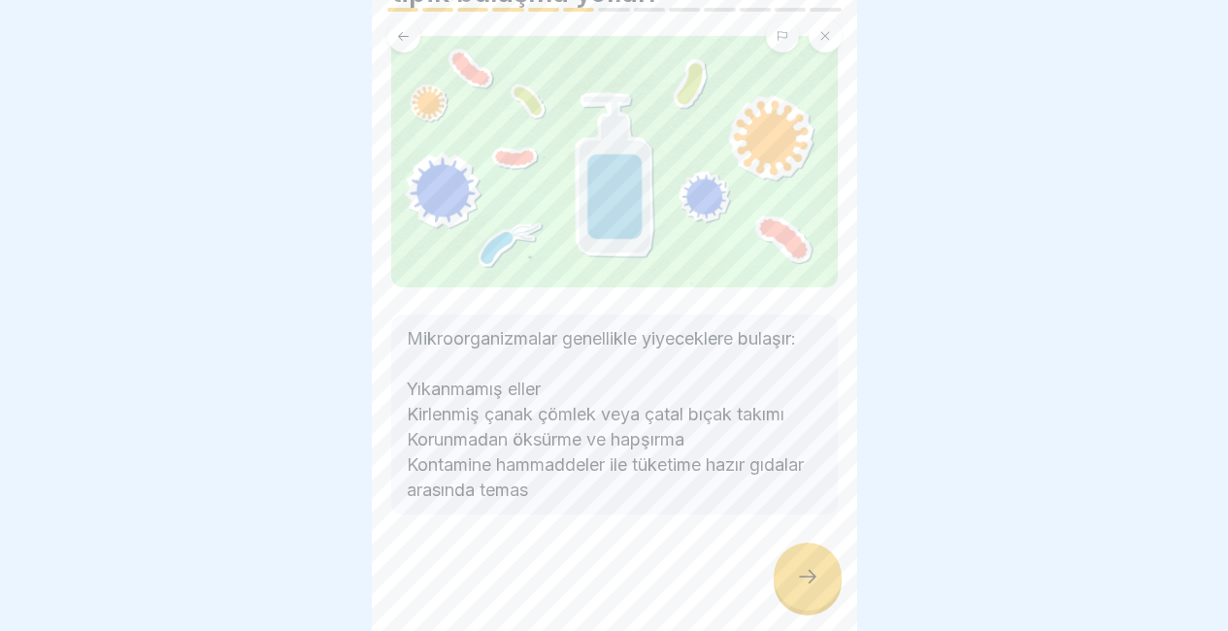
scroll to position [149, 0]
click at [782, 575] on div at bounding box center [807, 576] width 68 height 68
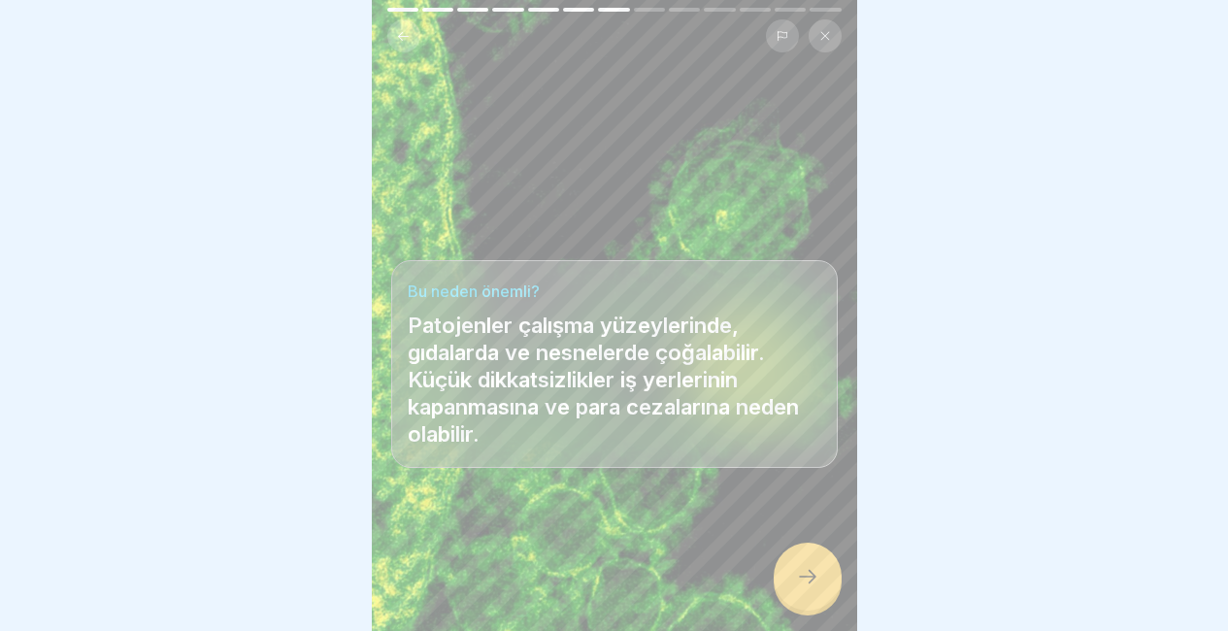
click at [782, 575] on div at bounding box center [807, 576] width 68 height 68
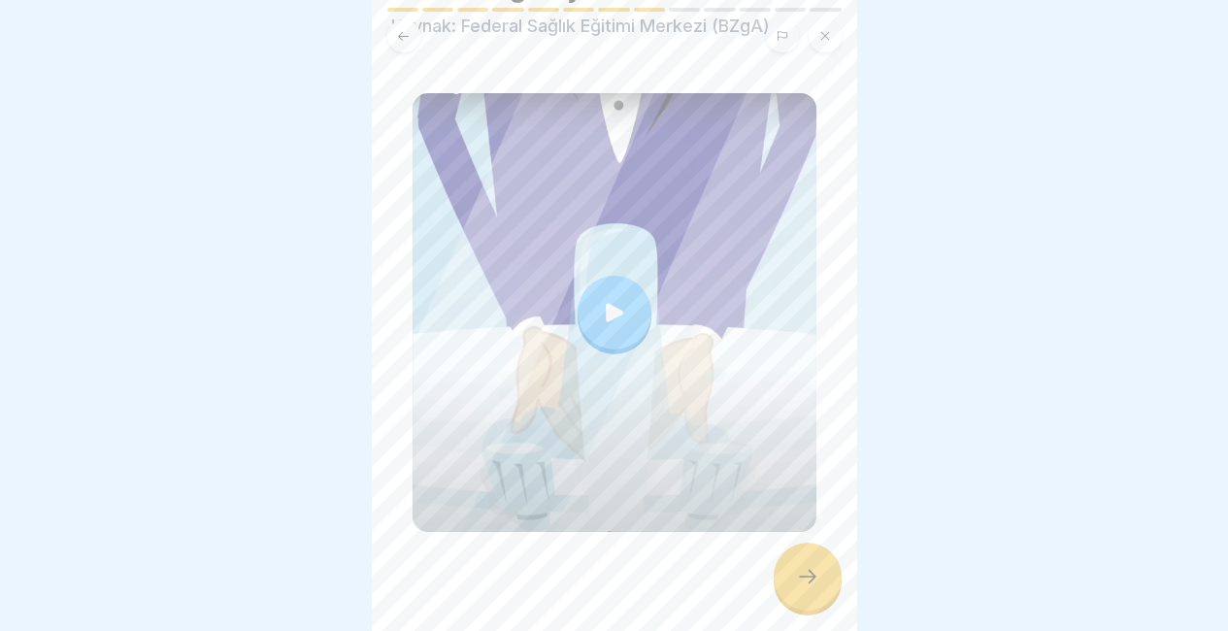
scroll to position [139, 0]
click at [801, 570] on icon at bounding box center [807, 576] width 23 height 23
click at [782, 568] on div at bounding box center [807, 576] width 68 height 68
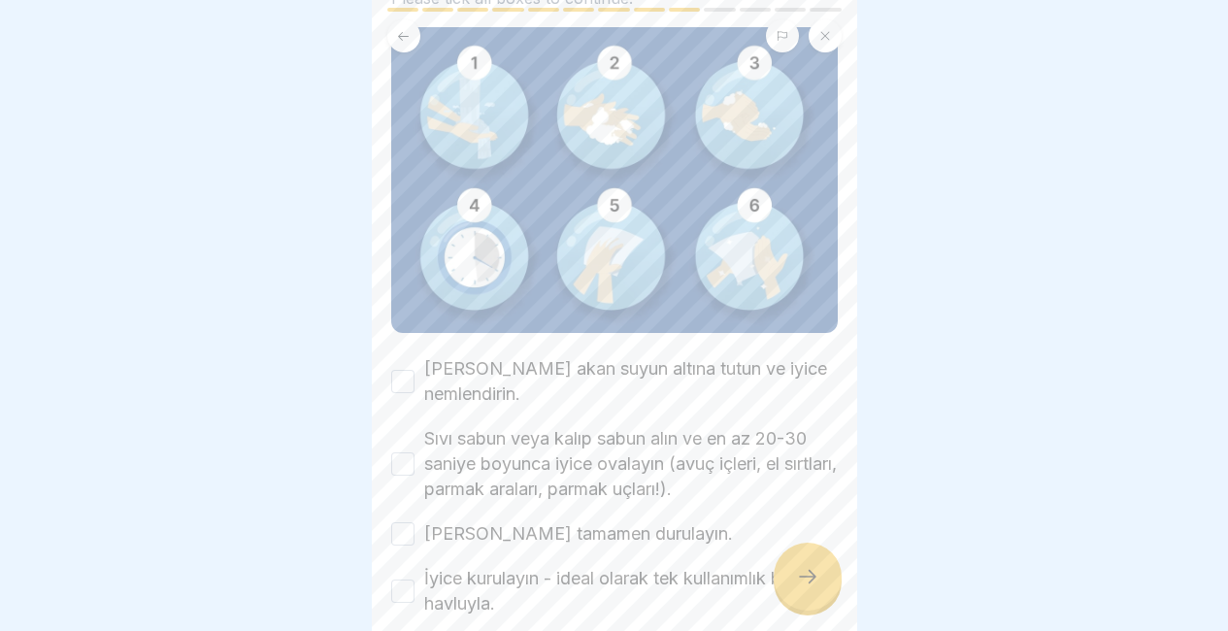
scroll to position [304, 0]
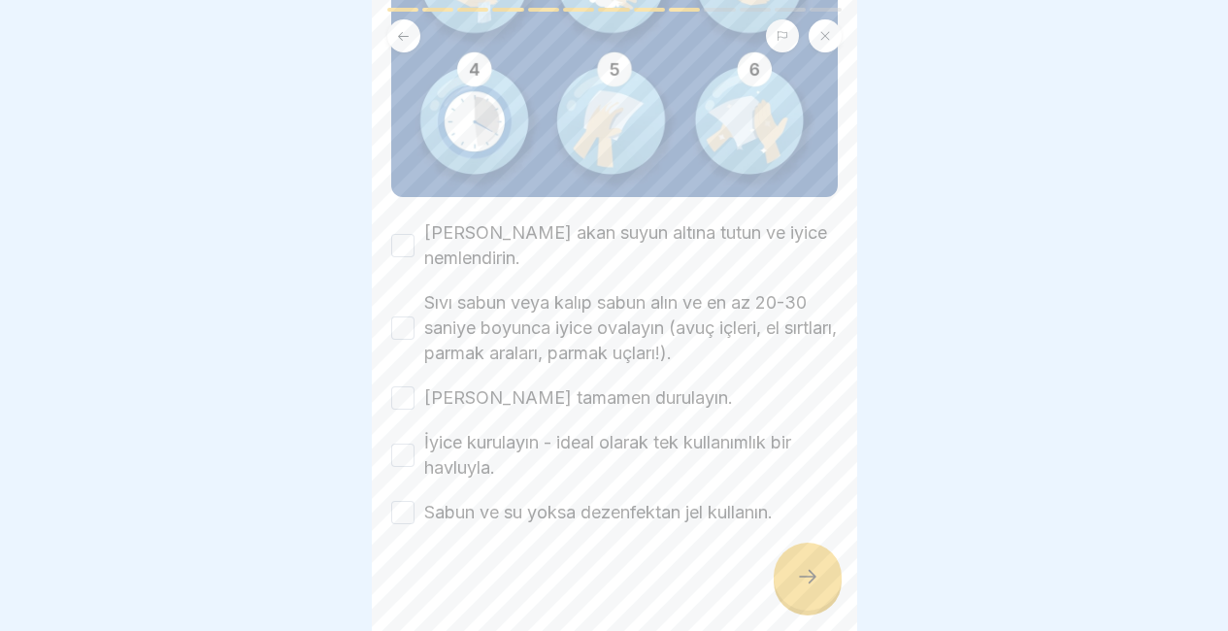
click at [411, 234] on button "[PERSON_NAME] akan suyun altına tutun ve iyice nemlendirin." at bounding box center [402, 245] width 23 height 23
click at [405, 316] on button "Sıvı sabun veya kalıp sabun alın ve en az 20-30 saniye boyunca iyice ovalayın (…" at bounding box center [402, 327] width 23 height 23
click at [403, 365] on div "[PERSON_NAME] akan suyun altına tutun ve iyice nemlendirin. Sıvı sabun veya kal…" at bounding box center [614, 372] width 446 height 305
click at [408, 386] on button "[PERSON_NAME] tamamen durulayın." at bounding box center [402, 397] width 23 height 23
click at [413, 434] on div "İyice kurulayın - ideal olarak tek kullanımlık bir havluyla." at bounding box center [614, 455] width 446 height 50
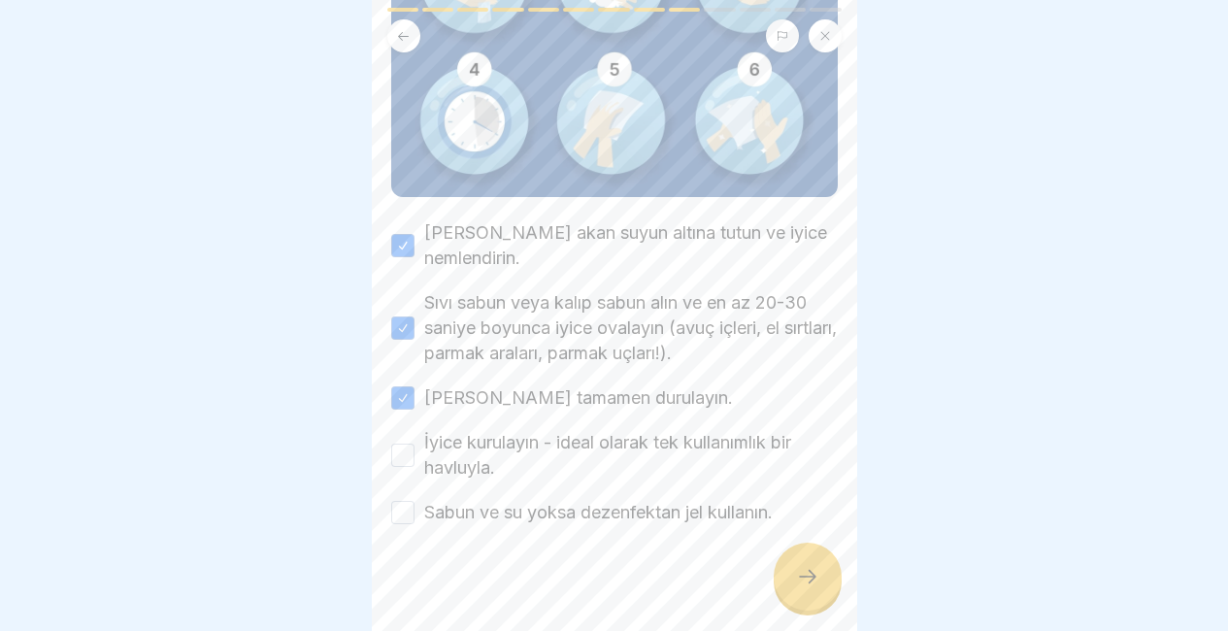
click at [396, 444] on button "İyice kurulayın - ideal olarak tek kullanımlık bir havluyla." at bounding box center [402, 455] width 23 height 23
click at [396, 501] on button "Sabun ve su yoksa dezenfektan jel kullanın." at bounding box center [402, 512] width 23 height 23
click at [806, 589] on div at bounding box center [807, 576] width 68 height 68
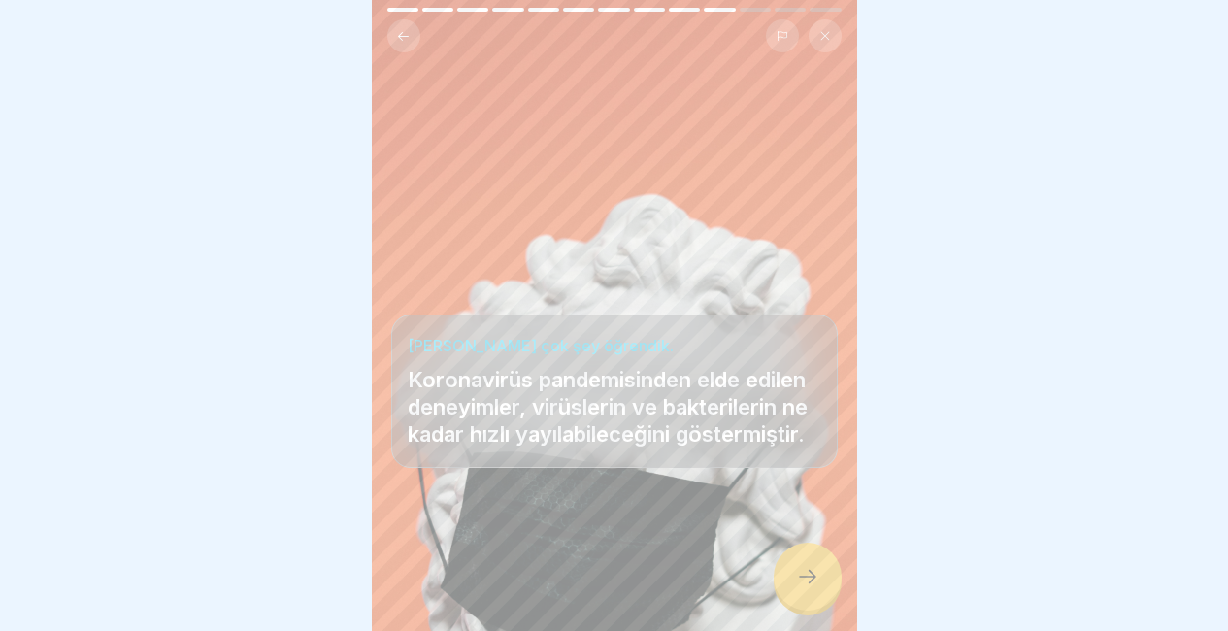
click at [805, 586] on icon at bounding box center [807, 576] width 23 height 23
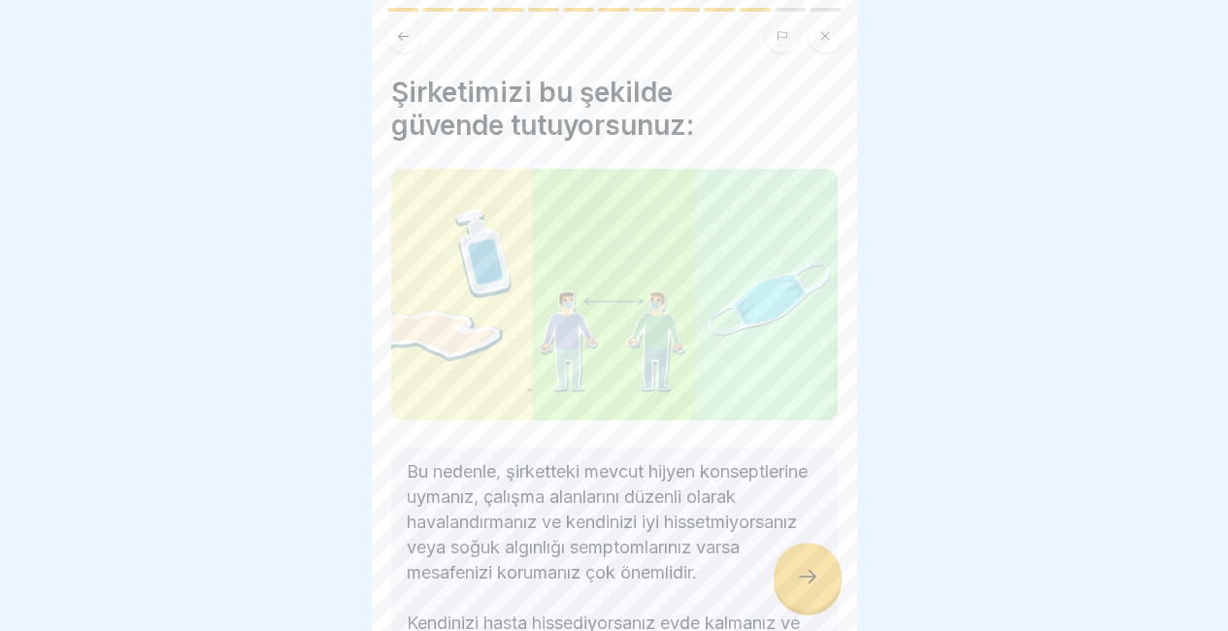
scroll to position [200, 0]
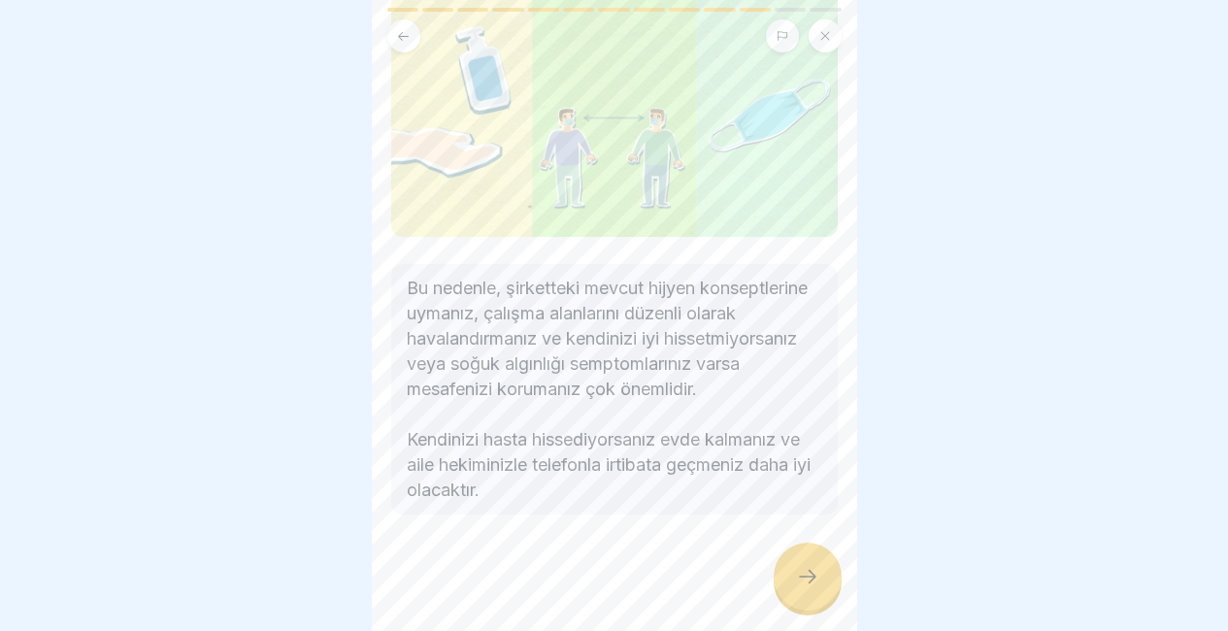
click at [801, 560] on div at bounding box center [807, 576] width 68 height 68
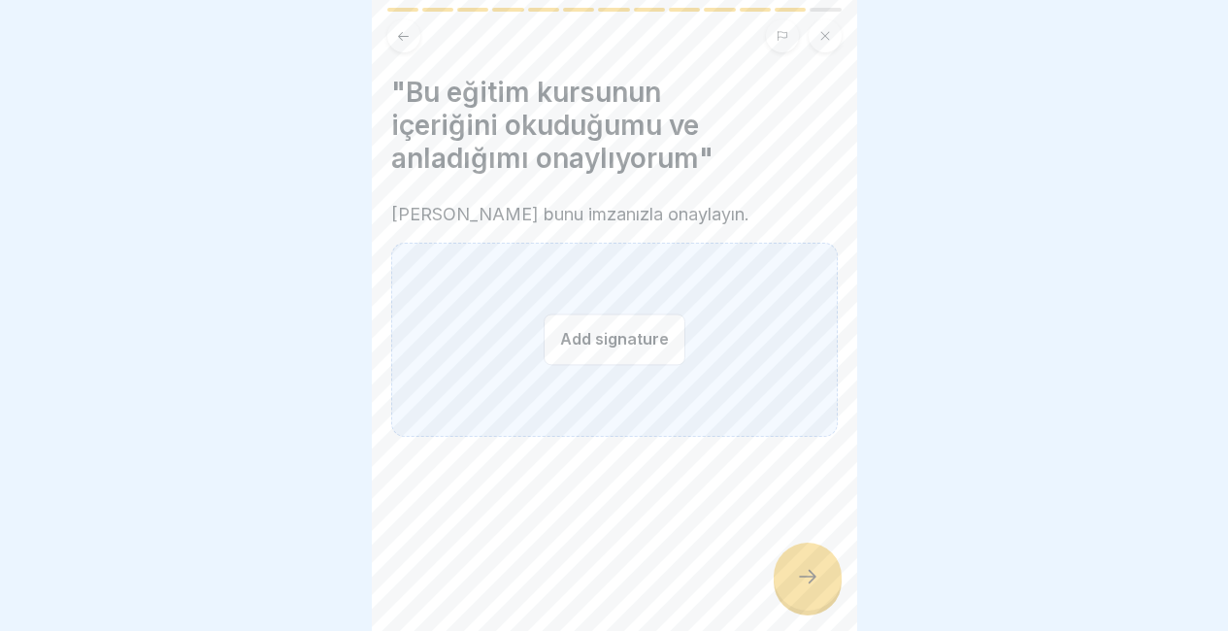
click at [581, 313] on button "Add signature" at bounding box center [614, 338] width 142 height 51
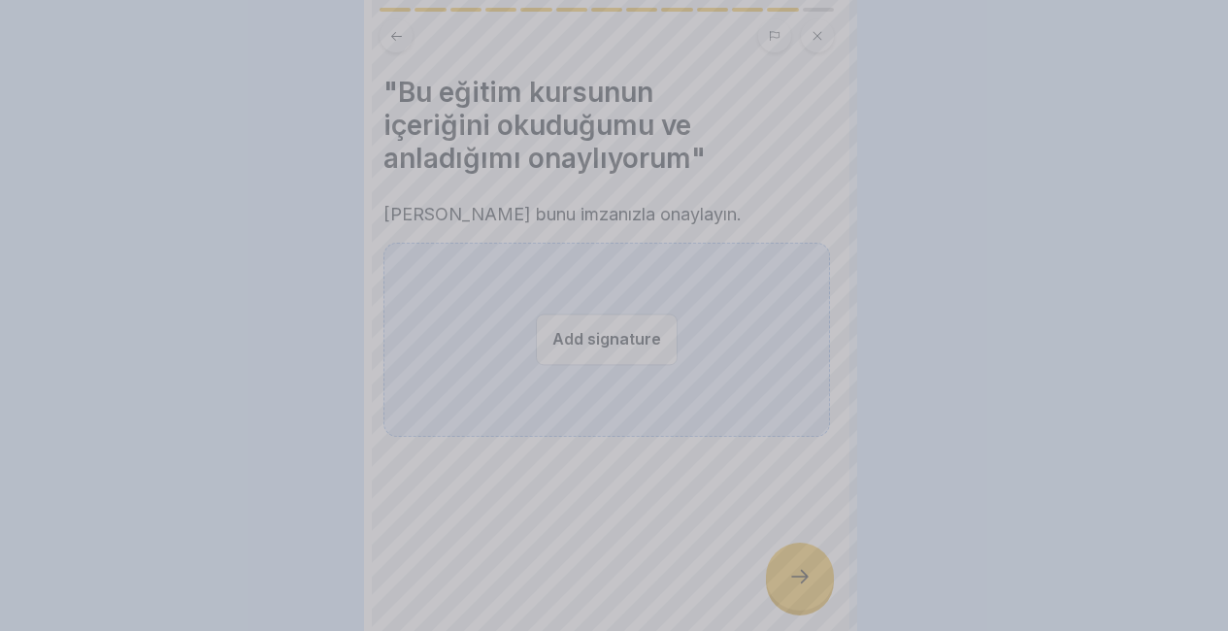
scroll to position [0, 0]
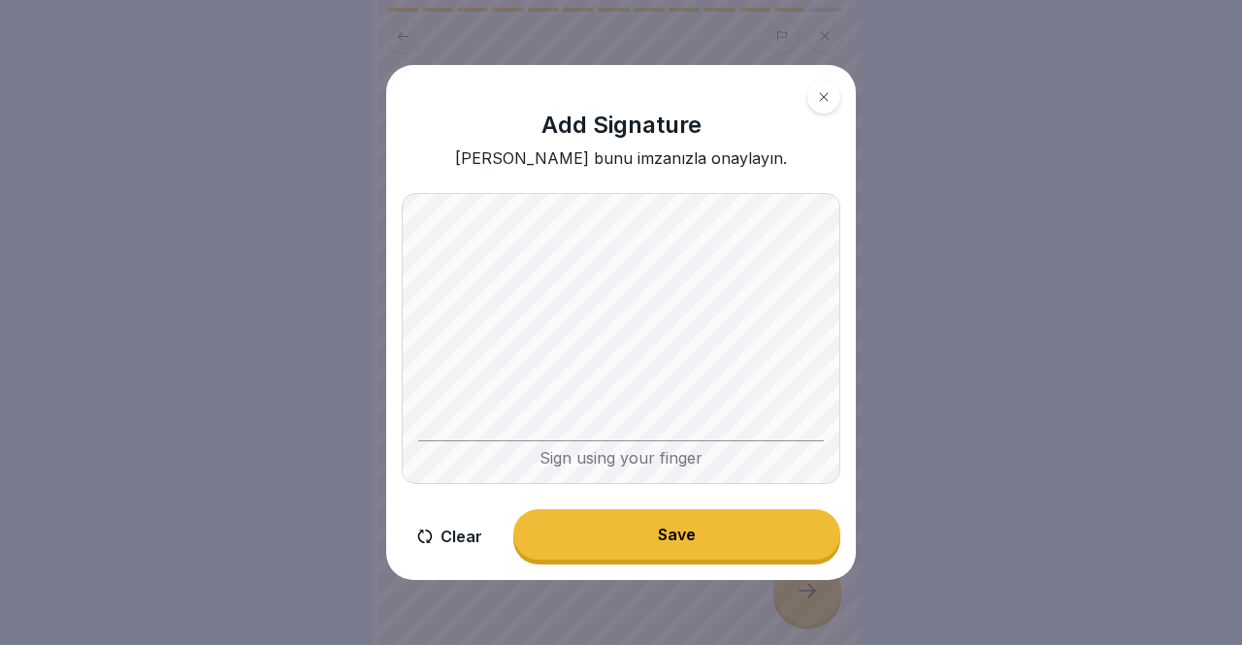
click at [462, 537] on button "Clear" at bounding box center [450, 536] width 96 height 55
click at [757, 550] on button "Save" at bounding box center [676, 534] width 327 height 50
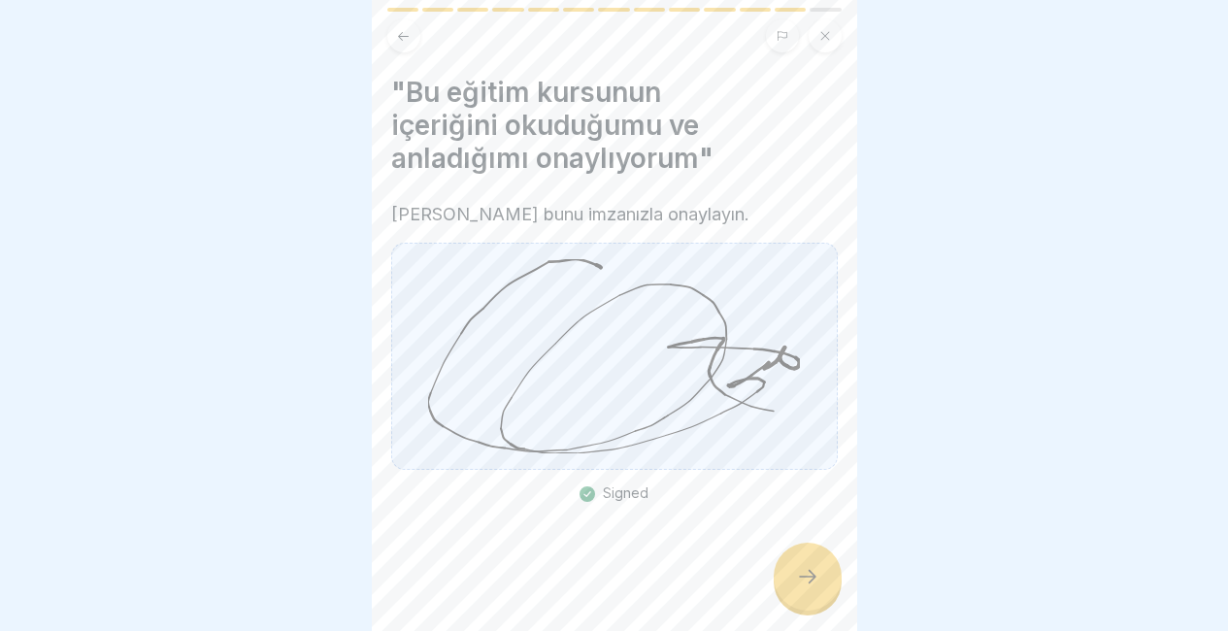
click at [814, 588] on icon at bounding box center [807, 576] width 23 height 23
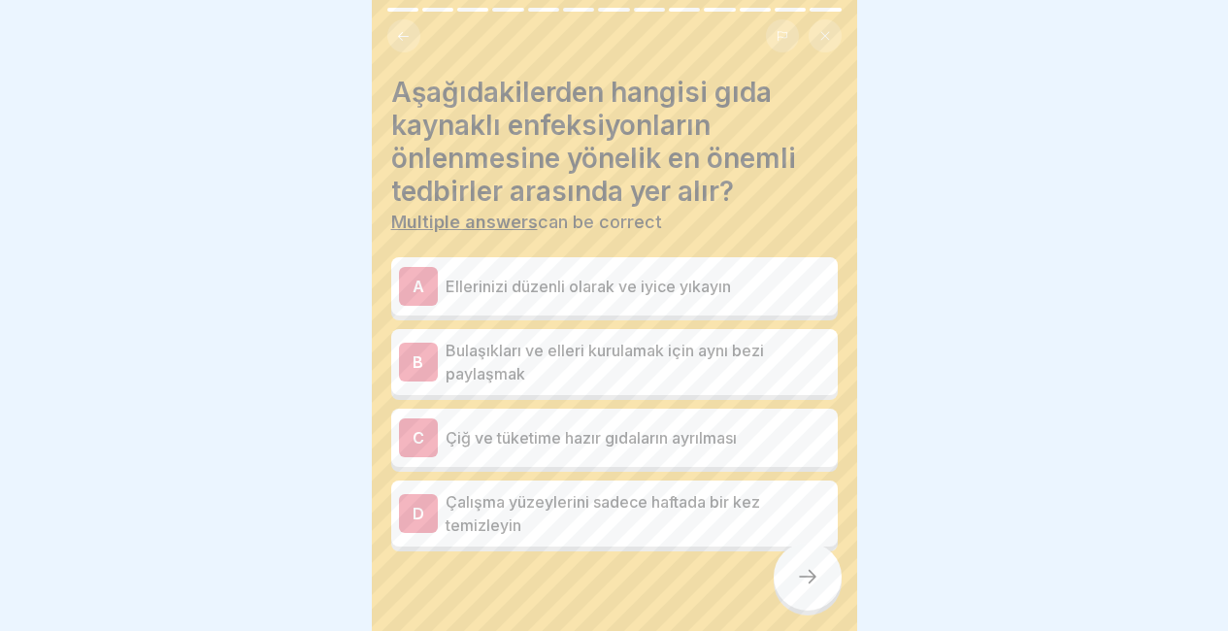
click at [744, 285] on p "Ellerinizi düzenli olarak ve iyice yıkayın" at bounding box center [637, 286] width 384 height 23
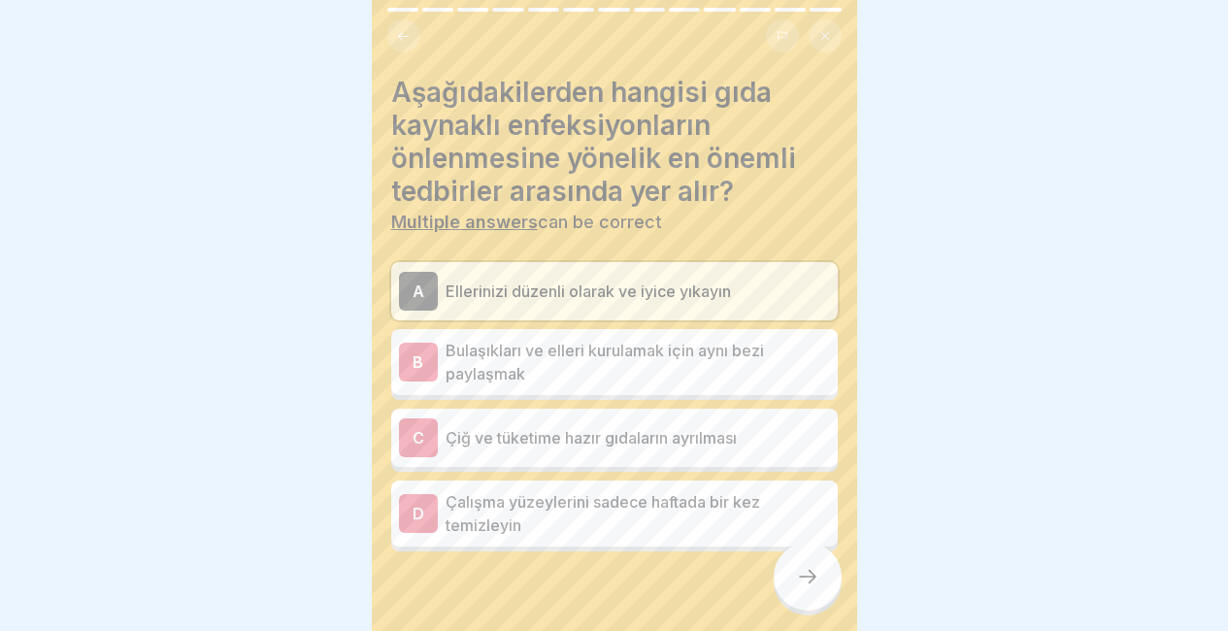
click at [789, 584] on div at bounding box center [807, 576] width 68 height 68
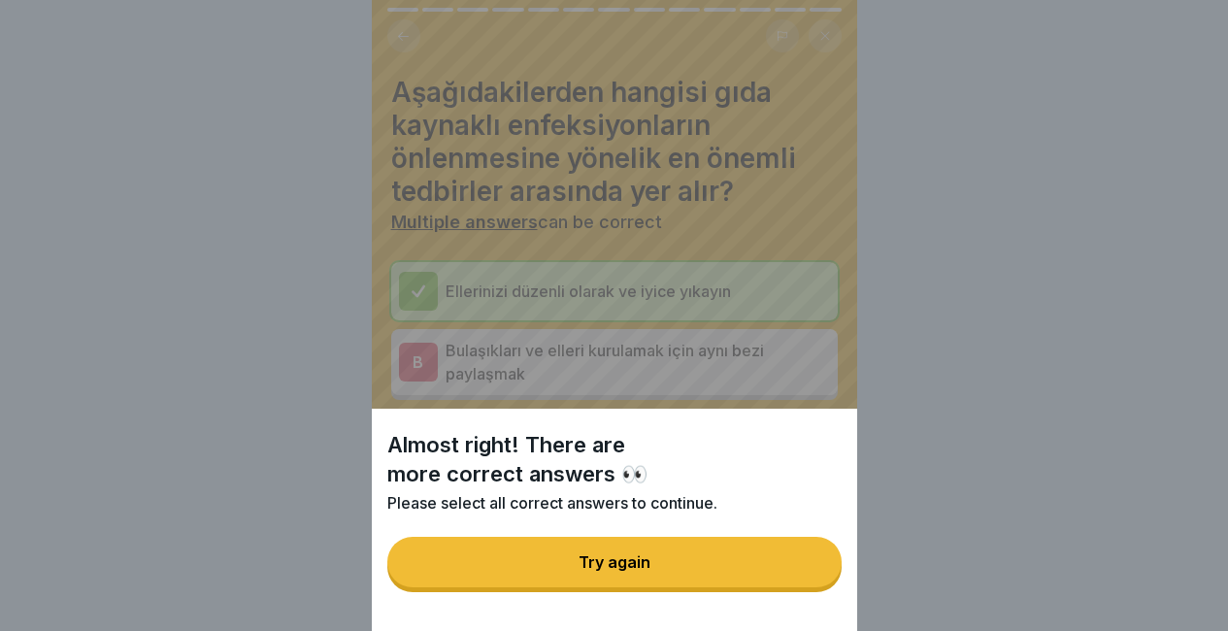
click at [789, 584] on button "Try again" at bounding box center [614, 562] width 454 height 50
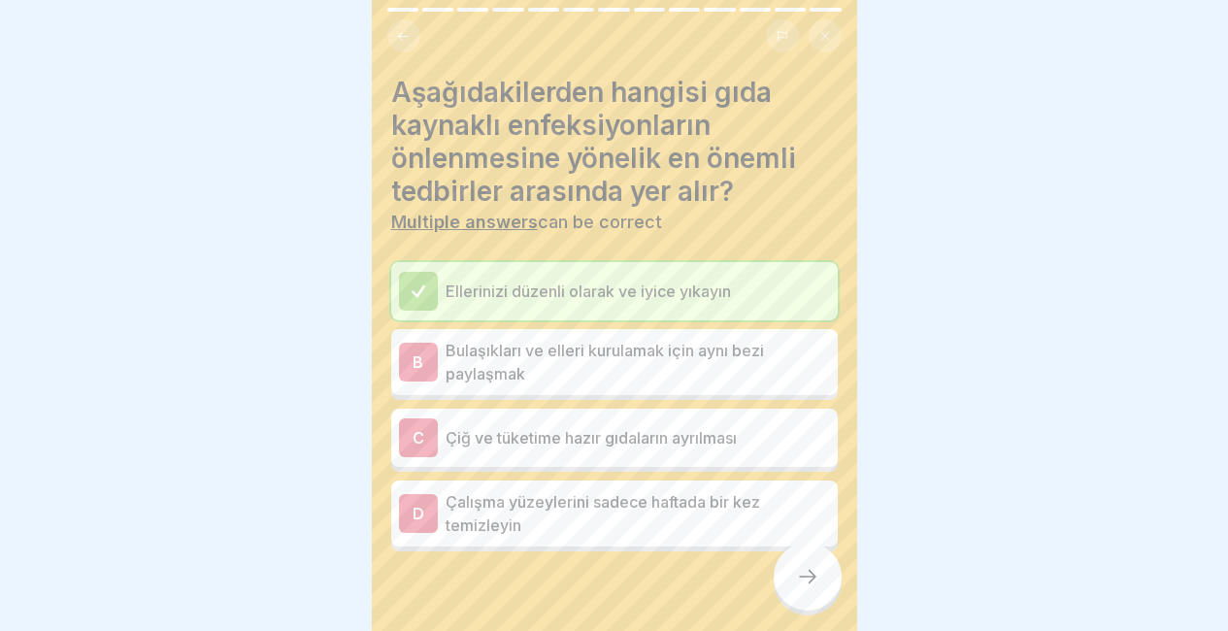
scroll to position [15, 0]
click at [827, 573] on div at bounding box center [807, 576] width 68 height 68
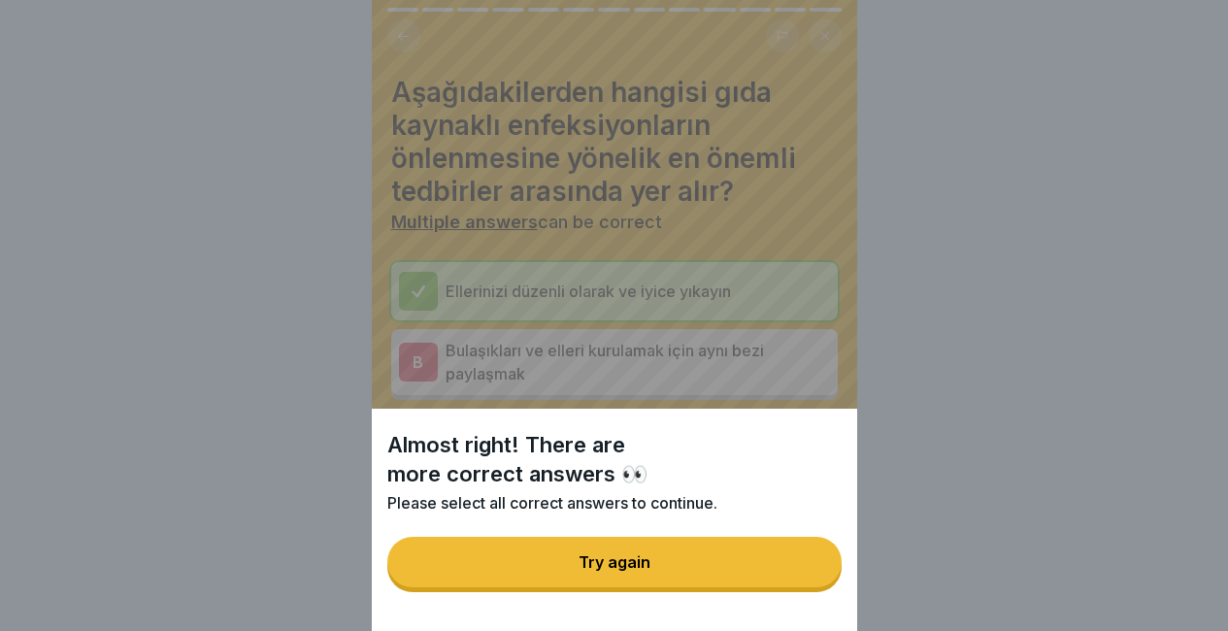
click at [785, 573] on button "Try again" at bounding box center [614, 562] width 454 height 50
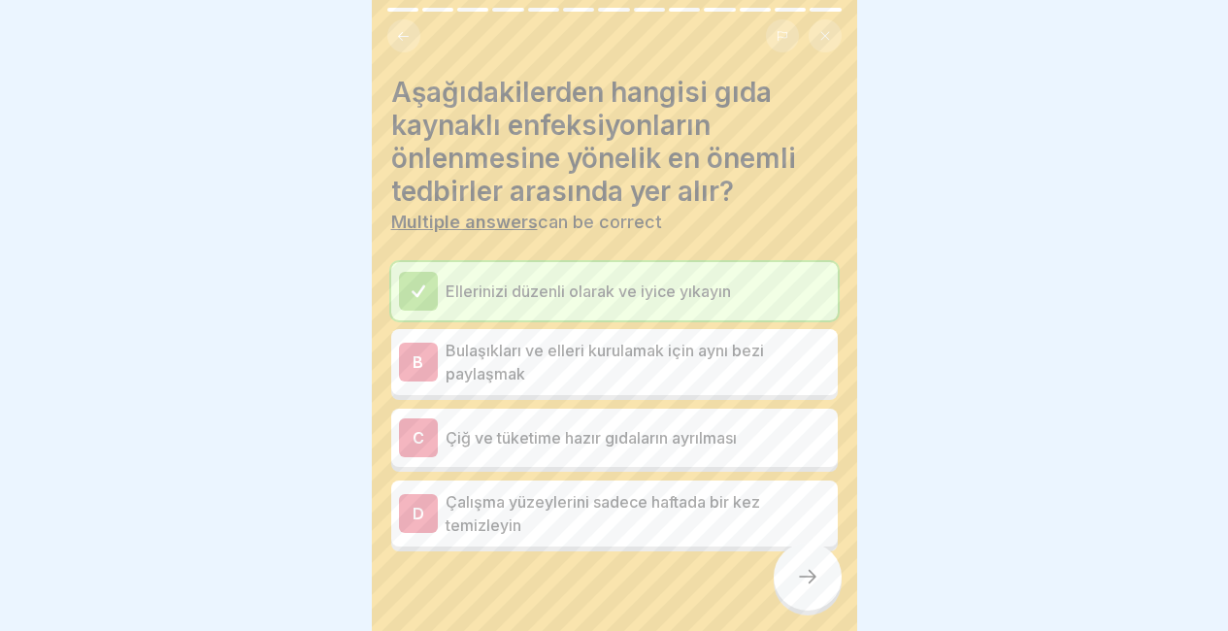
click at [737, 426] on p "Çiğ ve tüketime hazır gıdaların ayrılması" at bounding box center [637, 437] width 384 height 23
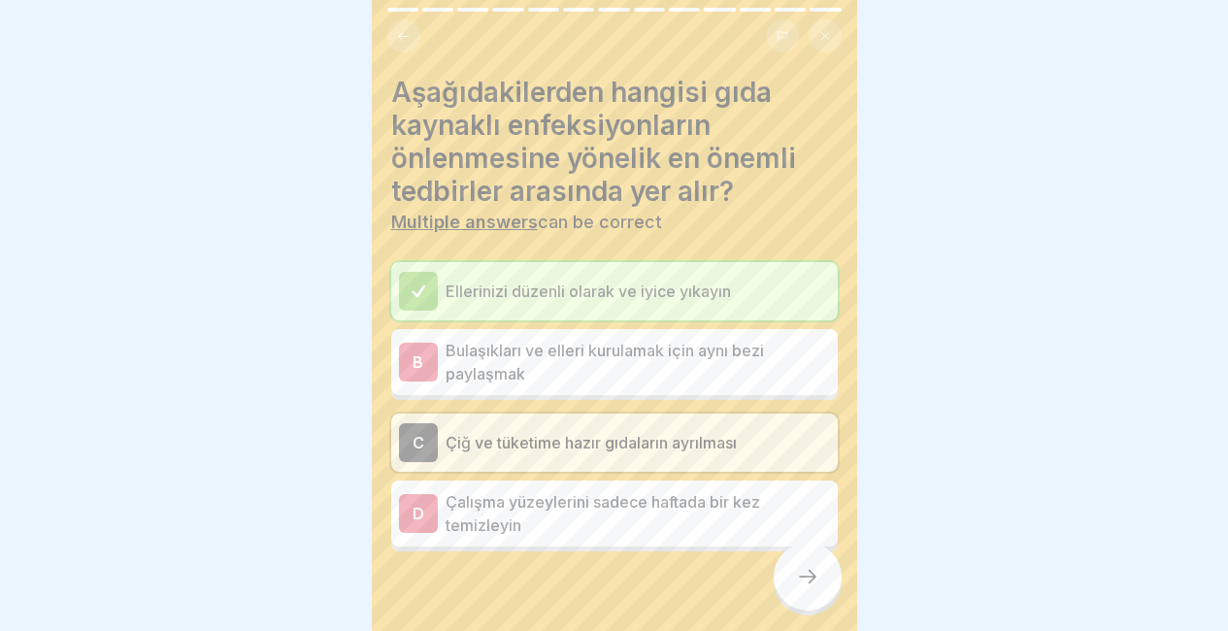
click at [809, 570] on icon at bounding box center [807, 576] width 23 height 23
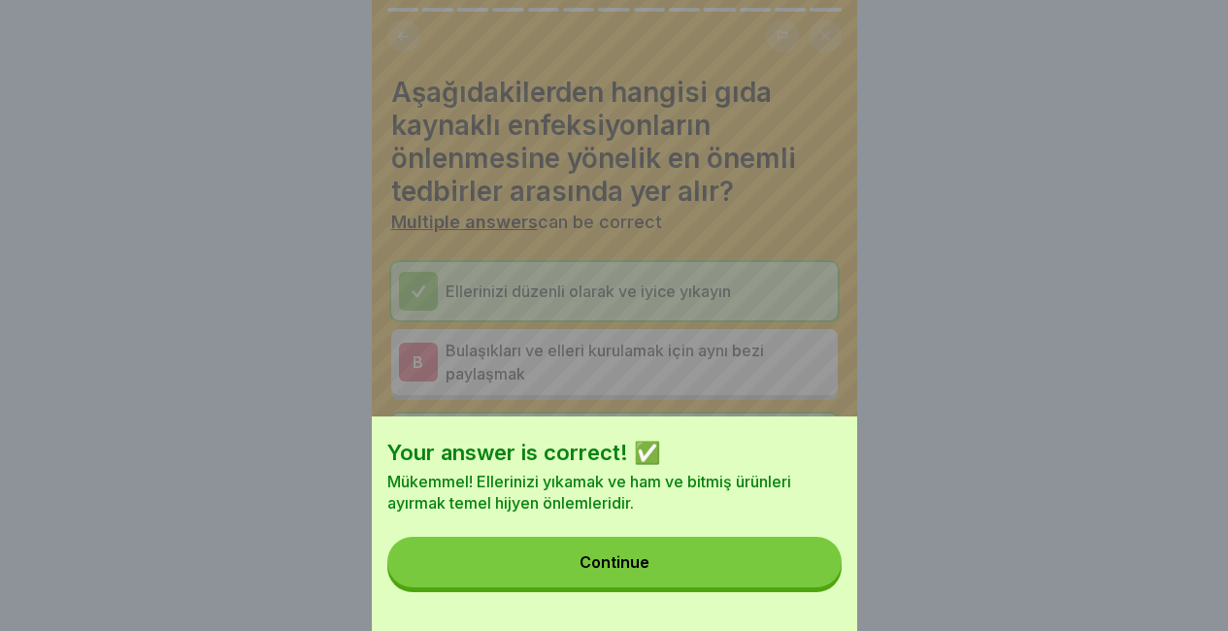
click at [809, 570] on button "Continue" at bounding box center [614, 562] width 454 height 50
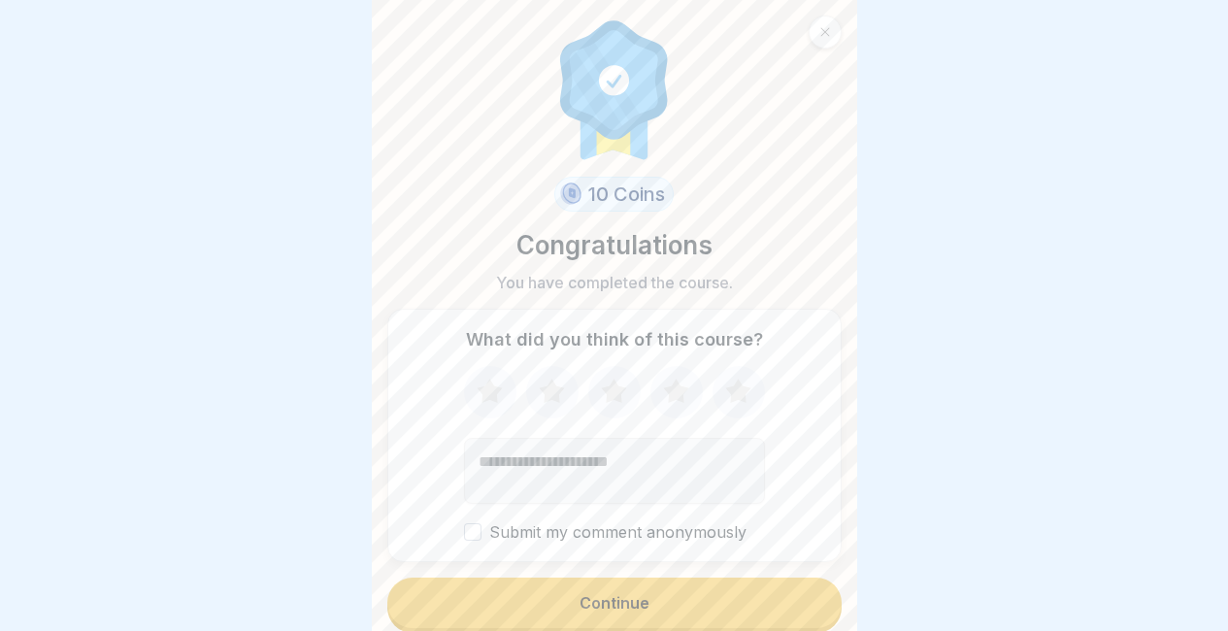
click at [796, 584] on button "Continue" at bounding box center [614, 602] width 454 height 50
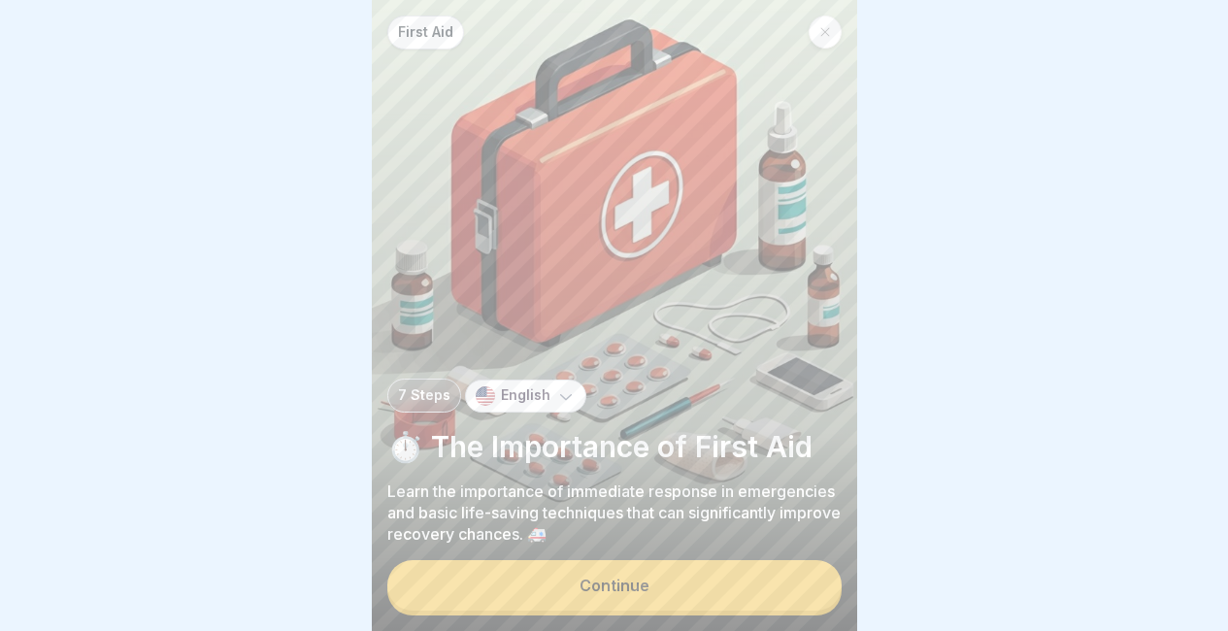
click at [556, 395] on icon at bounding box center [565, 395] width 19 height 19
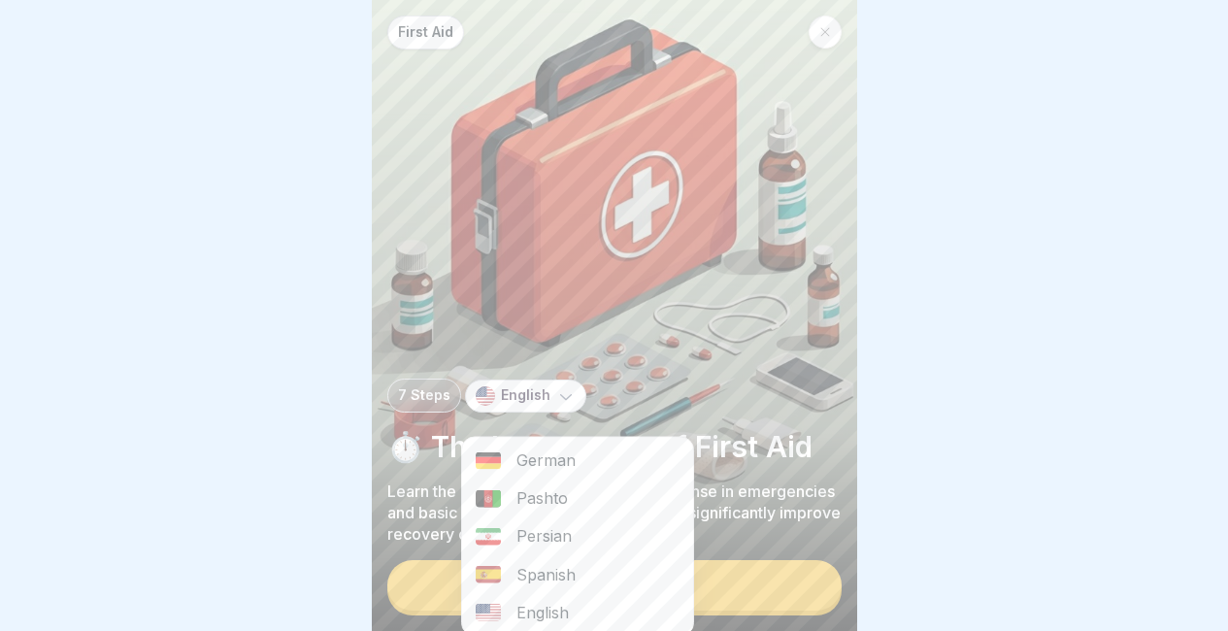
click at [585, 609] on div "English" at bounding box center [577, 612] width 231 height 38
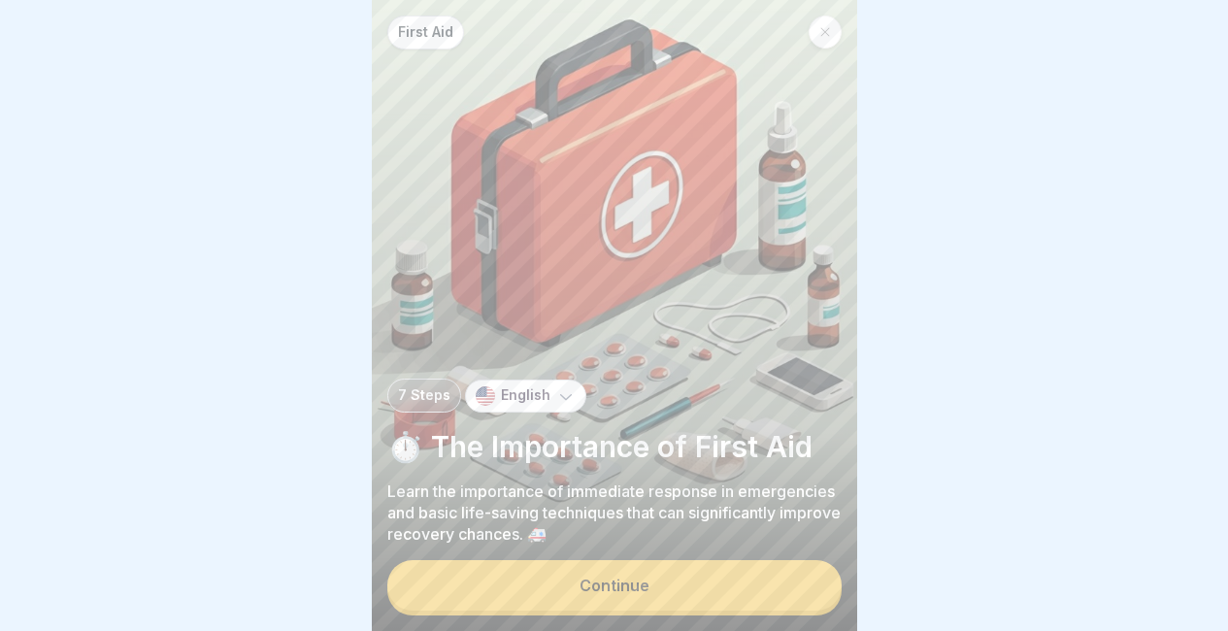
click at [638, 575] on button "Continue" at bounding box center [614, 585] width 454 height 50
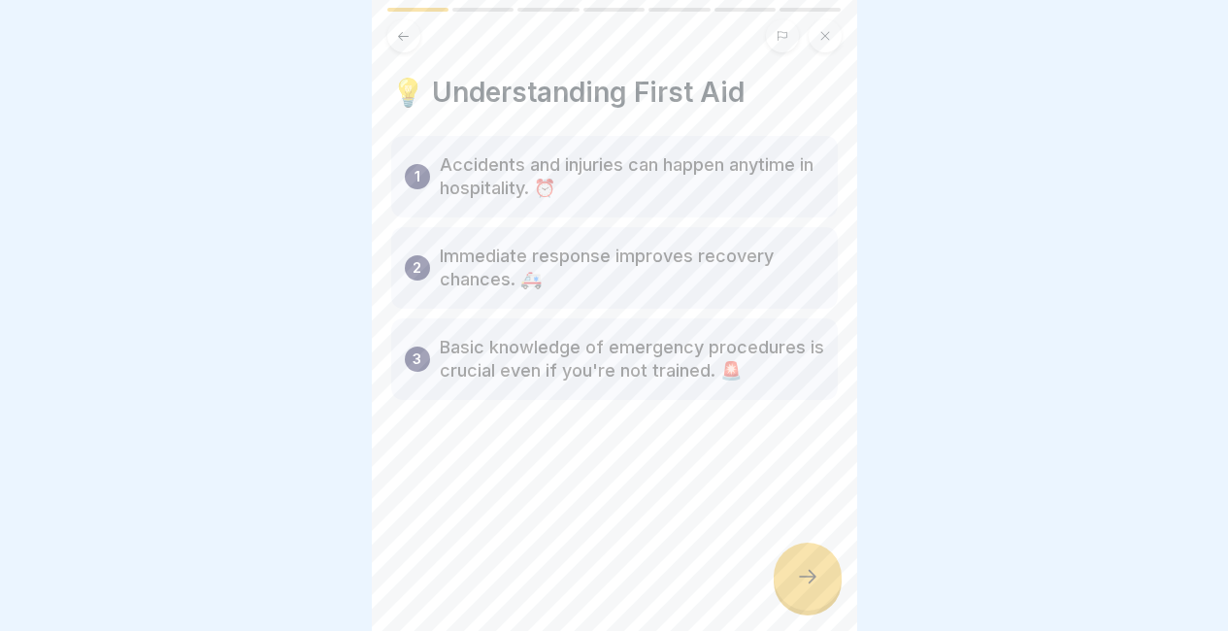
click at [809, 587] on icon at bounding box center [807, 576] width 23 height 23
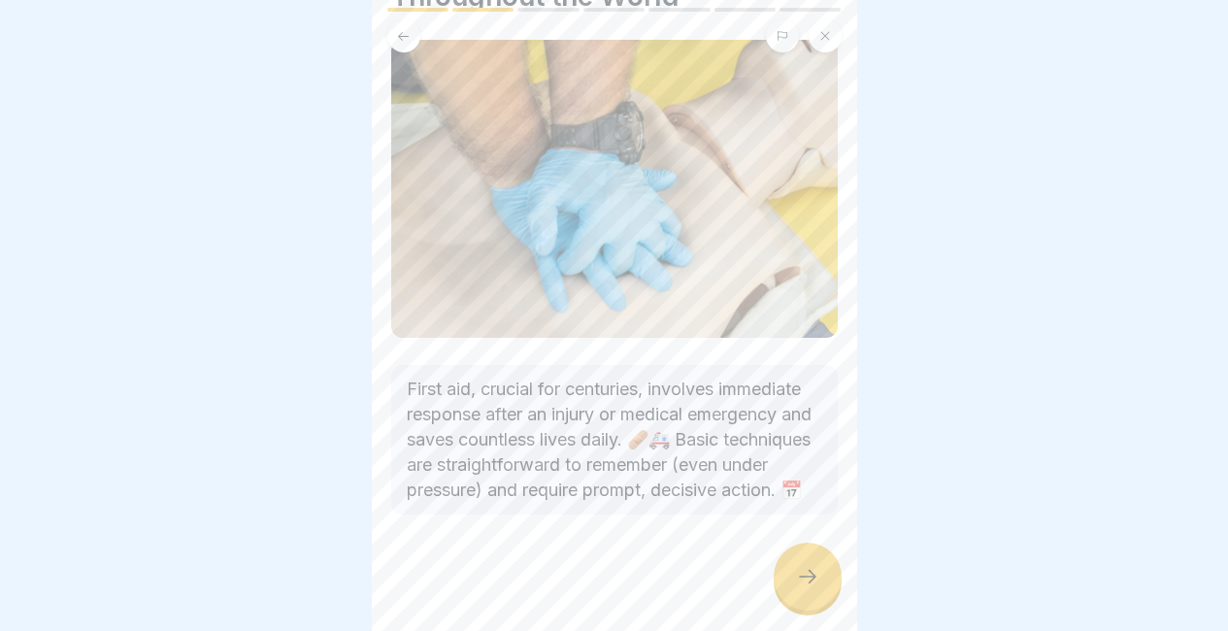
scroll to position [145, 0]
click at [788, 571] on div at bounding box center [807, 576] width 68 height 68
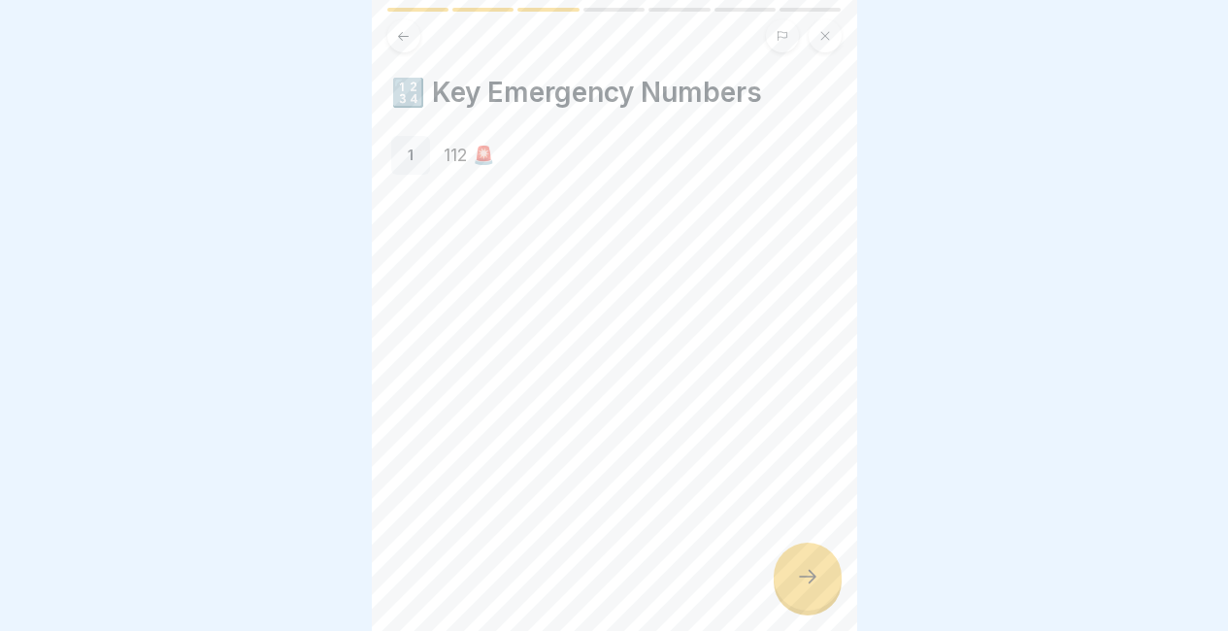
click at [805, 569] on icon at bounding box center [807, 576] width 23 height 23
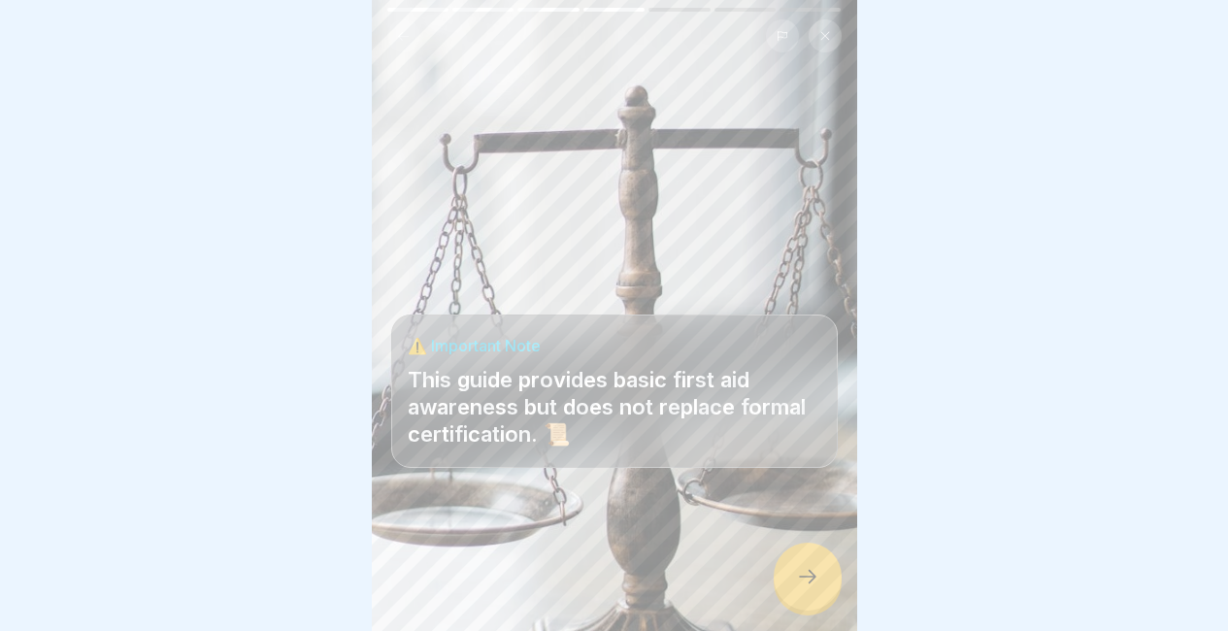
click at [812, 571] on icon at bounding box center [807, 576] width 23 height 23
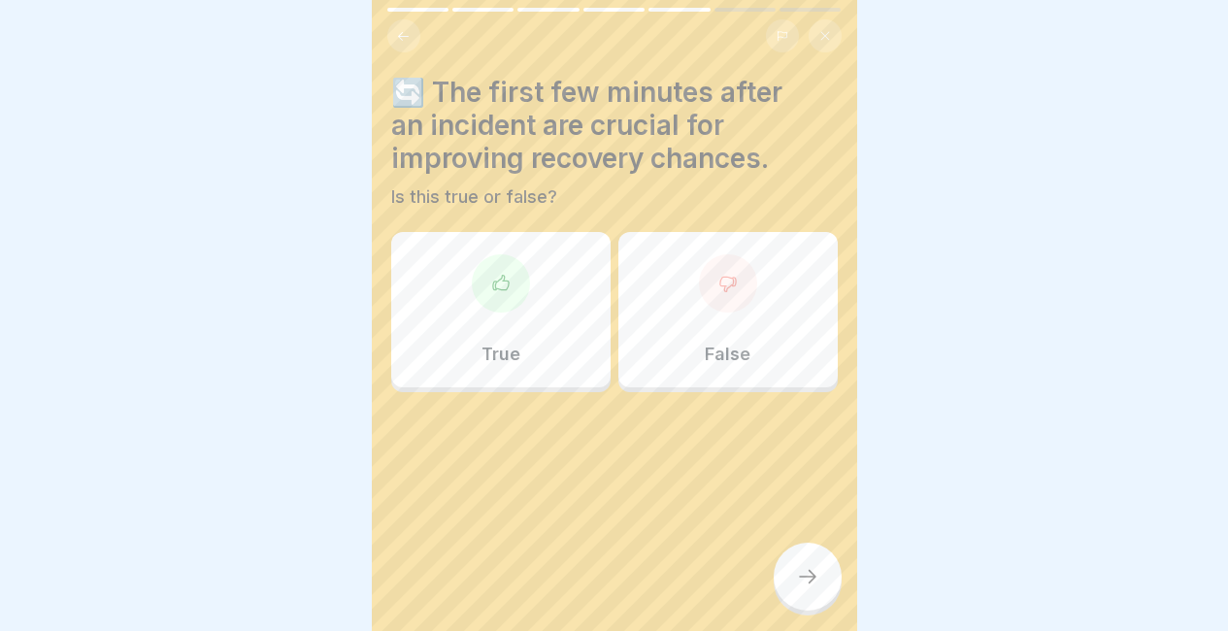
click at [500, 276] on icon at bounding box center [500, 282] width 16 height 15
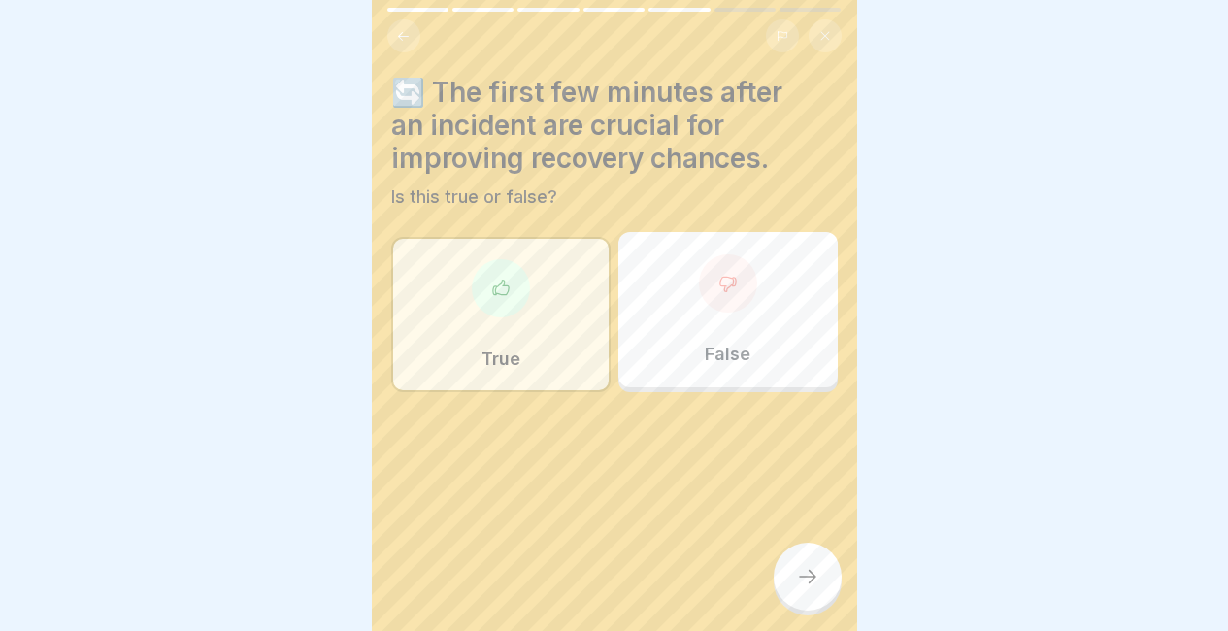
click at [802, 551] on div at bounding box center [807, 576] width 68 height 68
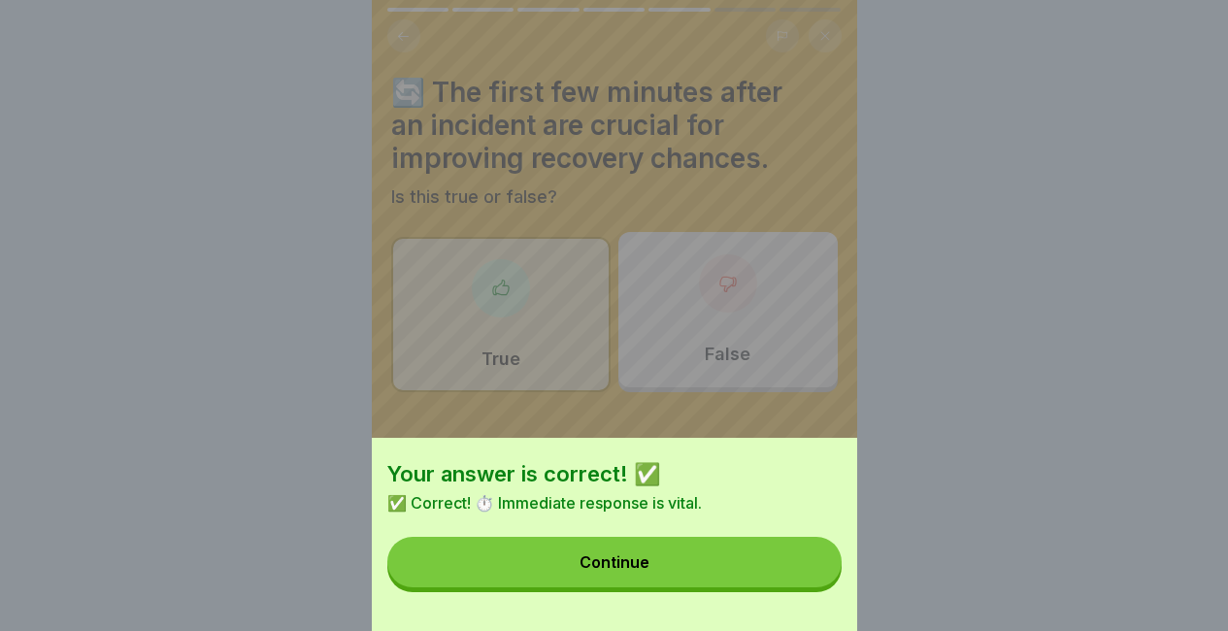
click at [803, 564] on button "Continue" at bounding box center [614, 562] width 454 height 50
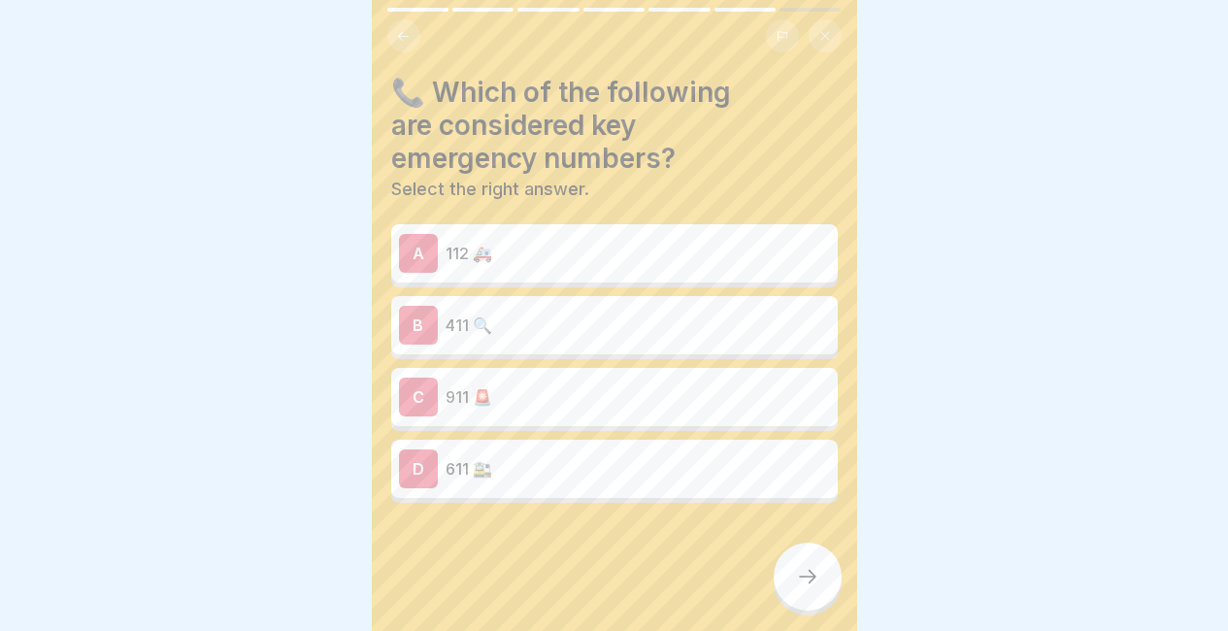
click at [591, 242] on p "112 🚑" at bounding box center [637, 253] width 384 height 23
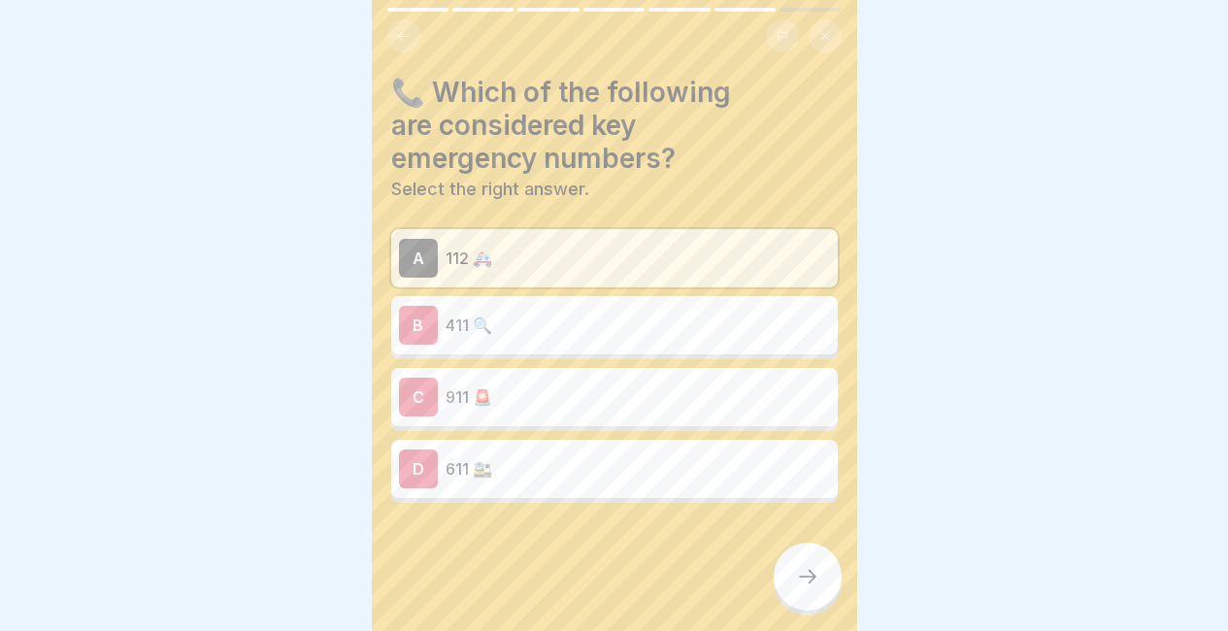
click at [680, 385] on p "911 🚨" at bounding box center [637, 396] width 384 height 23
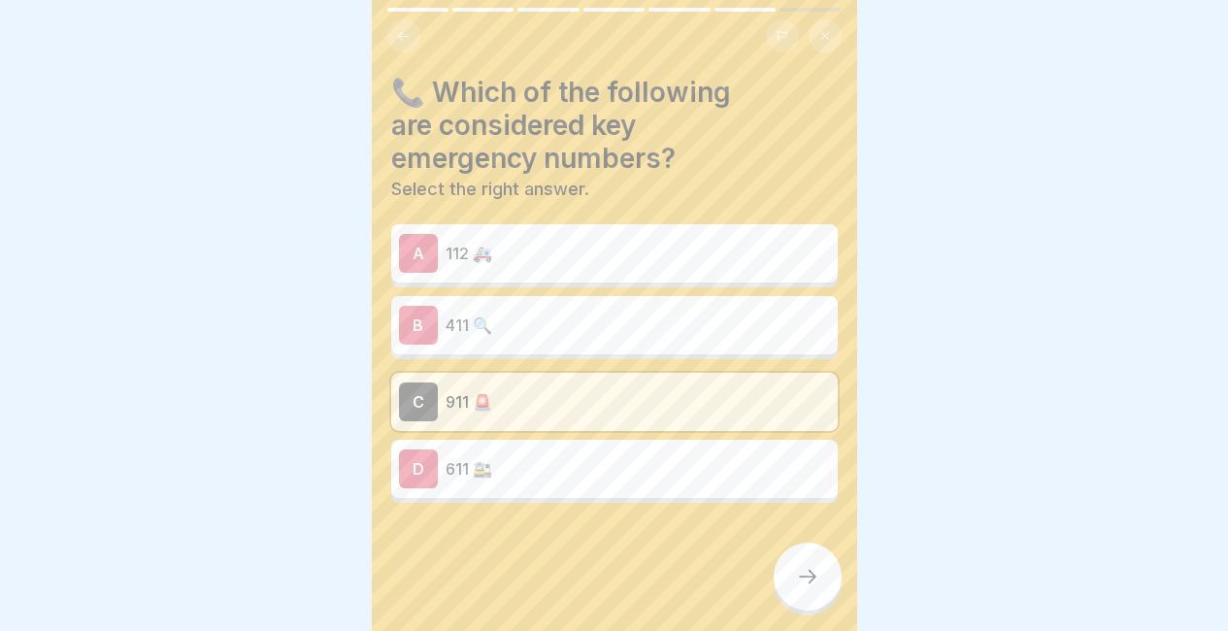
click at [687, 248] on p "112 🚑" at bounding box center [637, 253] width 384 height 23
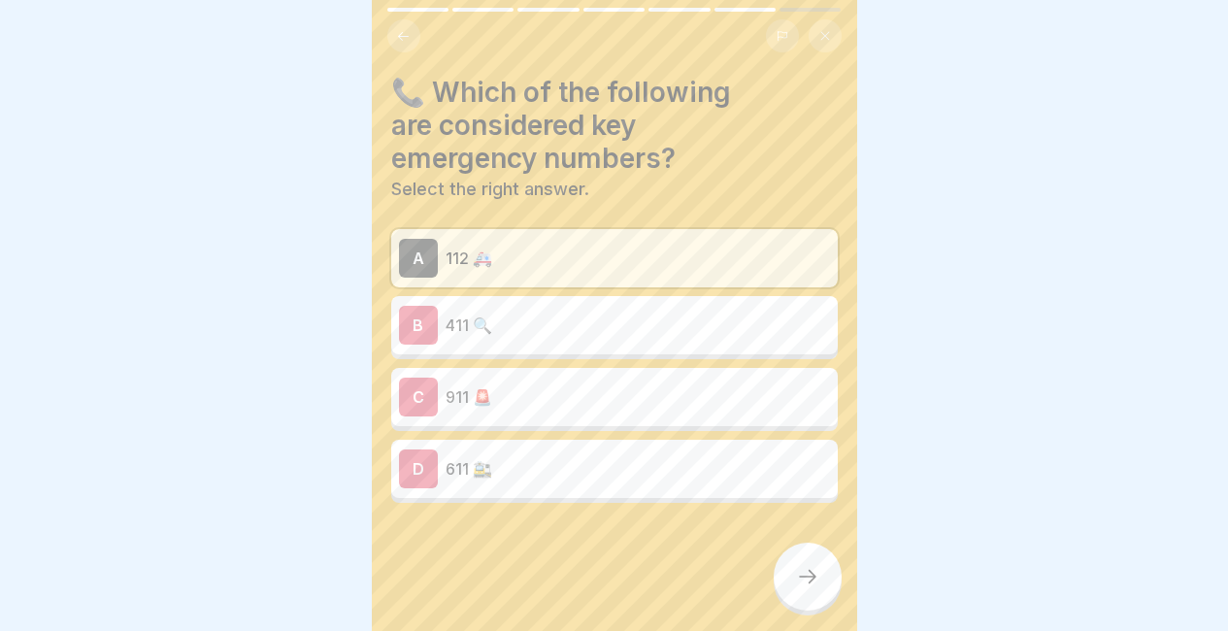
click at [804, 575] on icon at bounding box center [807, 576] width 23 height 23
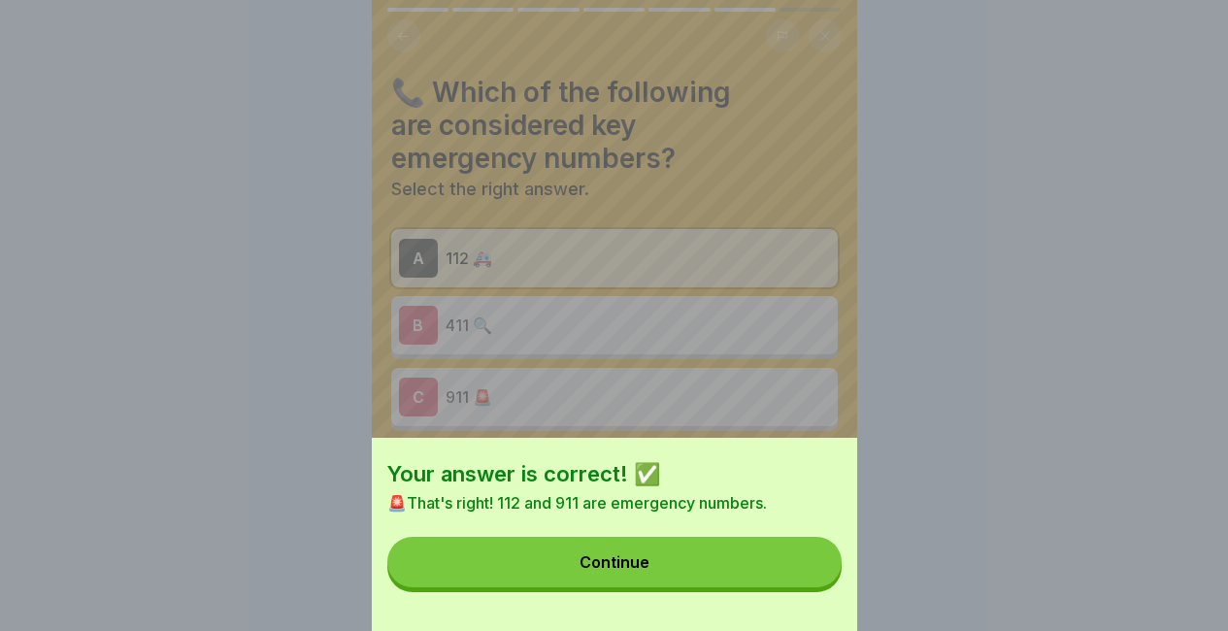
click at [804, 575] on button "Continue" at bounding box center [614, 562] width 454 height 50
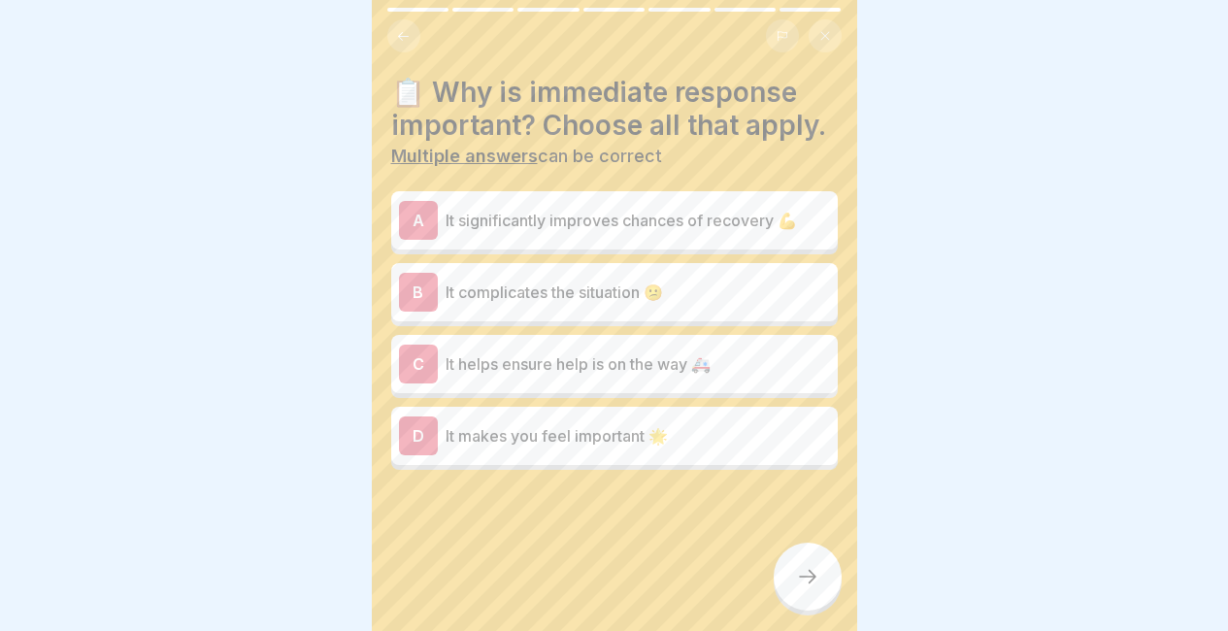
click at [756, 240] on div "A It significantly improves chances of recovery 💪" at bounding box center [614, 220] width 431 height 39
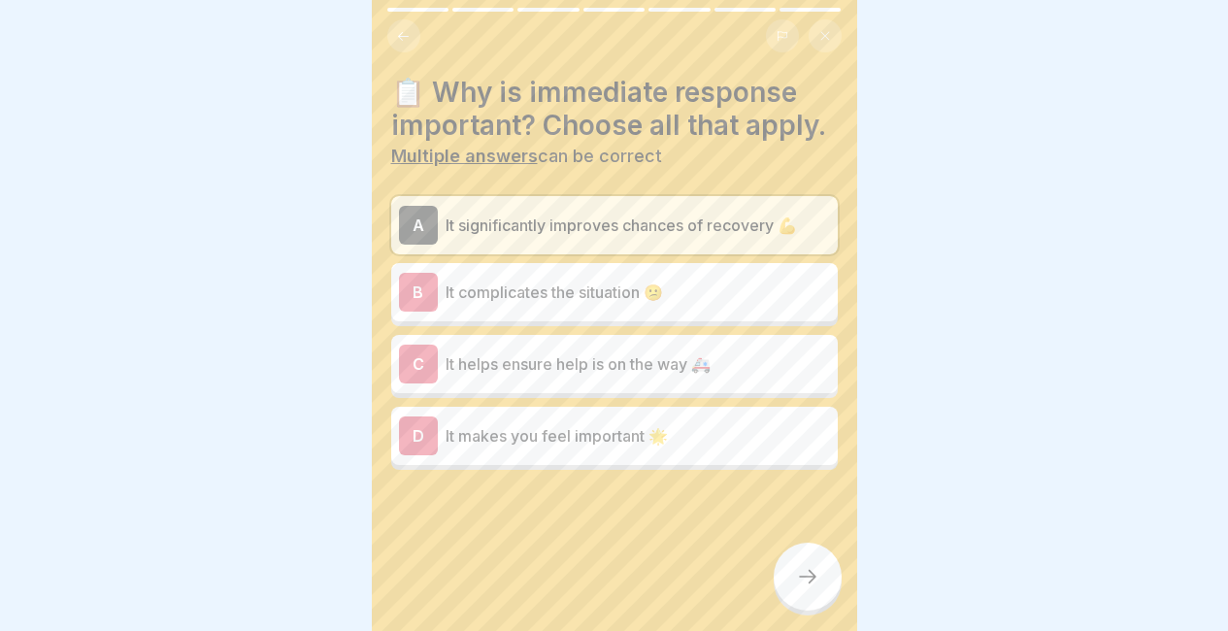
click at [745, 376] on p "It helps ensure help is on the way 🚑" at bounding box center [637, 363] width 384 height 23
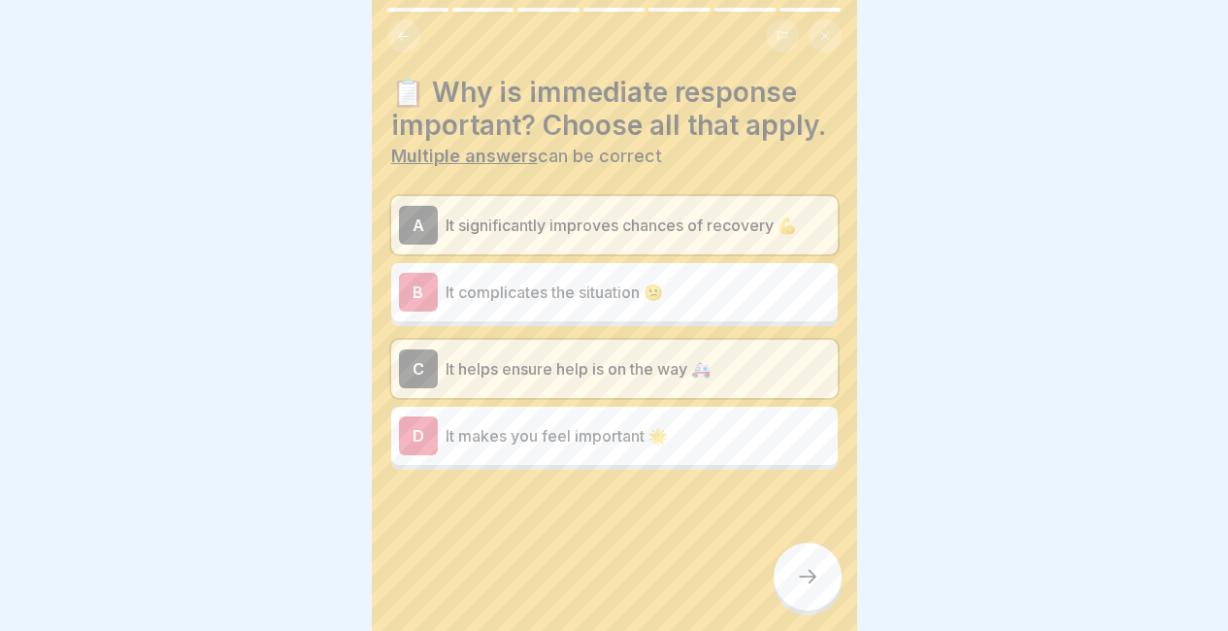
click at [809, 550] on div at bounding box center [807, 576] width 68 height 68
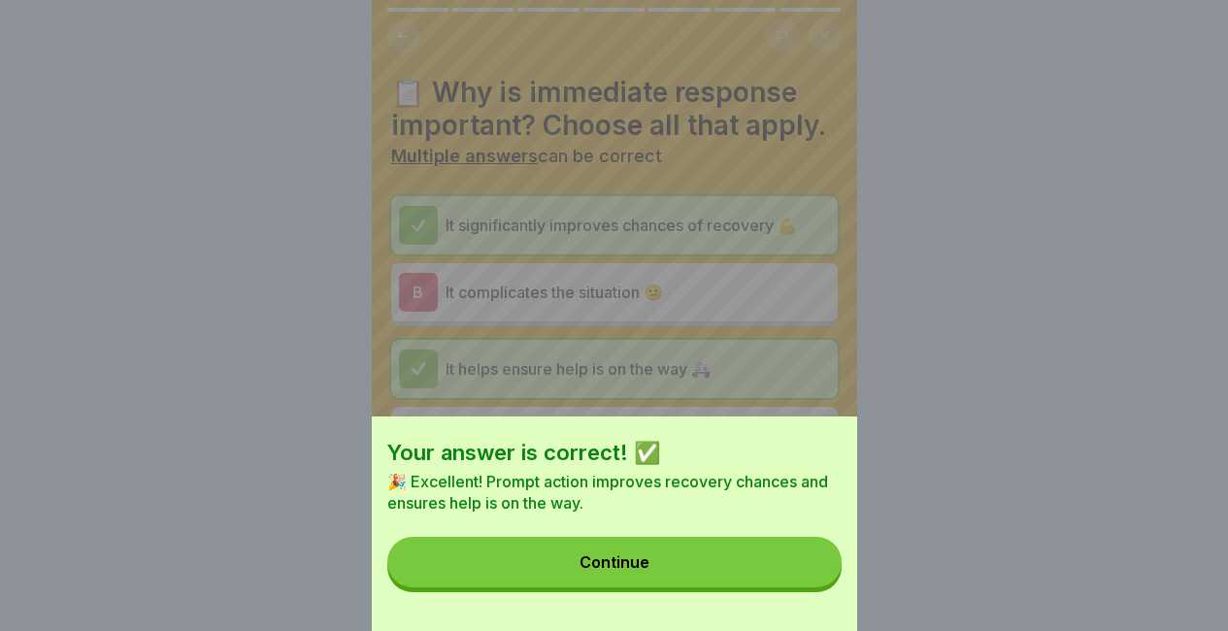
click at [811, 550] on div "Your answer is correct! ✅ 🎉 Excellent! Prompt action improves recovery chances …" at bounding box center [614, 523] width 485 height 214
click at [810, 560] on button "Continue" at bounding box center [614, 562] width 454 height 50
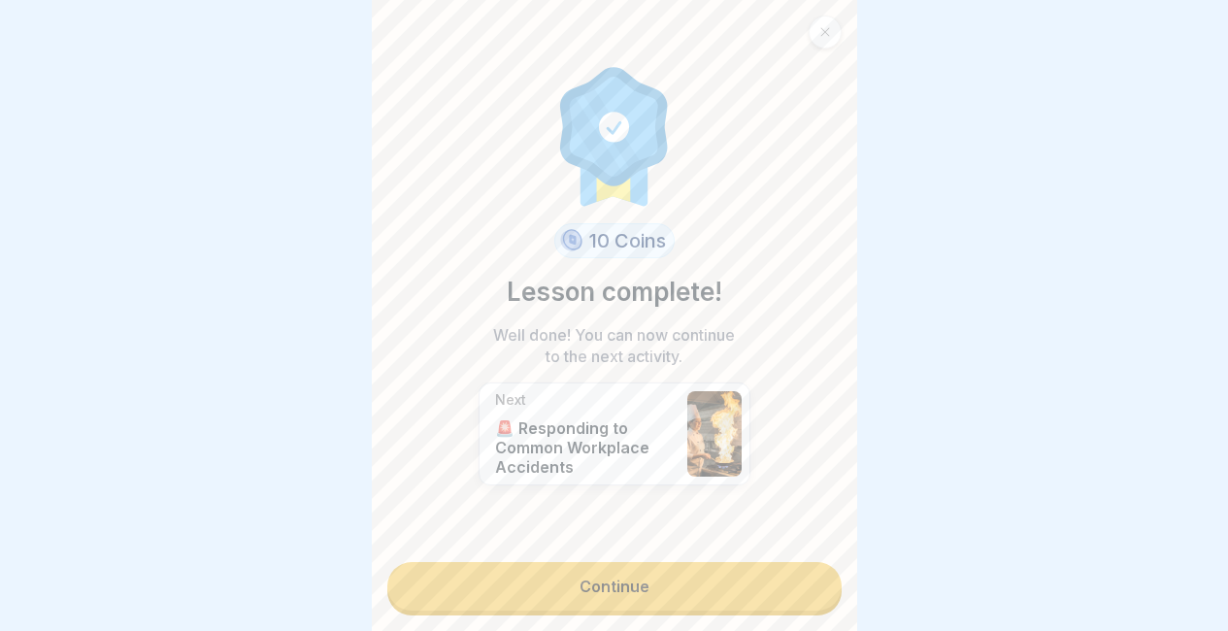
click at [805, 575] on link "Continue" at bounding box center [614, 586] width 454 height 49
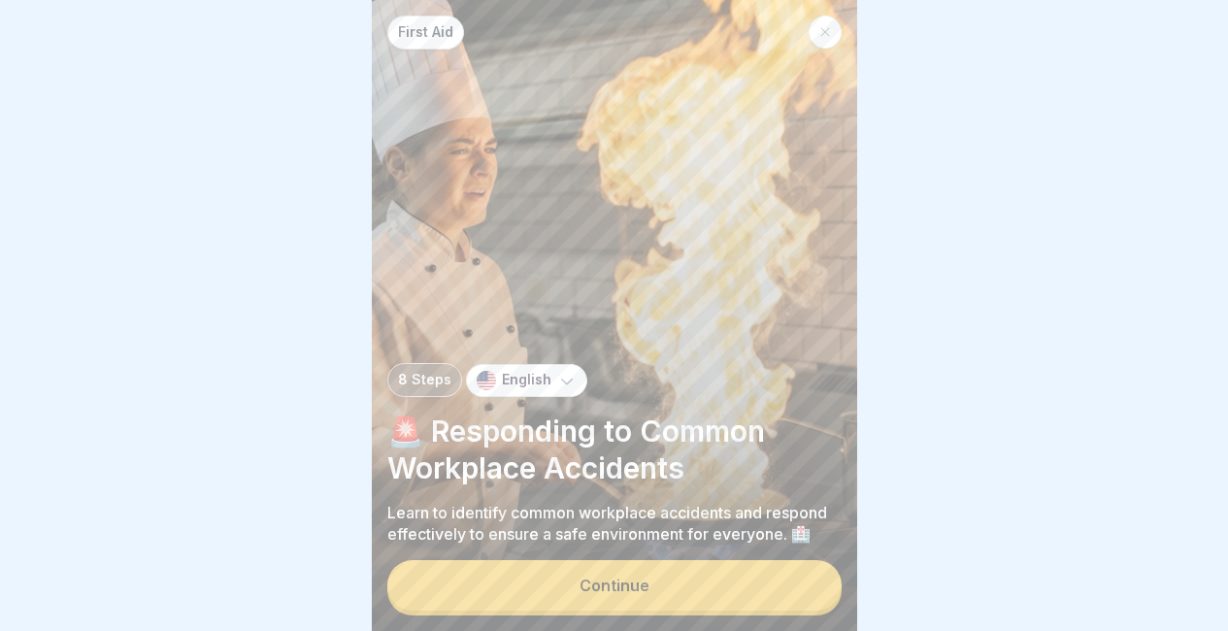
click at [546, 388] on div "English" at bounding box center [526, 380] width 121 height 33
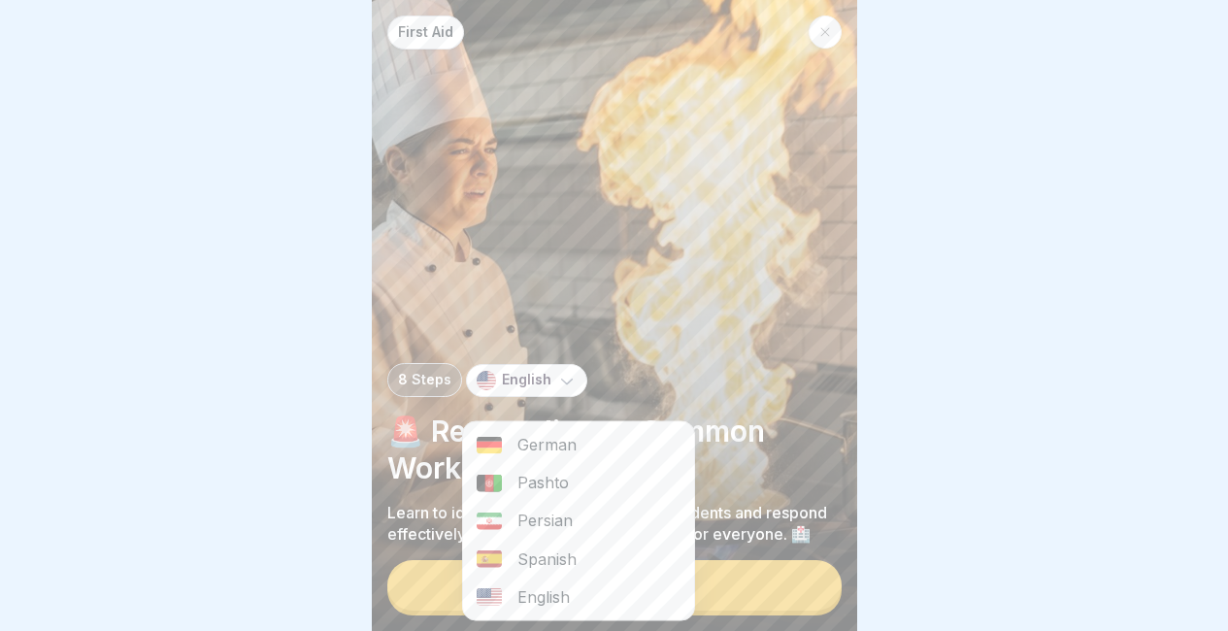
click at [550, 384] on div "English" at bounding box center [526, 380] width 121 height 33
click at [778, 596] on button "Continue" at bounding box center [614, 585] width 454 height 50
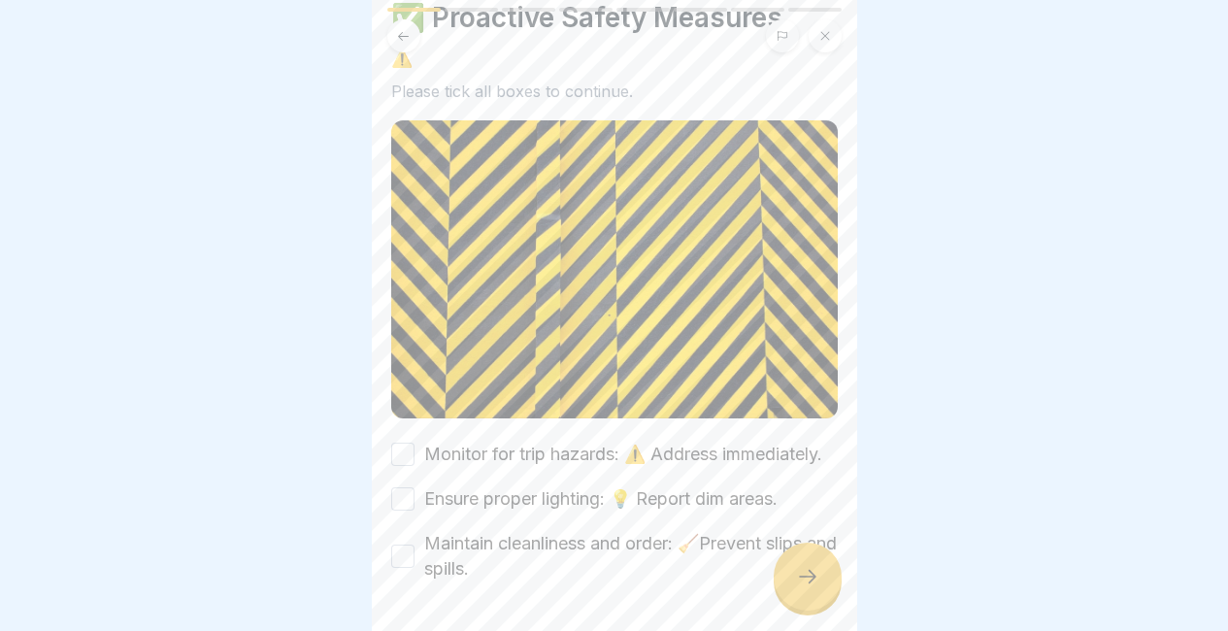
scroll to position [156, 0]
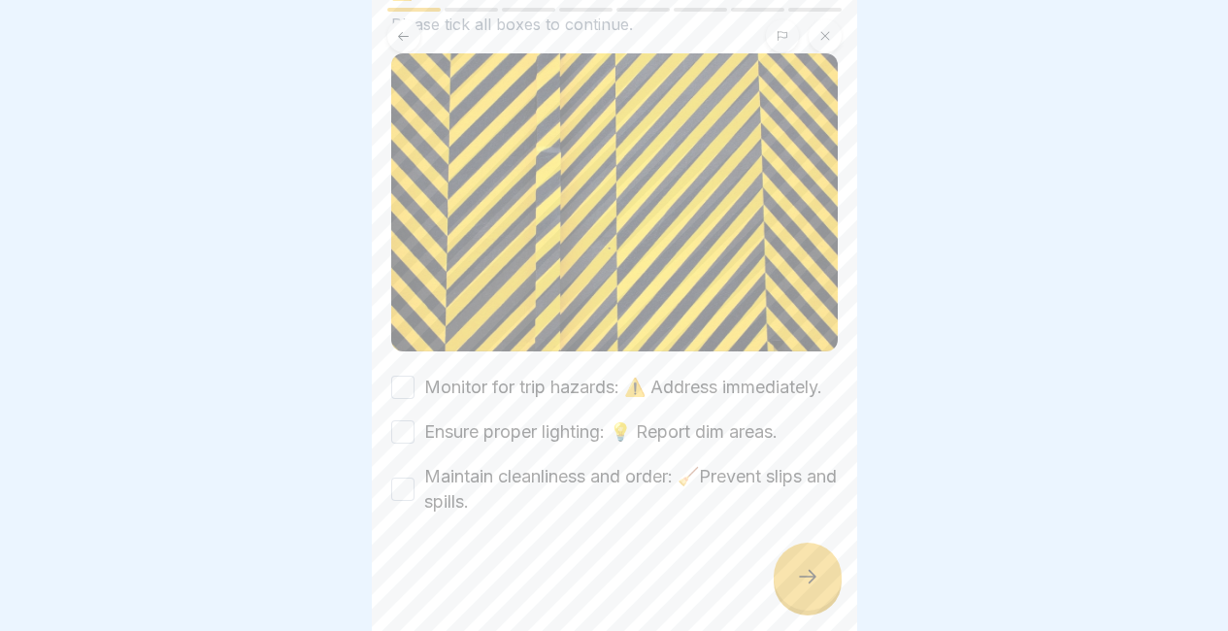
click at [409, 376] on button "Monitor for trip hazards: ⚠️ Address immediately." at bounding box center [402, 387] width 23 height 23
click at [419, 425] on div "Ensure proper lighting: 💡 Report dim areas." at bounding box center [584, 431] width 386 height 25
click at [399, 430] on div "Ensure proper lighting: 💡 Report dim areas." at bounding box center [584, 431] width 386 height 25
click at [402, 420] on button "Ensure proper lighting: 💡 Report dim areas." at bounding box center [402, 431] width 23 height 23
click at [411, 477] on button "Maintain cleanliness and order: 🧹Prevent slips and spills." at bounding box center [402, 488] width 23 height 23
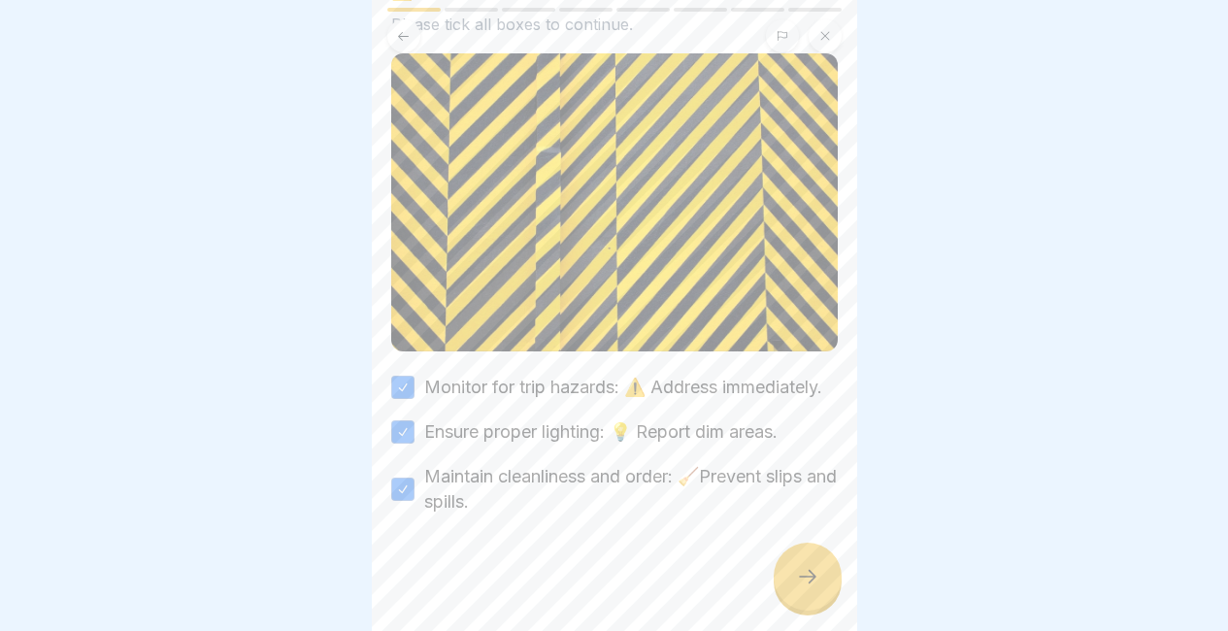
click at [796, 577] on icon at bounding box center [807, 576] width 23 height 23
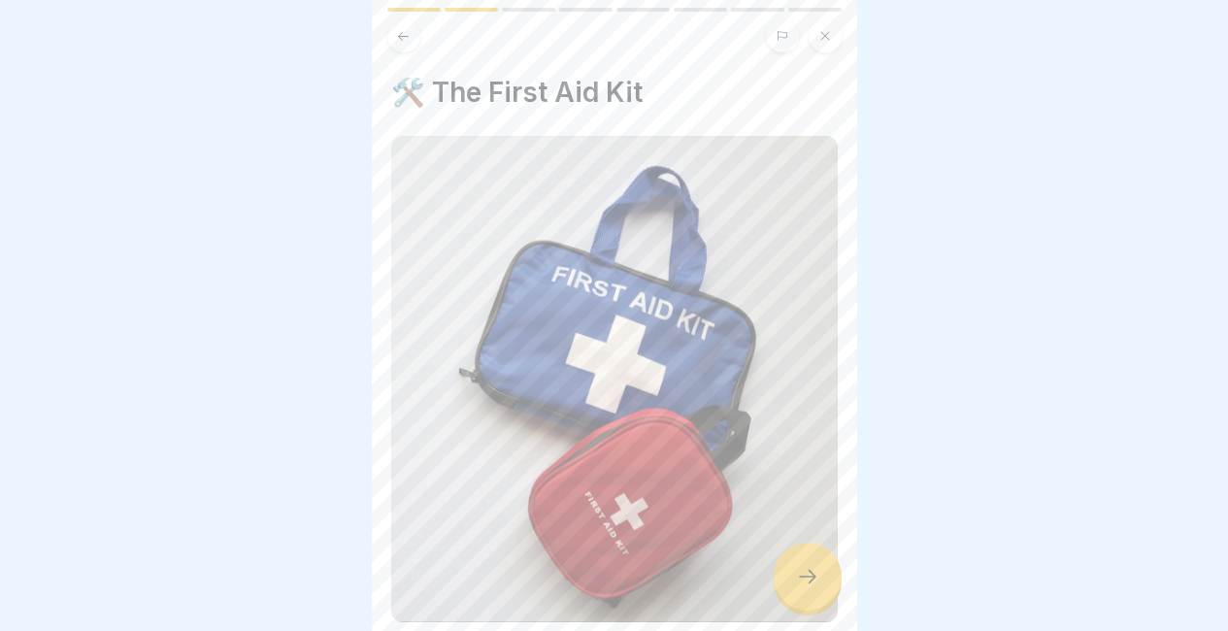
scroll to position [244, 0]
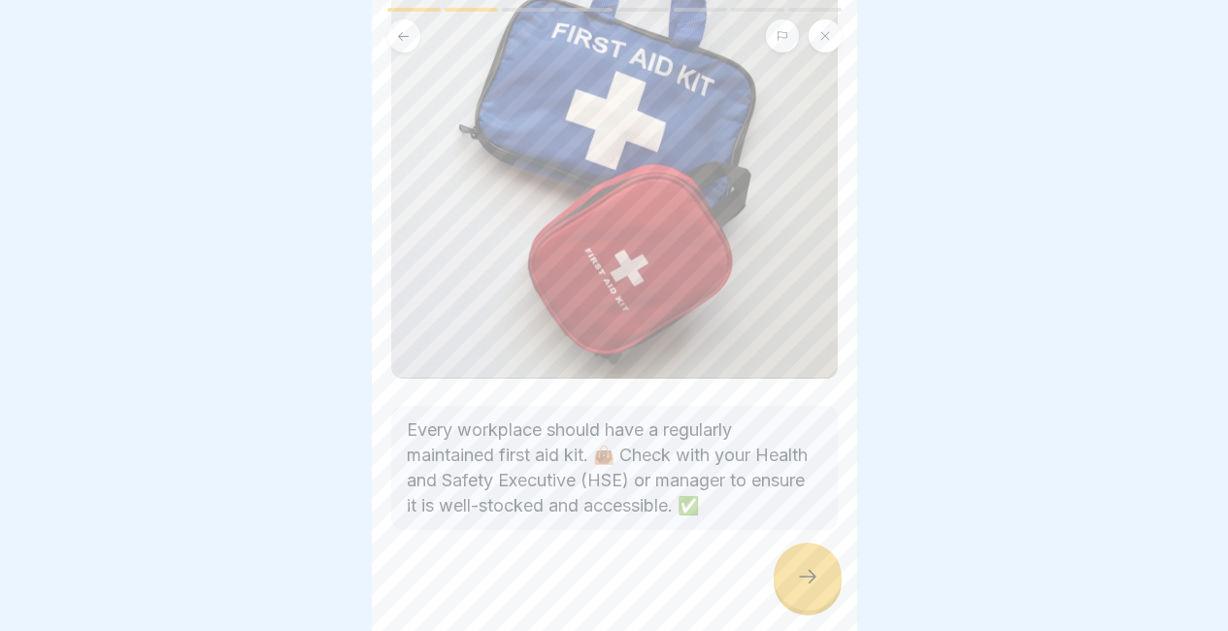
click at [789, 573] on div at bounding box center [807, 576] width 68 height 68
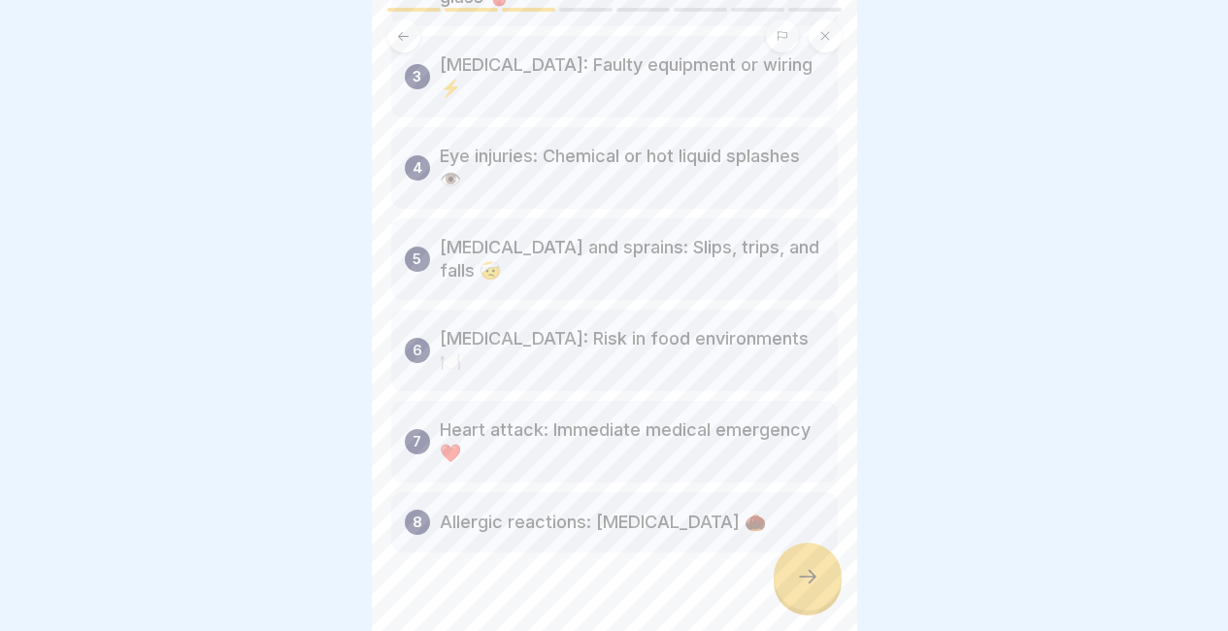
scroll to position [311, 0]
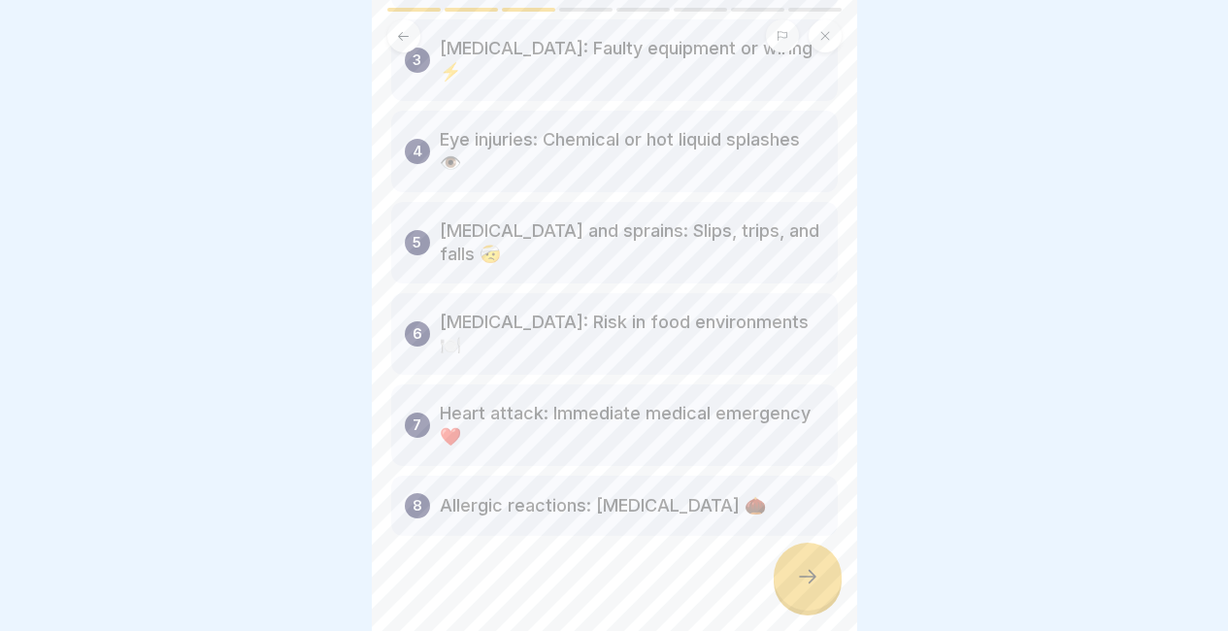
click at [793, 549] on div at bounding box center [807, 576] width 68 height 68
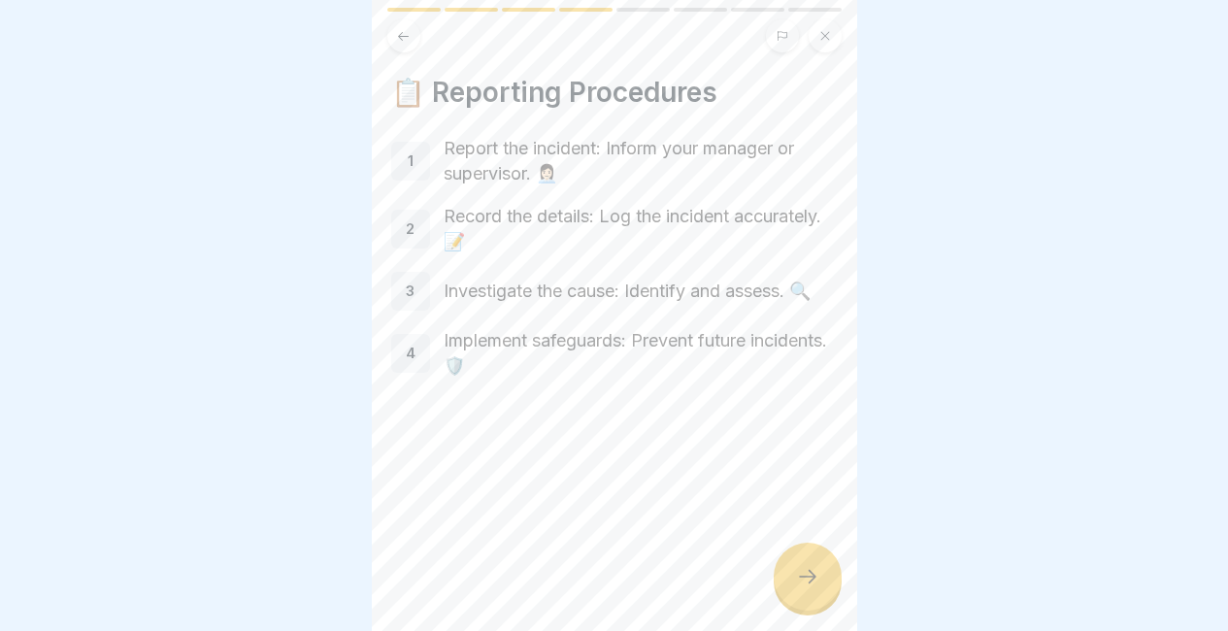
click at [798, 544] on div at bounding box center [807, 576] width 68 height 68
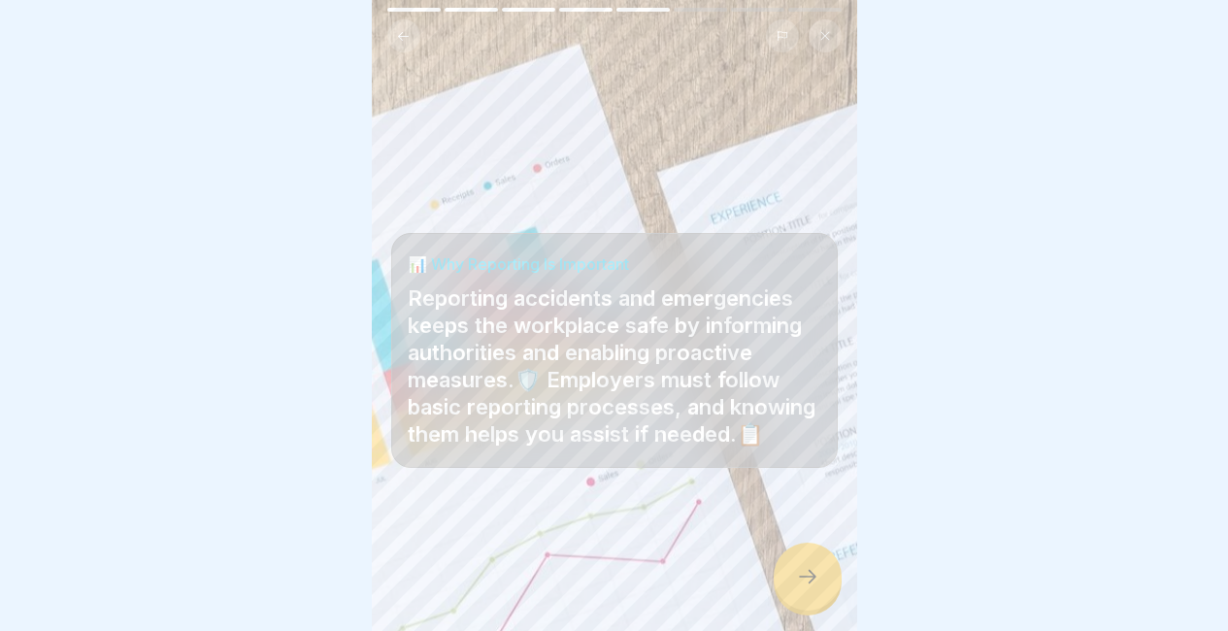
click at [797, 546] on div at bounding box center [807, 576] width 68 height 68
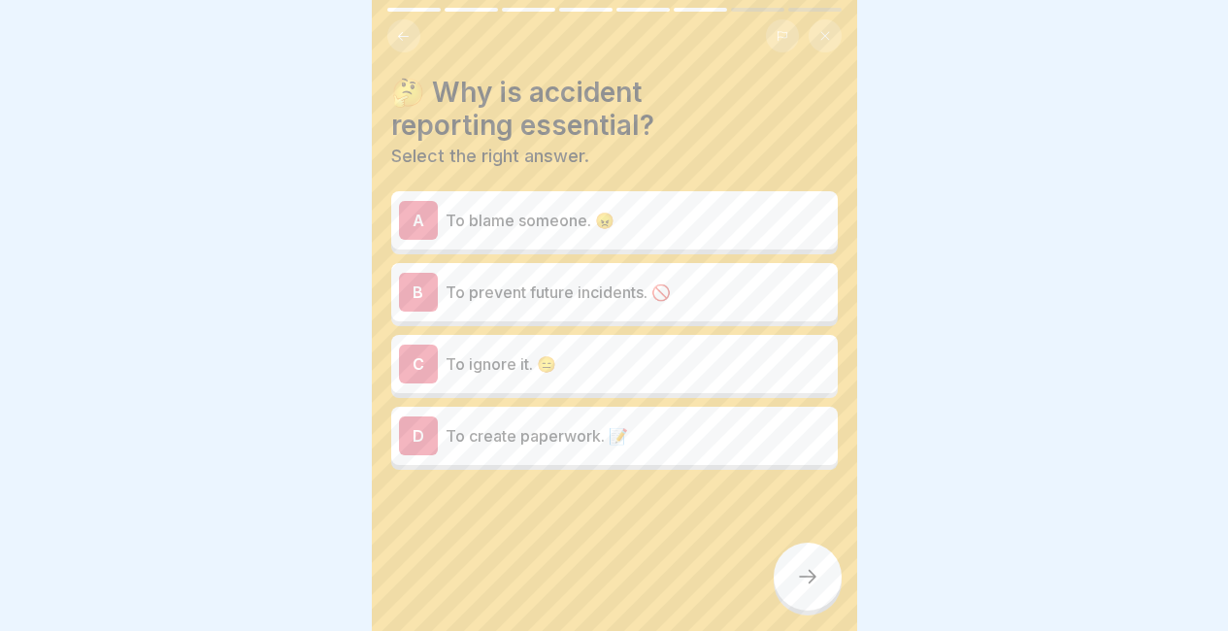
click at [629, 295] on div "B To prevent future incidents. 🚫" at bounding box center [614, 292] width 431 height 39
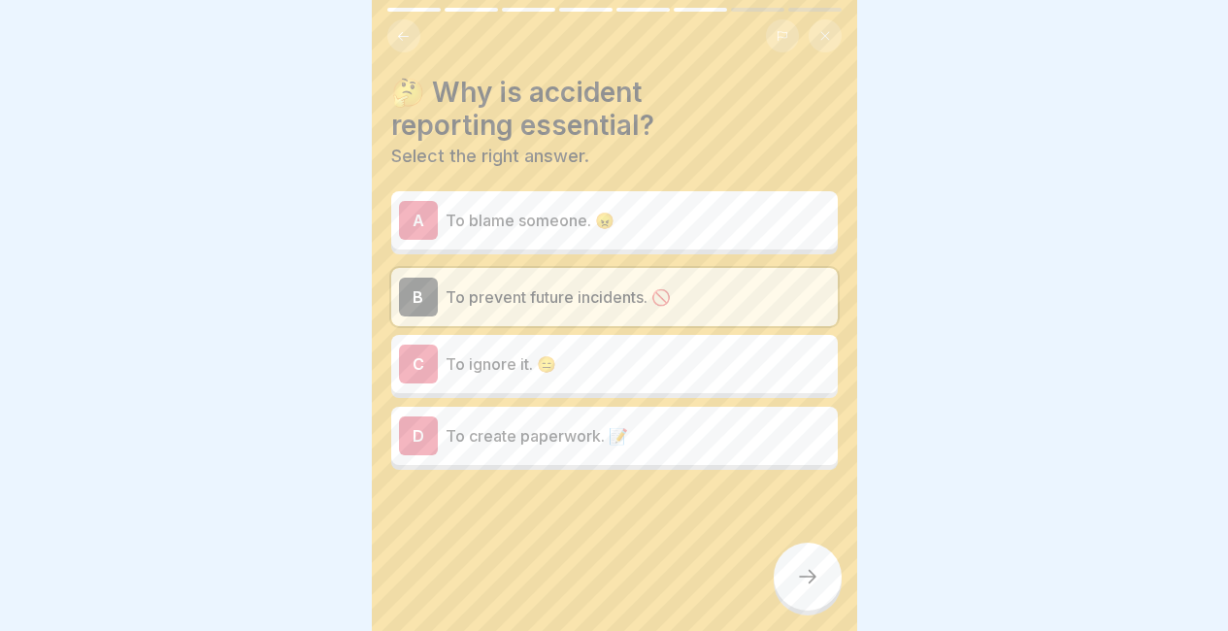
click at [795, 550] on div at bounding box center [807, 576] width 68 height 68
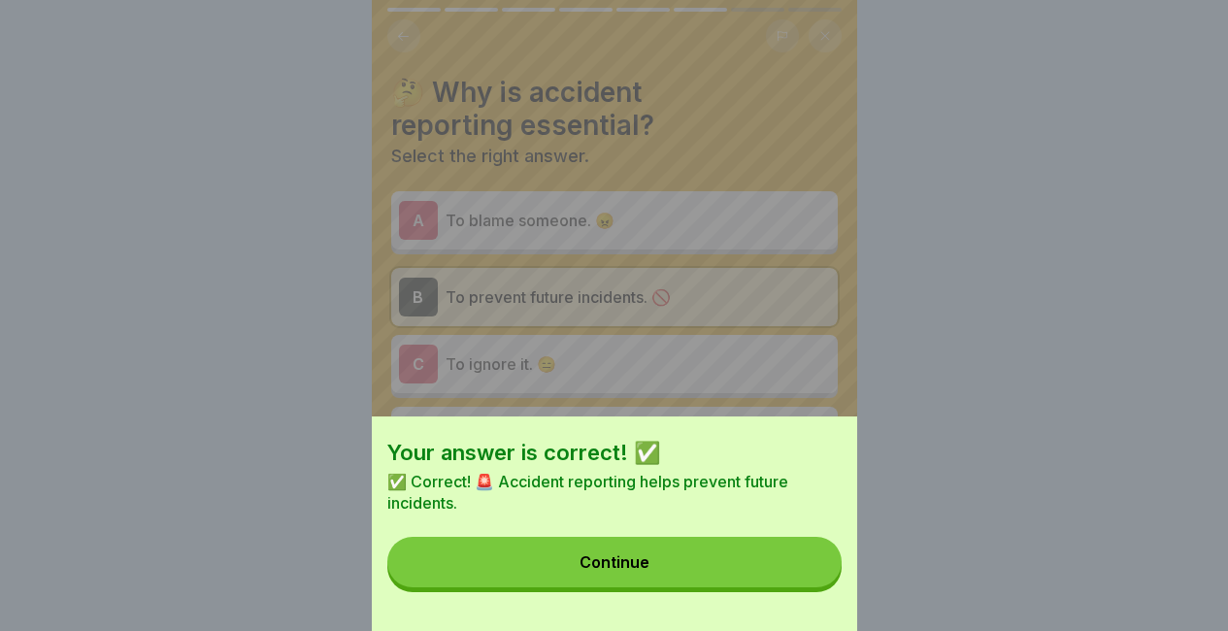
click at [793, 551] on div "Your answer is correct! ✅ ✅ Correct! 🚨 Accident reporting helps prevent future …" at bounding box center [614, 523] width 485 height 214
click at [801, 566] on button "Continue" at bounding box center [614, 562] width 454 height 50
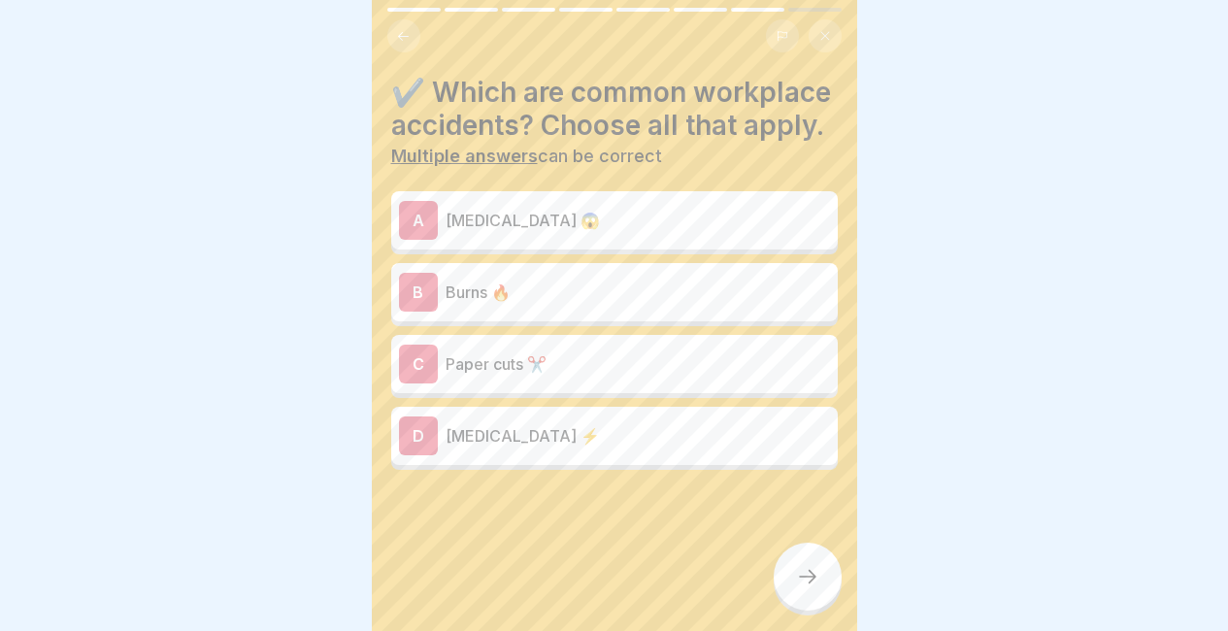
click at [607, 304] on p "Burns 🔥" at bounding box center [637, 291] width 384 height 23
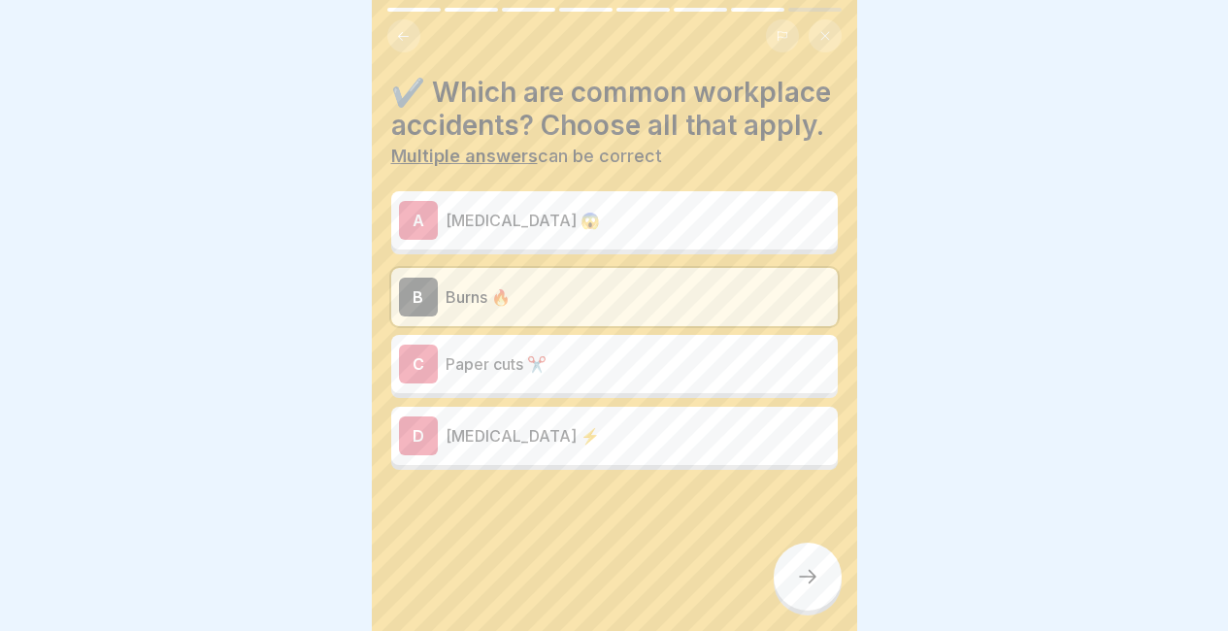
click at [804, 574] on icon at bounding box center [807, 576] width 23 height 23
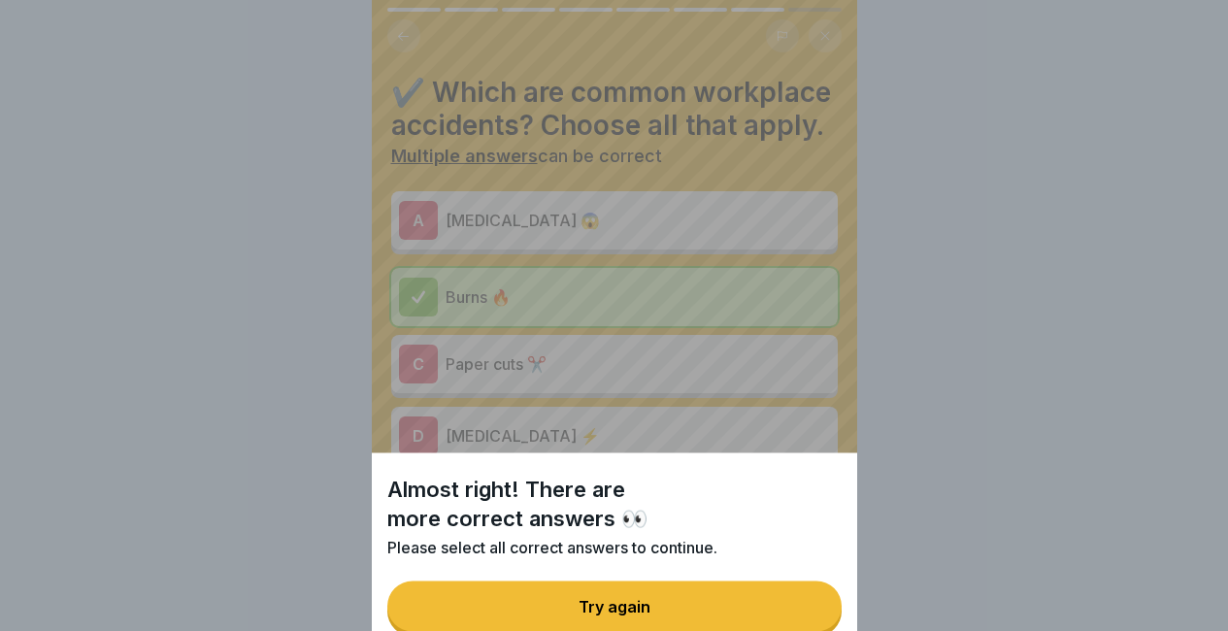
click at [805, 581] on button "Try again" at bounding box center [614, 606] width 454 height 50
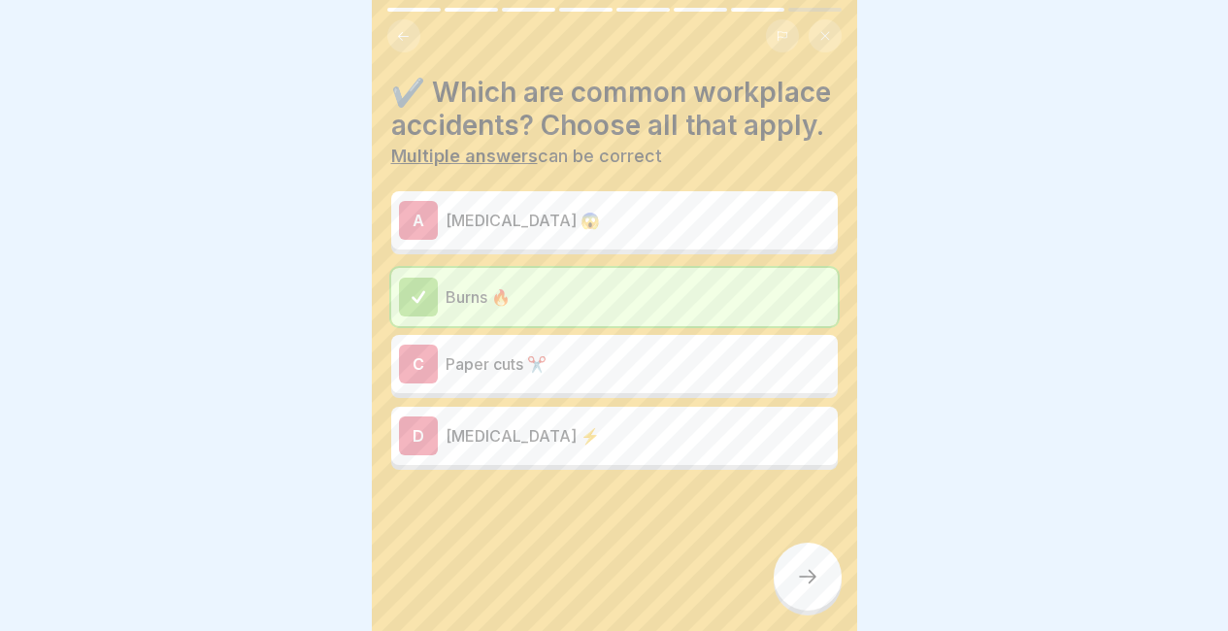
click at [625, 376] on p "Paper cuts ✂️" at bounding box center [637, 363] width 384 height 23
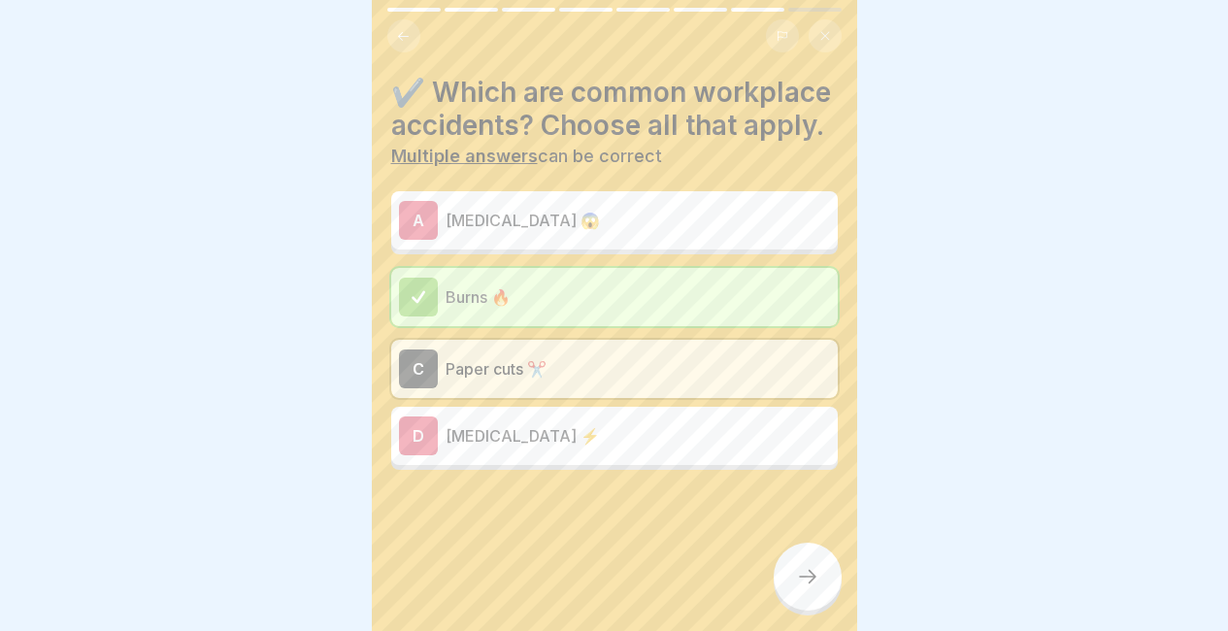
click at [686, 447] on p "[MEDICAL_DATA] ⚡" at bounding box center [637, 435] width 384 height 23
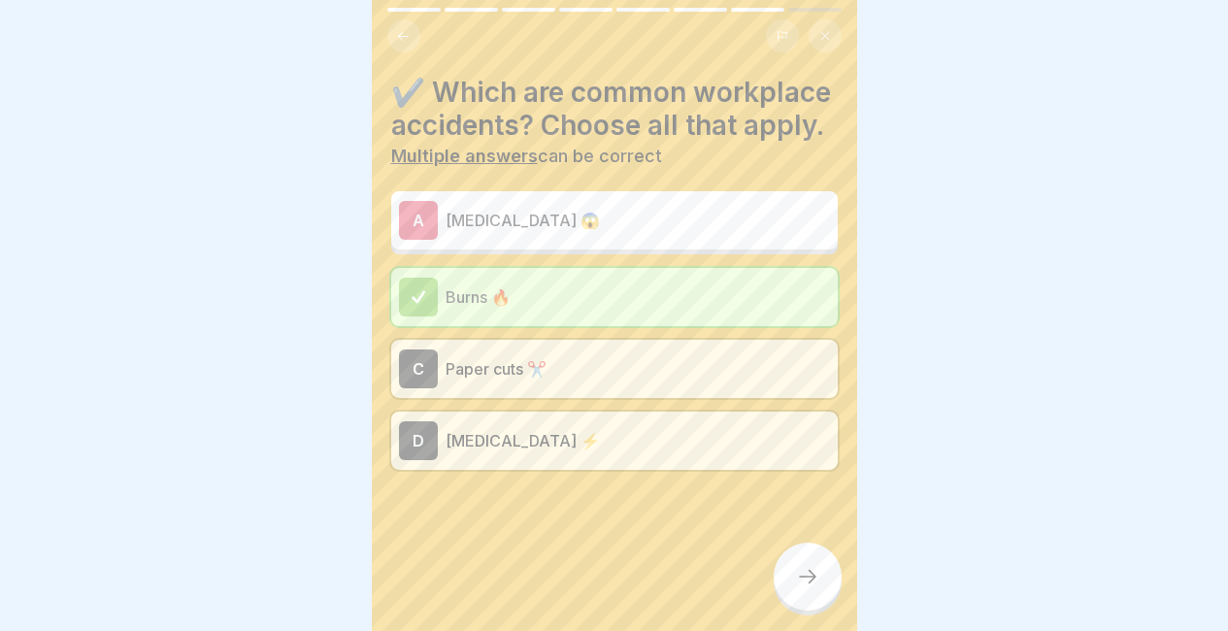
click at [704, 452] on p "[MEDICAL_DATA] ⚡" at bounding box center [637, 440] width 384 height 23
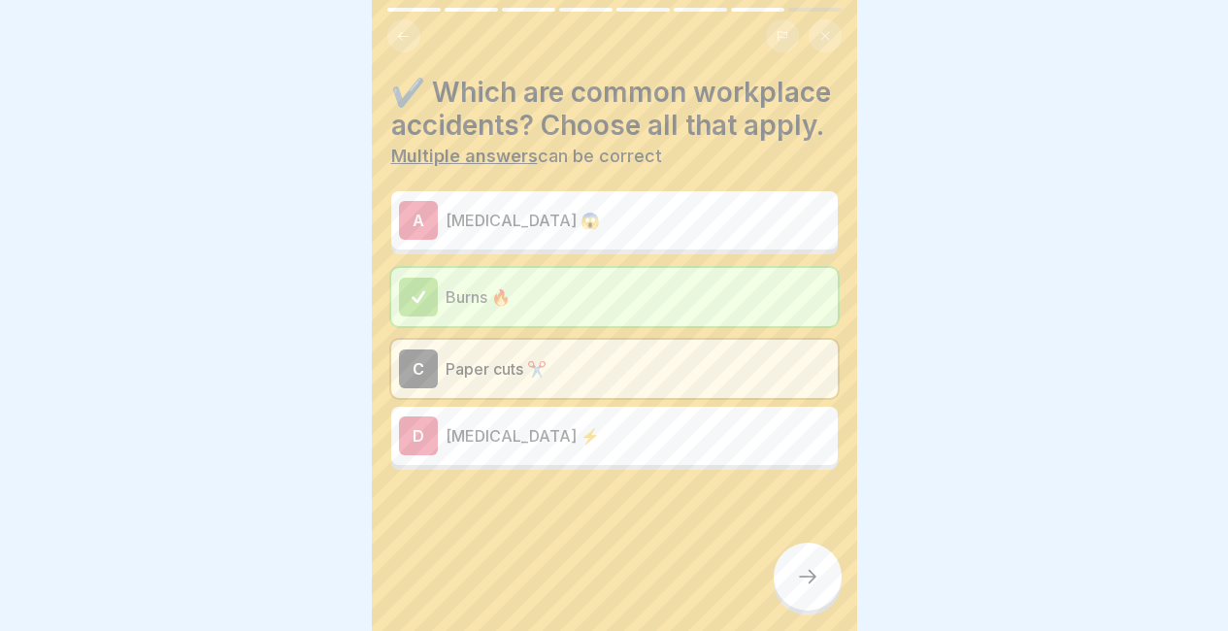
click at [730, 447] on p "[MEDICAL_DATA] ⚡" at bounding box center [637, 435] width 384 height 23
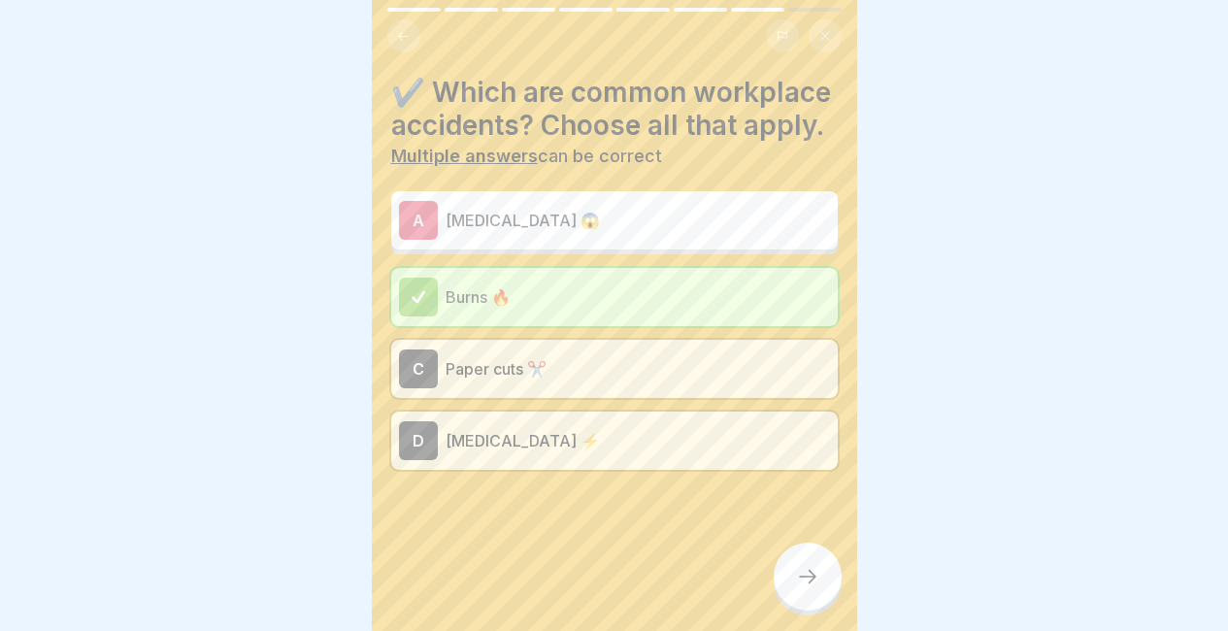
click at [807, 578] on icon at bounding box center [807, 576] width 23 height 23
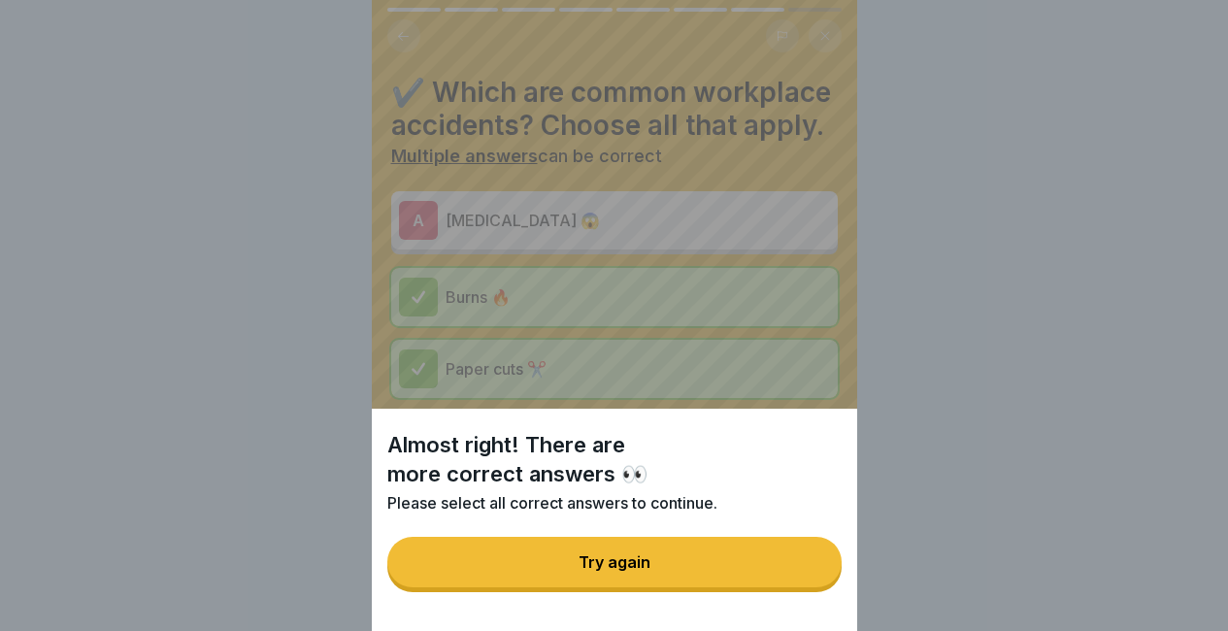
click at [807, 578] on button "Try again" at bounding box center [614, 562] width 454 height 50
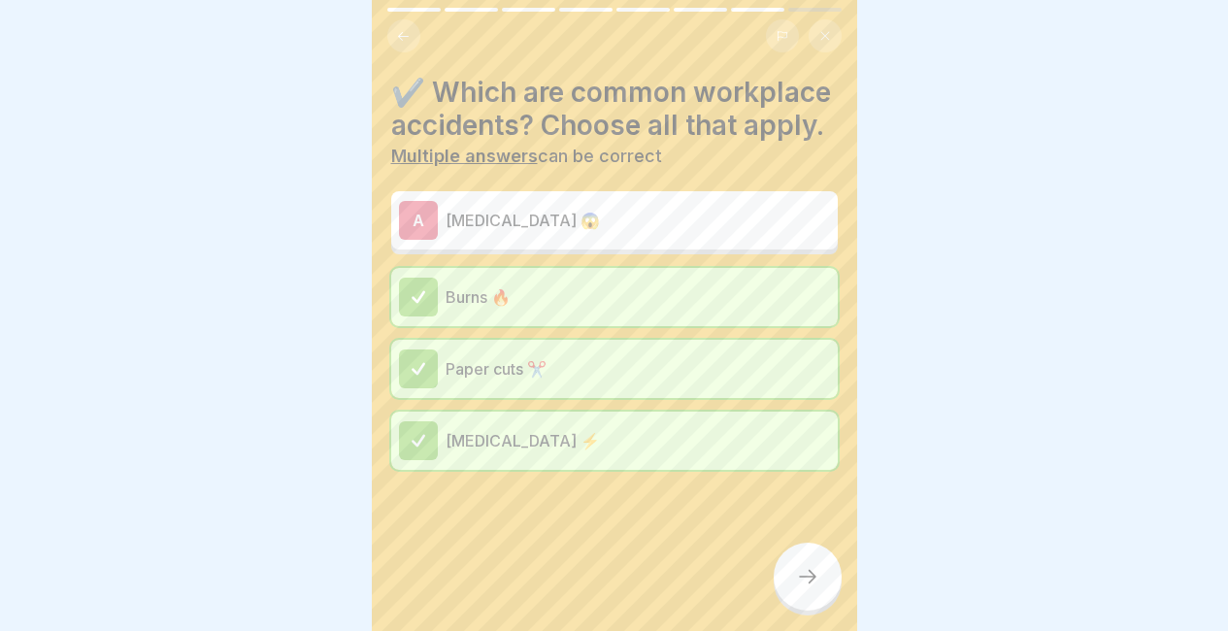
click at [611, 232] on p "[MEDICAL_DATA] 😱" at bounding box center [637, 220] width 384 height 23
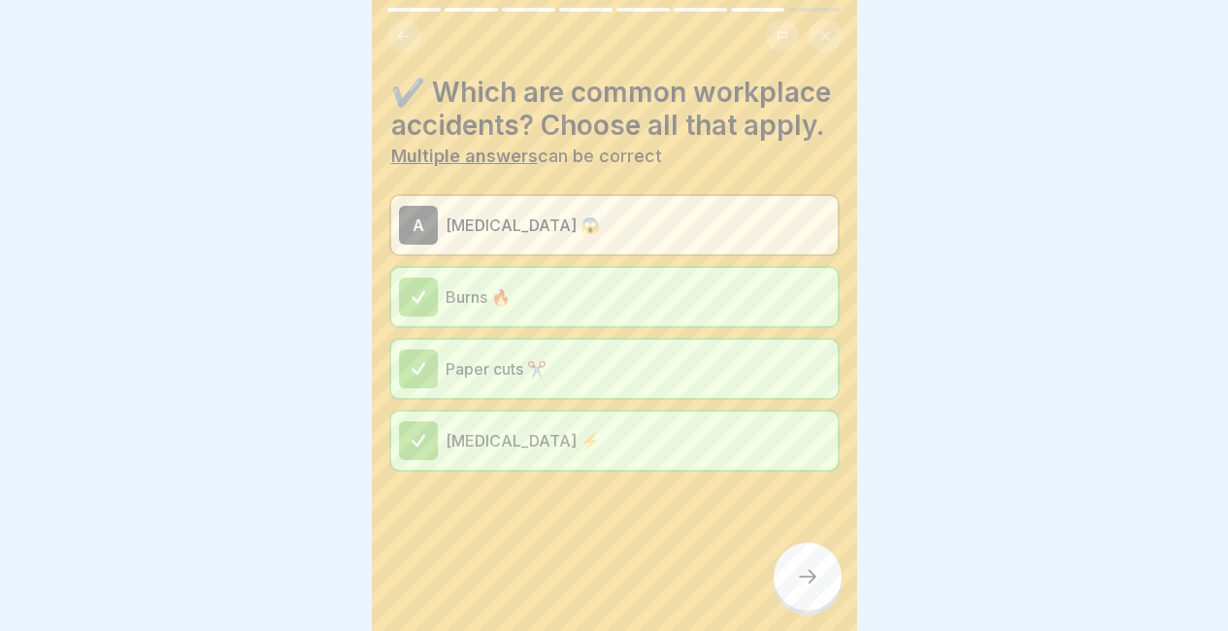
click at [805, 573] on icon at bounding box center [807, 576] width 23 height 23
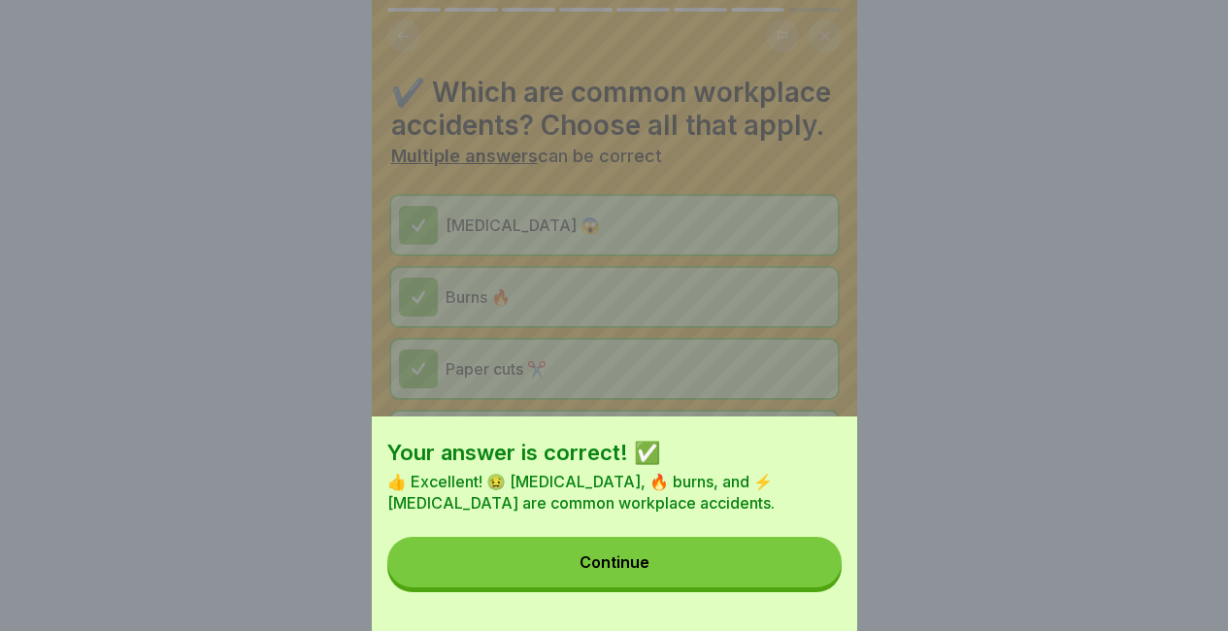
click at [806, 573] on button "Continue" at bounding box center [614, 562] width 454 height 50
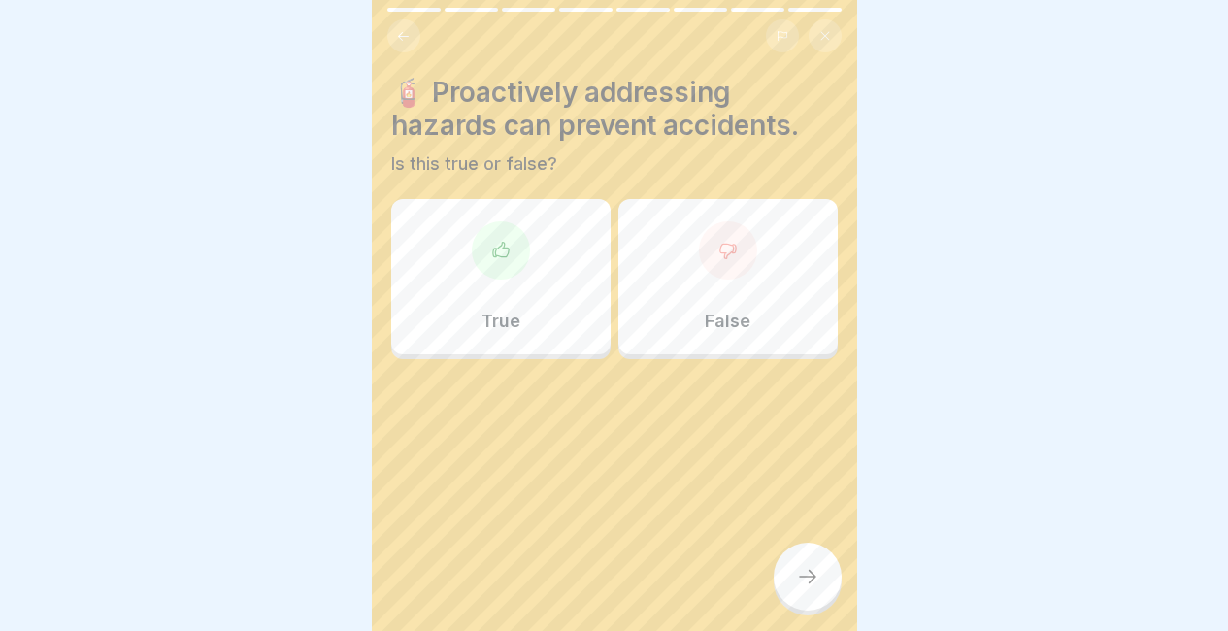
click at [571, 286] on div "True" at bounding box center [500, 276] width 219 height 155
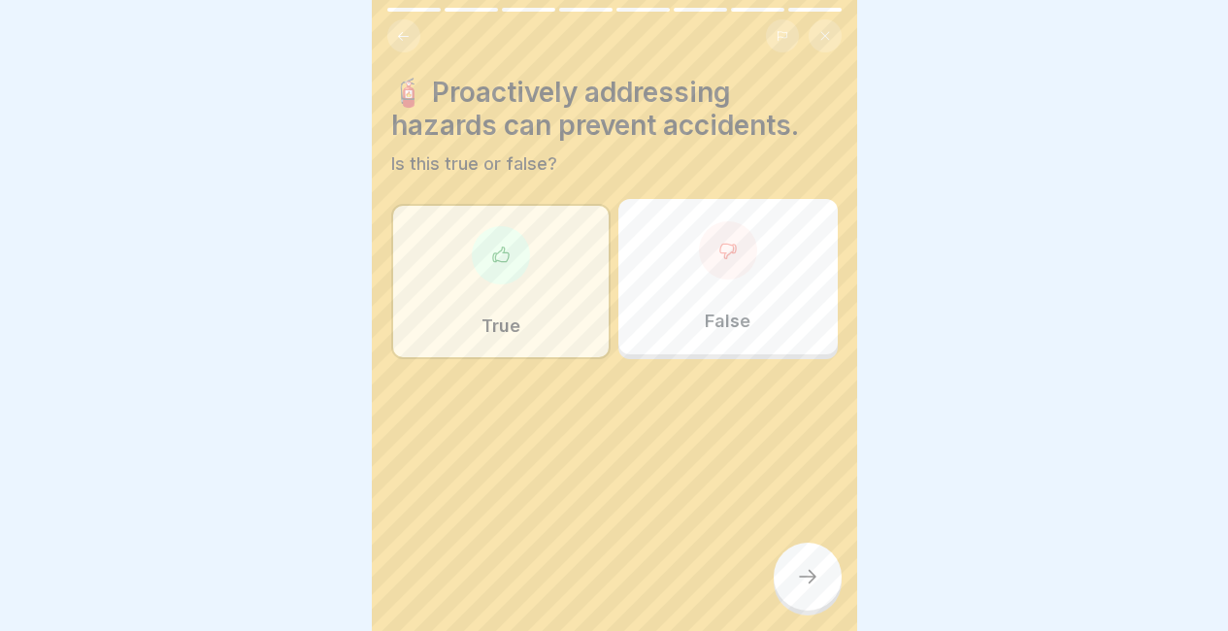
click at [820, 575] on div at bounding box center [807, 576] width 68 height 68
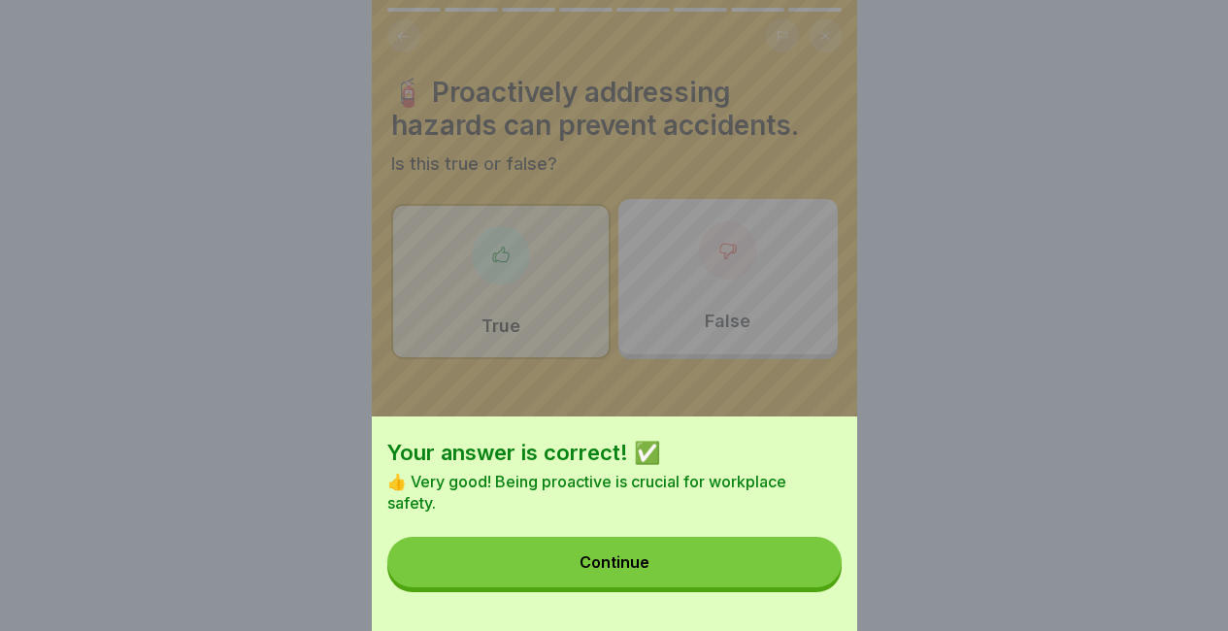
click at [772, 561] on button "Continue" at bounding box center [614, 562] width 454 height 50
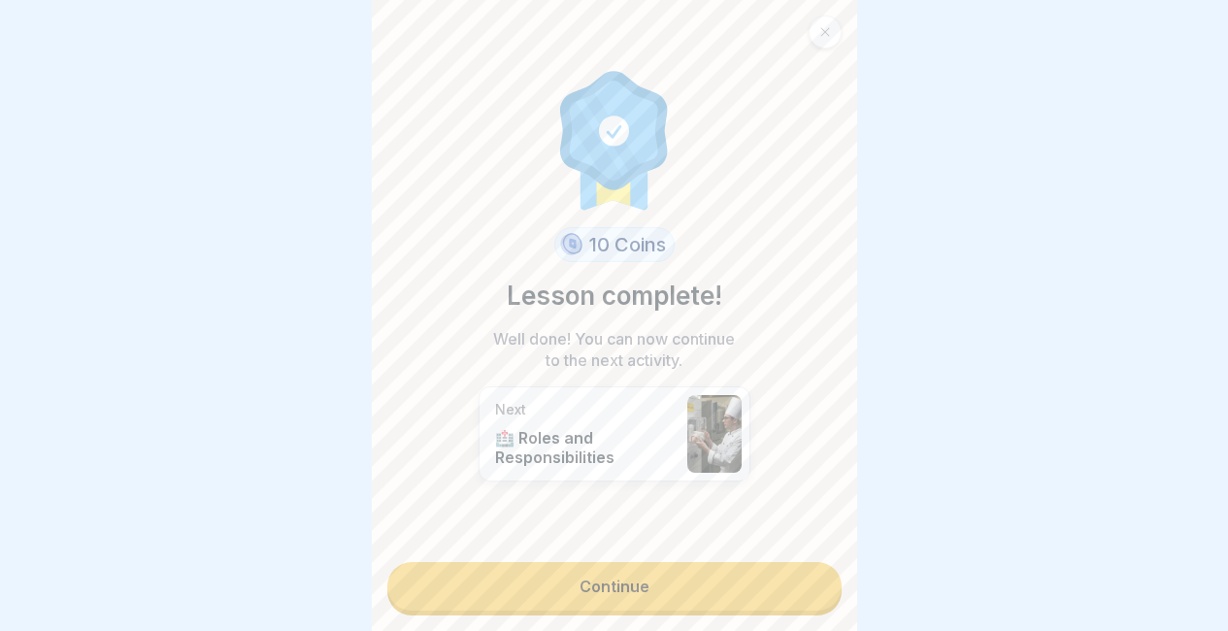
click at [768, 566] on link "Continue" at bounding box center [614, 586] width 454 height 49
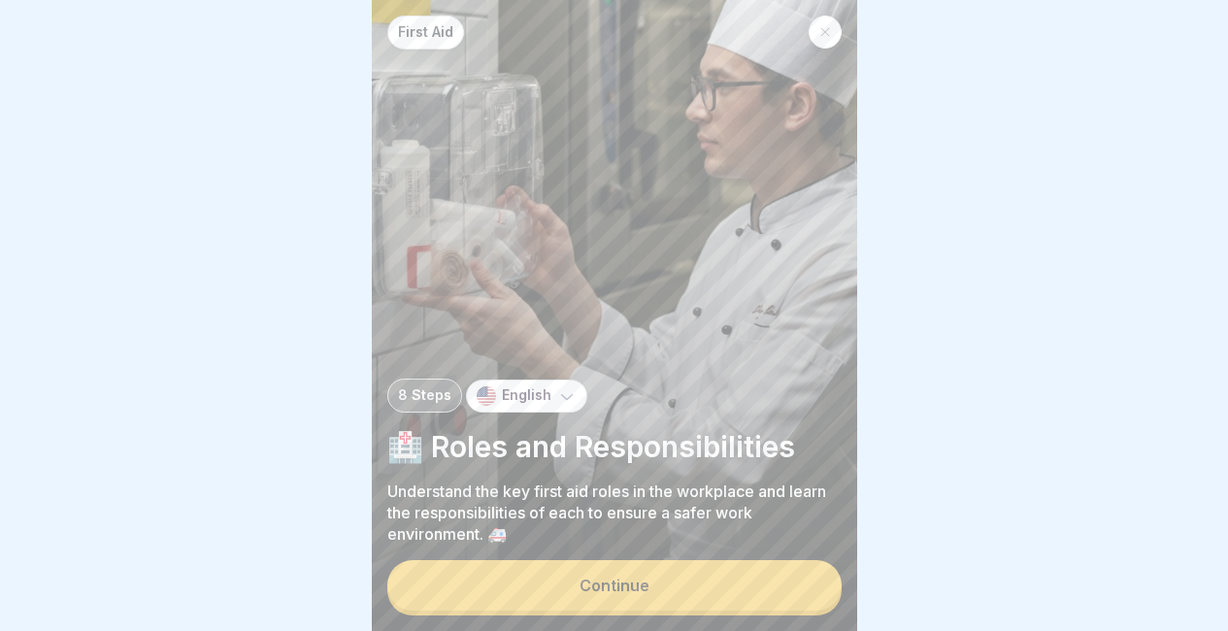
click at [522, 408] on div "English" at bounding box center [526, 395] width 121 height 33
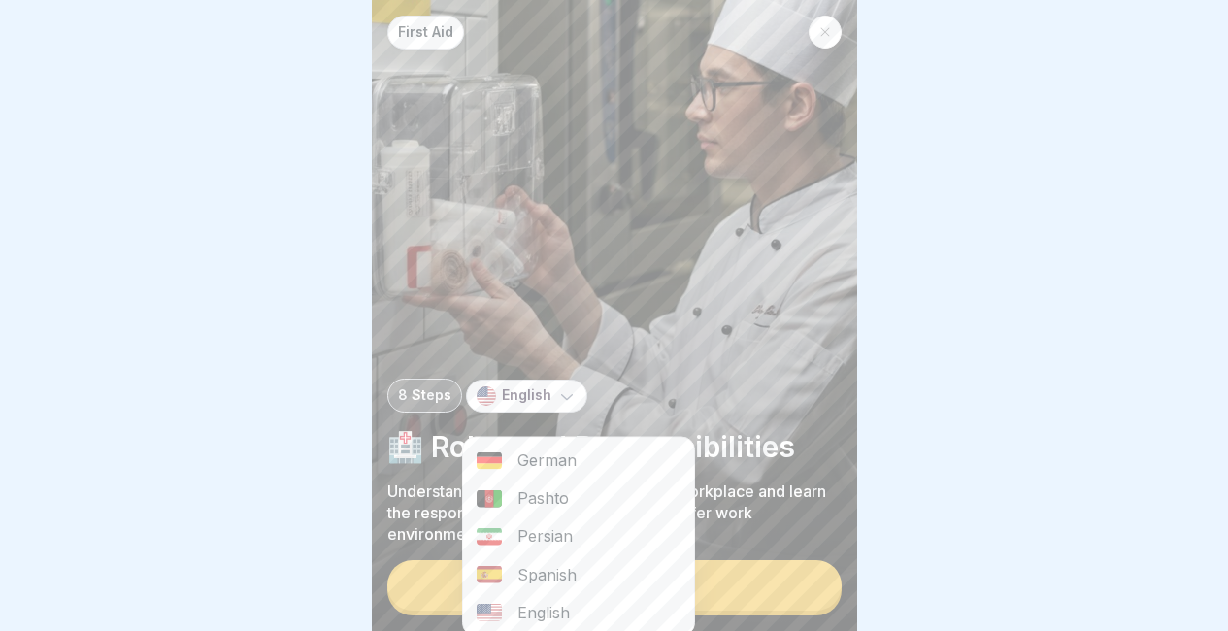
click at [522, 408] on div "English" at bounding box center [526, 395] width 121 height 33
click at [675, 593] on div "English" at bounding box center [578, 612] width 231 height 38
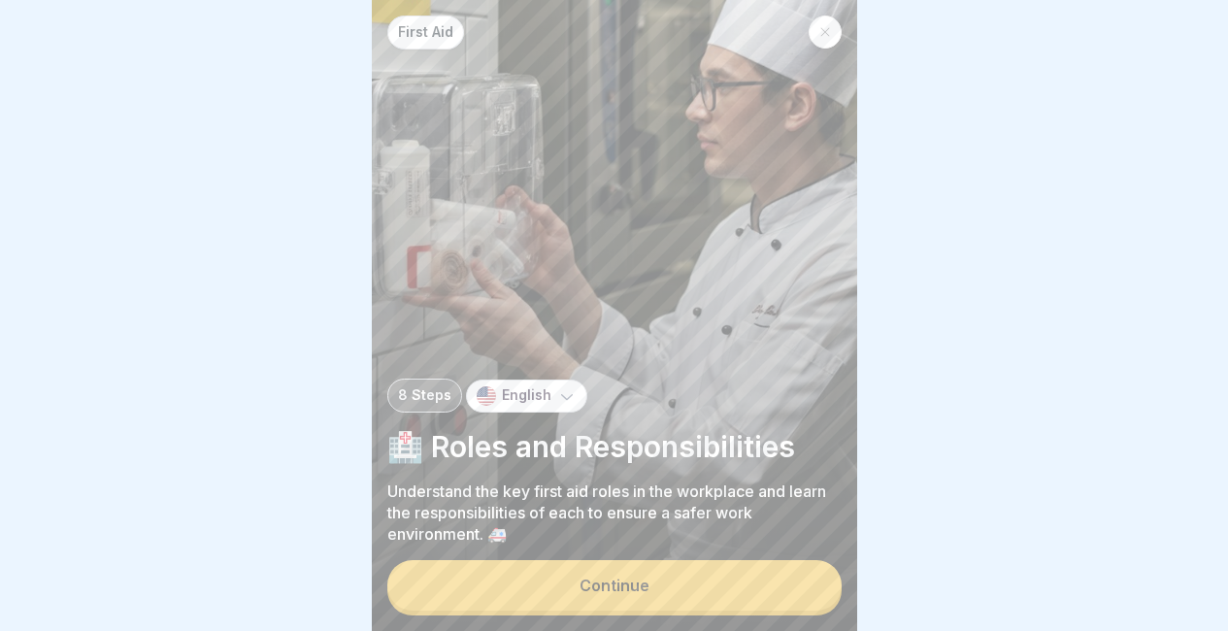
click at [708, 577] on button "Continue" at bounding box center [614, 585] width 454 height 50
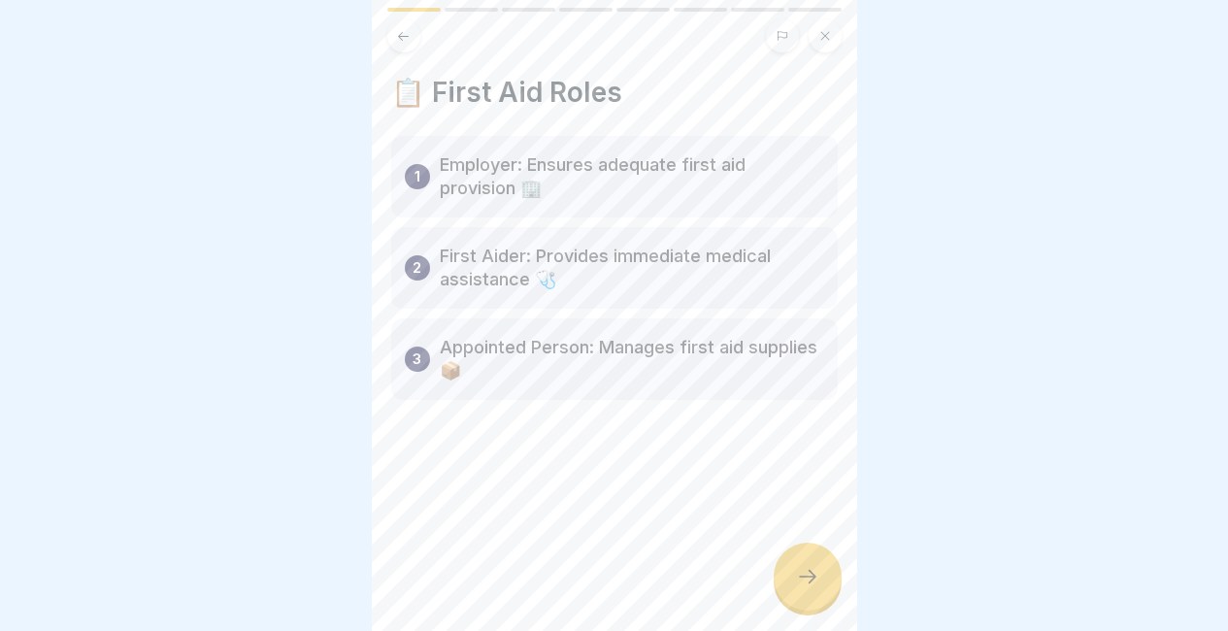
click at [756, 585] on div "📋 First Aid Roles 1 Employer: Ensures adequate first aid provision 🏢 2 First Ai…" at bounding box center [614, 315] width 485 height 631
click at [764, 580] on div "📋 First Aid Roles 1 Employer: Ensures adequate first aid provision 🏢 2 First Ai…" at bounding box center [614, 315] width 485 height 631
drag, startPoint x: 799, startPoint y: 577, endPoint x: 785, endPoint y: 575, distance: 13.9
click at [789, 575] on div at bounding box center [807, 576] width 68 height 68
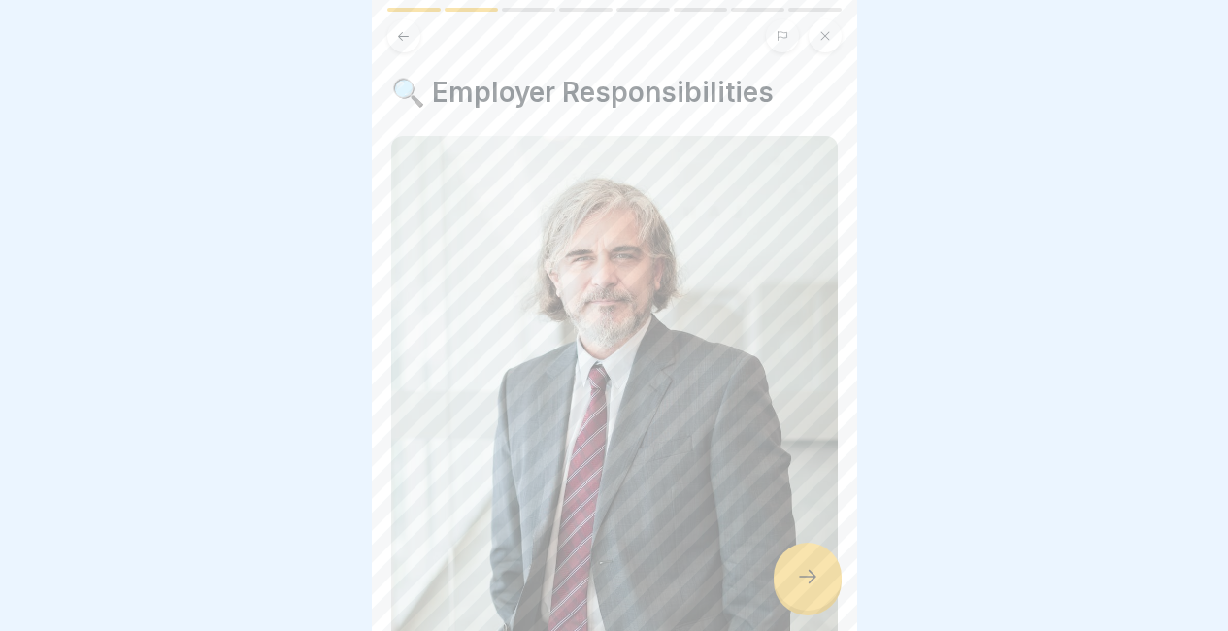
click at [791, 574] on div at bounding box center [807, 576] width 68 height 68
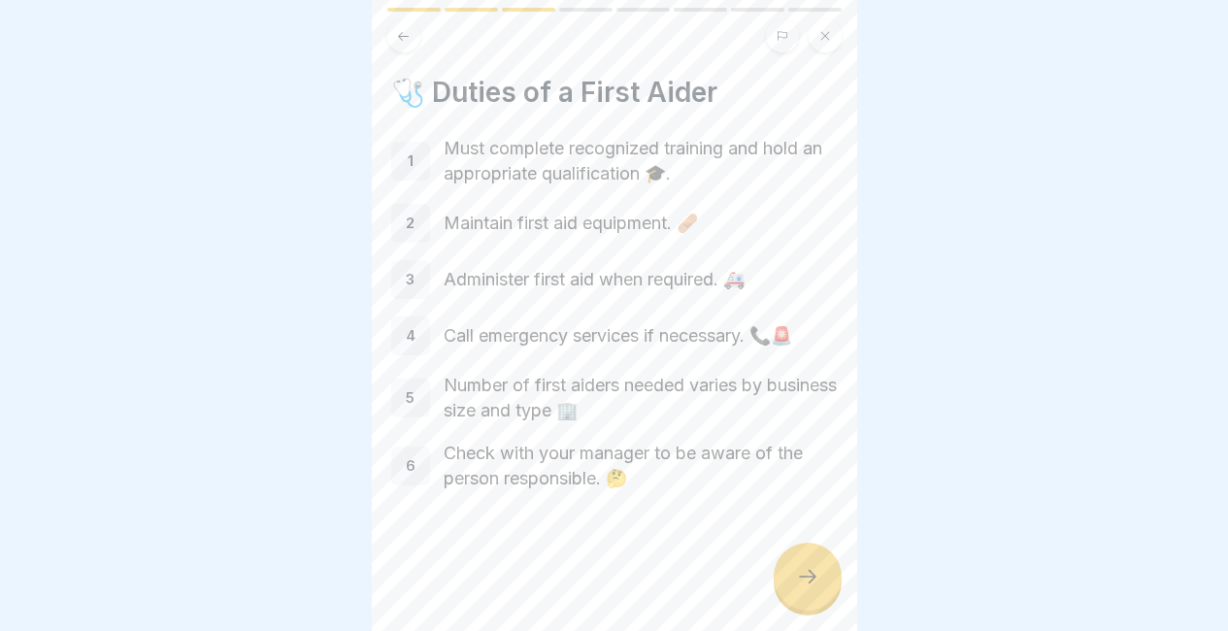
click at [791, 574] on div at bounding box center [807, 576] width 68 height 68
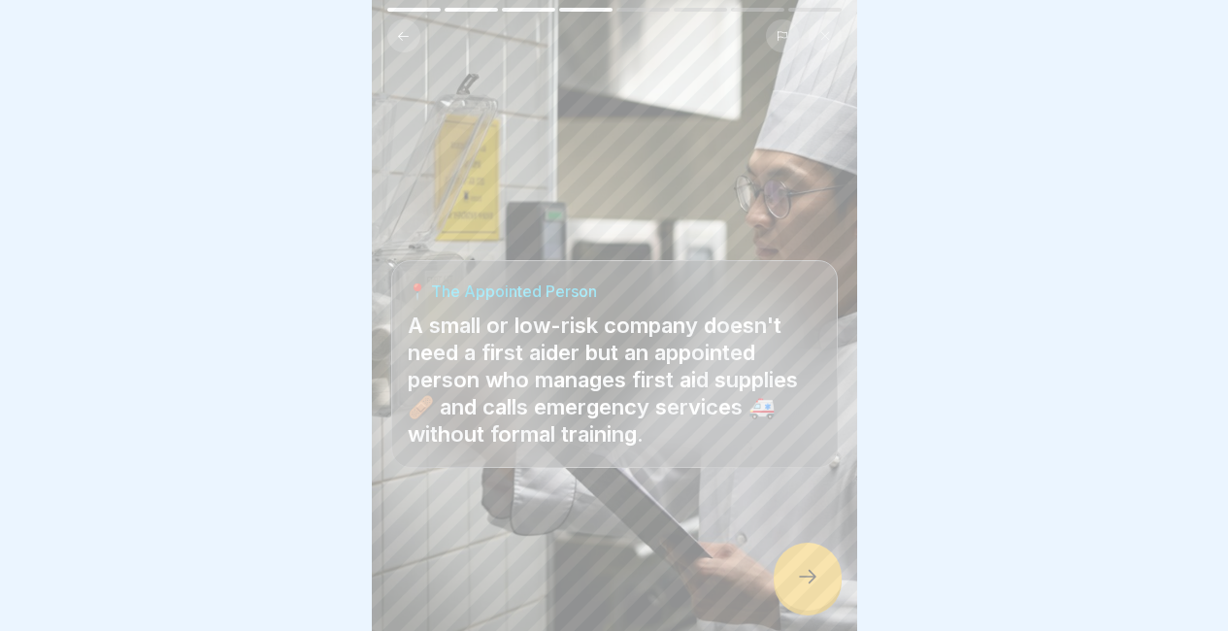
click at [791, 574] on div at bounding box center [807, 576] width 68 height 68
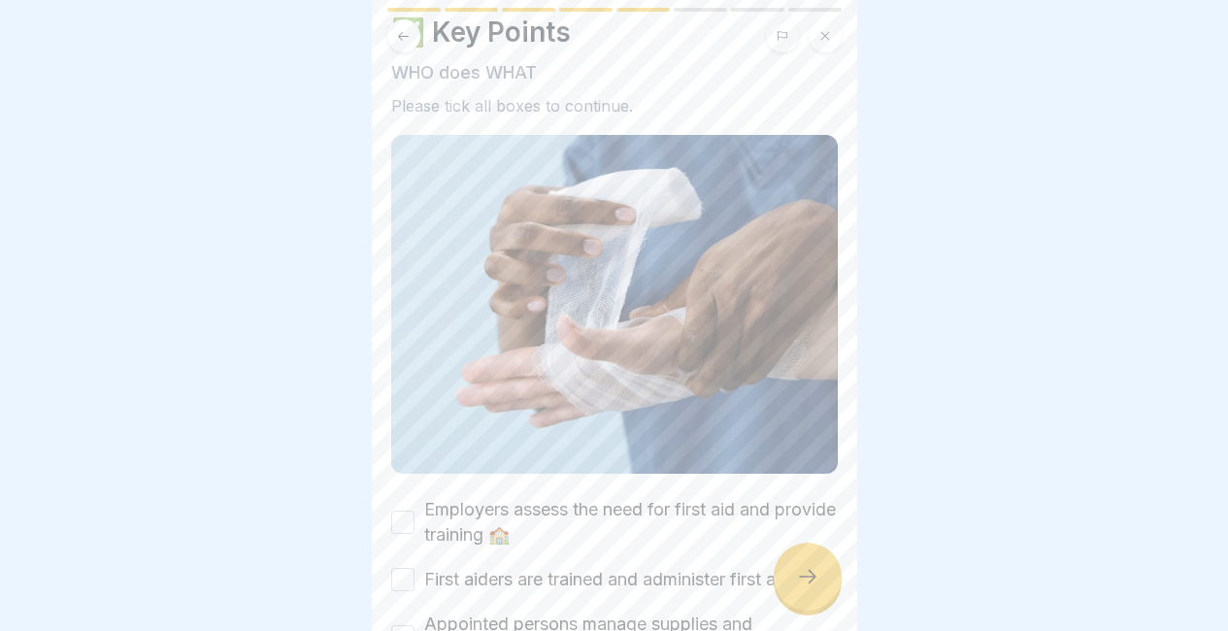
scroll to position [222, 0]
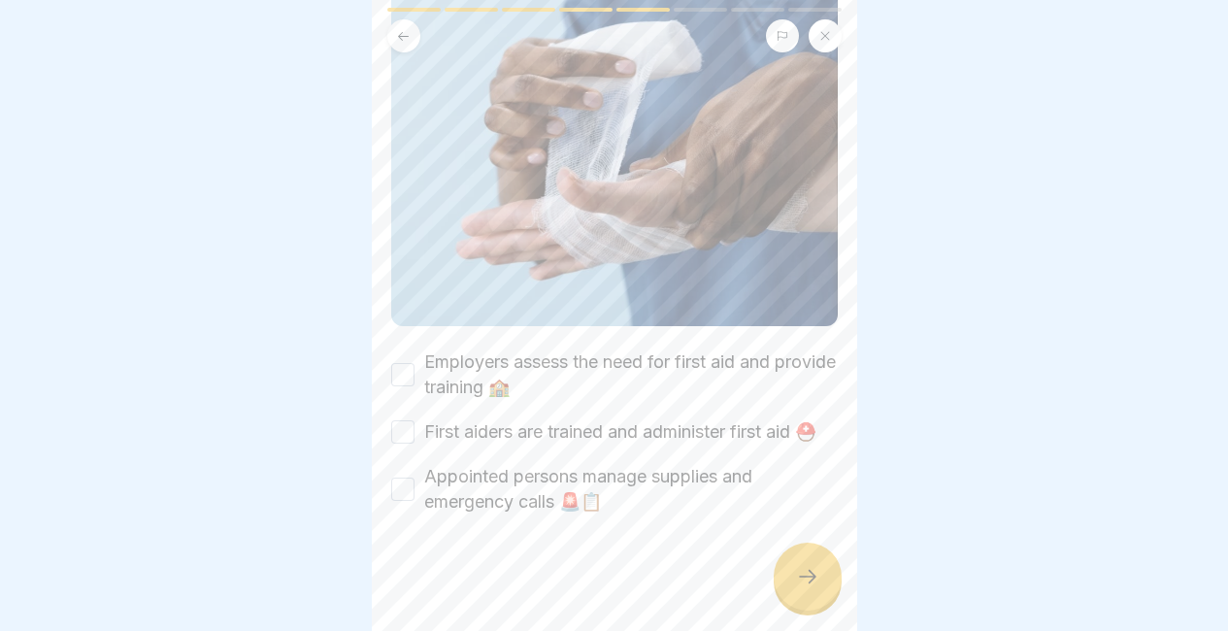
click at [414, 349] on div "Employers assess the need for first aid and provide training 🏫" at bounding box center [614, 374] width 446 height 50
click at [400, 363] on button "Employers assess the need for first aid and provide training 🏫" at bounding box center [402, 374] width 23 height 23
click at [415, 419] on div "First aiders are trained and administer first aid ⛑️" at bounding box center [603, 431] width 425 height 25
click at [411, 420] on button "First aiders are trained and administer first aid ⛑️" at bounding box center [402, 431] width 23 height 23
click at [409, 464] on div "Appointed persons manage supplies and emergency calls 🚨📋" at bounding box center [614, 489] width 446 height 50
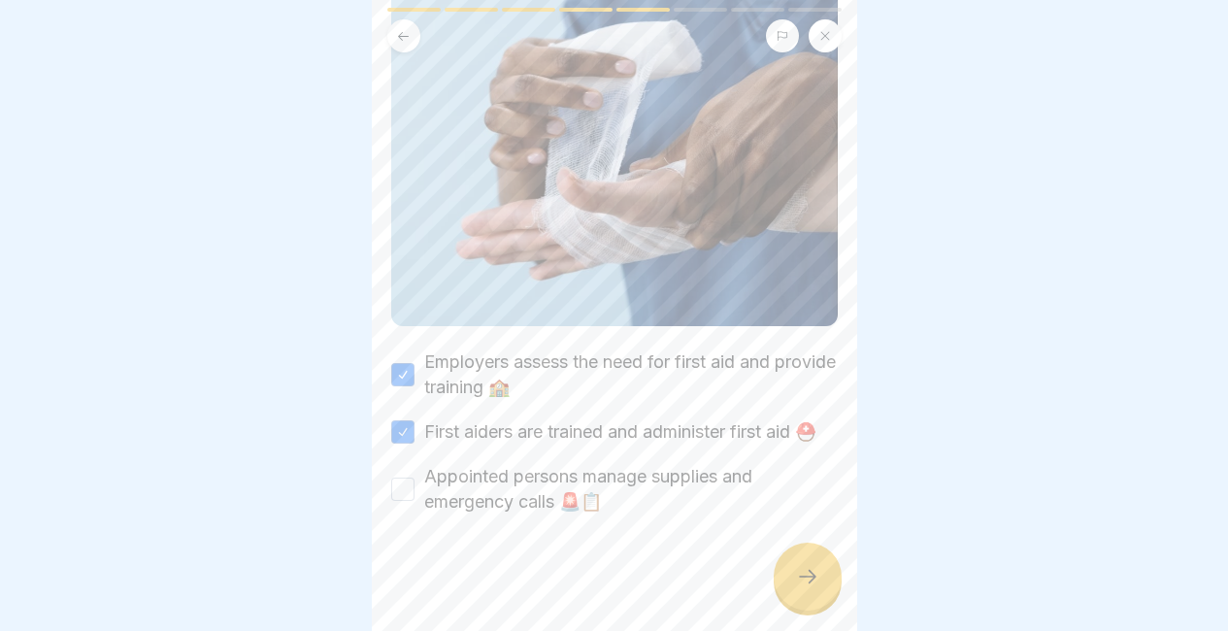
click at [414, 478] on div "Appointed persons manage supplies and emergency calls 🚨📋" at bounding box center [614, 489] width 446 height 50
click at [410, 478] on button "Appointed persons manage supplies and emergency calls 🚨📋" at bounding box center [402, 488] width 23 height 23
click at [786, 565] on div at bounding box center [807, 576] width 68 height 68
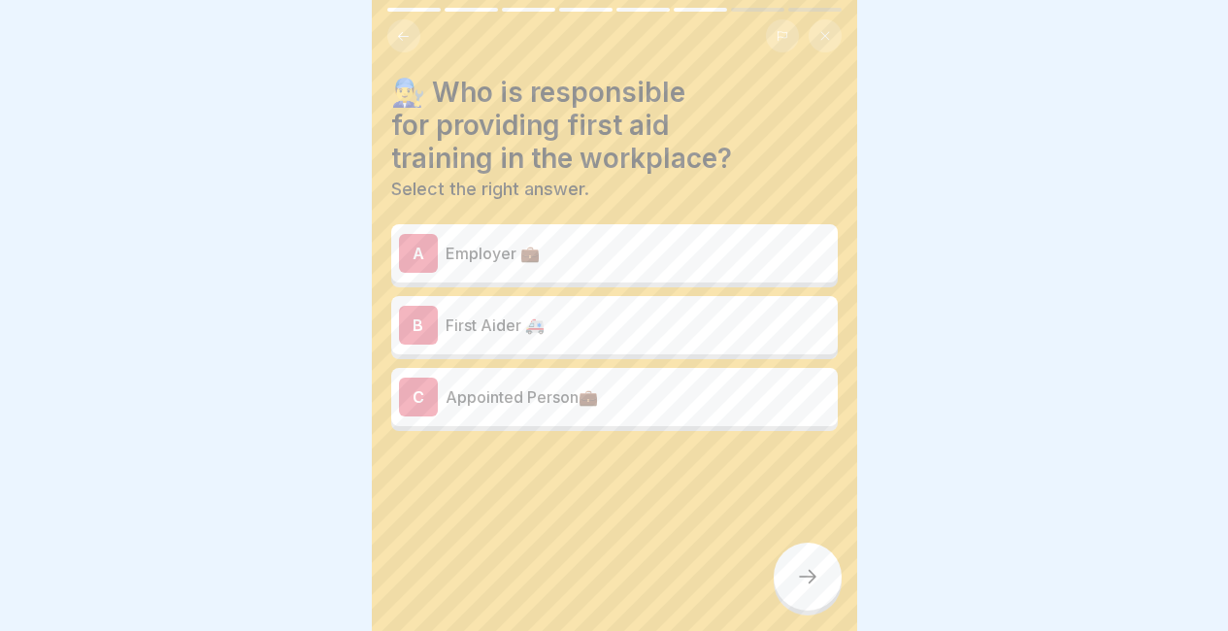
click at [571, 245] on p "Employer 💼" at bounding box center [637, 253] width 384 height 23
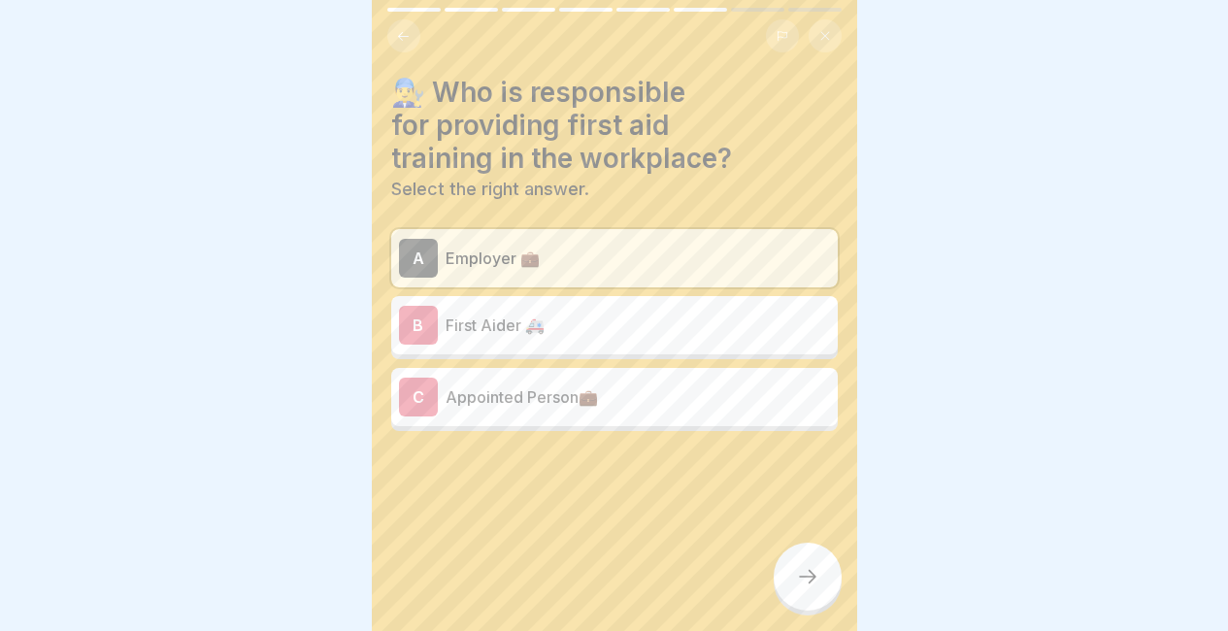
click at [804, 572] on icon at bounding box center [807, 576] width 23 height 23
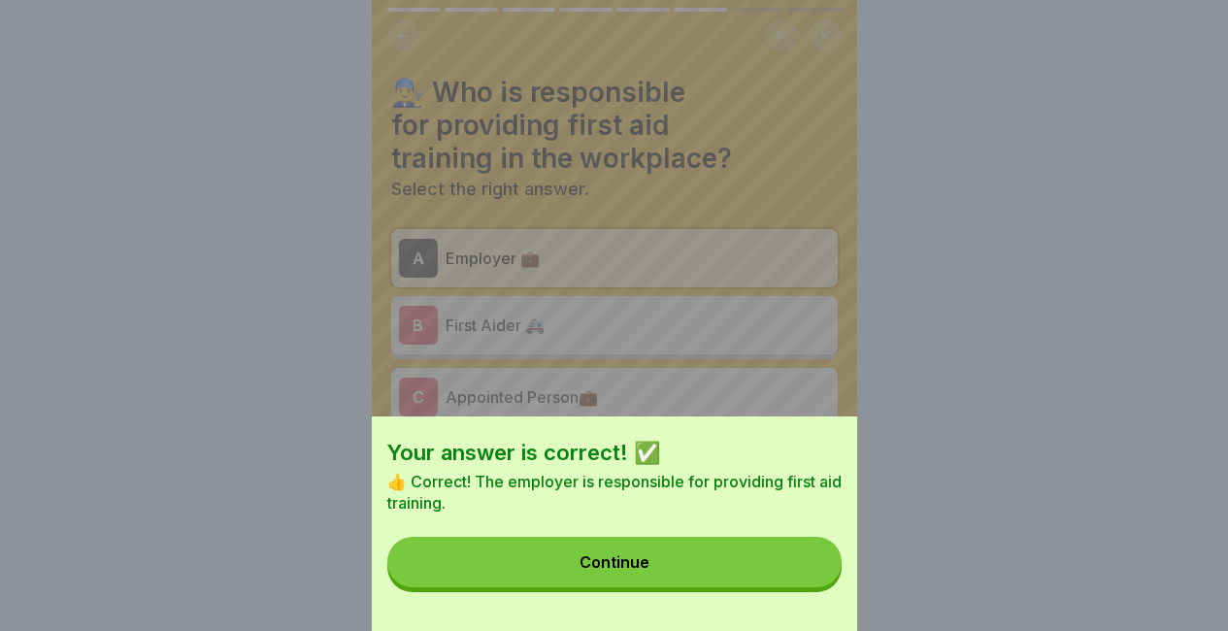
click at [741, 561] on button "Continue" at bounding box center [614, 562] width 454 height 50
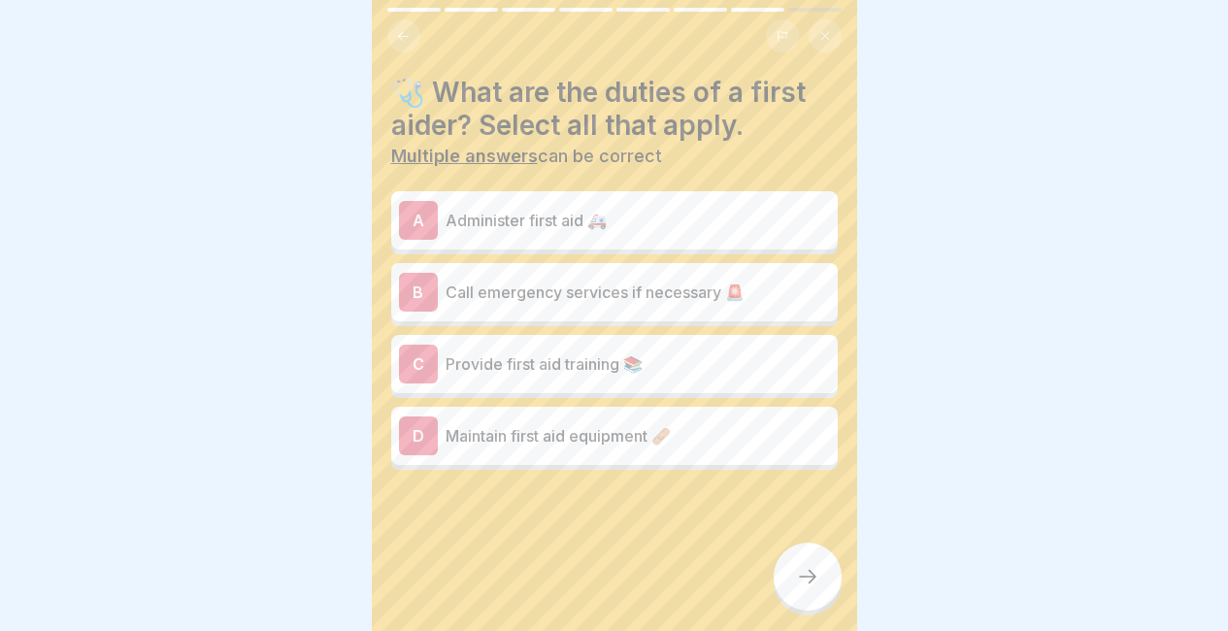
click at [586, 221] on div "A Administer first aid 🚑" at bounding box center [614, 220] width 431 height 39
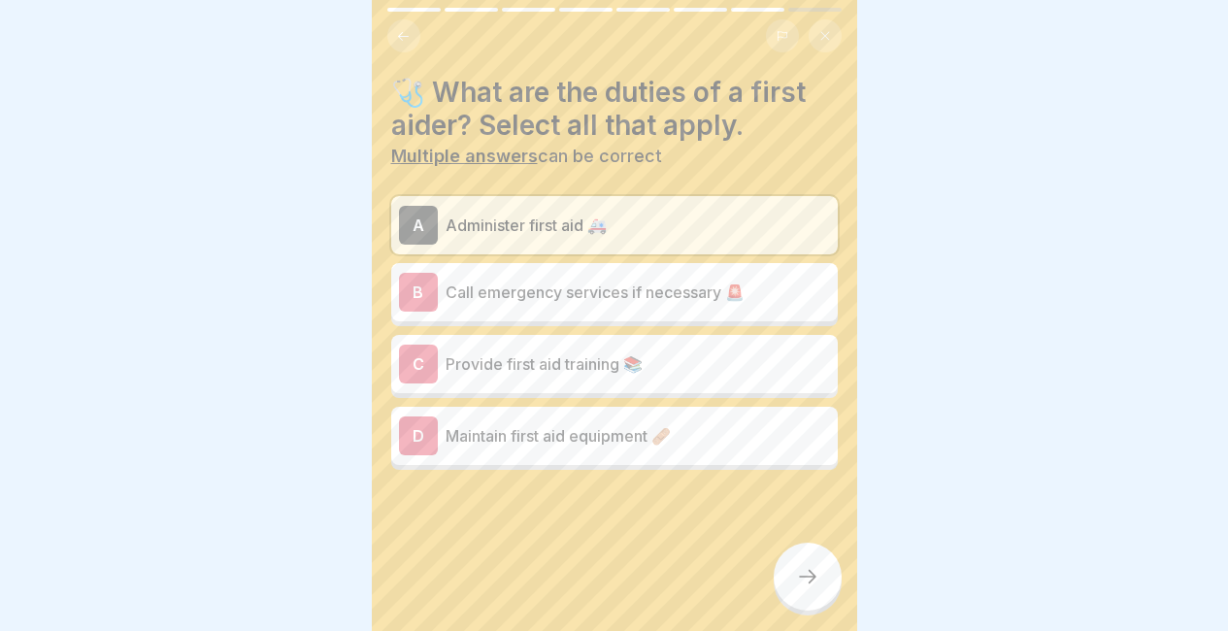
click at [592, 273] on div "B Call emergency services if necessary 🚨" at bounding box center [614, 292] width 431 height 39
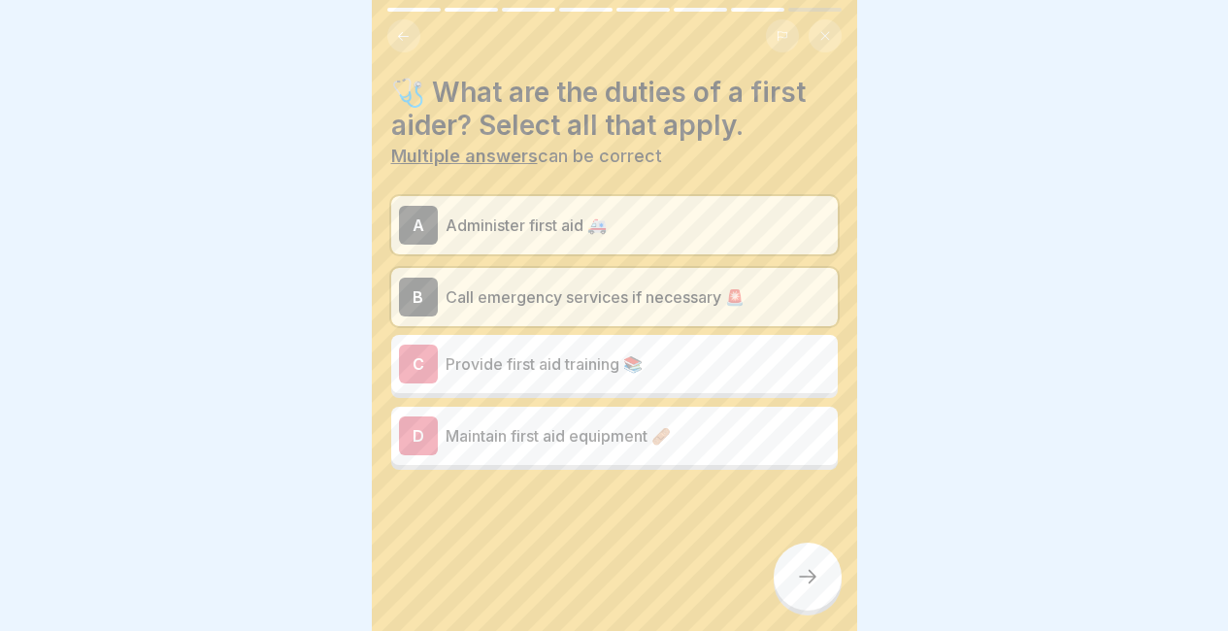
click at [619, 367] on div "C Provide first aid training 📚" at bounding box center [614, 364] width 431 height 39
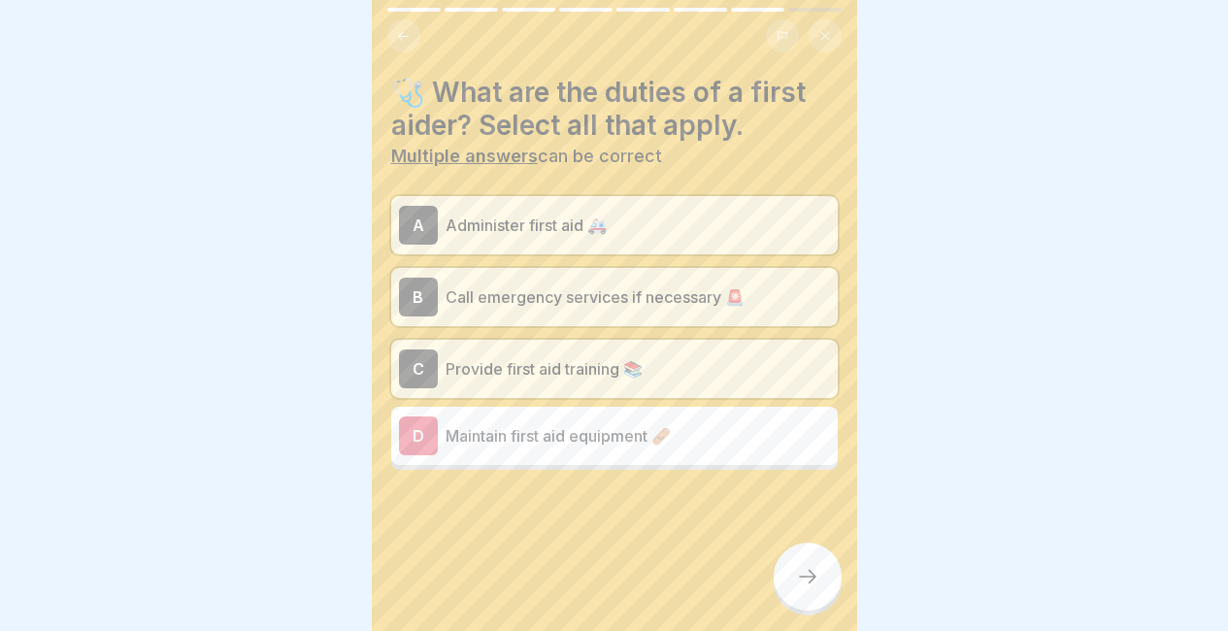
click at [713, 435] on div "D Maintain first aid equipment 🩹" at bounding box center [614, 435] width 431 height 39
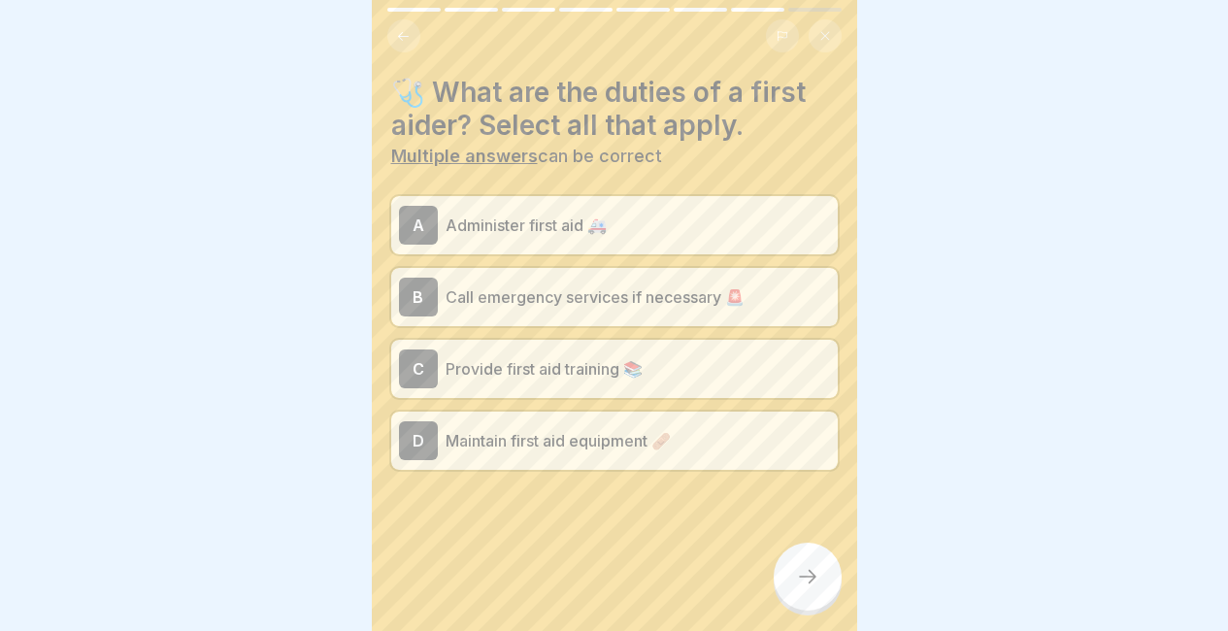
click at [787, 541] on div at bounding box center [614, 528] width 446 height 116
click at [799, 564] on div at bounding box center [807, 576] width 68 height 68
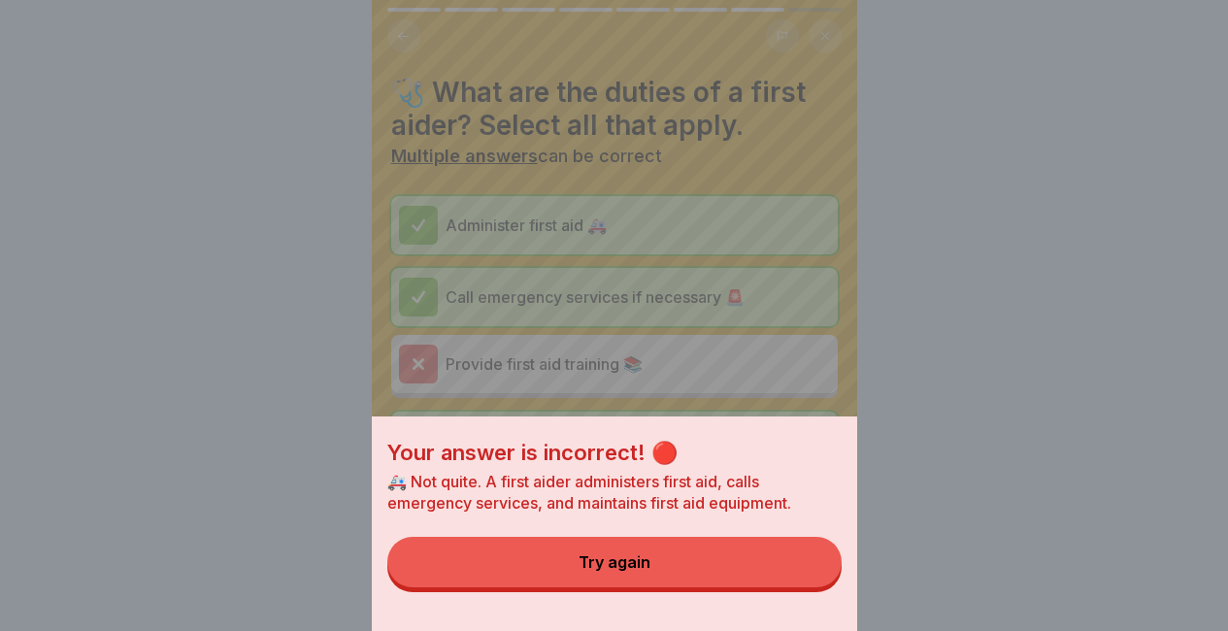
click at [765, 559] on button "Try again" at bounding box center [614, 562] width 454 height 50
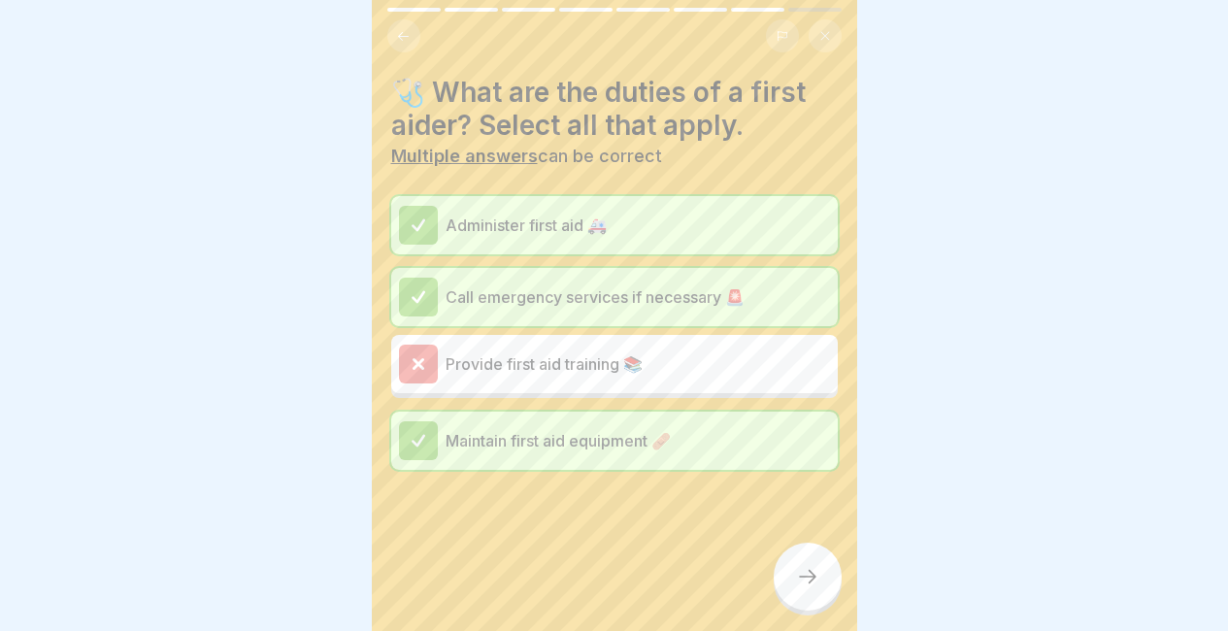
click at [800, 560] on div at bounding box center [807, 576] width 68 height 68
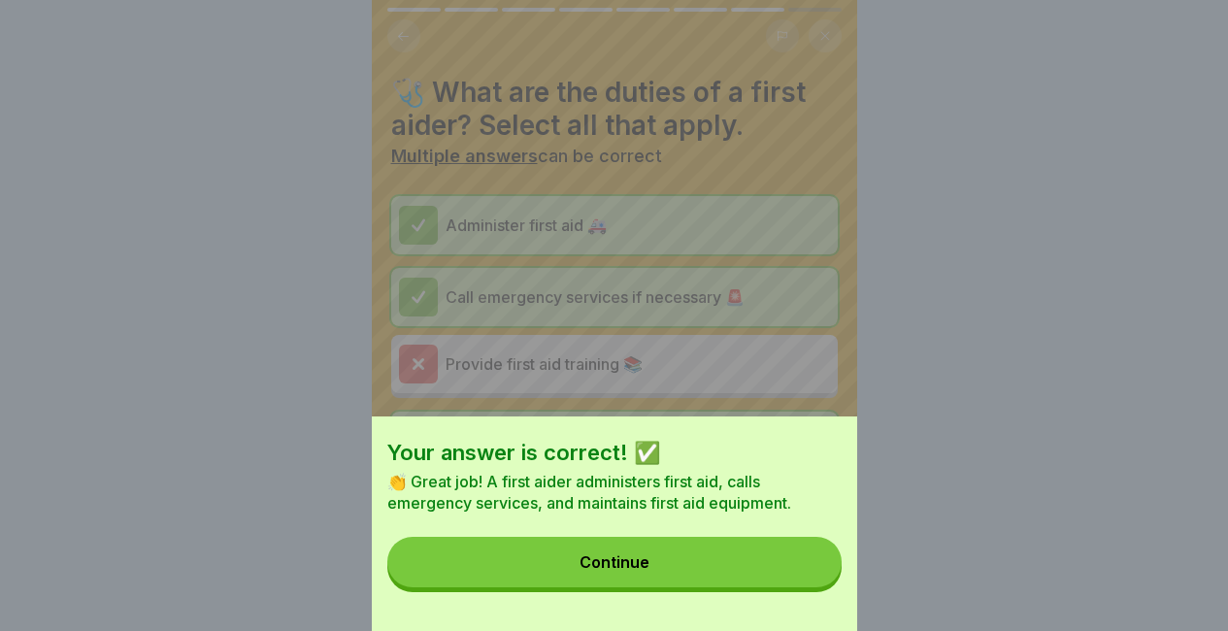
click at [790, 554] on button "Continue" at bounding box center [614, 562] width 454 height 50
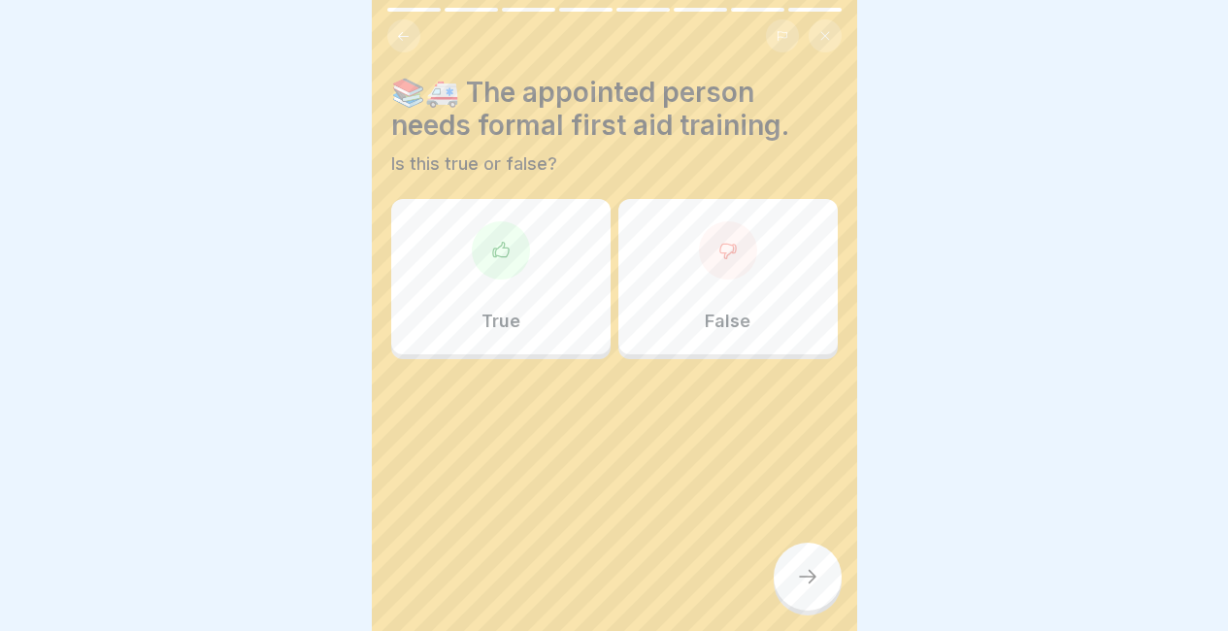
click at [505, 316] on div "True" at bounding box center [500, 276] width 219 height 155
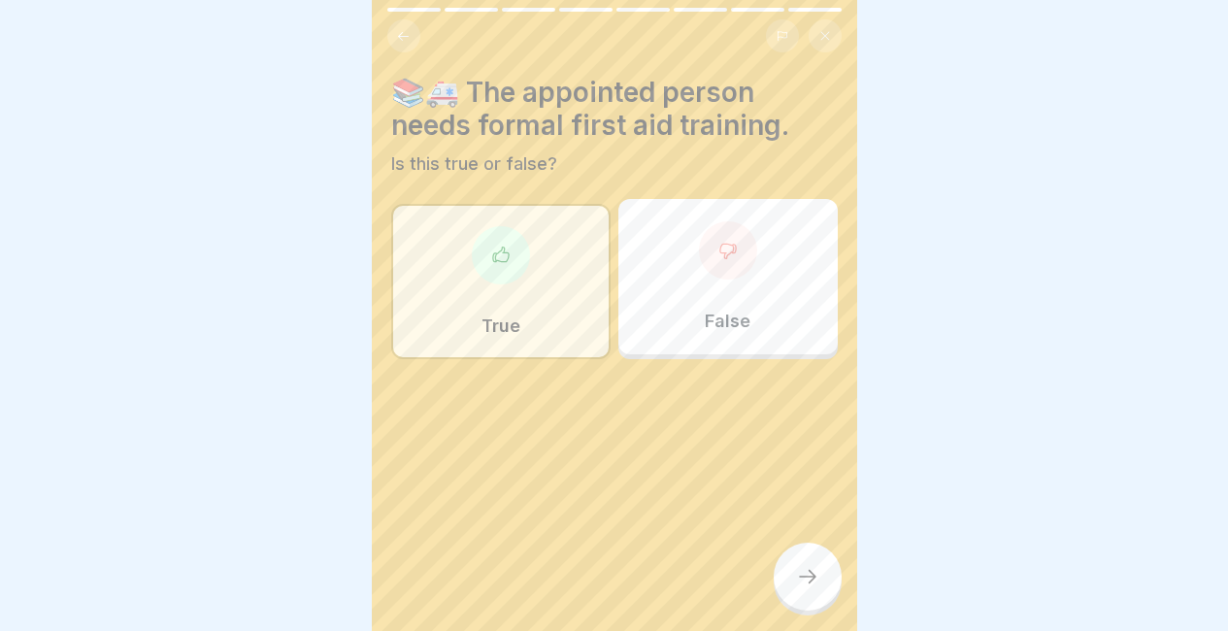
click at [819, 575] on div at bounding box center [807, 576] width 68 height 68
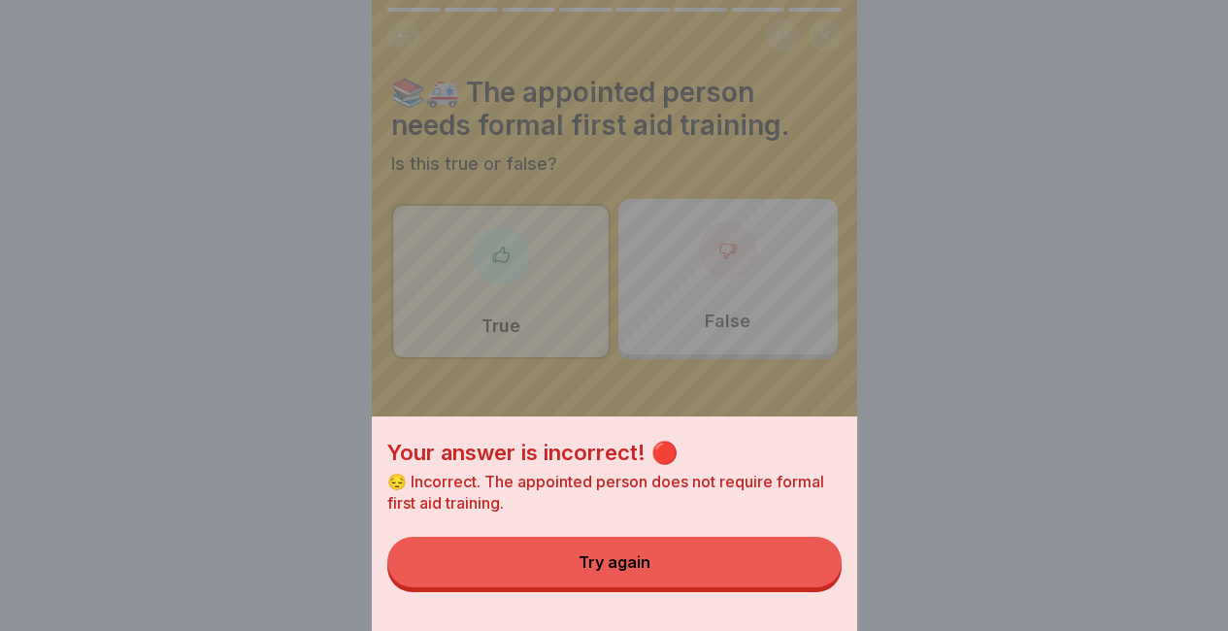
click at [790, 570] on button "Try again" at bounding box center [614, 562] width 454 height 50
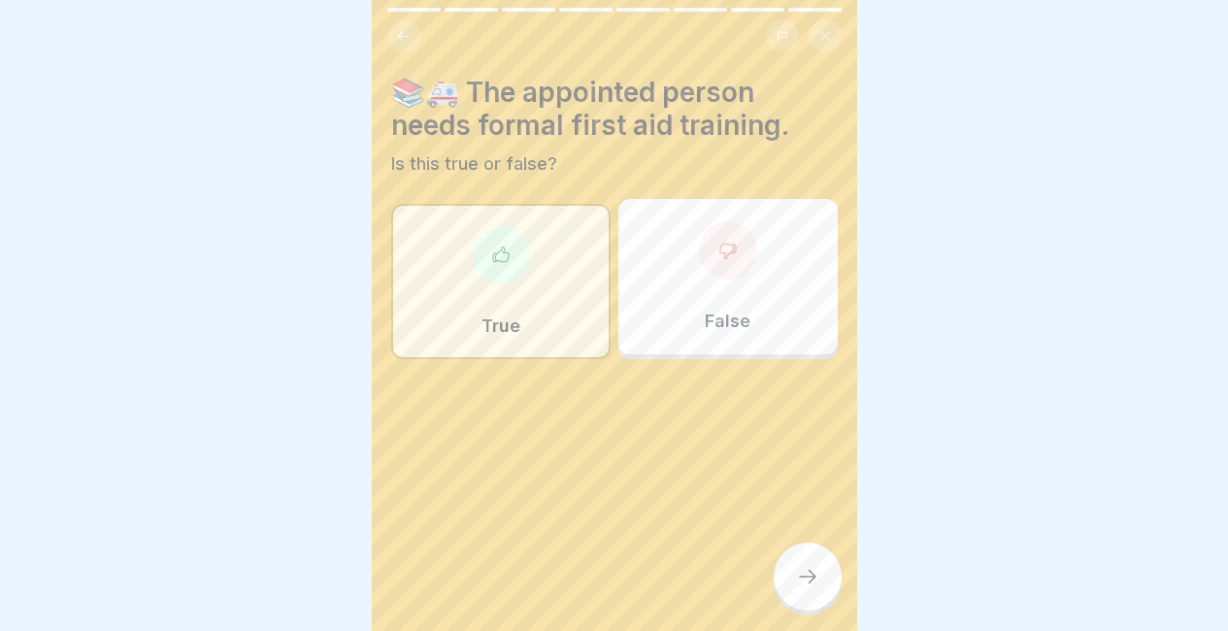
click at [697, 267] on div "False" at bounding box center [727, 276] width 219 height 155
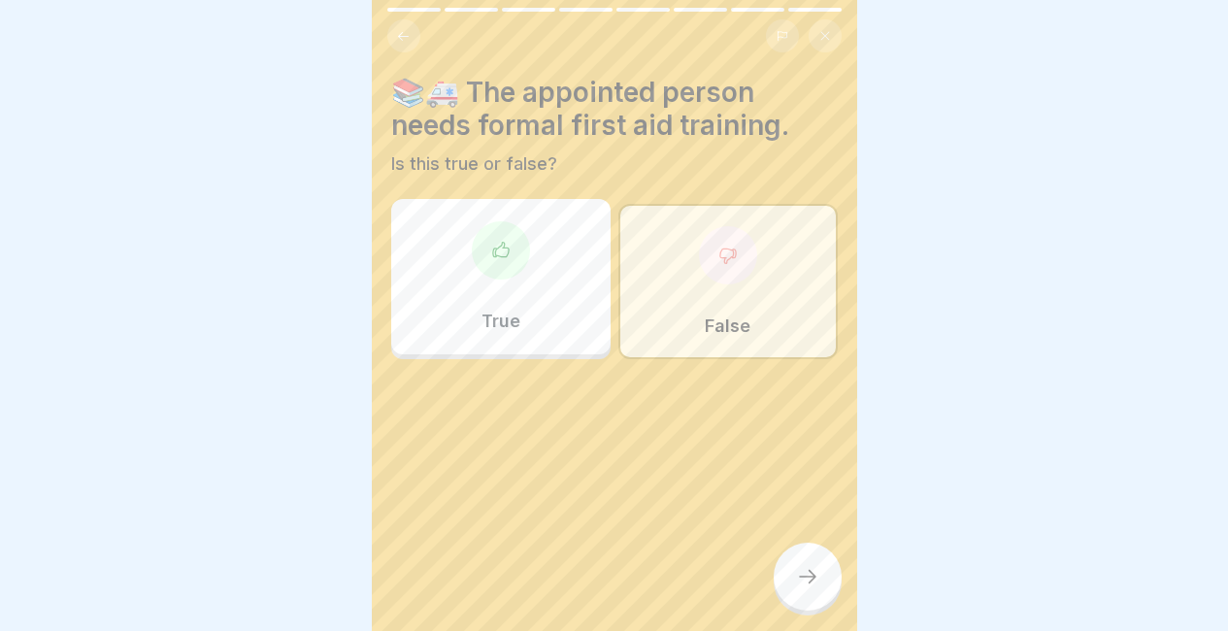
click at [794, 555] on div at bounding box center [807, 576] width 68 height 68
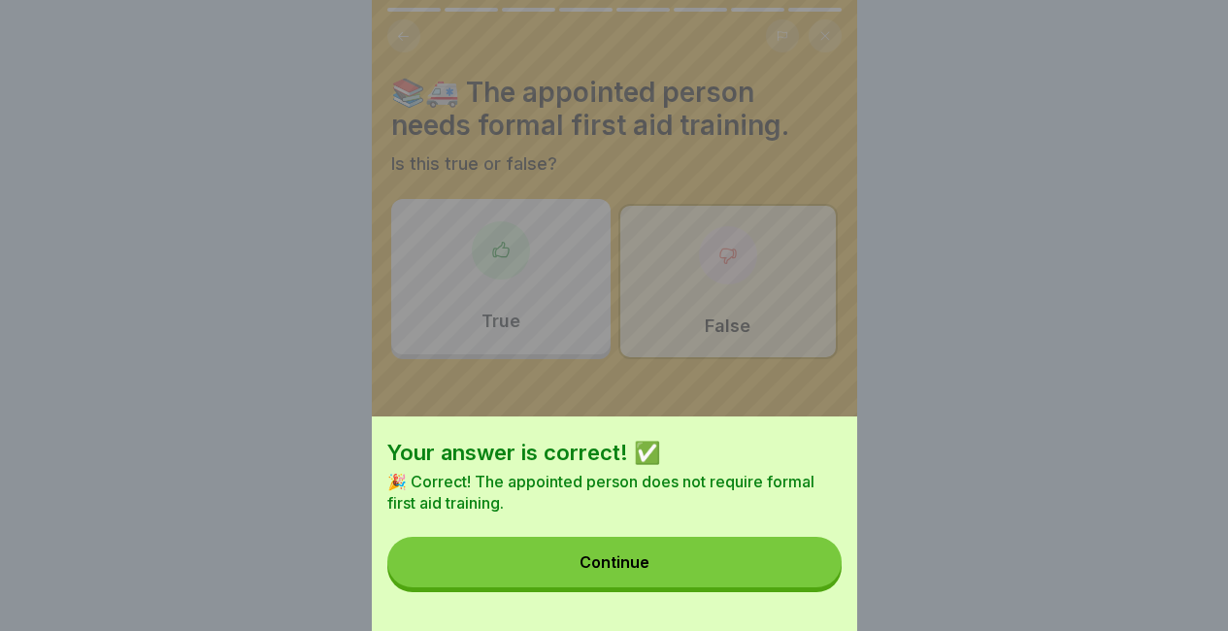
click at [796, 557] on button "Continue" at bounding box center [614, 562] width 454 height 50
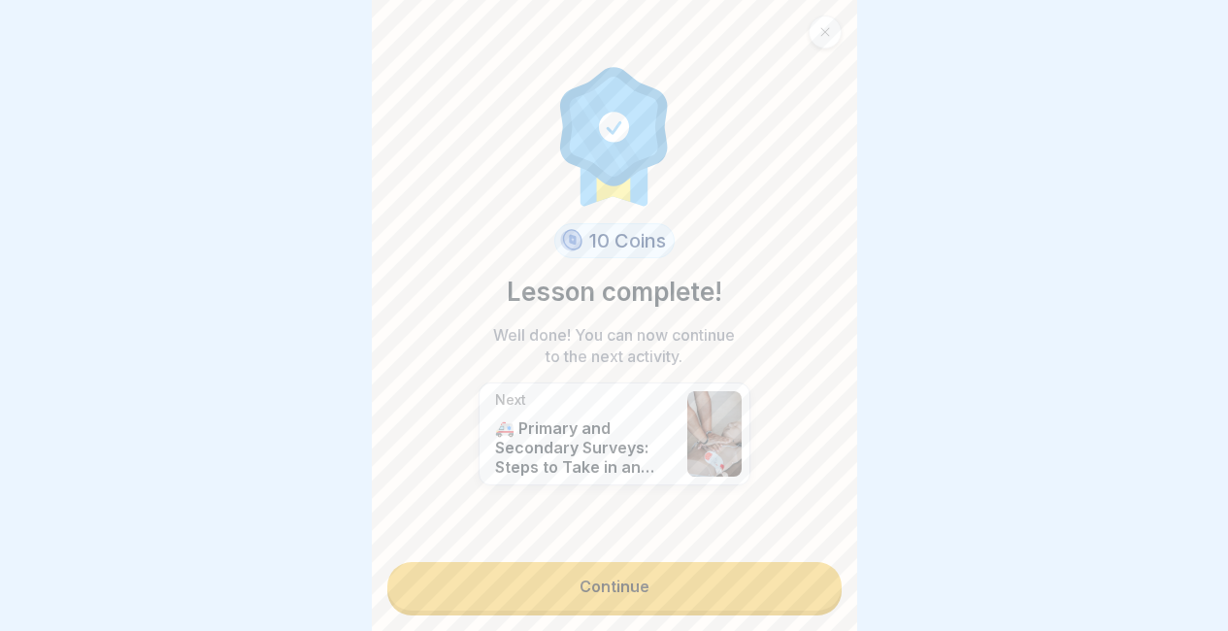
click at [796, 562] on link "Continue" at bounding box center [614, 586] width 454 height 49
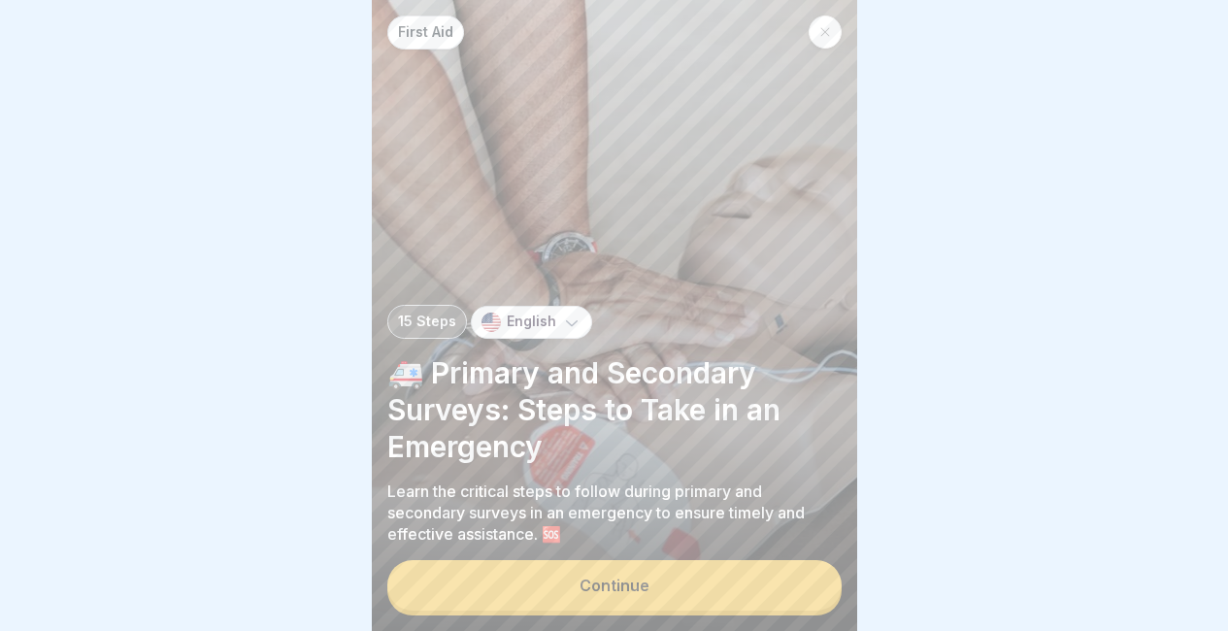
click at [523, 313] on p "English" at bounding box center [531, 321] width 49 height 16
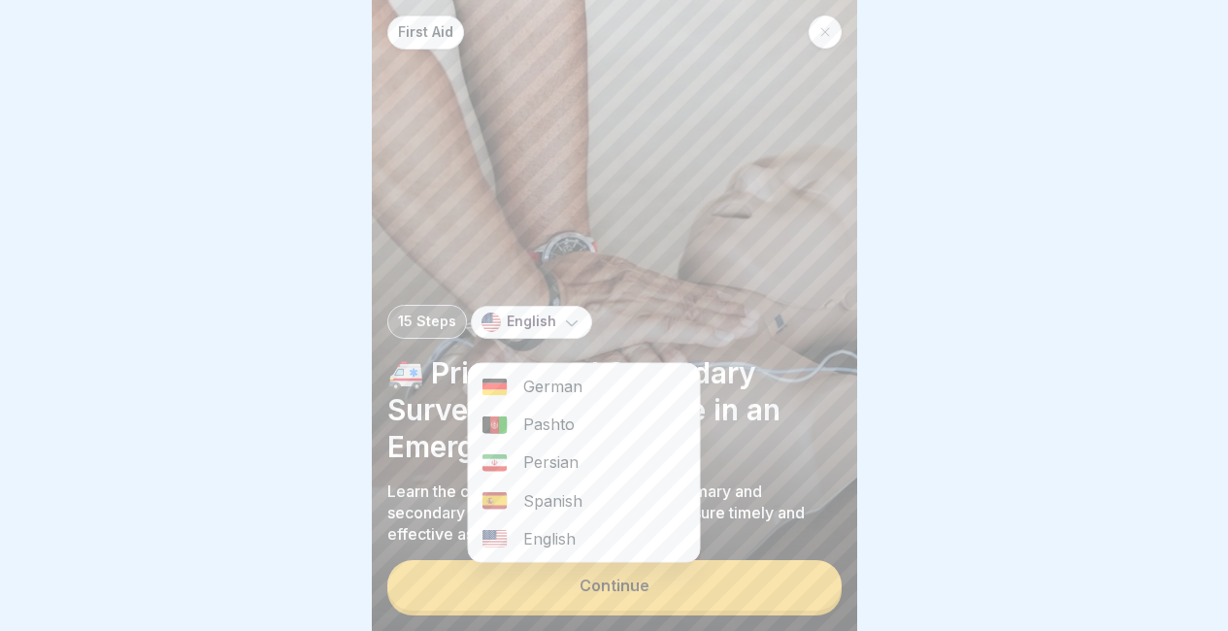
click at [528, 312] on div "English" at bounding box center [531, 322] width 121 height 33
click at [688, 595] on button "Continue" at bounding box center [614, 585] width 454 height 50
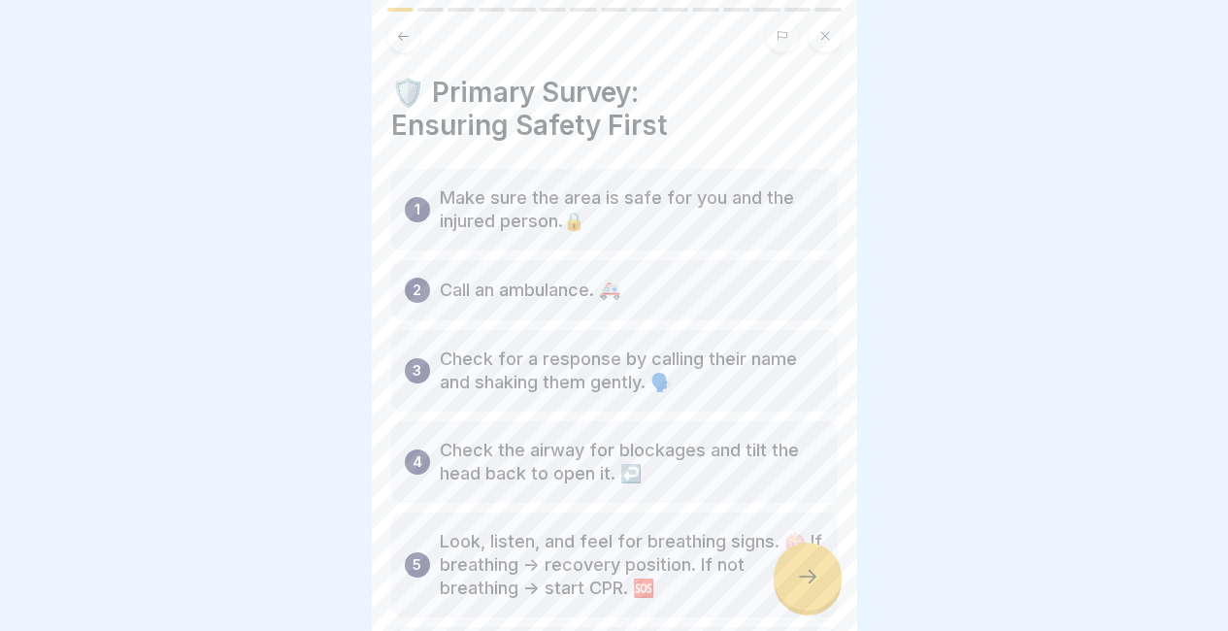
click at [797, 575] on icon at bounding box center [807, 576] width 23 height 23
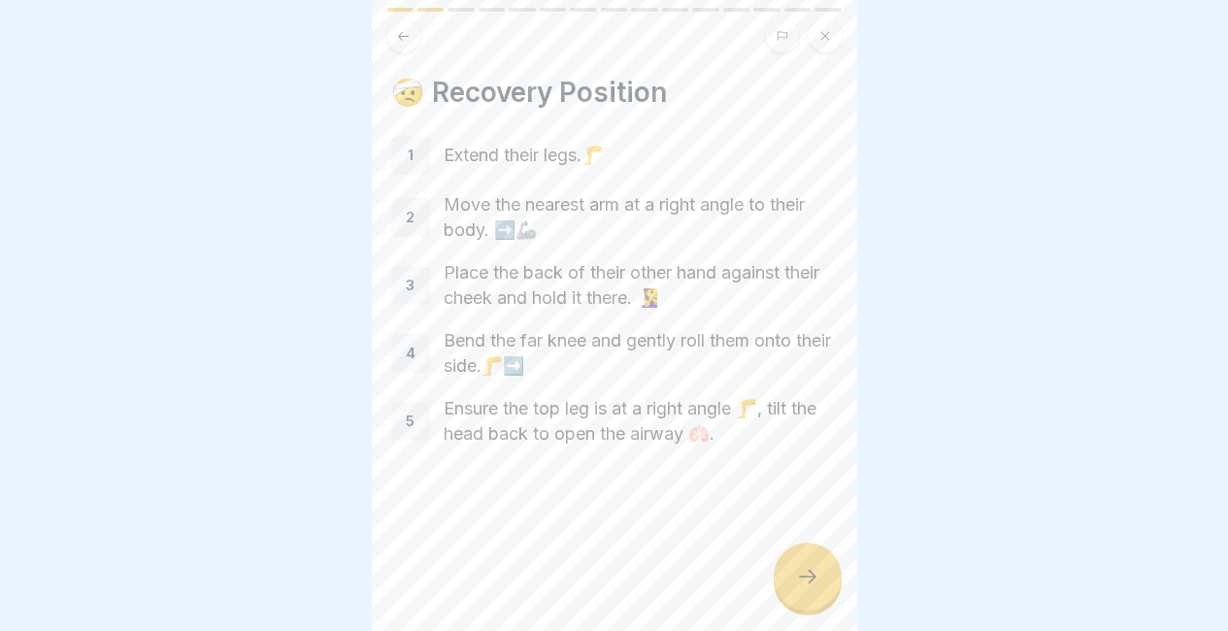
click at [797, 575] on icon at bounding box center [807, 576] width 23 height 23
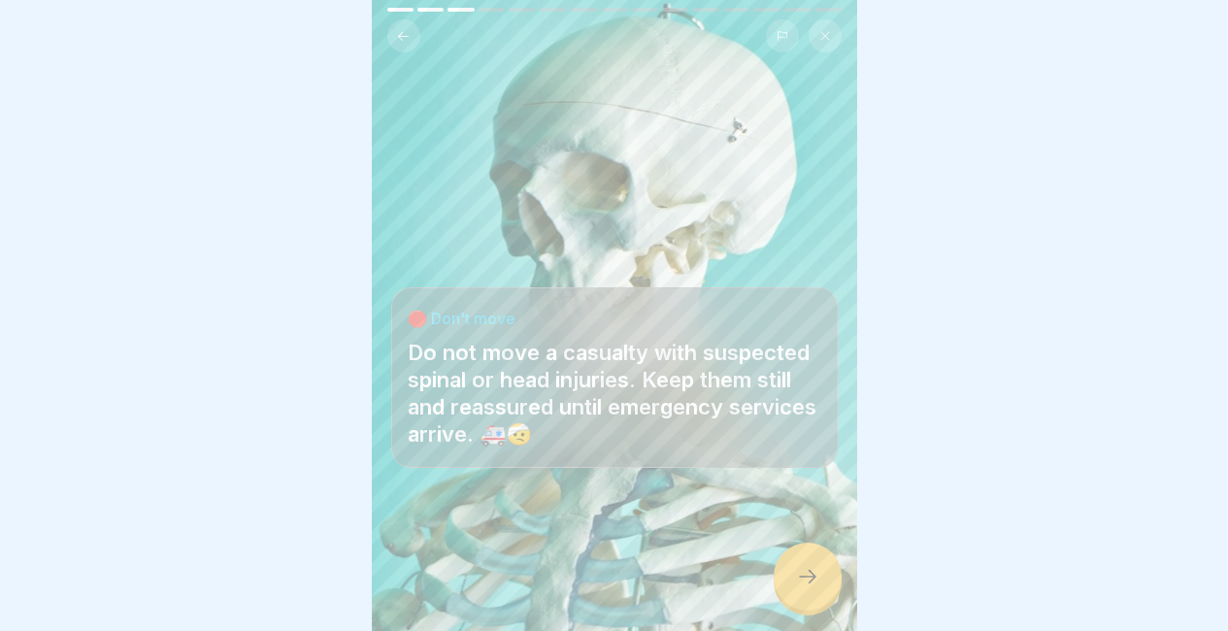
click at [797, 575] on icon at bounding box center [807, 576] width 23 height 23
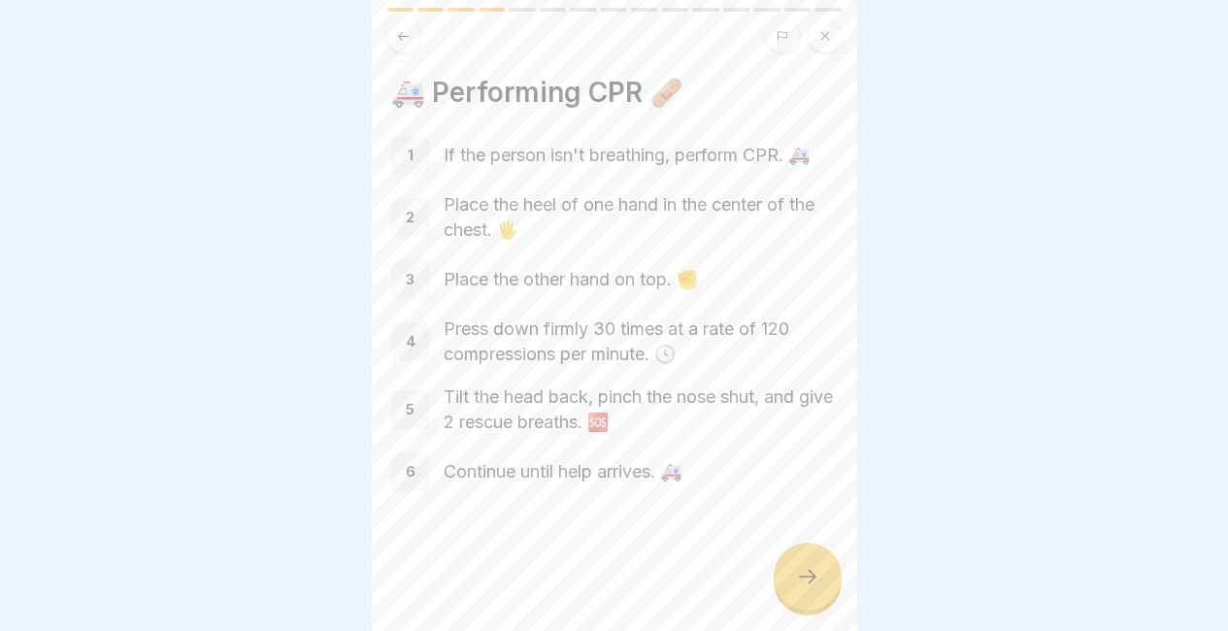
click at [797, 575] on icon at bounding box center [807, 576] width 23 height 23
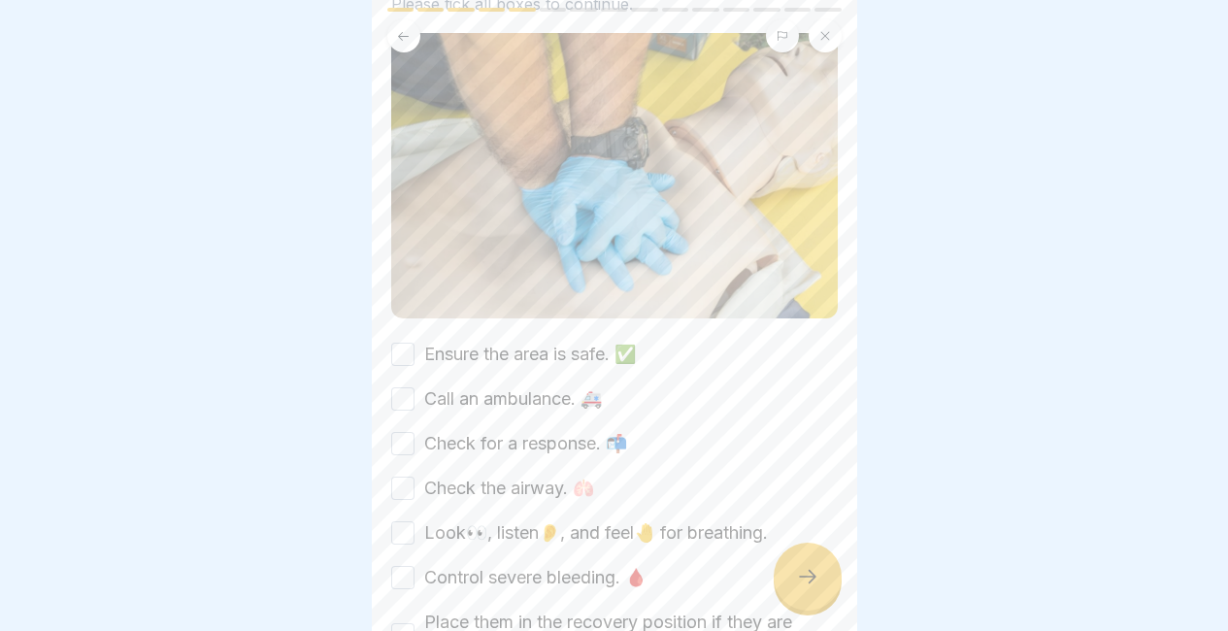
scroll to position [343, 0]
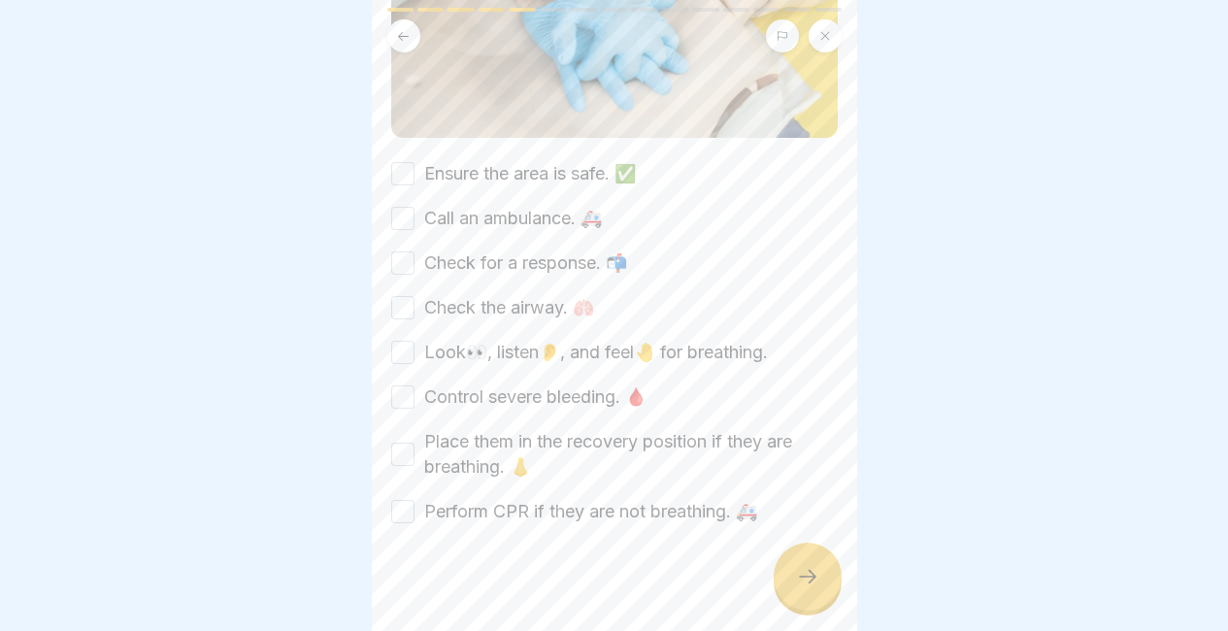
click at [407, 162] on button "Ensure the area is safe. ✅" at bounding box center [402, 173] width 23 height 23
click at [410, 207] on button "Call an ambulance. 🚑" at bounding box center [402, 218] width 23 height 23
click at [412, 251] on button "Check for a response. 📬" at bounding box center [402, 262] width 23 height 23
click at [416, 295] on div "Check the airway. 🫁" at bounding box center [492, 307] width 203 height 25
click at [405, 296] on button "Check the airway. 🫁" at bounding box center [402, 307] width 23 height 23
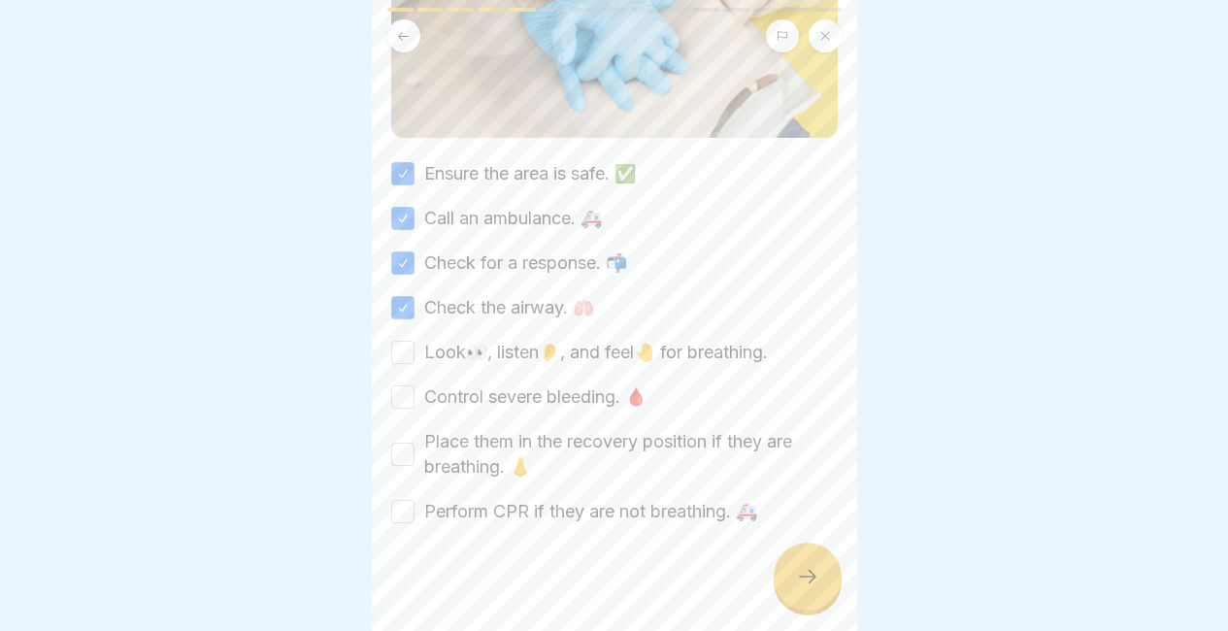
click at [413, 341] on div "Ensure the area is safe. ✅ Call an ambulance. 🚑 Check for a response. 📬 Check t…" at bounding box center [614, 342] width 446 height 363
click at [407, 341] on button "Look👀, listen👂, and feel🤚 for breathing." at bounding box center [402, 352] width 23 height 23
click at [408, 385] on button "Control severe bleeding. 🩸" at bounding box center [402, 396] width 23 height 23
click at [407, 443] on button "Place them in the recovery position if they are breathing. 👃" at bounding box center [402, 454] width 23 height 23
click at [405, 500] on button "Perform CPR if they are not breathing. 🚑" at bounding box center [402, 511] width 23 height 23
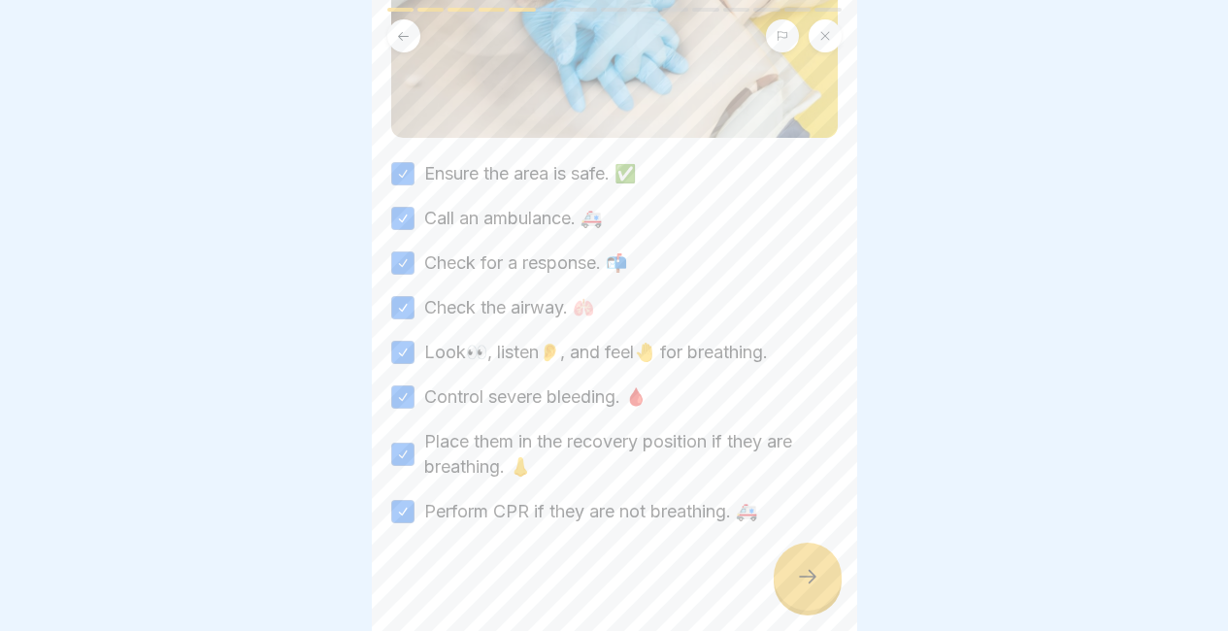
click at [785, 566] on div at bounding box center [807, 576] width 68 height 68
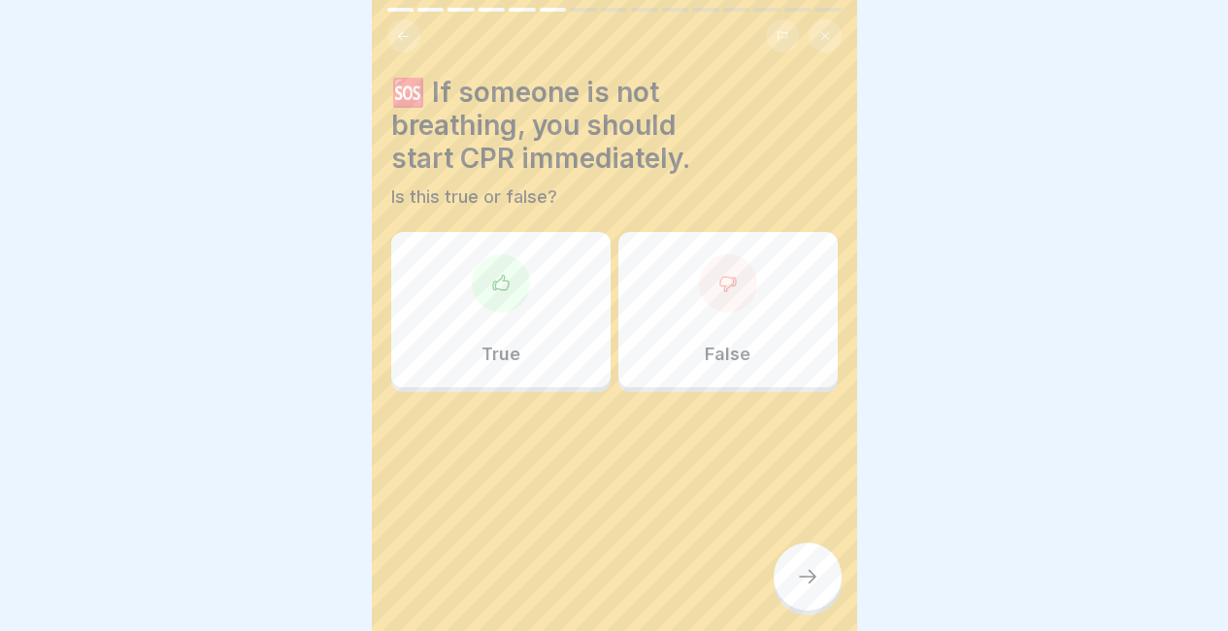
click at [501, 354] on div "True" at bounding box center [500, 309] width 219 height 155
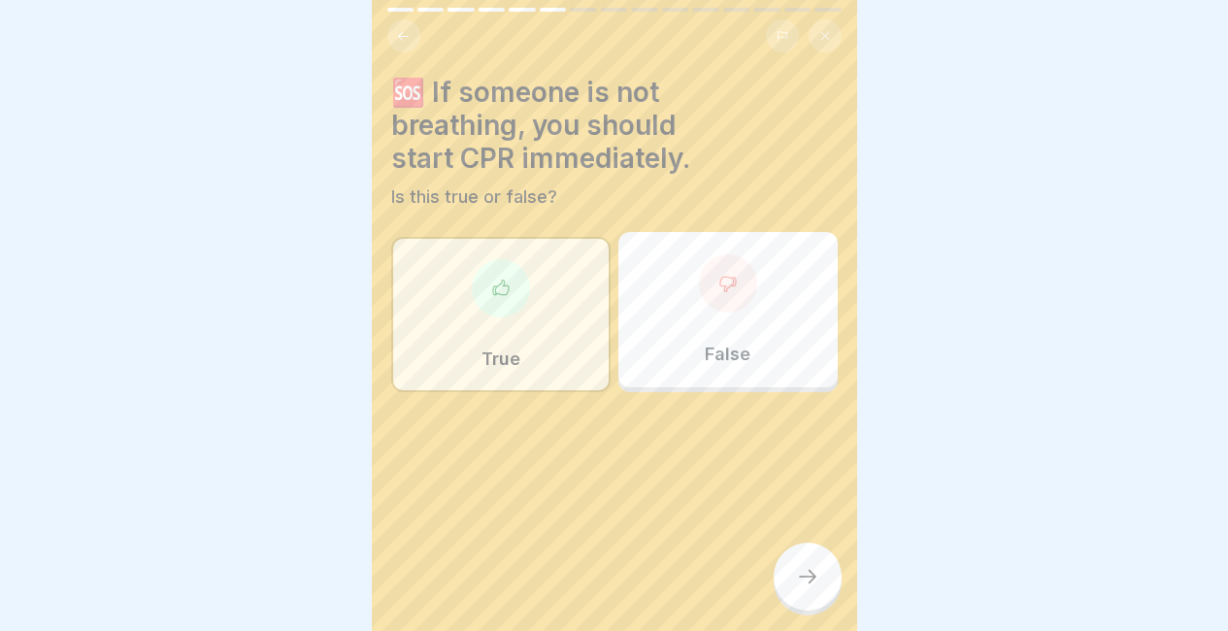
click at [753, 335] on div "False" at bounding box center [727, 309] width 219 height 155
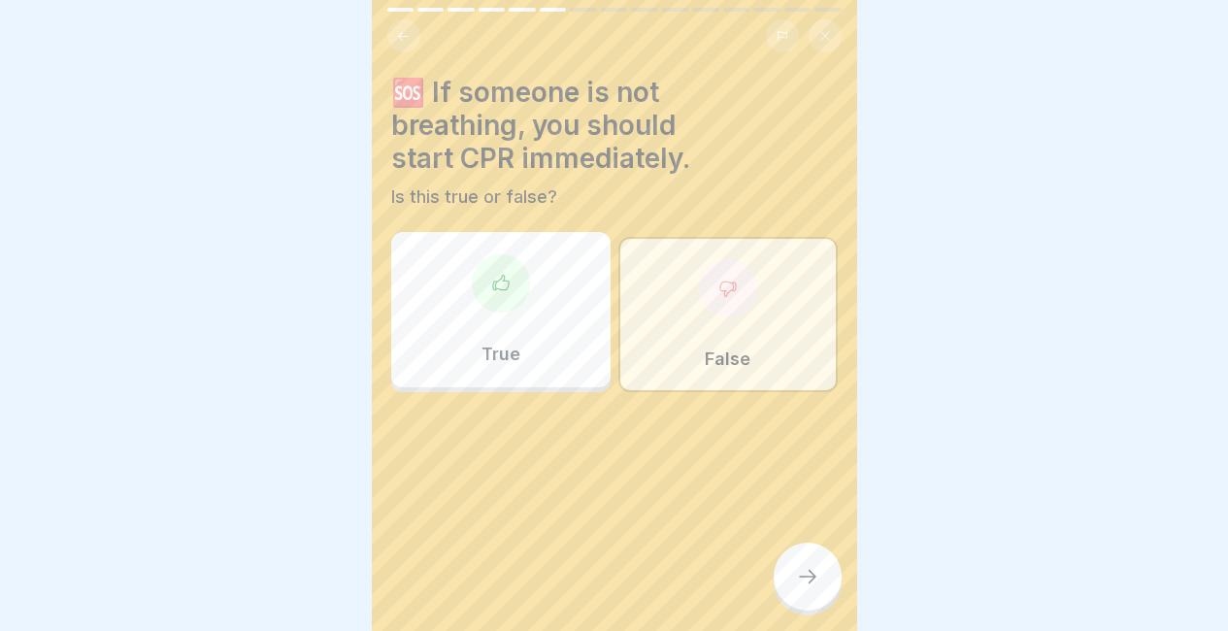
click at [807, 579] on icon at bounding box center [807, 576] width 23 height 23
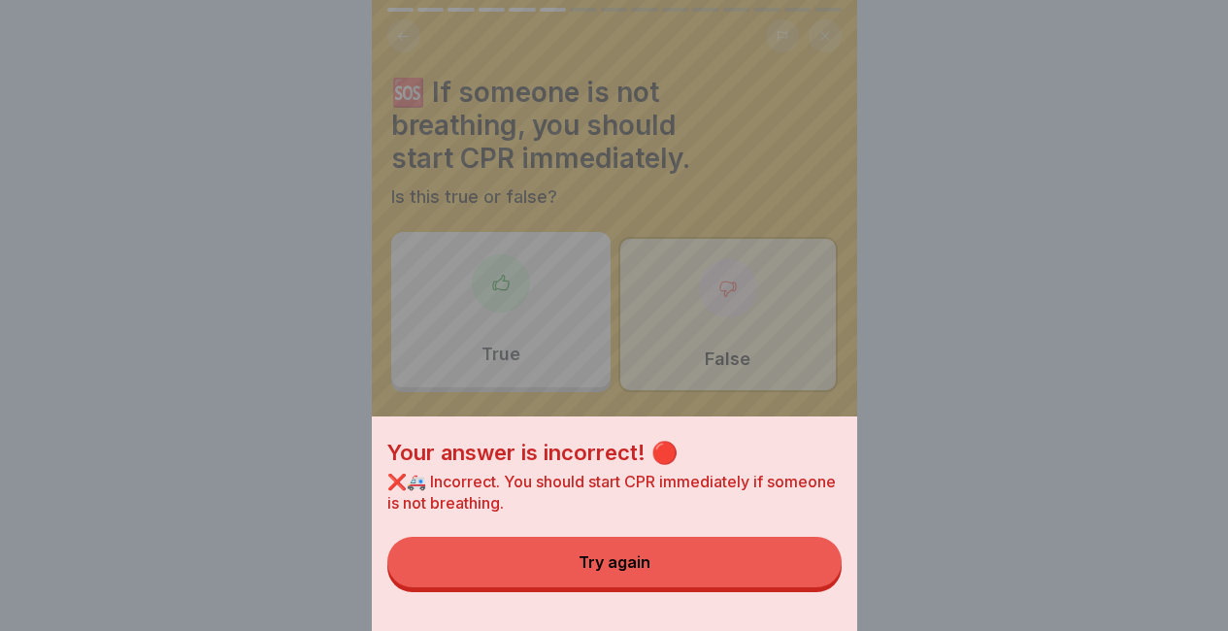
click at [792, 575] on button "Try again" at bounding box center [614, 562] width 454 height 50
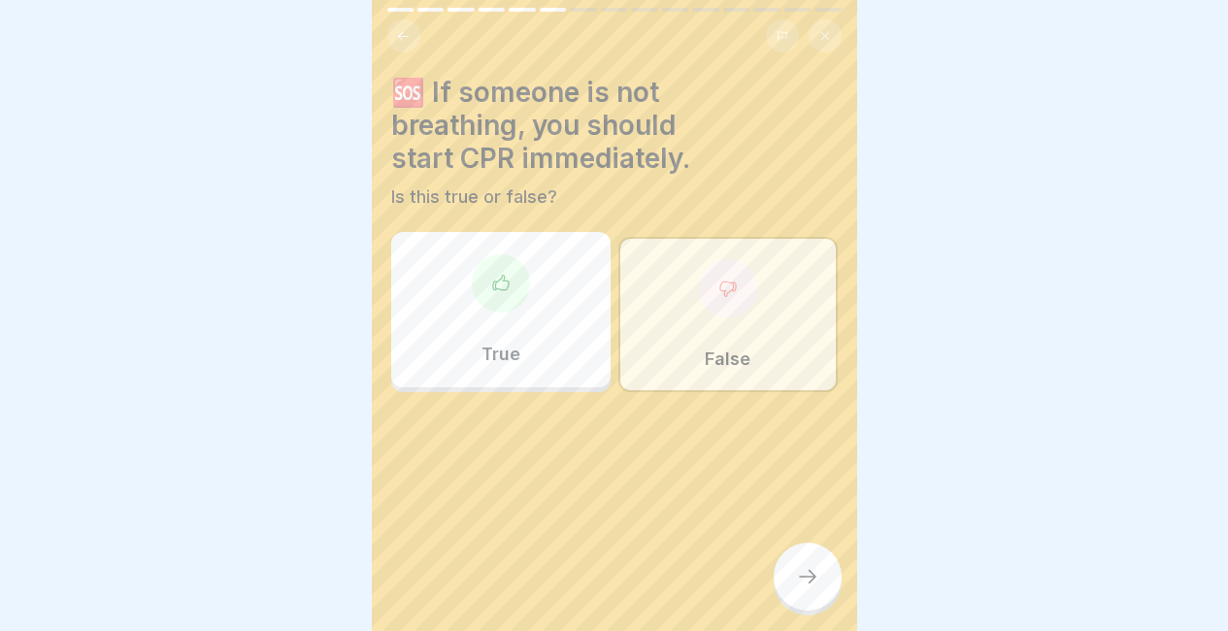
click at [691, 312] on div "False" at bounding box center [727, 314] width 219 height 155
click at [510, 322] on div "True" at bounding box center [500, 309] width 219 height 155
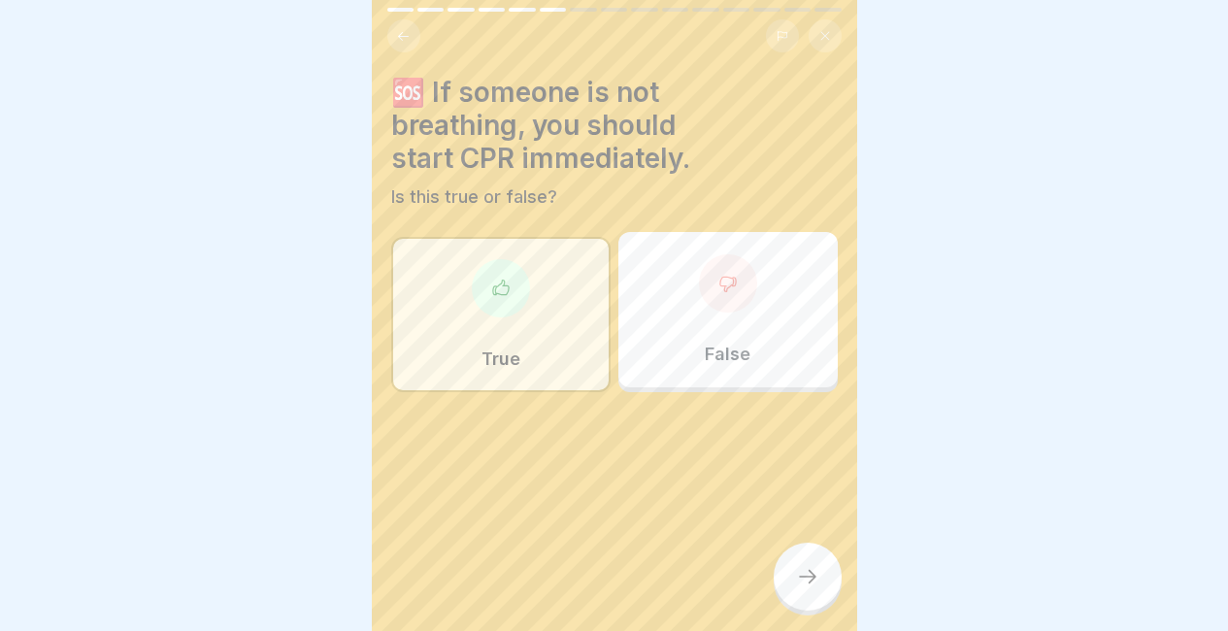
click at [804, 552] on div at bounding box center [807, 576] width 68 height 68
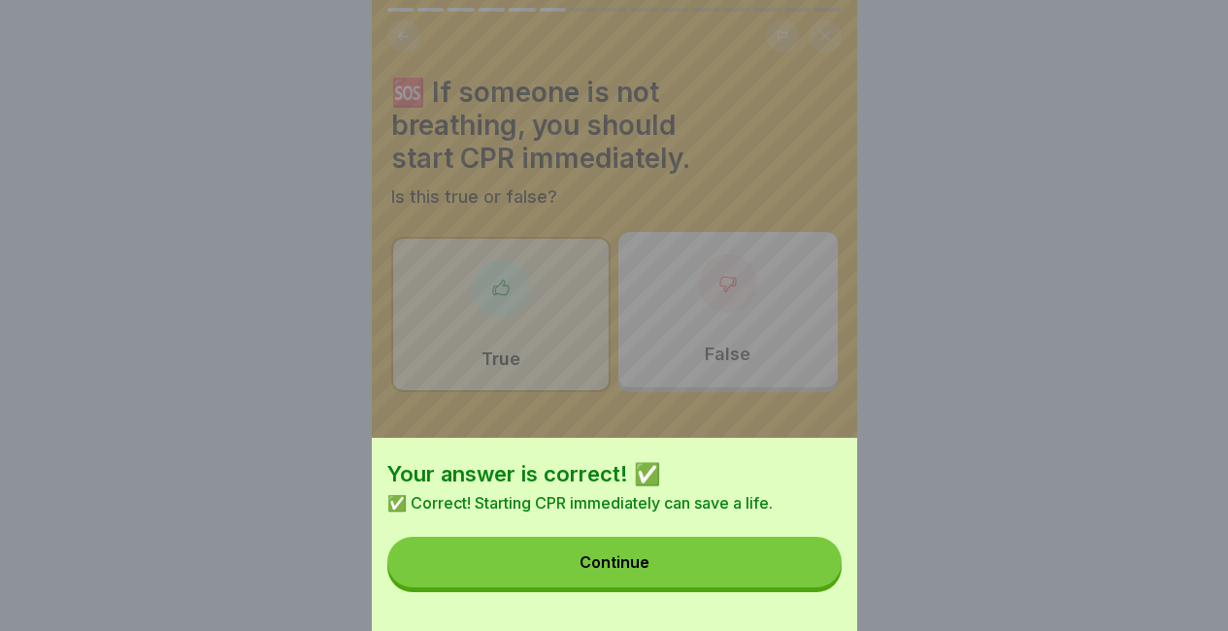
click at [808, 570] on button "Continue" at bounding box center [614, 562] width 454 height 50
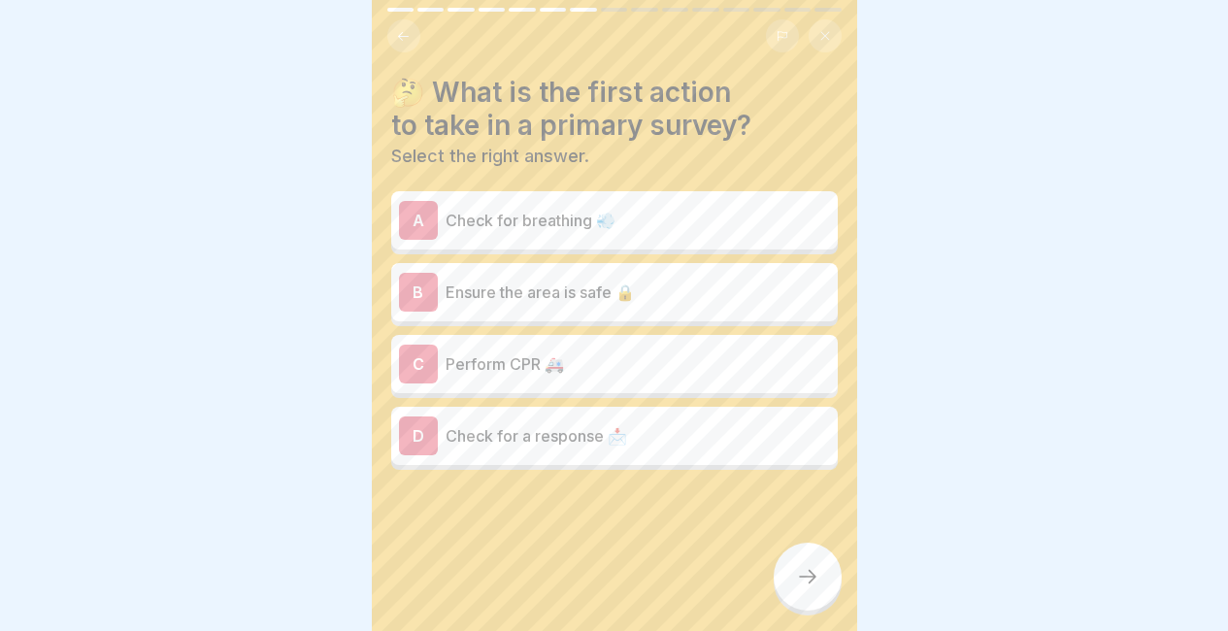
click at [692, 212] on p "Check for breathing 💨" at bounding box center [637, 220] width 384 height 23
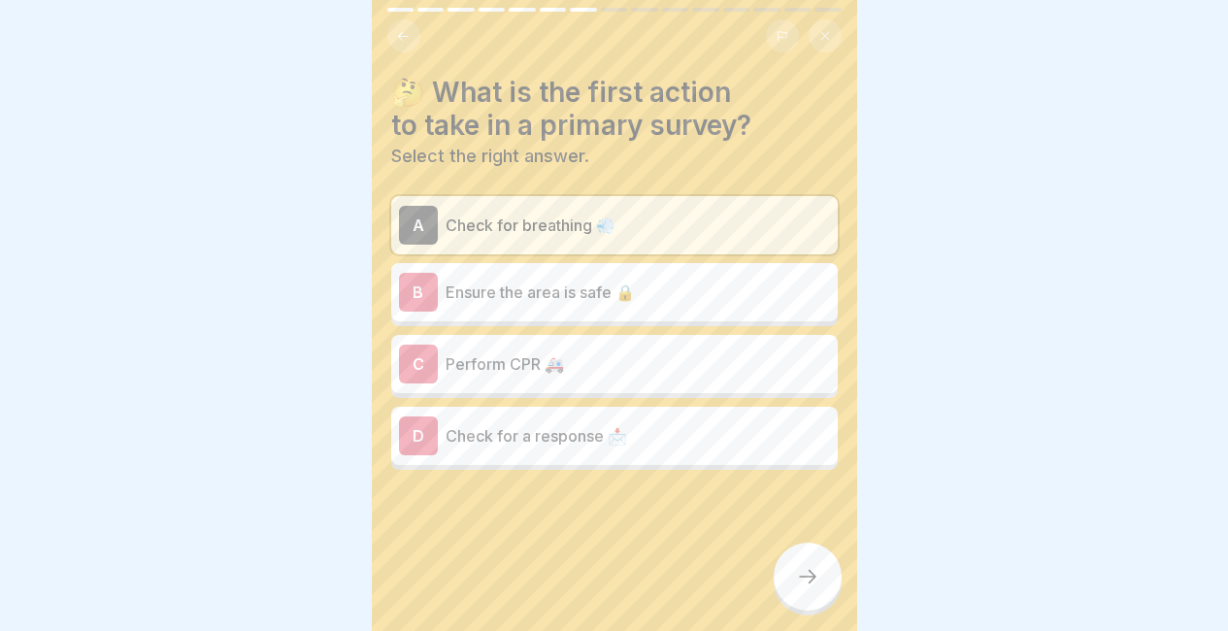
click at [675, 288] on p "Ensure the area is safe 🔒" at bounding box center [637, 291] width 384 height 23
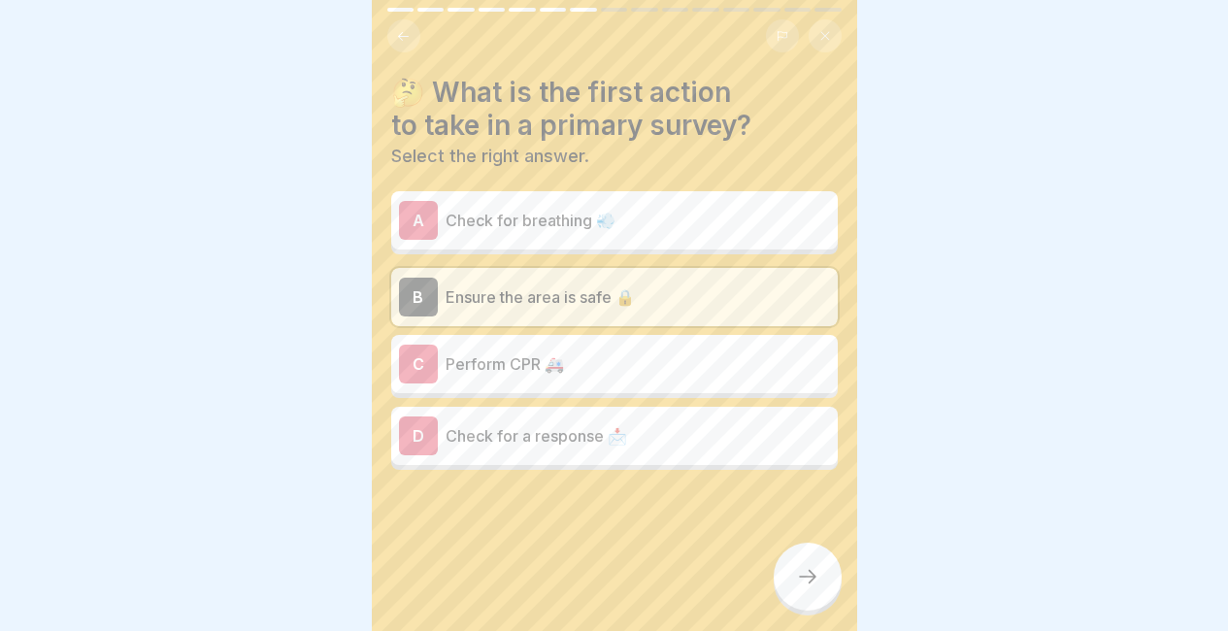
click at [675, 241] on div "A Check for breathing 💨 B Ensure the area is safe 🔒 C Perform CPR 🚑 D Check for…" at bounding box center [614, 333] width 446 height 274
click at [685, 217] on div "A Check for breathing 💨" at bounding box center [614, 220] width 431 height 39
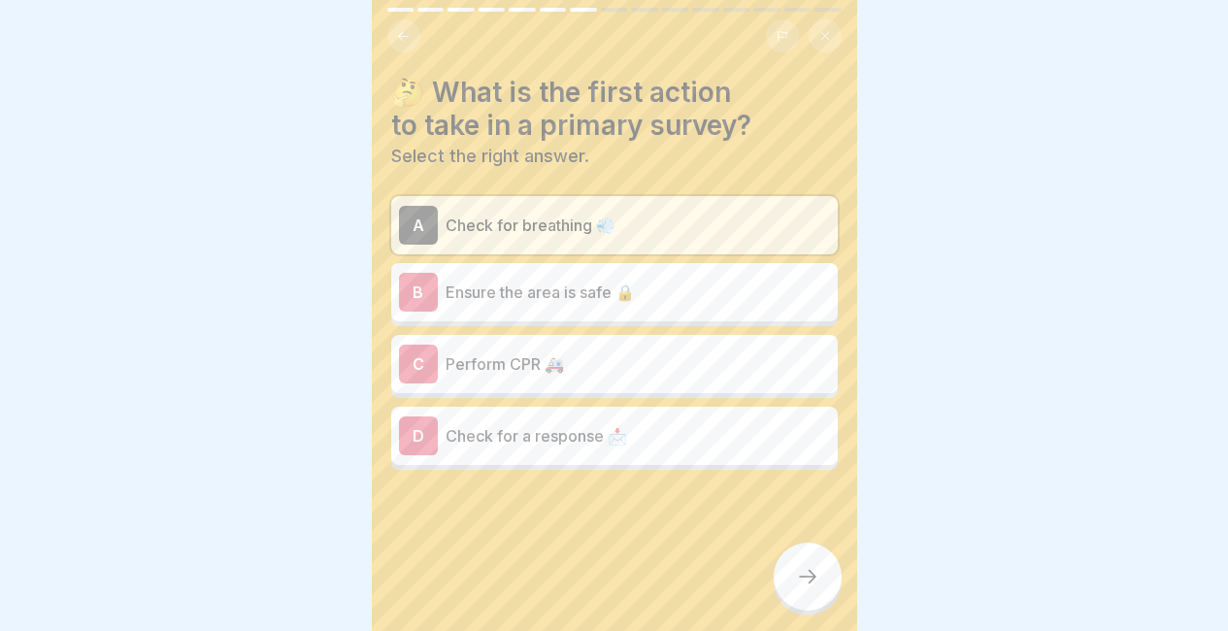
click at [643, 428] on p "Check for a response 📩" at bounding box center [637, 435] width 384 height 23
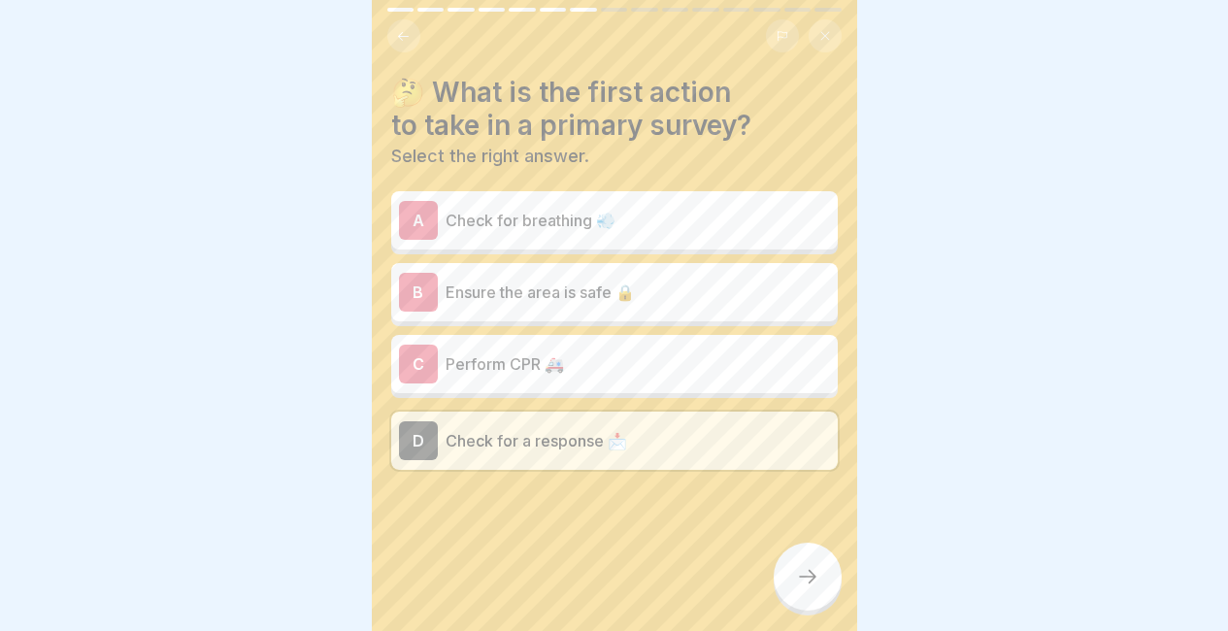
click at [790, 579] on div at bounding box center [807, 576] width 68 height 68
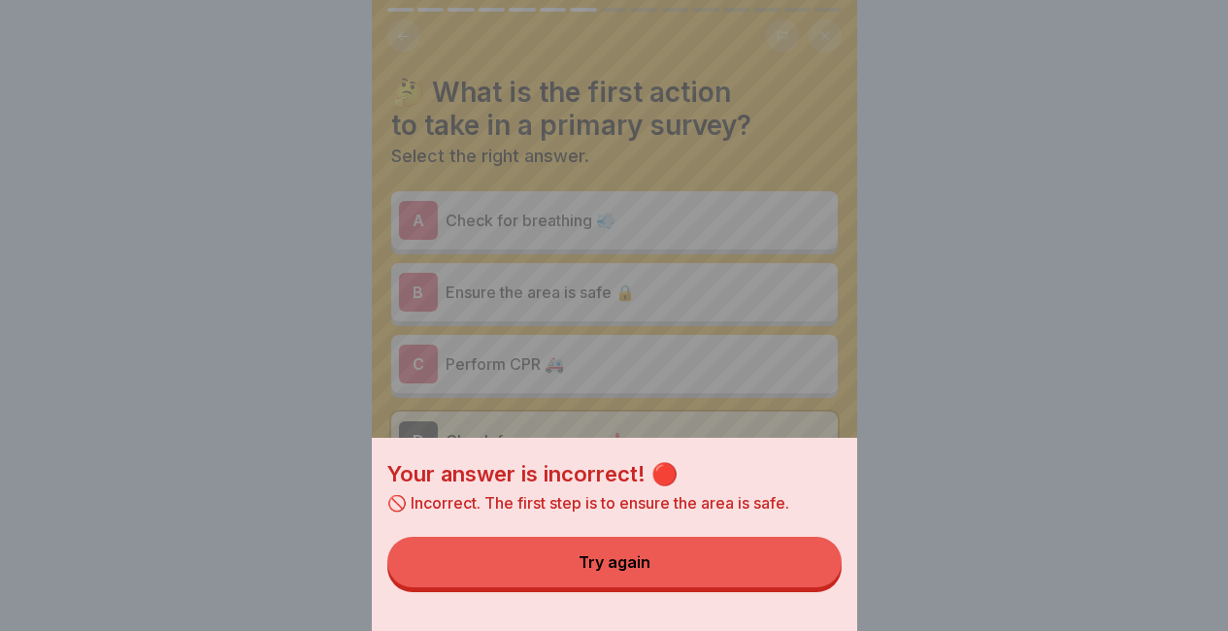
click at [791, 580] on button "Try again" at bounding box center [614, 562] width 454 height 50
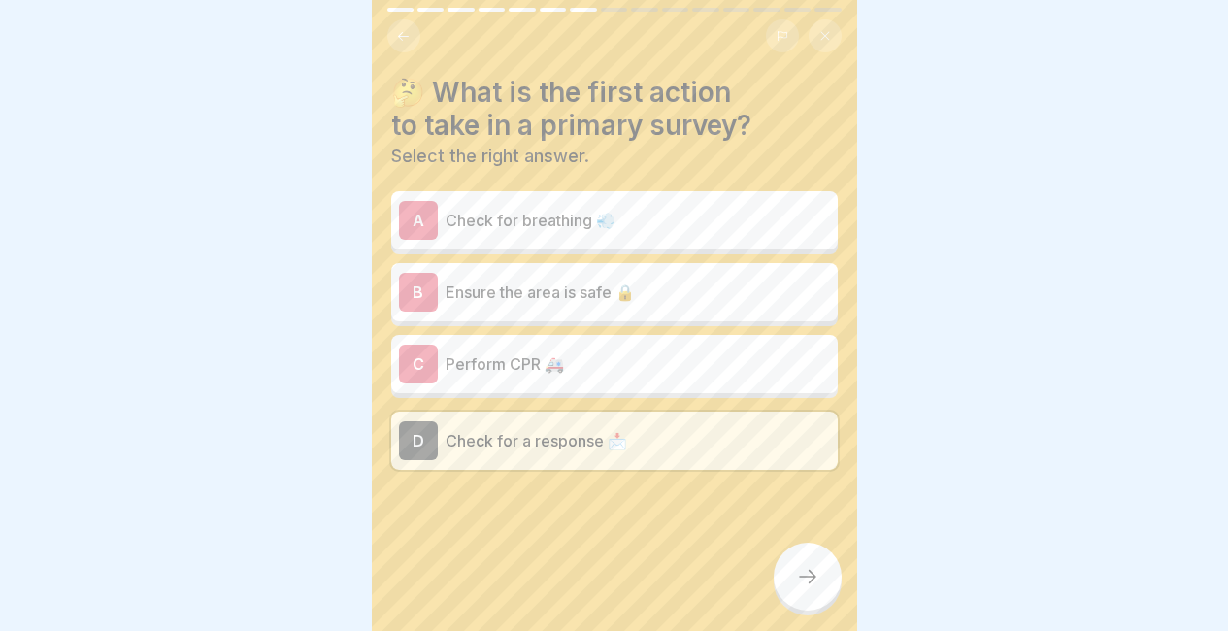
click at [673, 209] on p "Check for breathing 💨" at bounding box center [637, 220] width 384 height 23
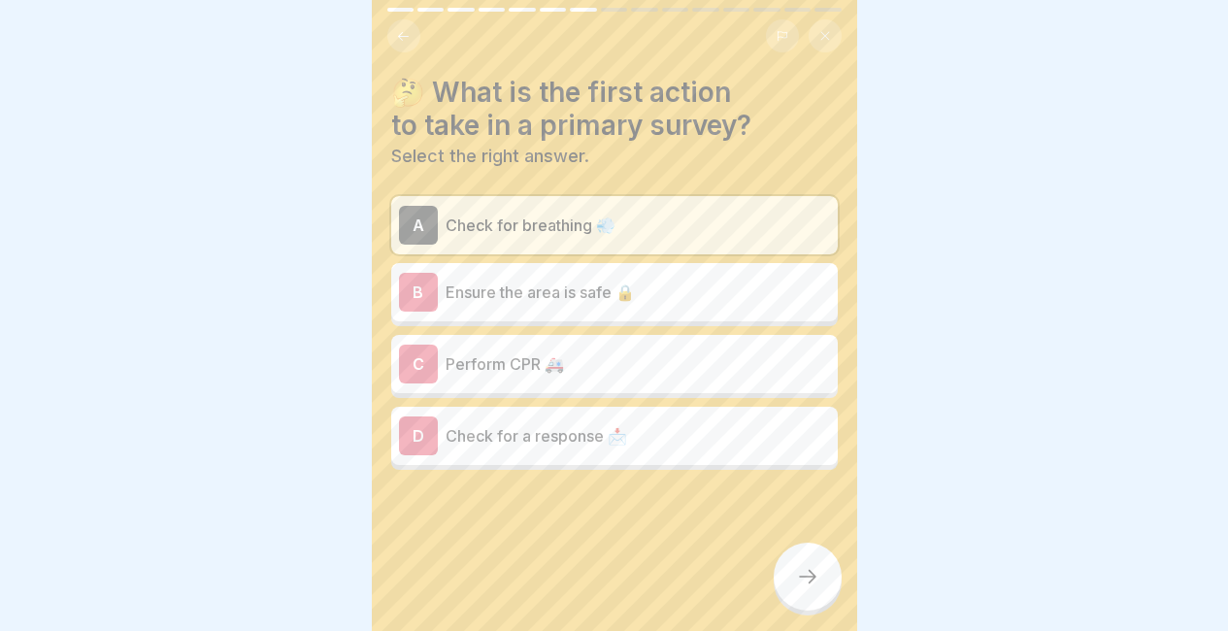
click at [679, 297] on div "B Ensure the area is safe 🔒" at bounding box center [614, 292] width 446 height 58
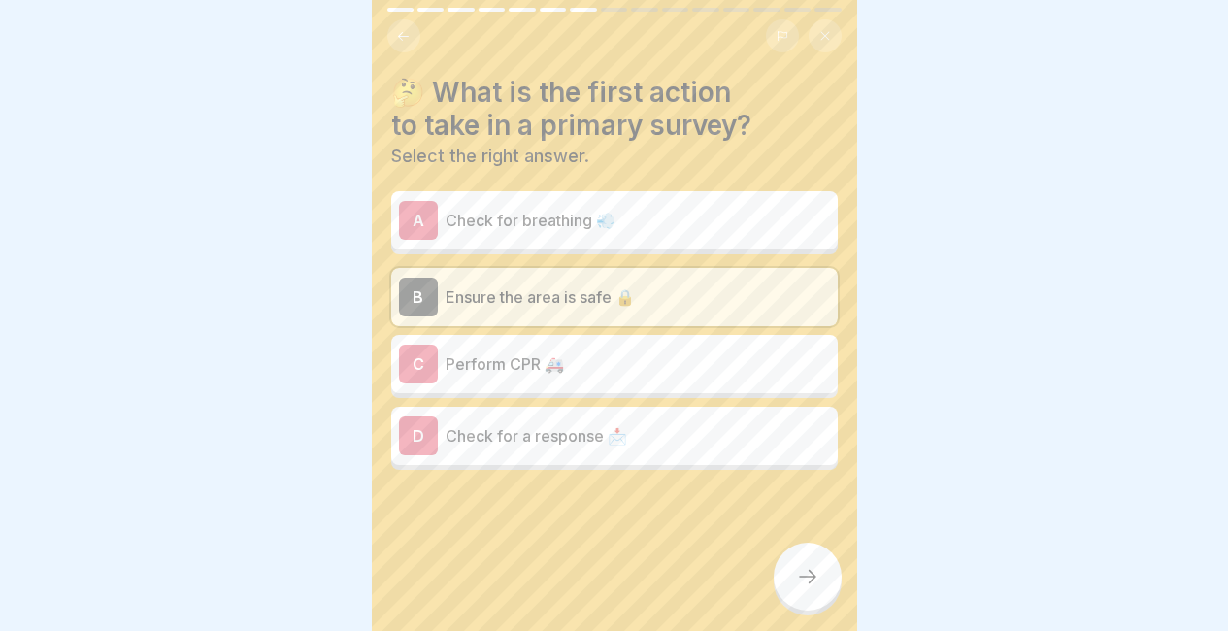
click at [808, 567] on icon at bounding box center [807, 576] width 23 height 23
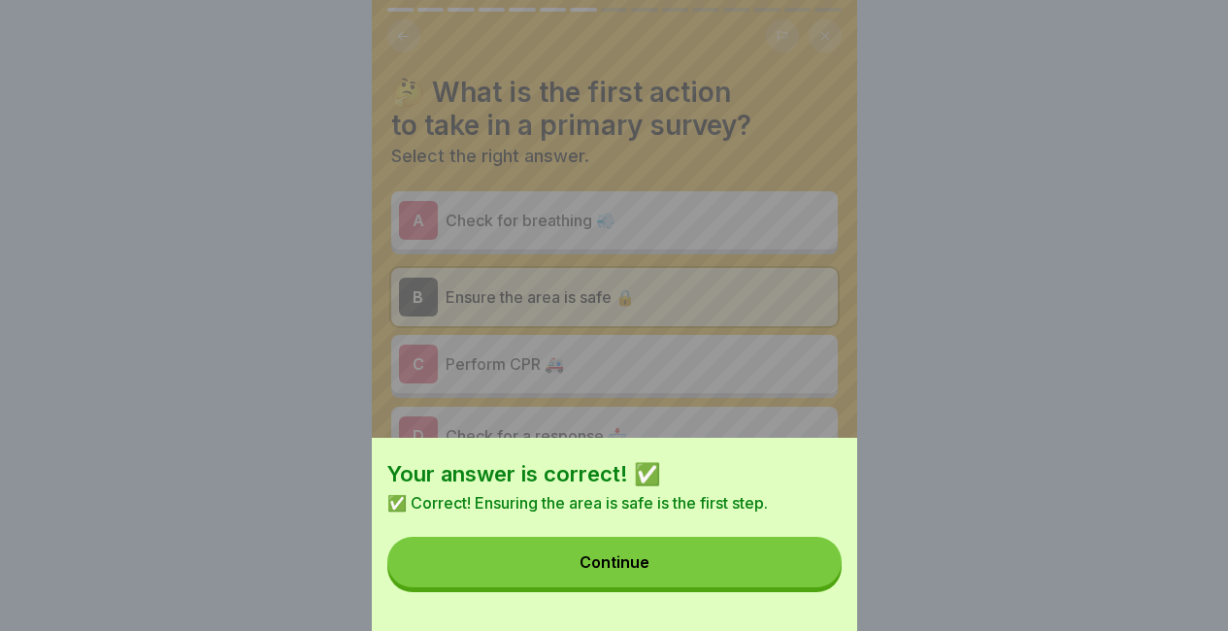
click at [808, 567] on button "Continue" at bounding box center [614, 562] width 454 height 50
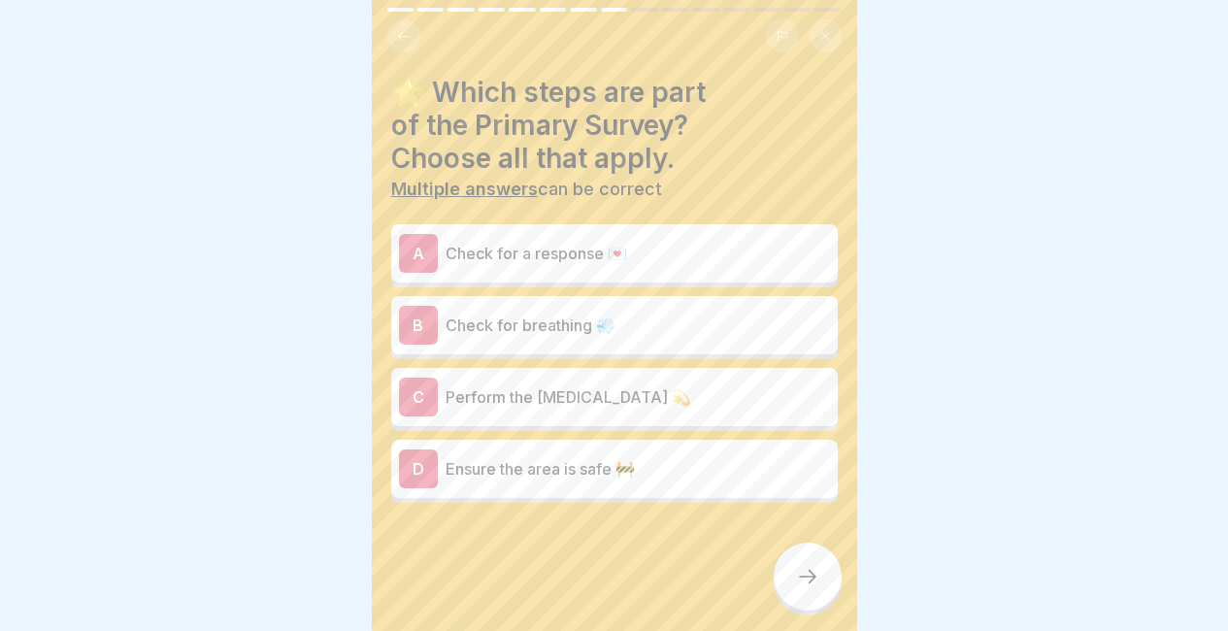
click at [715, 242] on p "Check for a response 💌" at bounding box center [637, 253] width 384 height 23
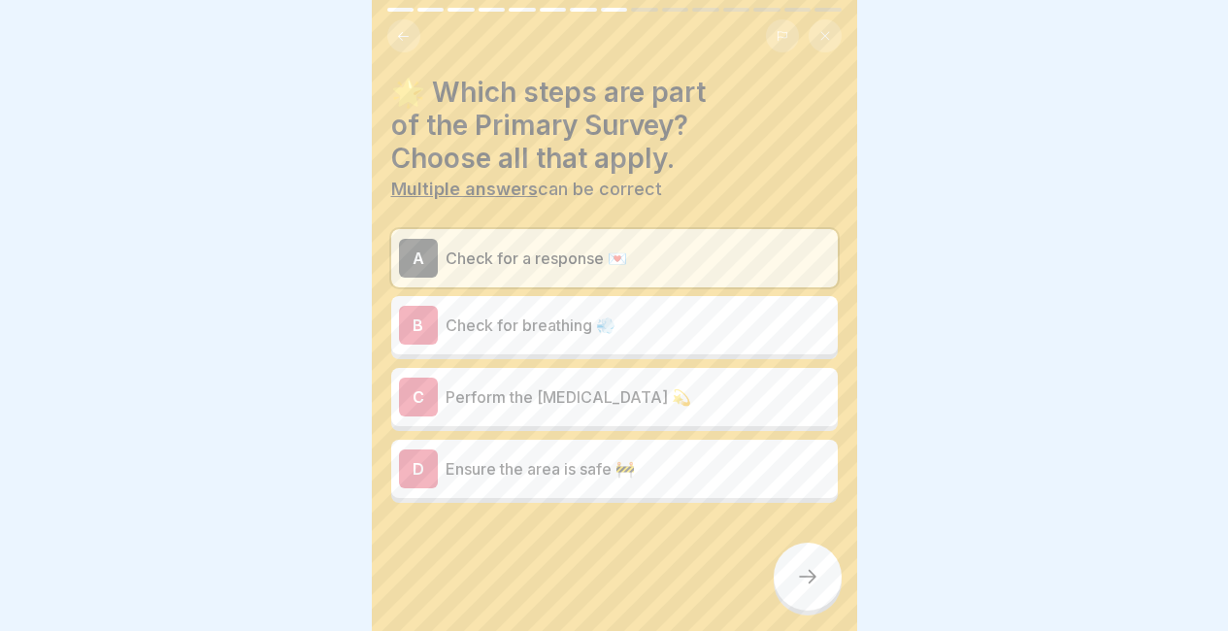
click at [701, 313] on p "Check for breathing 💨" at bounding box center [637, 324] width 384 height 23
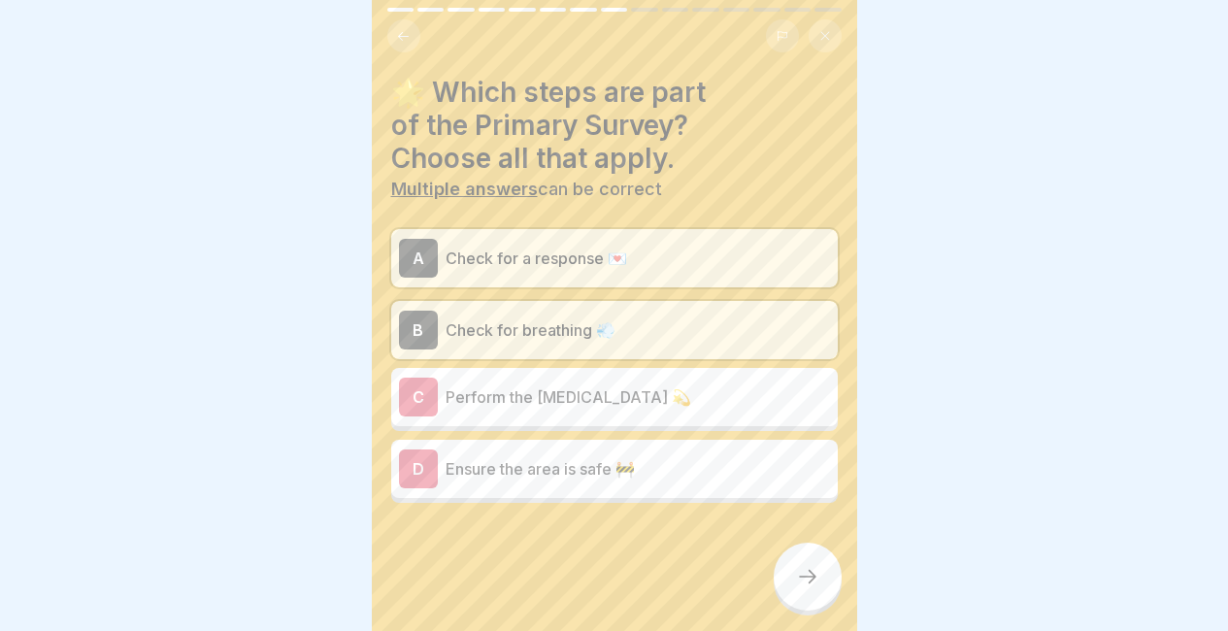
click at [725, 385] on p "Perform the [MEDICAL_DATA] 💫" at bounding box center [637, 396] width 384 height 23
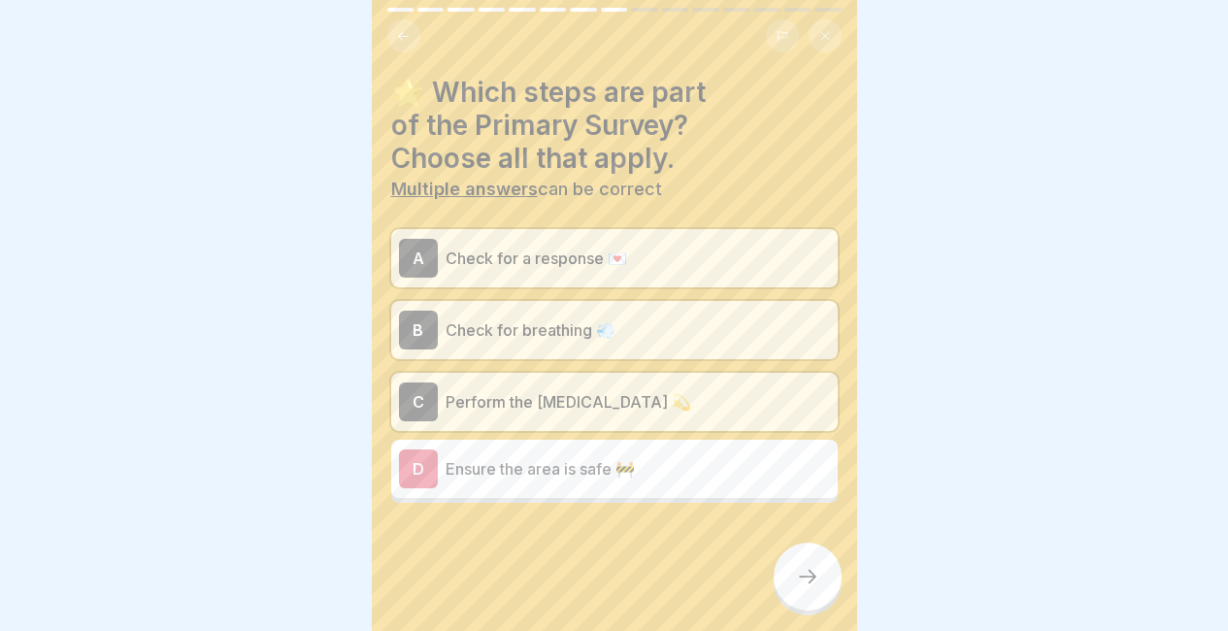
click at [732, 390] on p "Perform the [MEDICAL_DATA] 💫" at bounding box center [637, 401] width 384 height 23
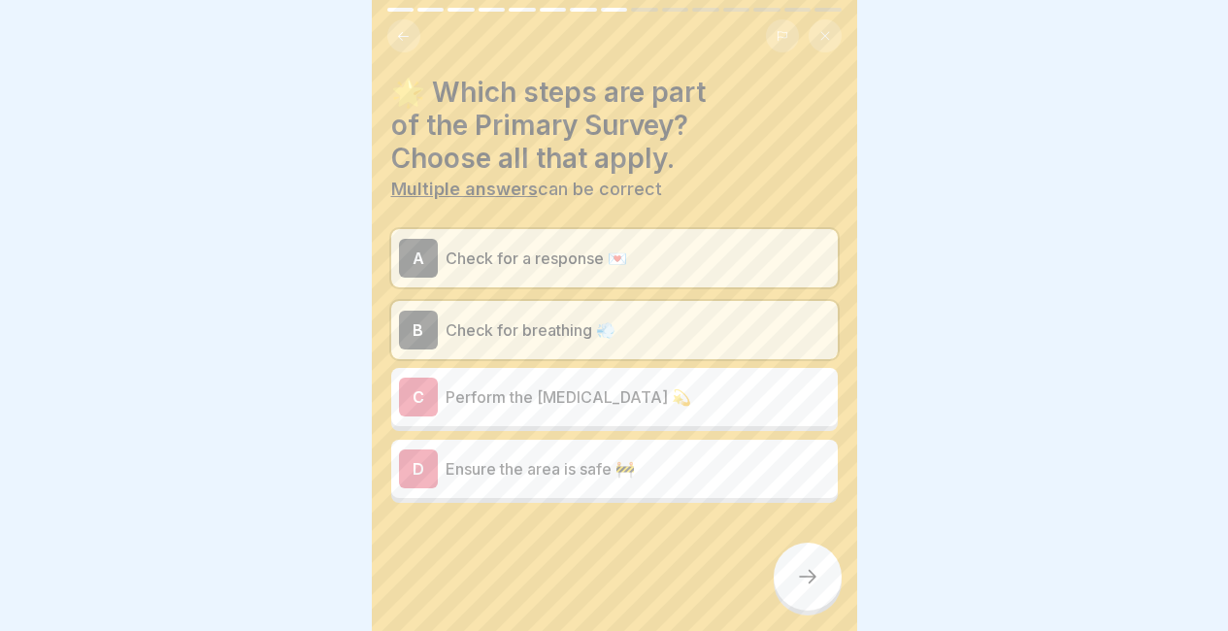
click at [783, 459] on p "Ensure the area is safe 🚧" at bounding box center [637, 468] width 384 height 23
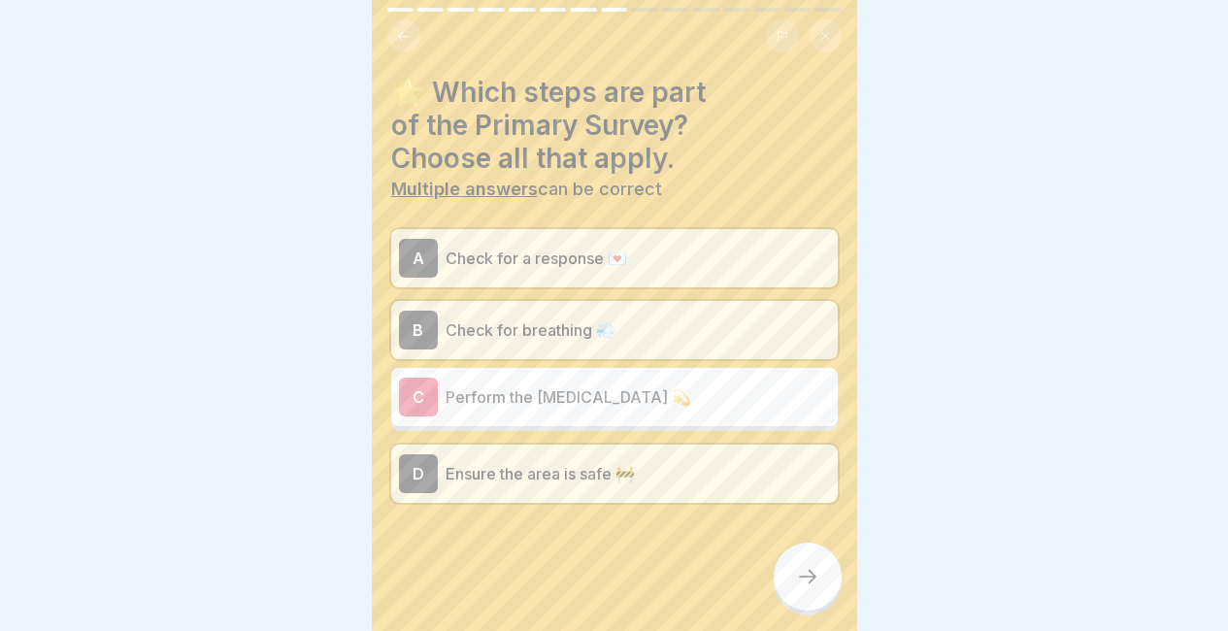
click at [813, 548] on div at bounding box center [807, 576] width 68 height 68
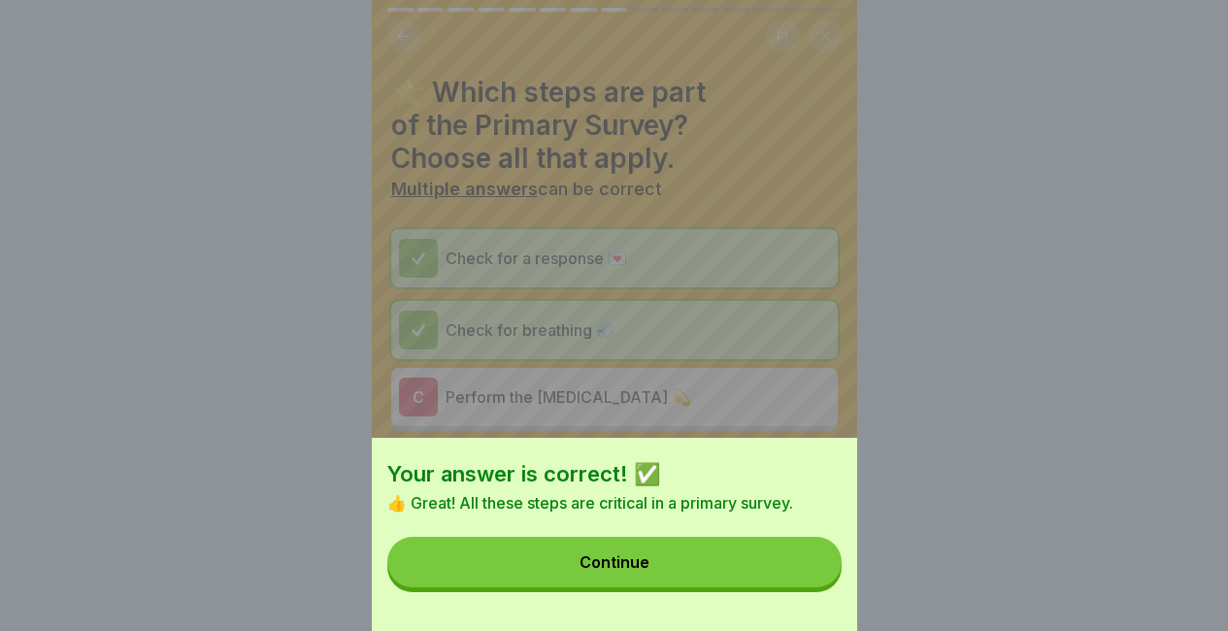
click at [817, 556] on button "Continue" at bounding box center [614, 562] width 454 height 50
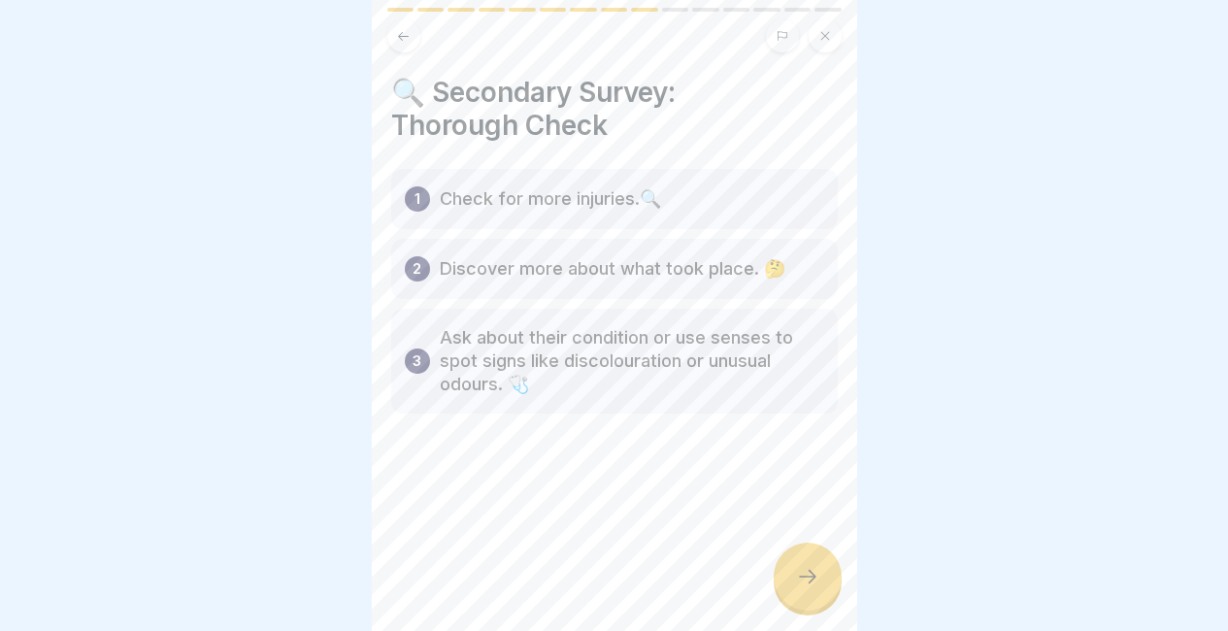
click at [820, 553] on div at bounding box center [807, 576] width 68 height 68
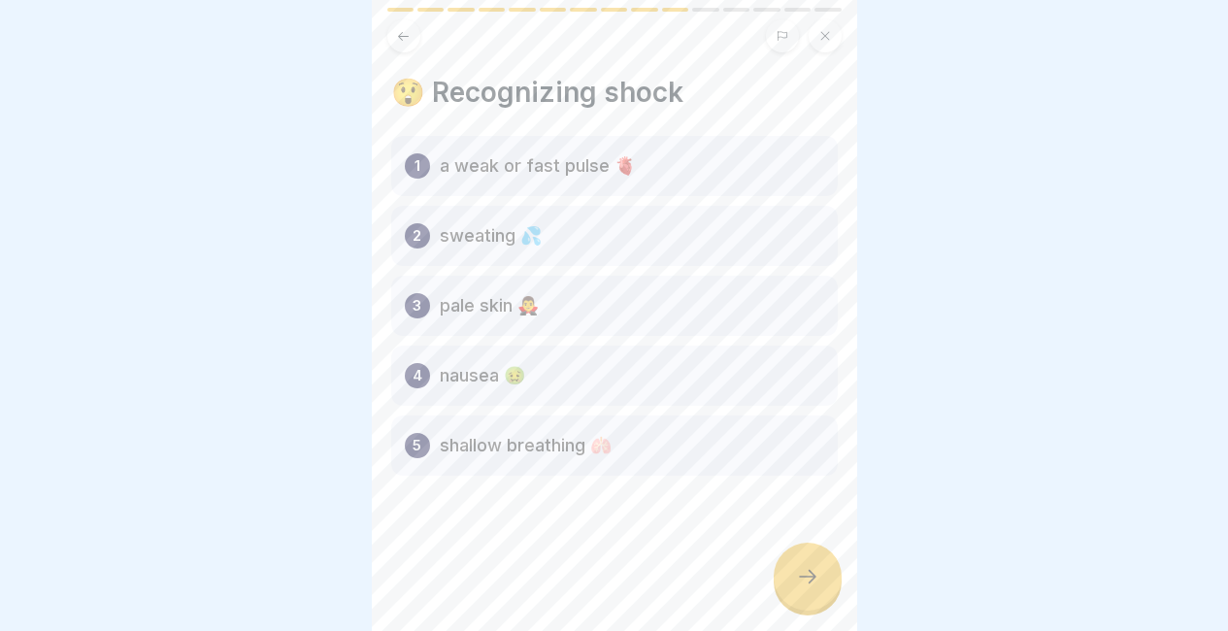
click at [821, 551] on div at bounding box center [807, 576] width 68 height 68
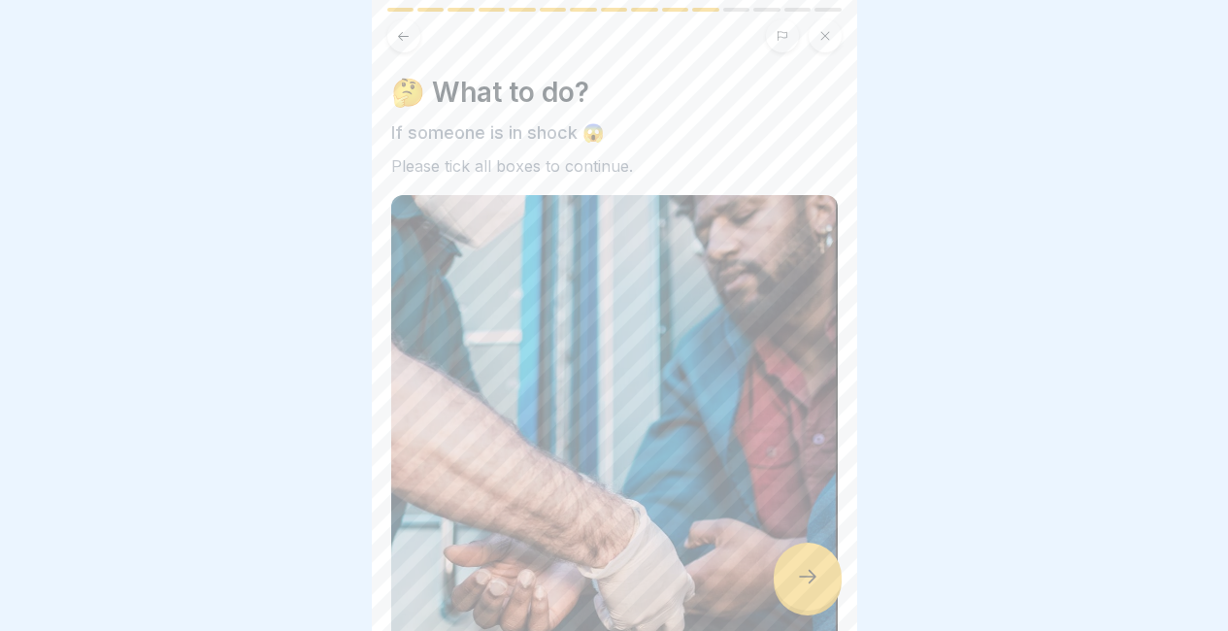
click at [821, 551] on div at bounding box center [807, 576] width 68 height 68
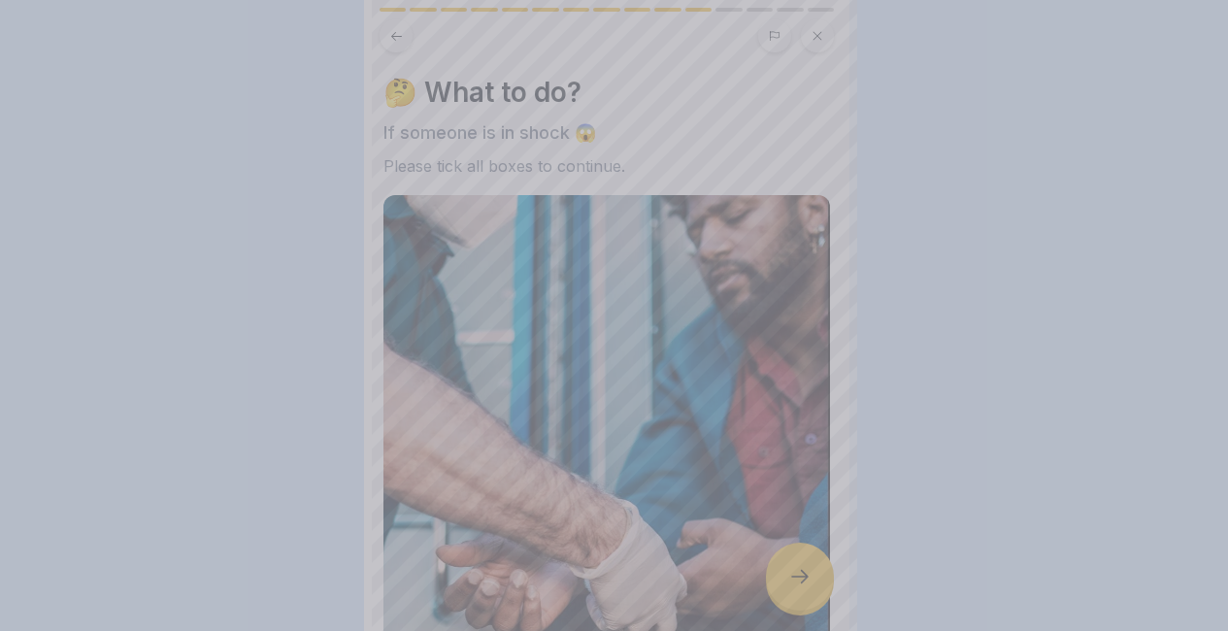
scroll to position [0, 0]
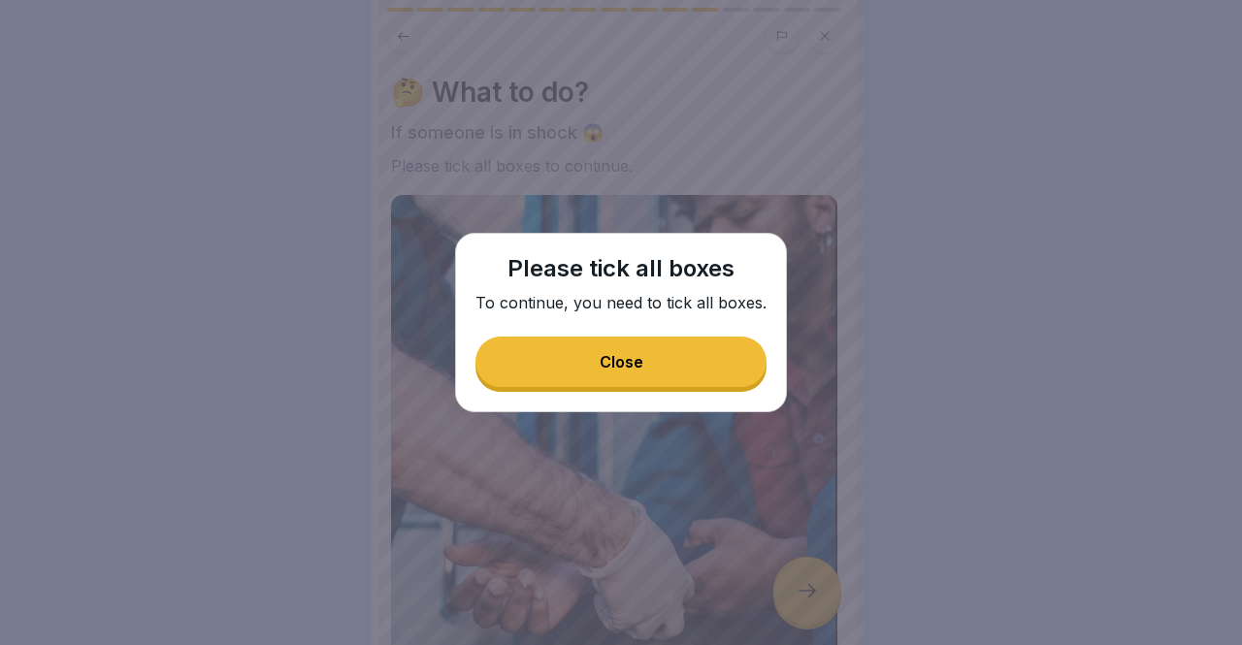
click at [727, 367] on button "Close" at bounding box center [621, 362] width 291 height 50
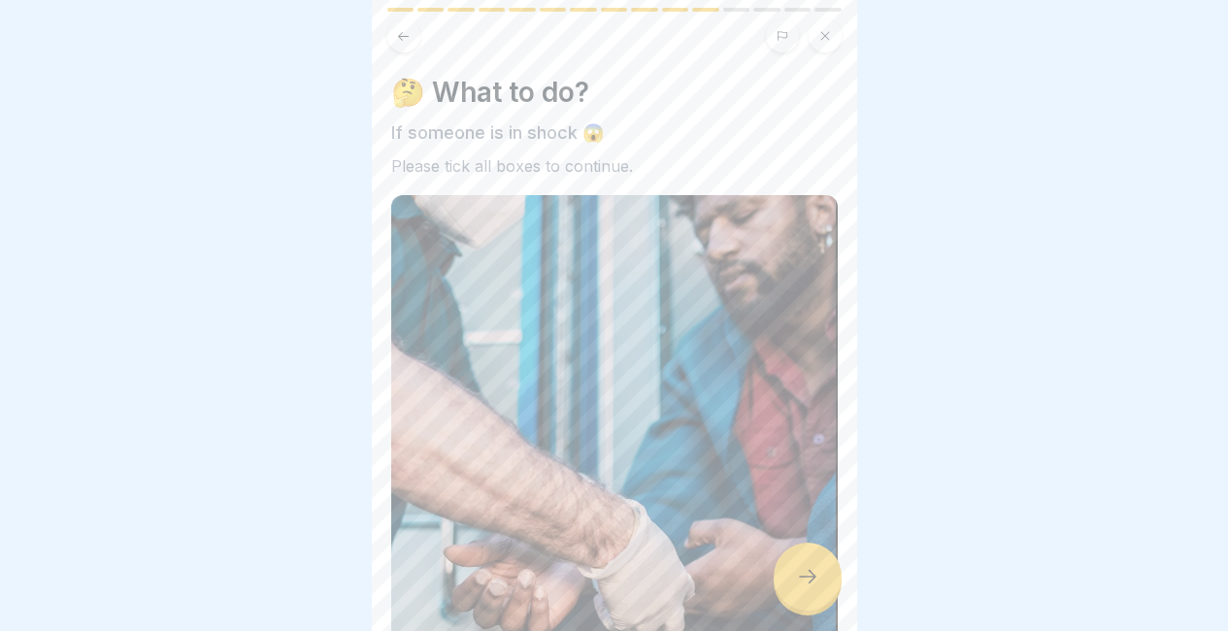
scroll to position [412, 0]
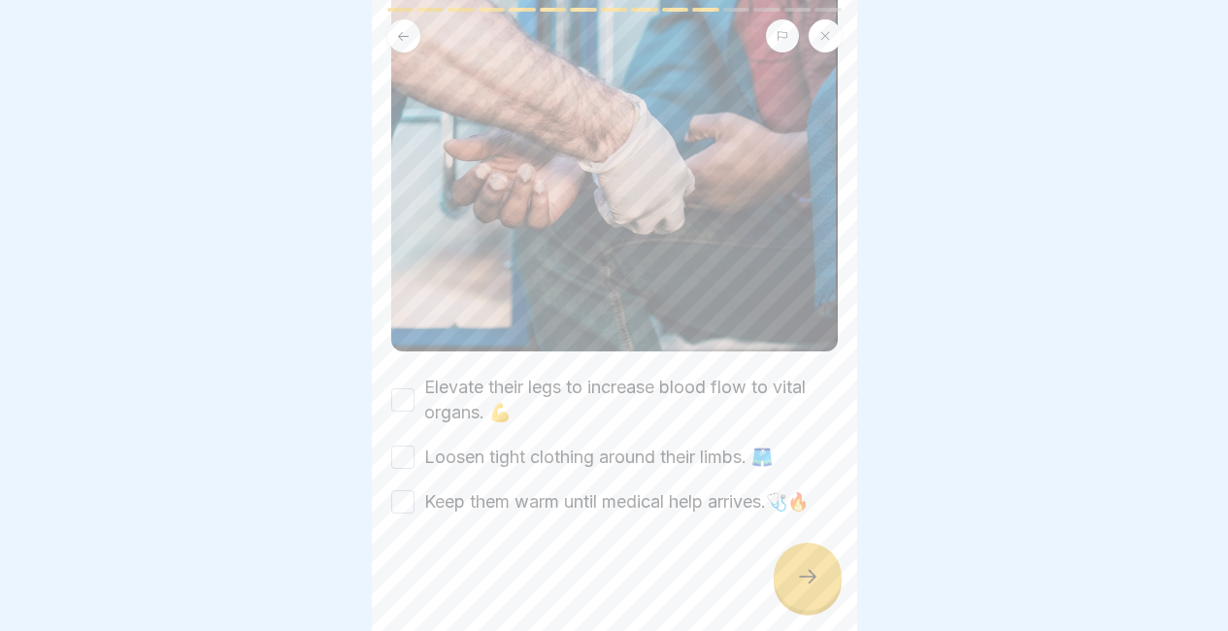
click at [401, 388] on button "Elevate their legs to increase blood flow to vital organs. 💪" at bounding box center [402, 399] width 23 height 23
click at [409, 445] on button "Loosen tight clothing around their limbs. 🩳" at bounding box center [402, 456] width 23 height 23
drag, startPoint x: 399, startPoint y: 480, endPoint x: 431, endPoint y: 488, distance: 33.0
click at [399, 490] on button "Keep them warm until medical help arrives.🩺🔥" at bounding box center [402, 501] width 23 height 23
click at [792, 576] on div at bounding box center [807, 576] width 68 height 68
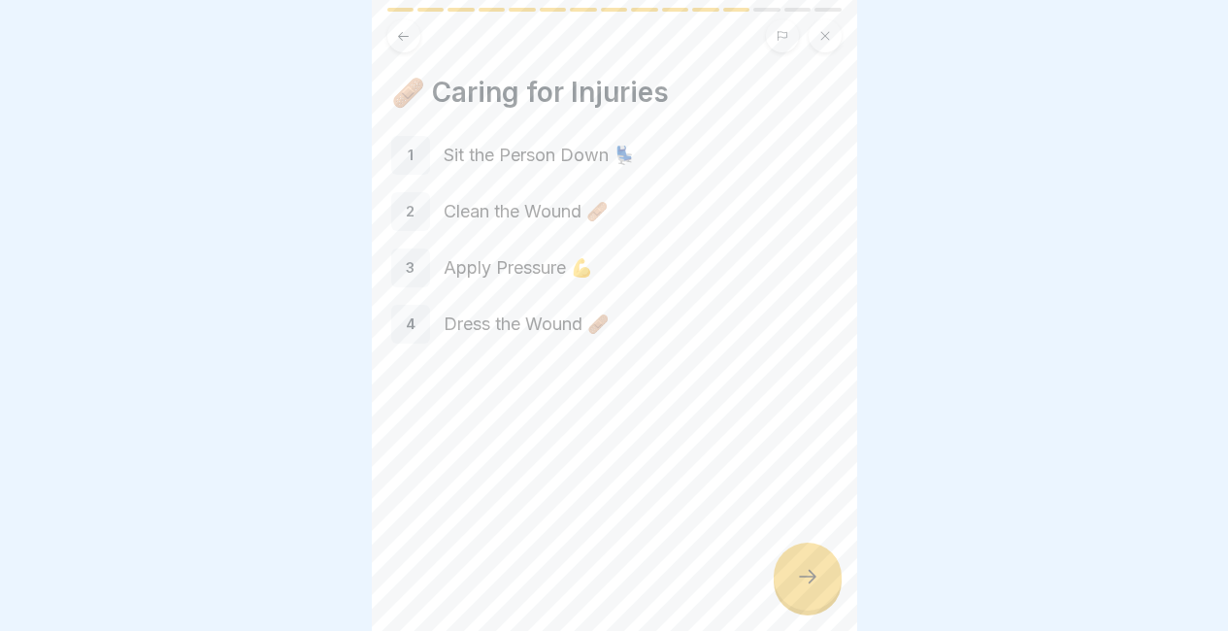
click at [792, 576] on div at bounding box center [807, 576] width 68 height 68
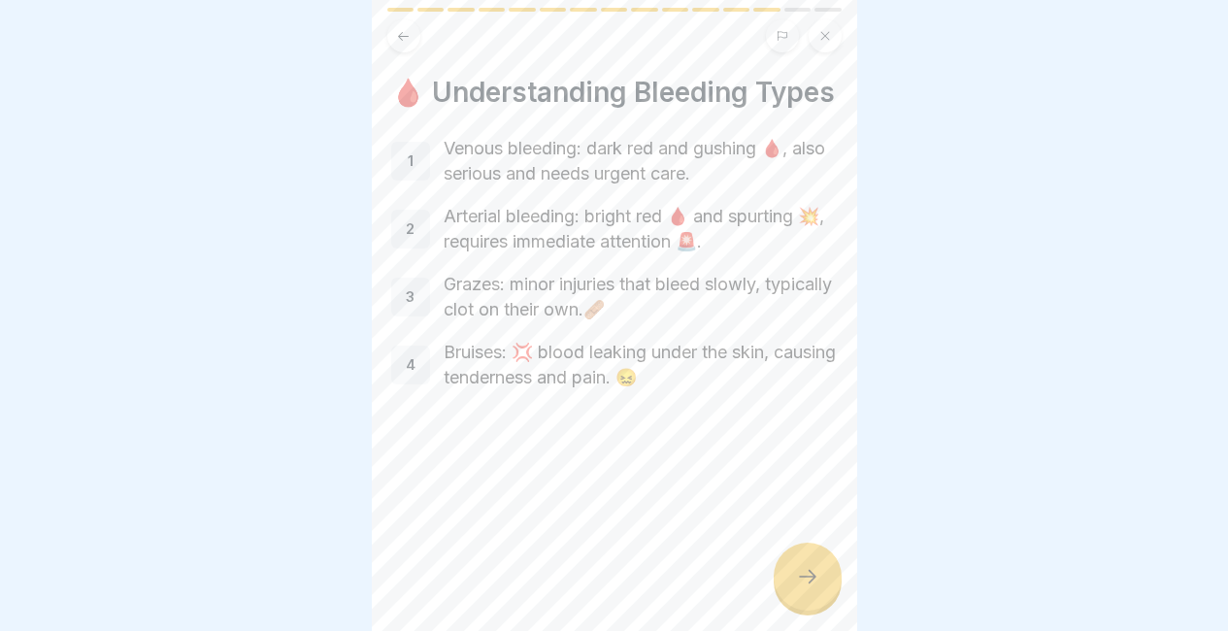
click at [792, 576] on div at bounding box center [807, 576] width 68 height 68
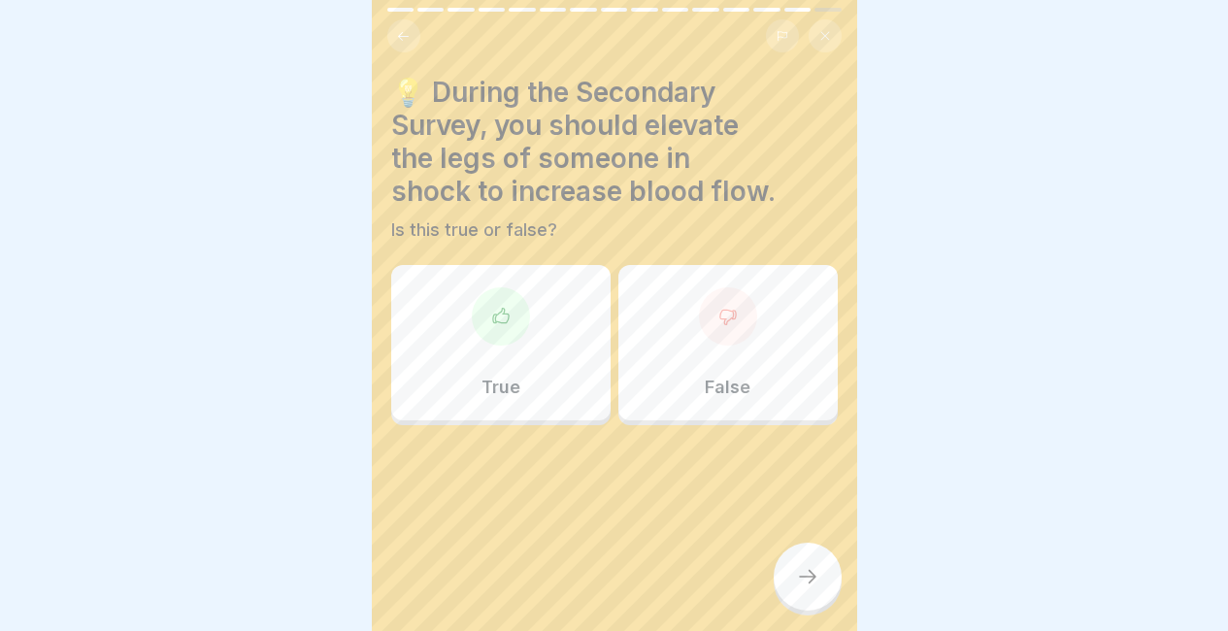
click at [561, 333] on div "True" at bounding box center [500, 342] width 219 height 155
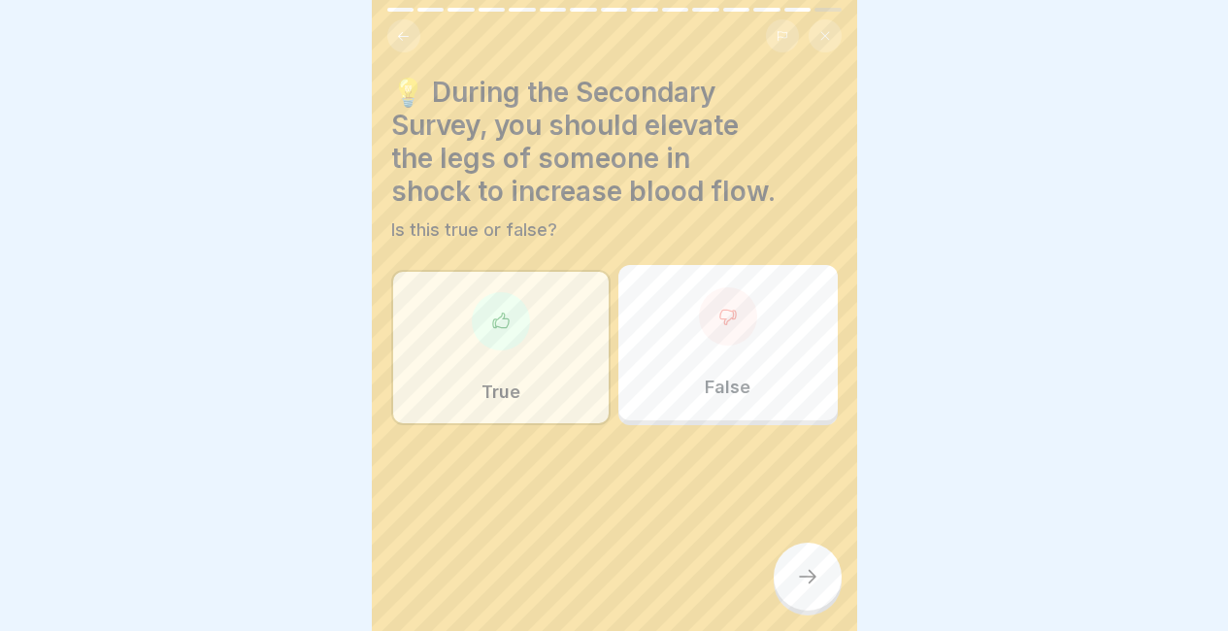
click at [835, 605] on div at bounding box center [807, 576] width 68 height 68
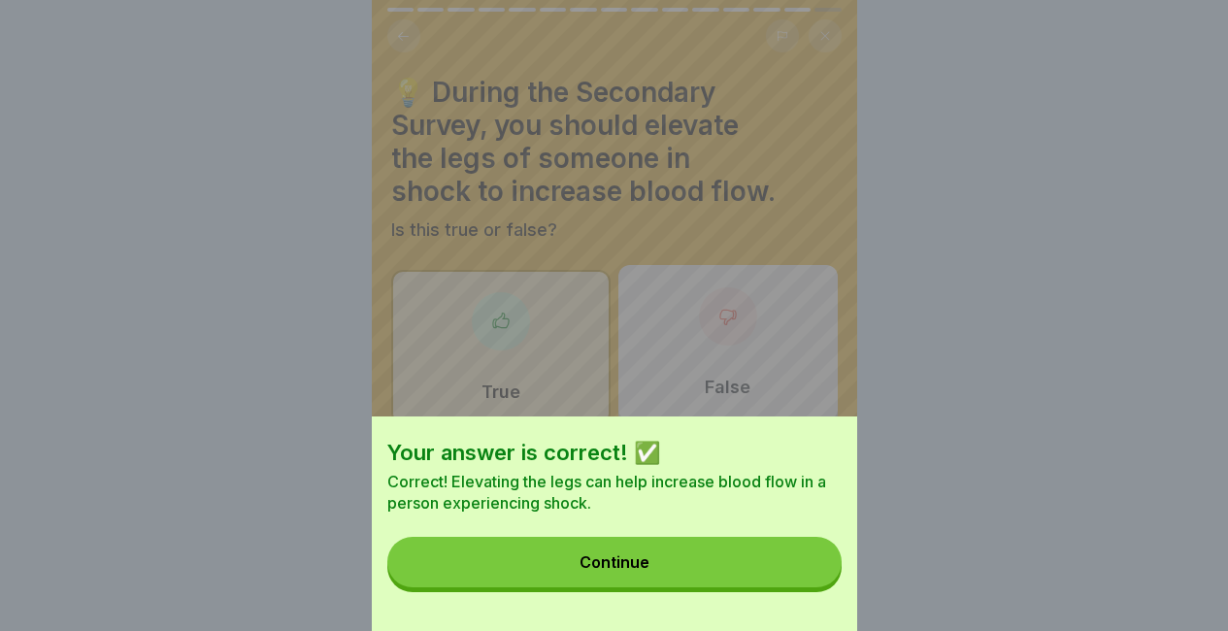
click at [835, 605] on div "Your answer is correct! ✅ Correct! Elevating the legs can help increase blood f…" at bounding box center [614, 523] width 485 height 214
click at [795, 581] on button "Continue" at bounding box center [614, 562] width 454 height 50
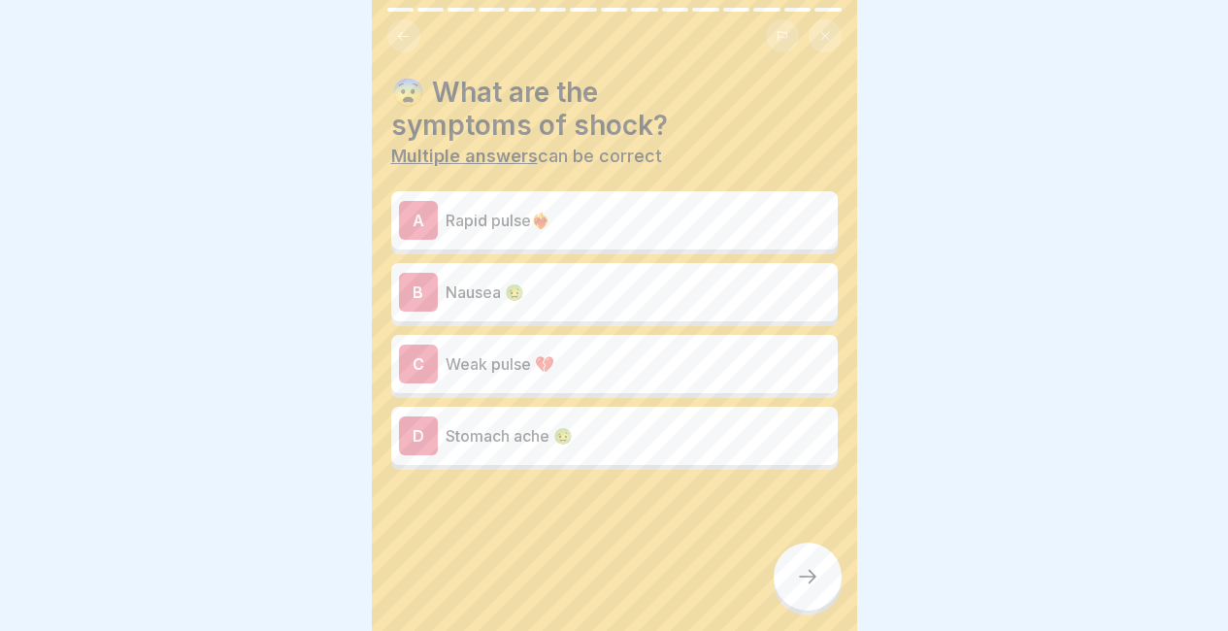
click at [608, 289] on p "Nausea 🤢" at bounding box center [637, 291] width 384 height 23
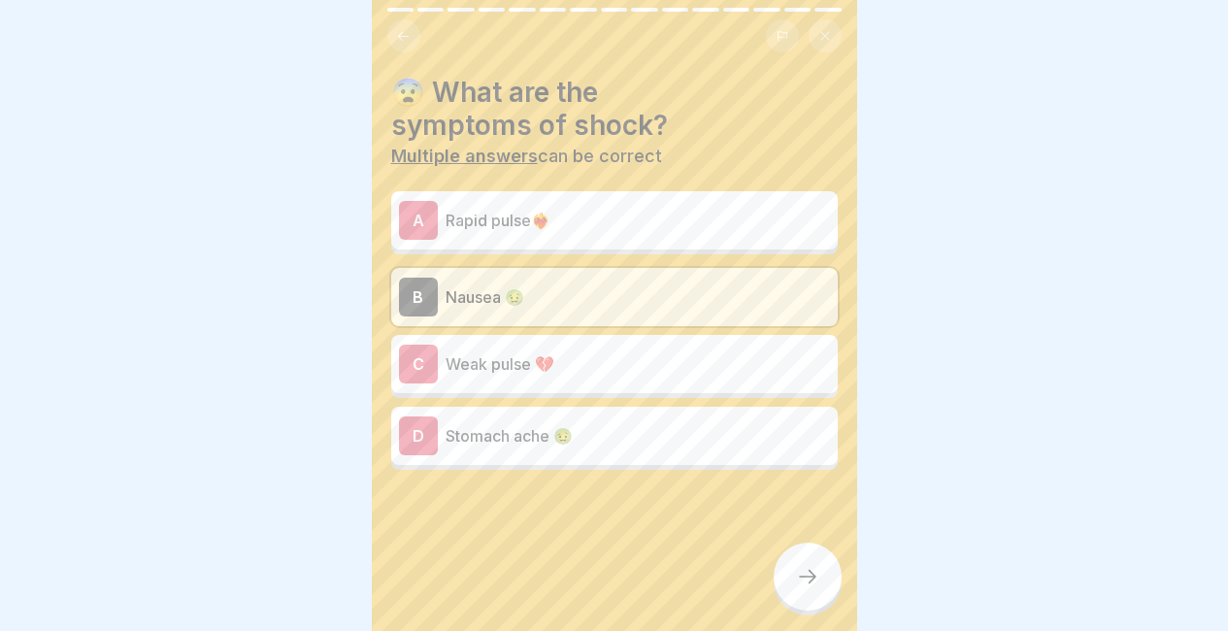
click at [613, 359] on p "Weak pulse 💔" at bounding box center [637, 363] width 384 height 23
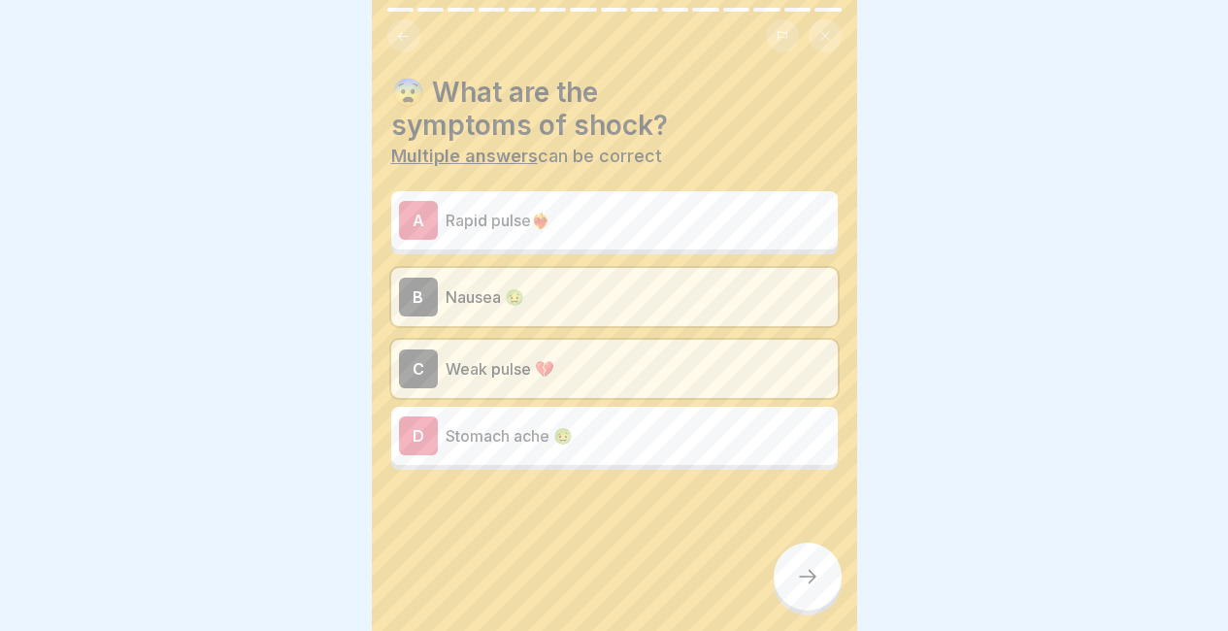
click at [647, 435] on p "Stomach ache 🤢" at bounding box center [637, 435] width 384 height 23
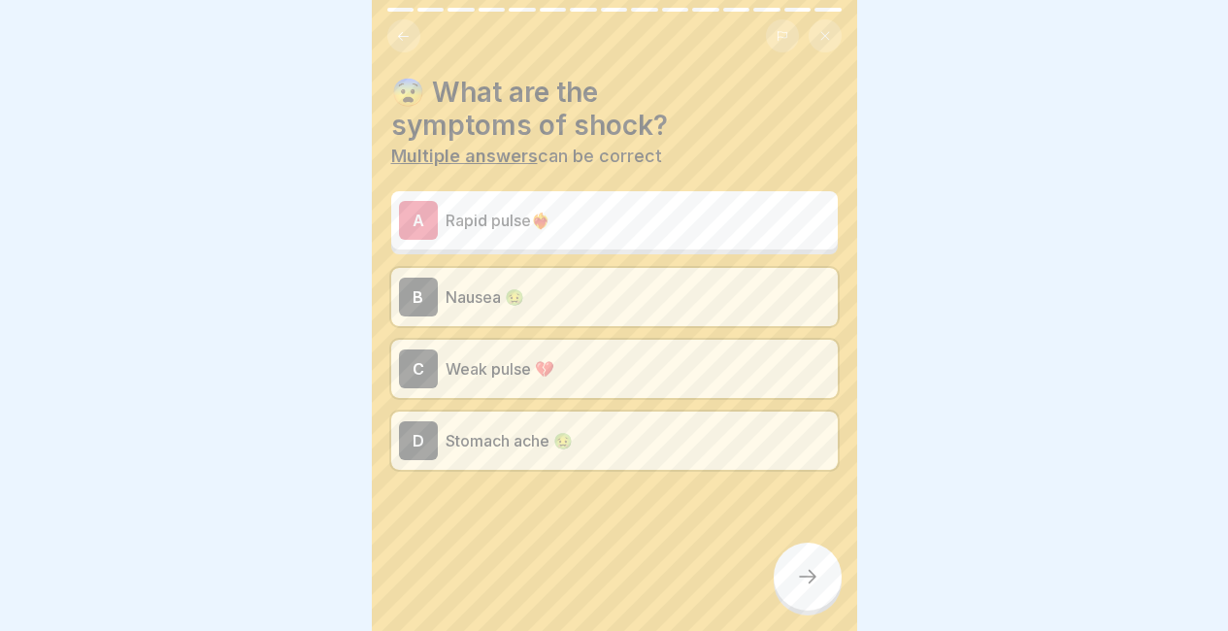
click at [601, 213] on p "Rapid pulse❤️‍🔥" at bounding box center [637, 220] width 384 height 23
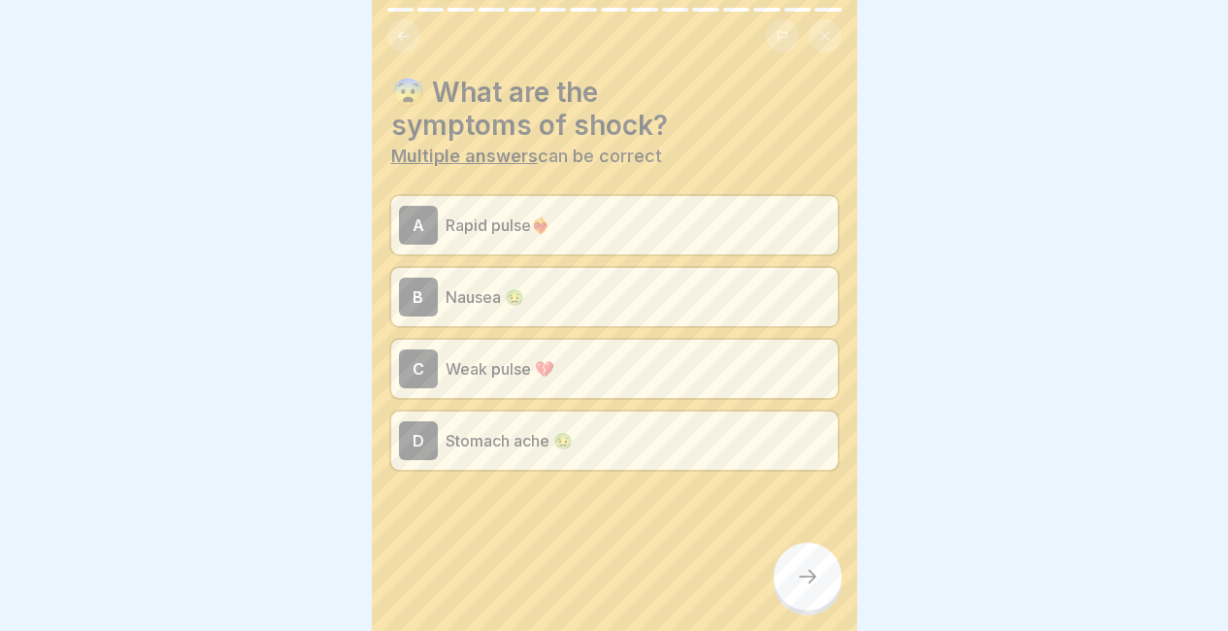
click at [830, 592] on div at bounding box center [807, 576] width 68 height 68
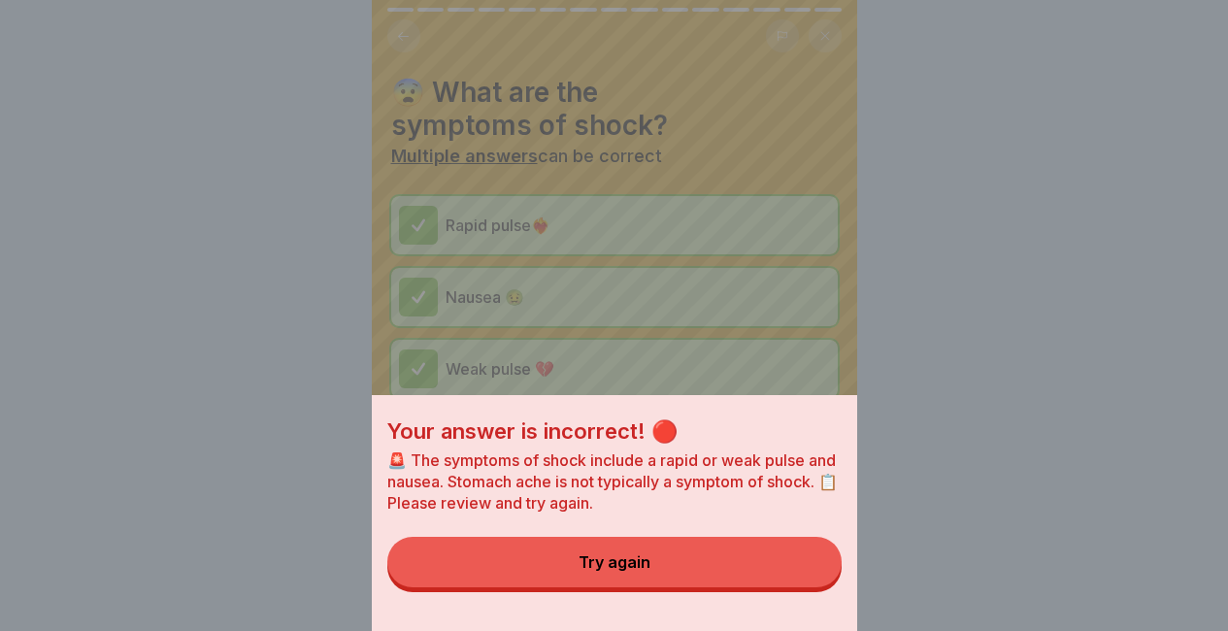
click at [830, 587] on button "Try again" at bounding box center [614, 562] width 454 height 50
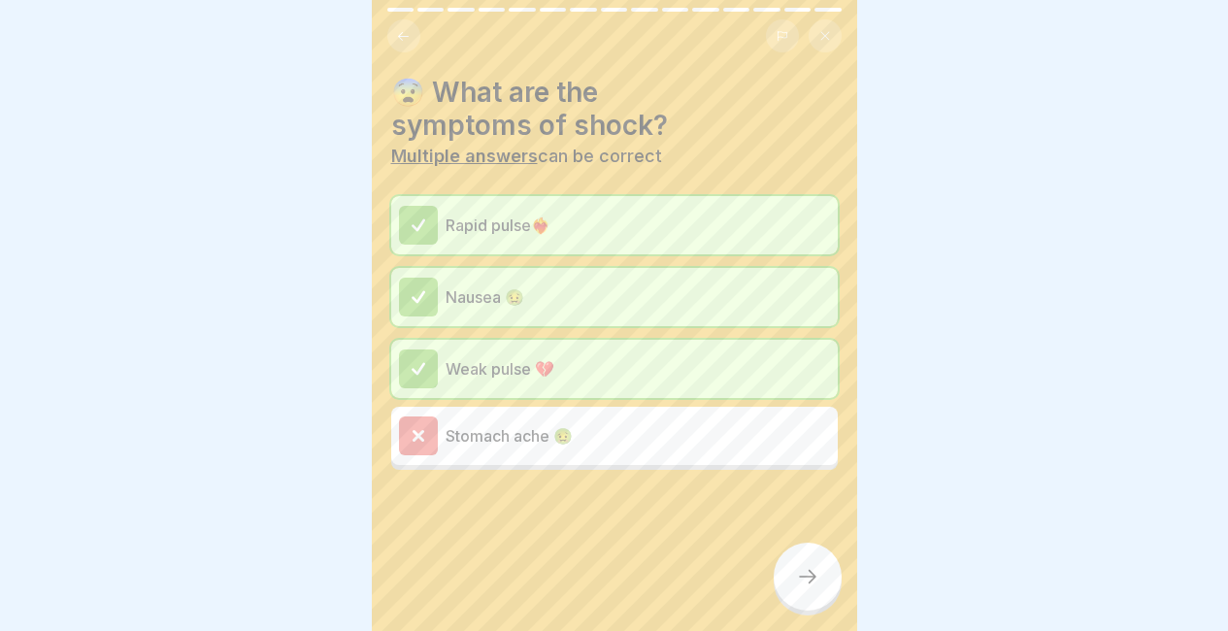
click at [827, 593] on div at bounding box center [807, 576] width 68 height 68
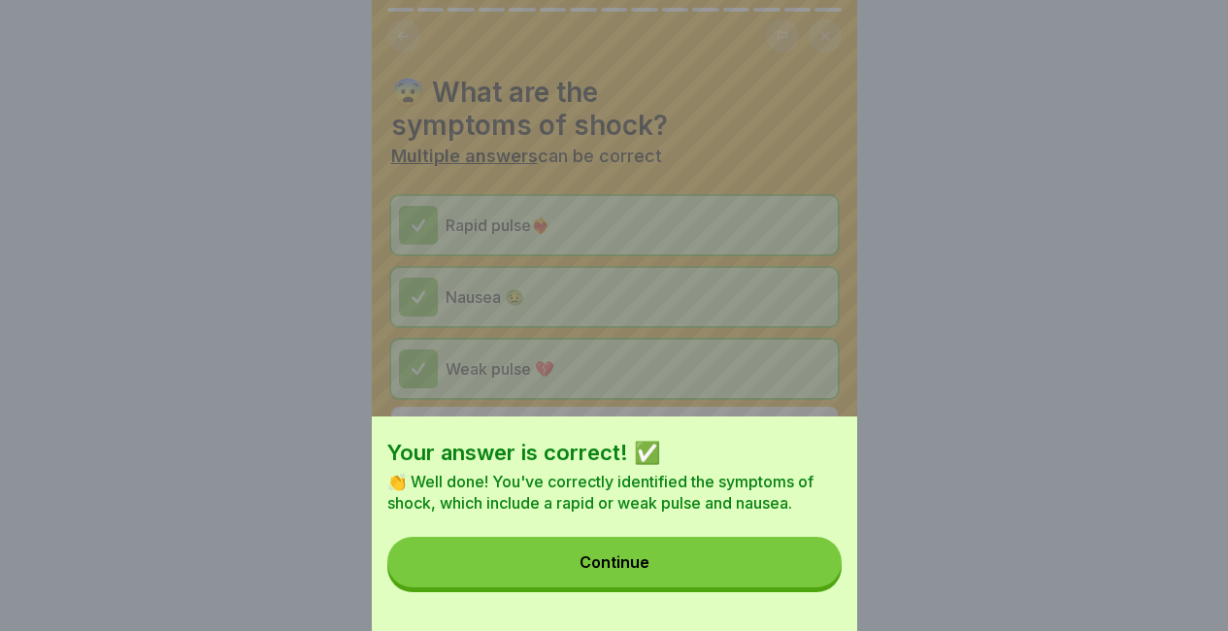
click at [827, 587] on button "Continue" at bounding box center [614, 562] width 454 height 50
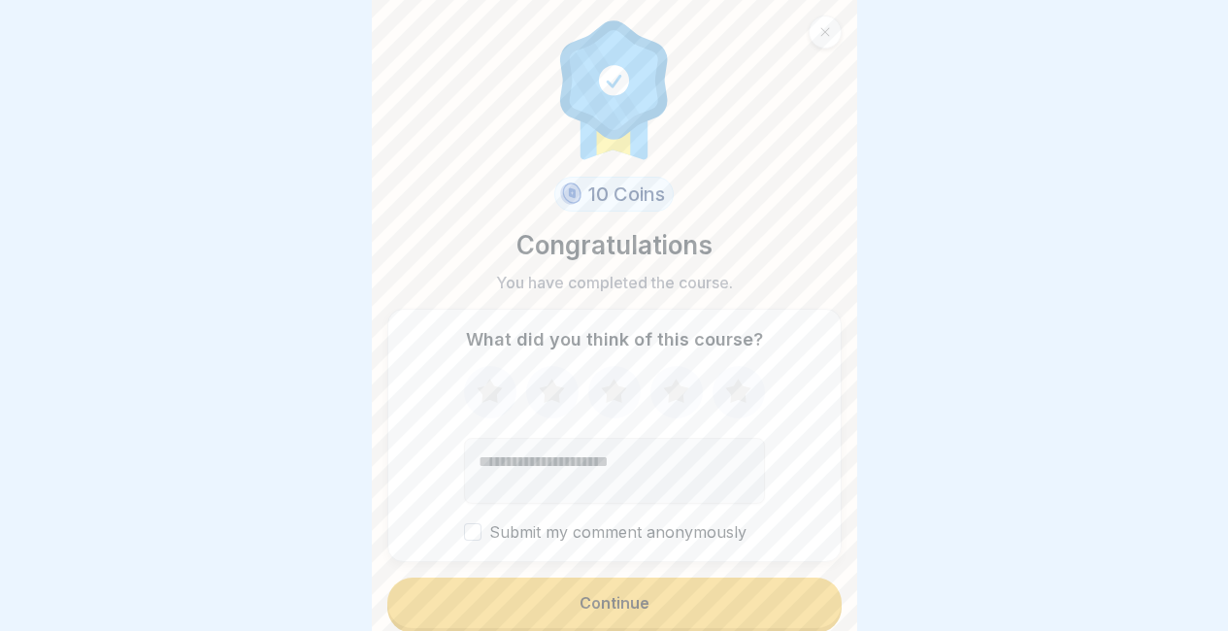
click at [810, 601] on button "Continue" at bounding box center [614, 602] width 454 height 50
click at [691, 597] on button "Continue" at bounding box center [614, 602] width 454 height 50
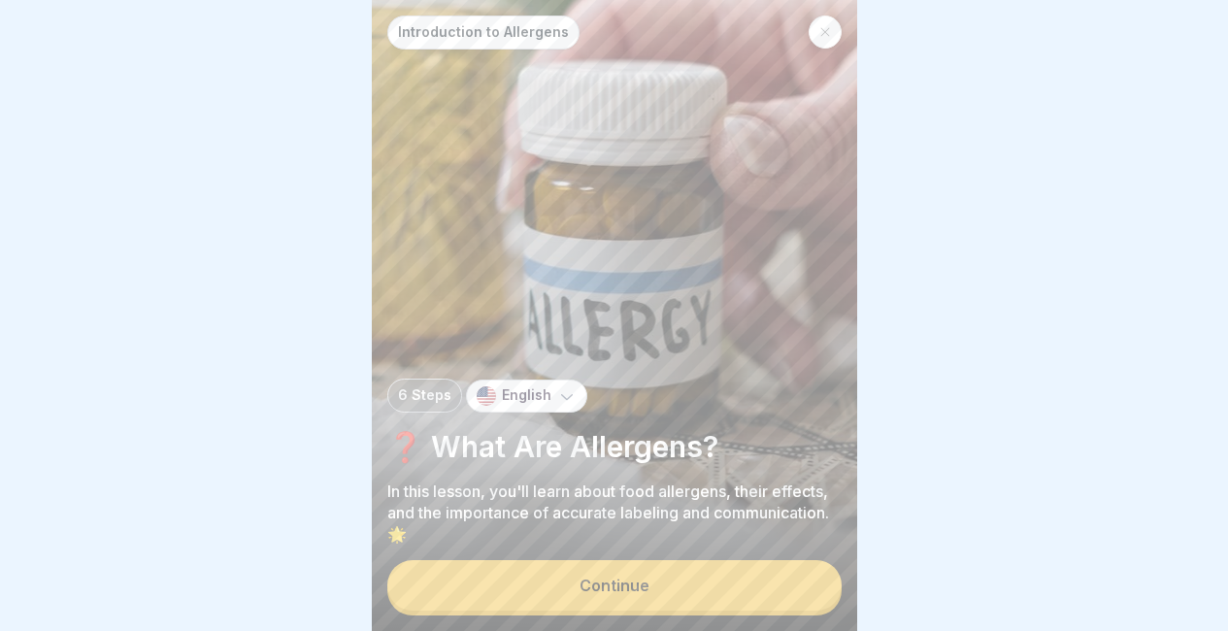
scroll to position [15, 0]
click at [699, 582] on button "Continue" at bounding box center [614, 585] width 454 height 50
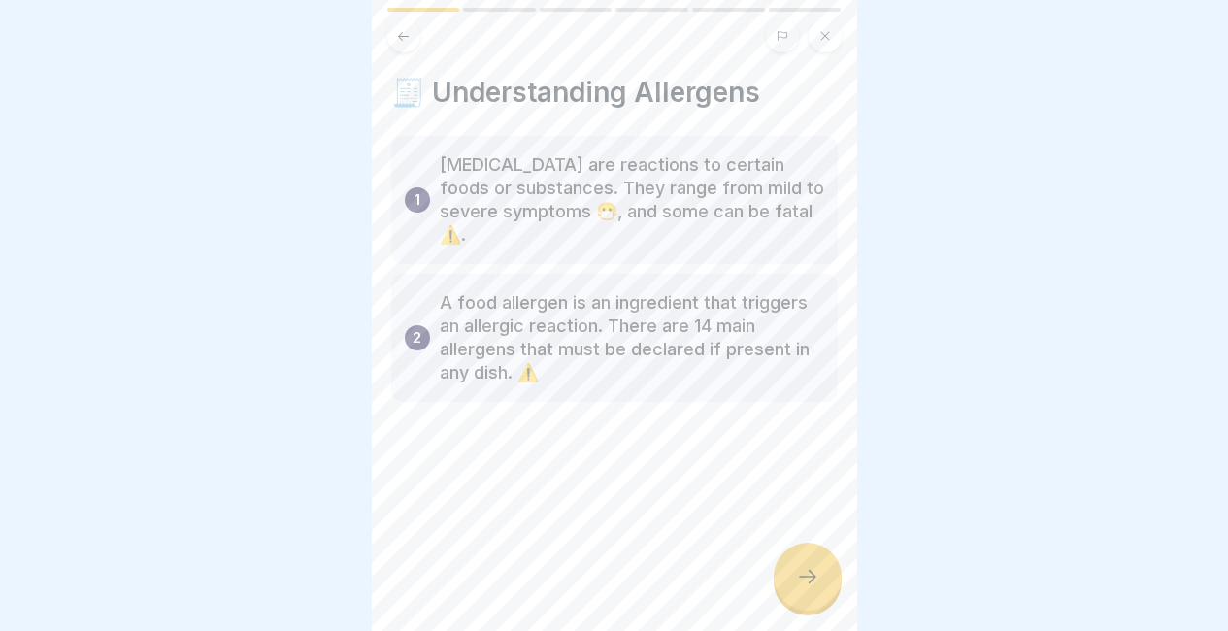
click at [762, 583] on div "🧾 Understanding Allergens 1 [MEDICAL_DATA] are reactions to certain foods or su…" at bounding box center [614, 315] width 485 height 631
click at [786, 579] on div at bounding box center [807, 576] width 68 height 68
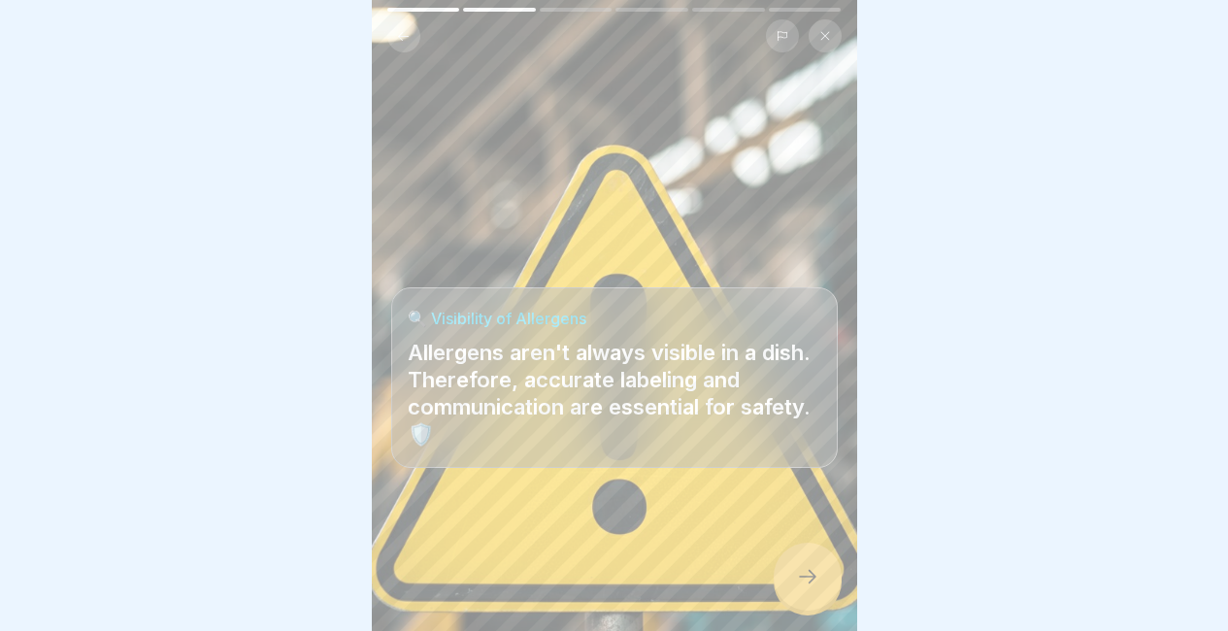
click at [786, 579] on div at bounding box center [807, 576] width 68 height 68
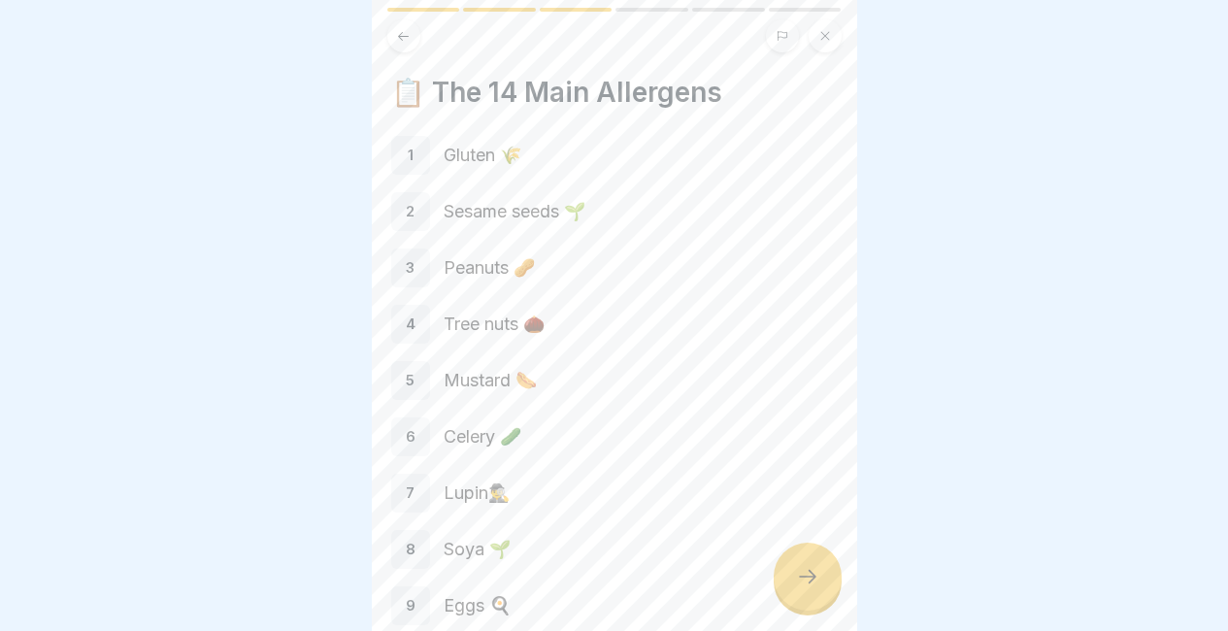
click at [786, 579] on div at bounding box center [807, 576] width 68 height 68
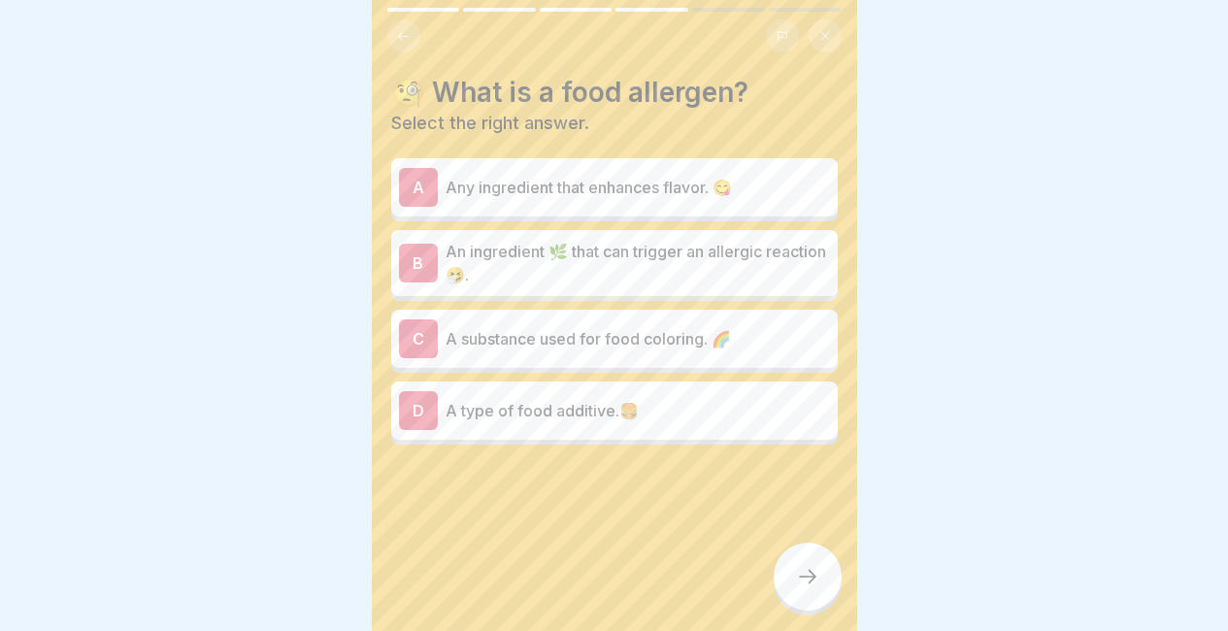
click at [756, 176] on p "Any ingredient that enhances flavor. 😋" at bounding box center [637, 187] width 384 height 23
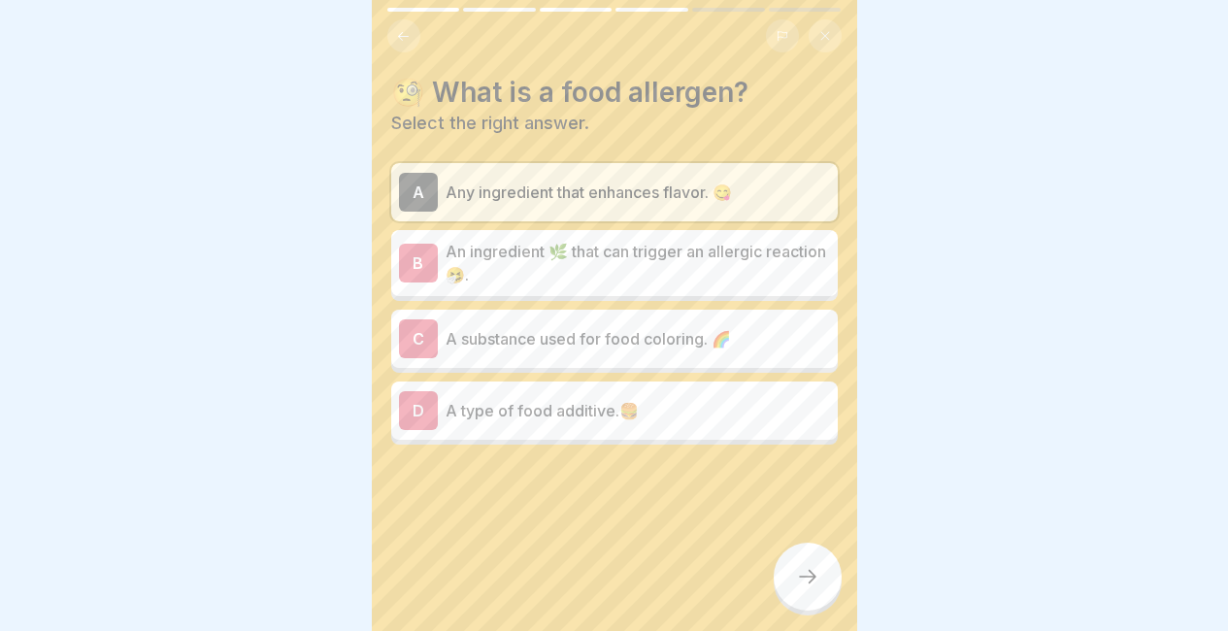
click at [741, 258] on p "An ingredient 🌿 that can trigger an allergic reaction 🤧." at bounding box center [637, 263] width 384 height 47
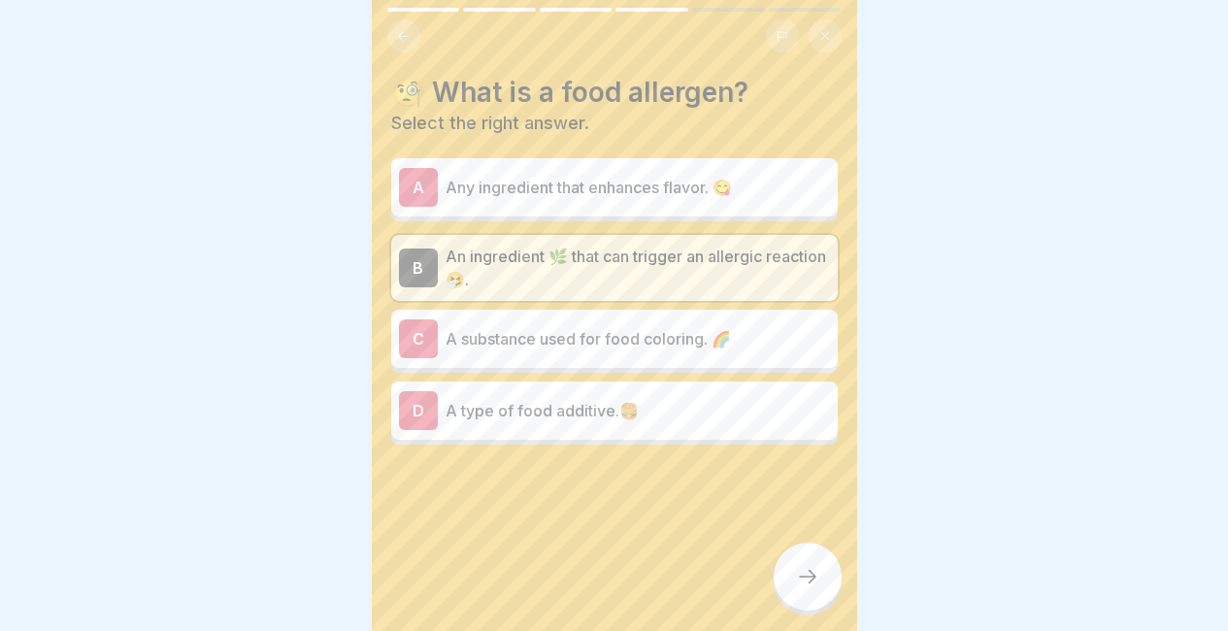
click at [811, 575] on icon at bounding box center [807, 576] width 23 height 23
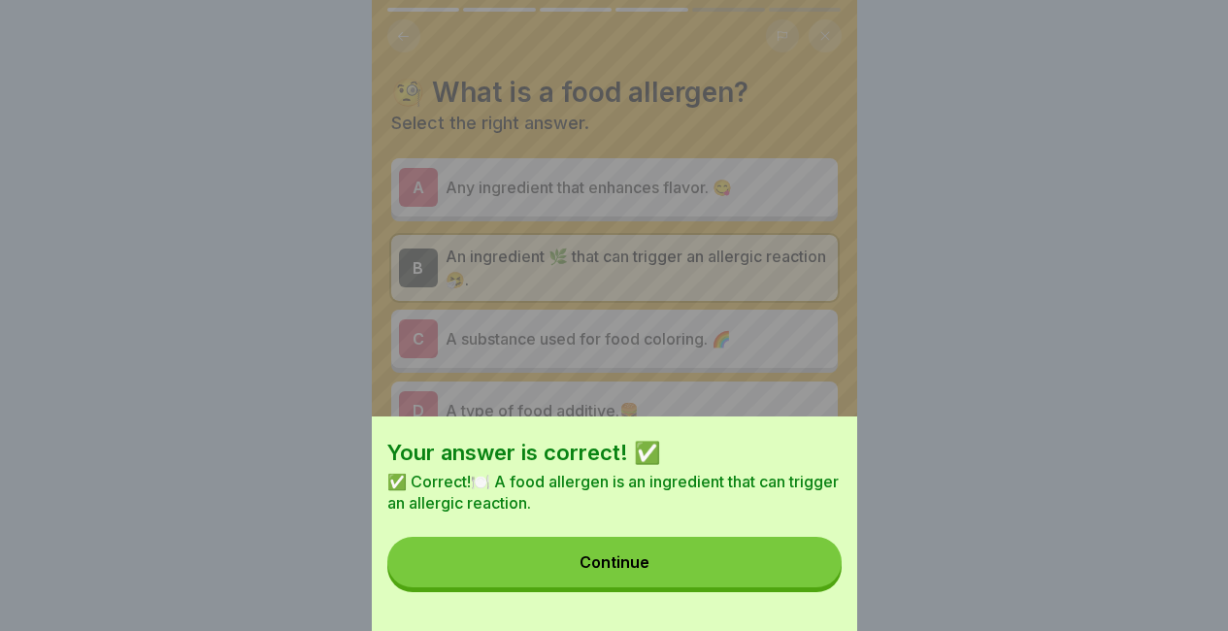
click at [811, 575] on button "Continue" at bounding box center [614, 562] width 454 height 50
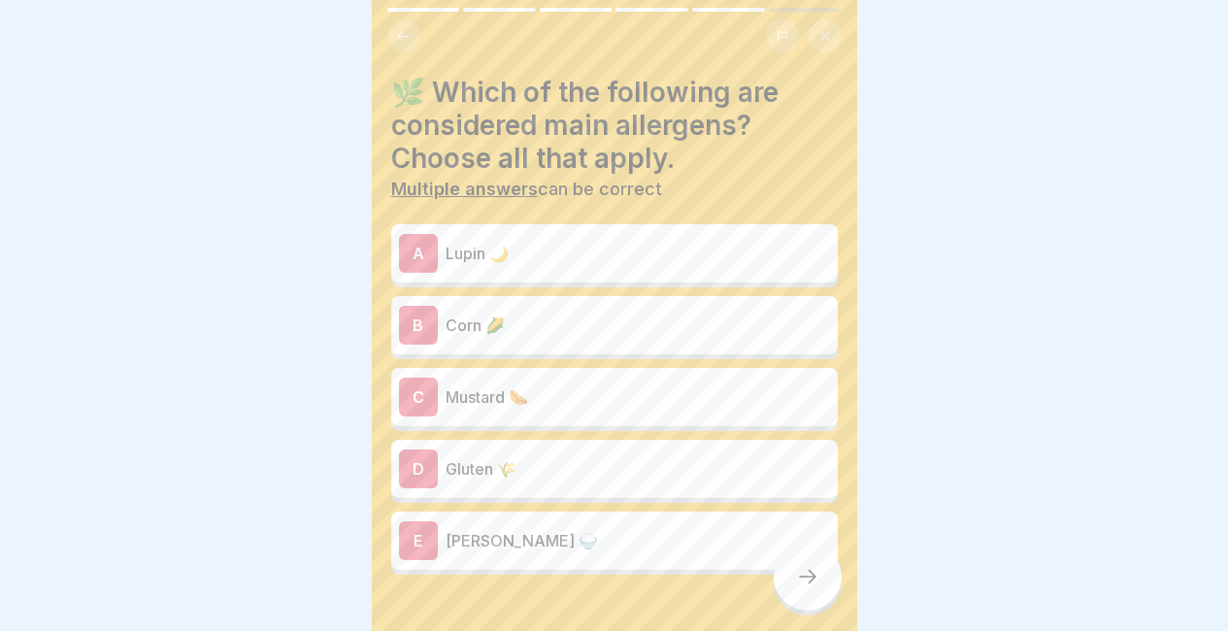
click at [635, 313] on p "Corn 🌽" at bounding box center [637, 324] width 384 height 23
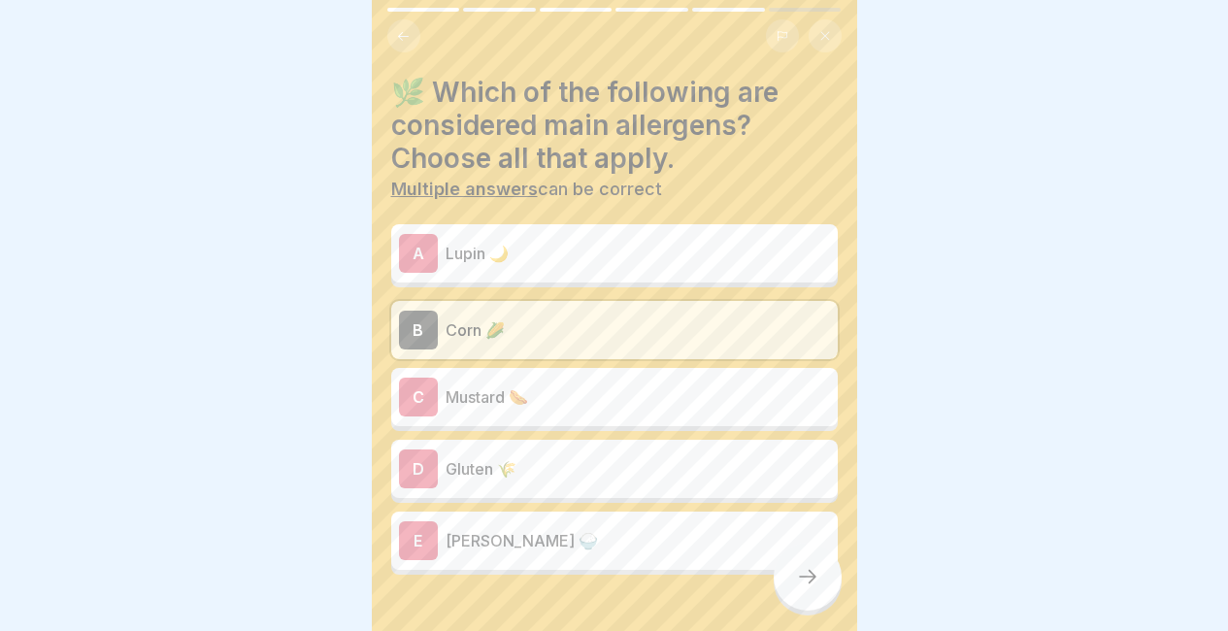
click at [644, 234] on div "A Lupin 🌙" at bounding box center [614, 253] width 431 height 39
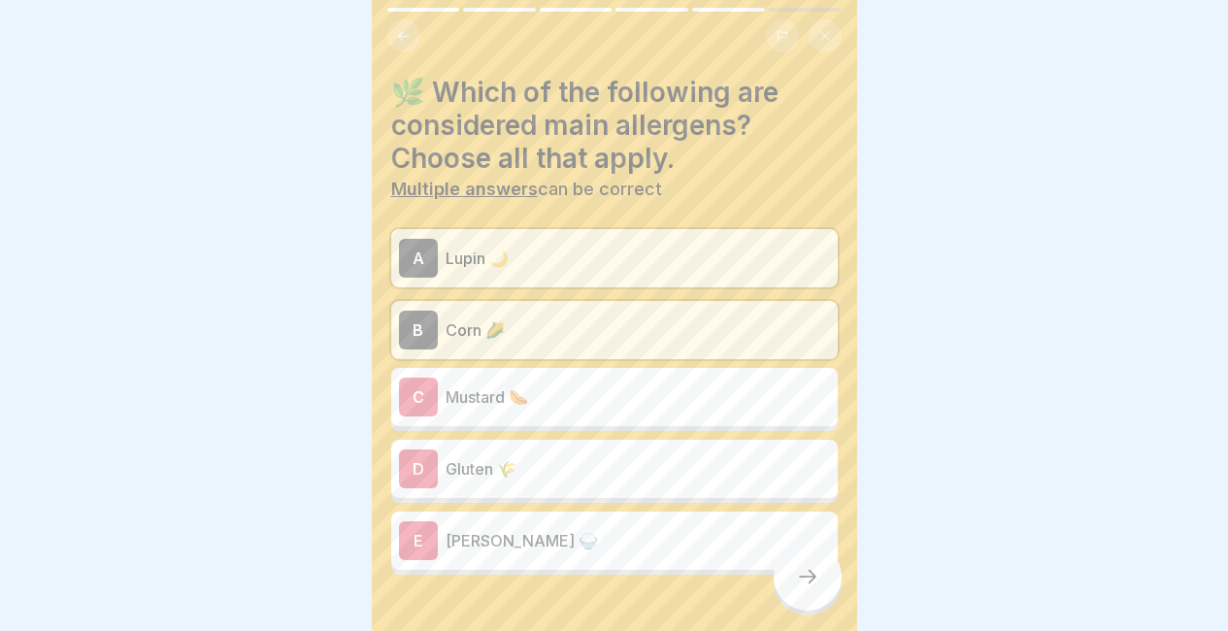
click at [630, 378] on div "C Mustard 🌭" at bounding box center [614, 397] width 431 height 39
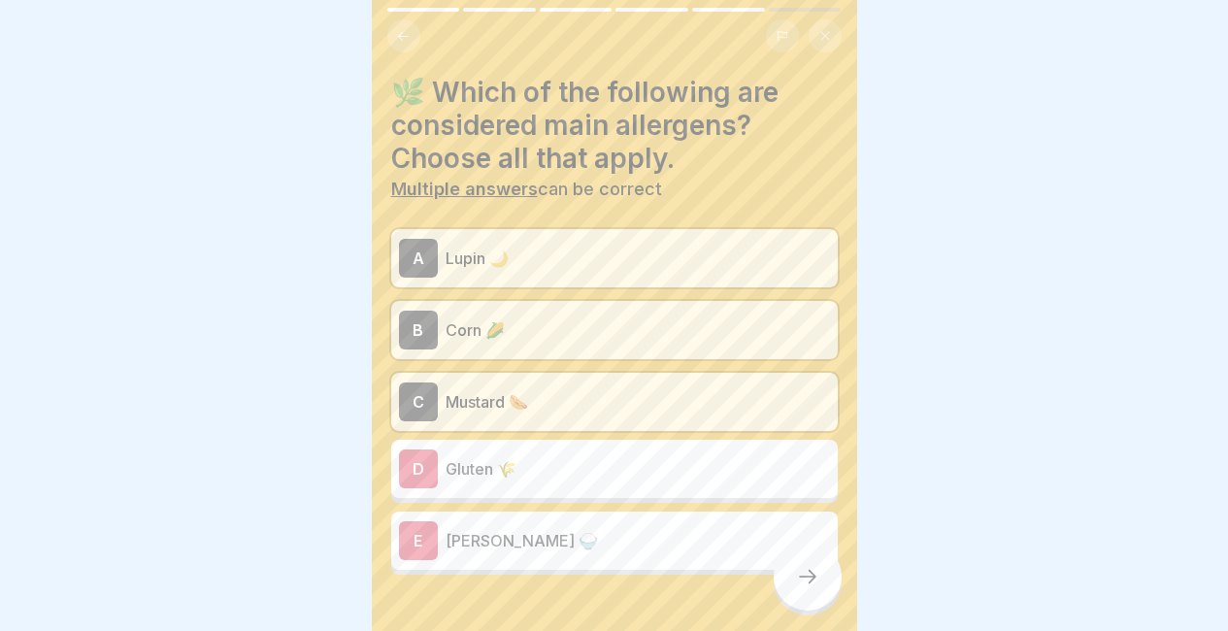
click at [627, 457] on p "Gluten 🌾" at bounding box center [637, 468] width 384 height 23
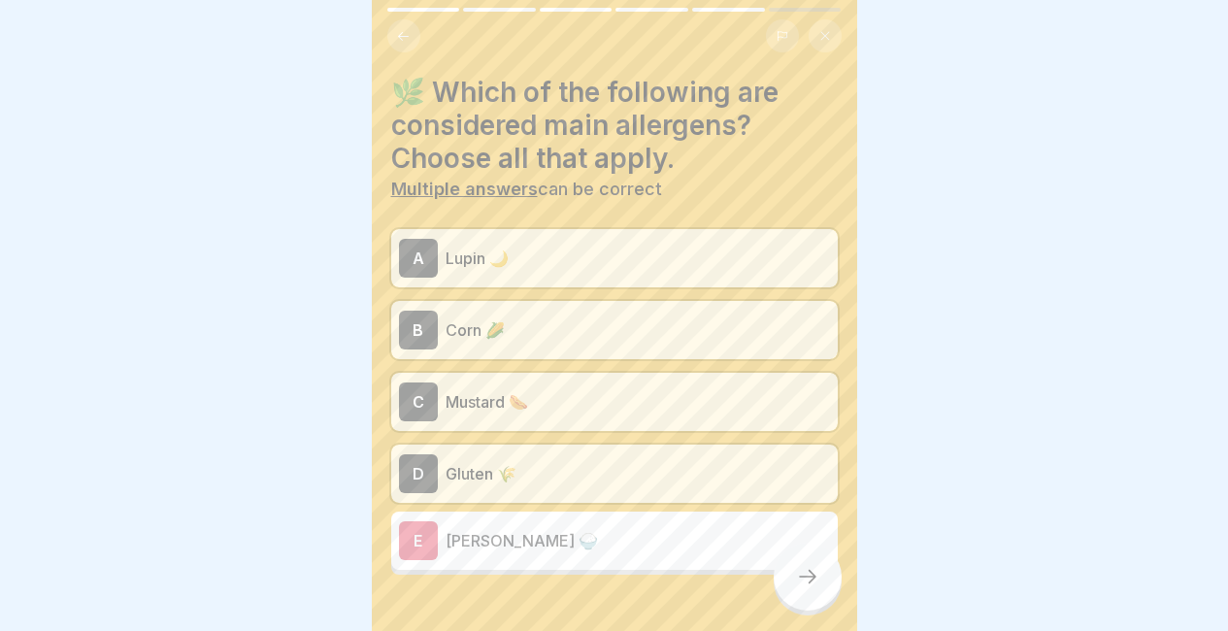
click at [621, 529] on p "[PERSON_NAME] 🍚" at bounding box center [637, 540] width 384 height 23
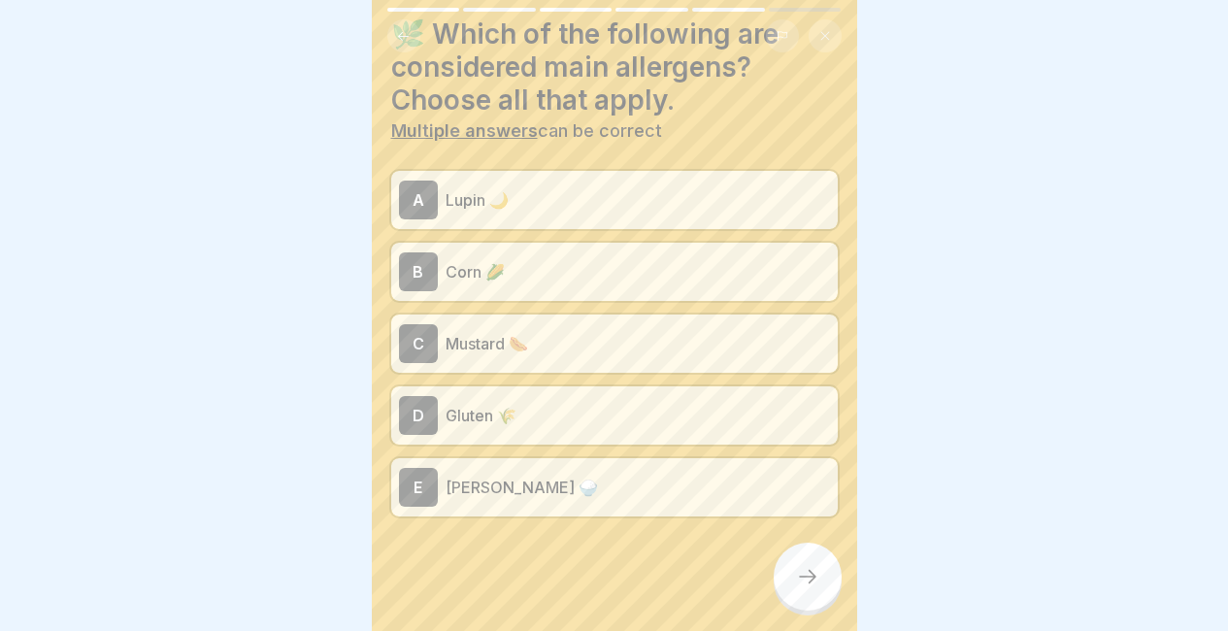
scroll to position [59, 0]
click at [801, 556] on div at bounding box center [807, 576] width 68 height 68
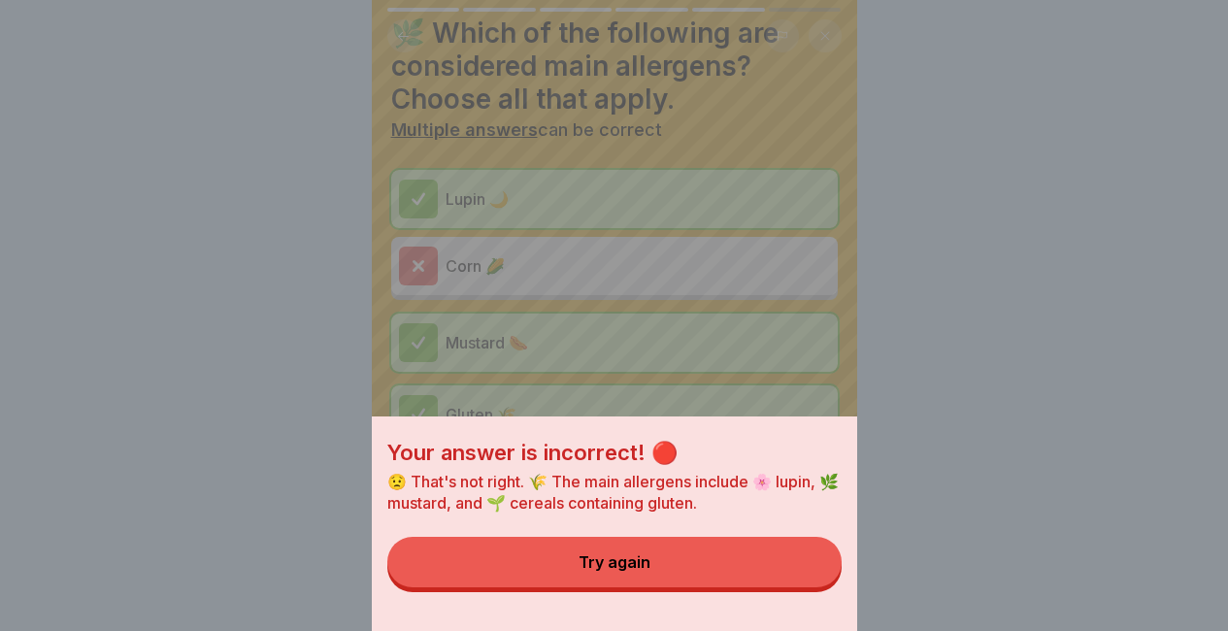
click at [801, 560] on button "Try again" at bounding box center [614, 562] width 454 height 50
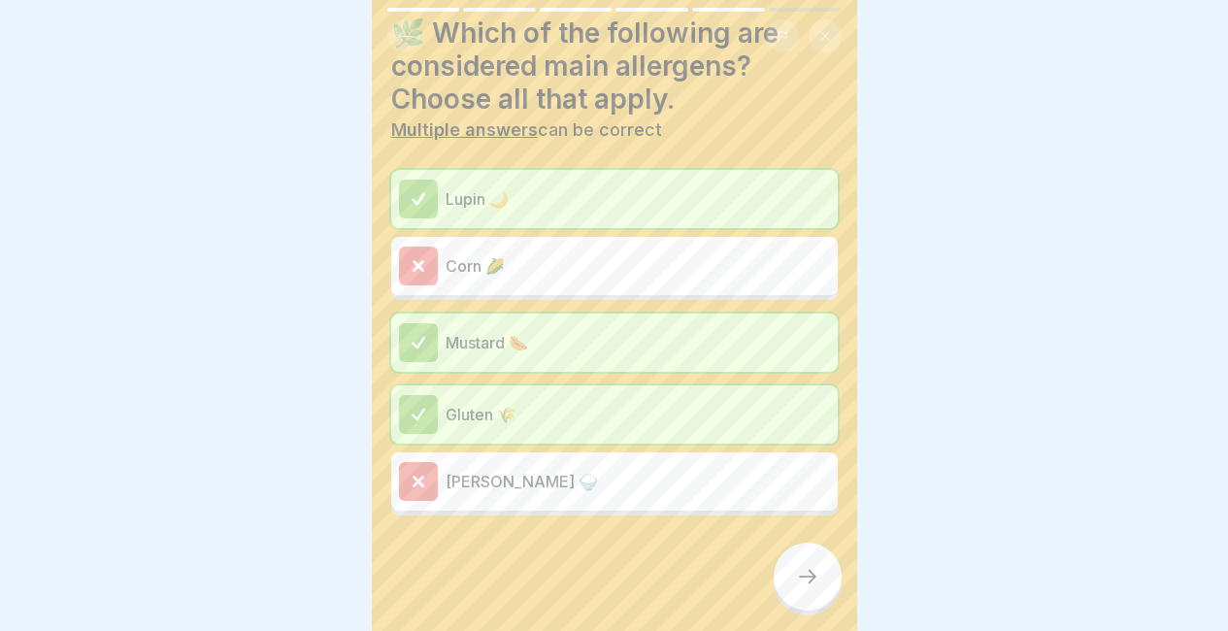
click at [805, 569] on icon at bounding box center [807, 576] width 23 height 23
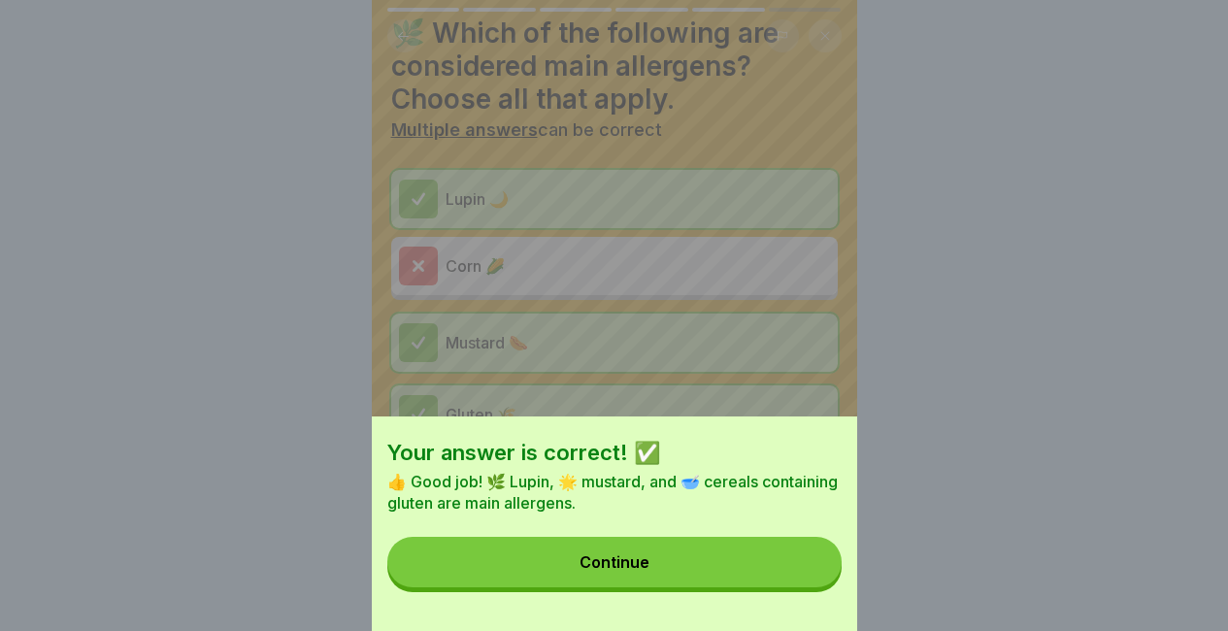
click at [803, 572] on button "Continue" at bounding box center [614, 562] width 454 height 50
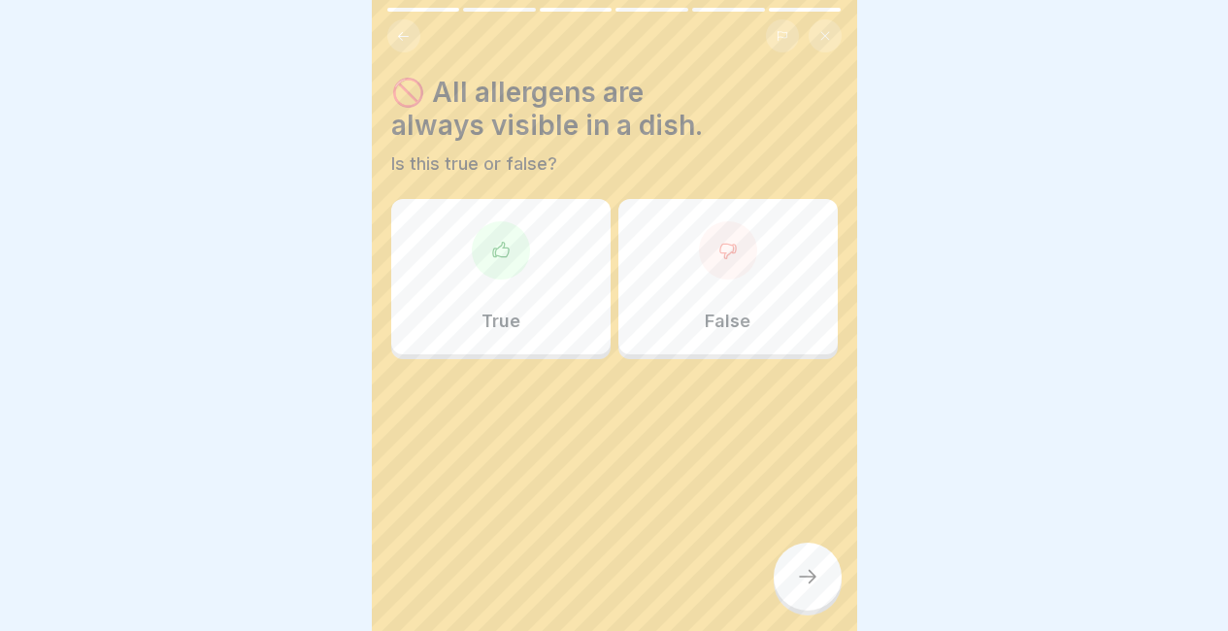
click at [721, 224] on div at bounding box center [728, 250] width 58 height 58
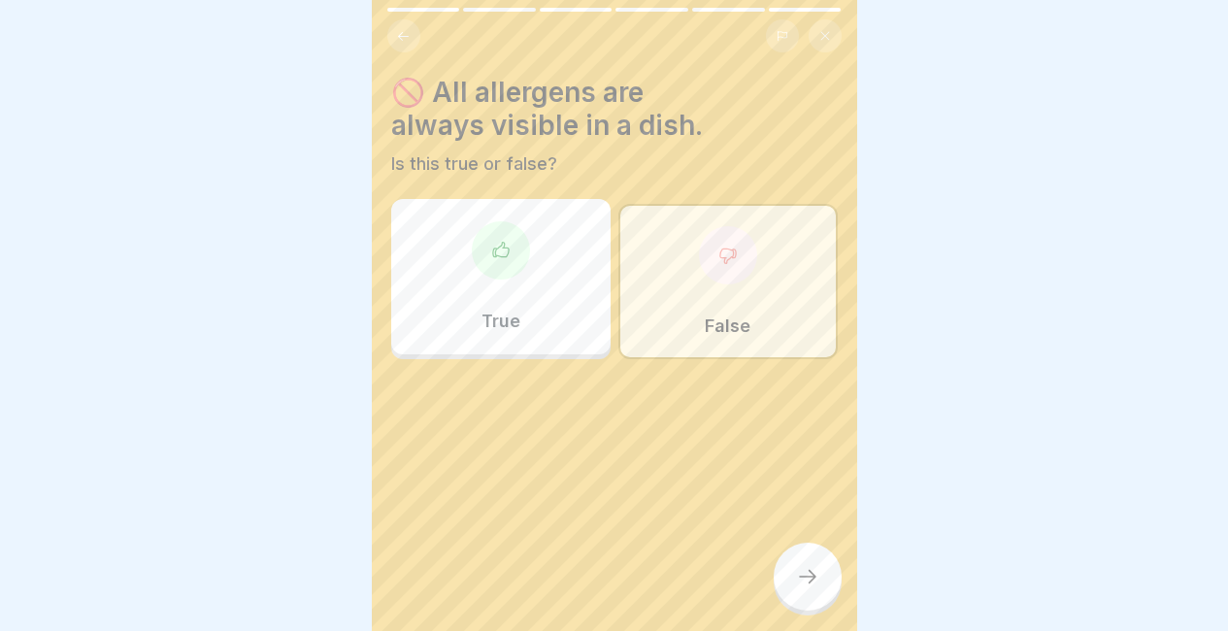
click at [813, 591] on div at bounding box center [807, 576] width 68 height 68
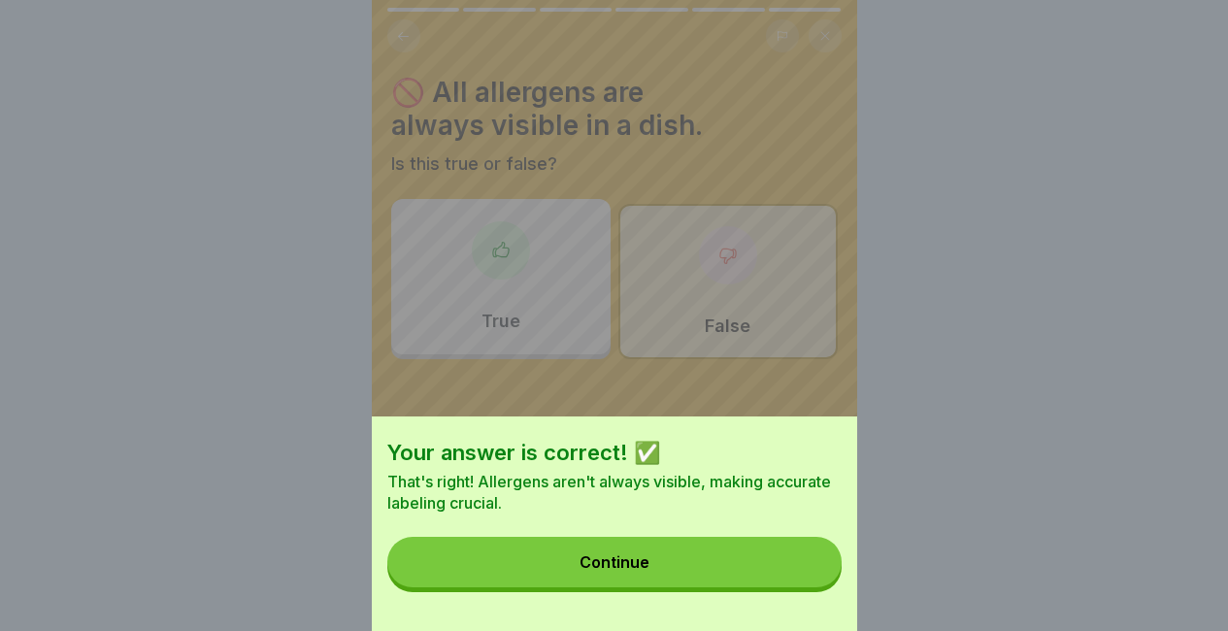
click at [795, 576] on button "Continue" at bounding box center [614, 562] width 454 height 50
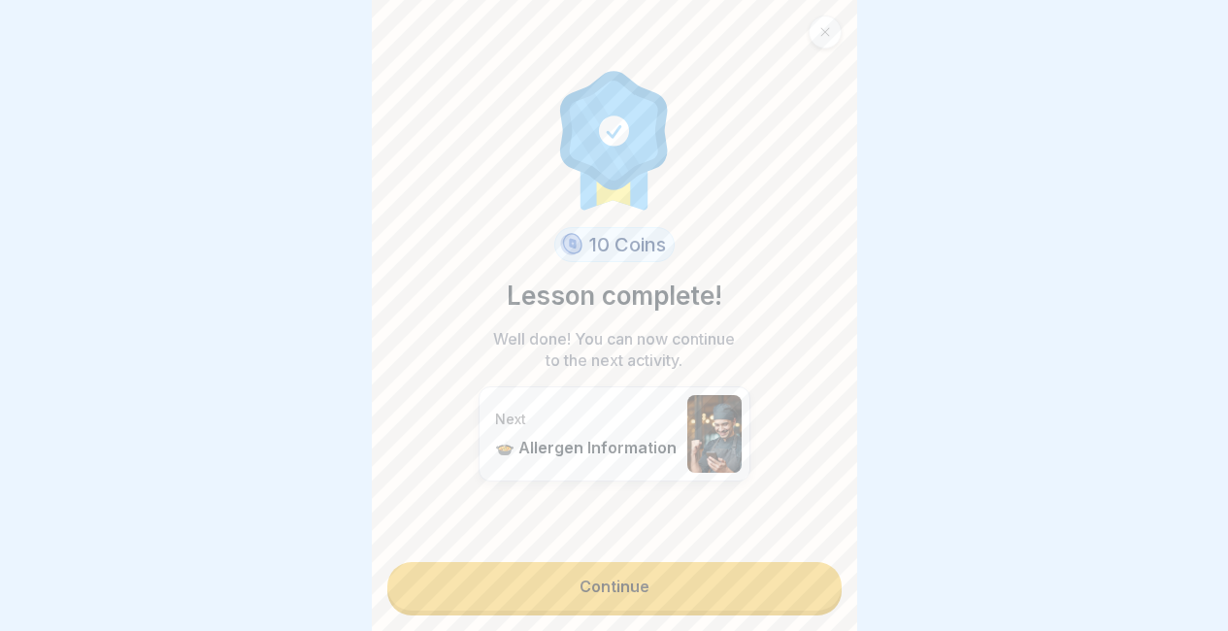
click at [787, 591] on link "Continue" at bounding box center [614, 586] width 454 height 49
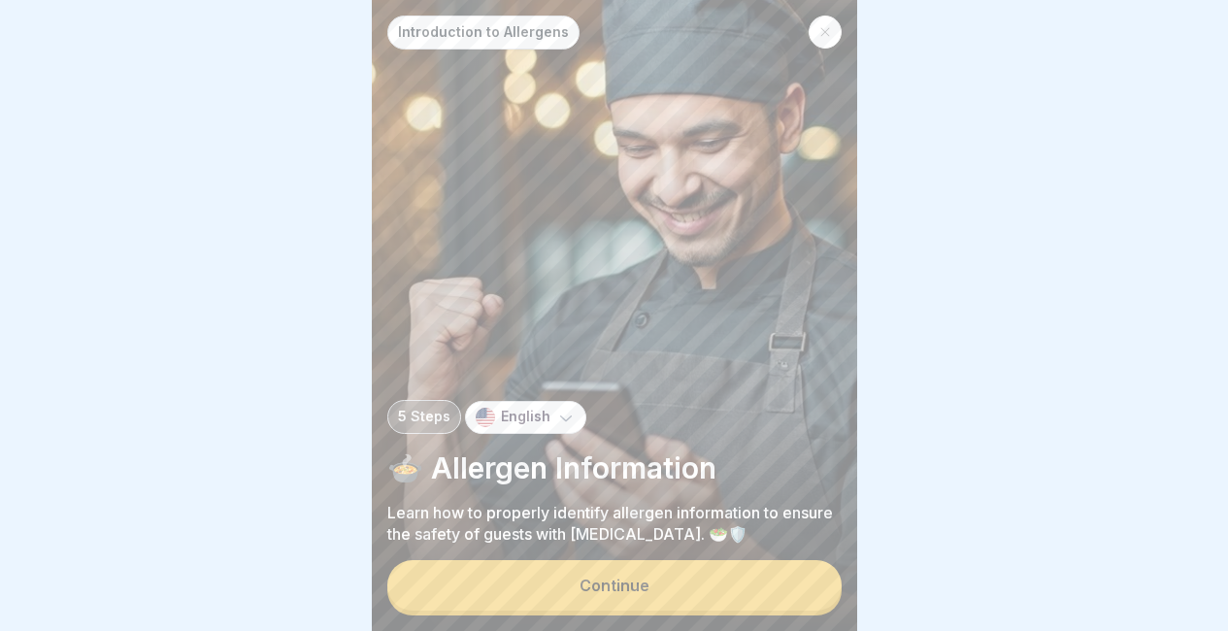
click at [773, 584] on button "Continue" at bounding box center [614, 585] width 454 height 50
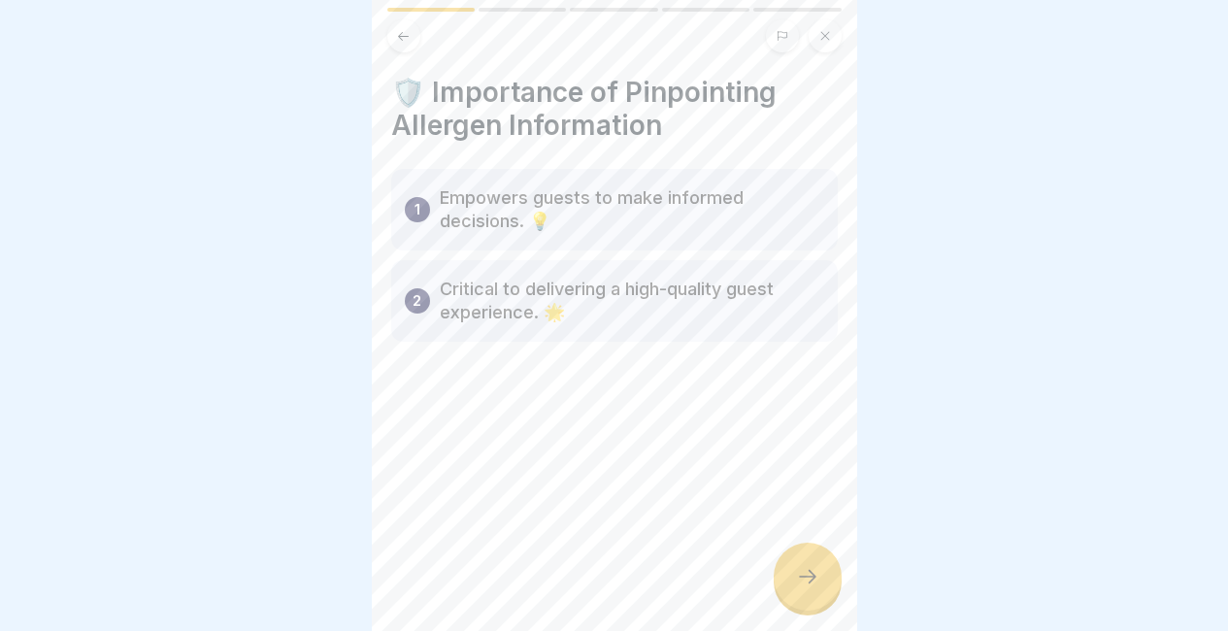
click at [775, 584] on div at bounding box center [807, 576] width 68 height 68
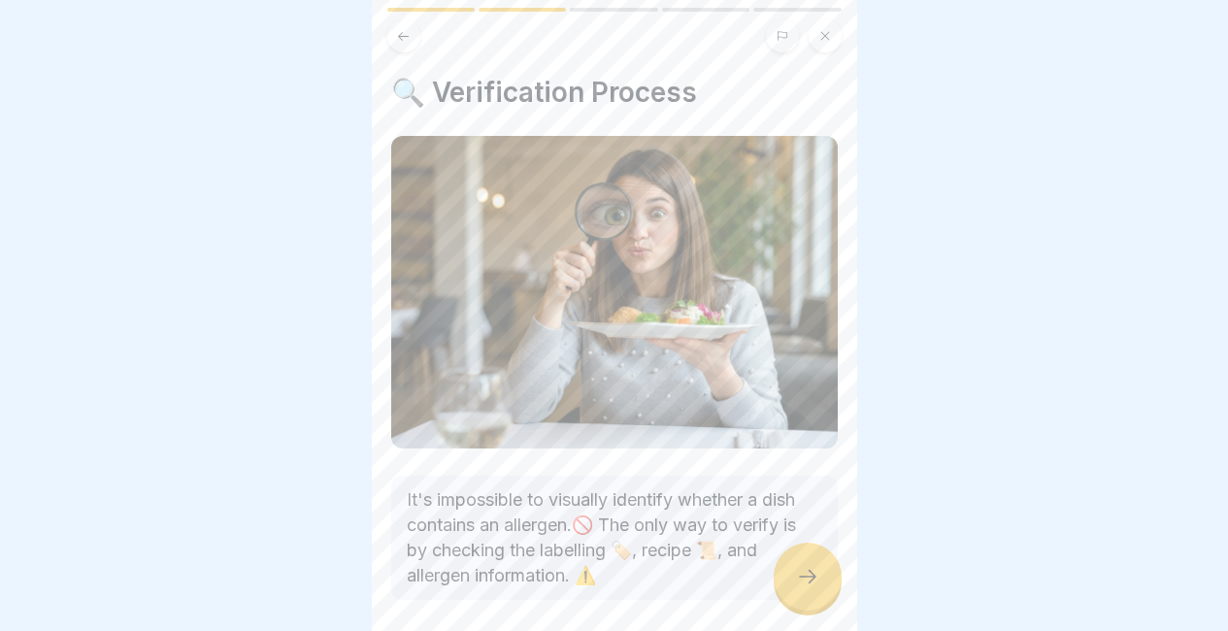
click at [791, 584] on div at bounding box center [807, 576] width 68 height 68
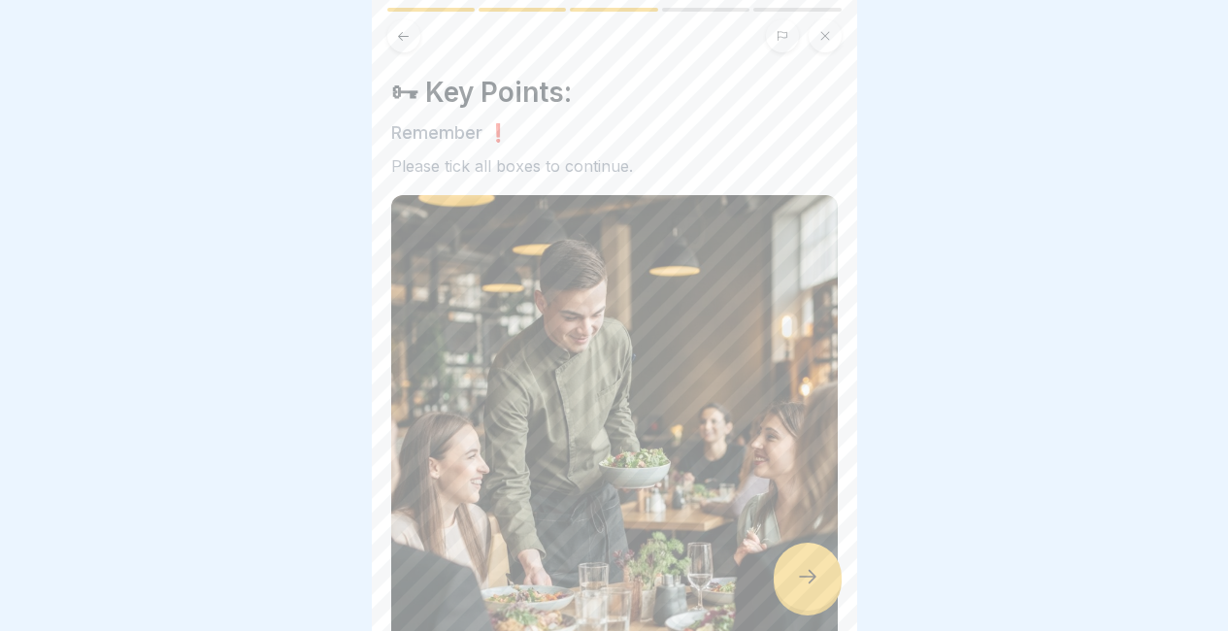
click at [791, 584] on div at bounding box center [807, 576] width 68 height 68
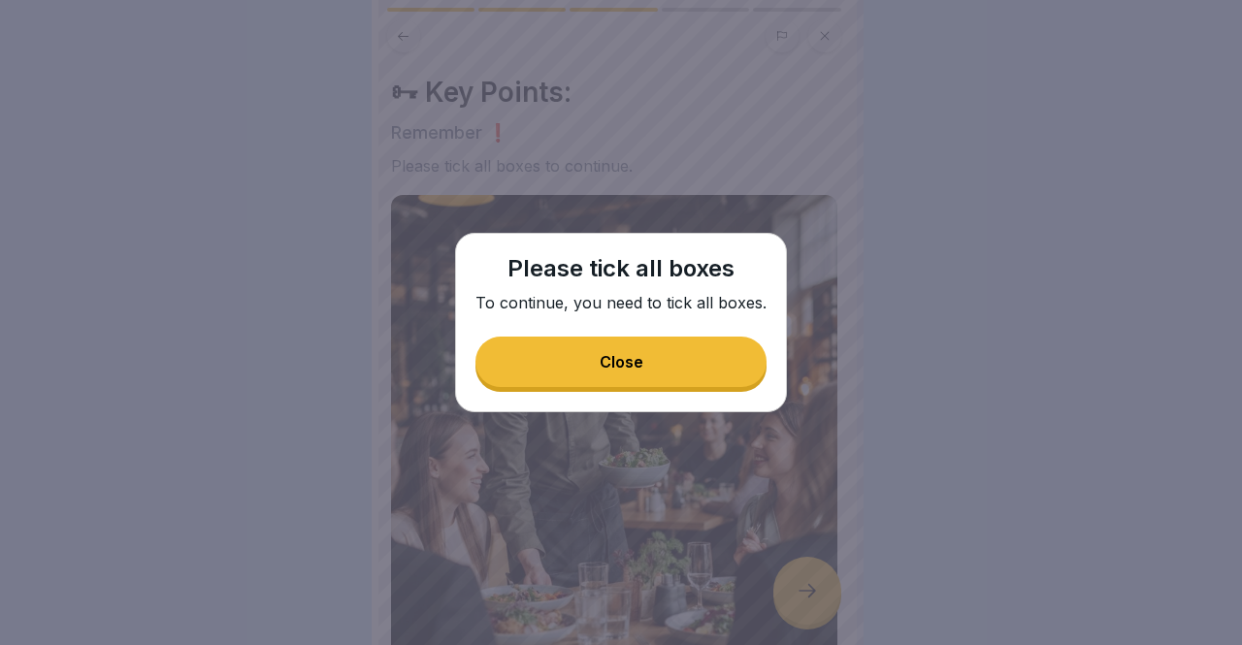
click at [682, 349] on button "Close" at bounding box center [621, 362] width 291 height 50
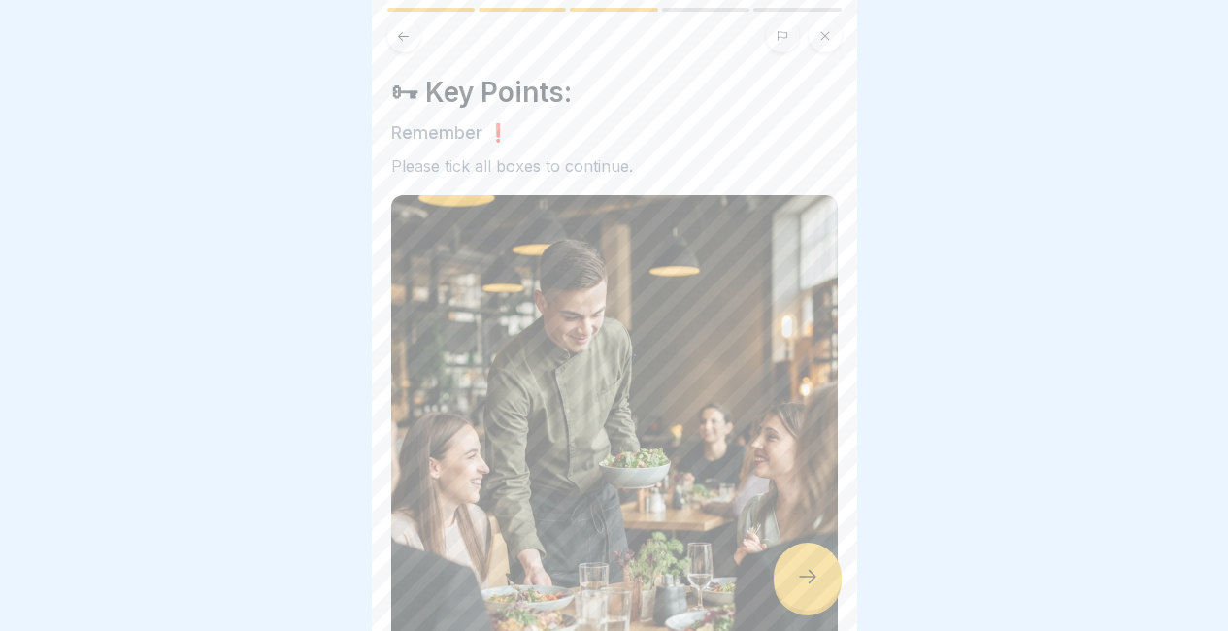
scroll to position [419, 0]
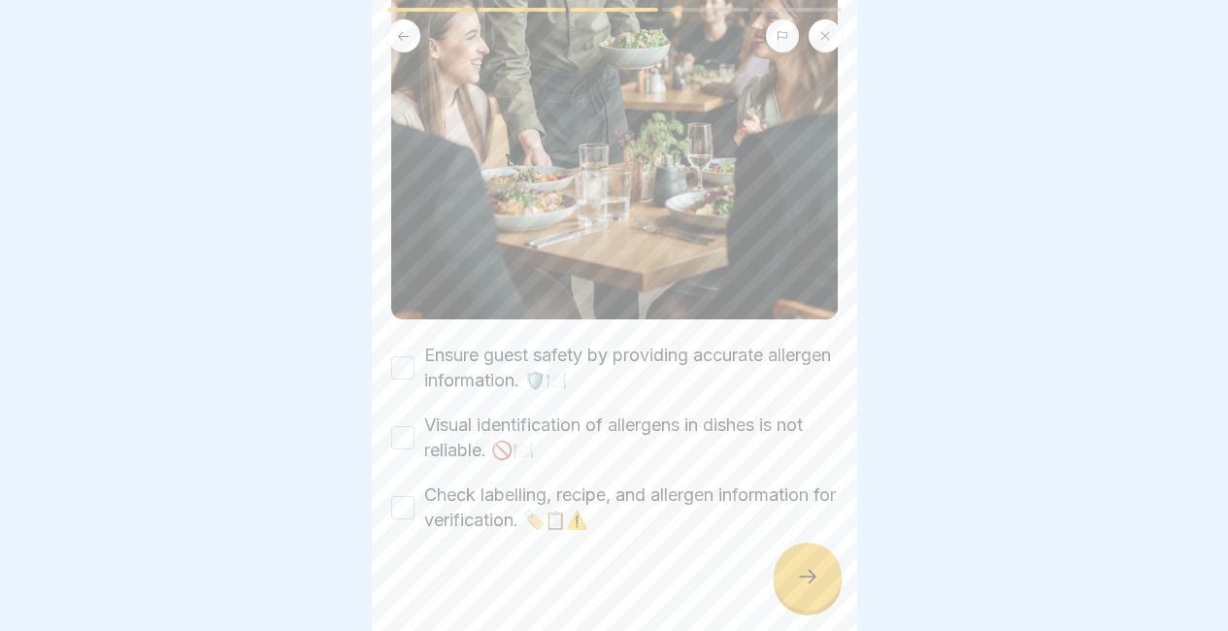
click at [420, 354] on div "Ensure guest safety by providing accurate allergen information. 🛡️🍽️" at bounding box center [614, 368] width 446 height 50
click at [401, 356] on button "Ensure guest safety by providing accurate allergen information. 🛡️🍽️" at bounding box center [402, 367] width 23 height 23
click at [409, 426] on button "Visual identification of allergens in dishes is not reliable. 🚫🍽️" at bounding box center [402, 437] width 23 height 23
click at [409, 496] on button "Check labelling, recipe, and allergen information for verification. 🏷️📋⚠️" at bounding box center [402, 507] width 23 height 23
click at [837, 597] on div at bounding box center [807, 576] width 68 height 68
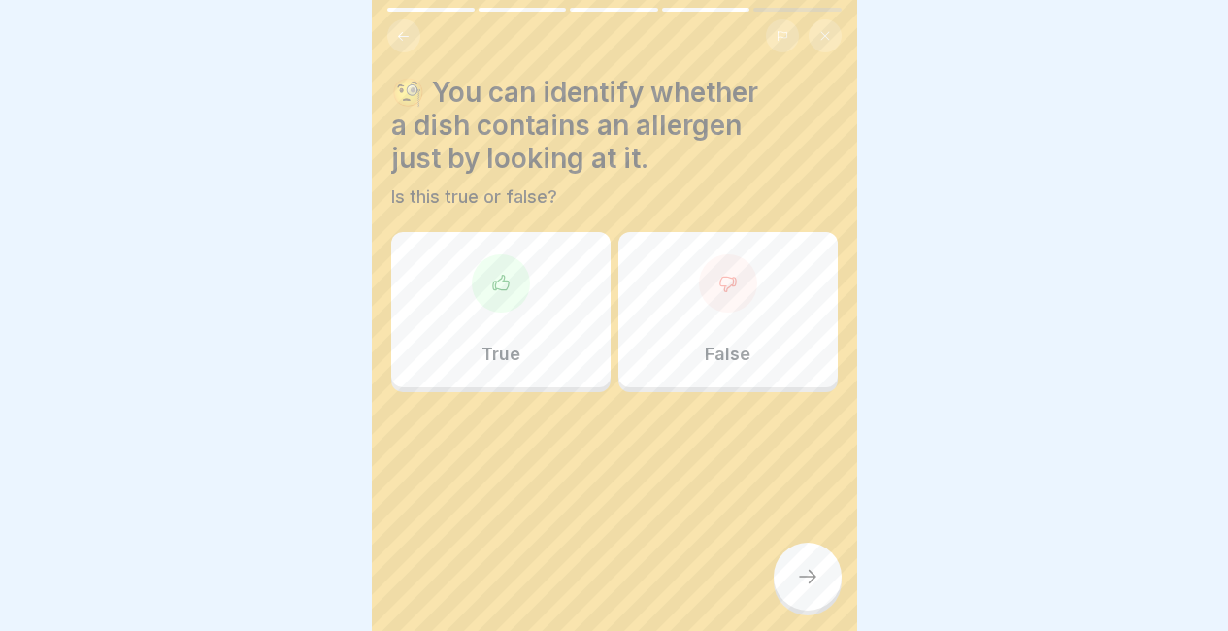
click at [630, 279] on div "False" at bounding box center [727, 309] width 219 height 155
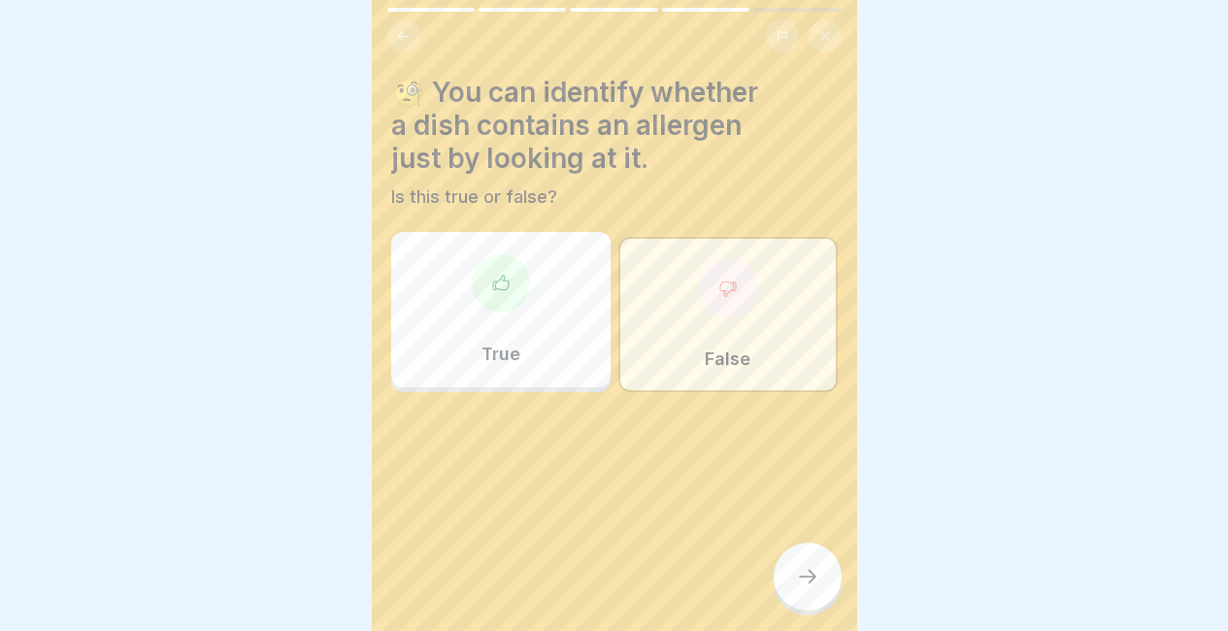
click at [805, 608] on div at bounding box center [807, 576] width 68 height 68
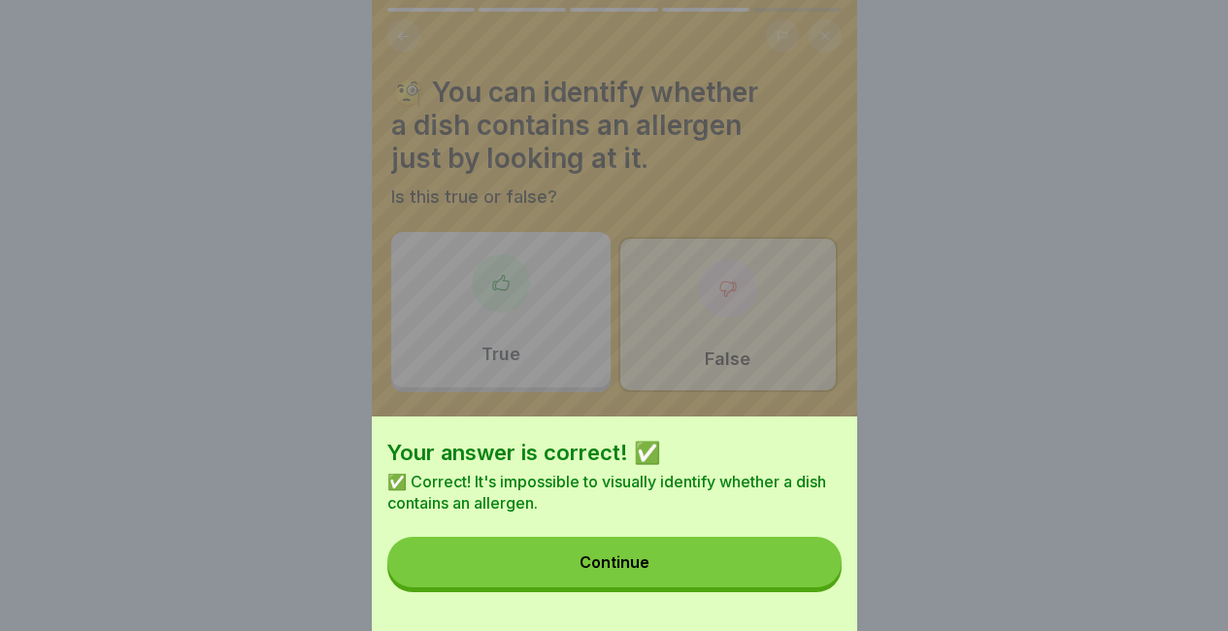
click at [808, 587] on button "Continue" at bounding box center [614, 562] width 454 height 50
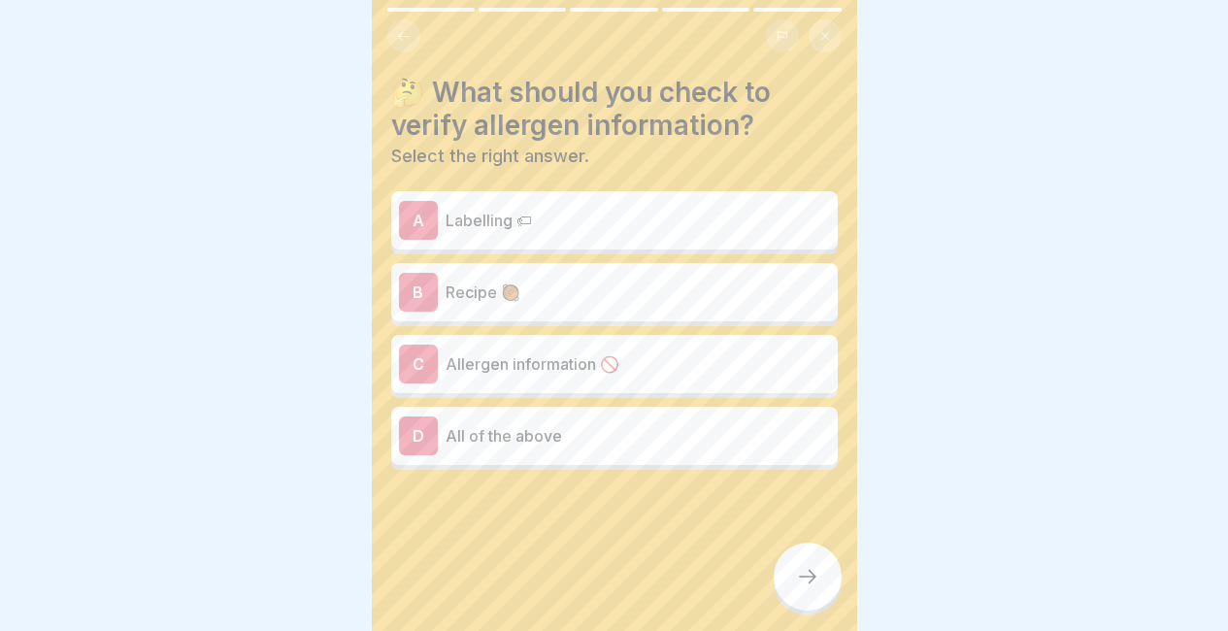
click at [665, 312] on div "B Recipe 🥘" at bounding box center [614, 292] width 446 height 58
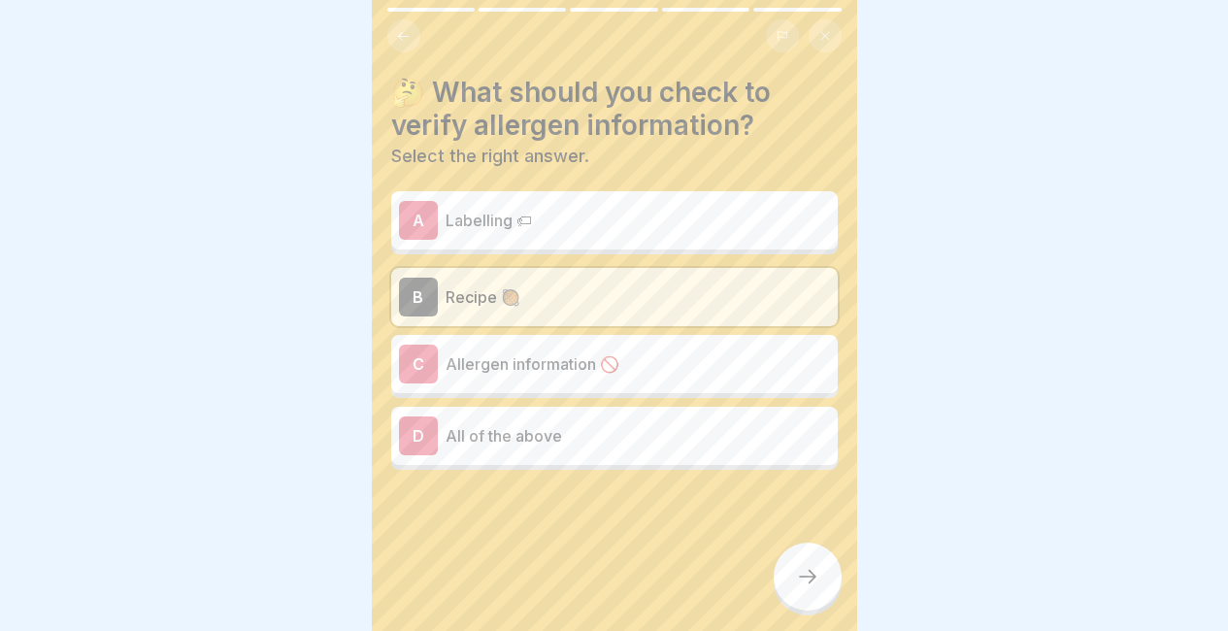
click at [680, 367] on p "Allergen information 🚫" at bounding box center [637, 363] width 384 height 23
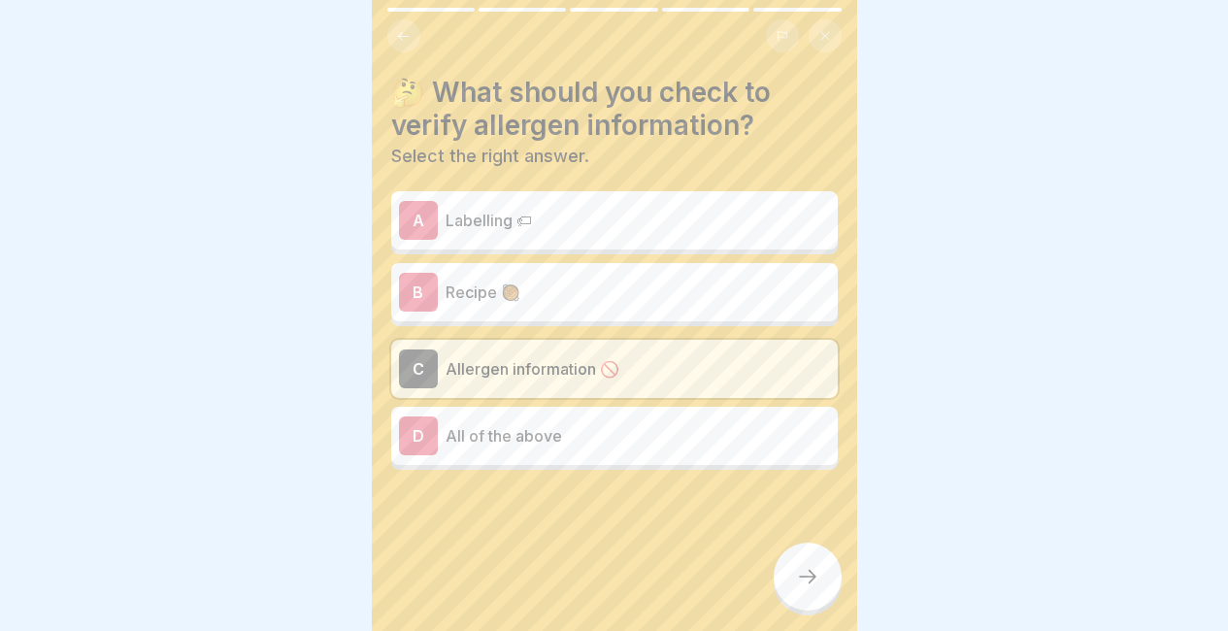
click at [800, 575] on div at bounding box center [807, 576] width 68 height 68
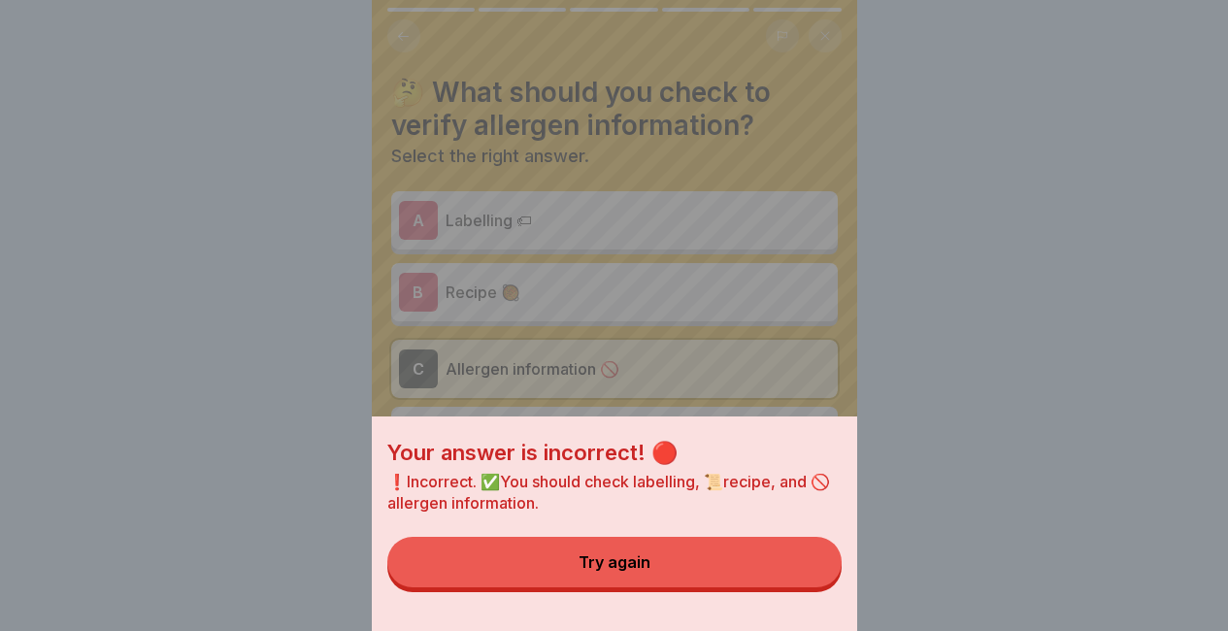
click at [800, 575] on button "Try again" at bounding box center [614, 562] width 454 height 50
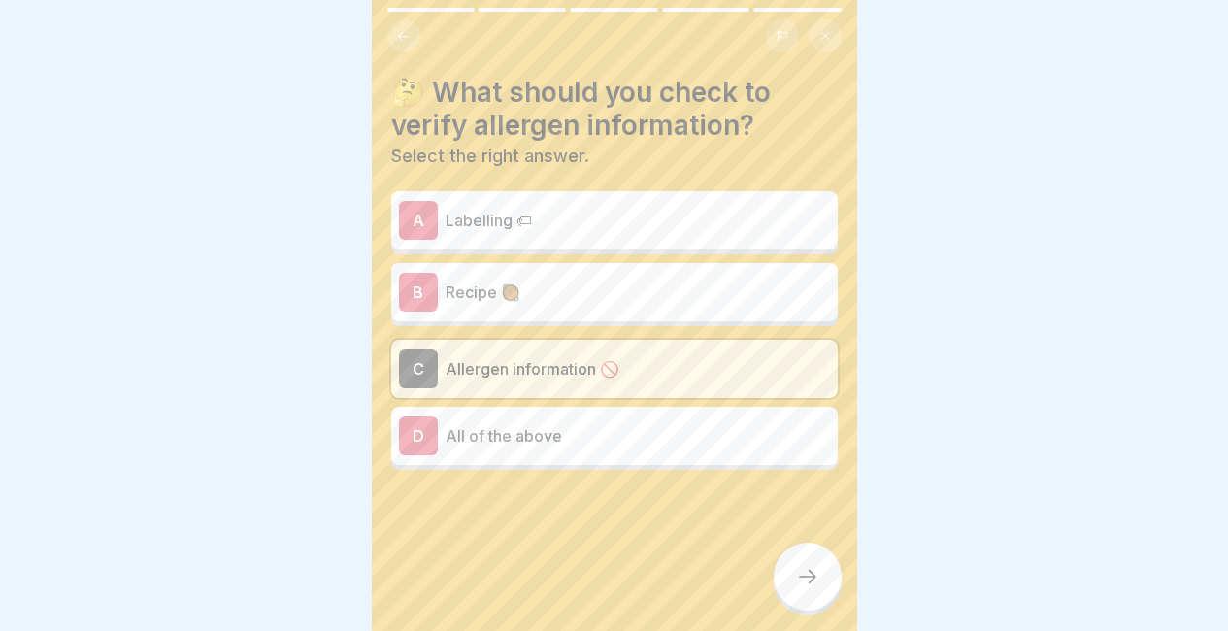
click at [729, 454] on div "D All of the above" at bounding box center [614, 435] width 431 height 39
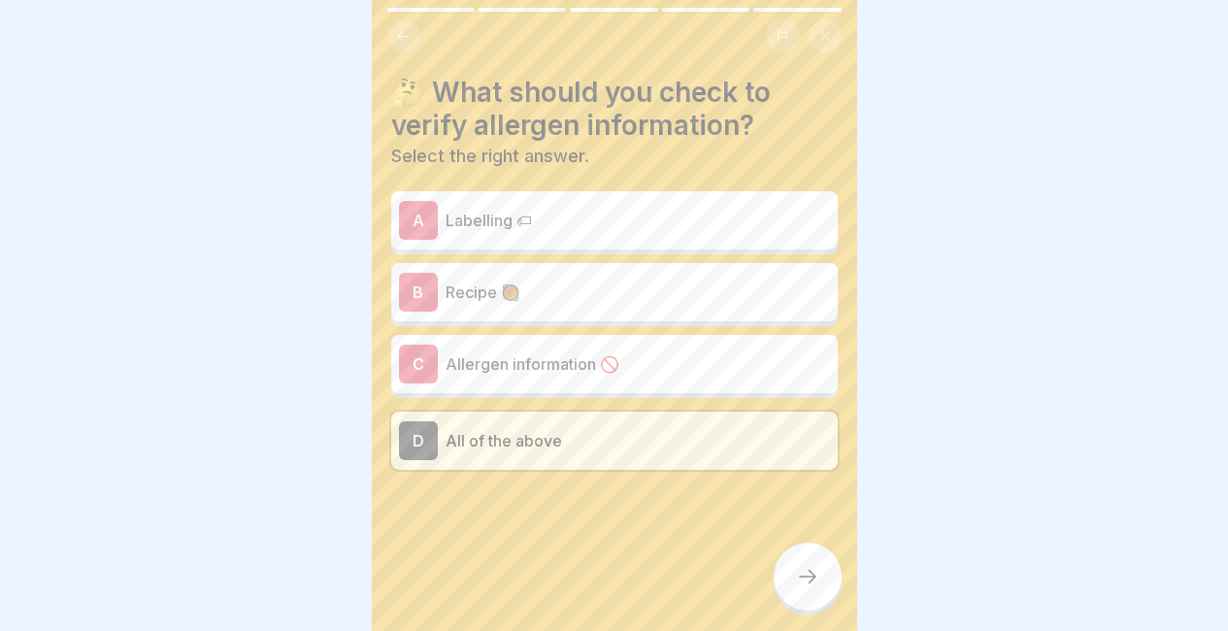
click at [802, 585] on icon at bounding box center [807, 576] width 23 height 23
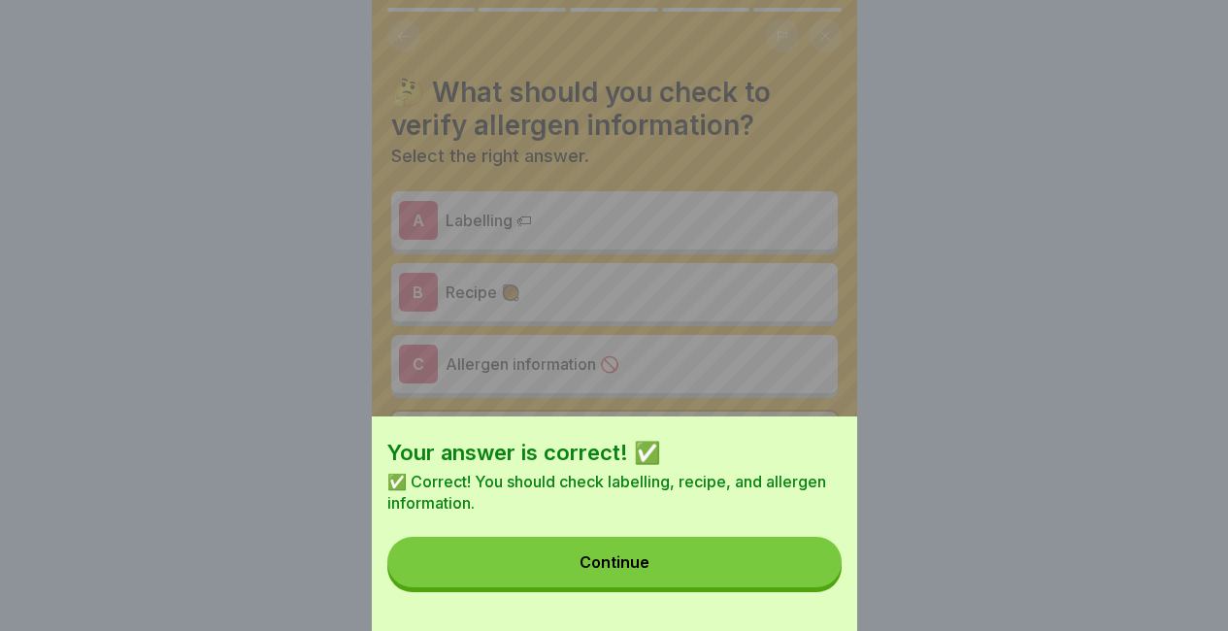
click at [802, 583] on button "Continue" at bounding box center [614, 562] width 454 height 50
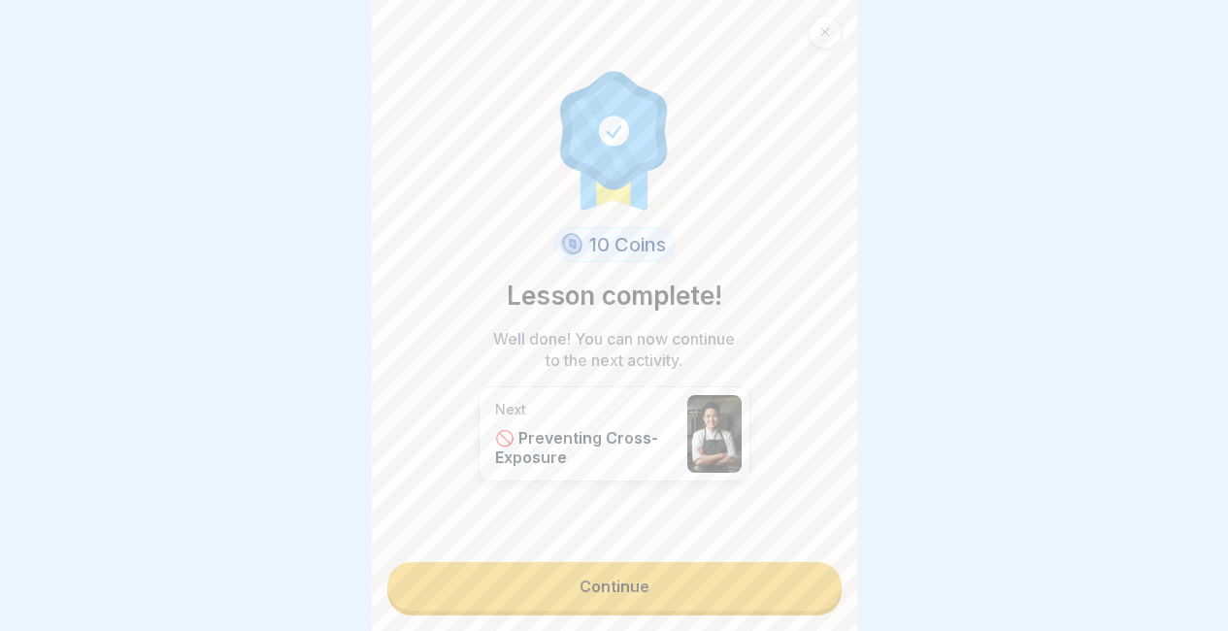
click at [804, 581] on link "Continue" at bounding box center [614, 586] width 454 height 49
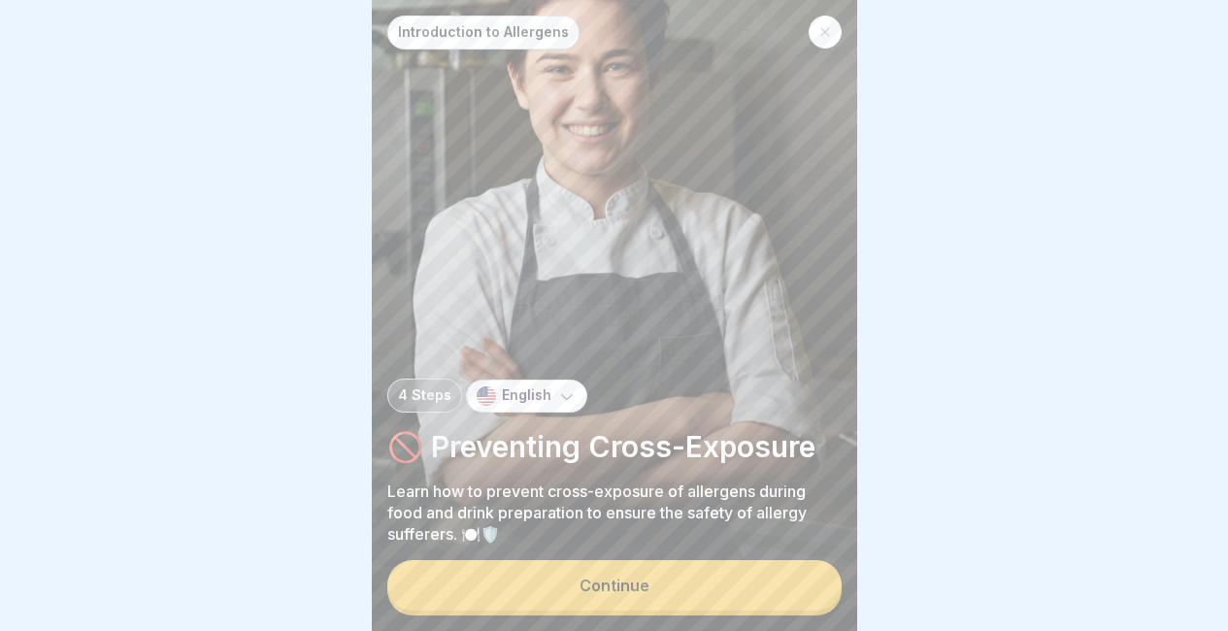
click at [800, 595] on button "Continue" at bounding box center [614, 585] width 454 height 50
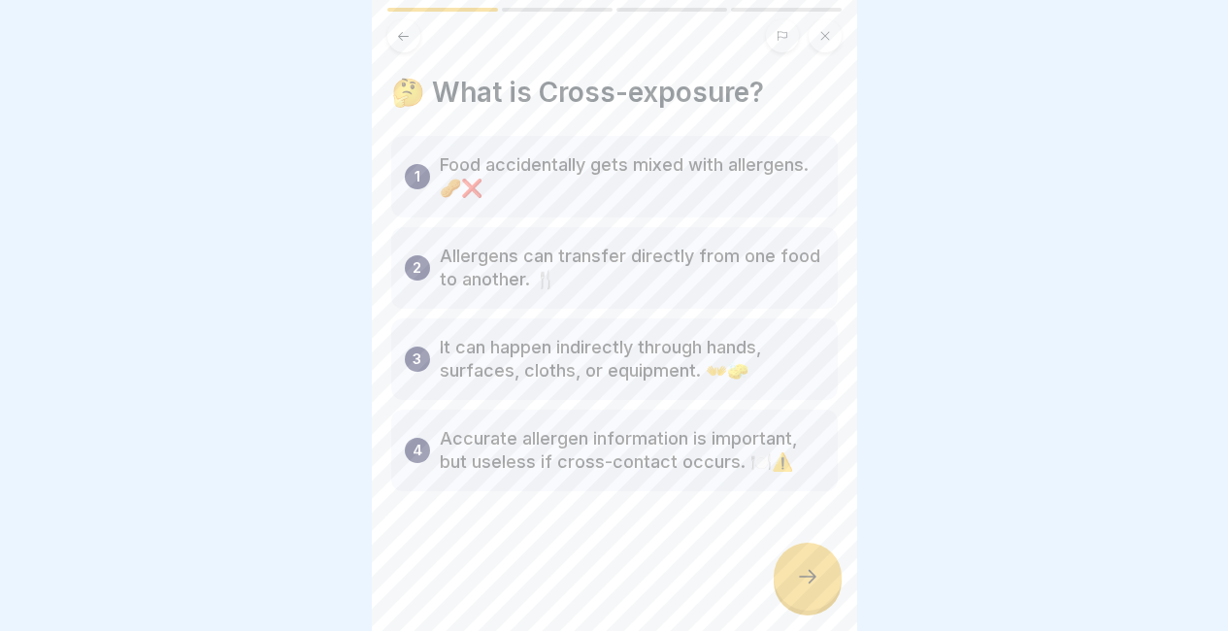
click at [800, 588] on icon at bounding box center [807, 576] width 23 height 23
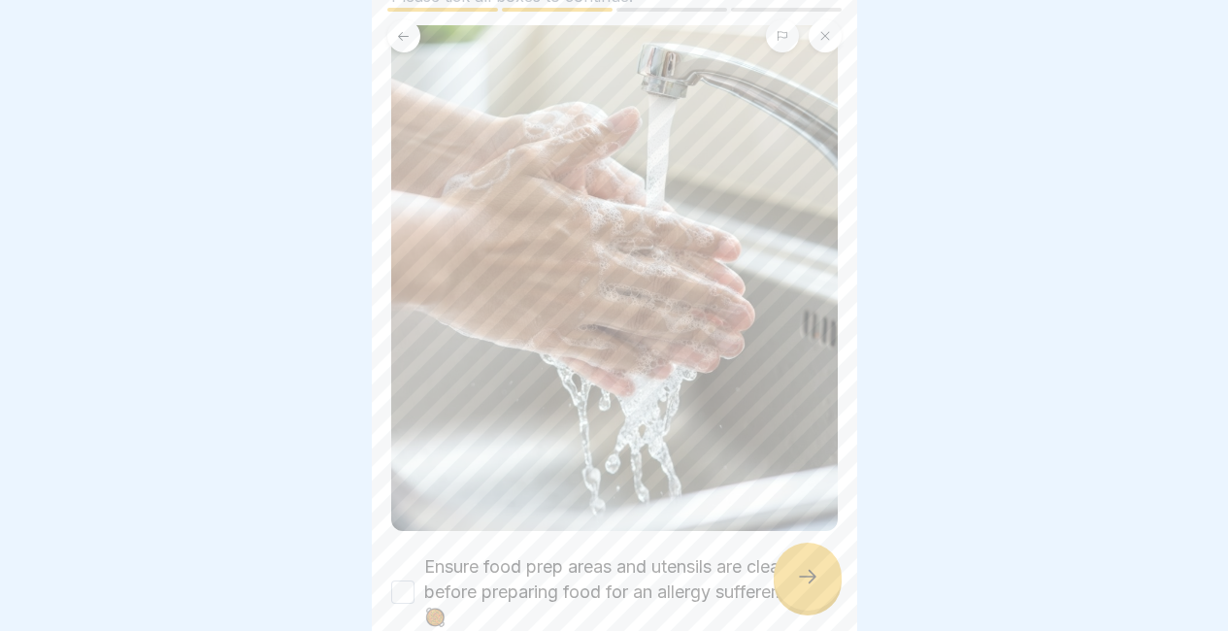
scroll to position [458, 0]
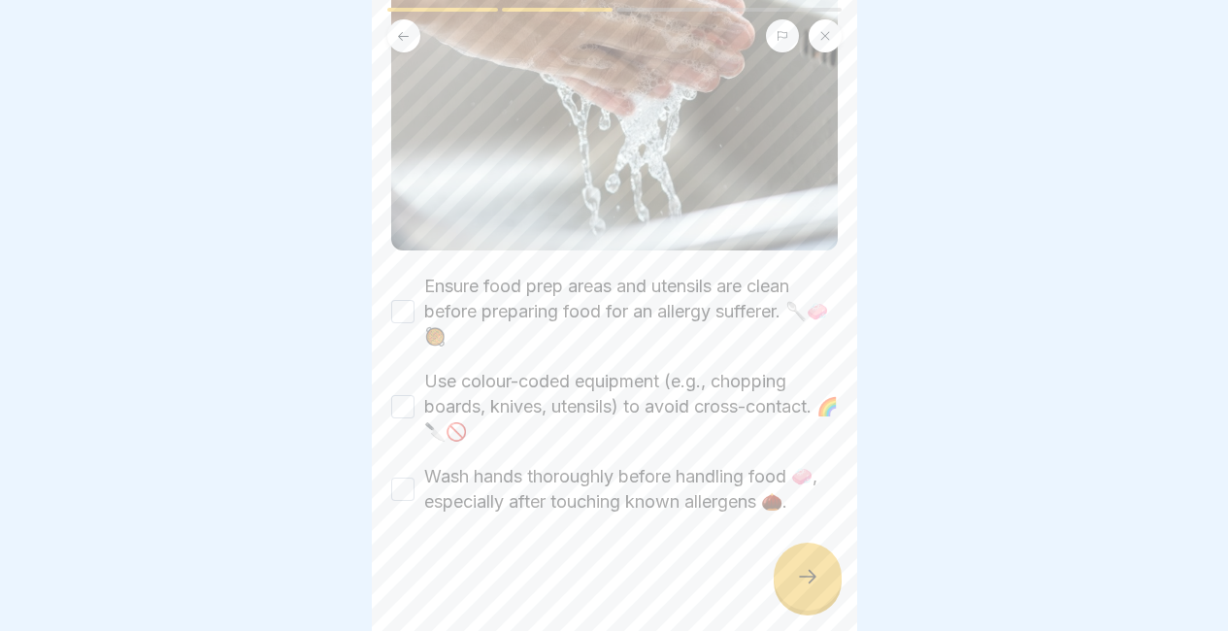
click at [394, 300] on button "Ensure food prep areas and utensils are clean before preparing food for an alle…" at bounding box center [402, 311] width 23 height 23
click at [405, 369] on div "Use colour-coded equipment (e.g., chopping boards, knives, utensils) to avoid c…" at bounding box center [614, 407] width 446 height 76
click at [413, 375] on div "Use colour-coded equipment (e.g., chopping boards, knives, utensils) to avoid c…" at bounding box center [614, 407] width 446 height 76
click at [401, 395] on button "Use colour-coded equipment (e.g., chopping boards, knives, utensils) to avoid c…" at bounding box center [402, 406] width 23 height 23
drag, startPoint x: 404, startPoint y: 469, endPoint x: 446, endPoint y: 486, distance: 46.1
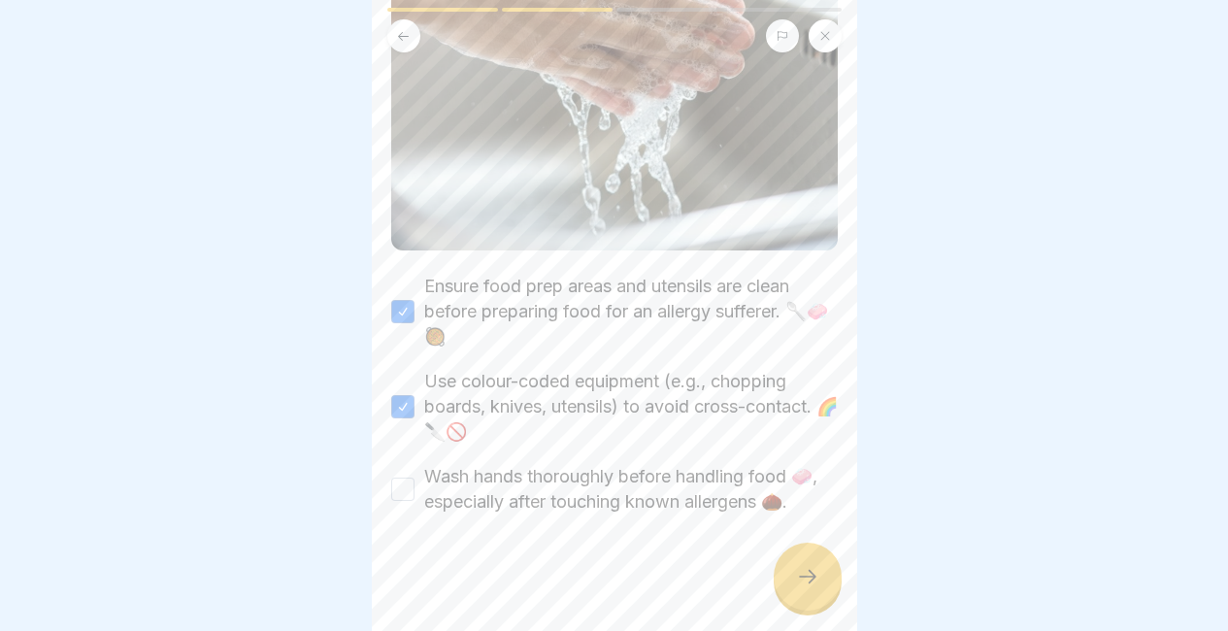
click at [405, 477] on button "Wash hands thoroughly before handling food 🧼, especially after touching known a…" at bounding box center [402, 488] width 23 height 23
click at [791, 583] on div at bounding box center [807, 576] width 68 height 68
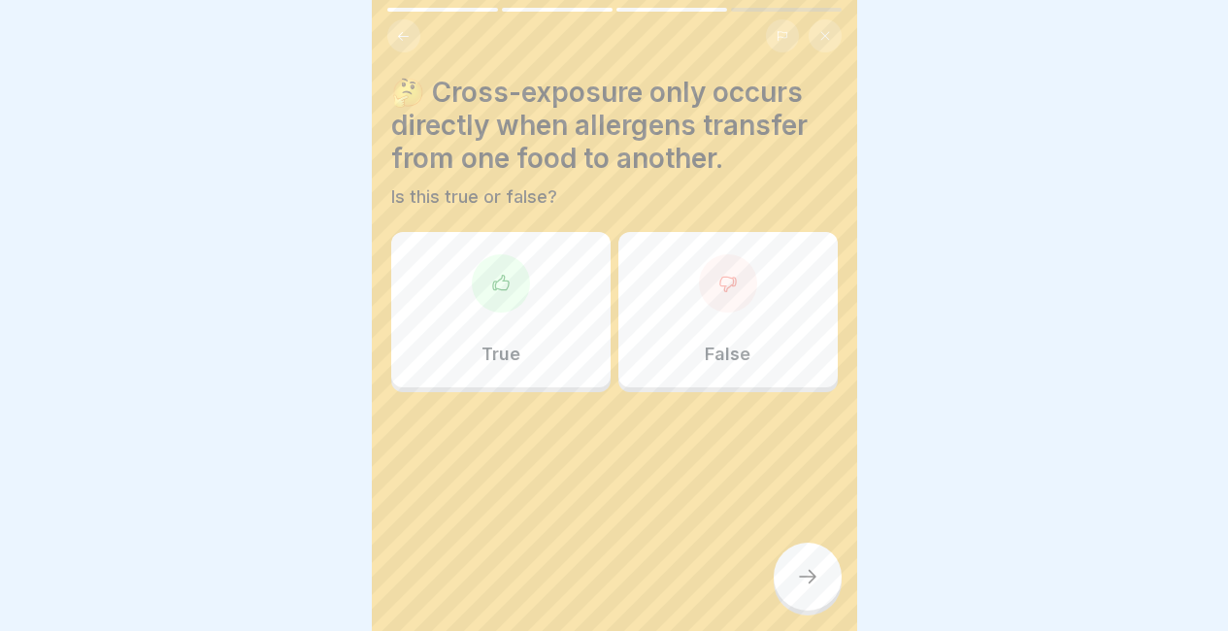
click at [563, 355] on div "True" at bounding box center [500, 309] width 219 height 155
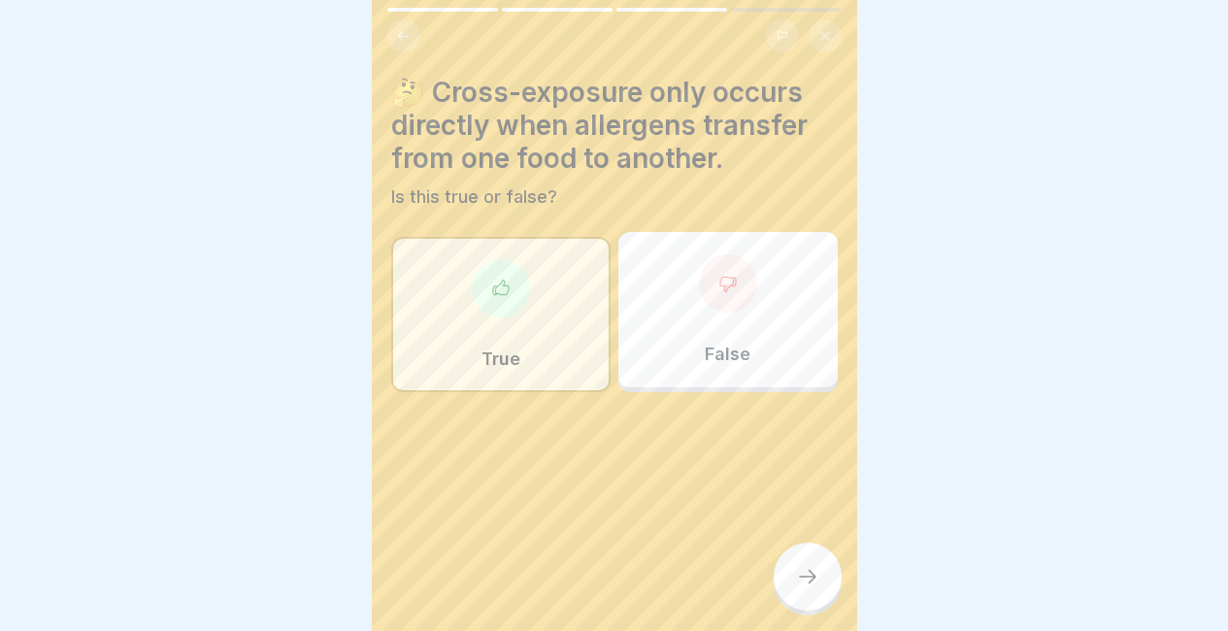
click at [800, 571] on div at bounding box center [807, 576] width 68 height 68
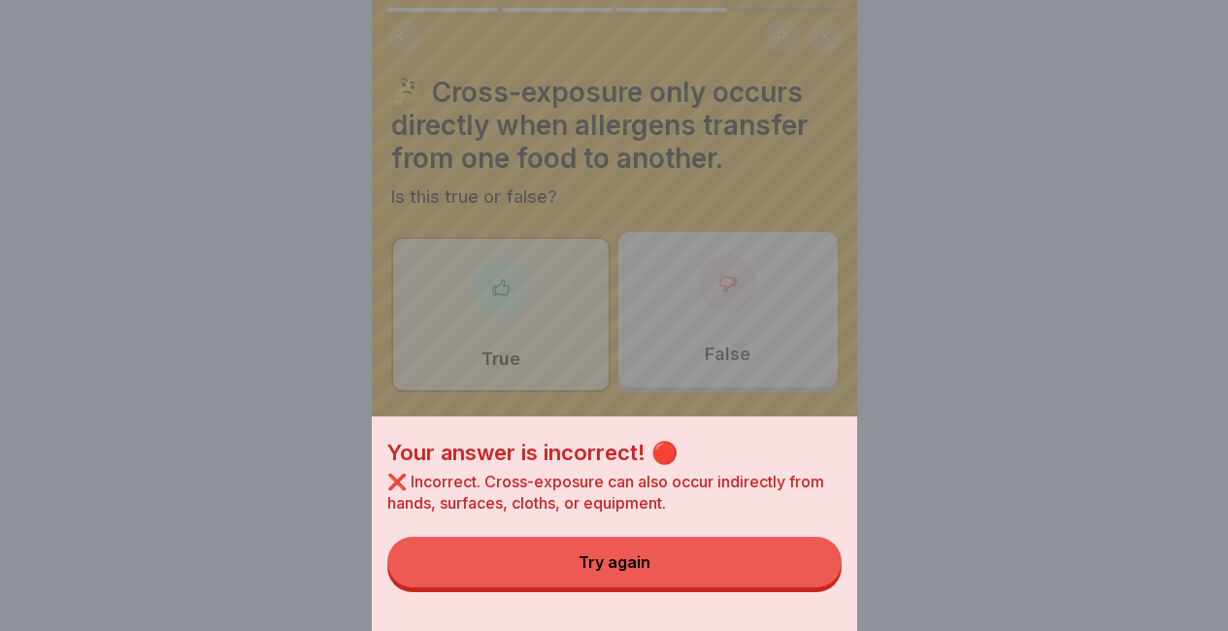
click at [796, 569] on button "Try again" at bounding box center [614, 562] width 454 height 50
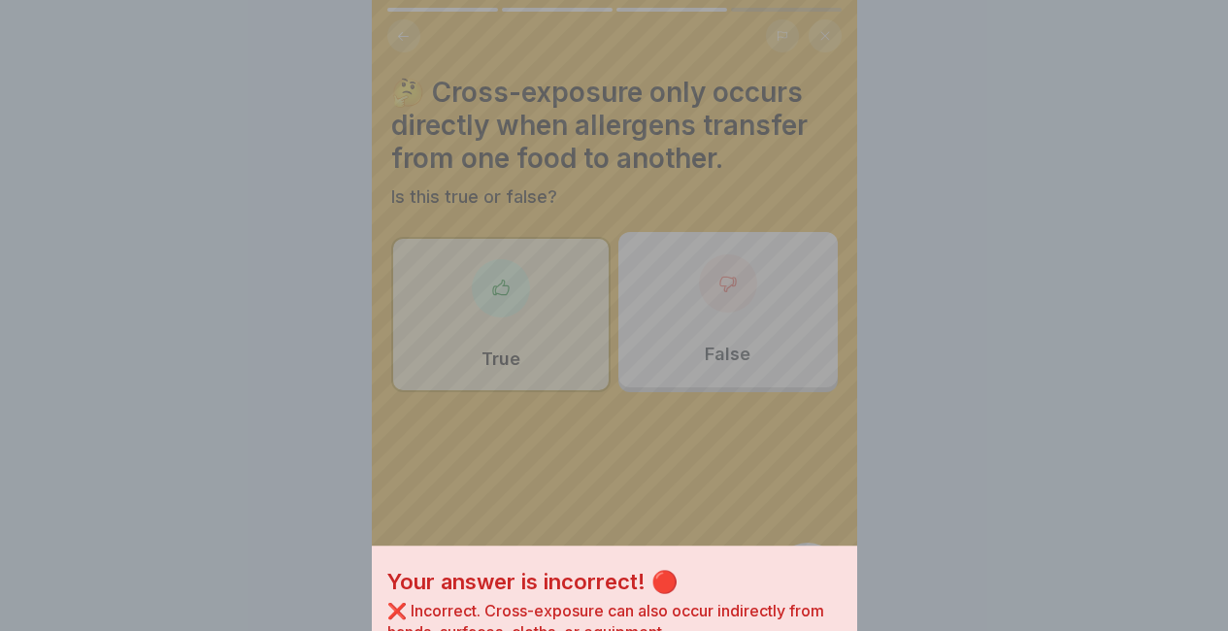
click at [736, 335] on div "Your answer is incorrect! 🔴 ❌ Incorrect. Cross-exposure can also occur indirect…" at bounding box center [614, 315] width 1228 height 631
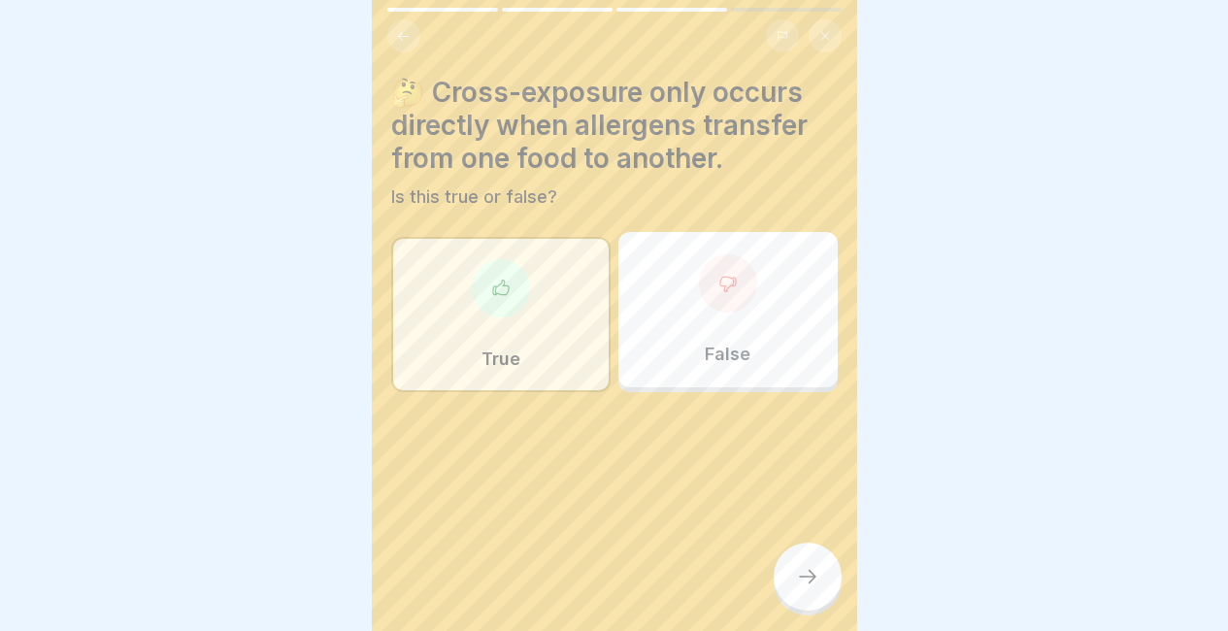
click at [698, 324] on div "False" at bounding box center [727, 309] width 219 height 155
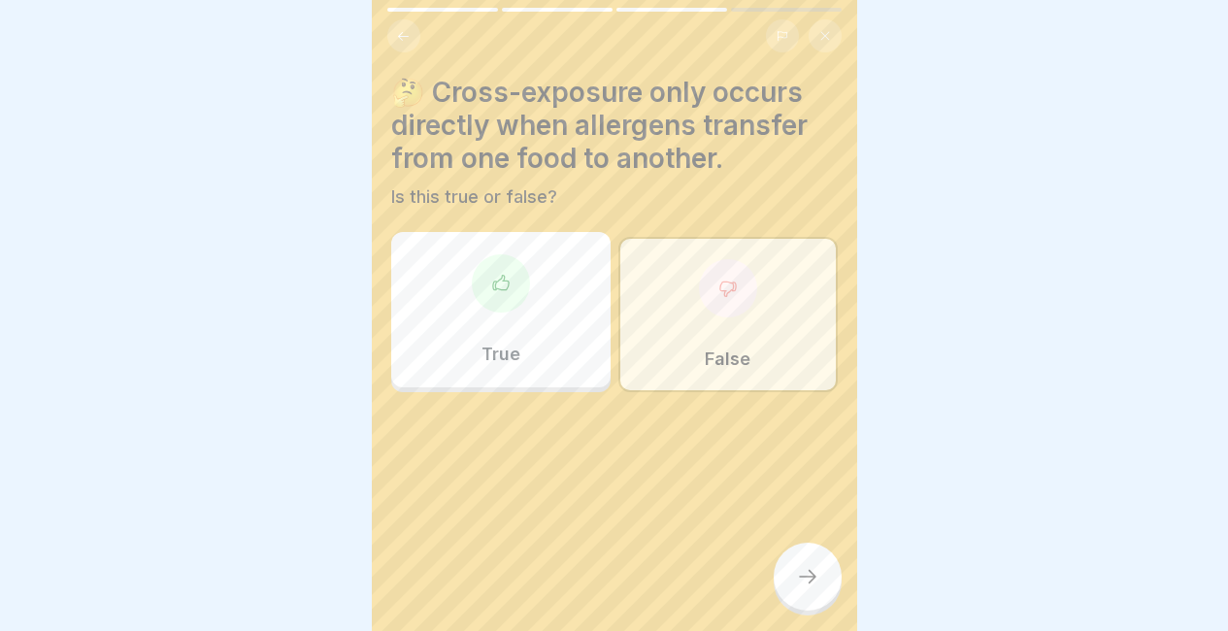
click at [797, 552] on div "🤔 Cross-exposure only occurs directly when allergens transfer from one food to …" at bounding box center [614, 315] width 485 height 631
click at [812, 582] on icon at bounding box center [807, 576] width 23 height 23
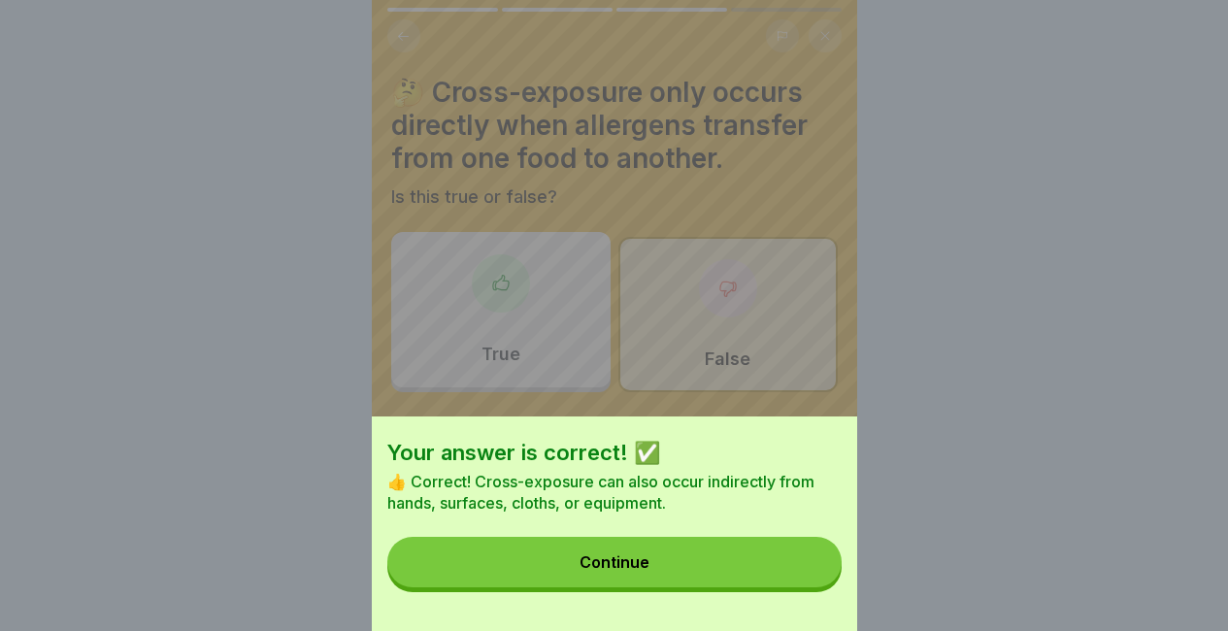
click at [812, 582] on button "Continue" at bounding box center [614, 562] width 454 height 50
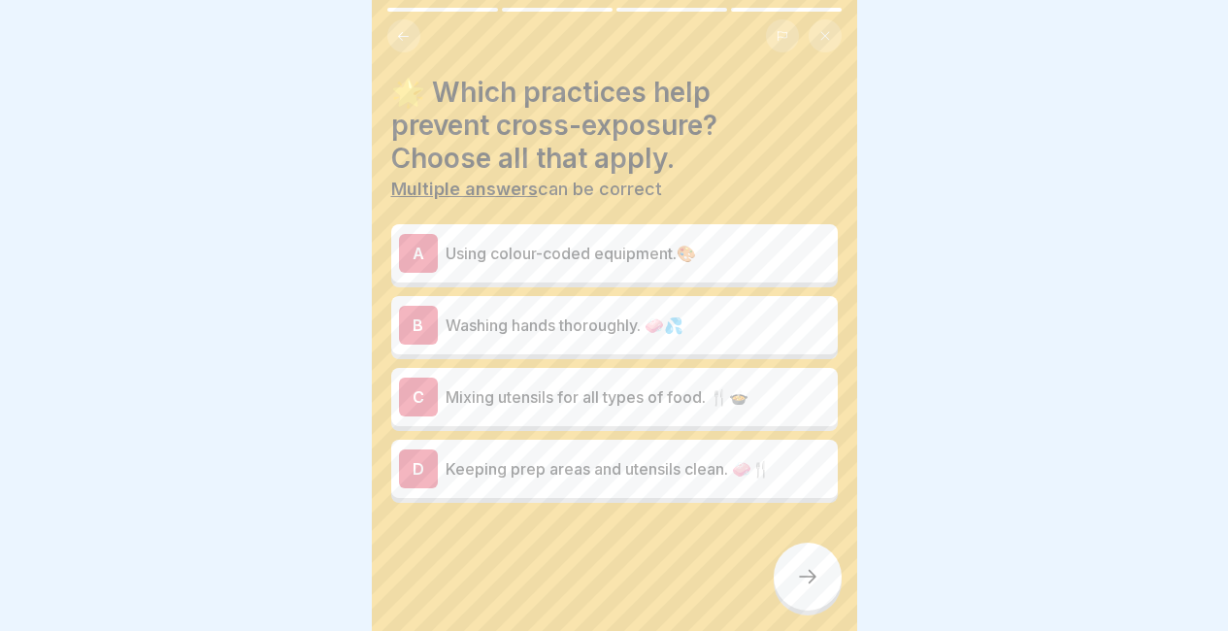
click at [687, 331] on p "Washing hands thoroughly. 🧼💦" at bounding box center [637, 324] width 384 height 23
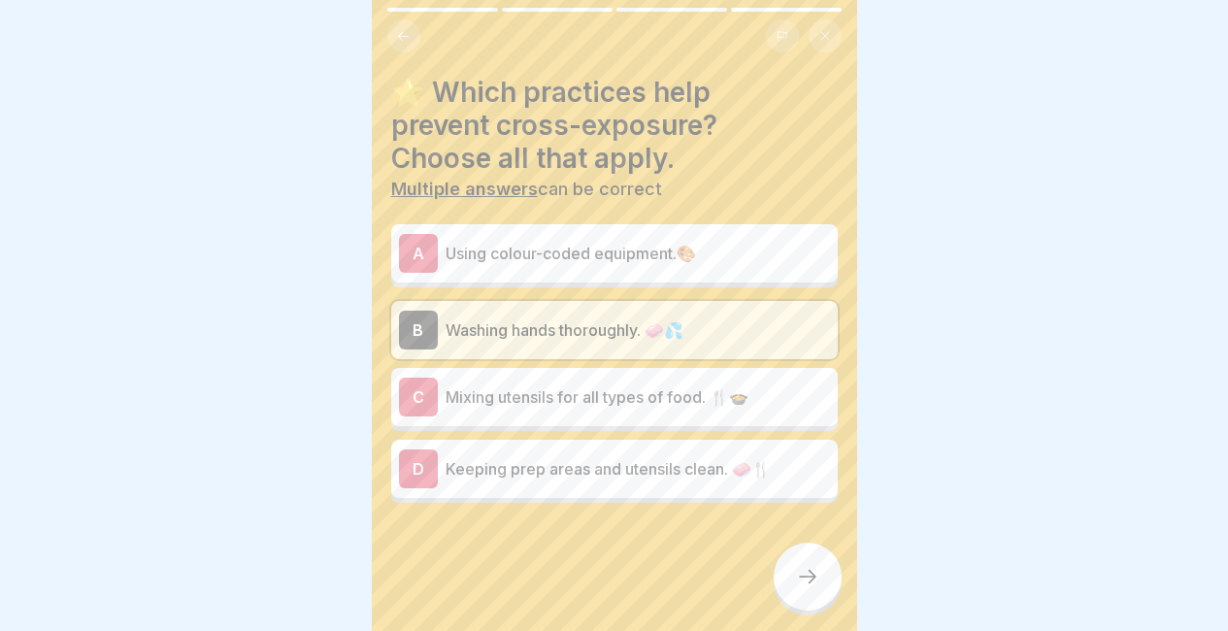
click at [719, 392] on p "Mixing utensils for all types of food. 🍴🍲" at bounding box center [637, 396] width 384 height 23
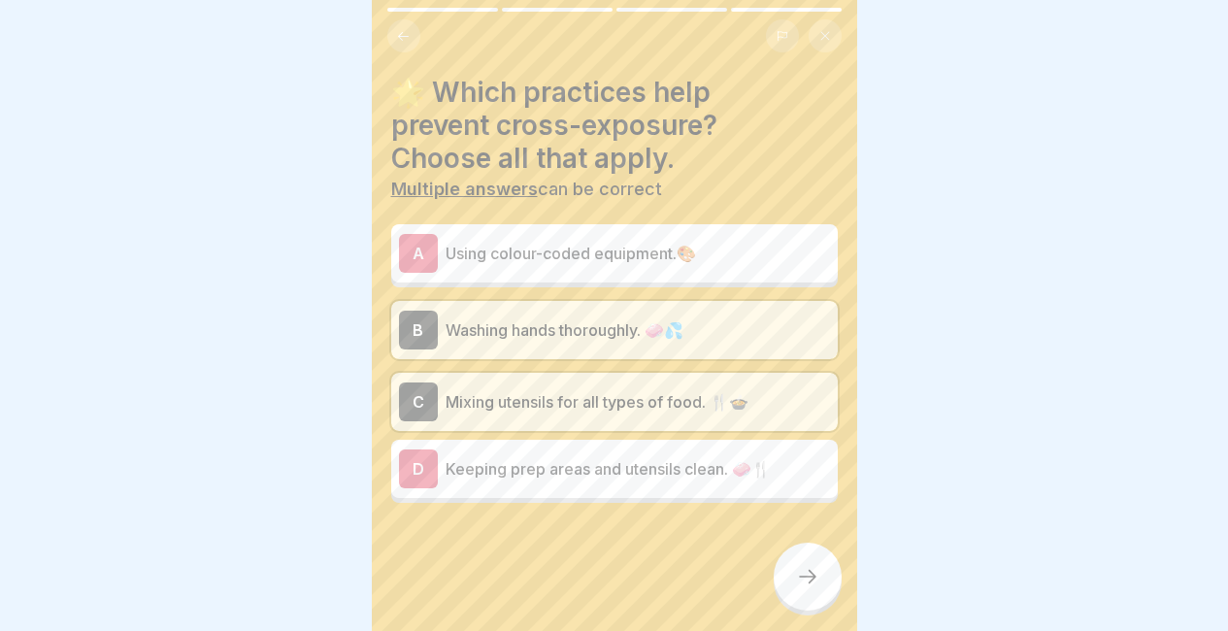
click at [732, 403] on p "Mixing utensils for all types of food. 🍴🍲" at bounding box center [637, 401] width 384 height 23
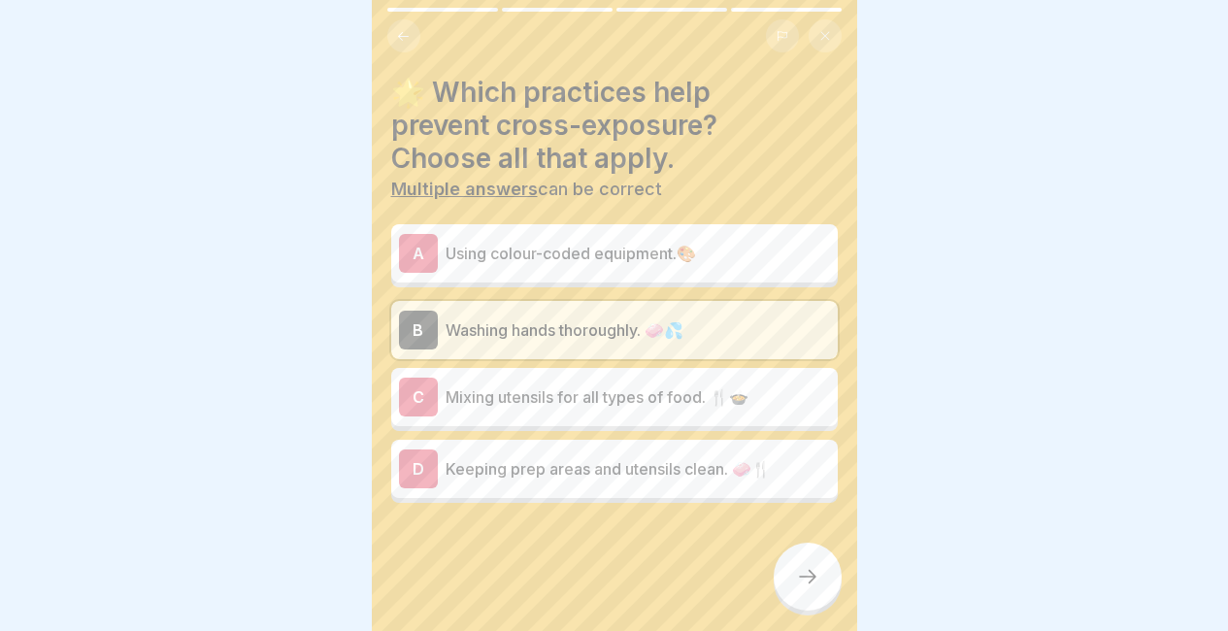
click at [735, 466] on p "Keeping prep areas and utensils clean. 🧼🍴" at bounding box center [637, 468] width 384 height 23
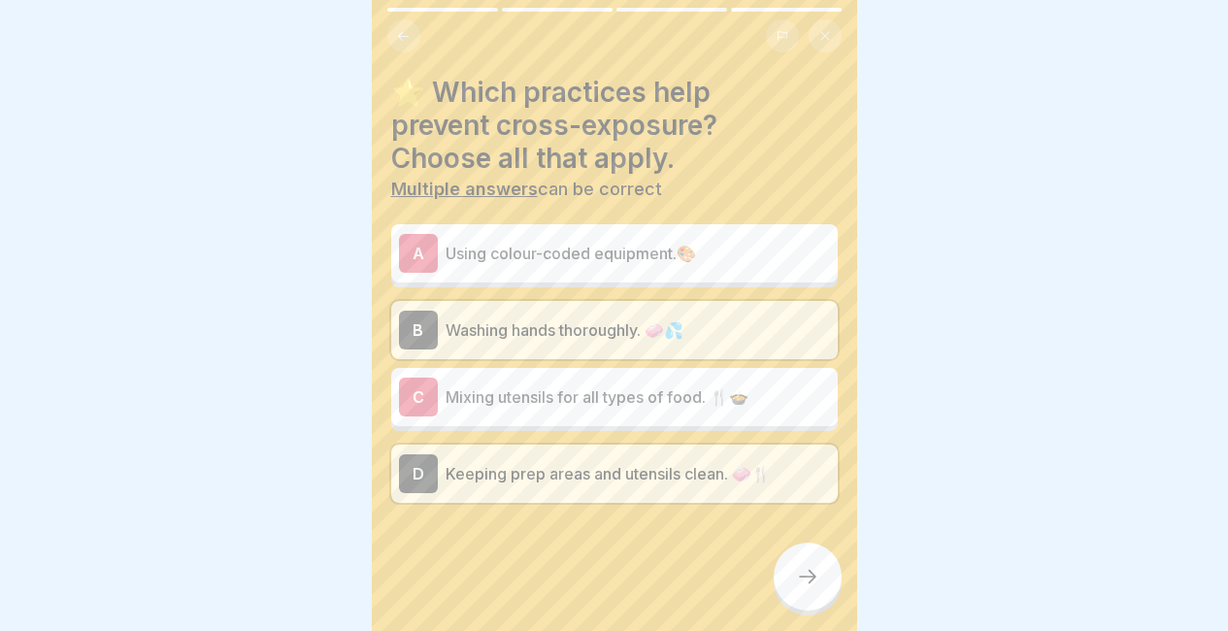
click at [803, 563] on div at bounding box center [807, 576] width 68 height 68
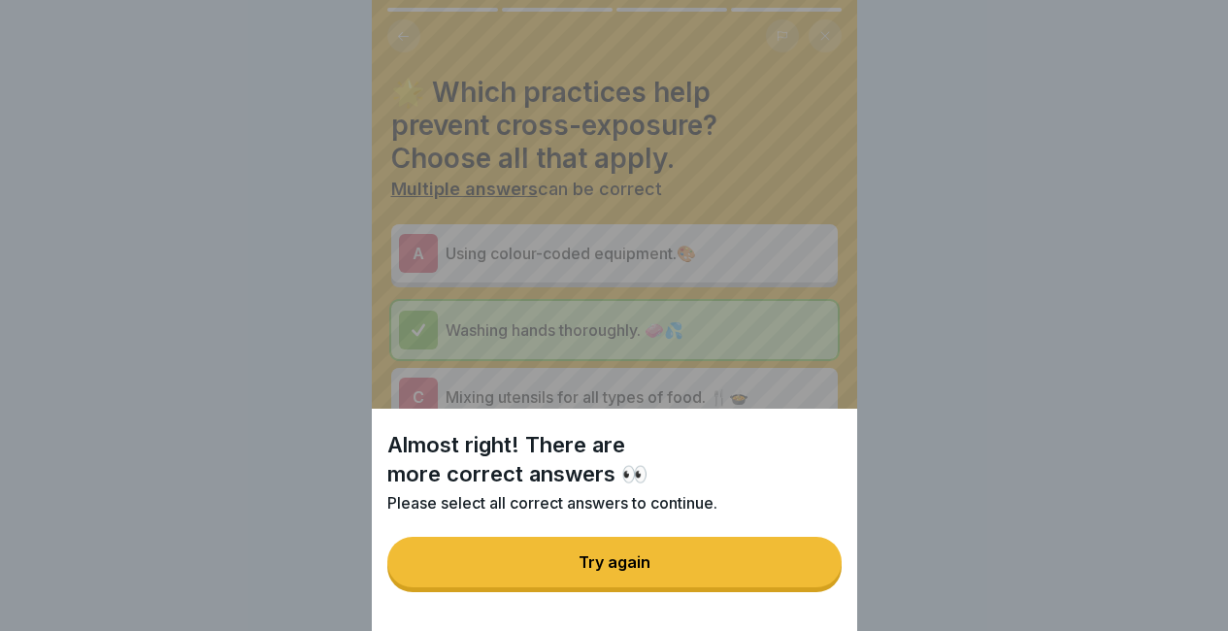
click at [802, 563] on button "Try again" at bounding box center [614, 562] width 454 height 50
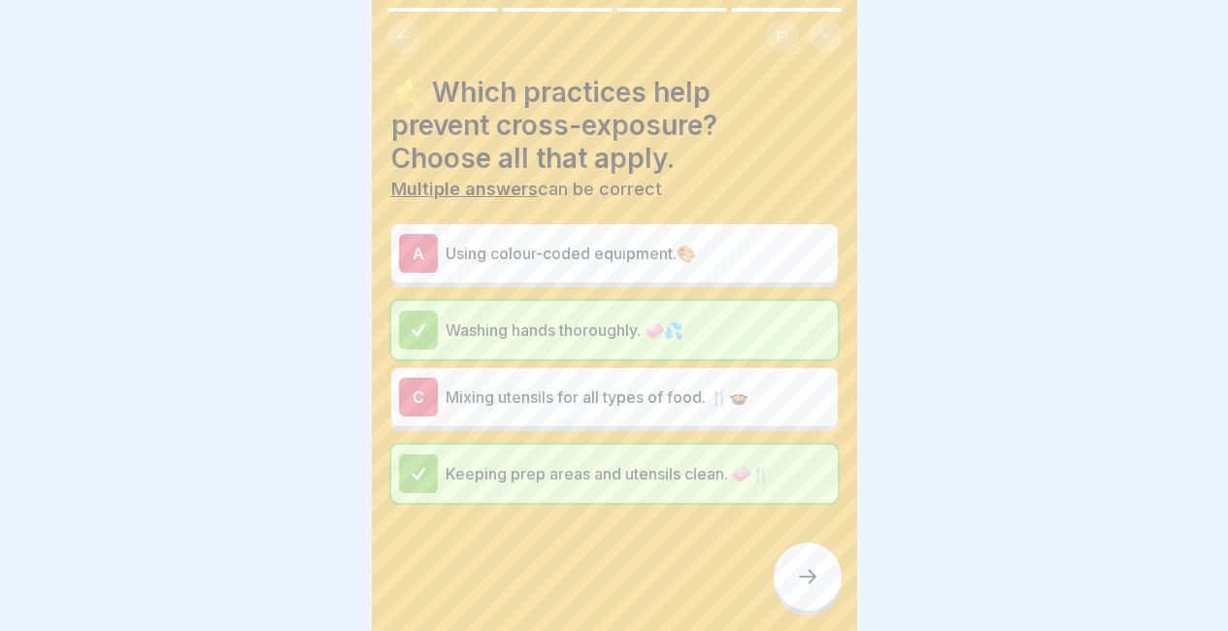
click at [674, 415] on div "C Mixing utensils for all types of food. 🍴🍲" at bounding box center [614, 397] width 431 height 39
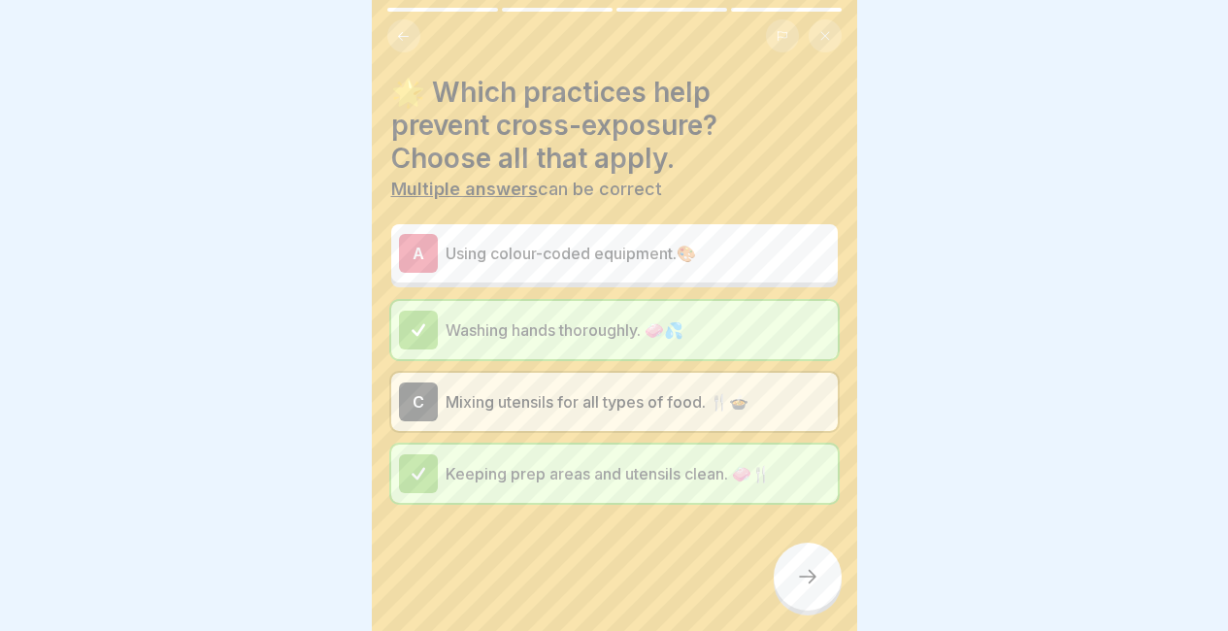
click at [697, 251] on p "Using colour-coded equipment.🎨" at bounding box center [637, 253] width 384 height 23
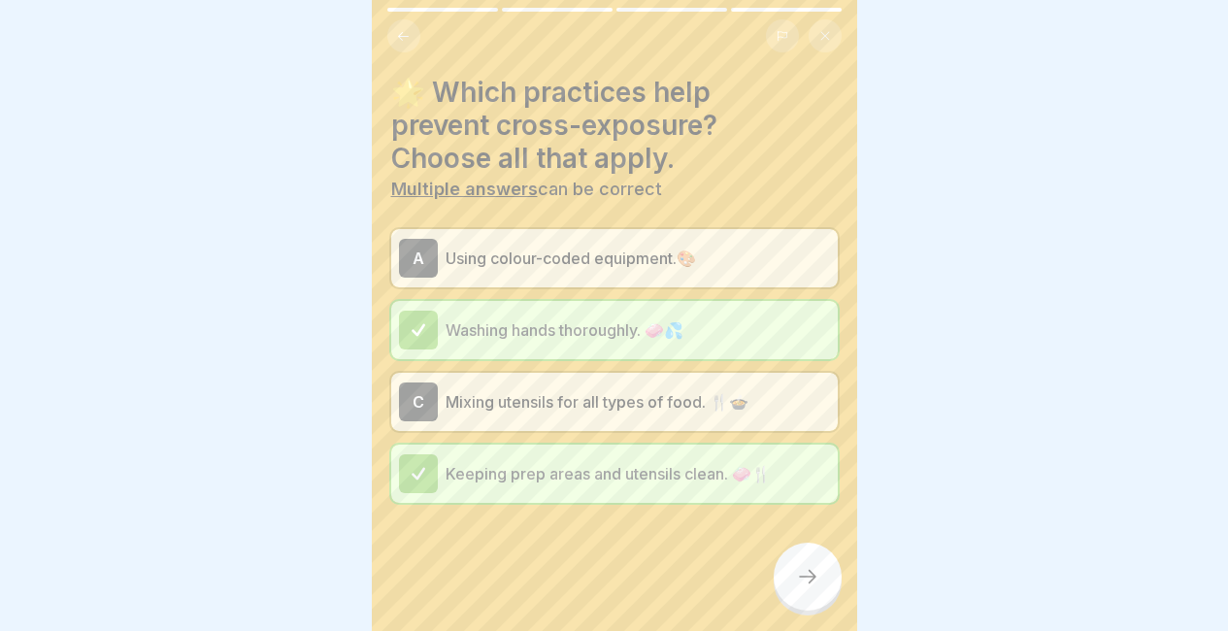
click at [730, 399] on p "Mixing utensils for all types of food. 🍴🍲" at bounding box center [637, 401] width 384 height 23
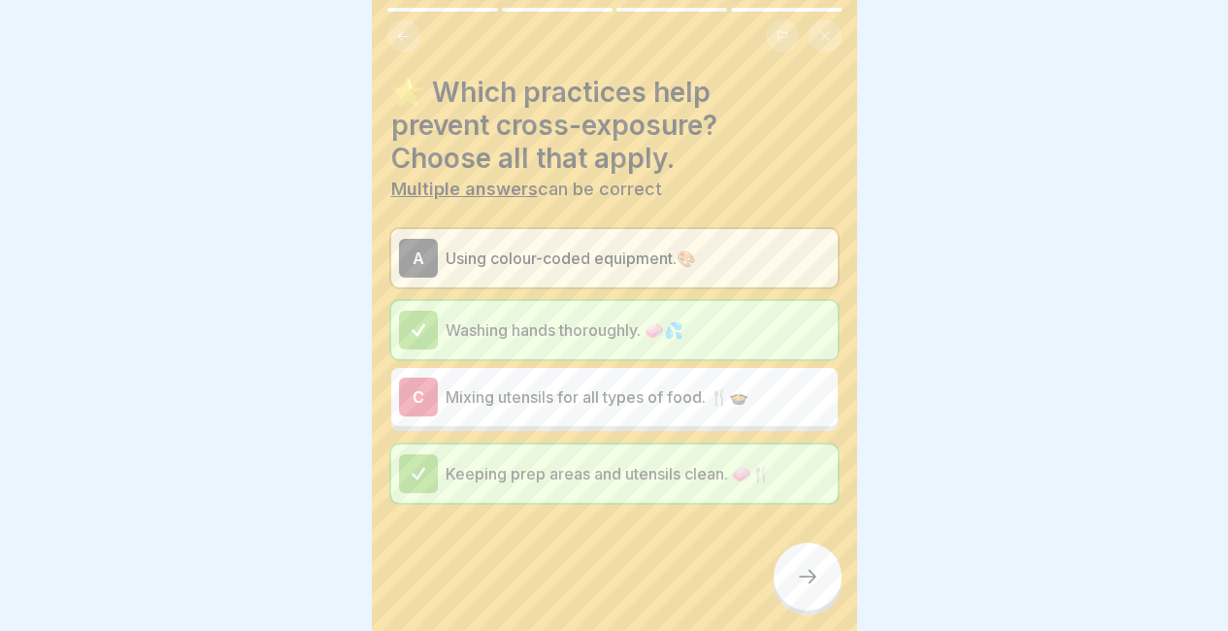
click at [800, 572] on div at bounding box center [807, 576] width 68 height 68
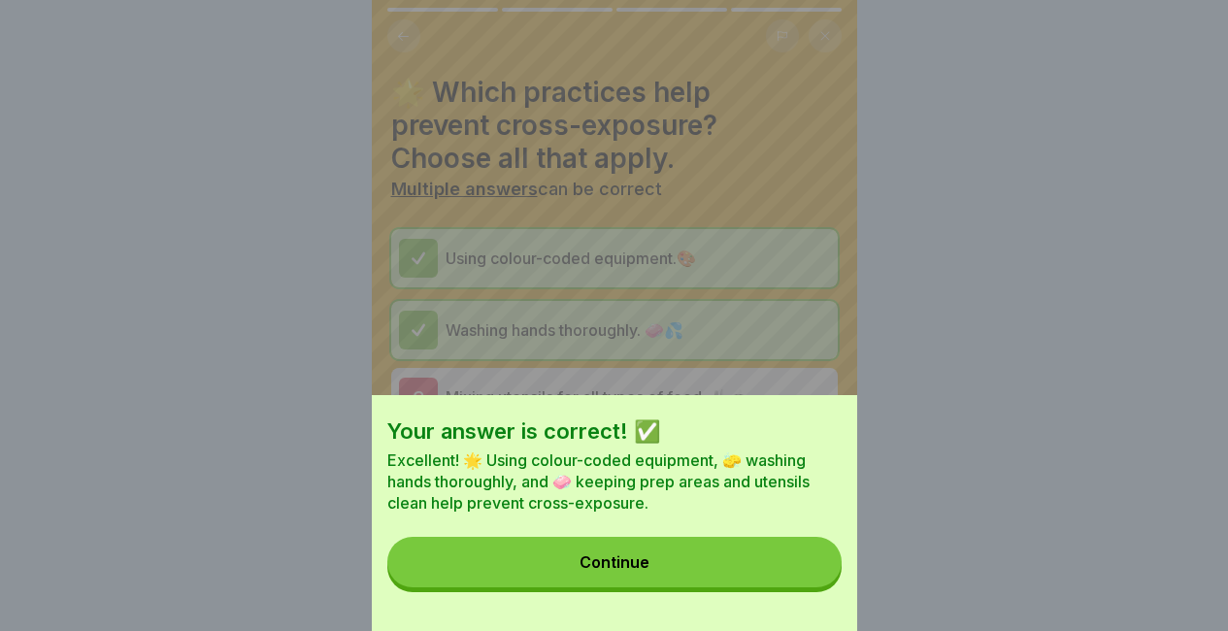
click at [800, 572] on button "Continue" at bounding box center [614, 562] width 454 height 50
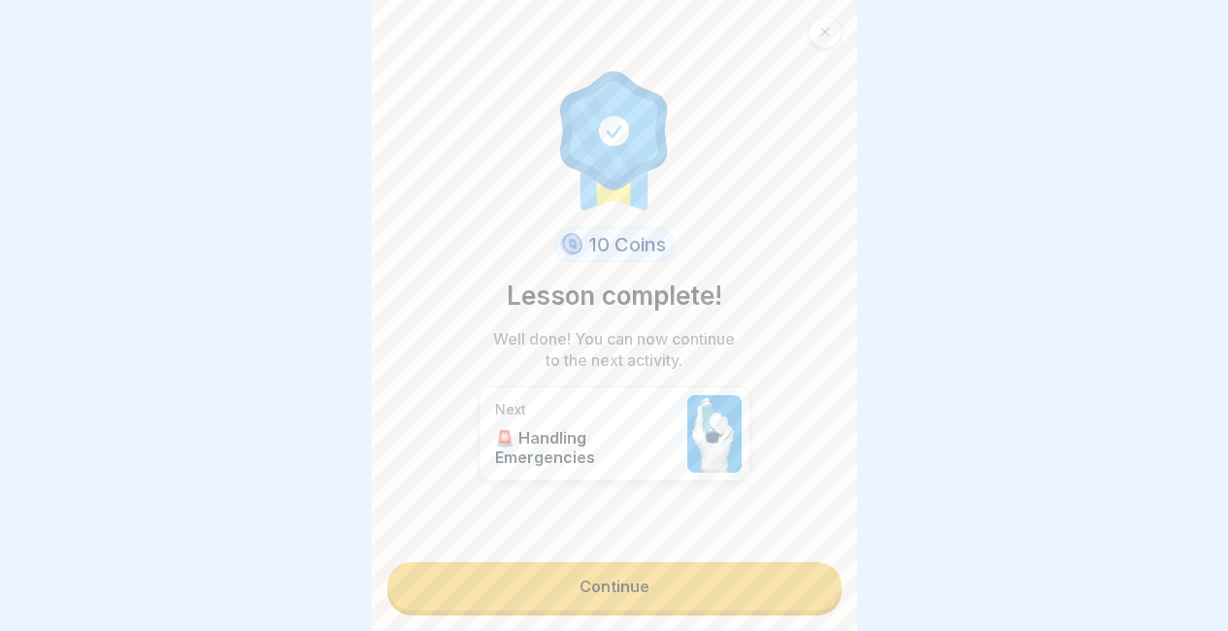
click at [786, 578] on link "Continue" at bounding box center [614, 586] width 454 height 49
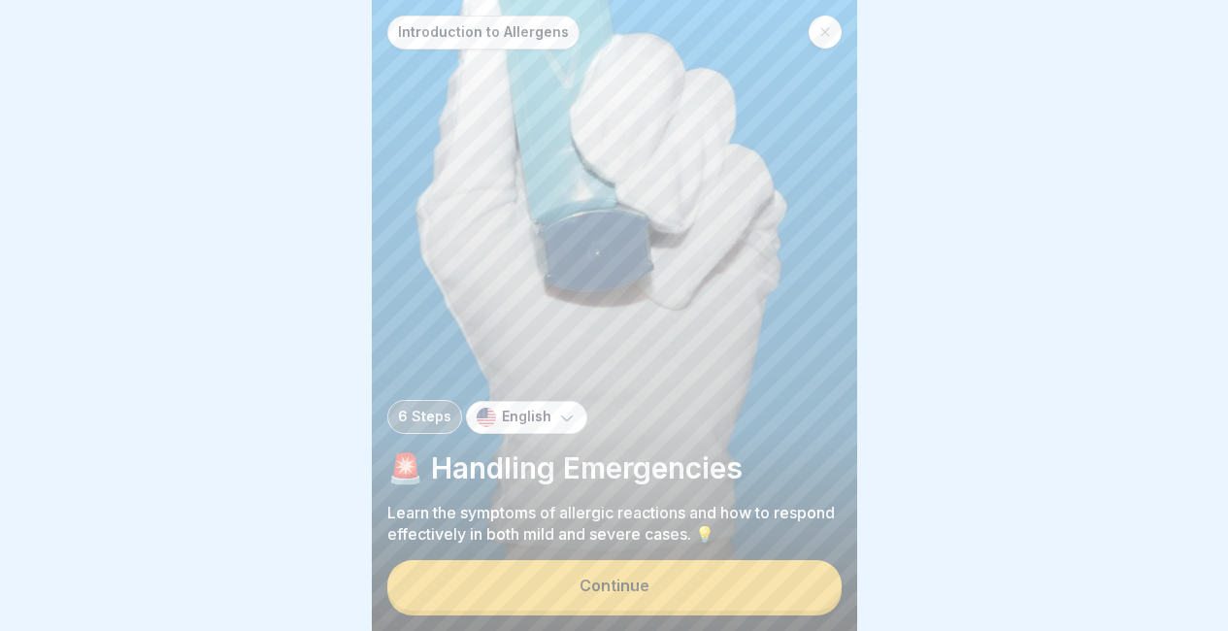
scroll to position [15, 0]
click at [699, 542] on p "Learn the symptoms of allergic reactions and how to respond effectively in both…" at bounding box center [614, 523] width 454 height 43
click at [695, 561] on div "Continue" at bounding box center [614, 587] width 454 height 55
click at [670, 561] on div "Introduction to Allergens 6 Steps English 🚨 Handling Emergencies Learn the symp…" at bounding box center [614, 315] width 485 height 631
click at [664, 592] on button "Continue" at bounding box center [614, 585] width 454 height 50
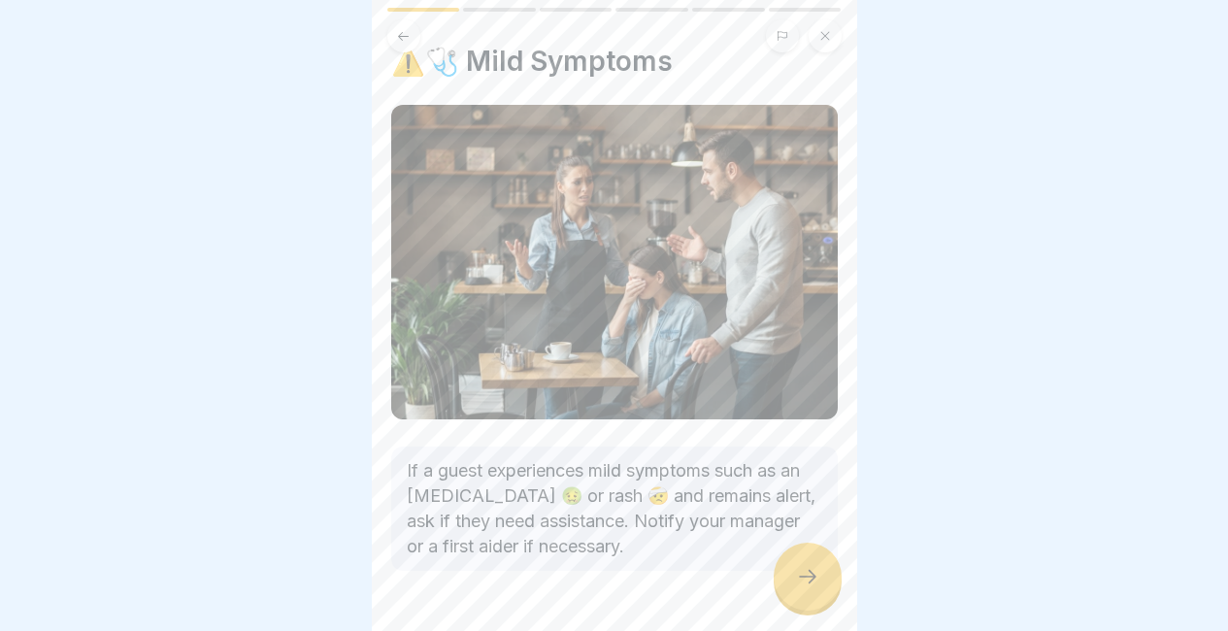
scroll to position [77, 0]
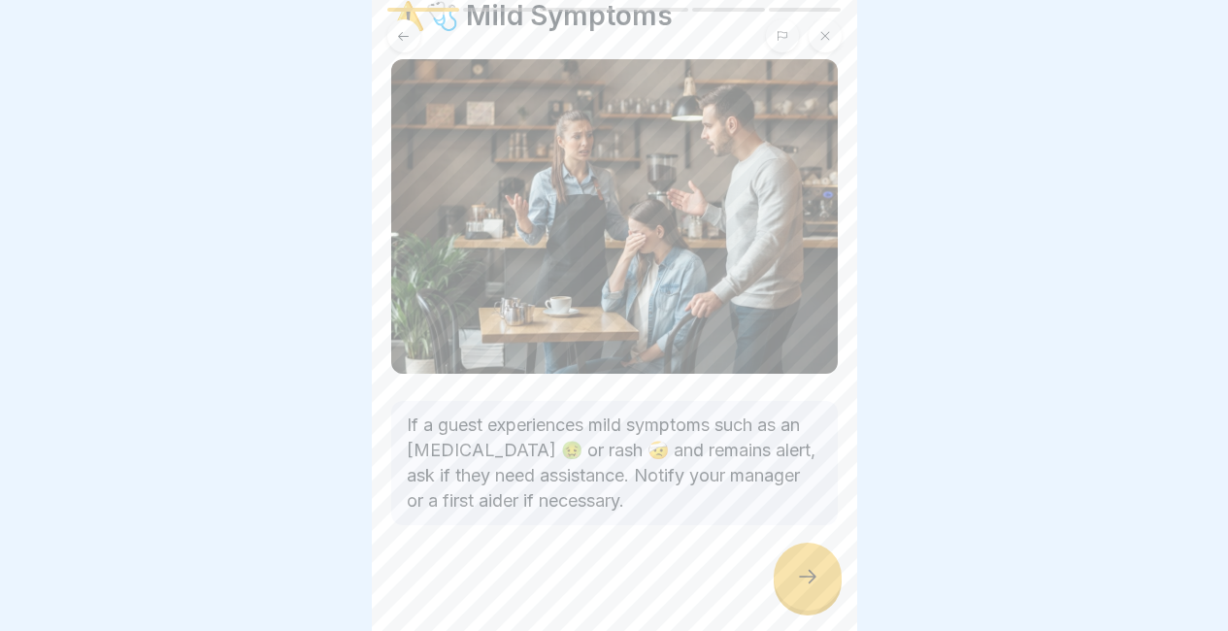
click at [785, 567] on div at bounding box center [807, 576] width 68 height 68
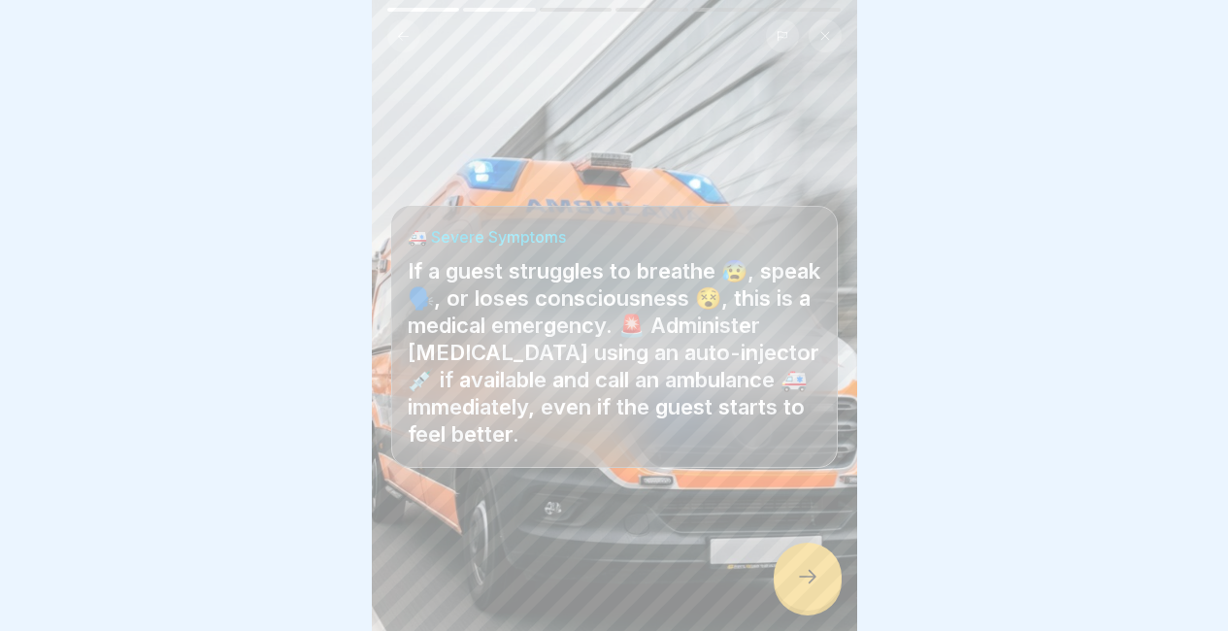
click at [785, 567] on div at bounding box center [807, 576] width 68 height 68
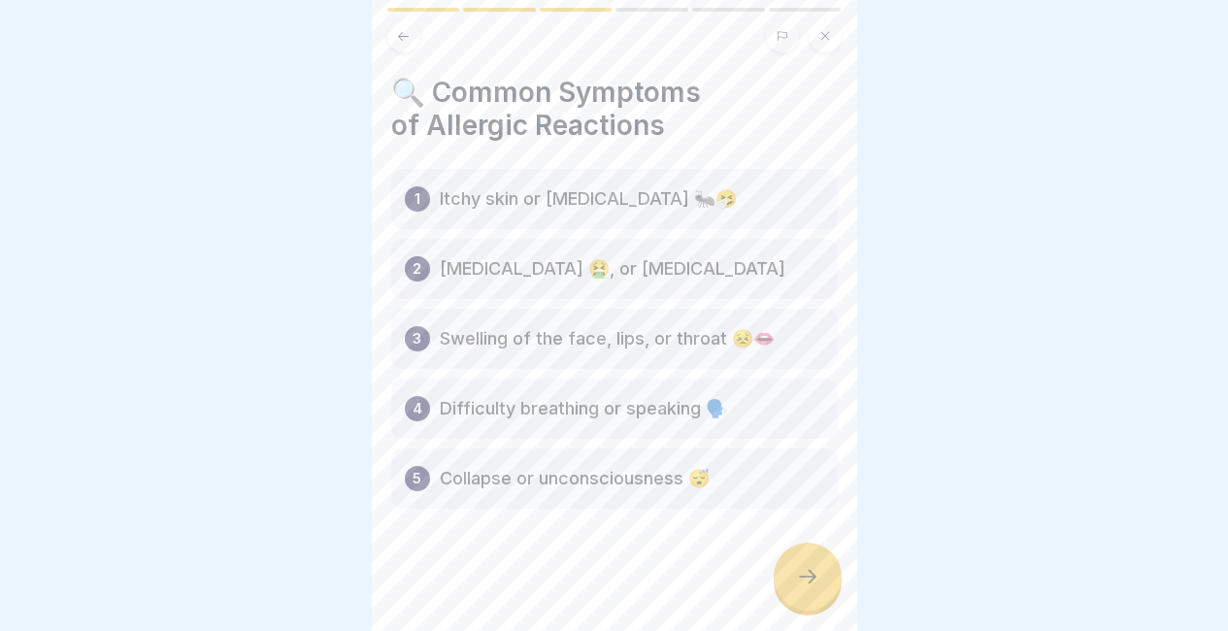
click at [785, 567] on div at bounding box center [807, 576] width 68 height 68
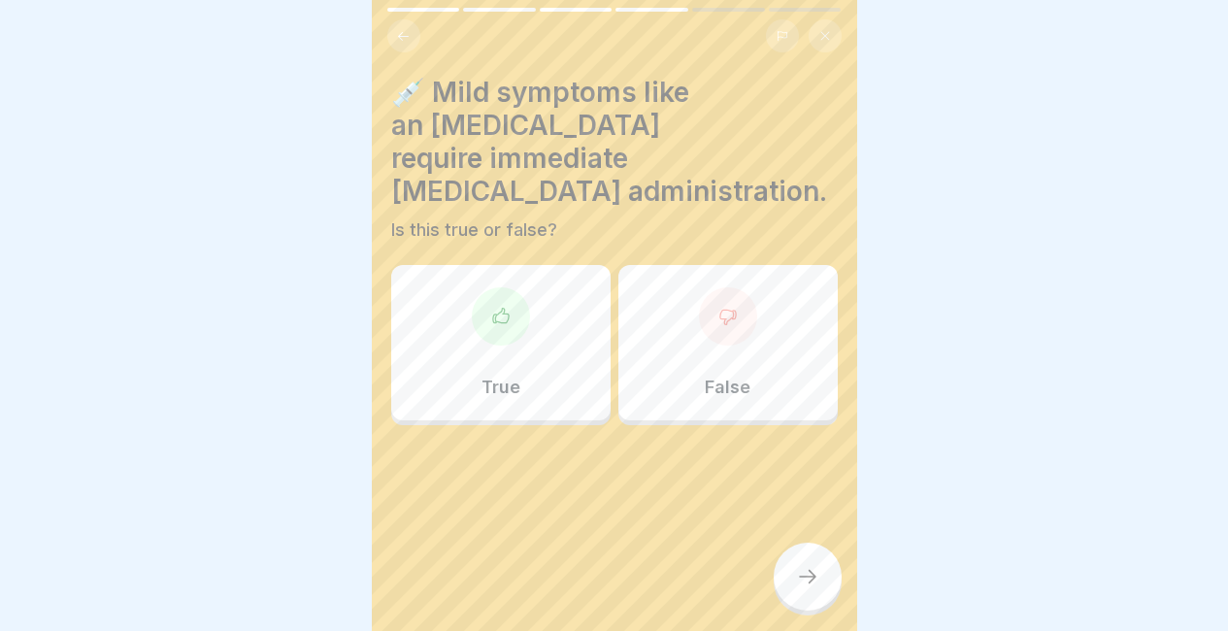
click at [539, 318] on div "True" at bounding box center [500, 342] width 219 height 155
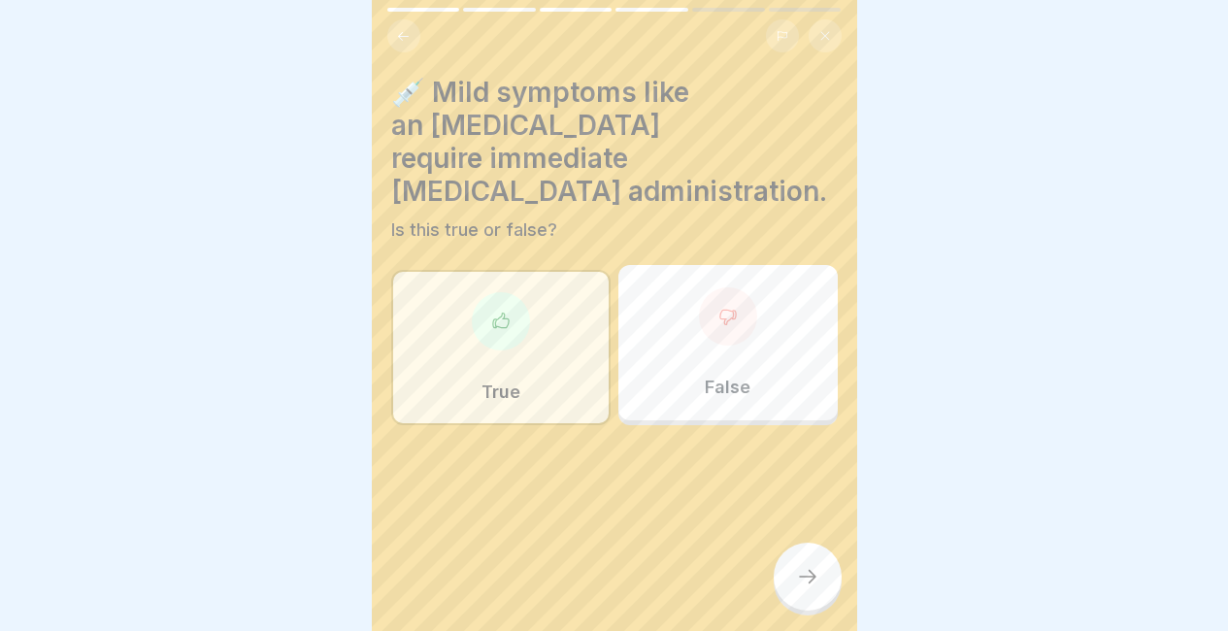
click at [778, 555] on div "💉 Mild symptoms like an [MEDICAL_DATA] require immediate [MEDICAL_DATA] adminis…" at bounding box center [614, 315] width 485 height 631
click at [802, 579] on icon at bounding box center [807, 576] width 23 height 23
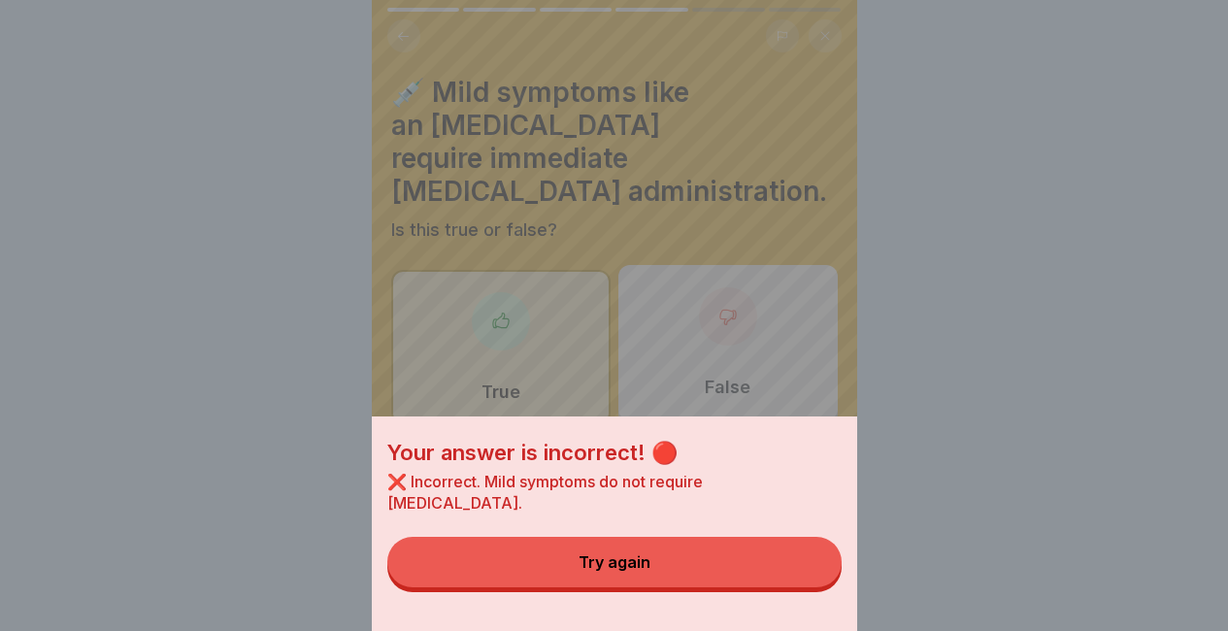
click at [783, 571] on button "Try again" at bounding box center [614, 562] width 454 height 50
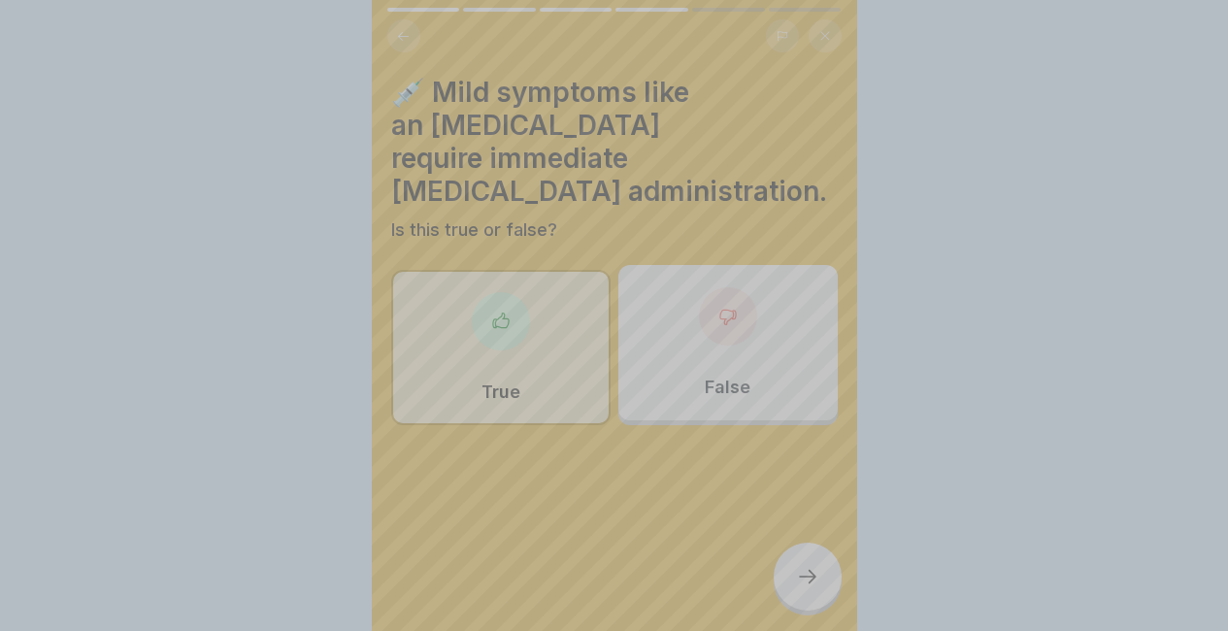
click at [741, 248] on div "Your answer is incorrect! 🔴 ❌ Incorrect. Mild symptoms do not require [MEDICAL_…" at bounding box center [614, 315] width 1228 height 631
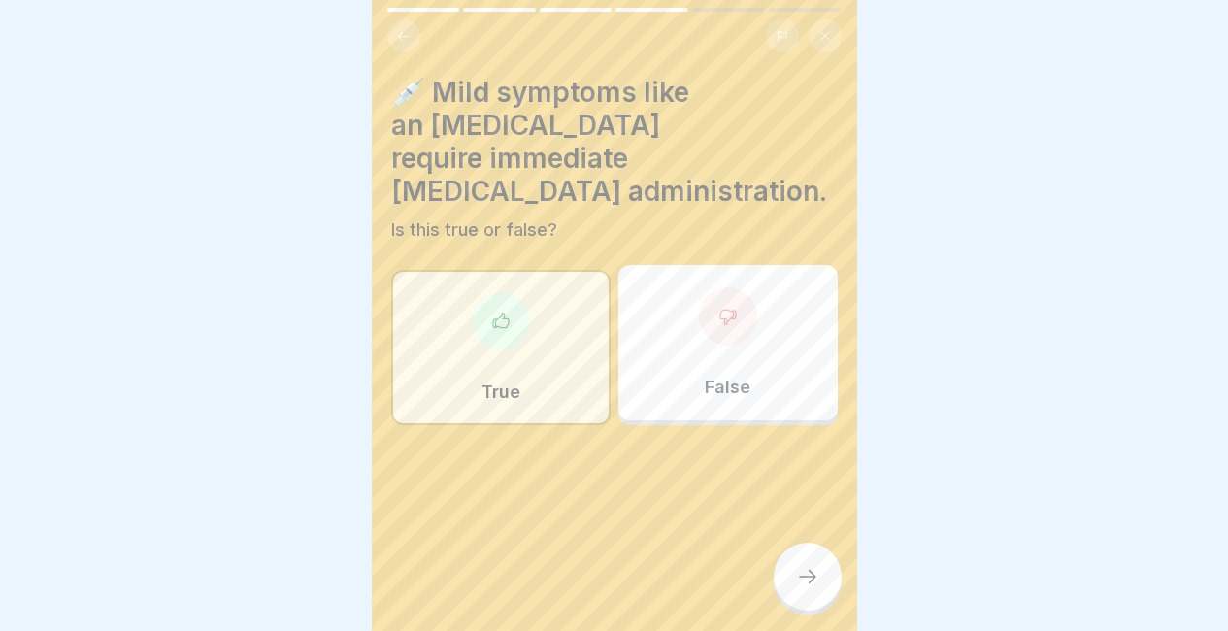
click at [733, 377] on p "False" at bounding box center [728, 387] width 46 height 21
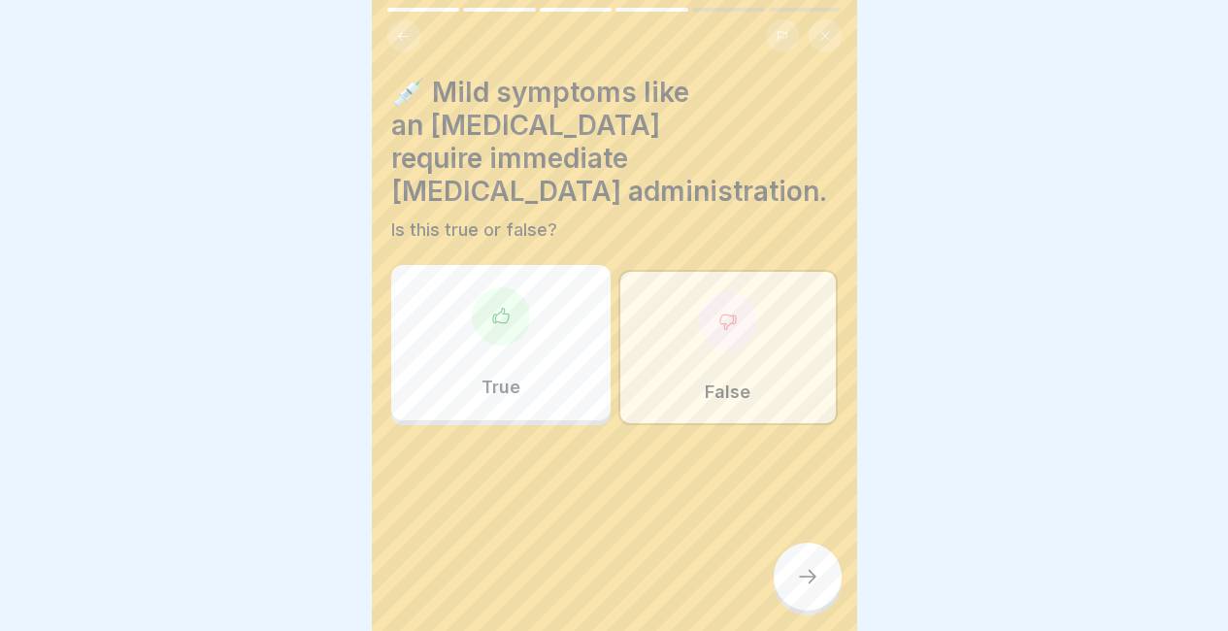
click at [799, 547] on div at bounding box center [807, 576] width 68 height 68
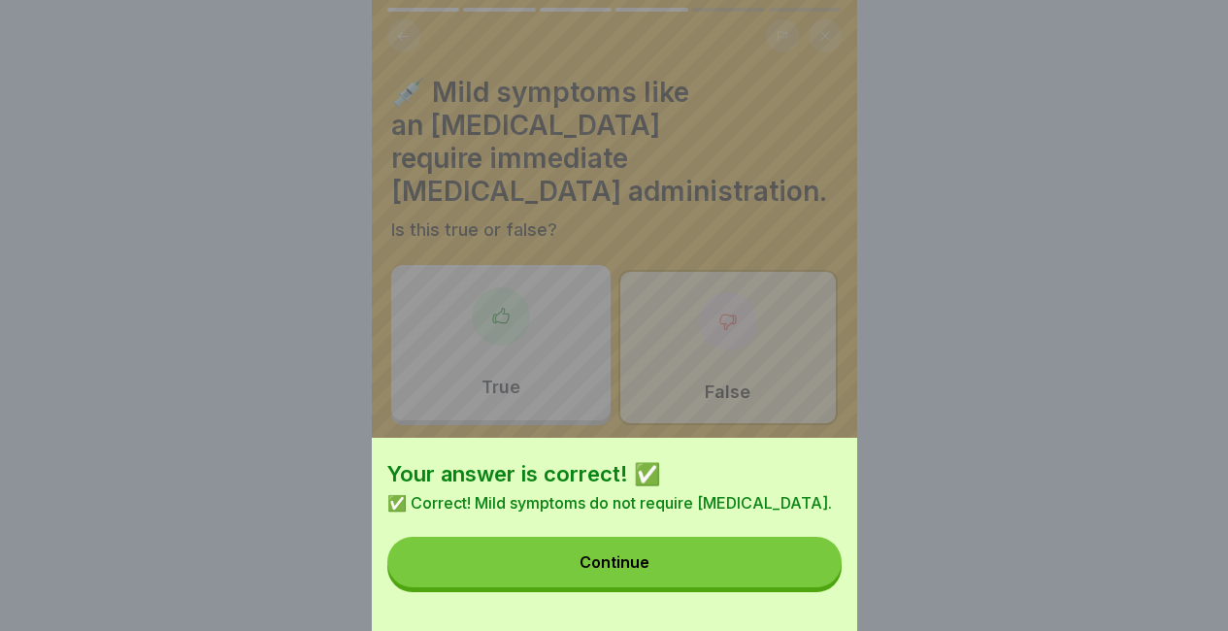
click at [802, 556] on button "Continue" at bounding box center [614, 562] width 454 height 50
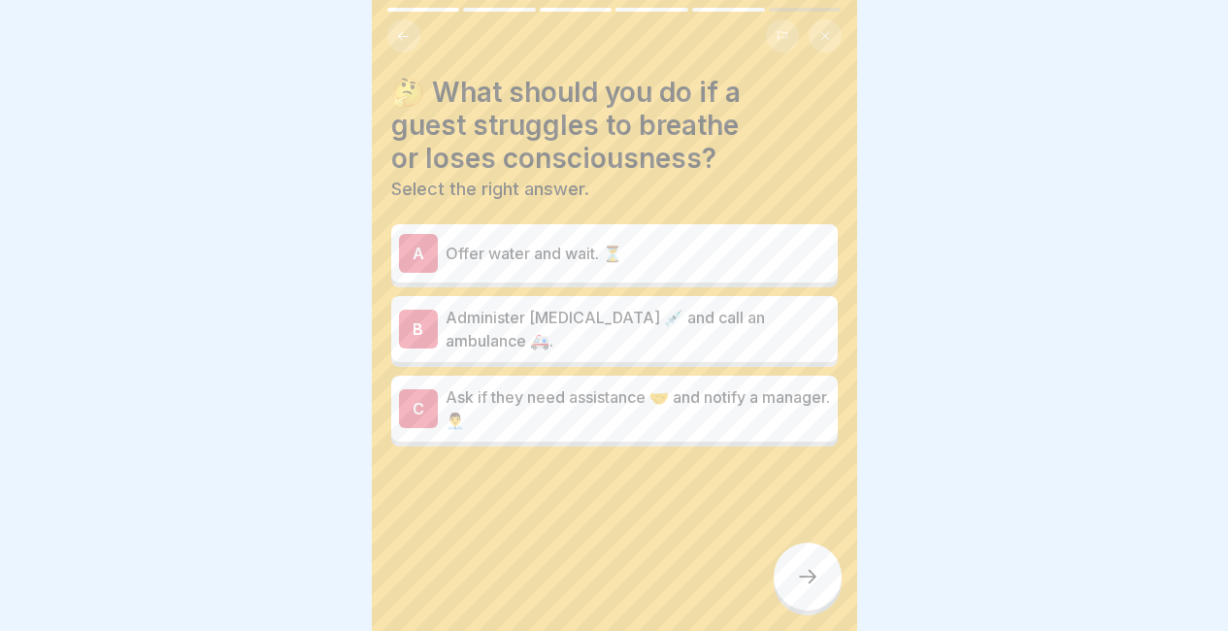
click at [705, 385] on p "Ask if they need assistance 🤝 and notify a manager. 👨‍💼" at bounding box center [637, 408] width 384 height 47
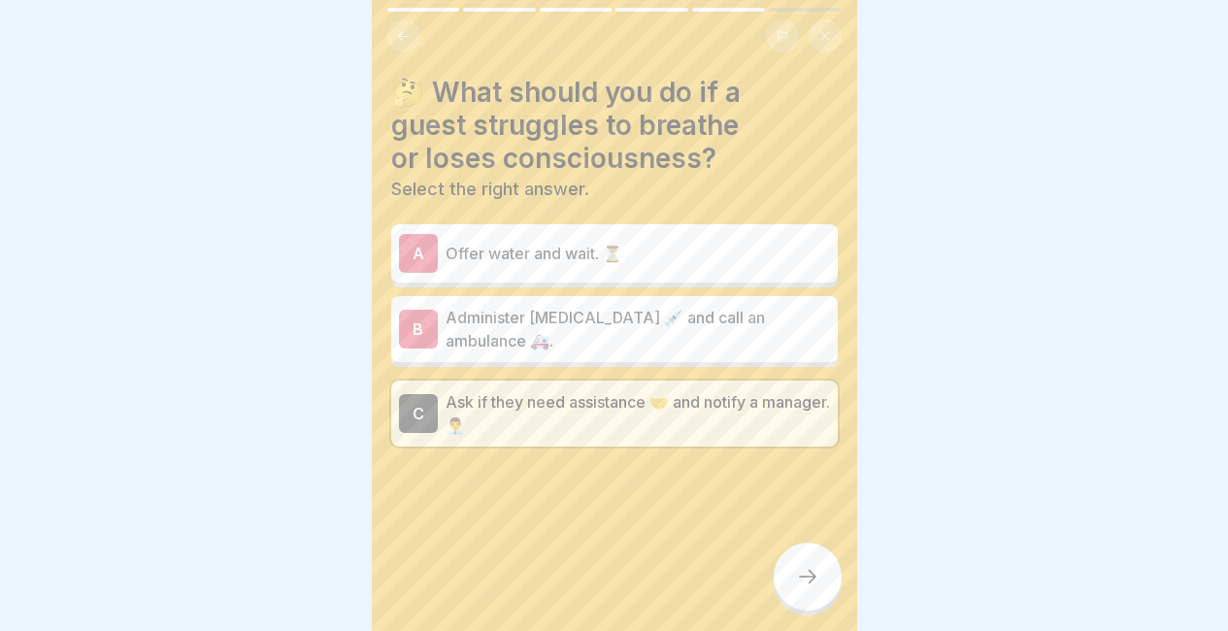
click at [745, 316] on p "Administer [MEDICAL_DATA] 💉 and call an ambulance 🚑." at bounding box center [637, 329] width 384 height 47
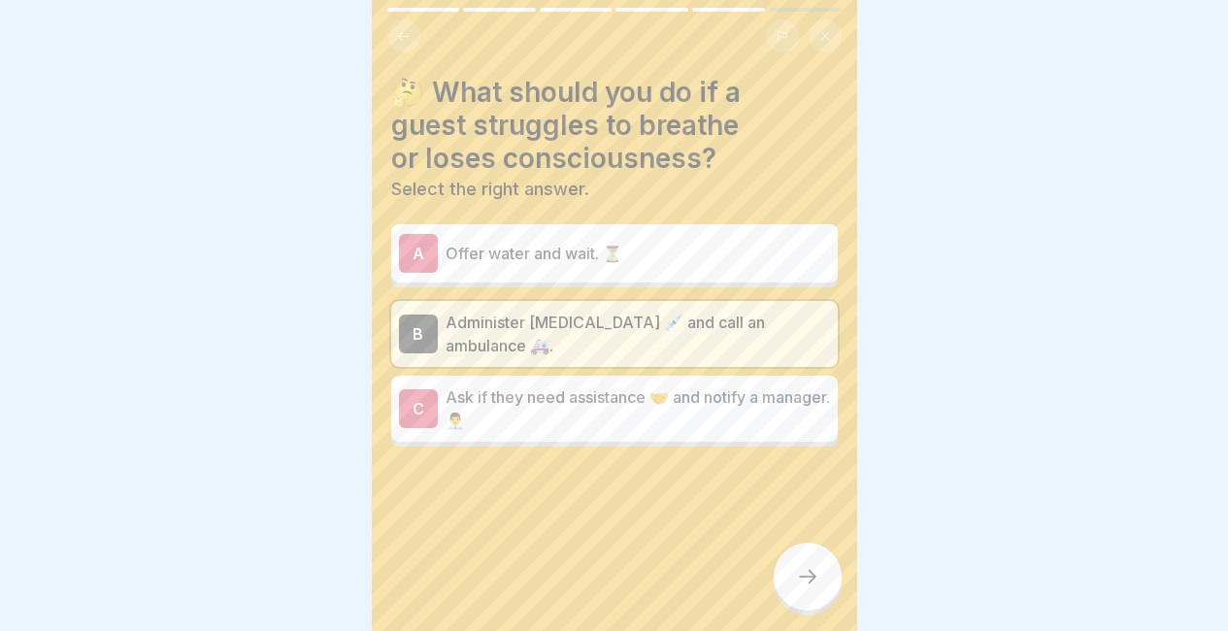
click at [795, 551] on div at bounding box center [807, 576] width 68 height 68
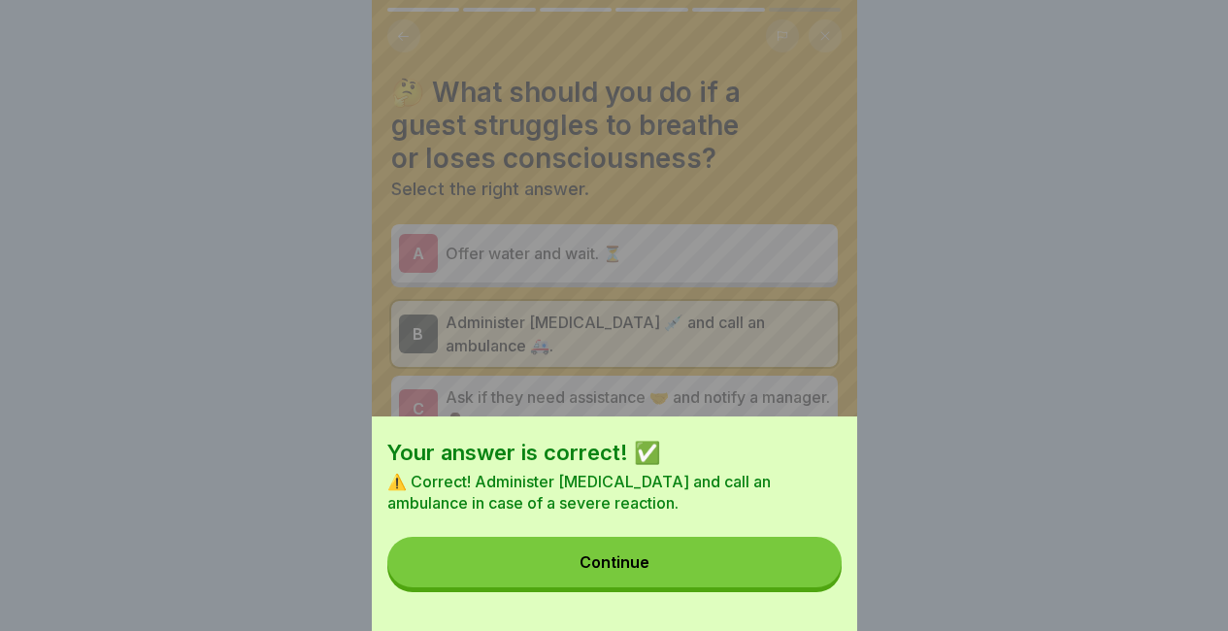
click at [789, 554] on button "Continue" at bounding box center [614, 562] width 454 height 50
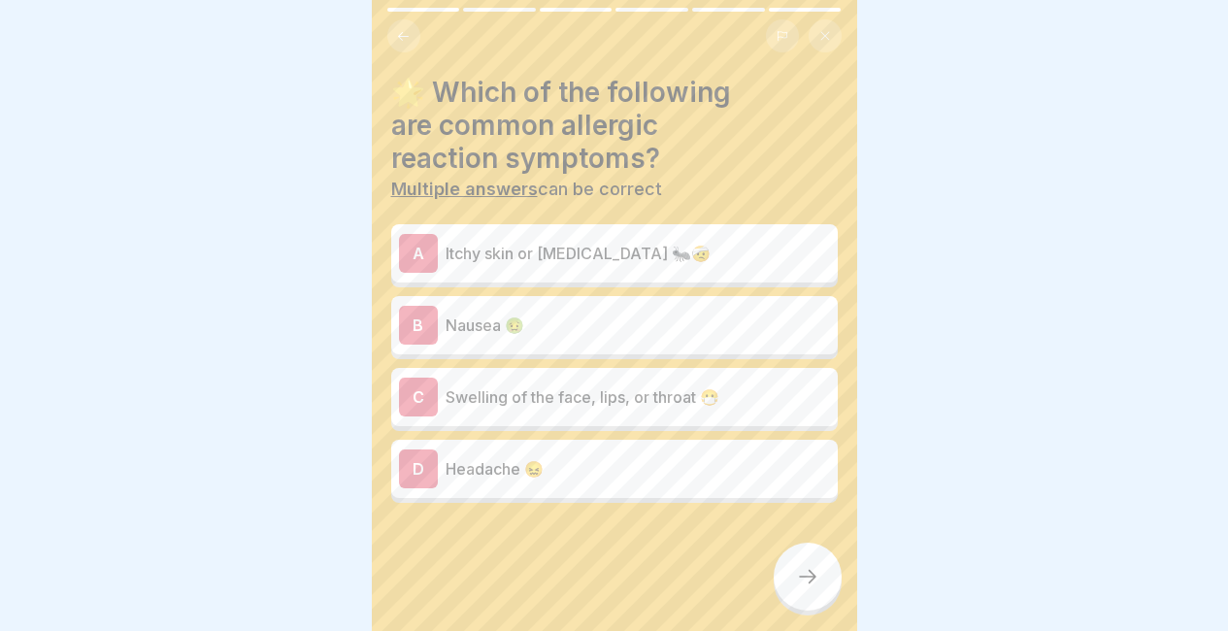
click at [651, 242] on p "Itchy skin or [MEDICAL_DATA] 🐜🤕" at bounding box center [637, 253] width 384 height 23
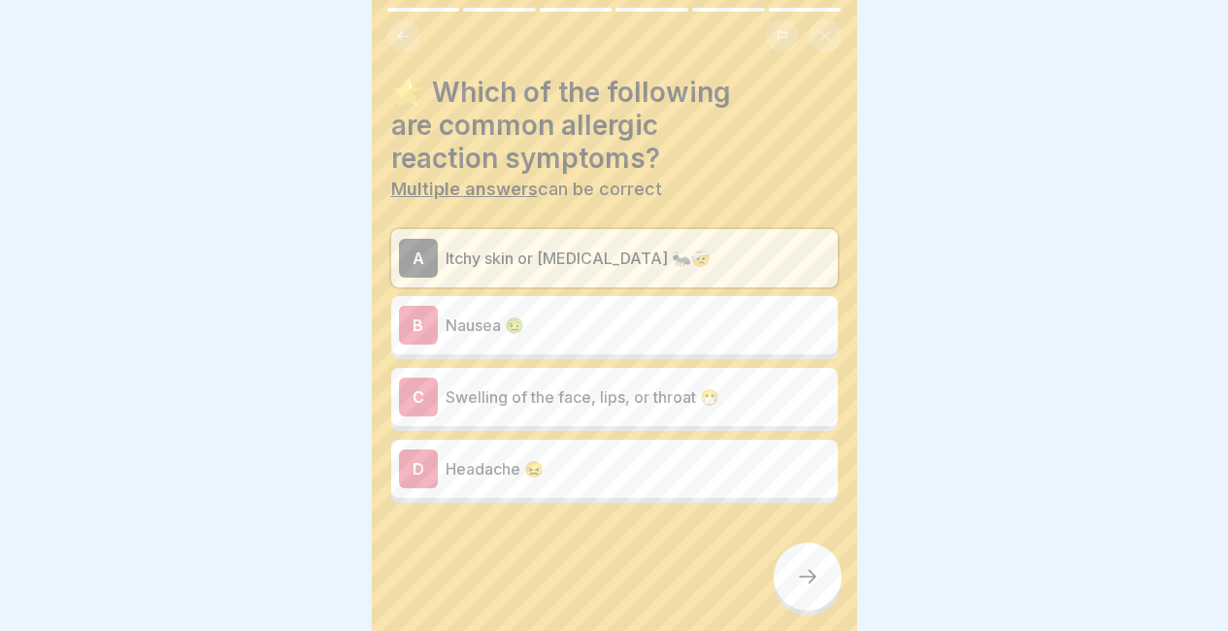
click at [661, 347] on div "A Itchy skin or [MEDICAL_DATA] 🐜🤕 B Nausea 🤢 C Swelling of the face, lips, or t…" at bounding box center [614, 366] width 446 height 274
click at [675, 318] on p "Nausea 🤢" at bounding box center [637, 324] width 384 height 23
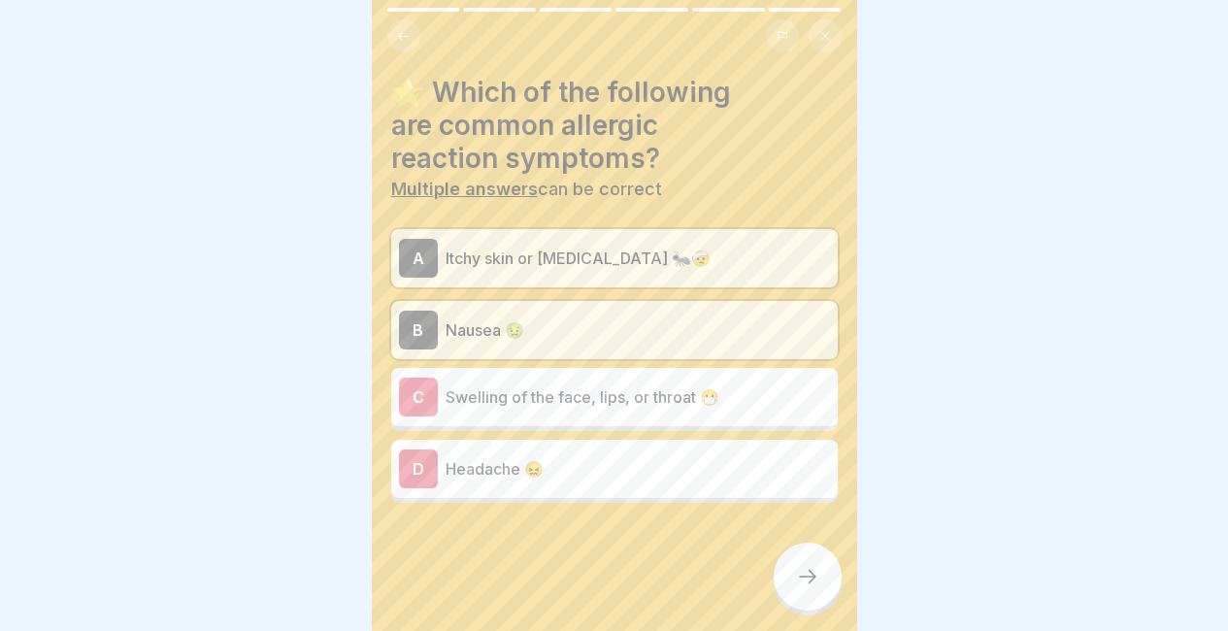
click at [664, 385] on p "Swelling of the face, lips, or throat 😷" at bounding box center [637, 396] width 384 height 23
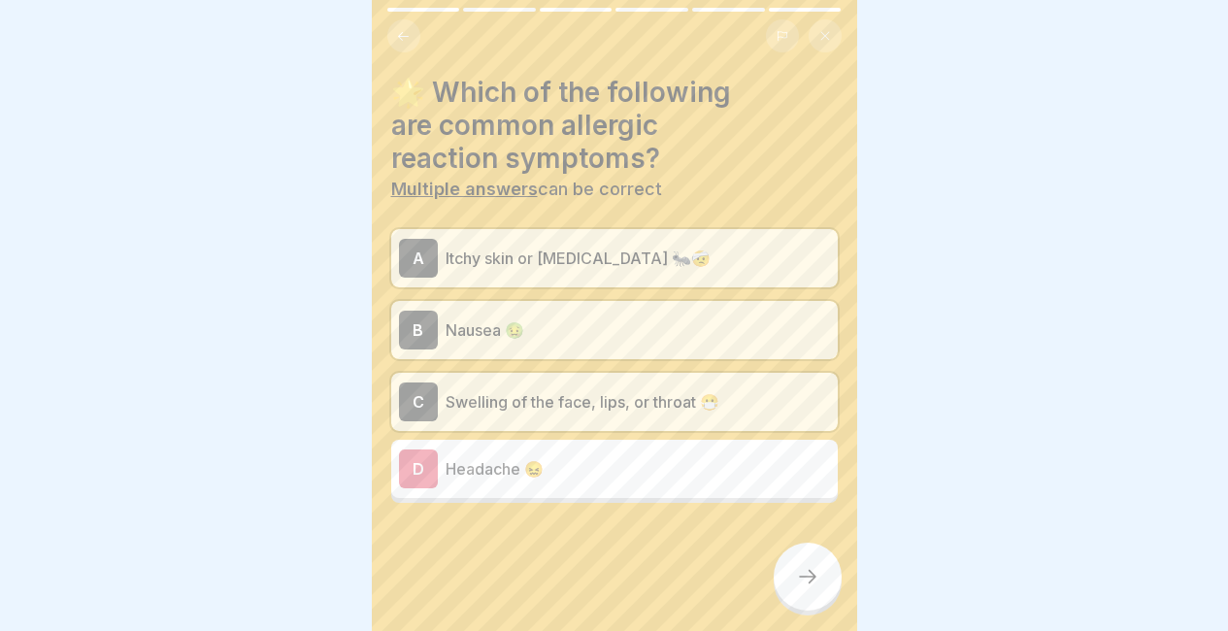
click at [812, 565] on div at bounding box center [807, 576] width 68 height 68
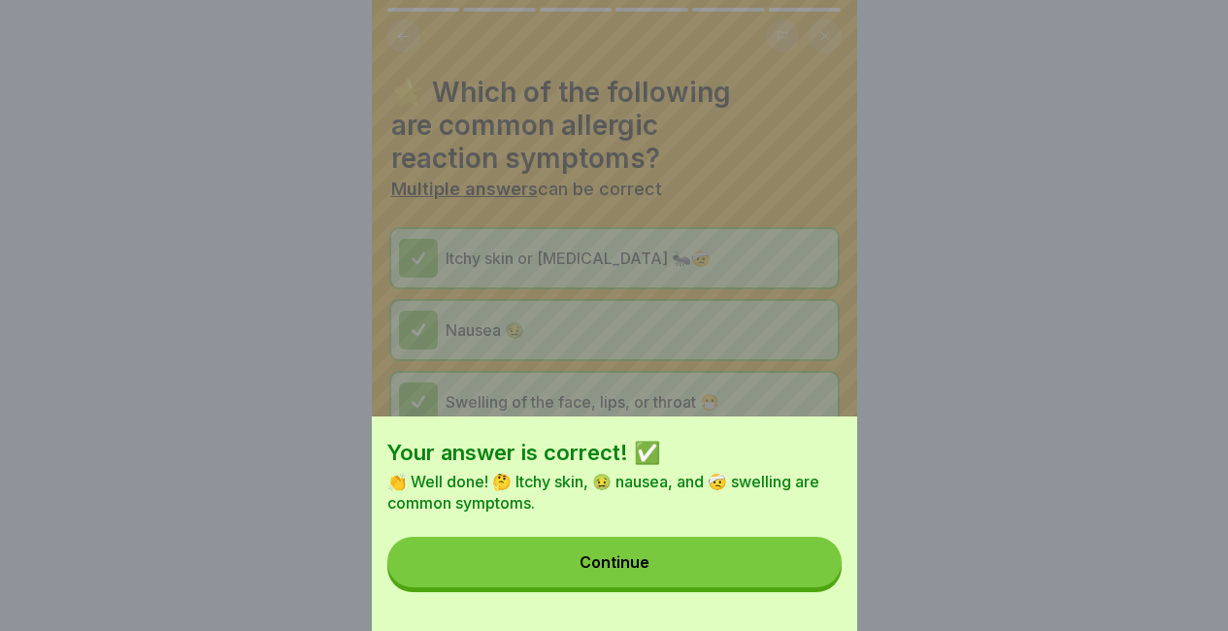
click at [812, 565] on button "Continue" at bounding box center [614, 562] width 454 height 50
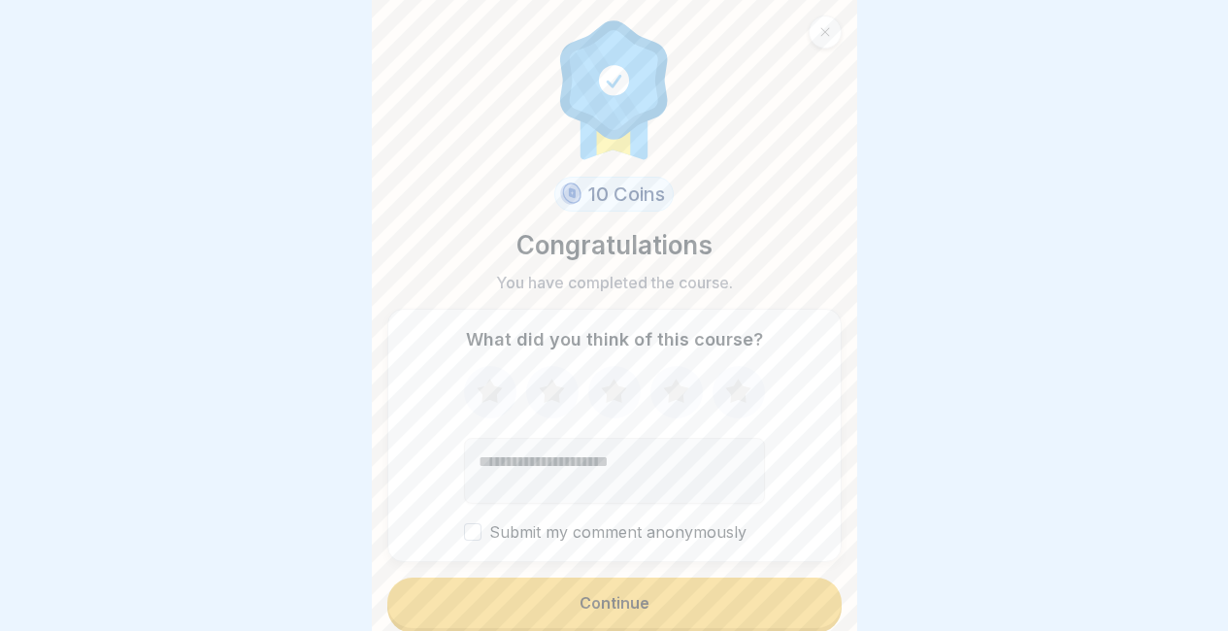
click at [810, 577] on div "Continue" at bounding box center [614, 604] width 454 height 55
click at [804, 577] on button "Continue" at bounding box center [614, 602] width 454 height 50
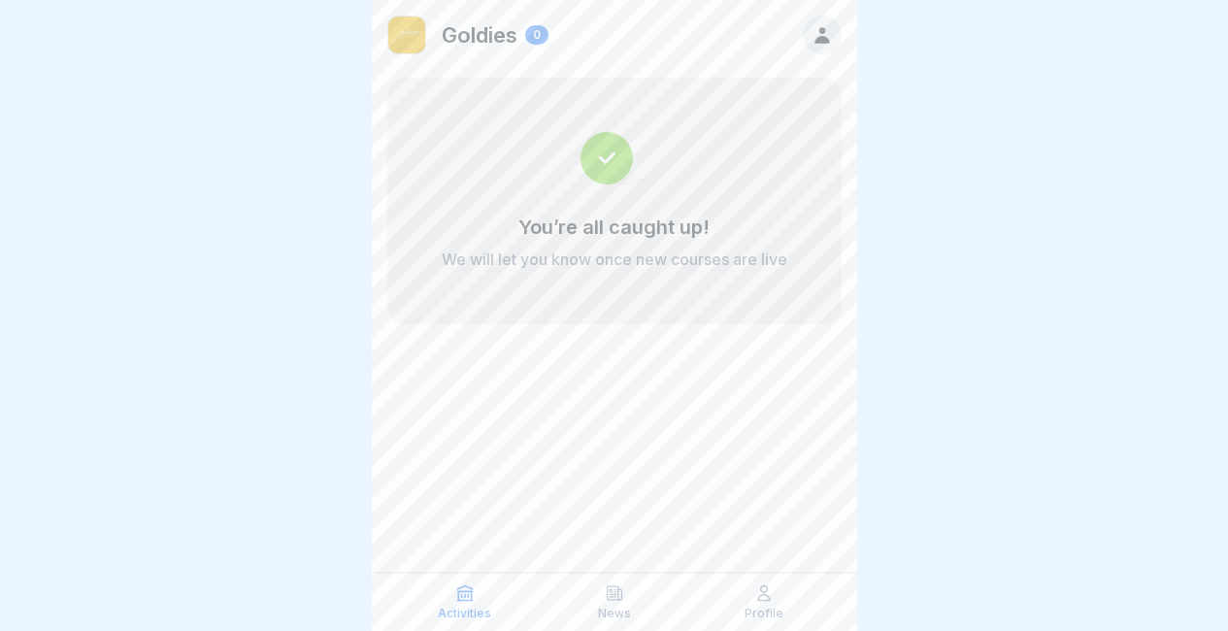
click at [744, 584] on div "Profile" at bounding box center [764, 601] width 140 height 37
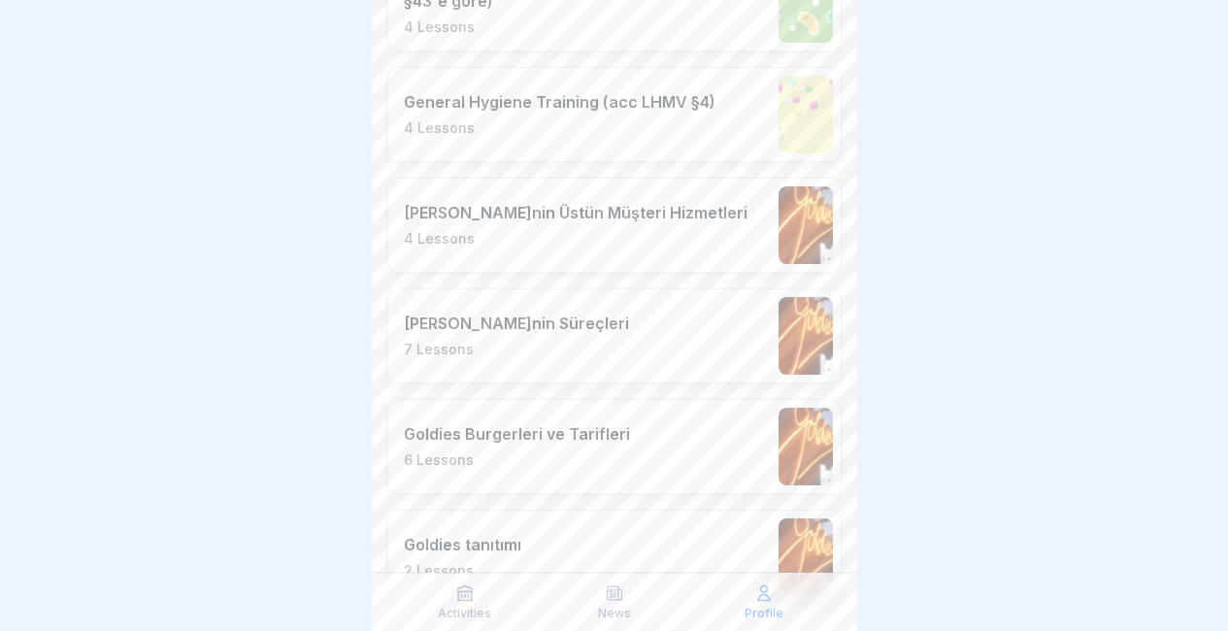
scroll to position [873, 0]
